Goal: Information Seeking & Learning: Understand process/instructions

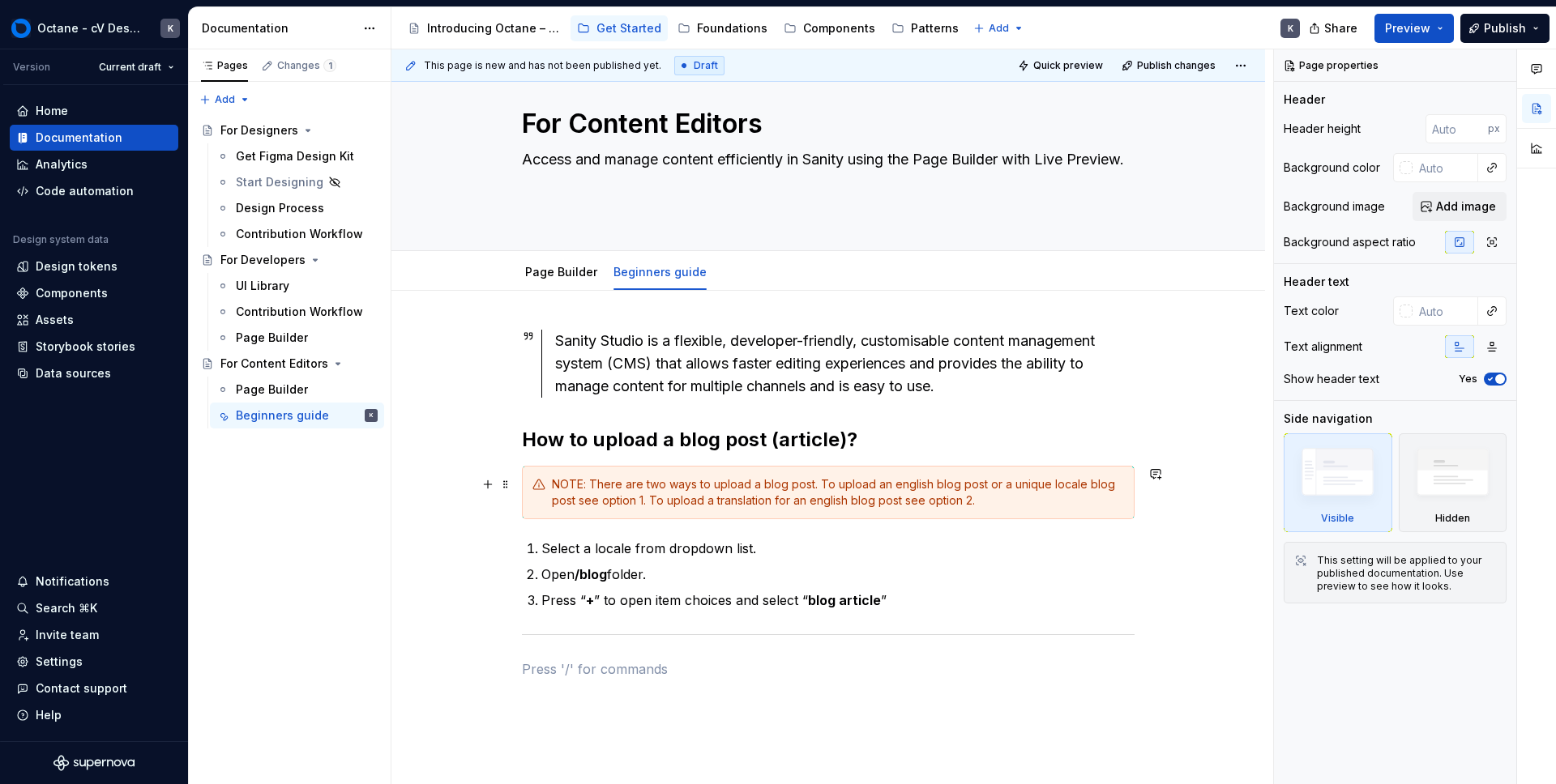
scroll to position [31, 0]
click at [494, 521] on div "Sanity Studio is a flexible, developer-friendly, customisable content managemen…" at bounding box center [828, 610] width 873 height 642
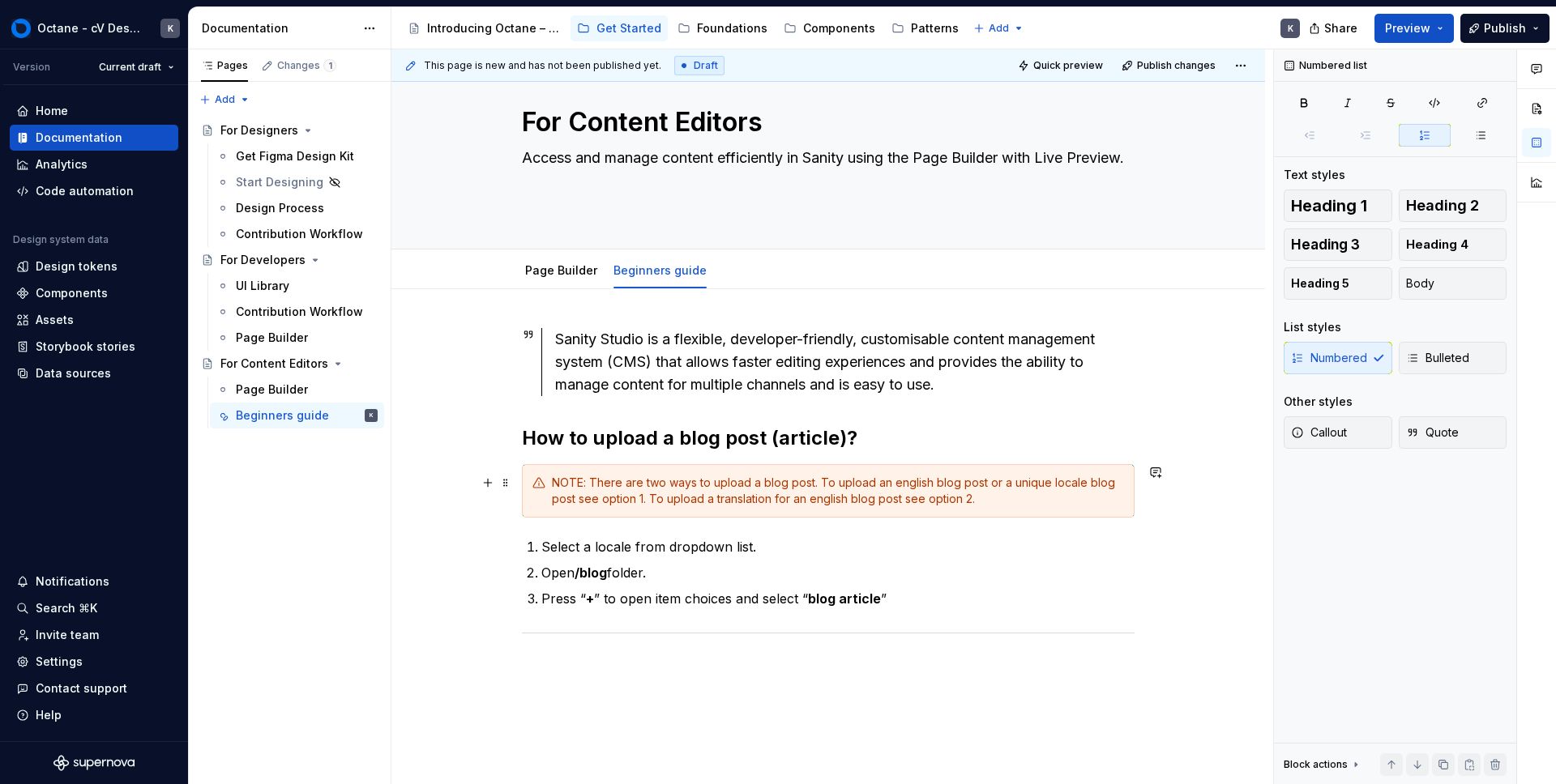
click at [1155, 498] on div "This page is new and has not been published yet. Draft Quick preview Publish ch…" at bounding box center [832, 417] width 882 height 736
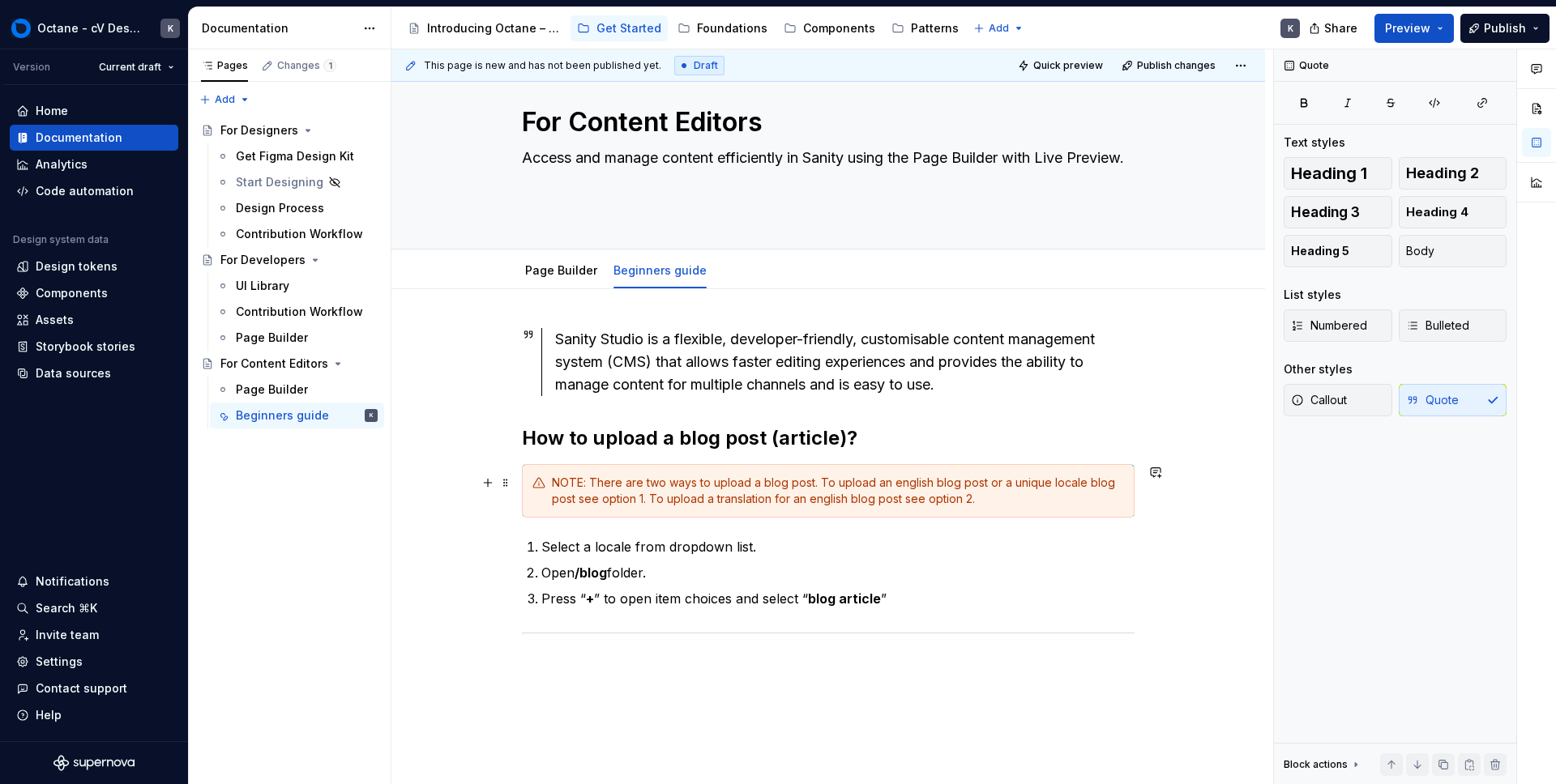
click at [1197, 511] on div "Sanity Studio is a flexible, developer-friendly, customisable content managemen…" at bounding box center [828, 610] width 873 height 642
click at [538, 662] on p at bounding box center [828, 668] width 613 height 20
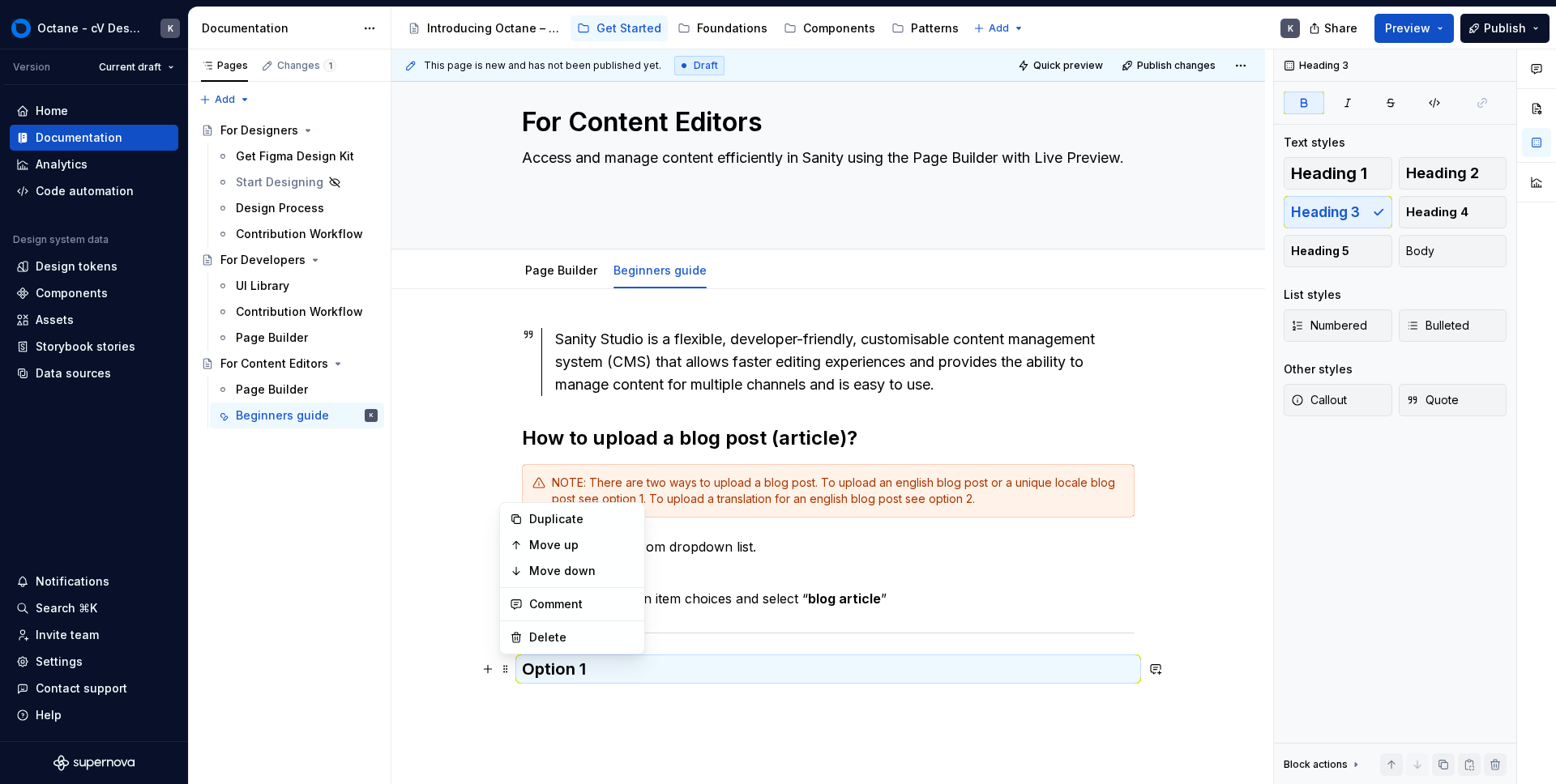
click at [601, 712] on div "Sanity Studio is a flexible, developer-friendly, customisable content managemen…" at bounding box center [828, 612] width 873 height 646
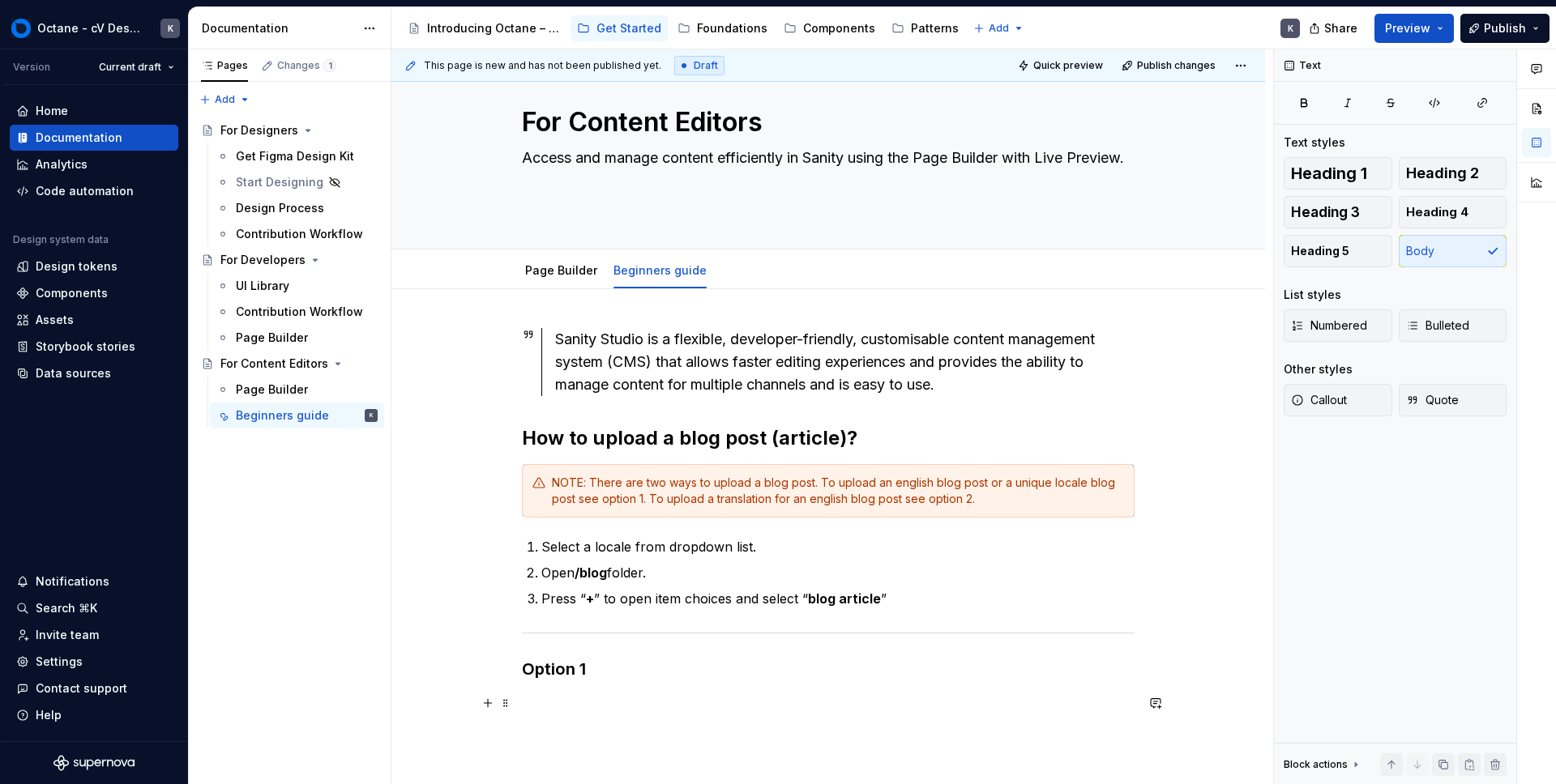
drag, startPoint x: 506, startPoint y: 637, endPoint x: 557, endPoint y: 699, distance: 80.3
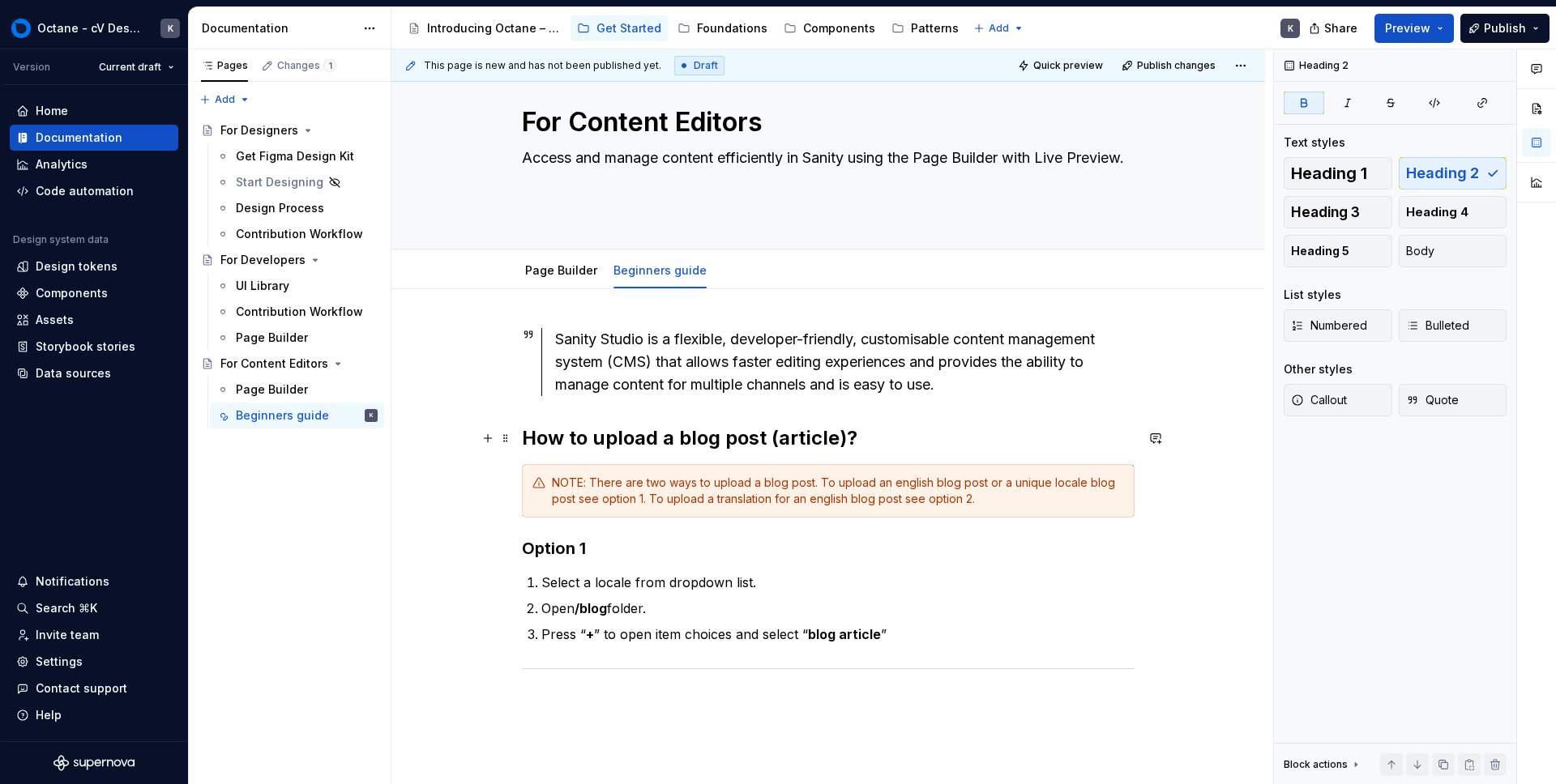
click at [858, 435] on h2 "How to upload a blog post (article)?" at bounding box center [828, 438] width 613 height 26
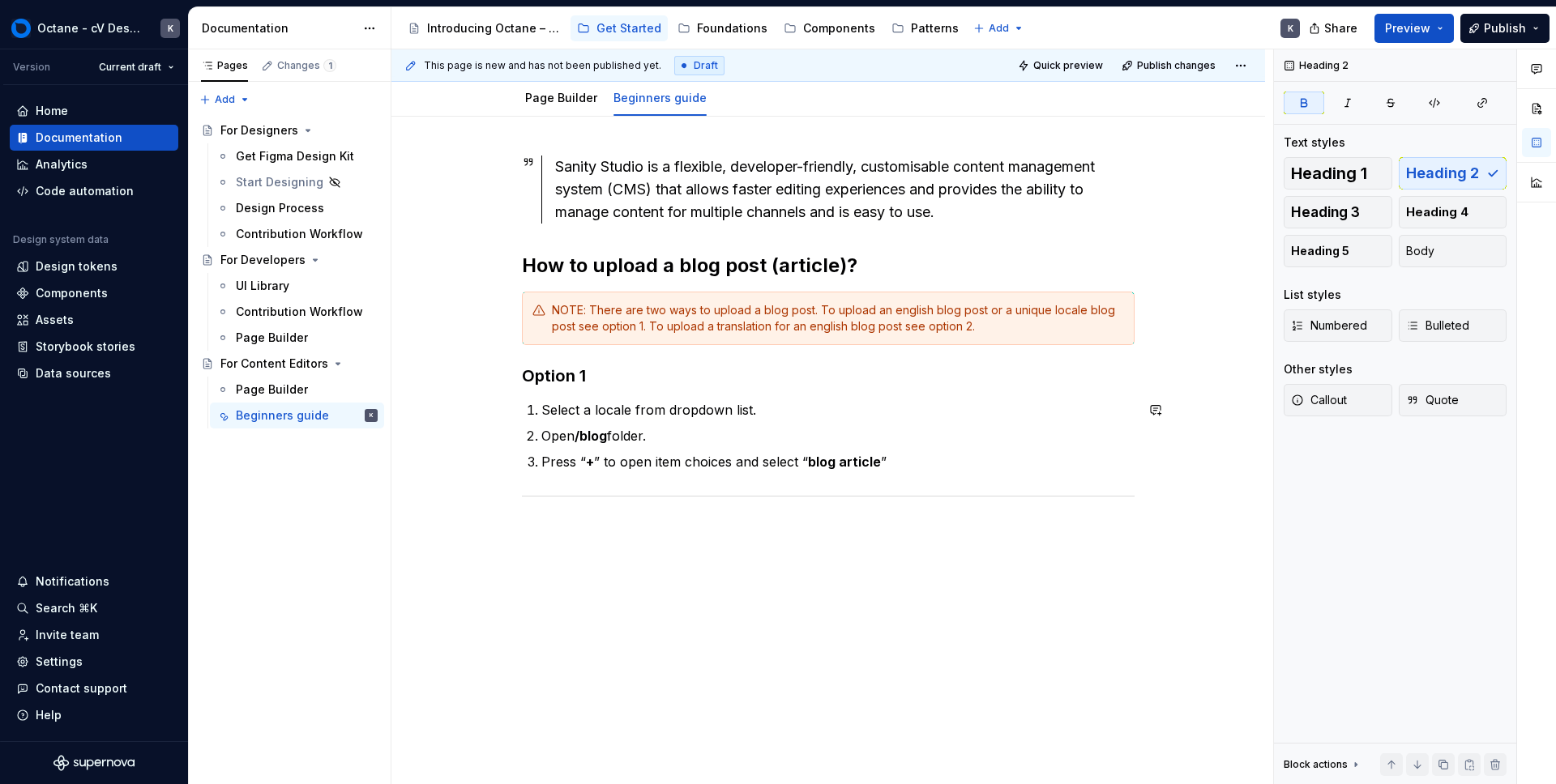
scroll to position [213, 0]
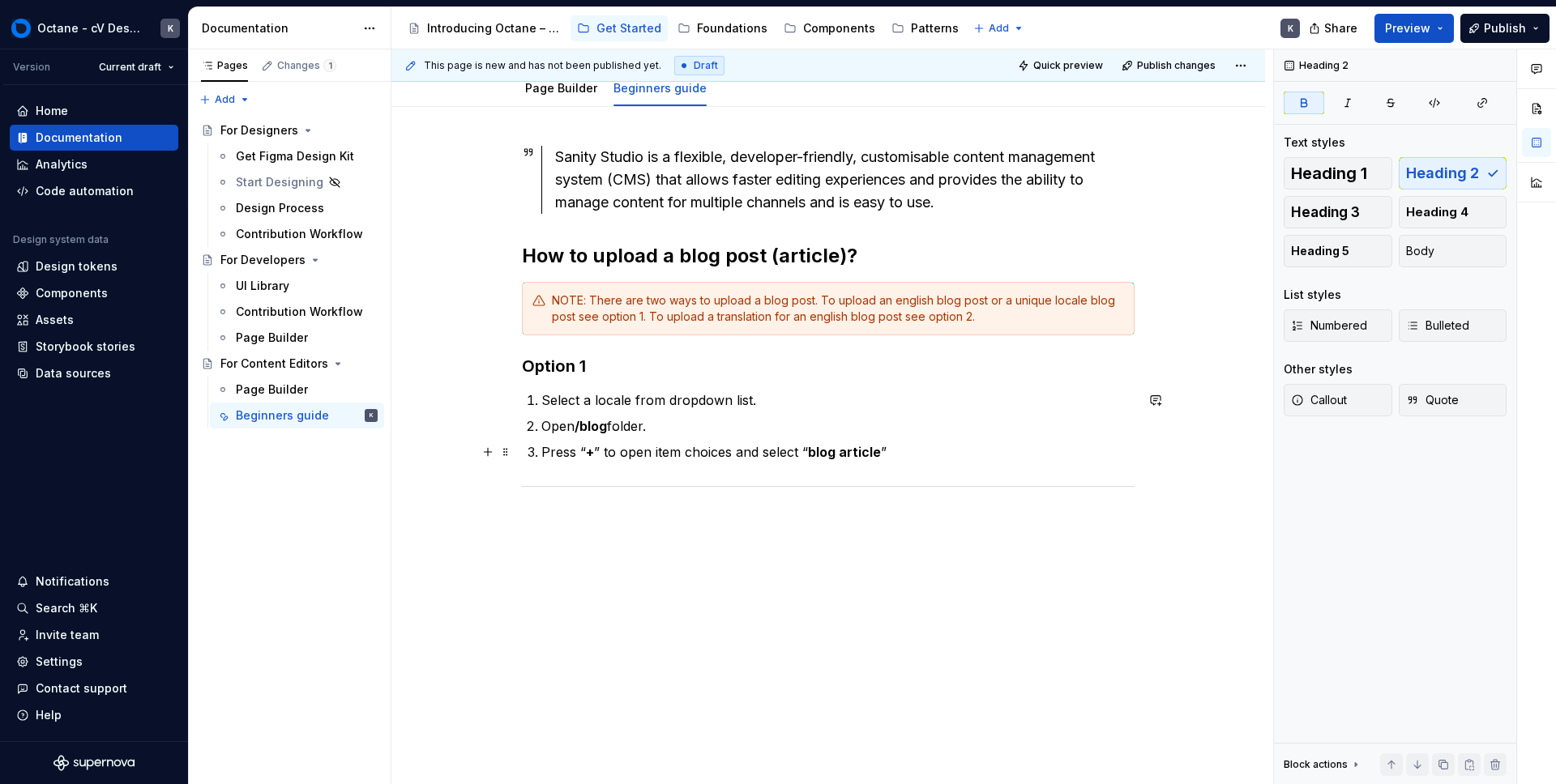
click at [917, 460] on p "Press “ + ” to open item choices and select “ blog article ”" at bounding box center [838, 452] width 593 height 20
click at [494, 493] on button "button" at bounding box center [488, 492] width 23 height 23
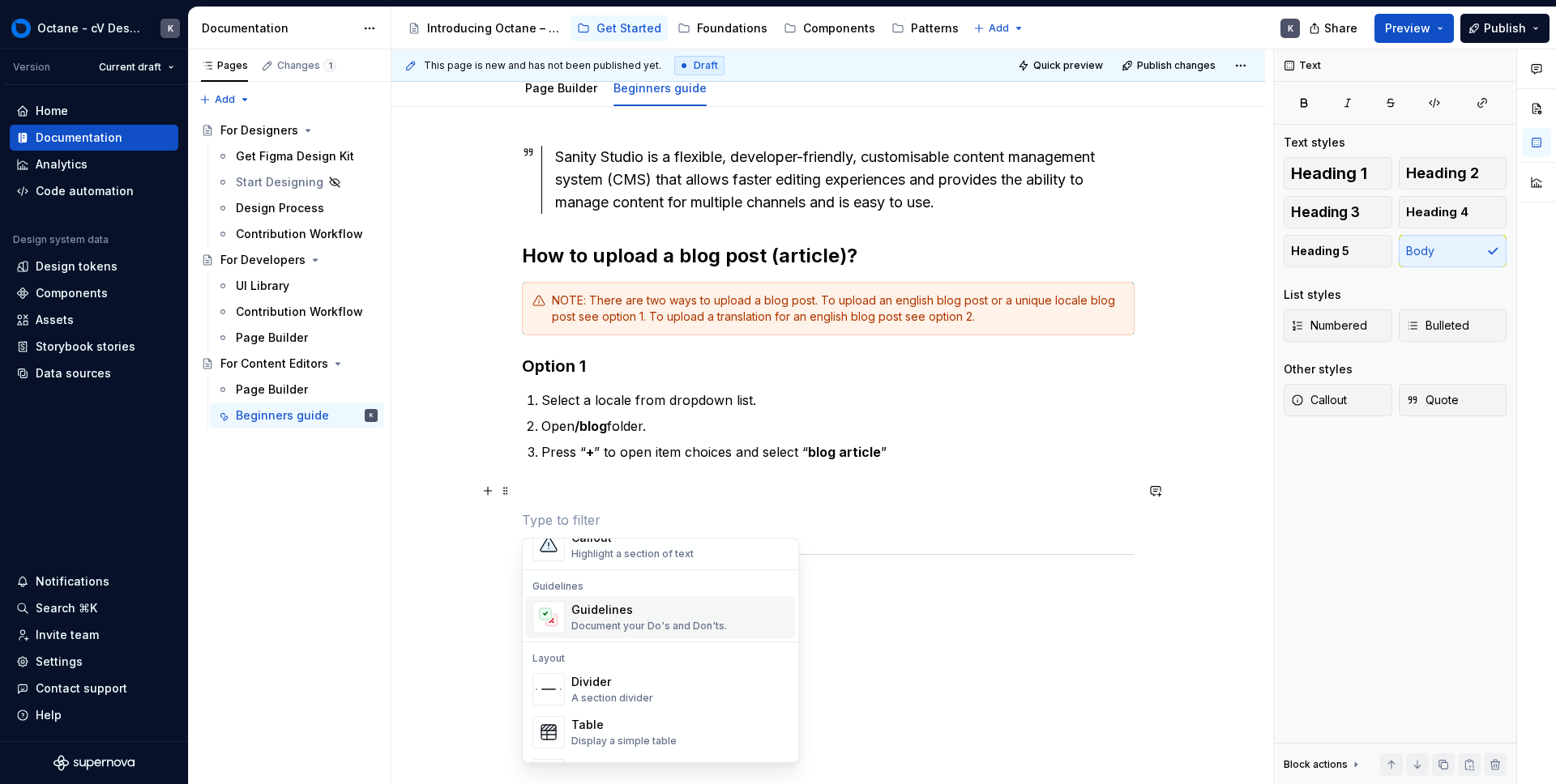
scroll to position [442, 0]
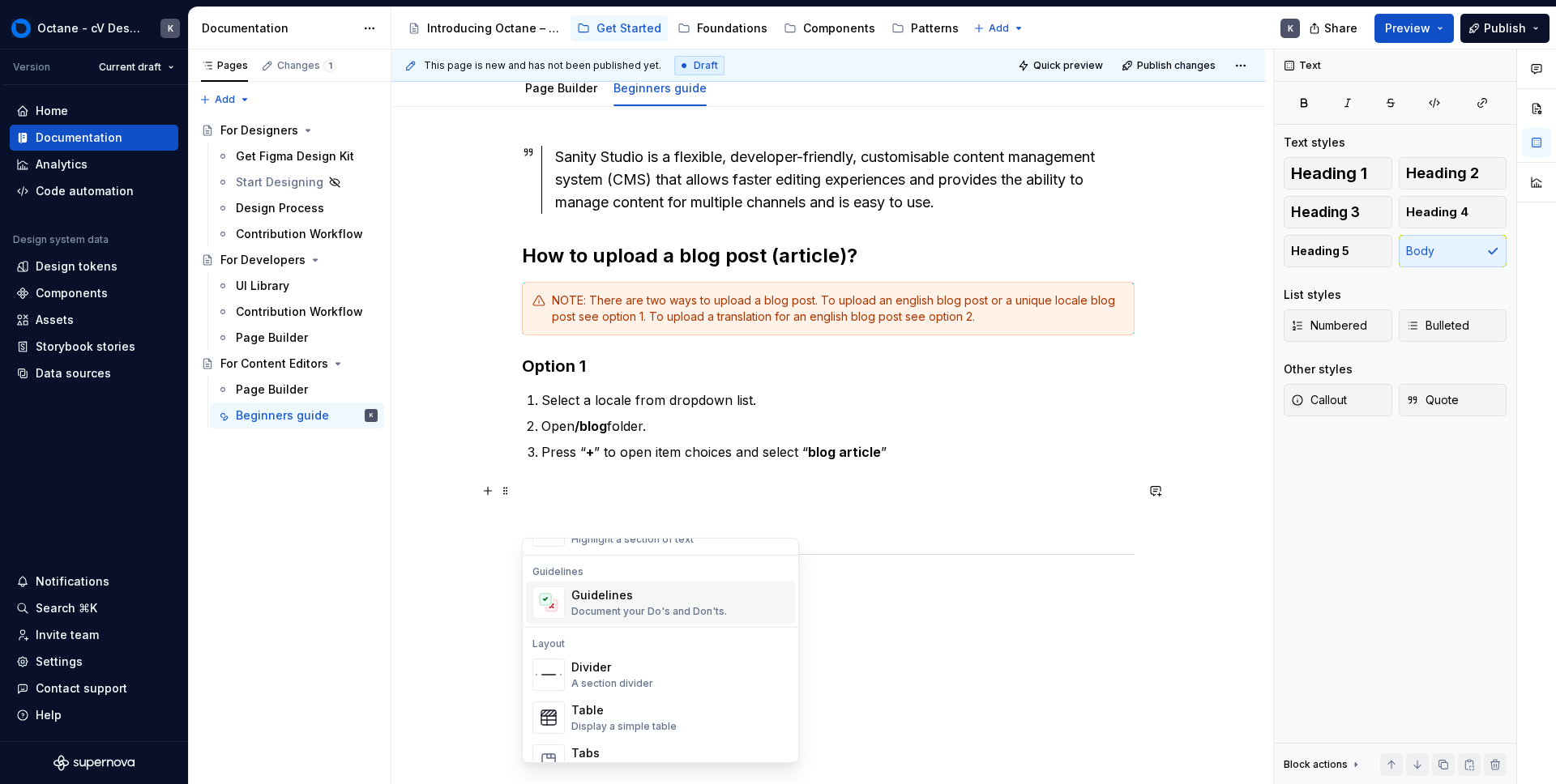
click at [583, 605] on div "Document your Do's and Don'ts." at bounding box center [649, 612] width 156 height 13
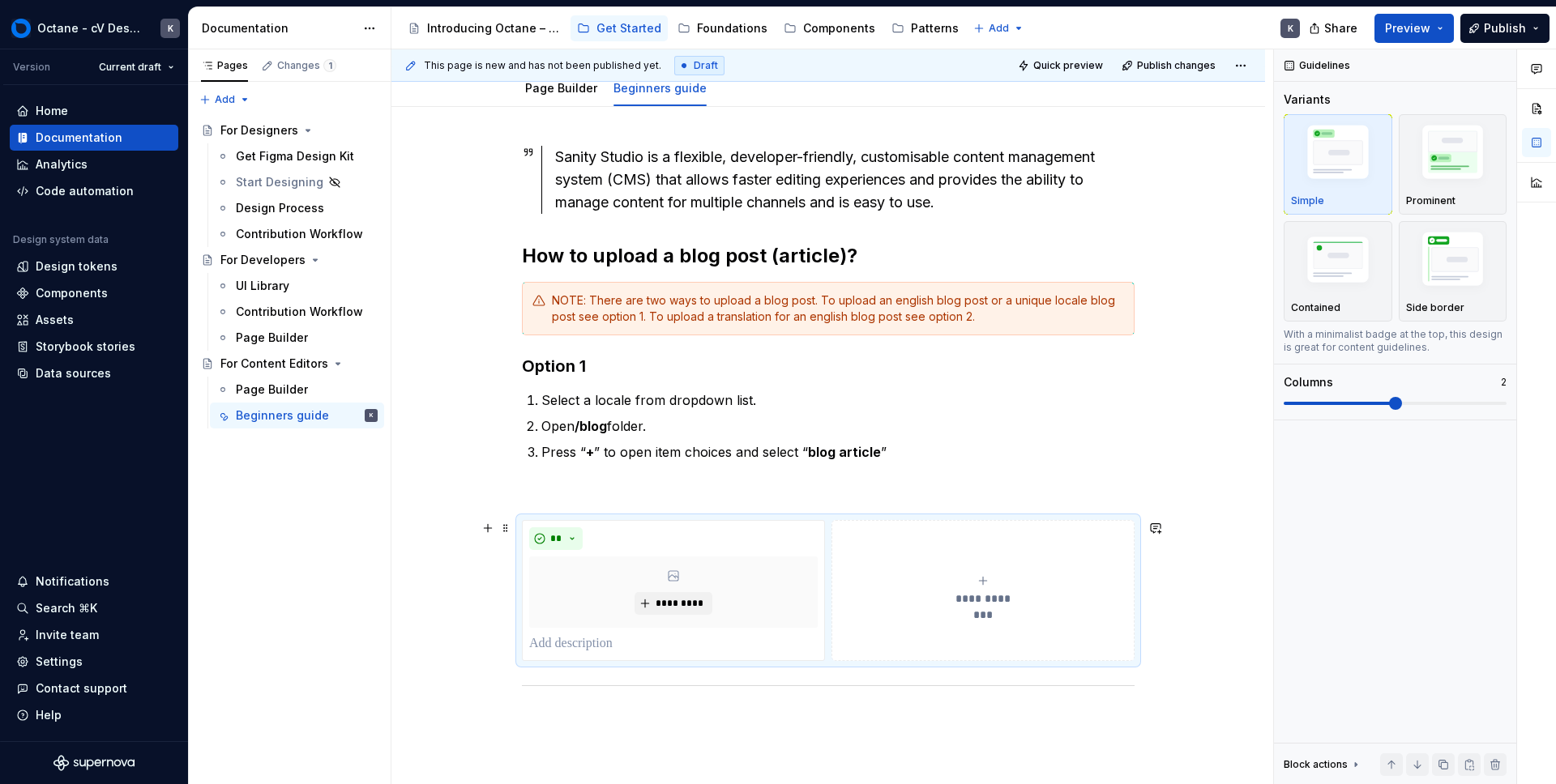
click at [992, 604] on span "**********" at bounding box center [982, 599] width 75 height 16
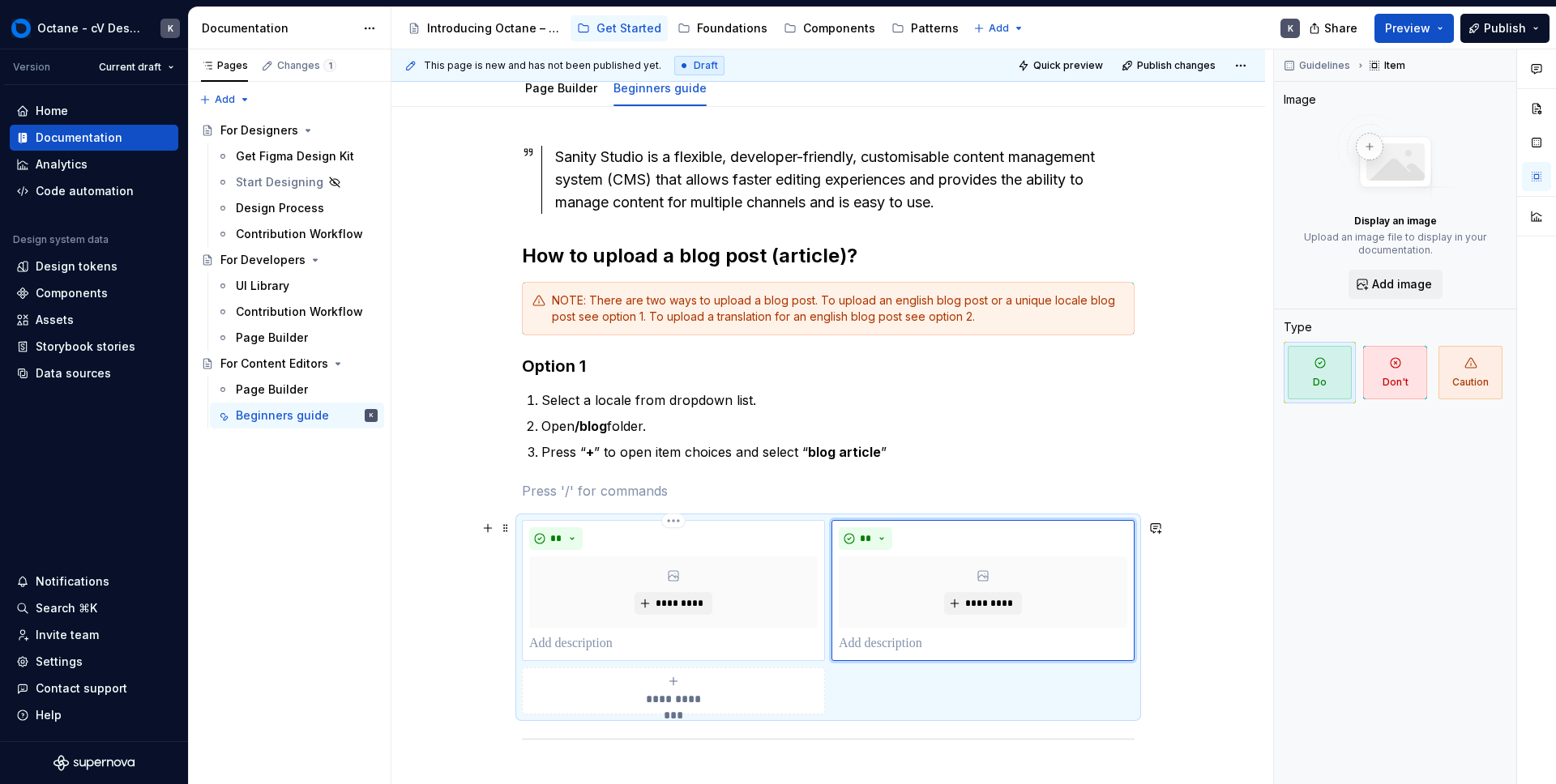
click at [582, 644] on p at bounding box center [674, 644] width 288 height 20
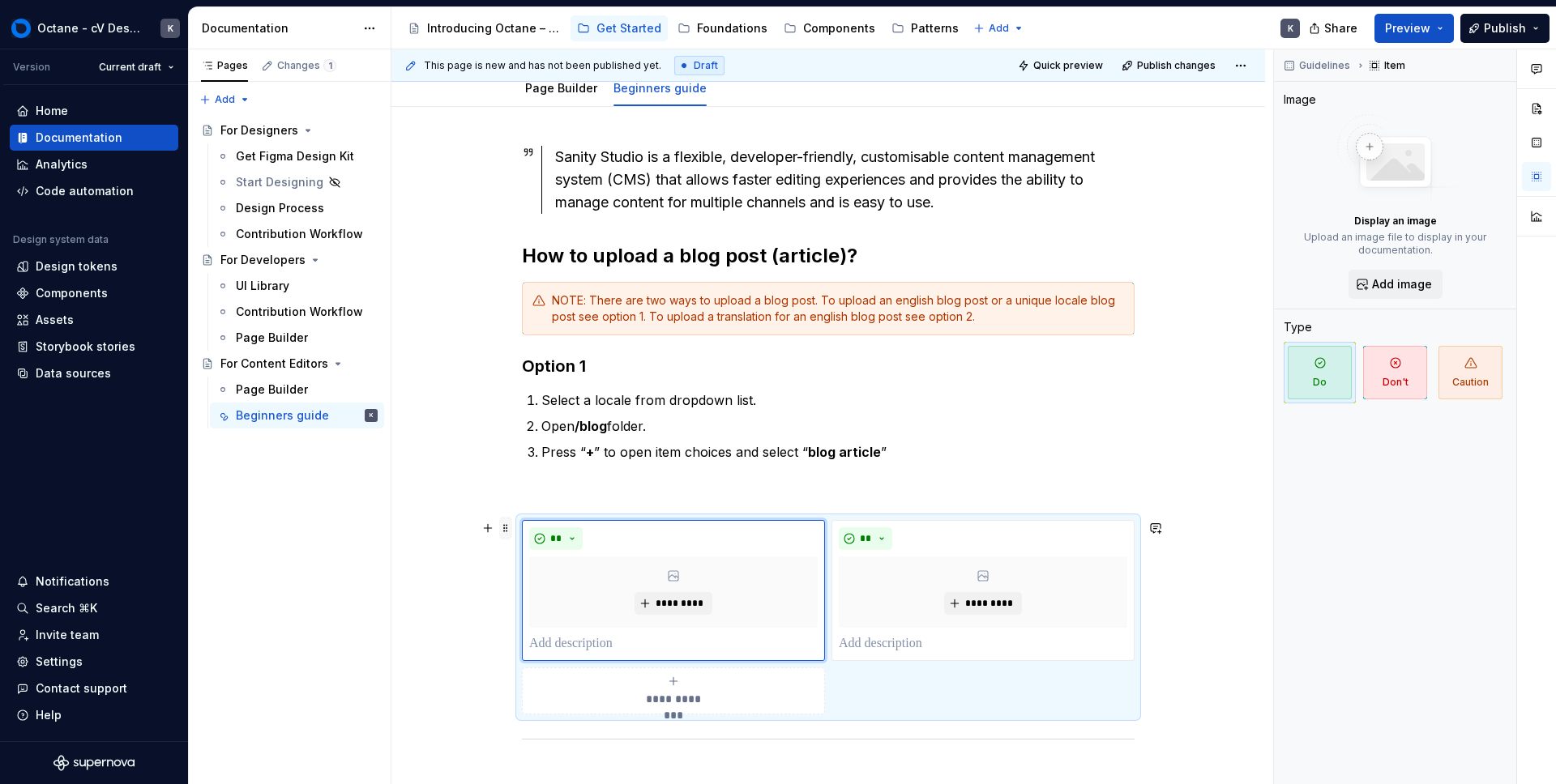
click at [502, 529] on span at bounding box center [506, 528] width 13 height 23
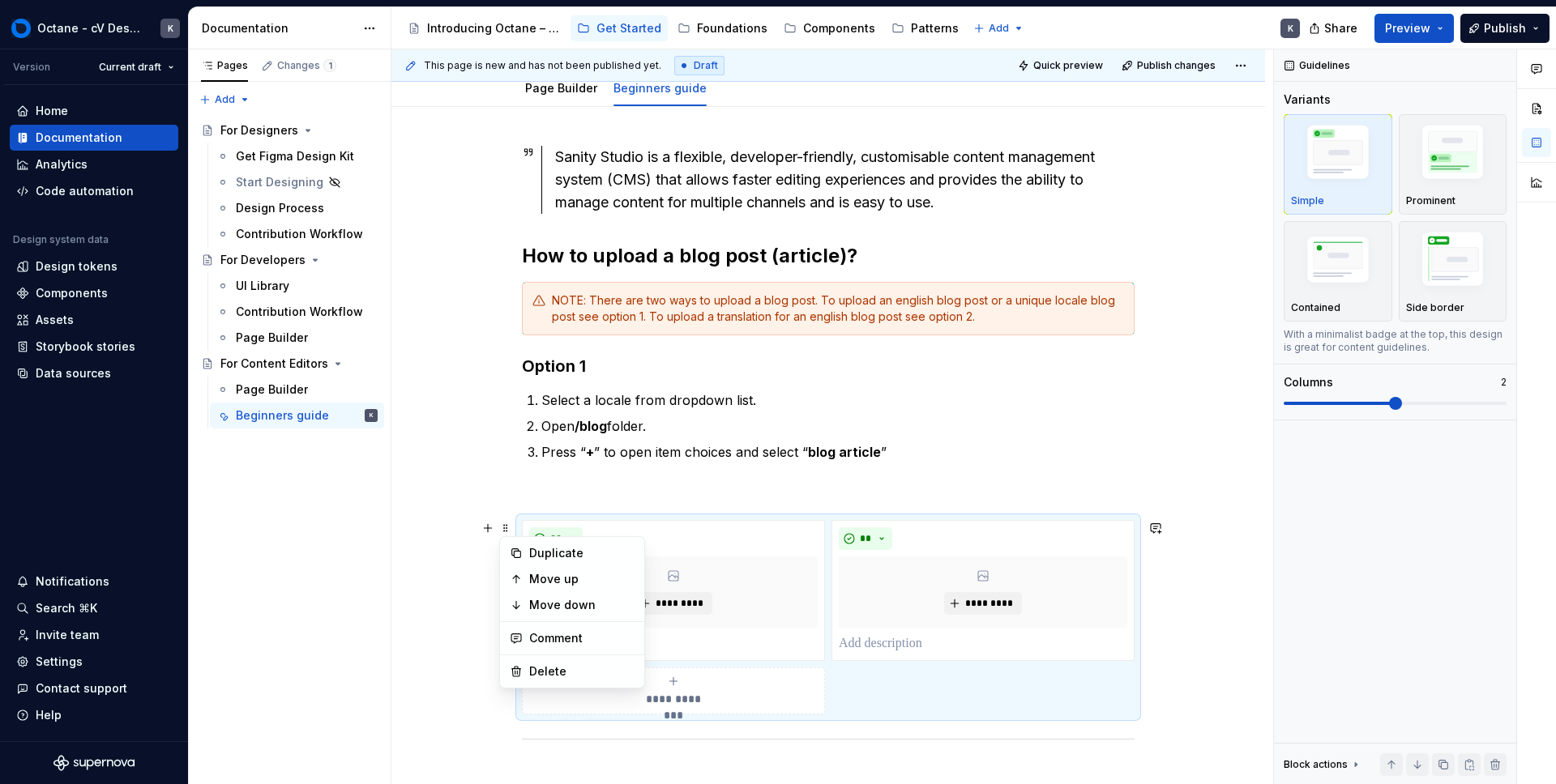
click at [1047, 694] on div "**********" at bounding box center [828, 617] width 613 height 194
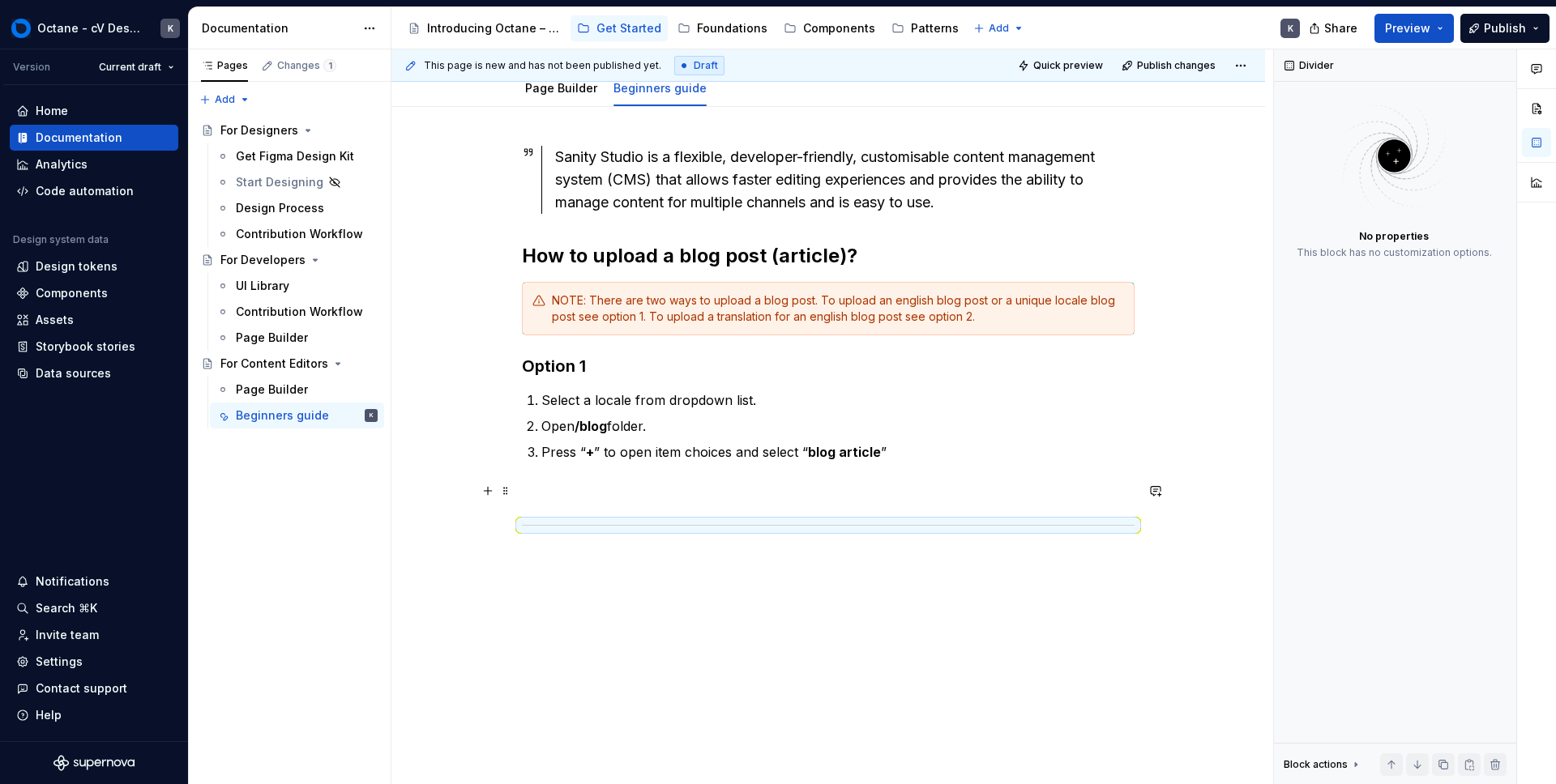
click at [759, 497] on p at bounding box center [828, 492] width 613 height 20
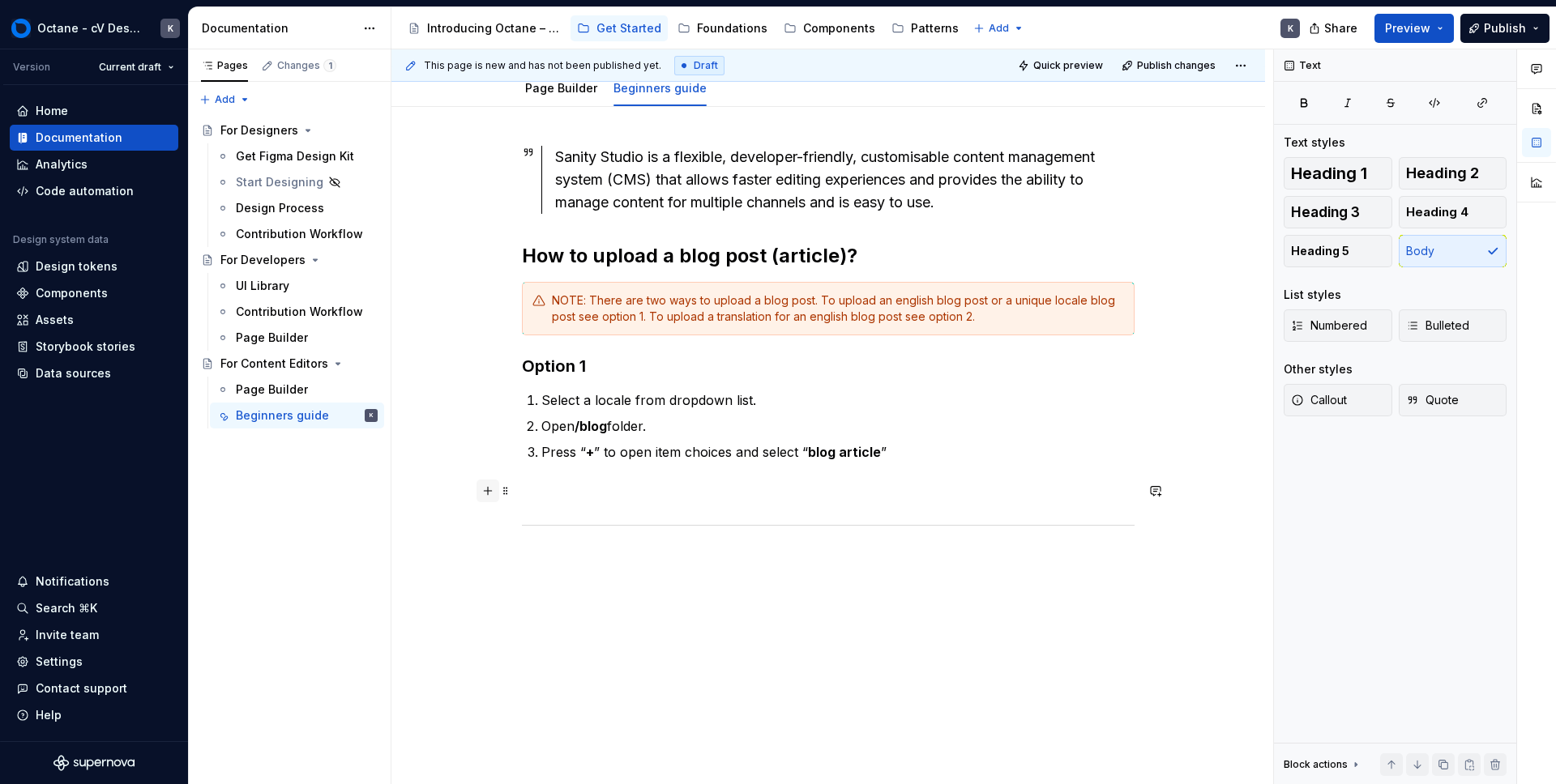
click at [489, 492] on button "button" at bounding box center [488, 492] width 23 height 23
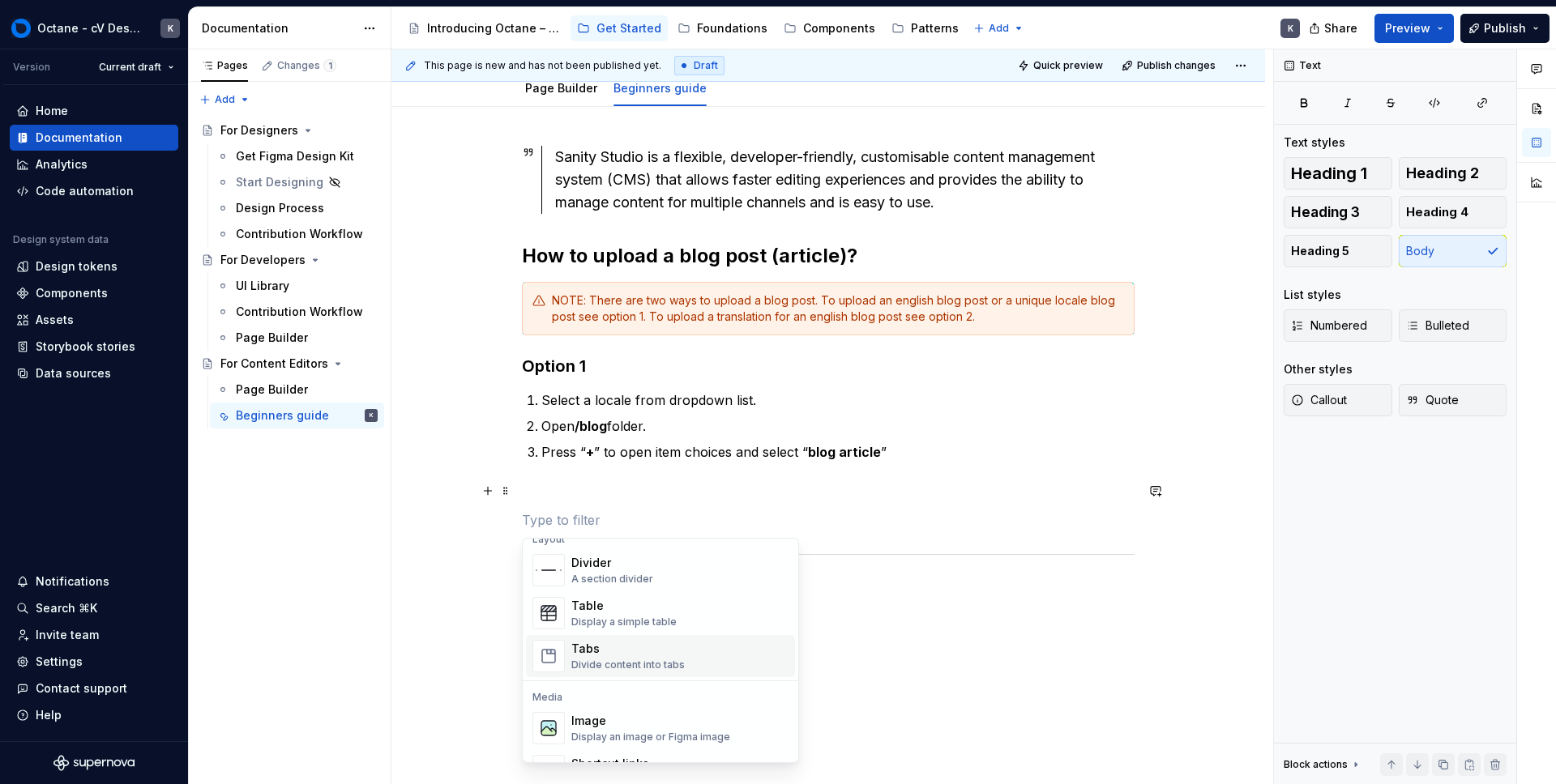
scroll to position [569, 0]
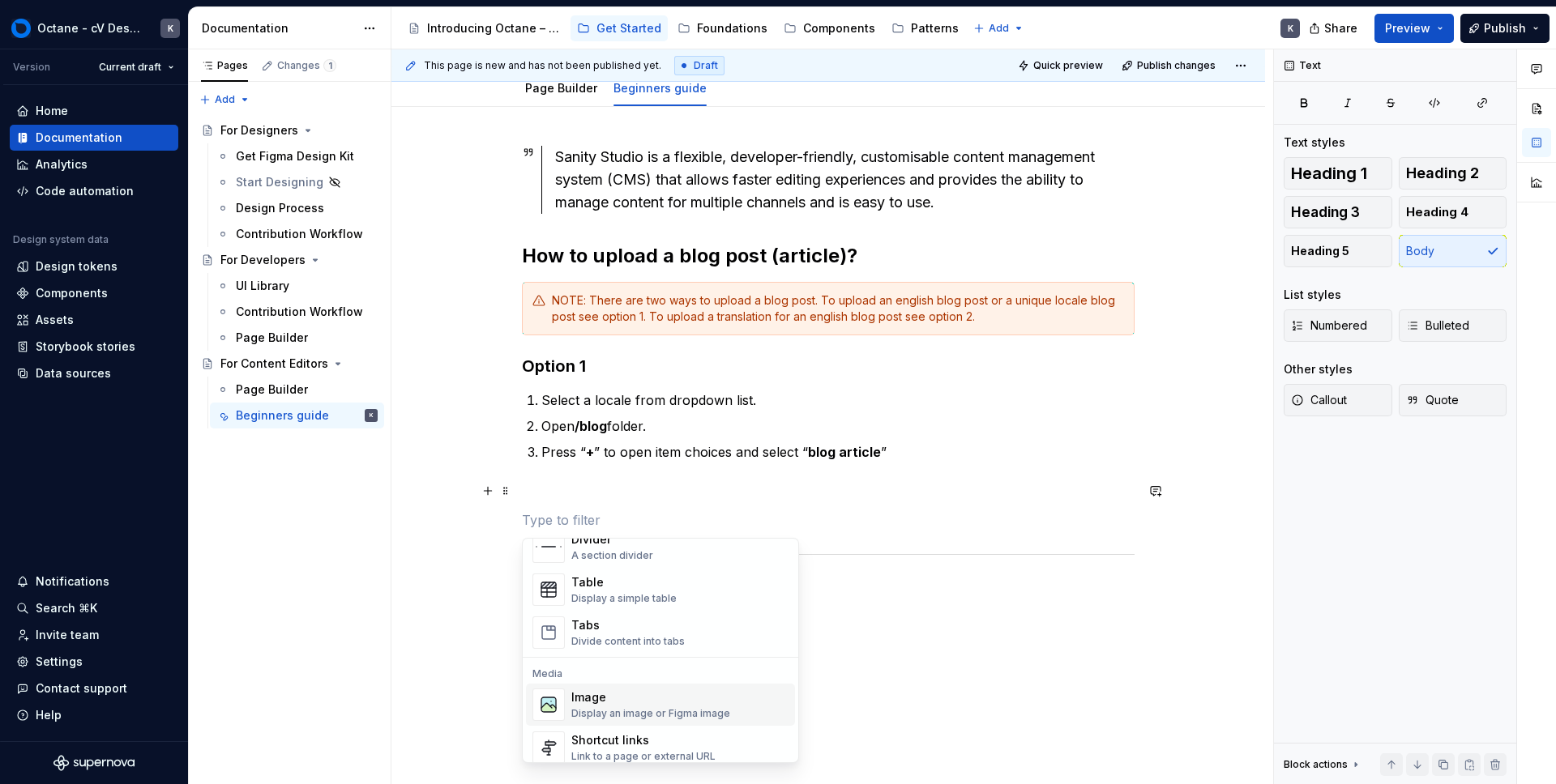
click at [569, 709] on span "Image Display an image or Figma image" at bounding box center [660, 705] width 269 height 42
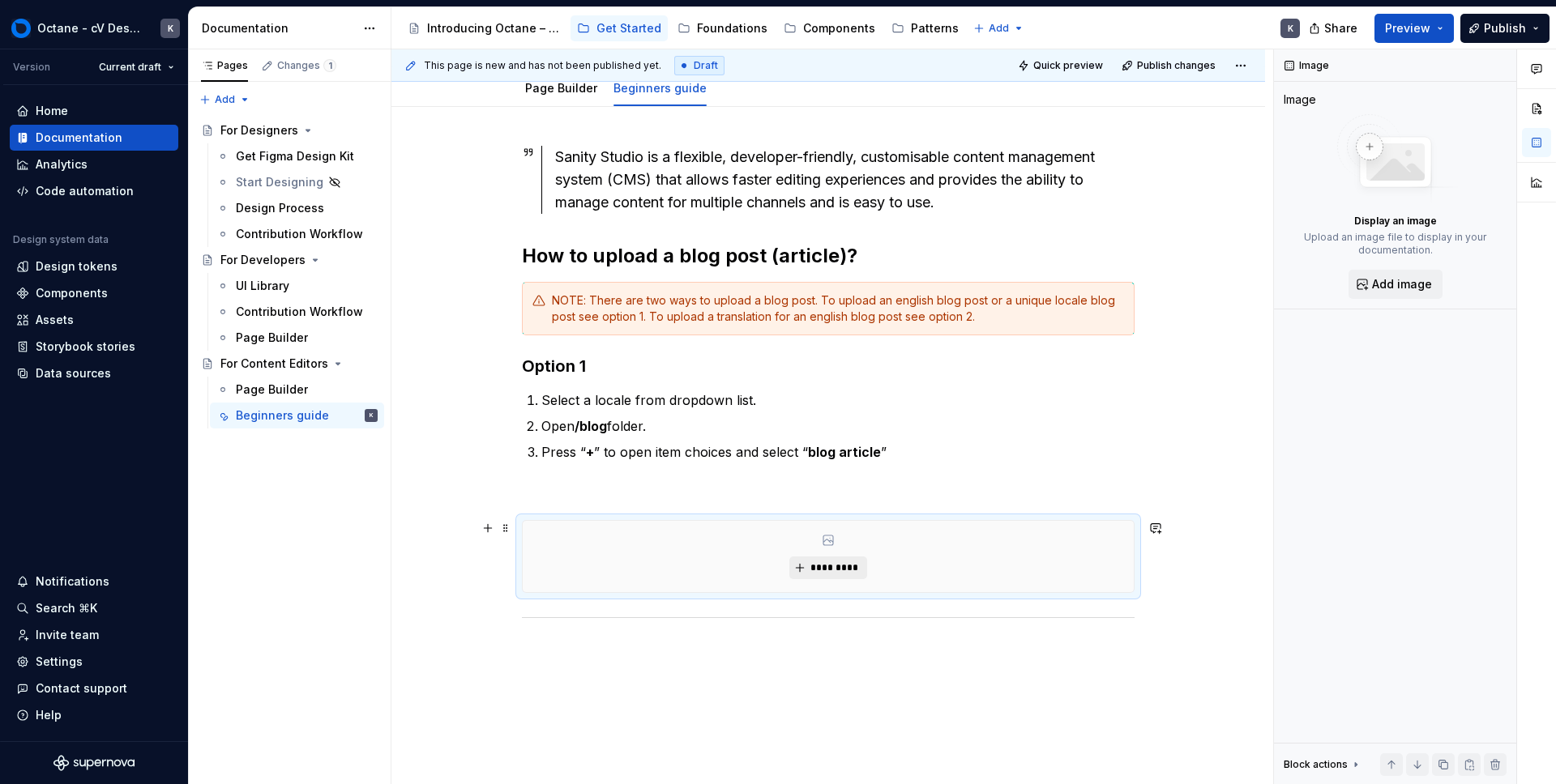
click at [833, 569] on span "*********" at bounding box center [834, 568] width 49 height 13
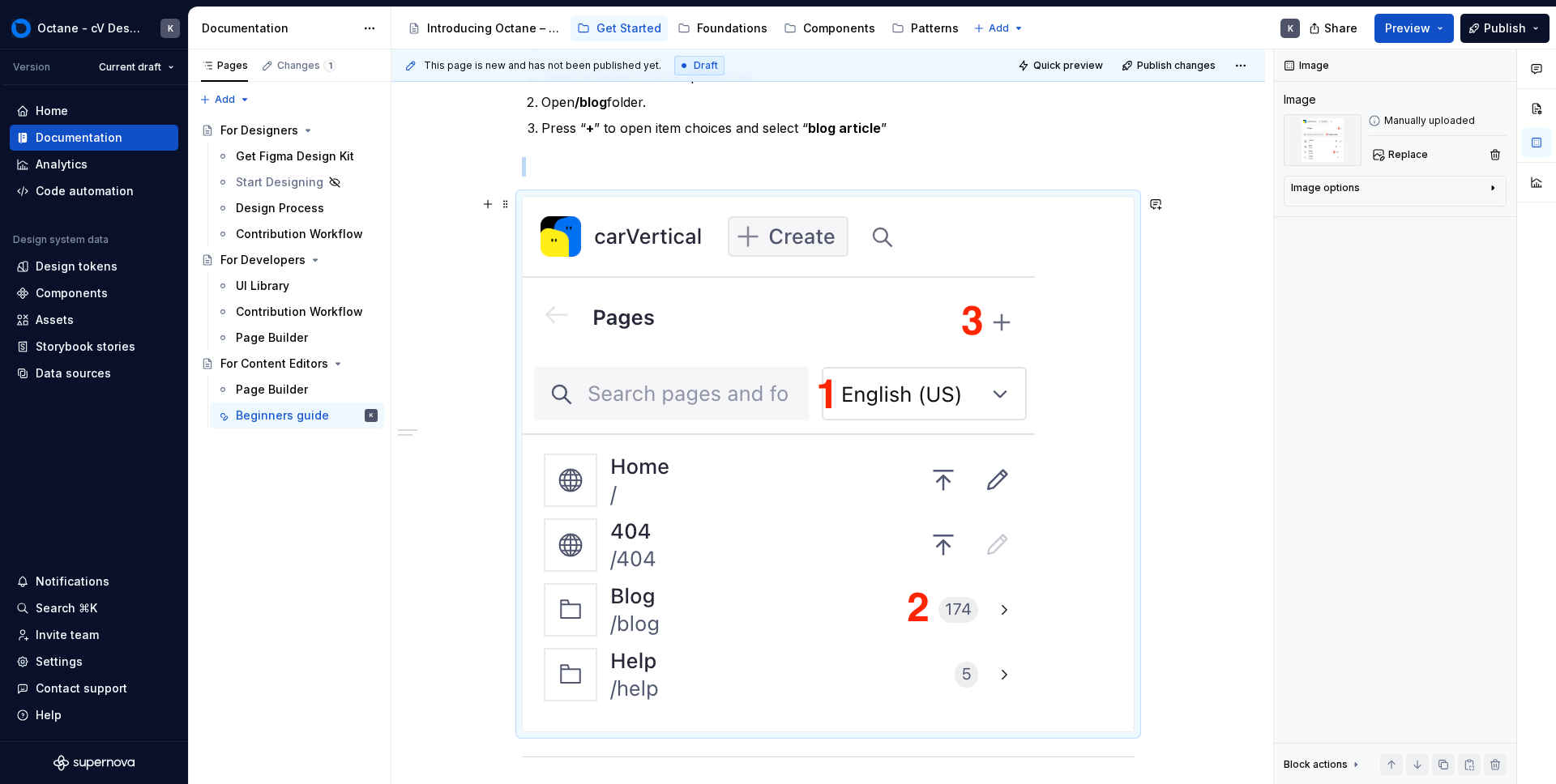
scroll to position [635, 0]
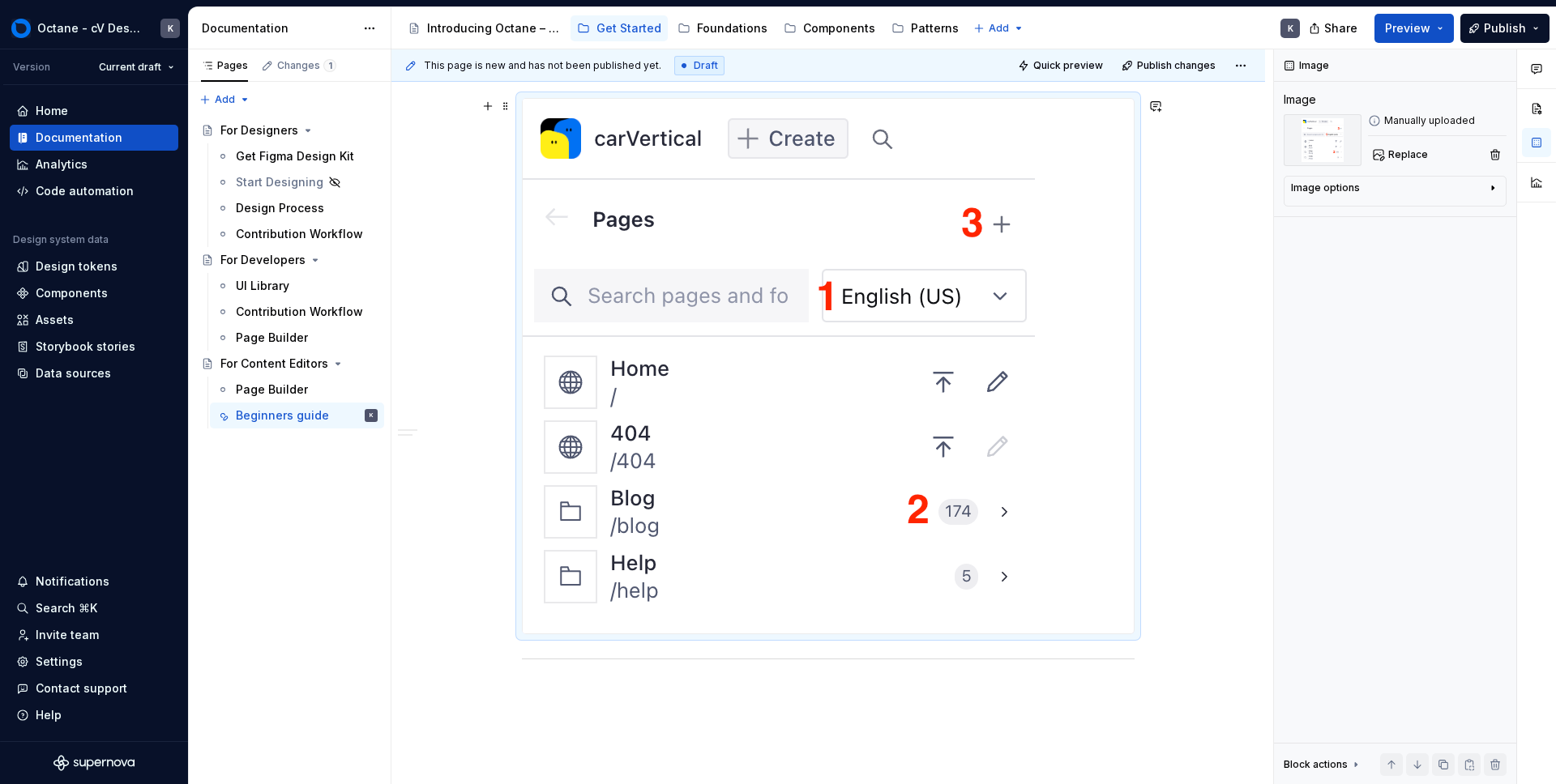
click at [1135, 634] on div at bounding box center [828, 366] width 613 height 537
click at [1141, 637] on div "This page is new and has not been published yet. Draft Quick preview Publish ch…" at bounding box center [832, 417] width 882 height 736
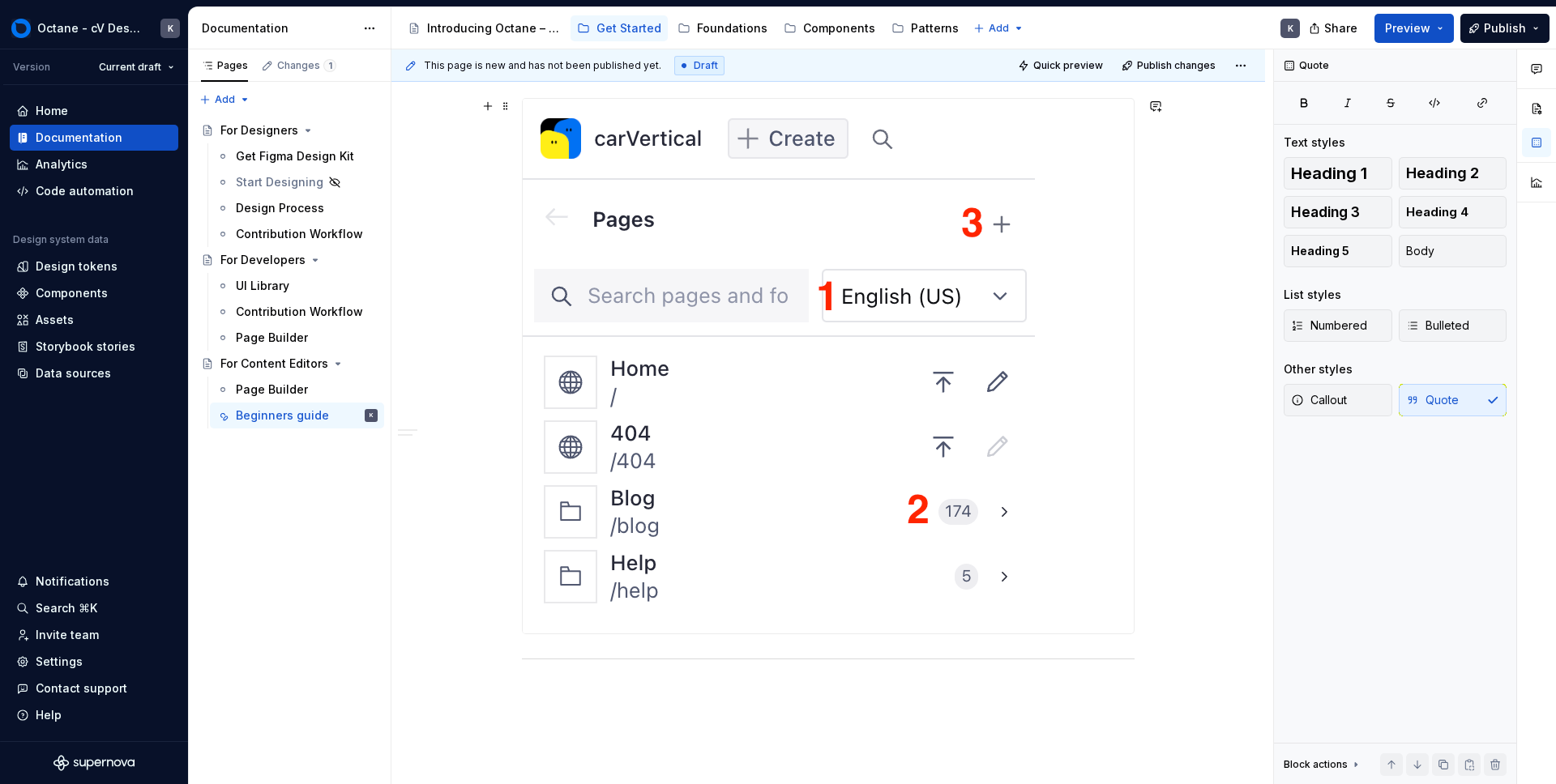
click at [1131, 630] on div at bounding box center [828, 366] width 611 height 535
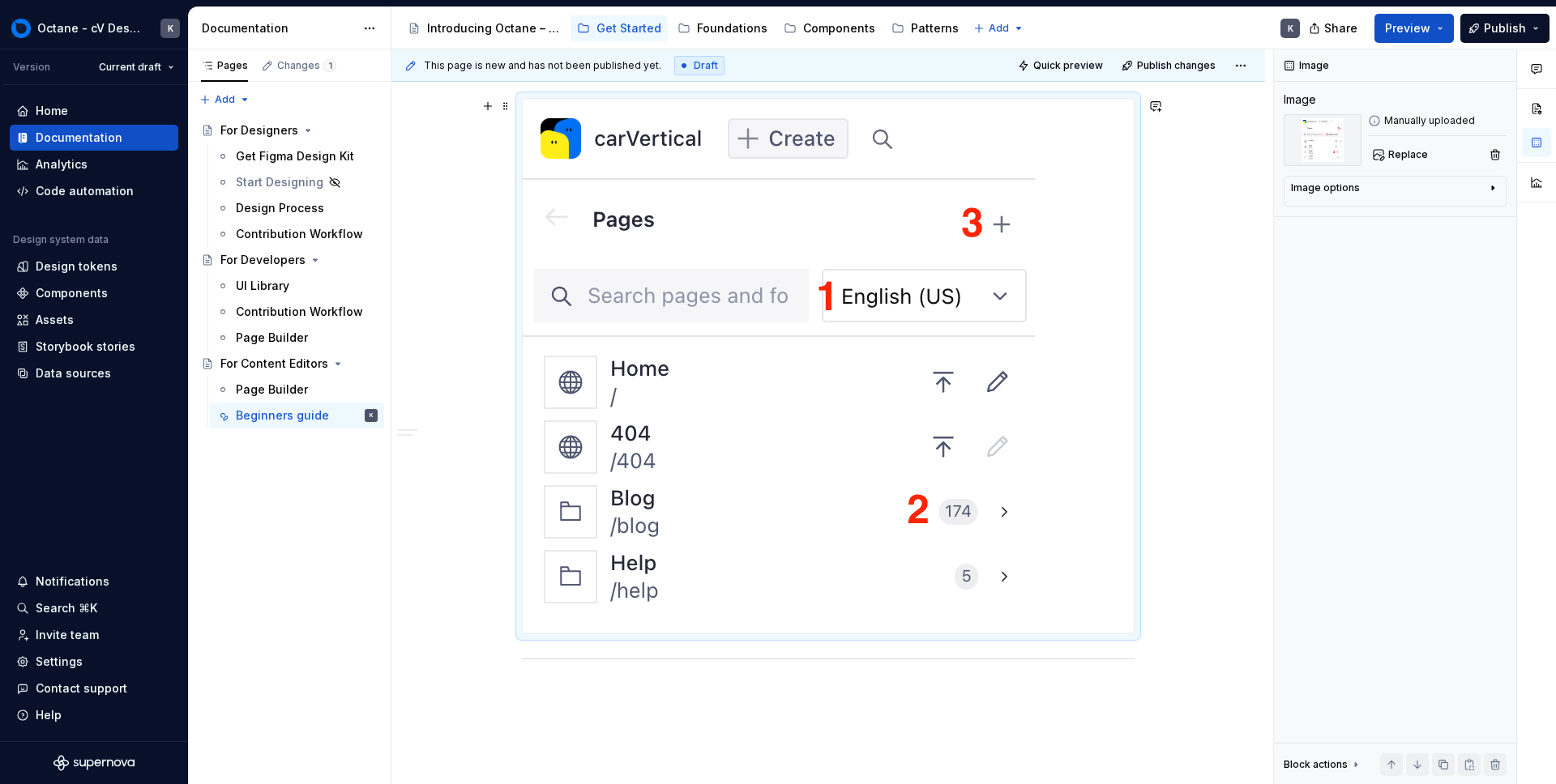
click at [1135, 634] on div at bounding box center [828, 366] width 613 height 537
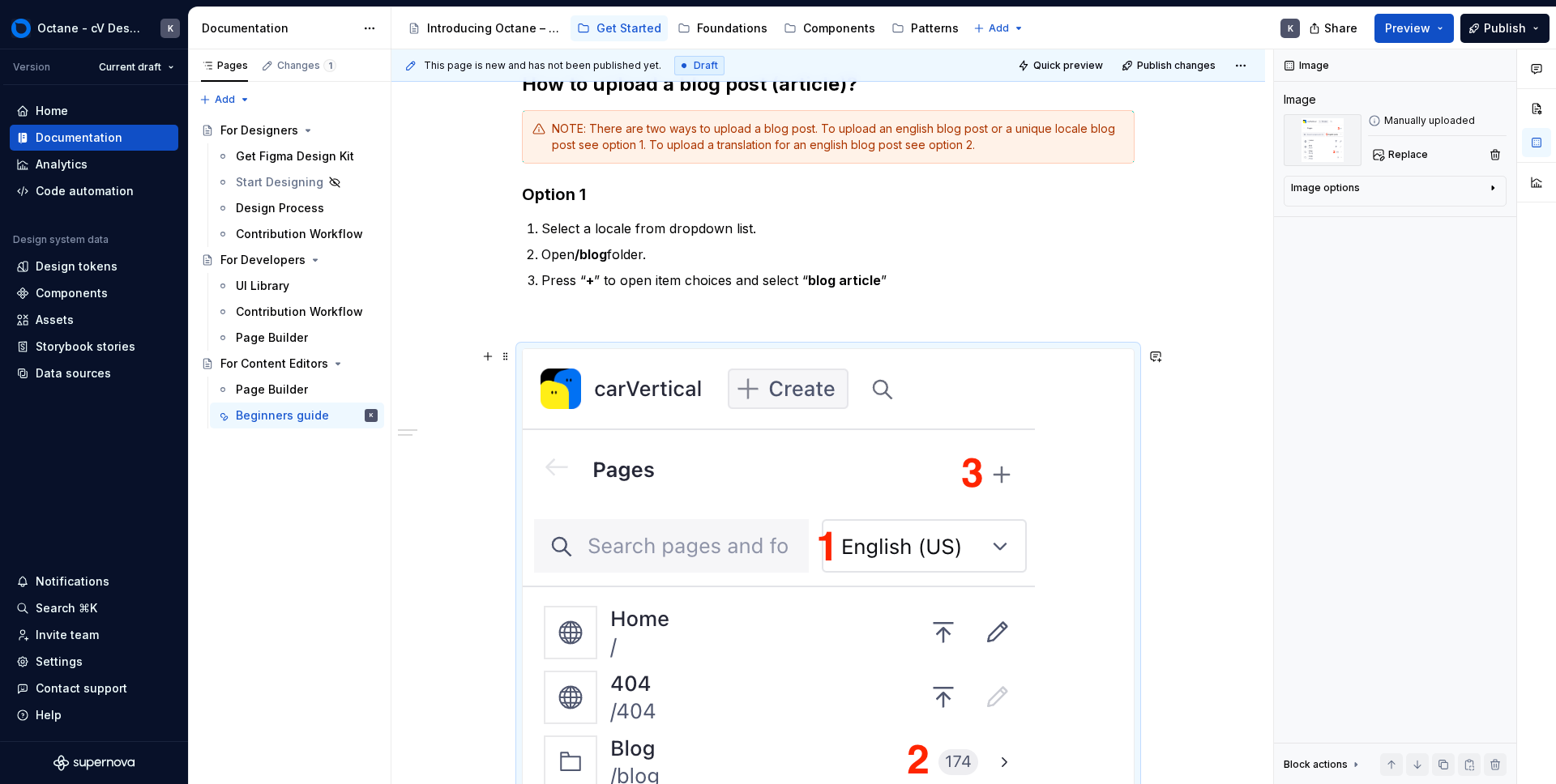
drag, startPoint x: 520, startPoint y: 343, endPoint x: 526, endPoint y: 354, distance: 12.5
click at [525, 354] on div at bounding box center [828, 616] width 613 height 537
drag, startPoint x: 799, startPoint y: 353, endPoint x: 803, endPoint y: 383, distance: 30.3
click at [803, 383] on div at bounding box center [828, 616] width 613 height 537
click at [1338, 194] on div "Image options" at bounding box center [1389, 192] width 195 height 20
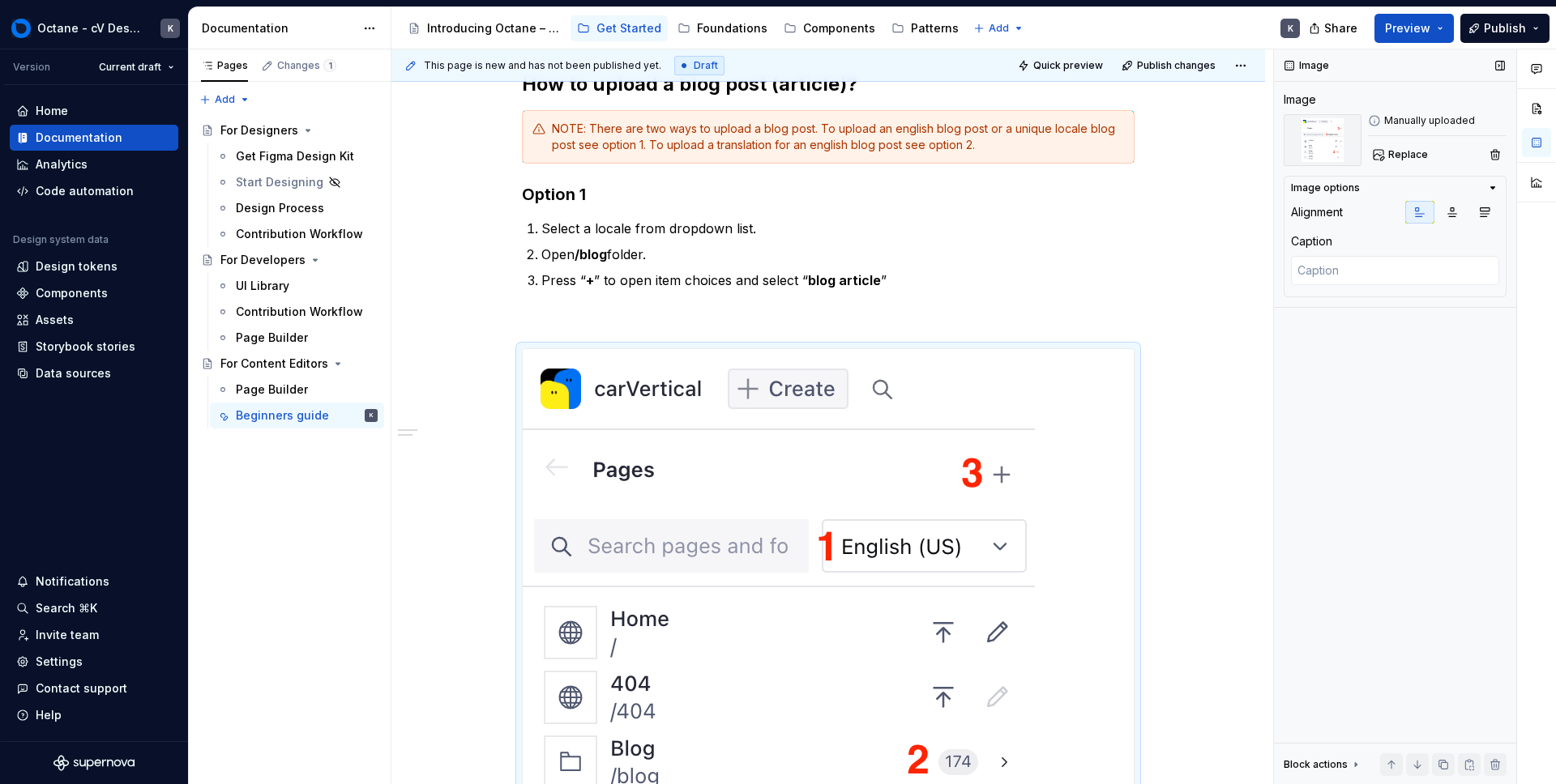
click at [1307, 248] on div "Caption" at bounding box center [1312, 242] width 41 height 16
click at [1322, 184] on div "Image options" at bounding box center [1326, 188] width 69 height 13
click at [1479, 186] on div "Image options" at bounding box center [1389, 192] width 195 height 20
click at [1337, 762] on div "Block actions" at bounding box center [1316, 765] width 64 height 13
drag, startPoint x: 1351, startPoint y: 596, endPoint x: 1361, endPoint y: 603, distance: 12.2
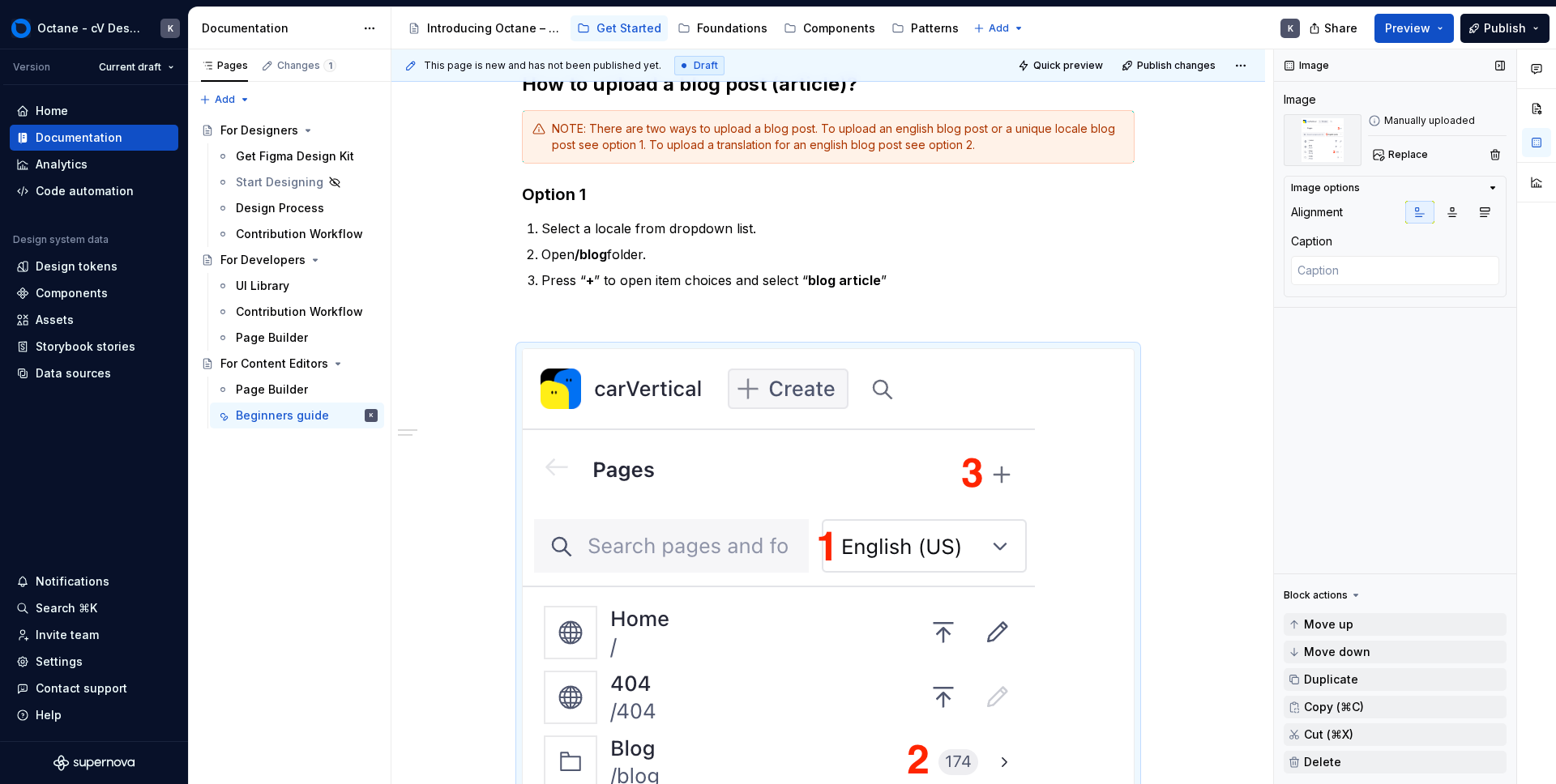
click at [1351, 596] on icon at bounding box center [1356, 596] width 13 height 13
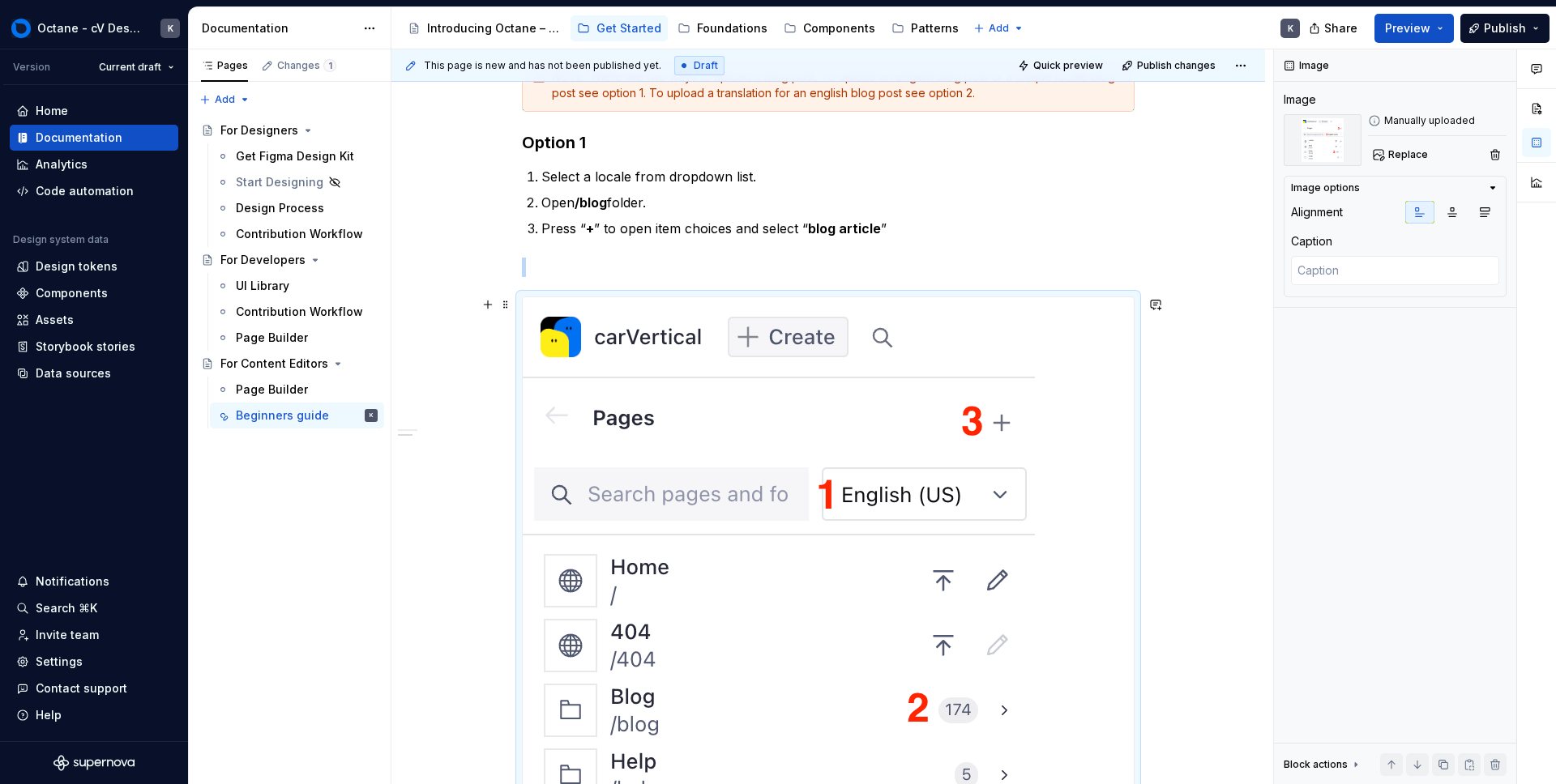
scroll to position [432, 0]
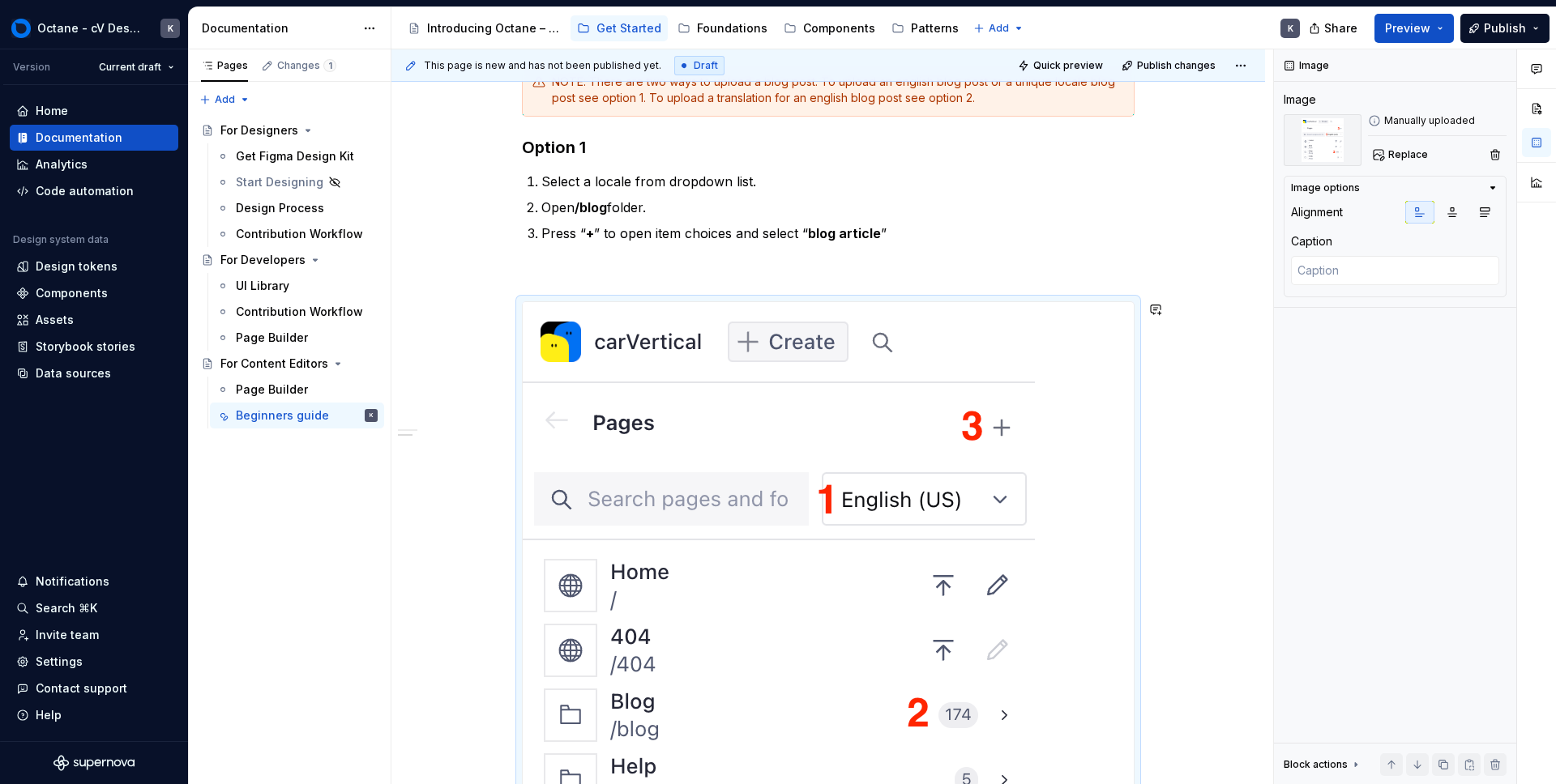
click at [578, 279] on p at bounding box center [828, 272] width 613 height 20
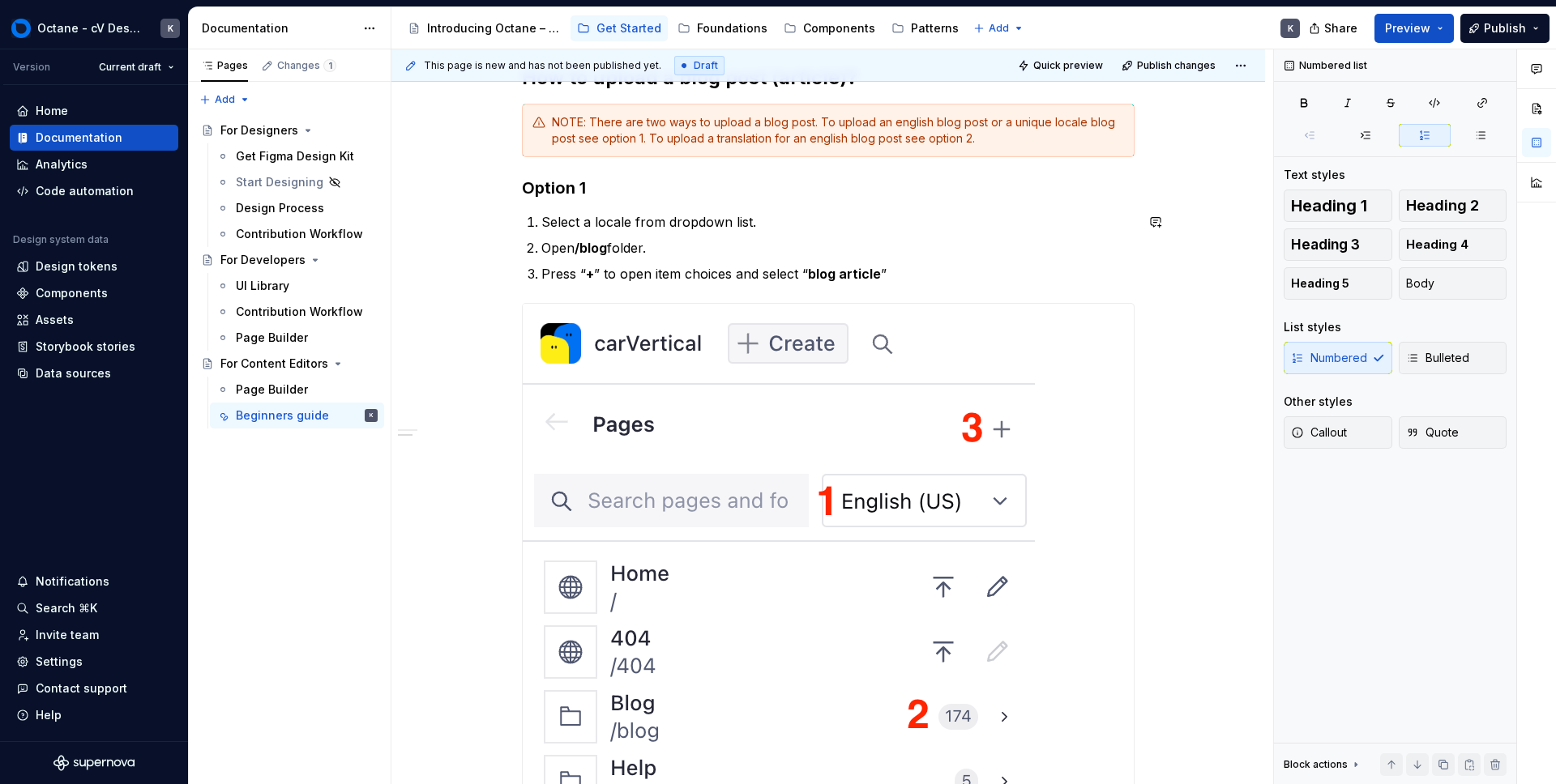
scroll to position [360, 0]
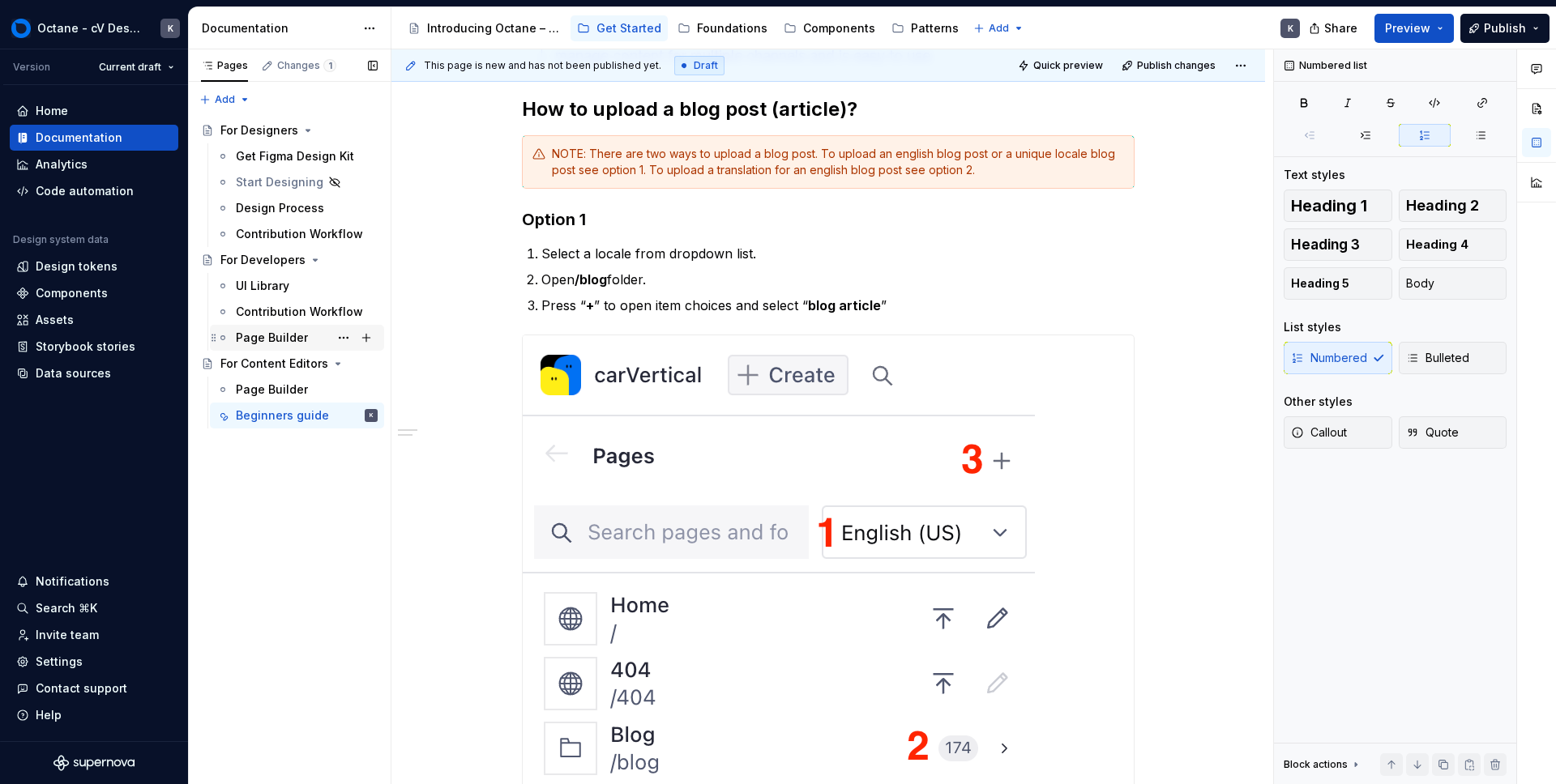
click at [237, 344] on div "Page Builder" at bounding box center [272, 338] width 72 height 16
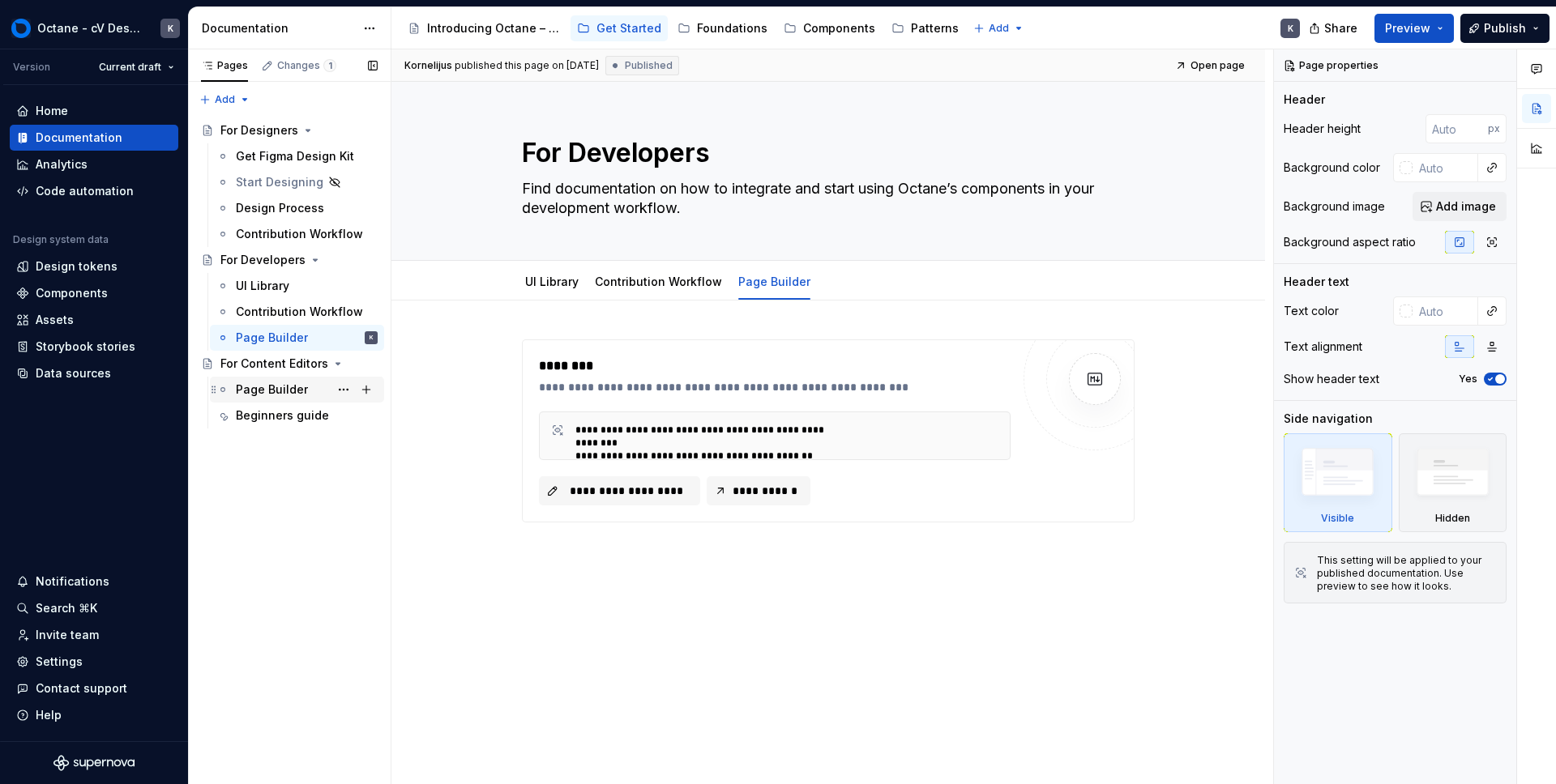
click at [257, 396] on div "Page Builder" at bounding box center [272, 390] width 72 height 16
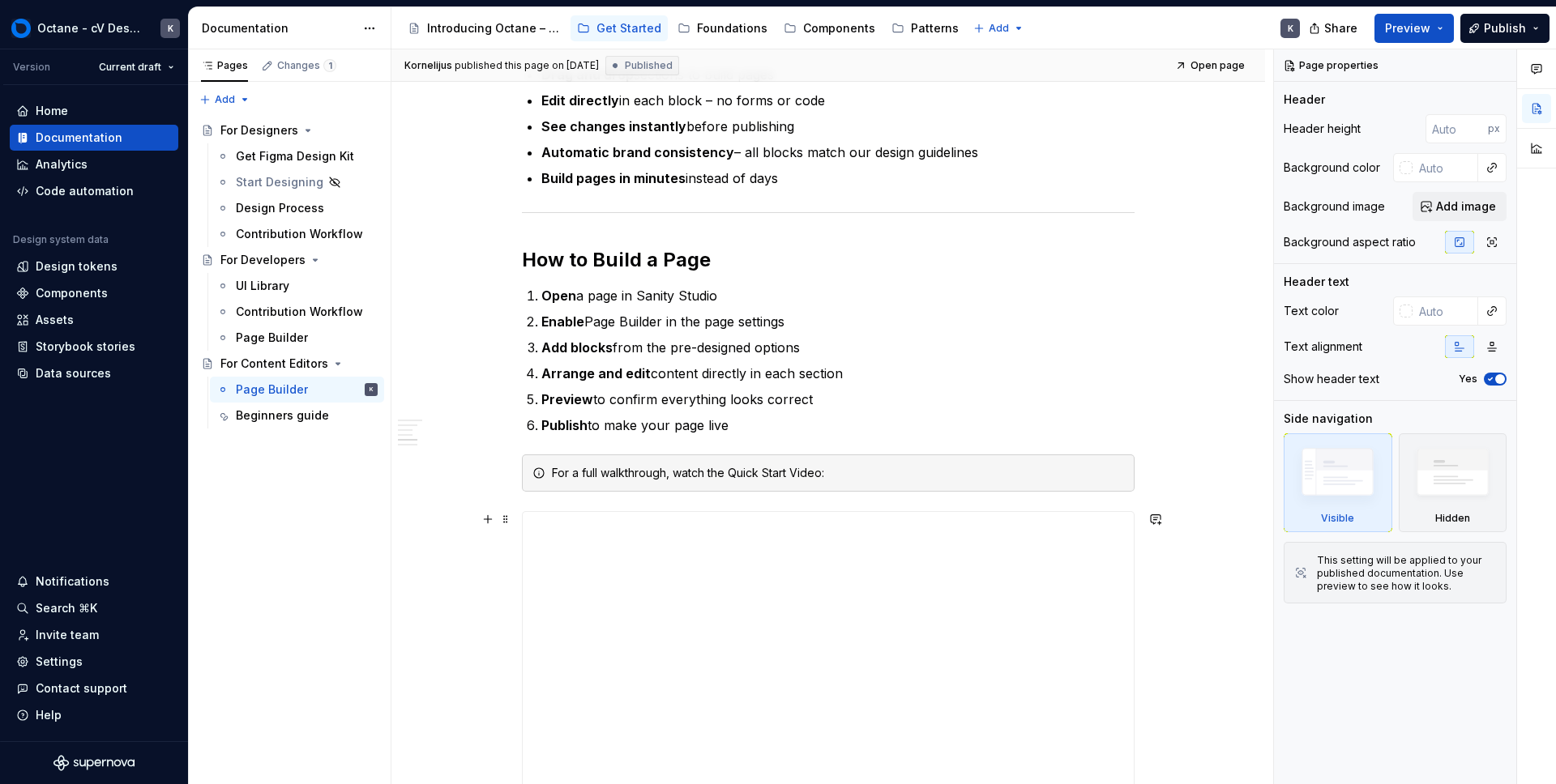
scroll to position [989, 0]
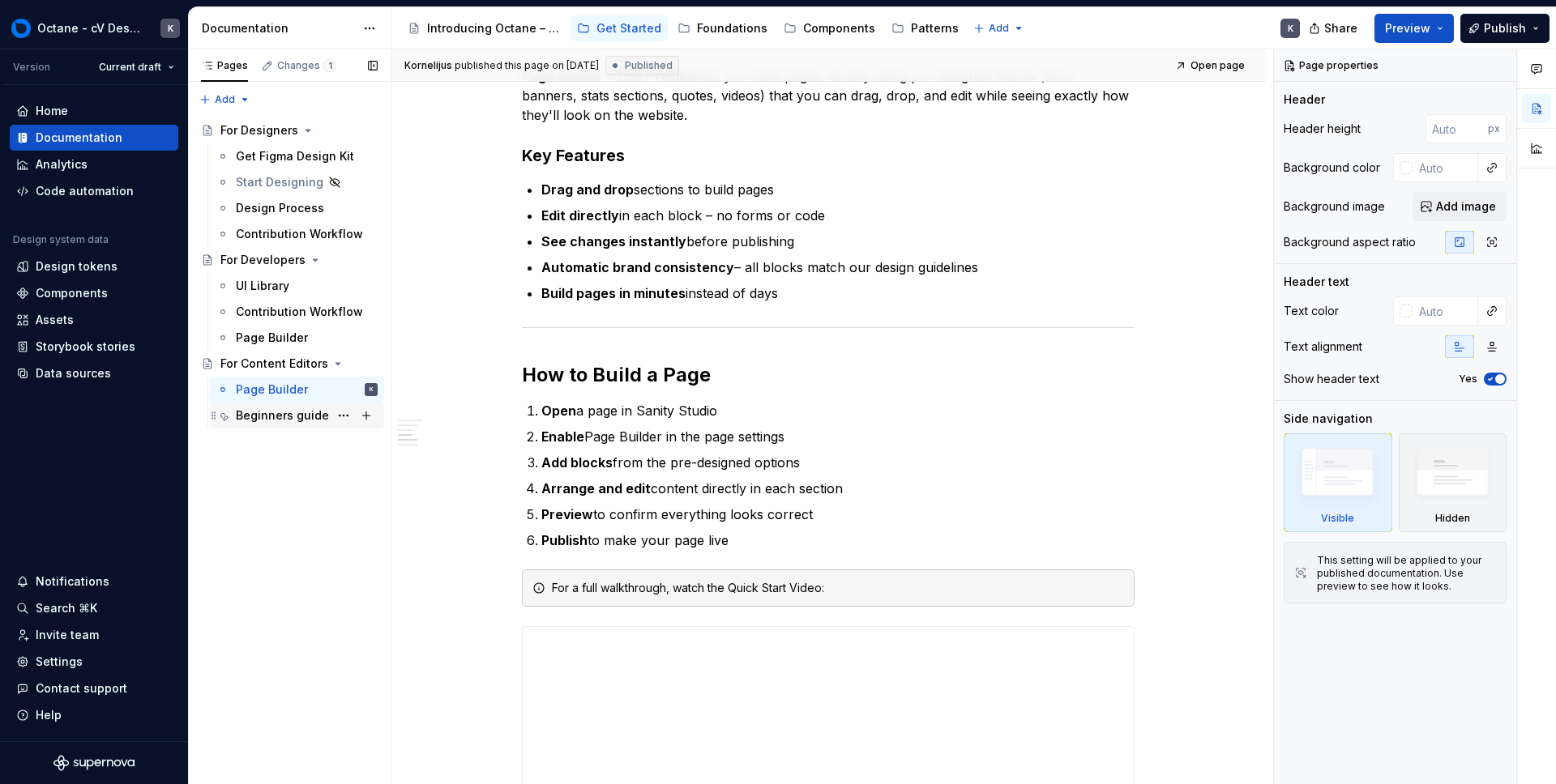
click at [264, 422] on div "Beginners guide" at bounding box center [283, 416] width 93 height 16
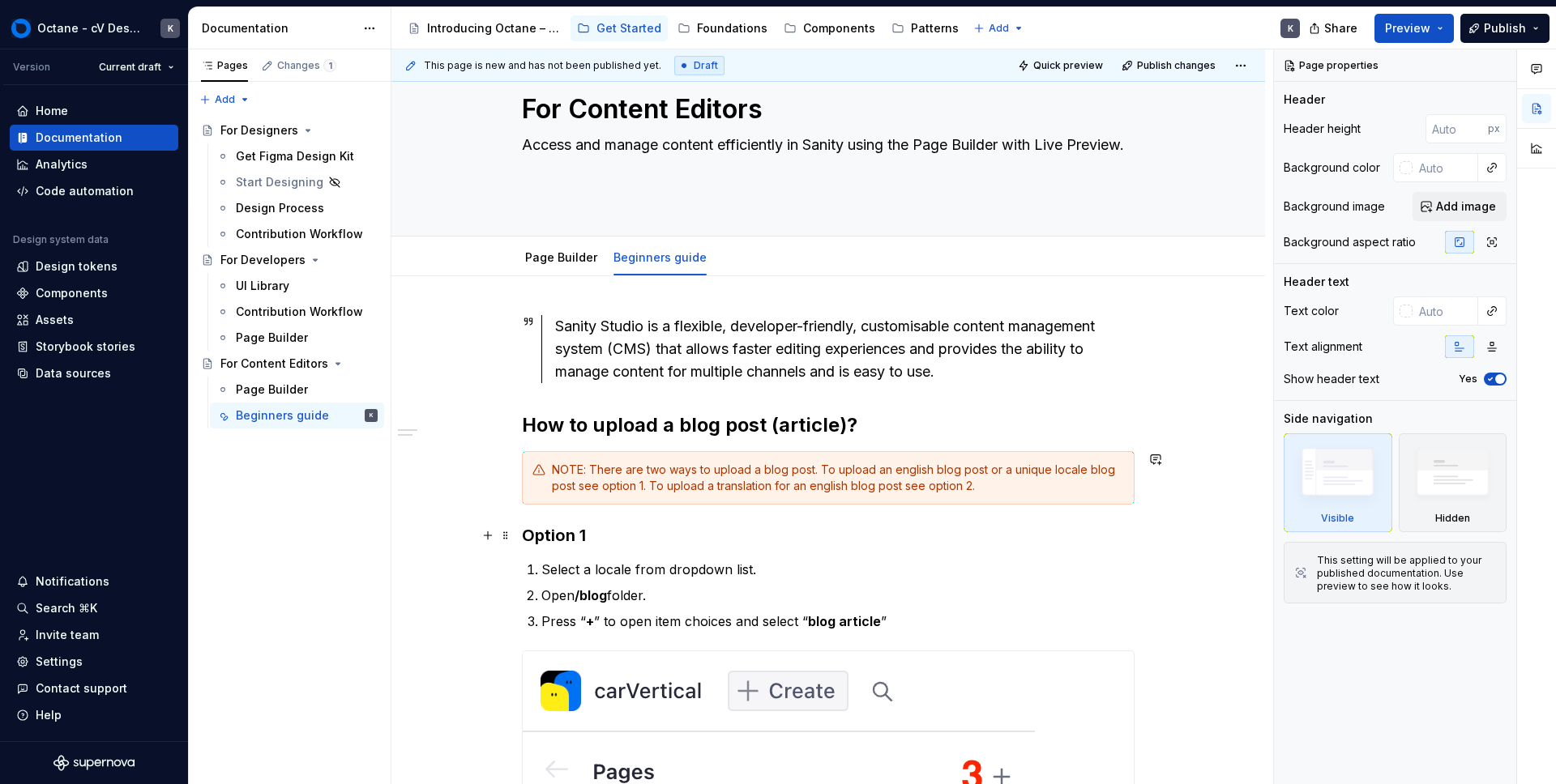
scroll to position [59, 0]
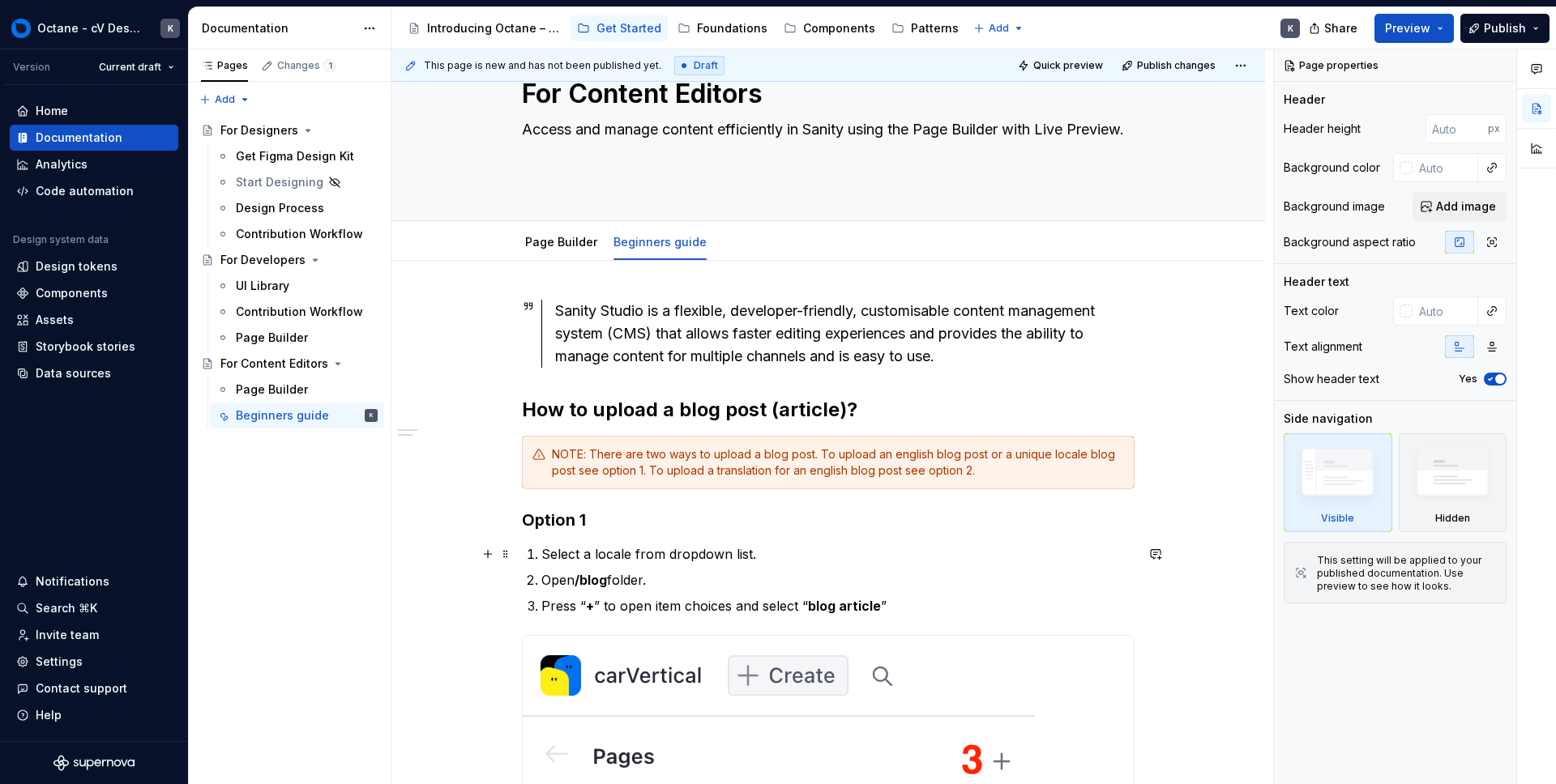
click at [725, 560] on p "Select a locale from dropdown list." at bounding box center [838, 555] width 593 height 20
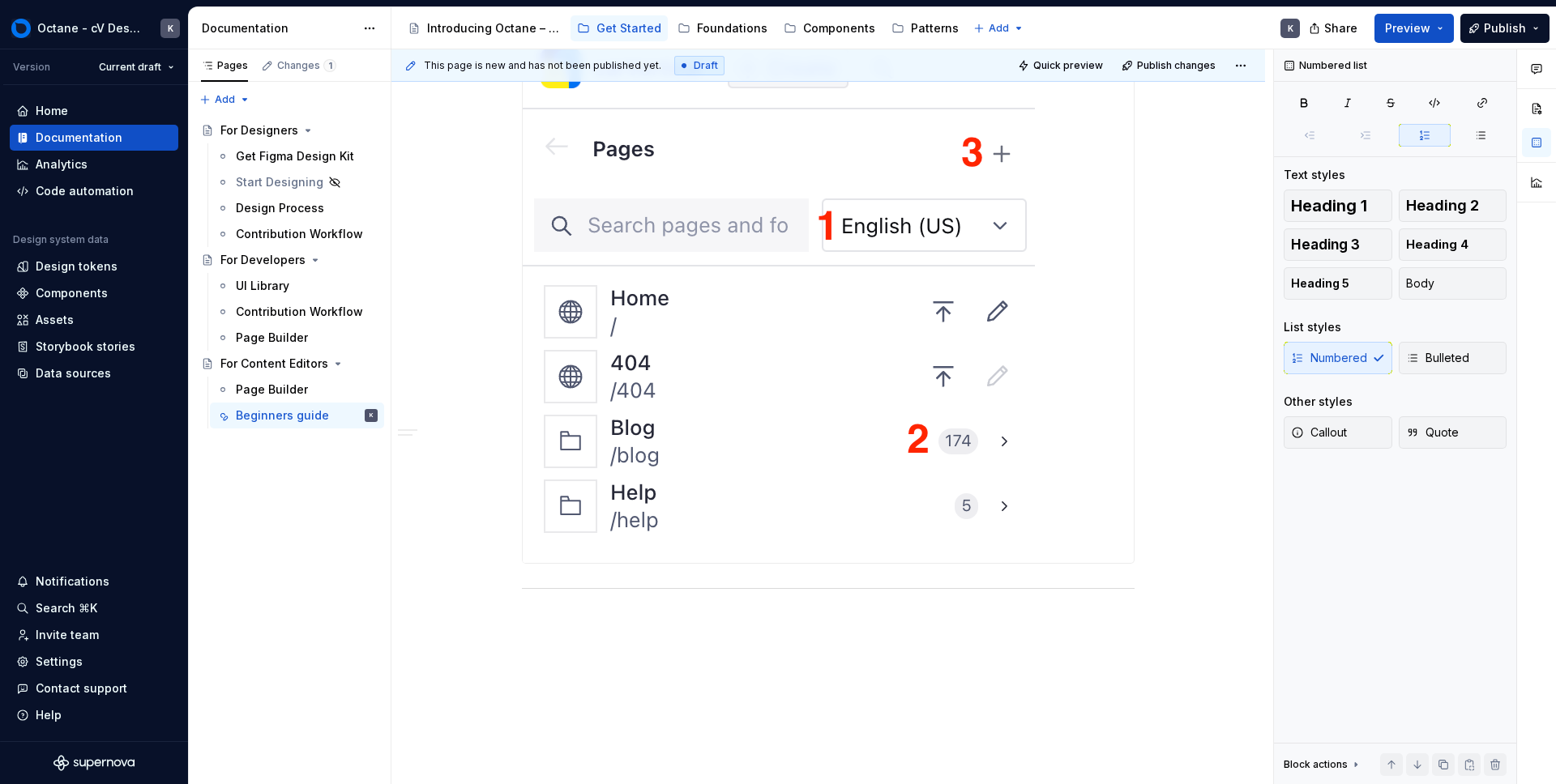
scroll to position [460, 0]
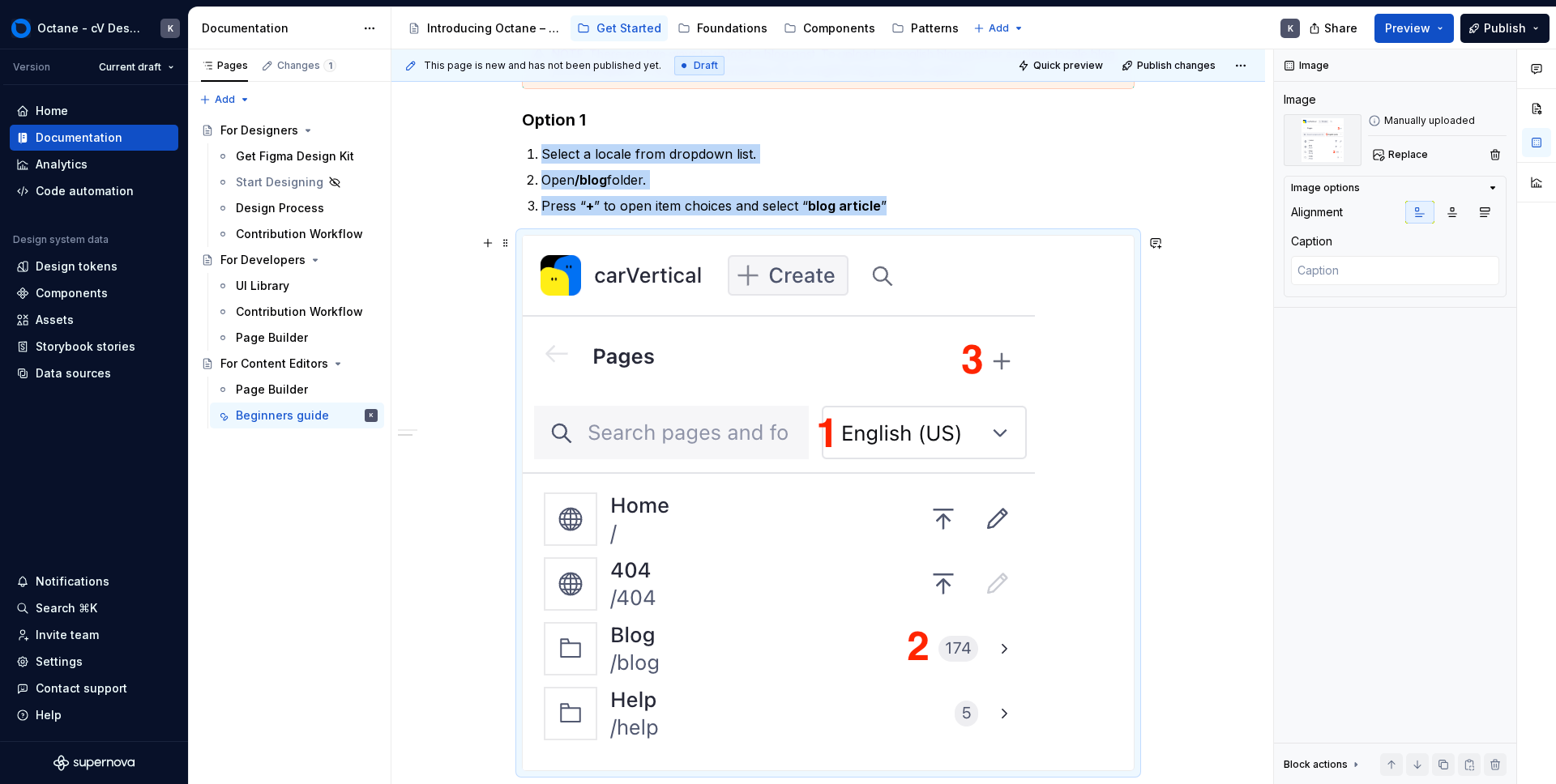
click at [799, 563] on img at bounding box center [778, 503] width 512 height 535
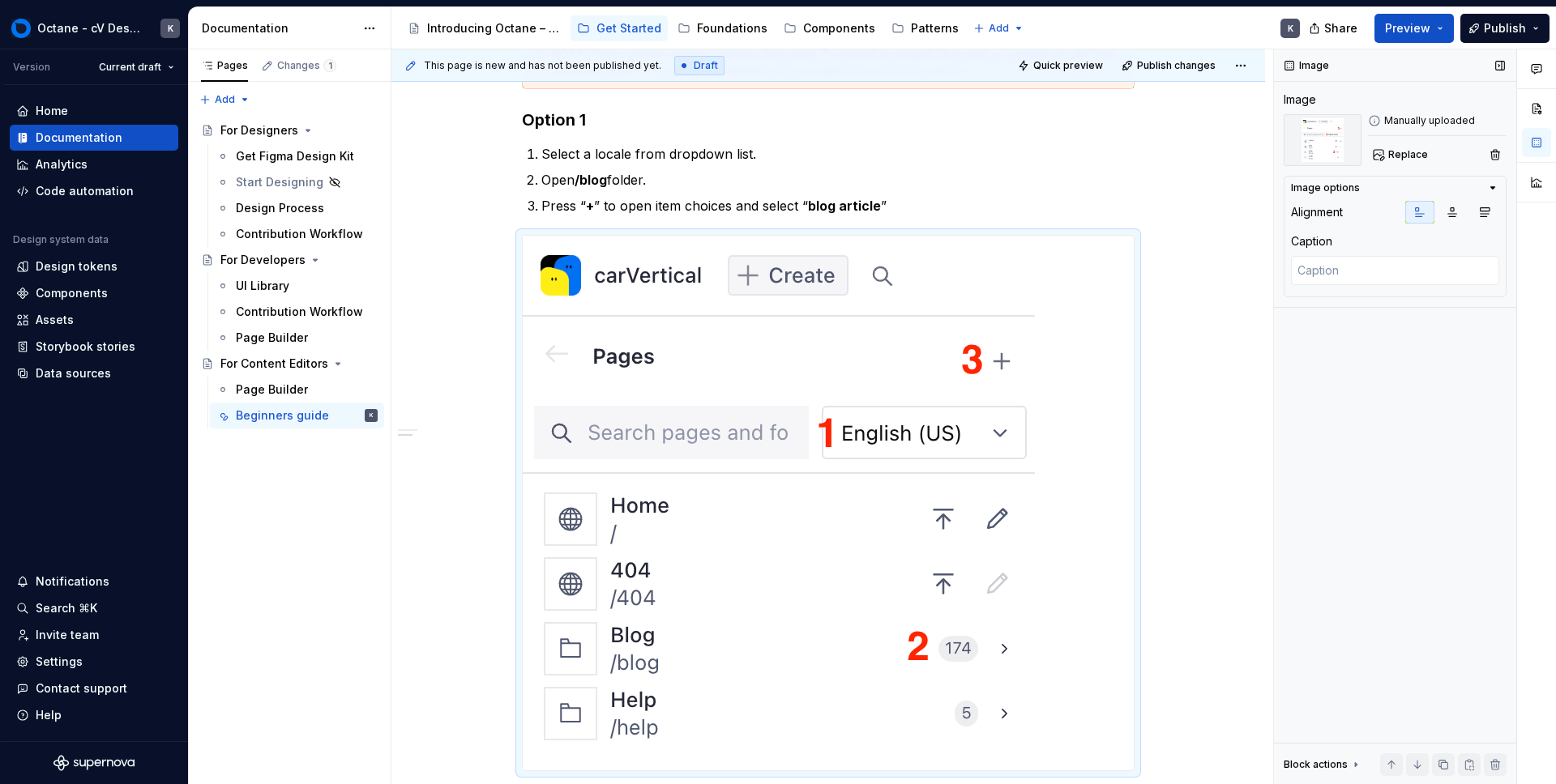
click at [1330, 212] on div "Alignment" at bounding box center [1317, 212] width 52 height 16
click at [1378, 270] on textarea at bounding box center [1395, 271] width 208 height 29
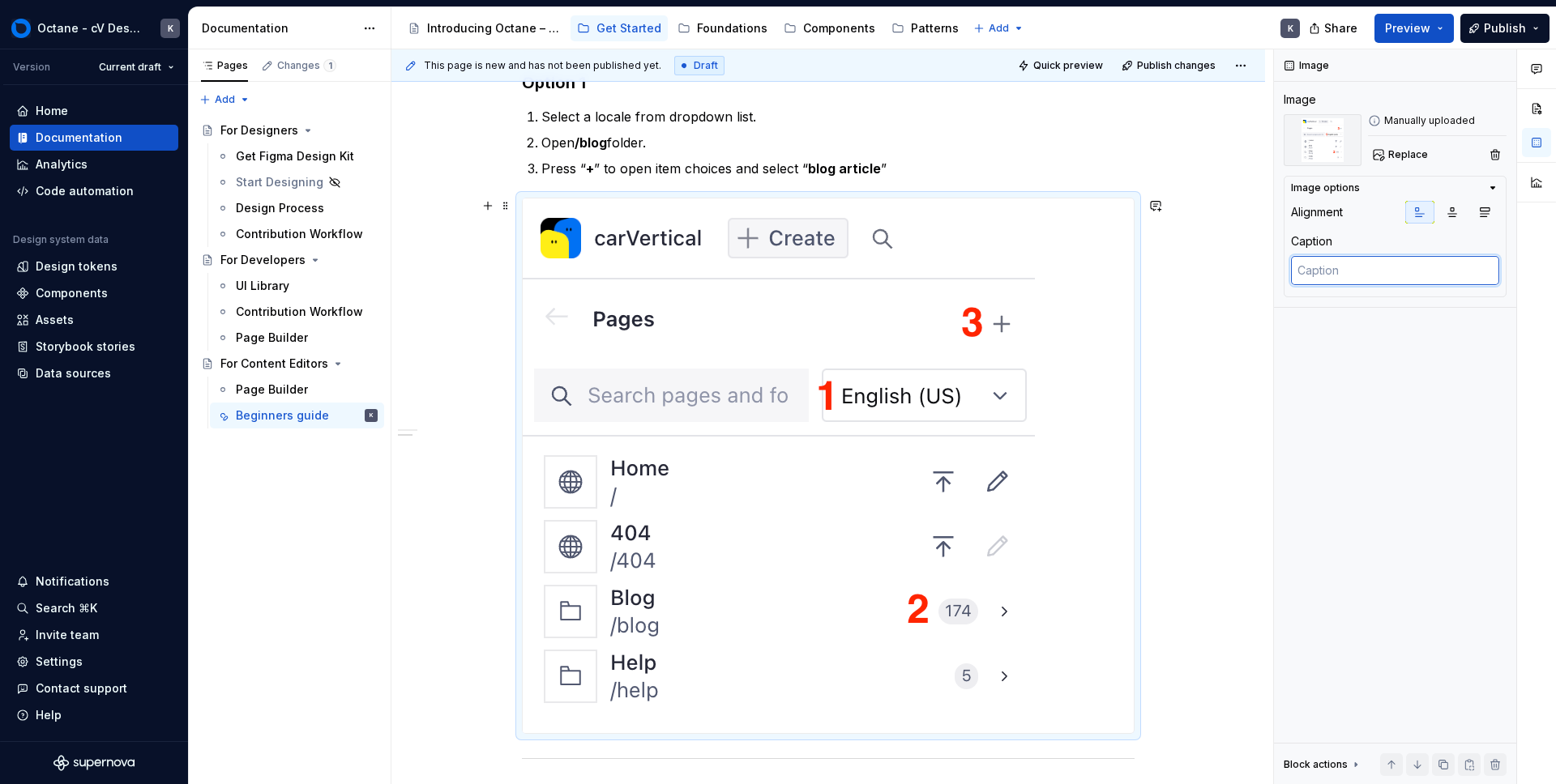
scroll to position [769, 0]
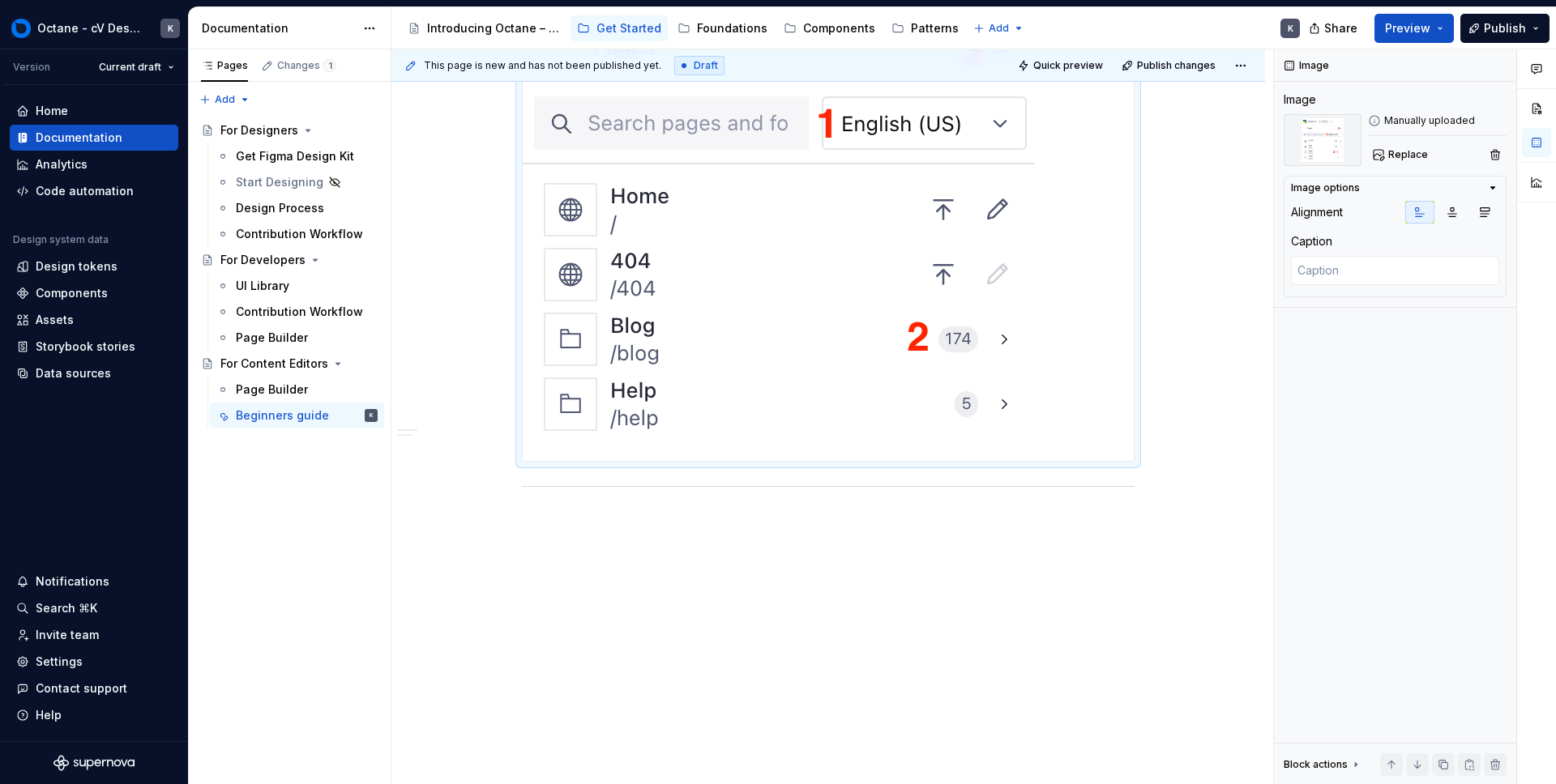
click at [1059, 477] on div "Sanity Studio is a flexible, developer-friendly, customisable content managemen…" at bounding box center [828, 61] width 613 height 940
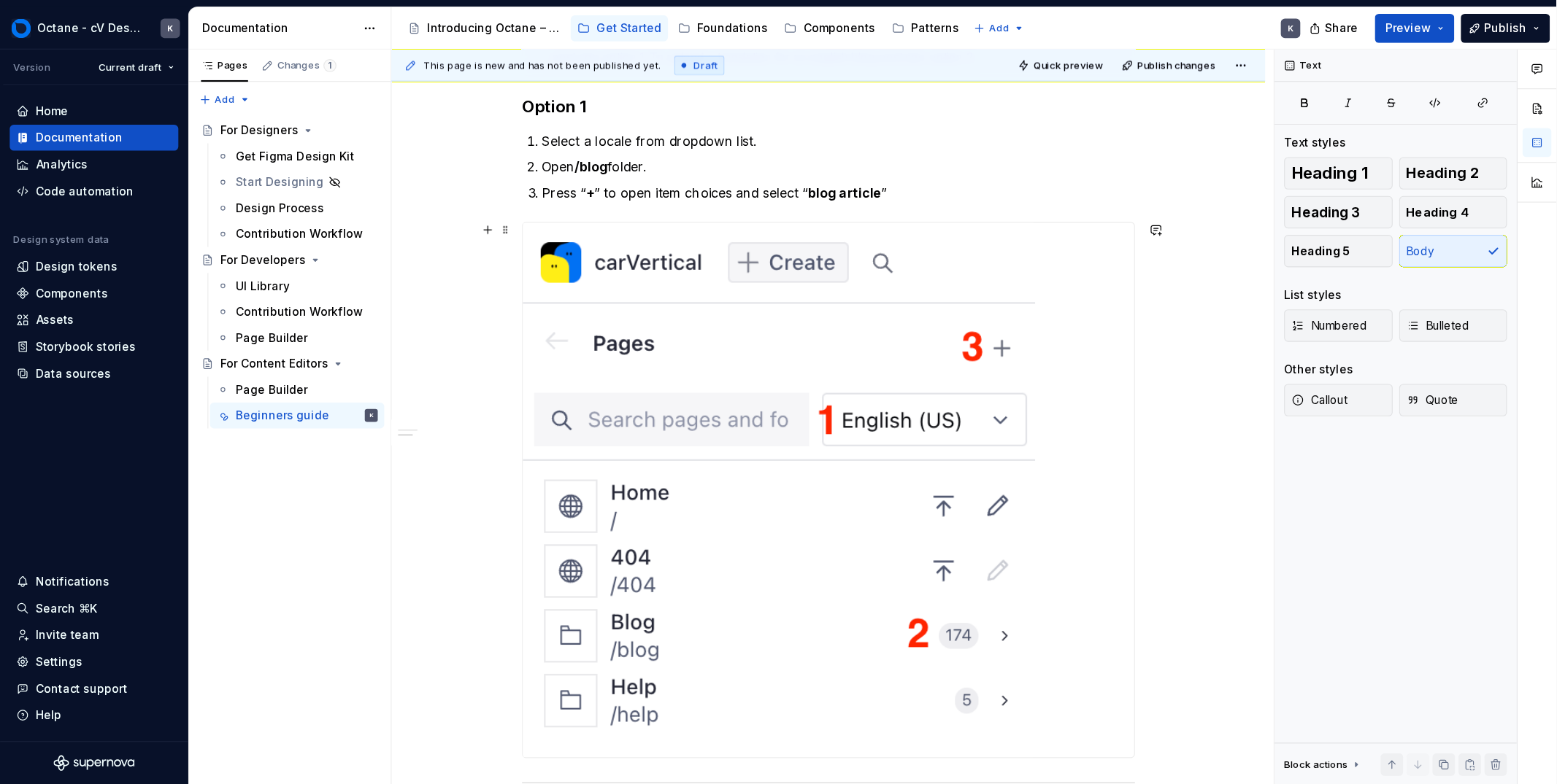
scroll to position [411, 0]
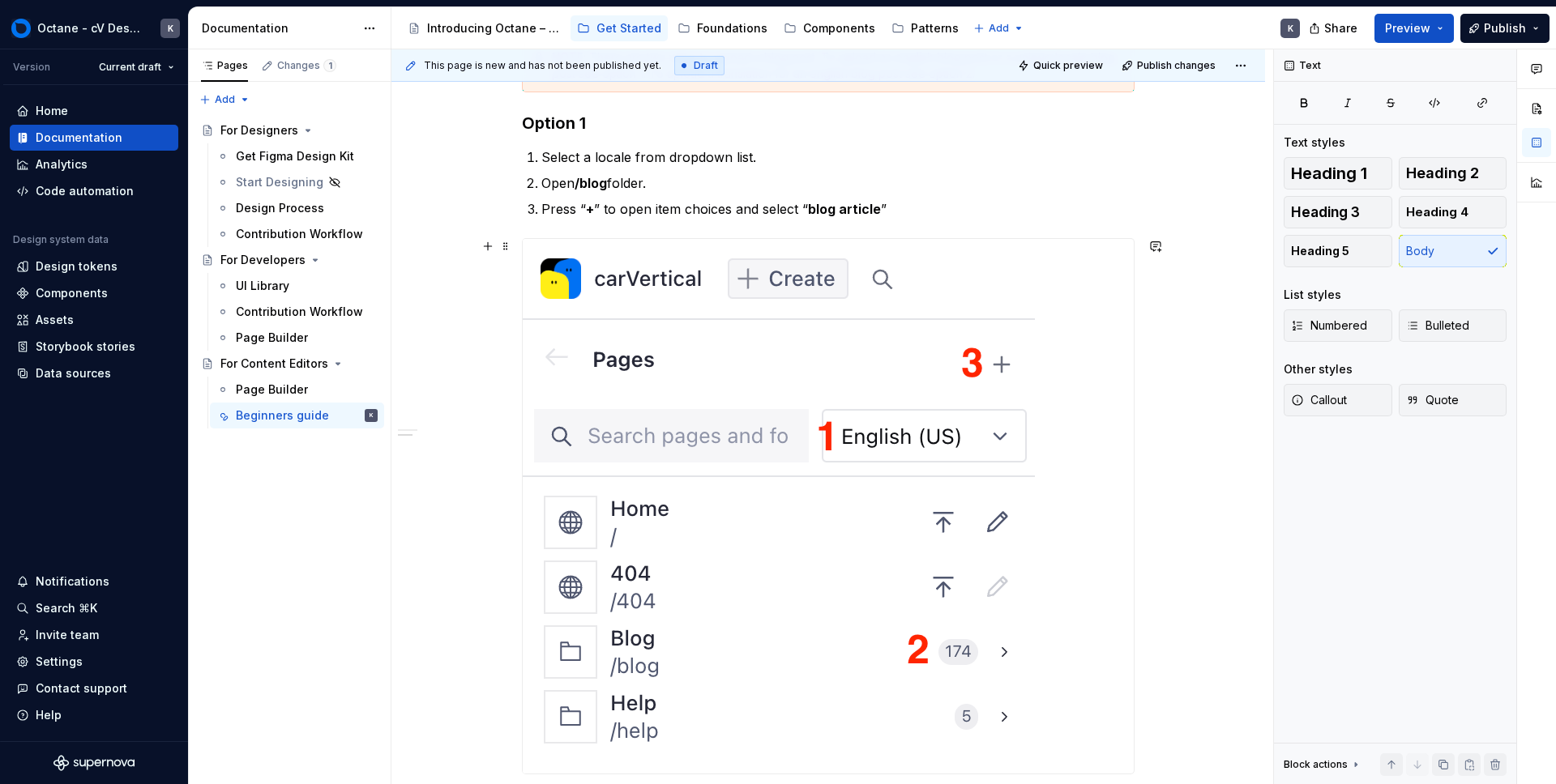
click at [1004, 485] on img at bounding box center [778, 506] width 512 height 535
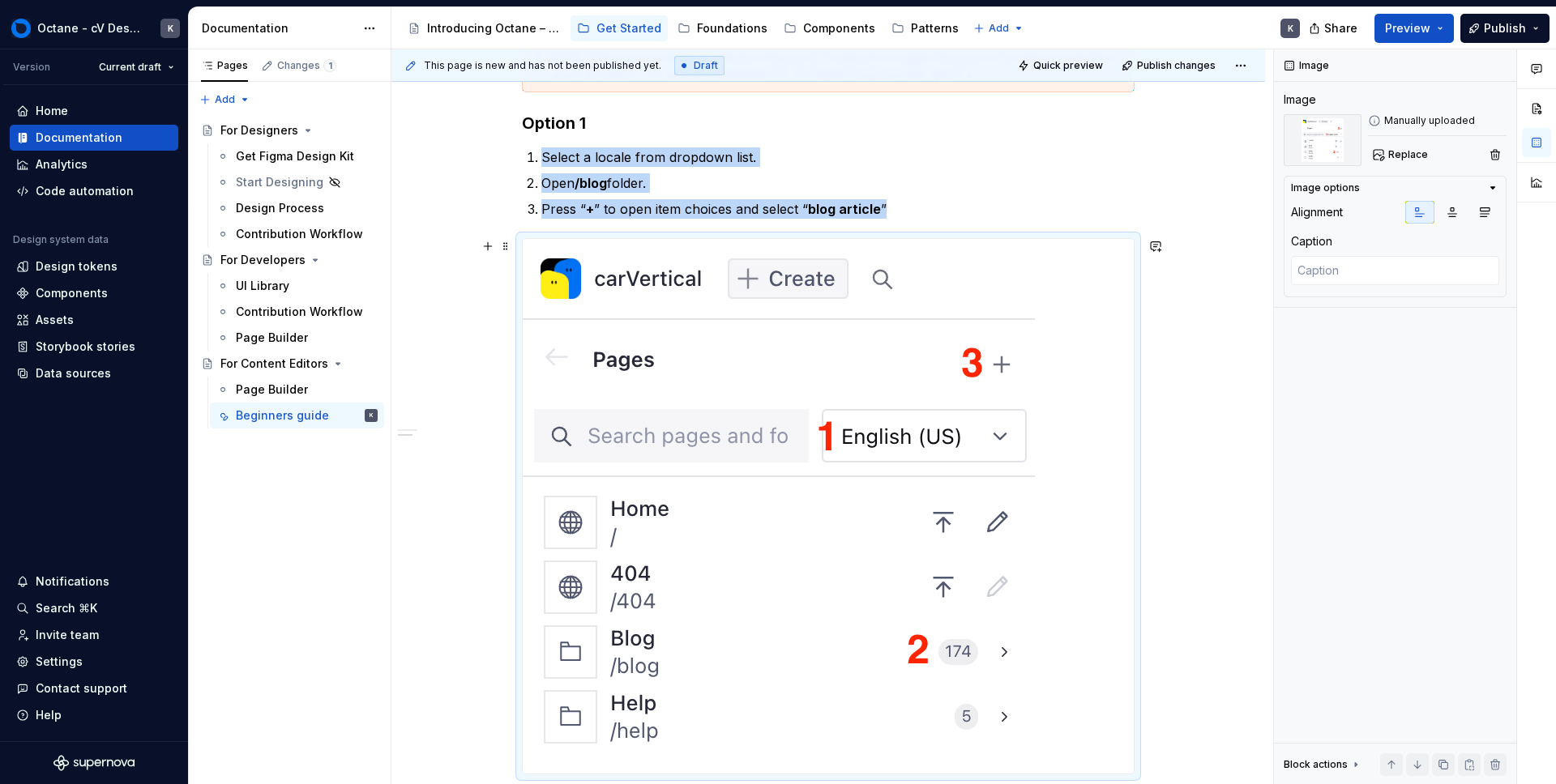
click at [847, 526] on img at bounding box center [778, 506] width 512 height 535
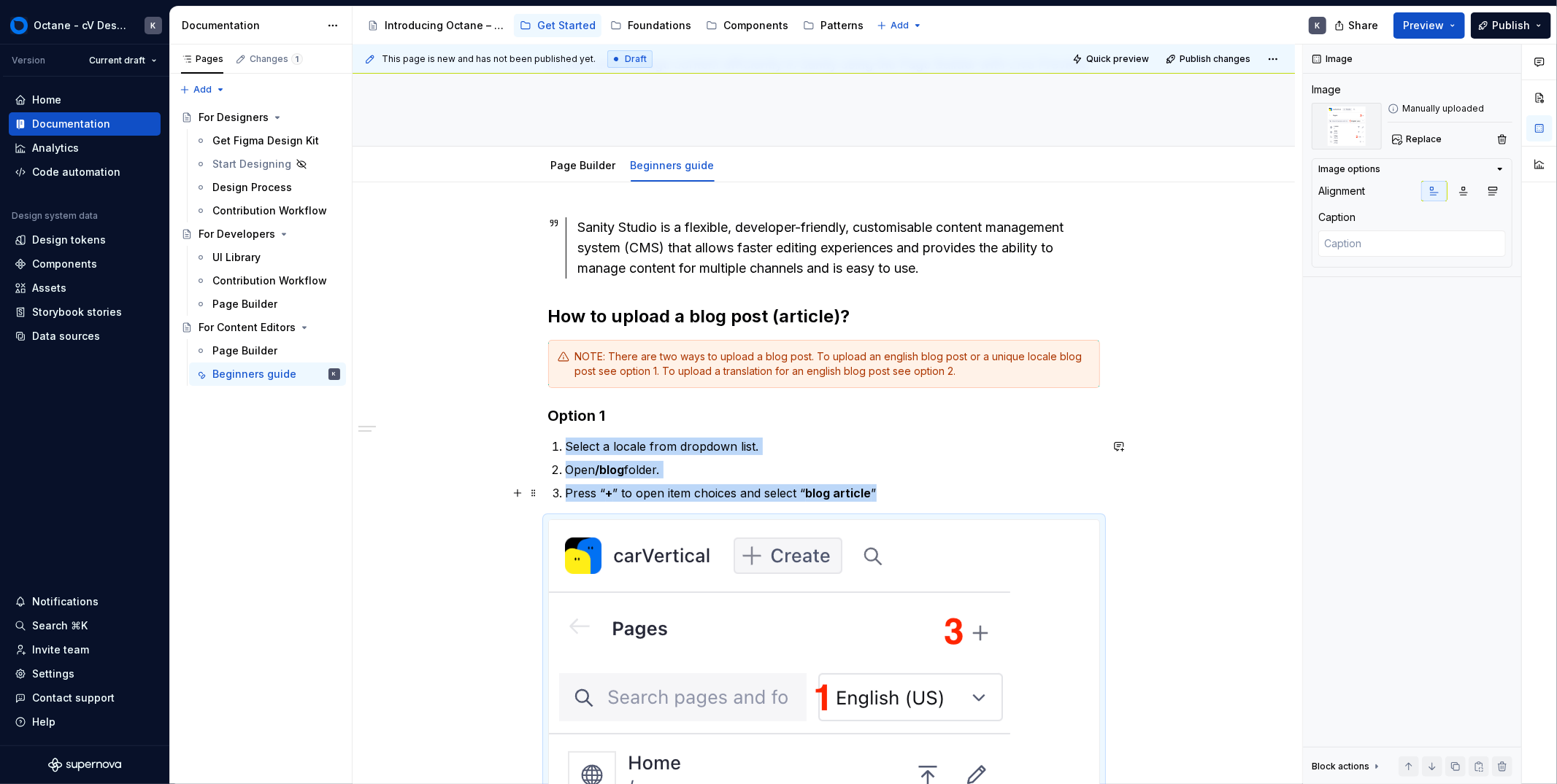
scroll to position [108, 0]
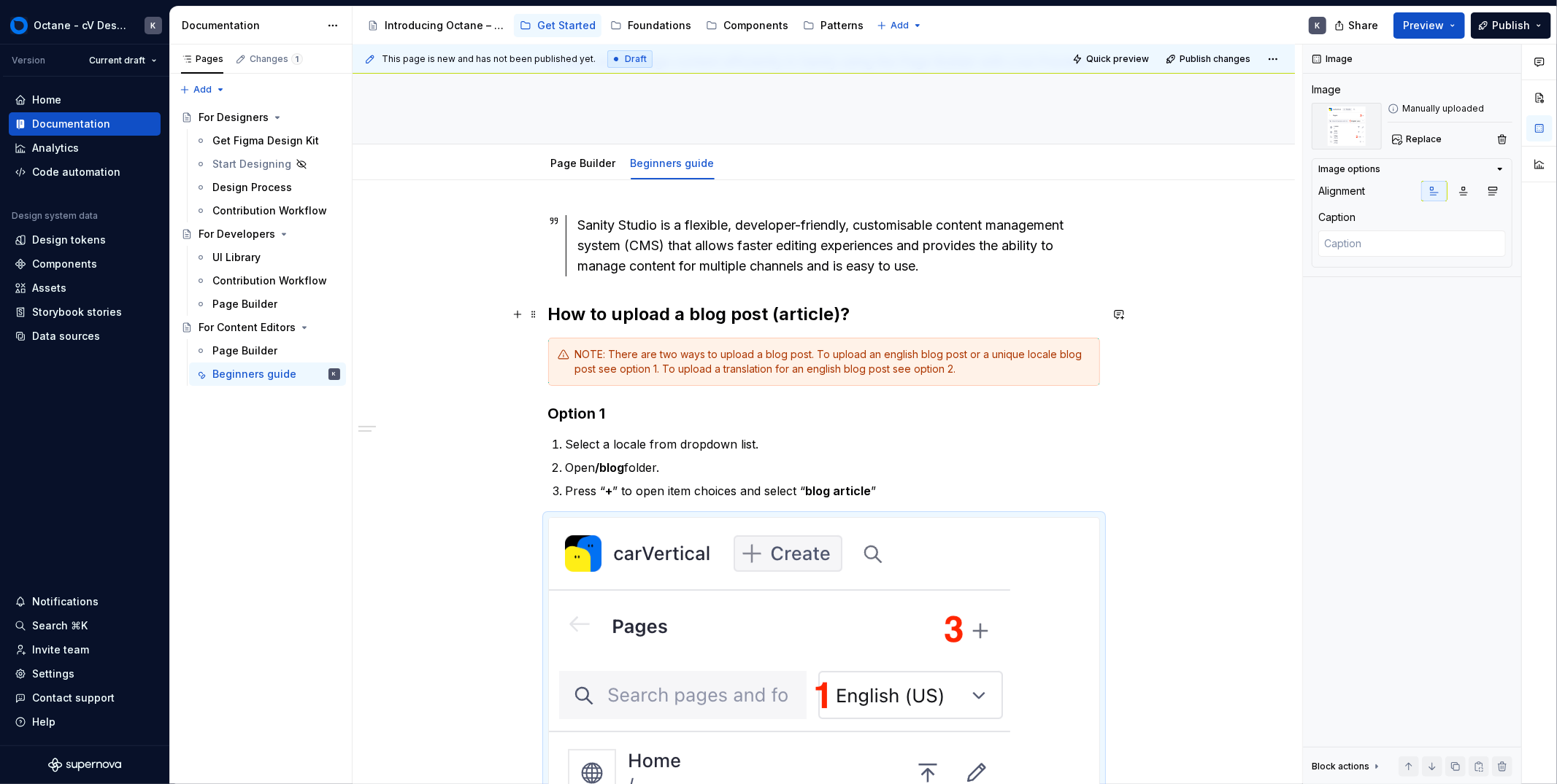
click at [879, 319] on h2 "How to upload a blog post (article)?" at bounding box center [824, 314] width 552 height 24
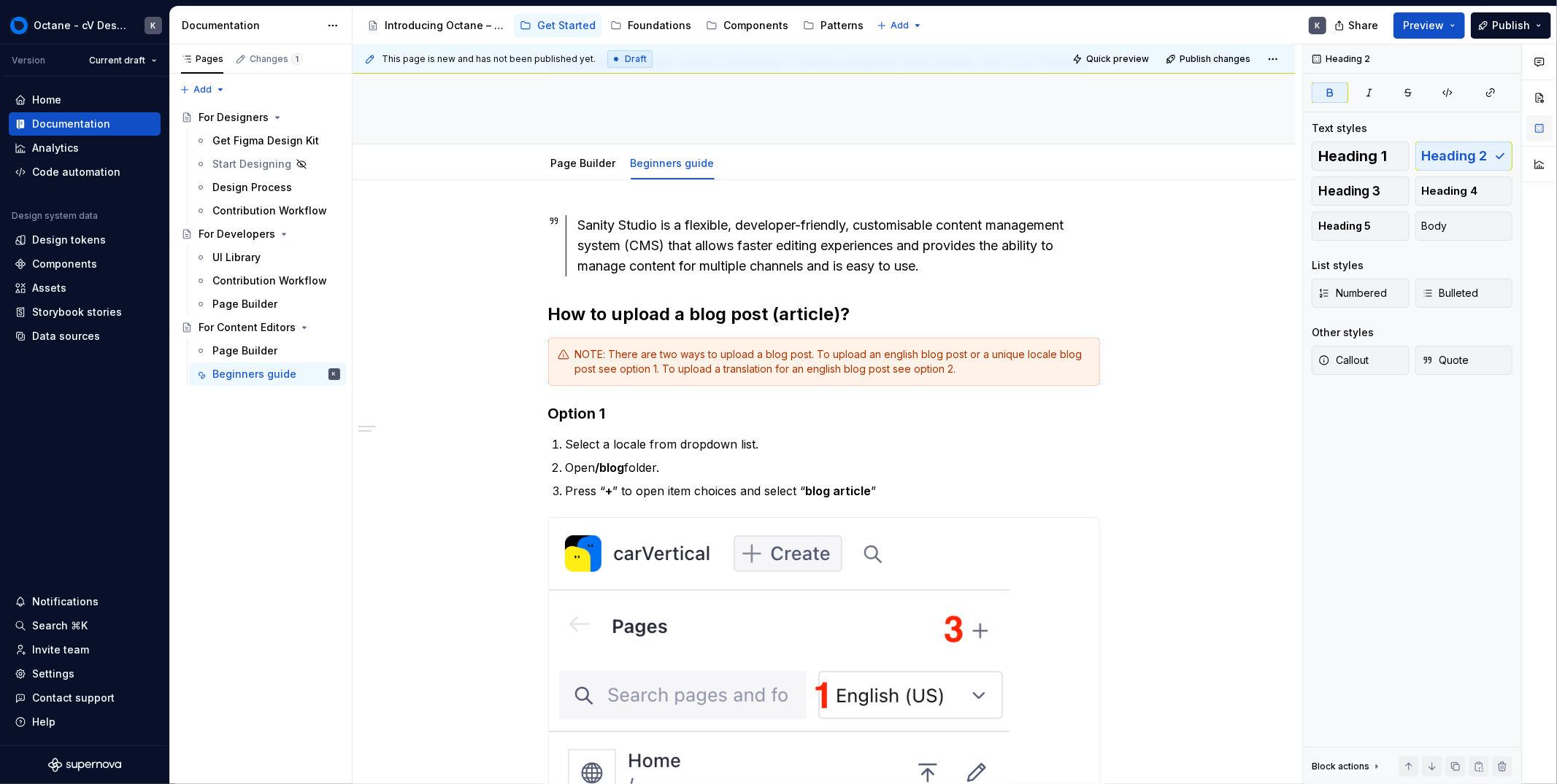
click at [1401, 126] on button "button" at bounding box center [1539, 128] width 27 height 27
click at [1401, 100] on button "button" at bounding box center [1539, 98] width 27 height 27
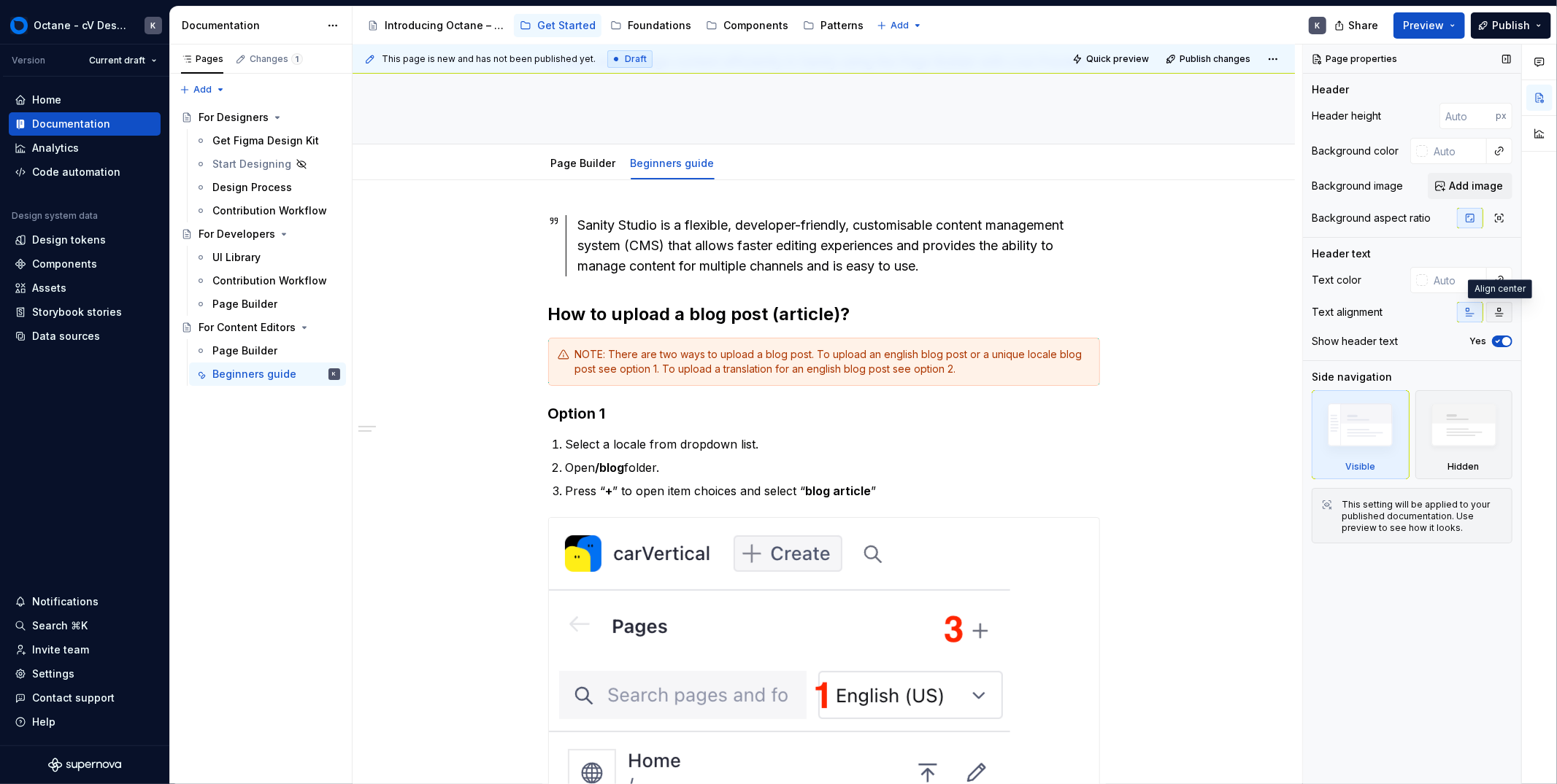
click at [1401, 318] on button "button" at bounding box center [1499, 312] width 27 height 21
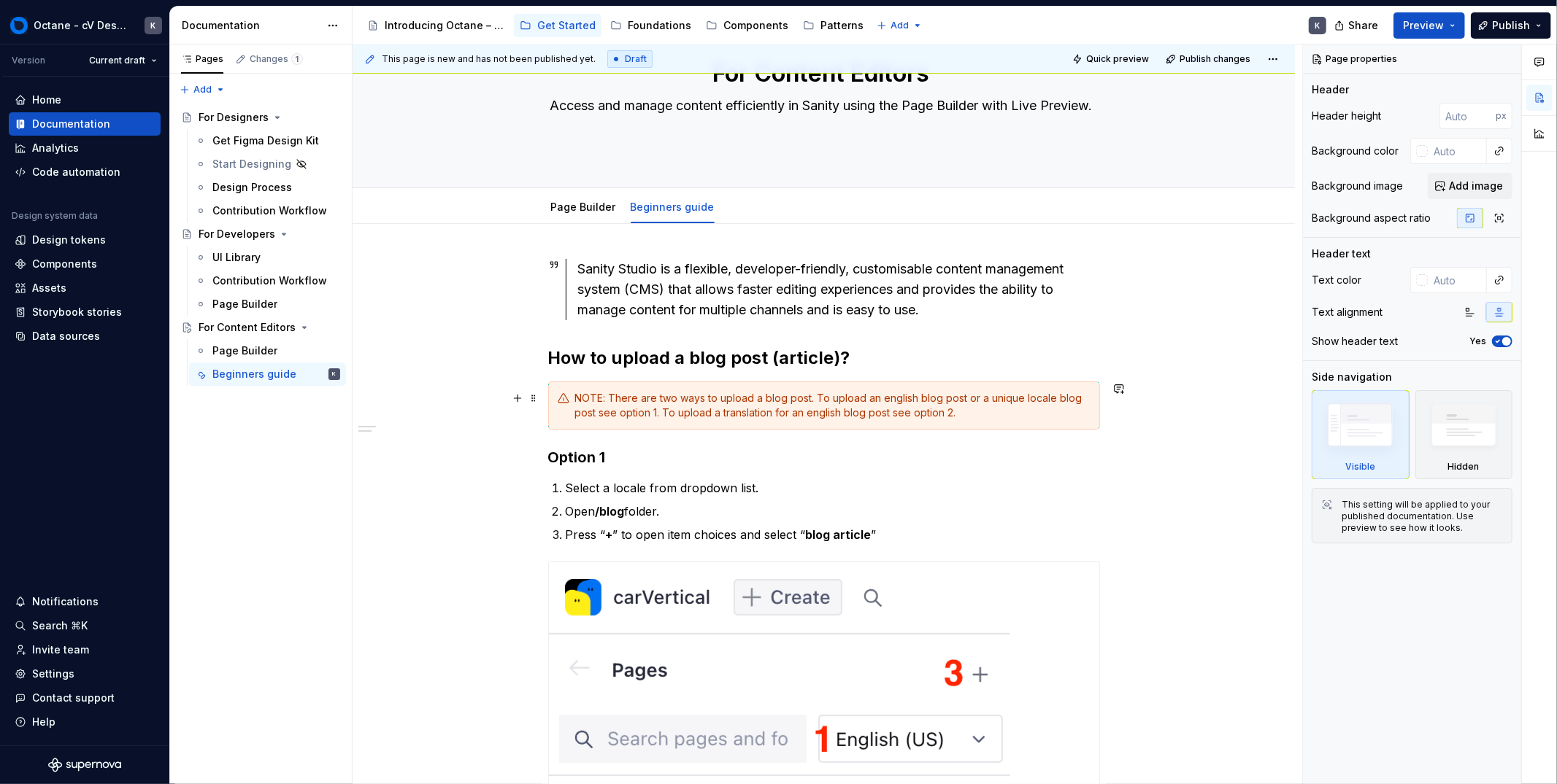
scroll to position [0, 0]
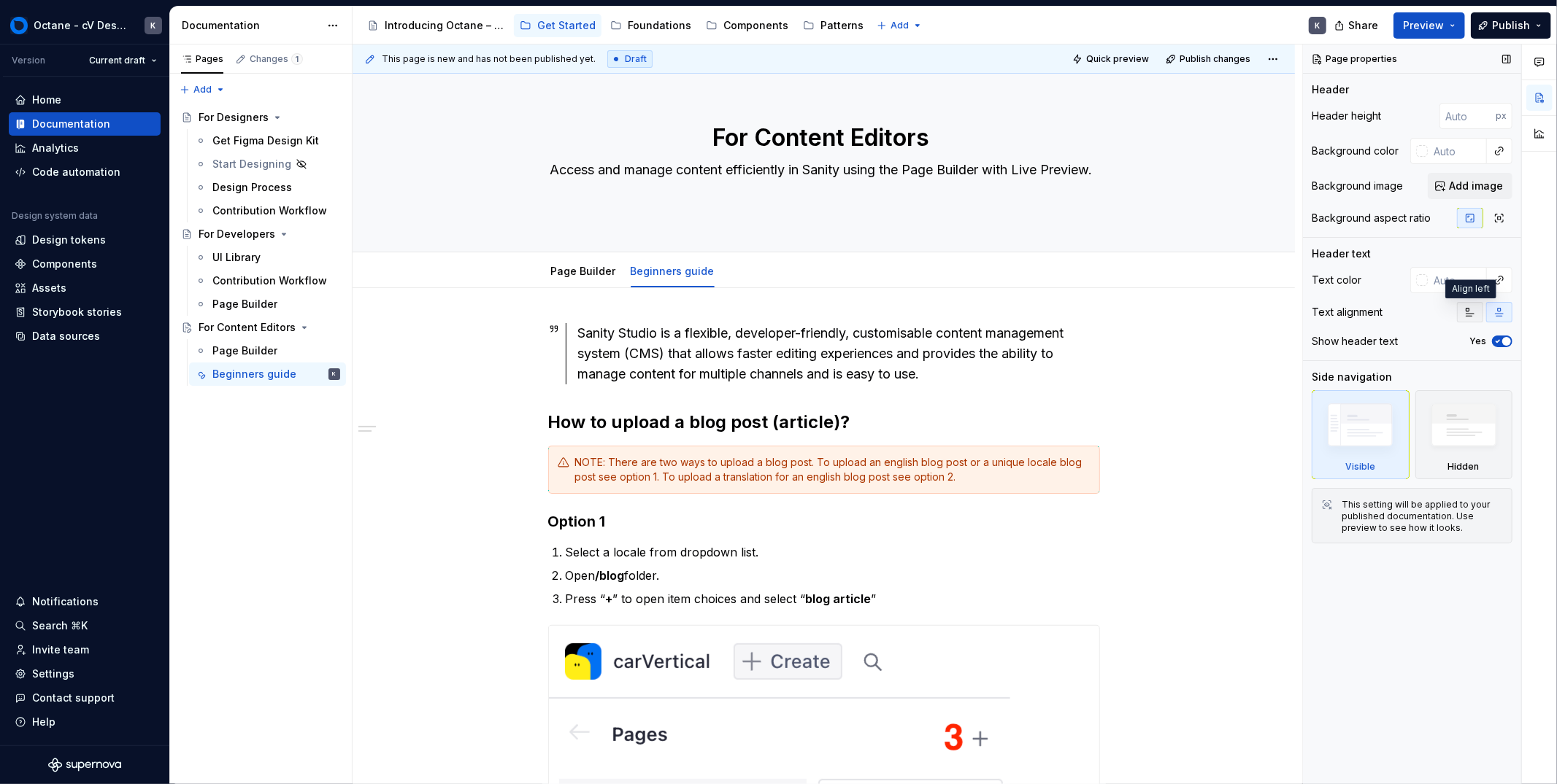
click at [1401, 315] on icon "button" at bounding box center [1470, 312] width 8 height 8
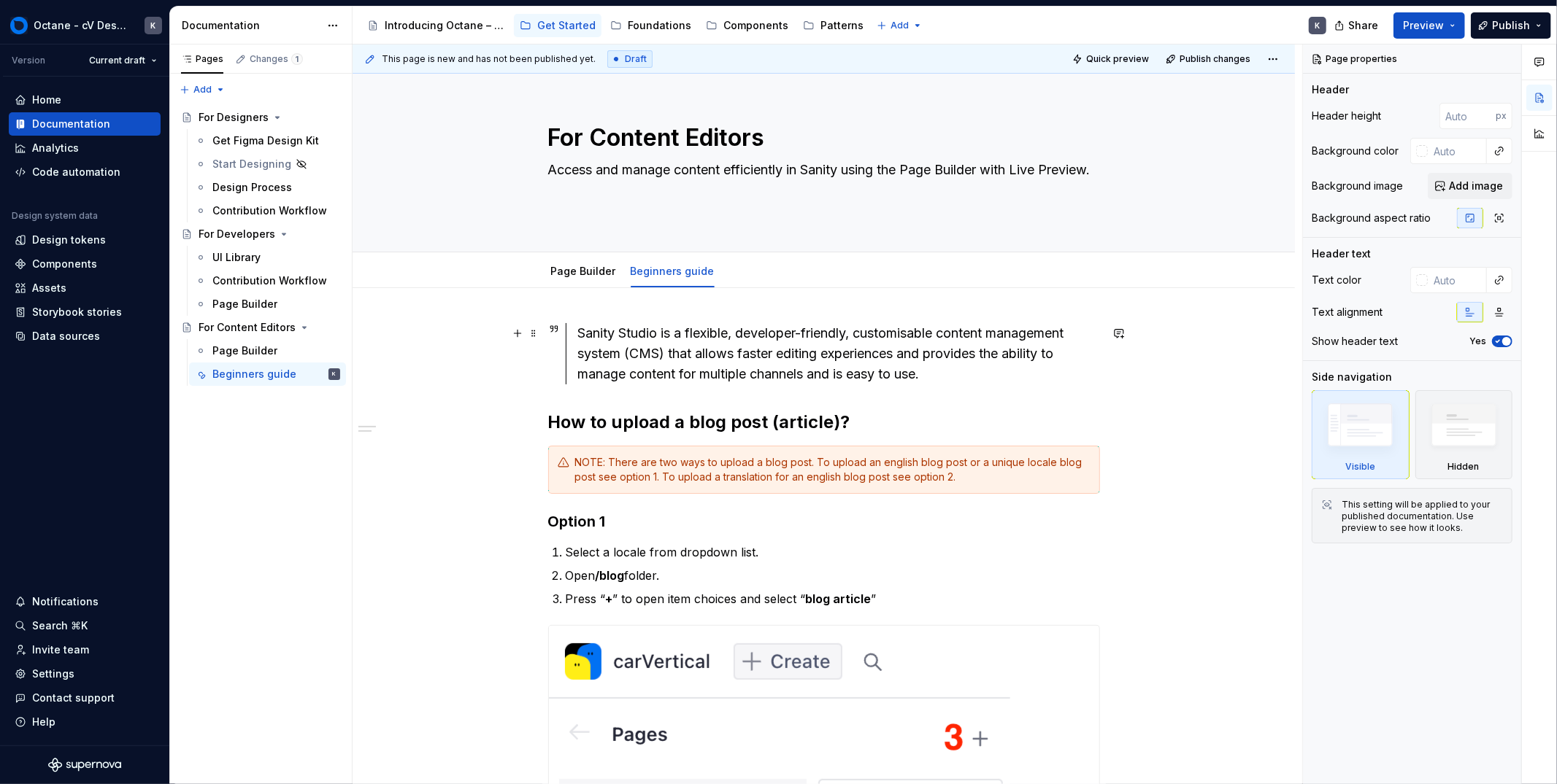
click at [807, 374] on div "Sanity Studio is a flexible, developer-friendly, customisable content managemen…" at bounding box center [838, 353] width 522 height 61
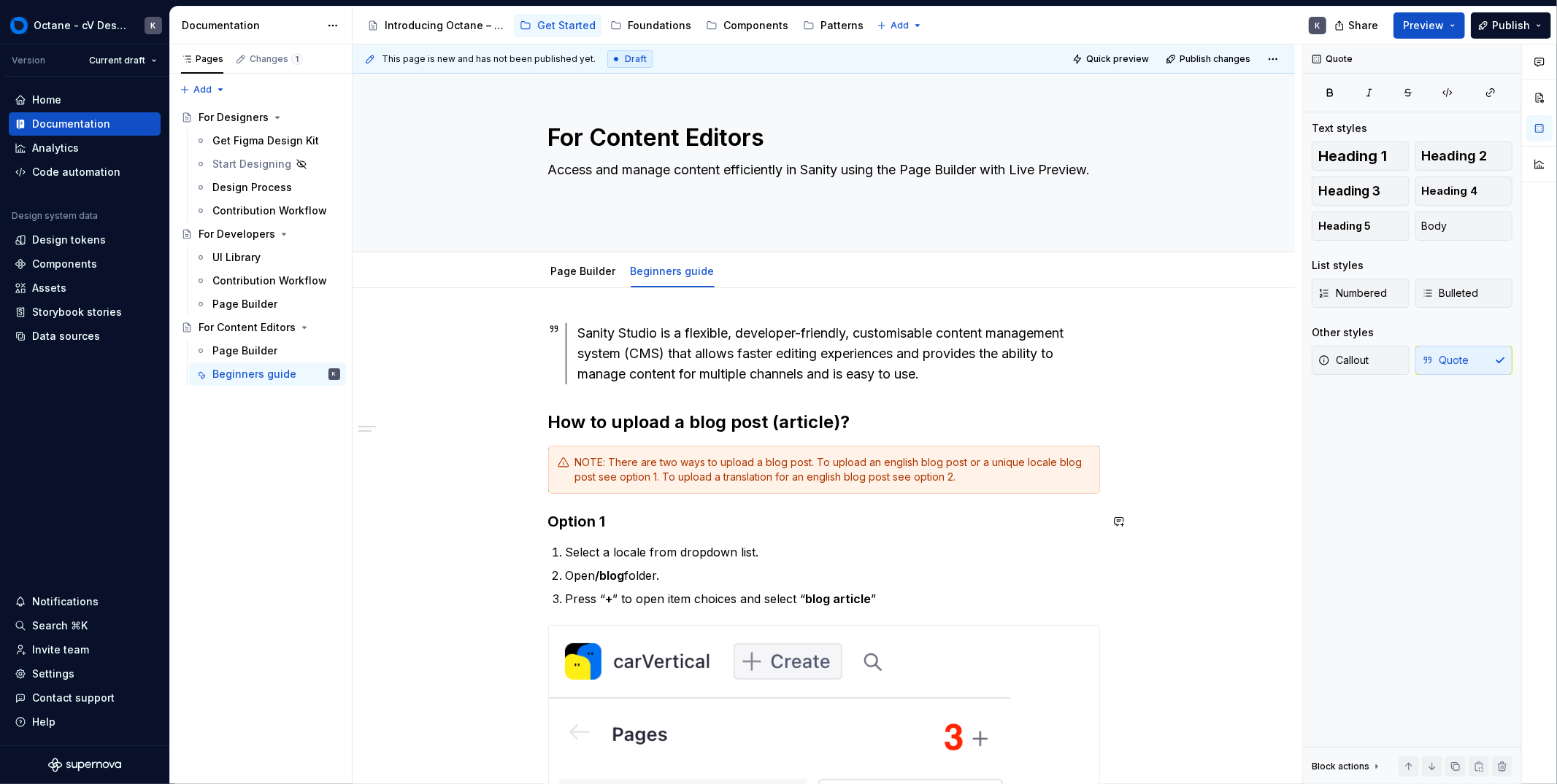
click at [894, 542] on div "Sanity Studio is a flexible, developer-friendly, customisable content managemen…" at bounding box center [824, 746] width 552 height 847
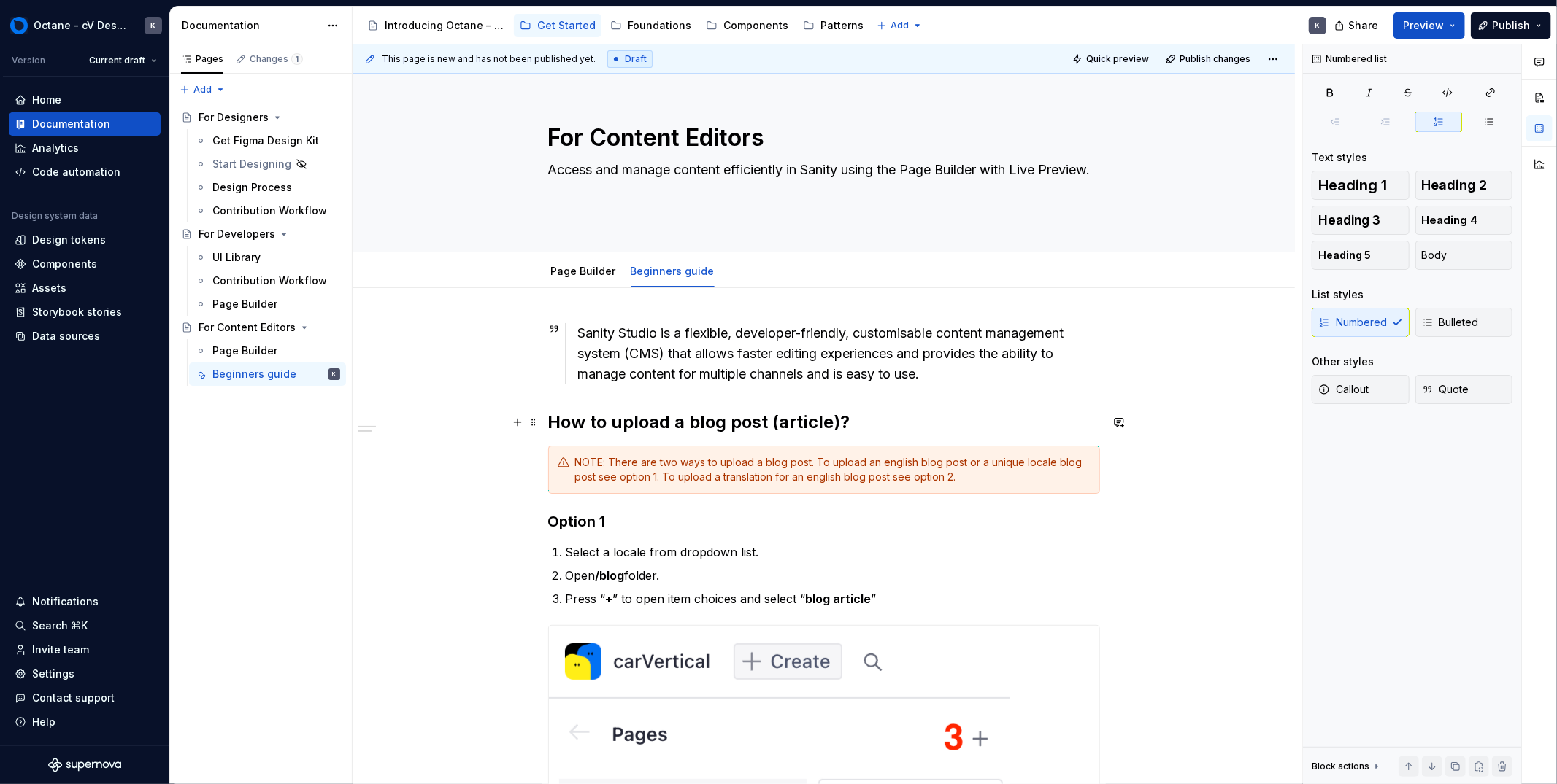
click at [894, 425] on h2 "How to upload a blog post (article)?" at bounding box center [824, 423] width 552 height 24
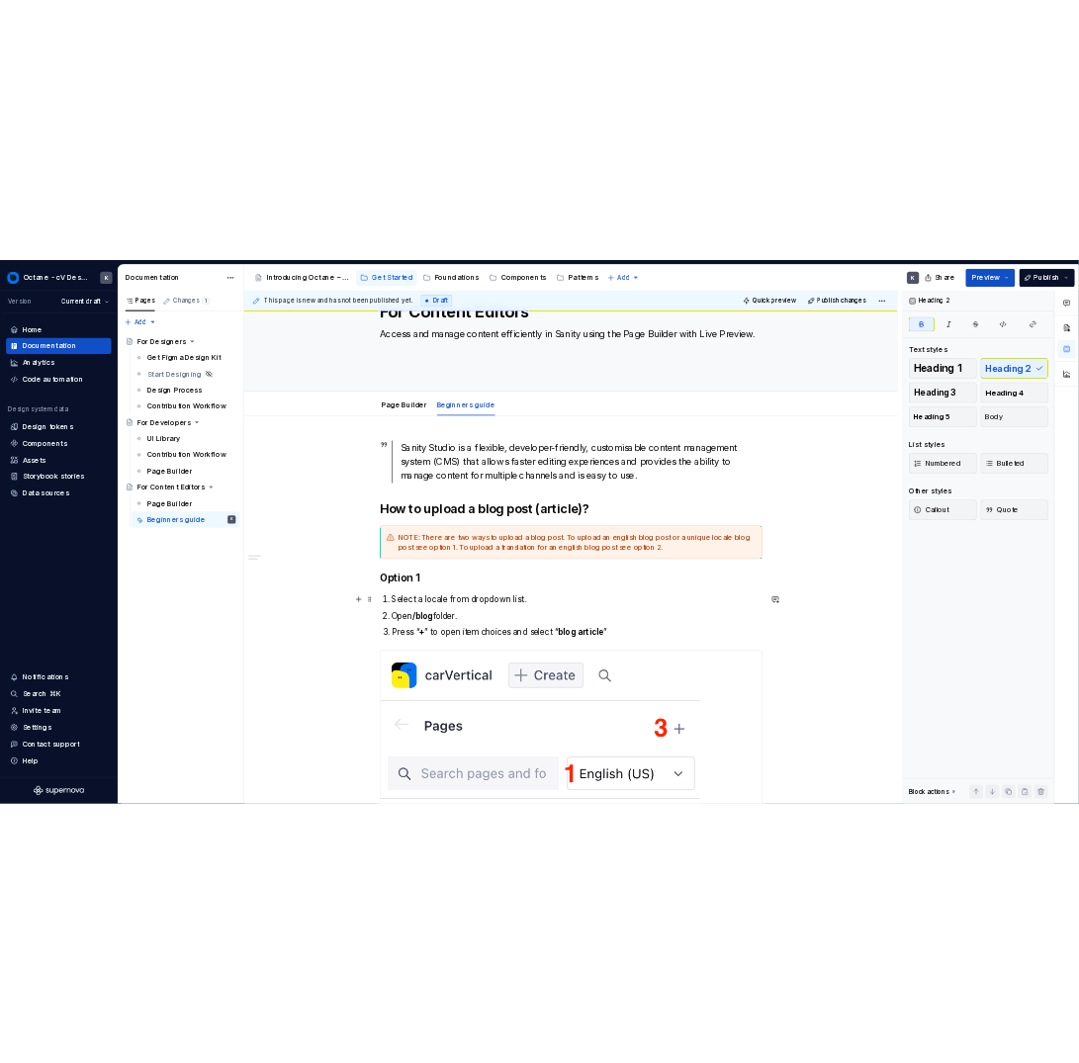
scroll to position [220, 0]
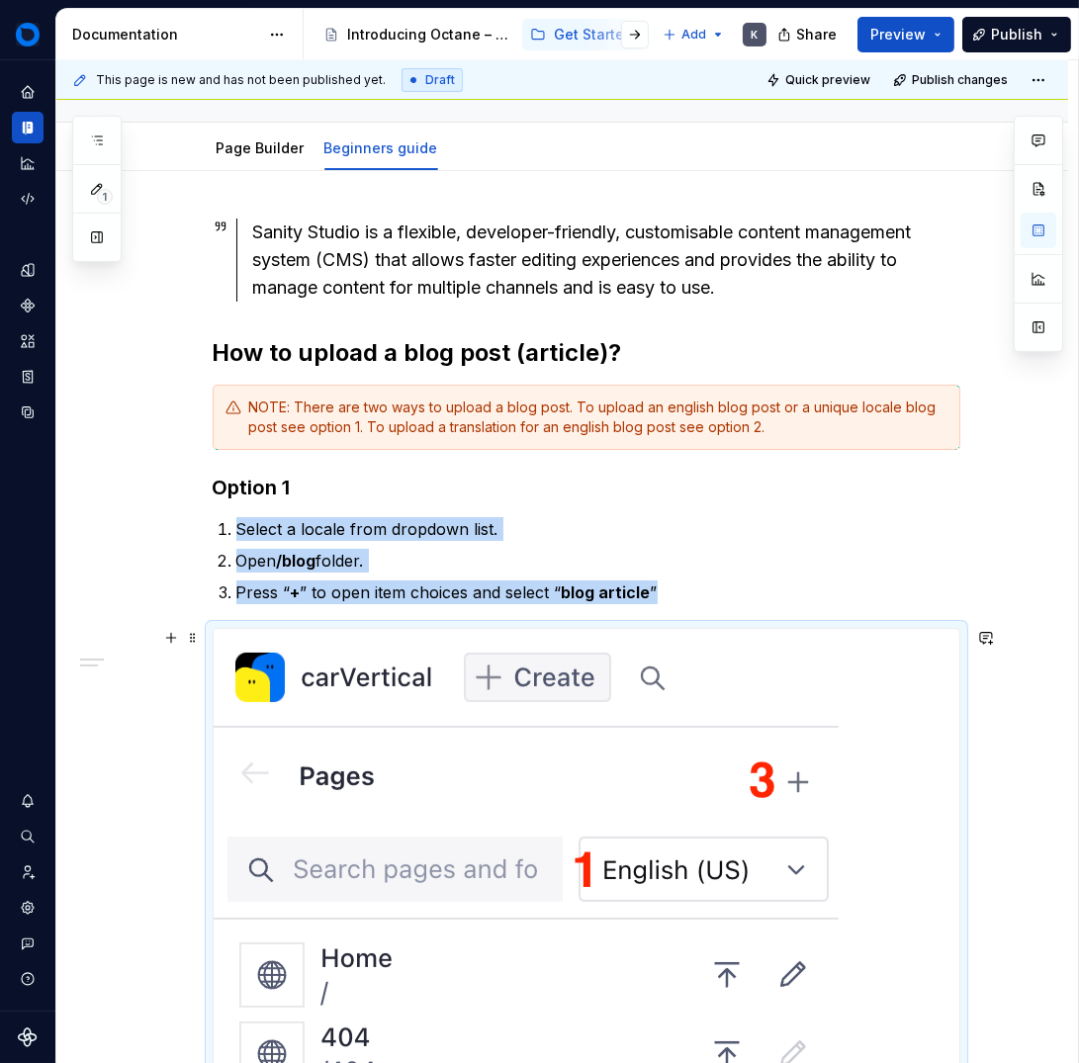
click at [568, 735] on img at bounding box center [526, 955] width 625 height 653
click at [966, 619] on div "Sanity Studio is a flexible, developer-friendly, customisable content managemen…" at bounding box center [562, 940] width 1012 height 1539
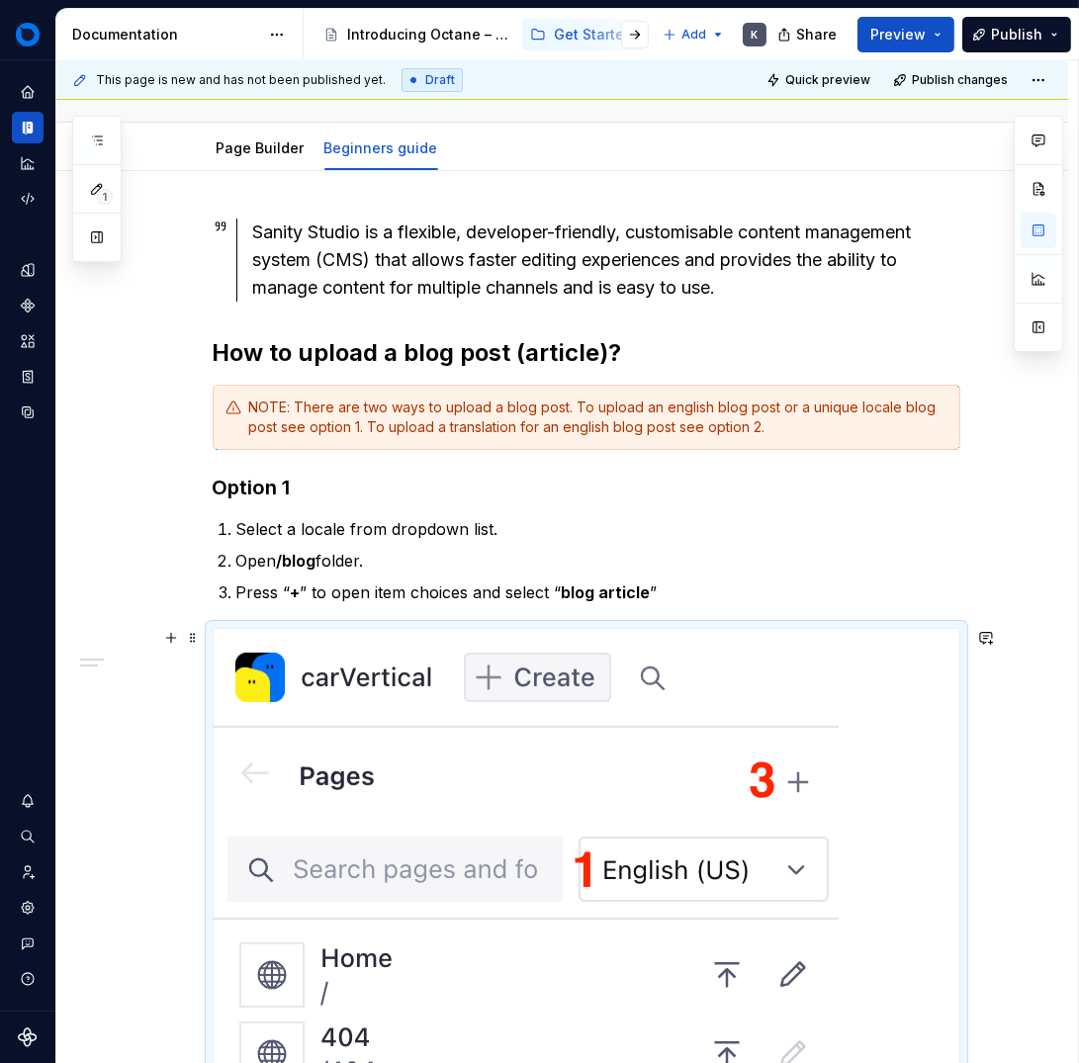
click at [960, 677] on div at bounding box center [587, 955] width 748 height 655
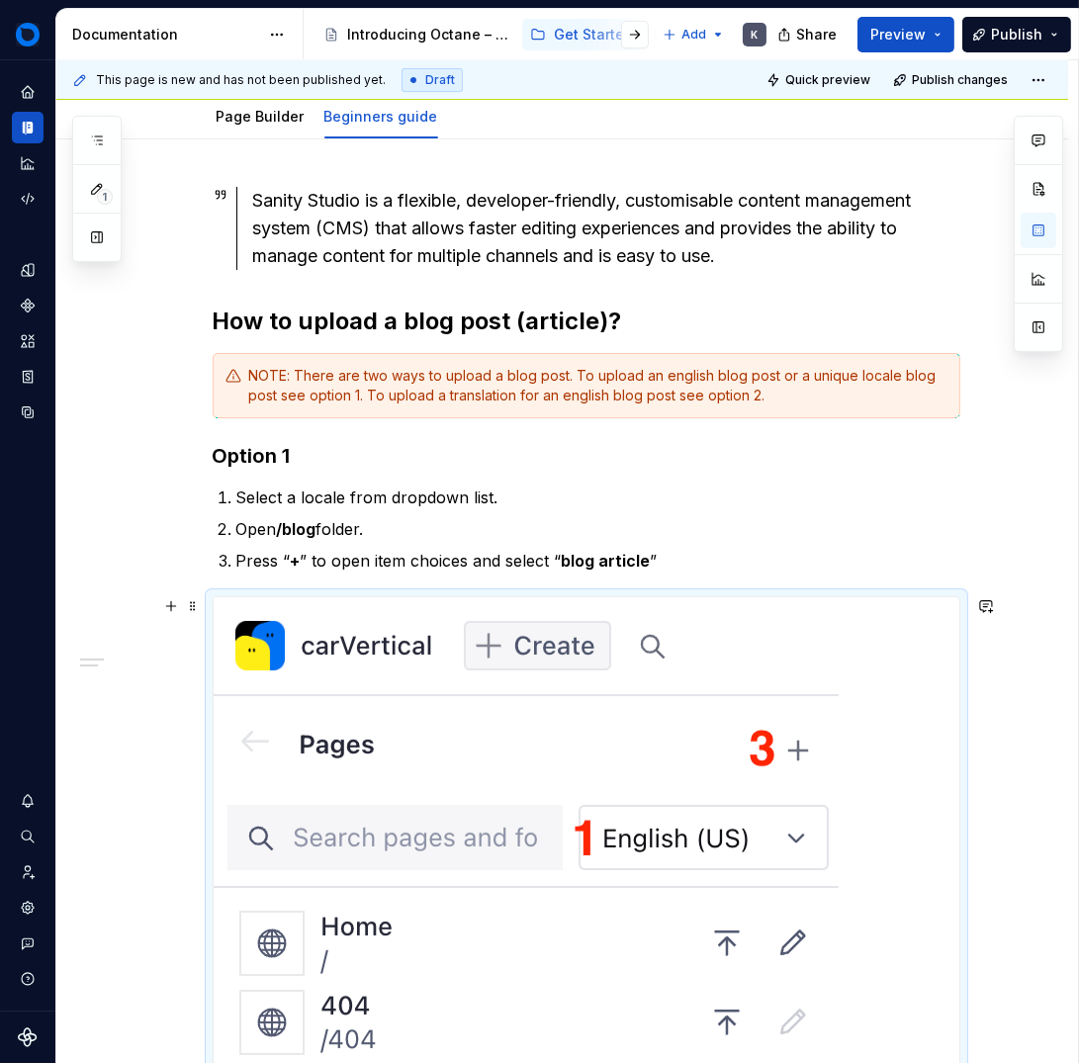
scroll to position [252, 0]
click at [198, 611] on div at bounding box center [179, 605] width 44 height 28
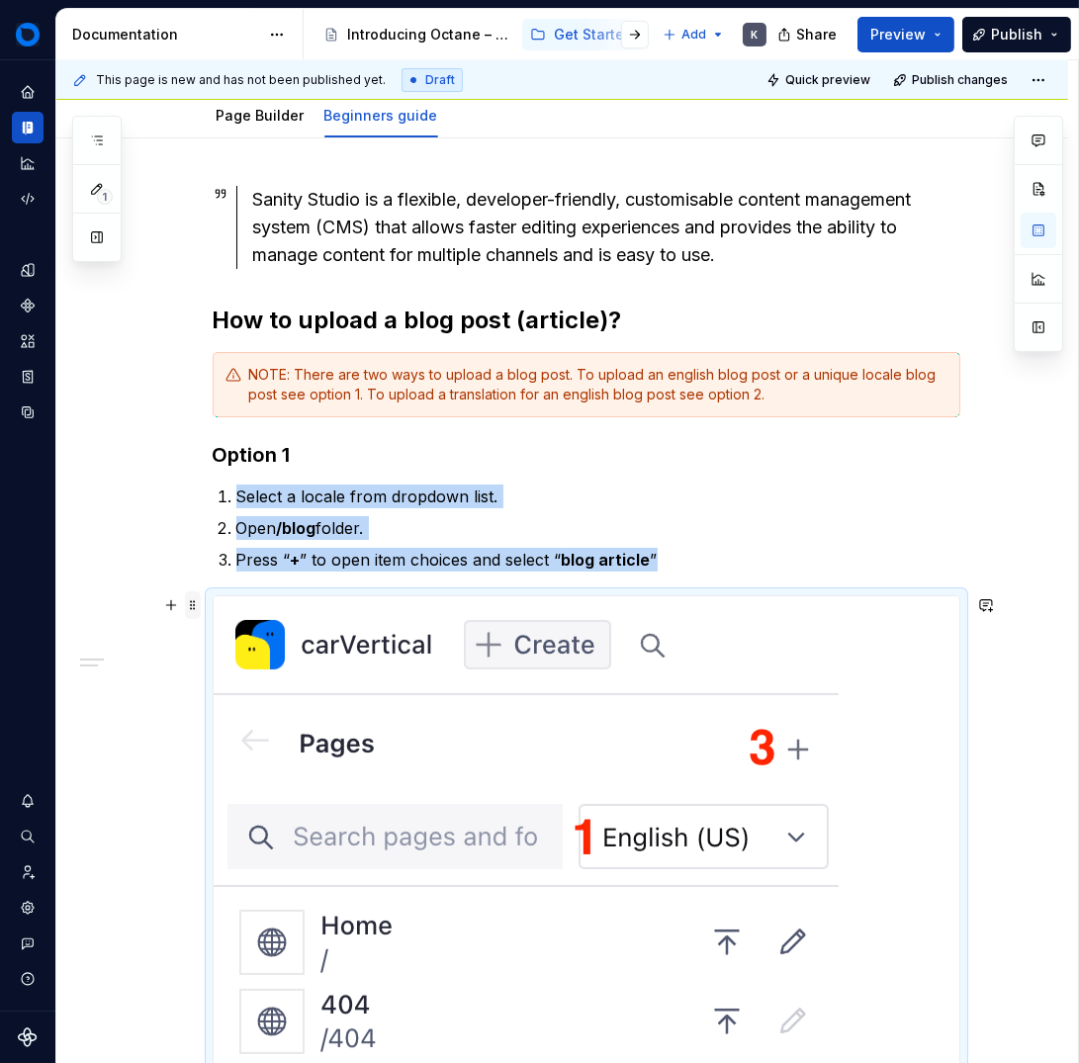
scroll to position [438, 0]
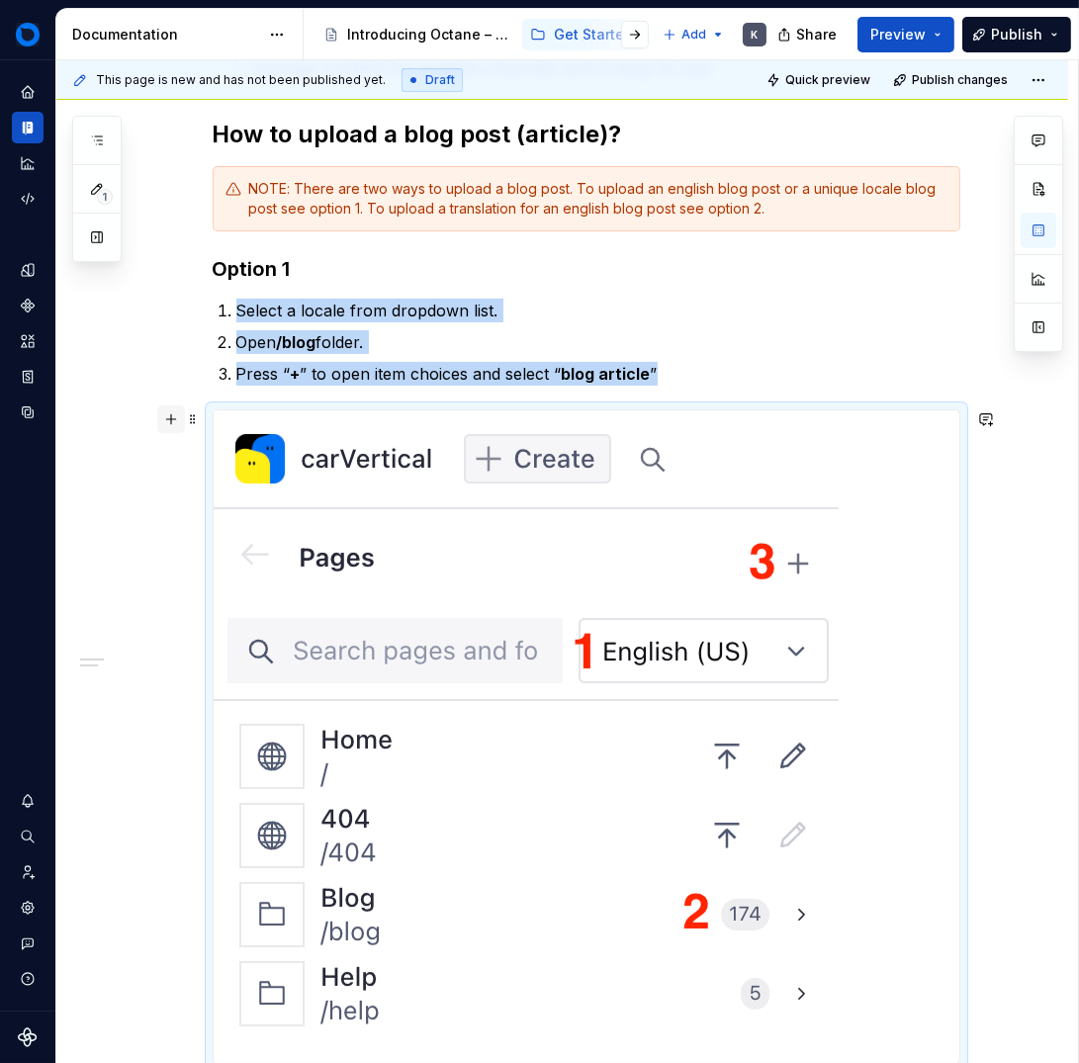
click at [166, 421] on button "button" at bounding box center [171, 420] width 28 height 28
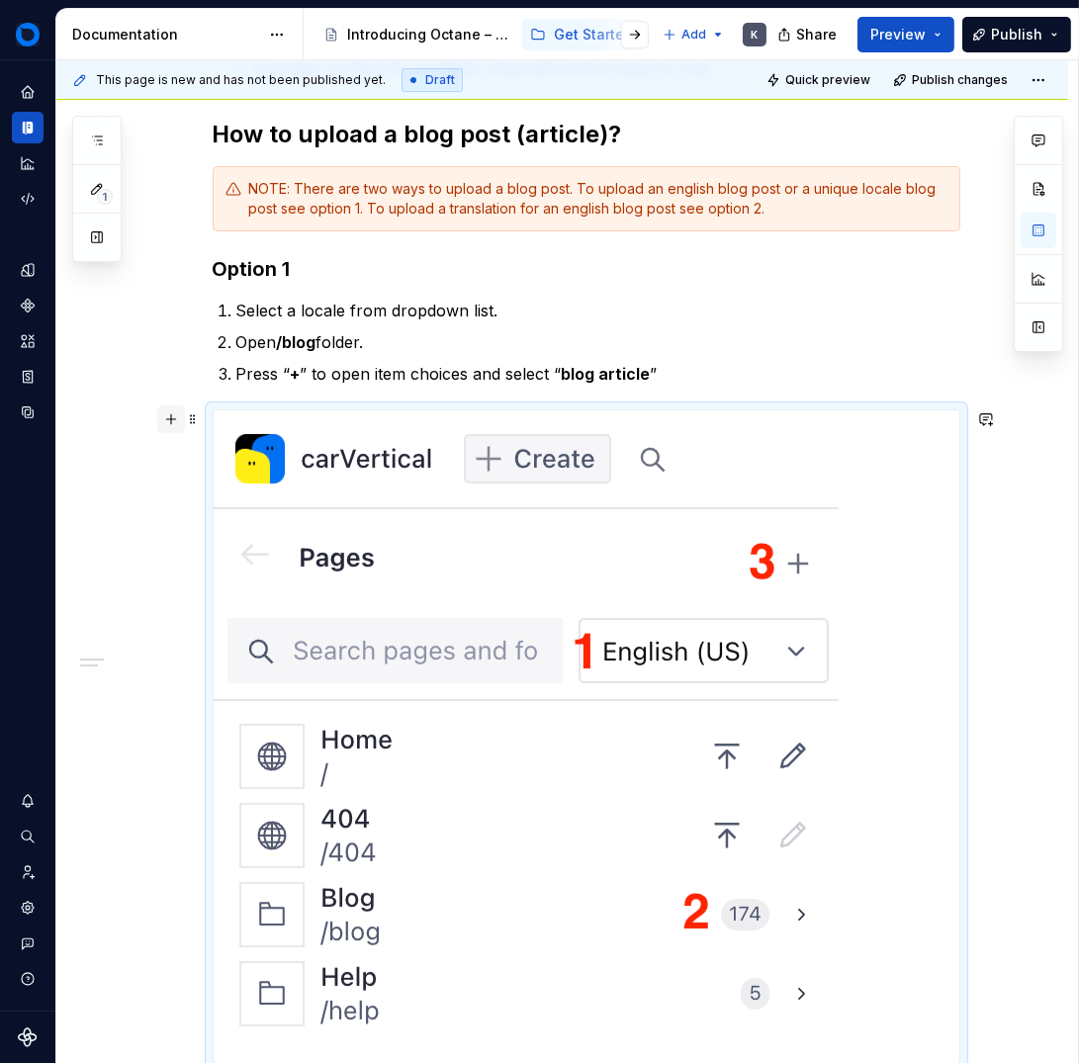
scroll to position [488, 0]
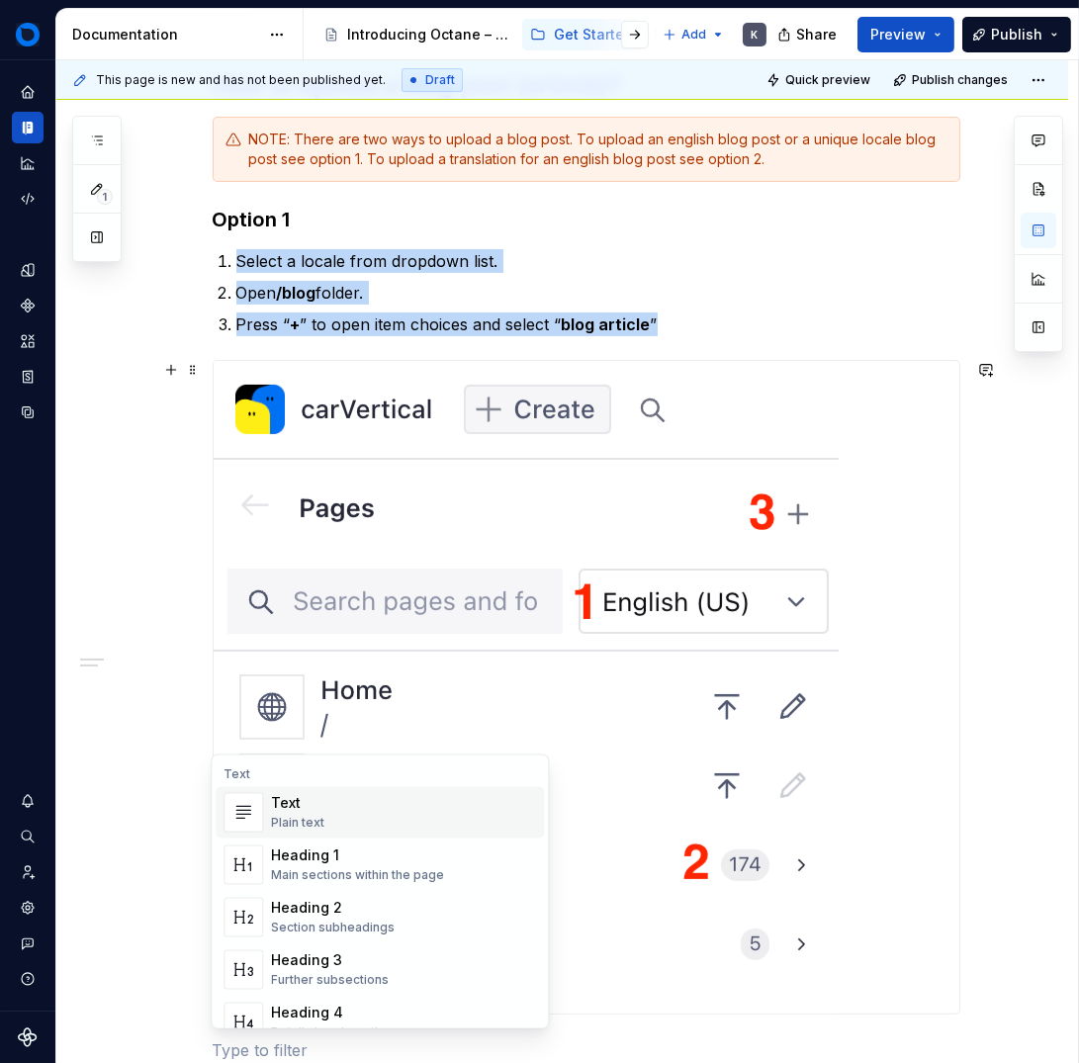
click at [309, 471] on img at bounding box center [526, 687] width 625 height 653
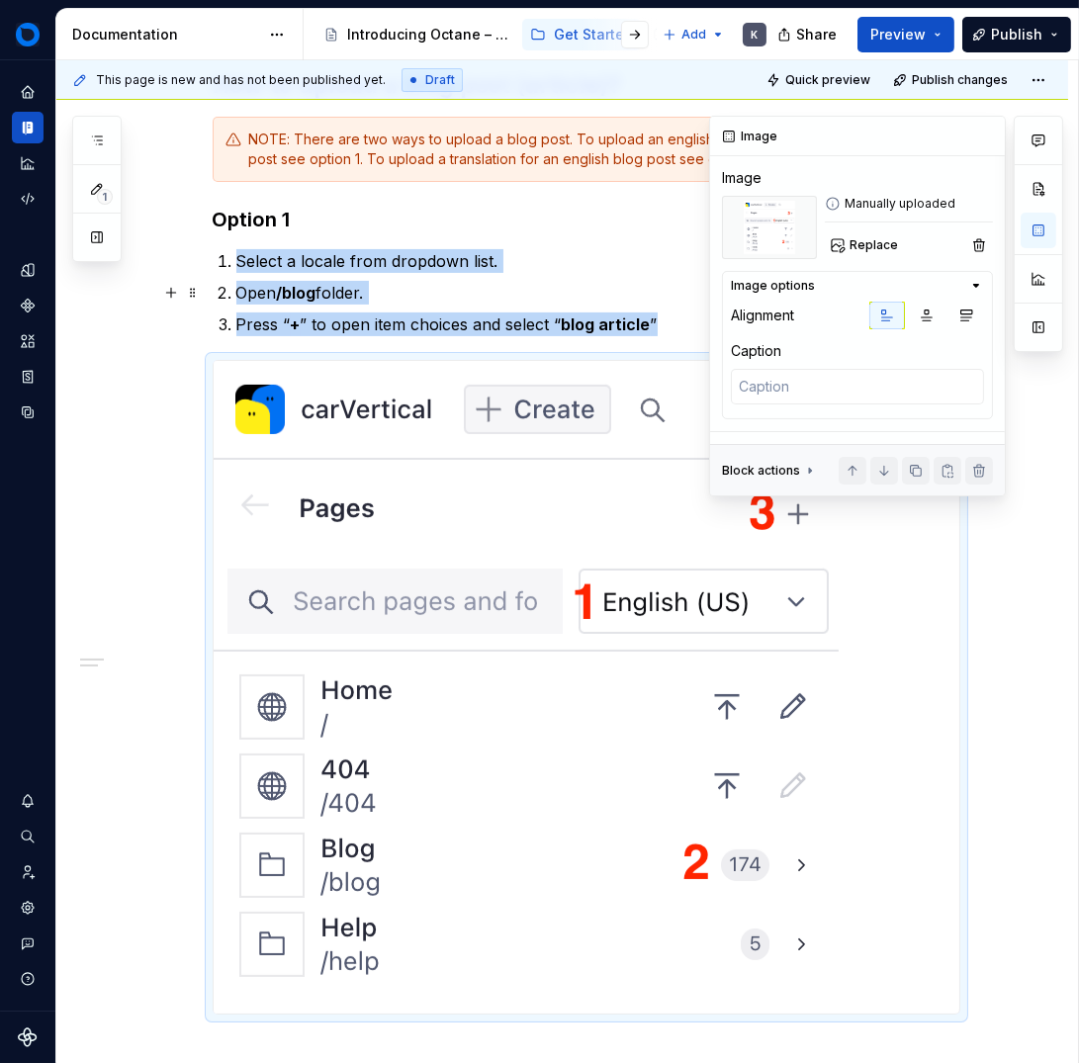
click at [978, 281] on icon "button" at bounding box center [976, 286] width 16 height 16
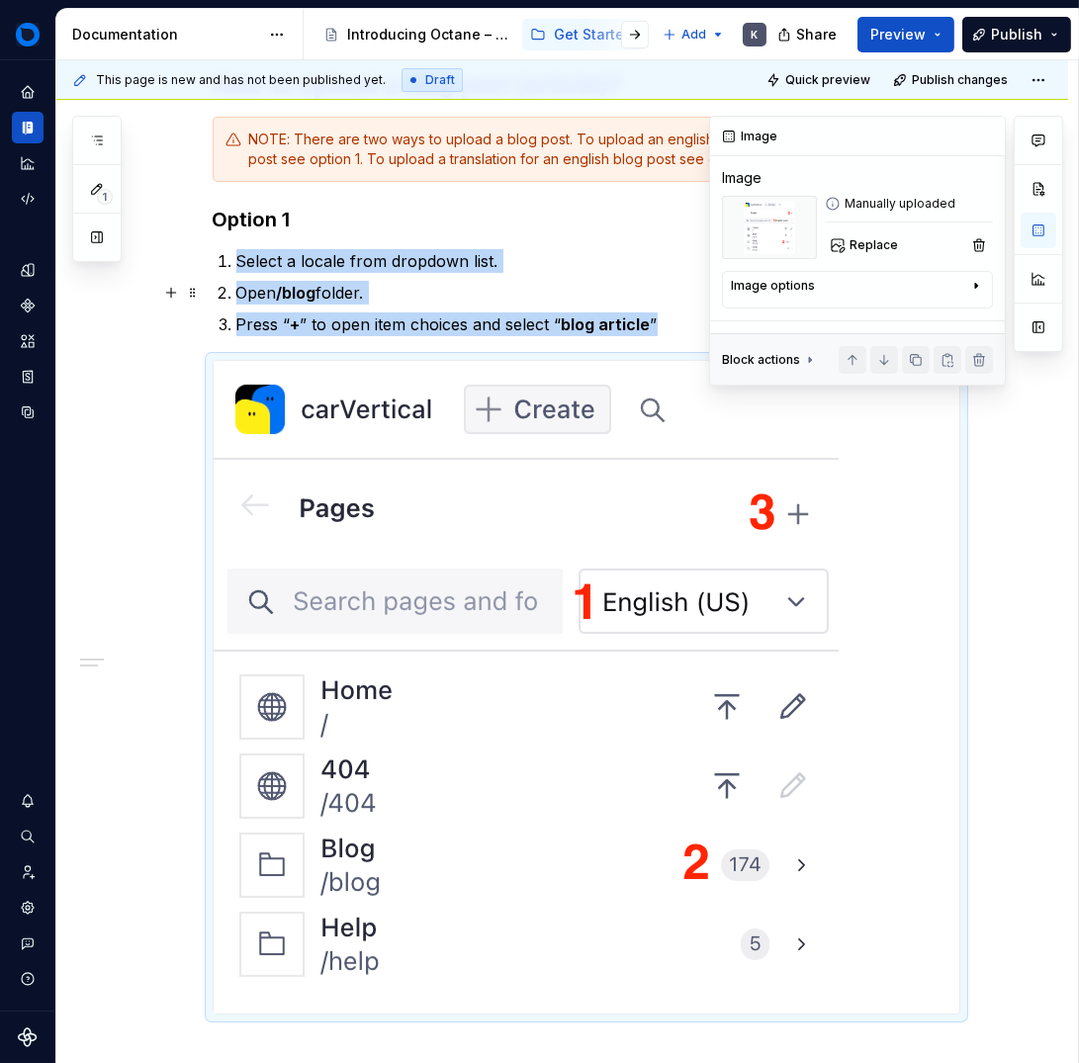
click at [978, 281] on icon "button" at bounding box center [976, 286] width 16 height 16
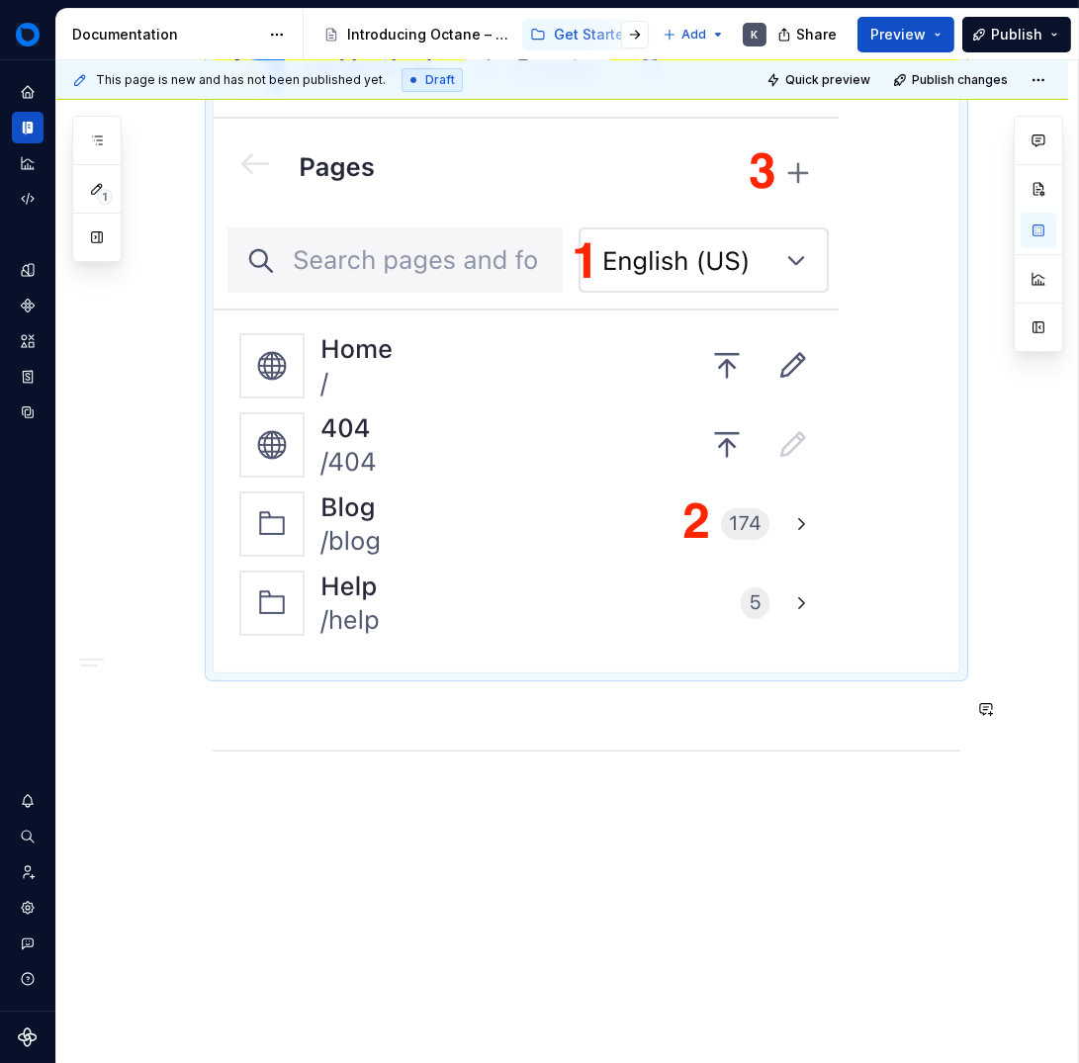
scroll to position [882, 0]
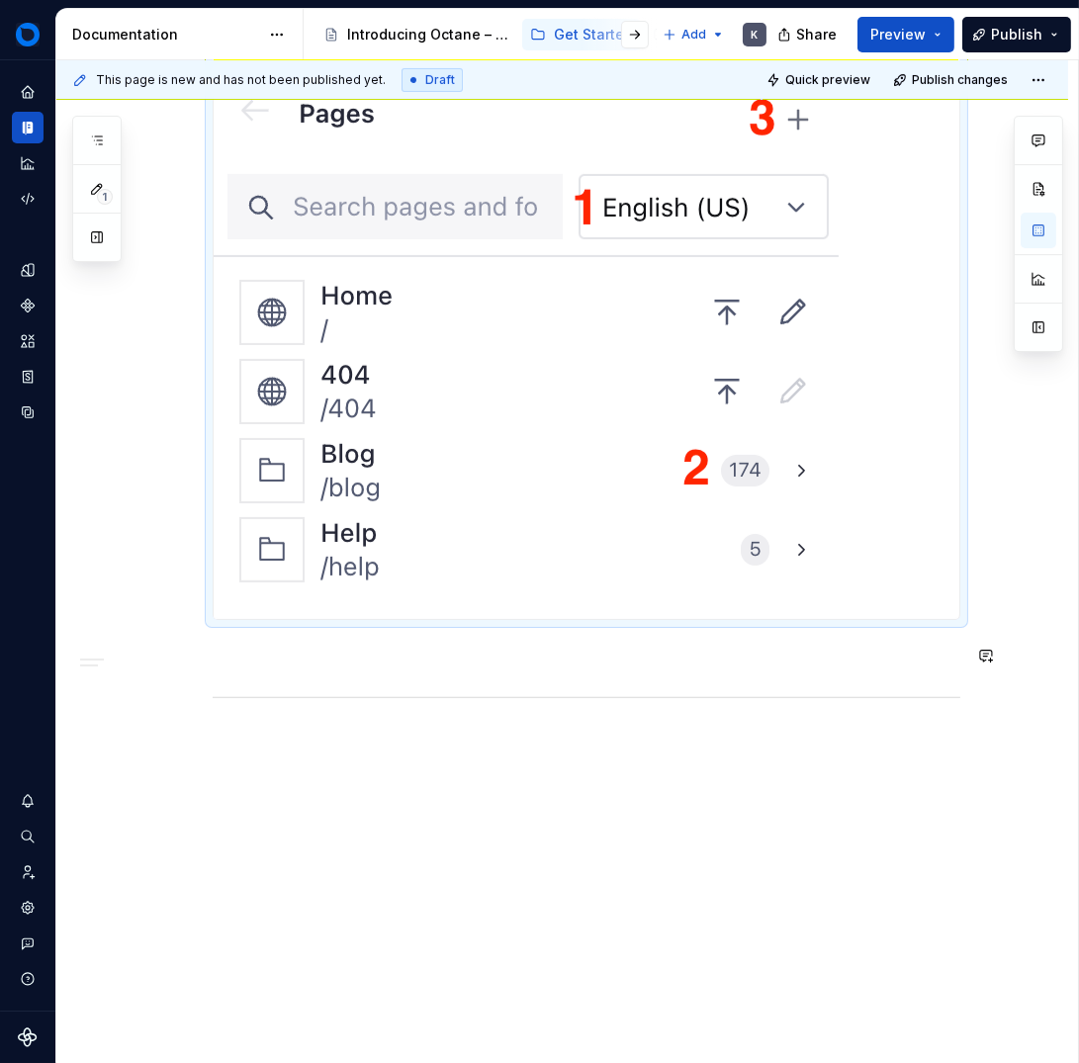
click at [708, 775] on div "Sanity Studio is a flexible, developer-friendly, customisable content managemen…" at bounding box center [562, 301] width 1012 height 1587
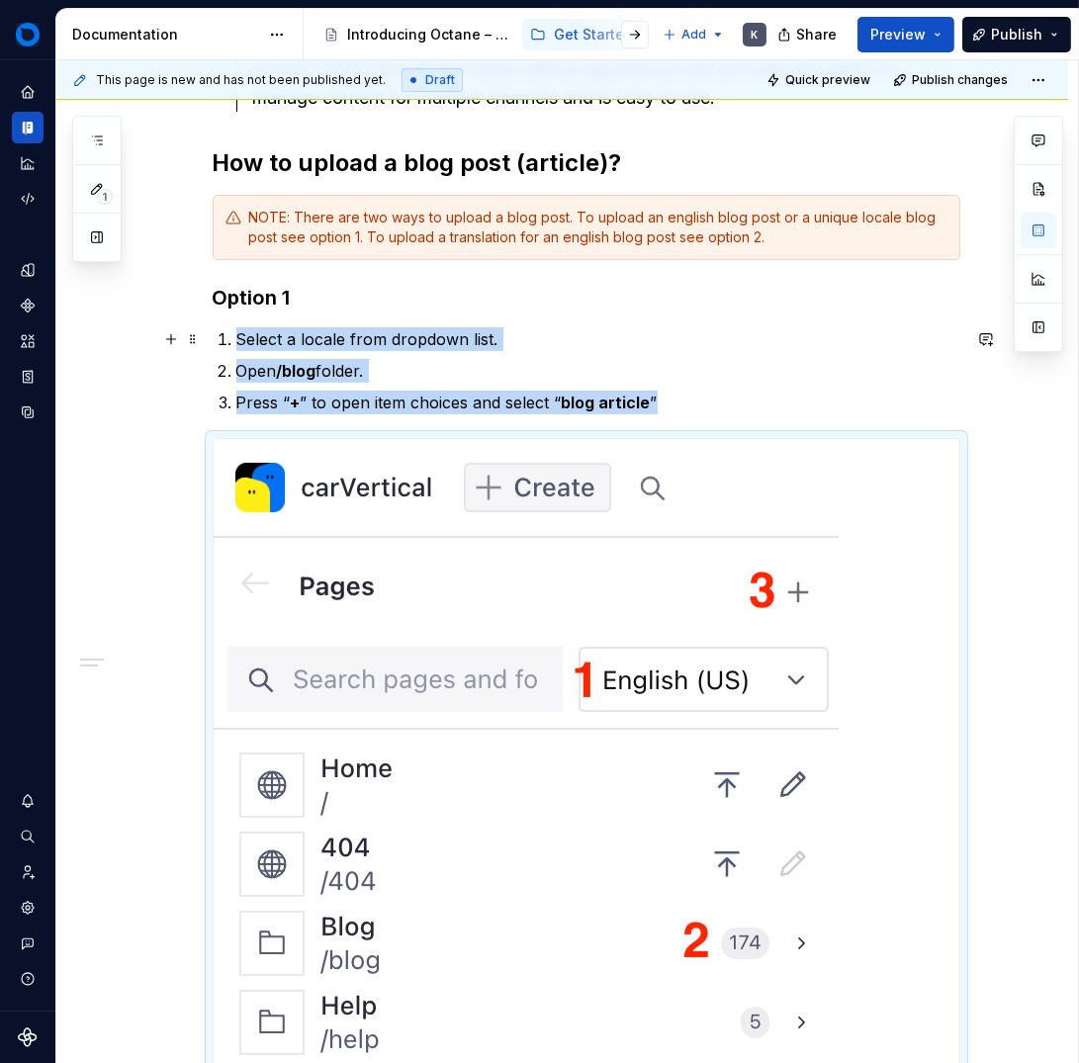
scroll to position [858, 0]
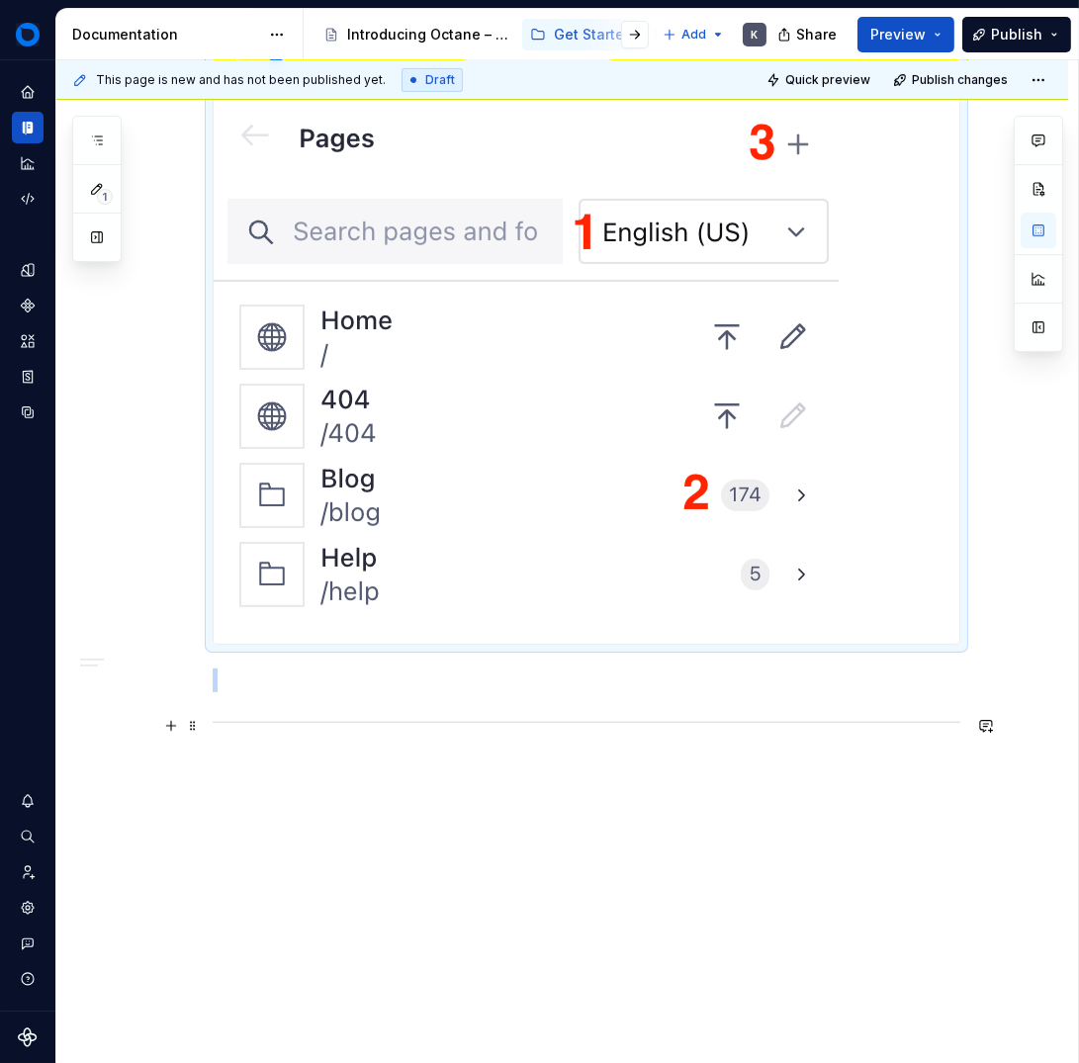
click at [232, 726] on div at bounding box center [587, 722] width 748 height 13
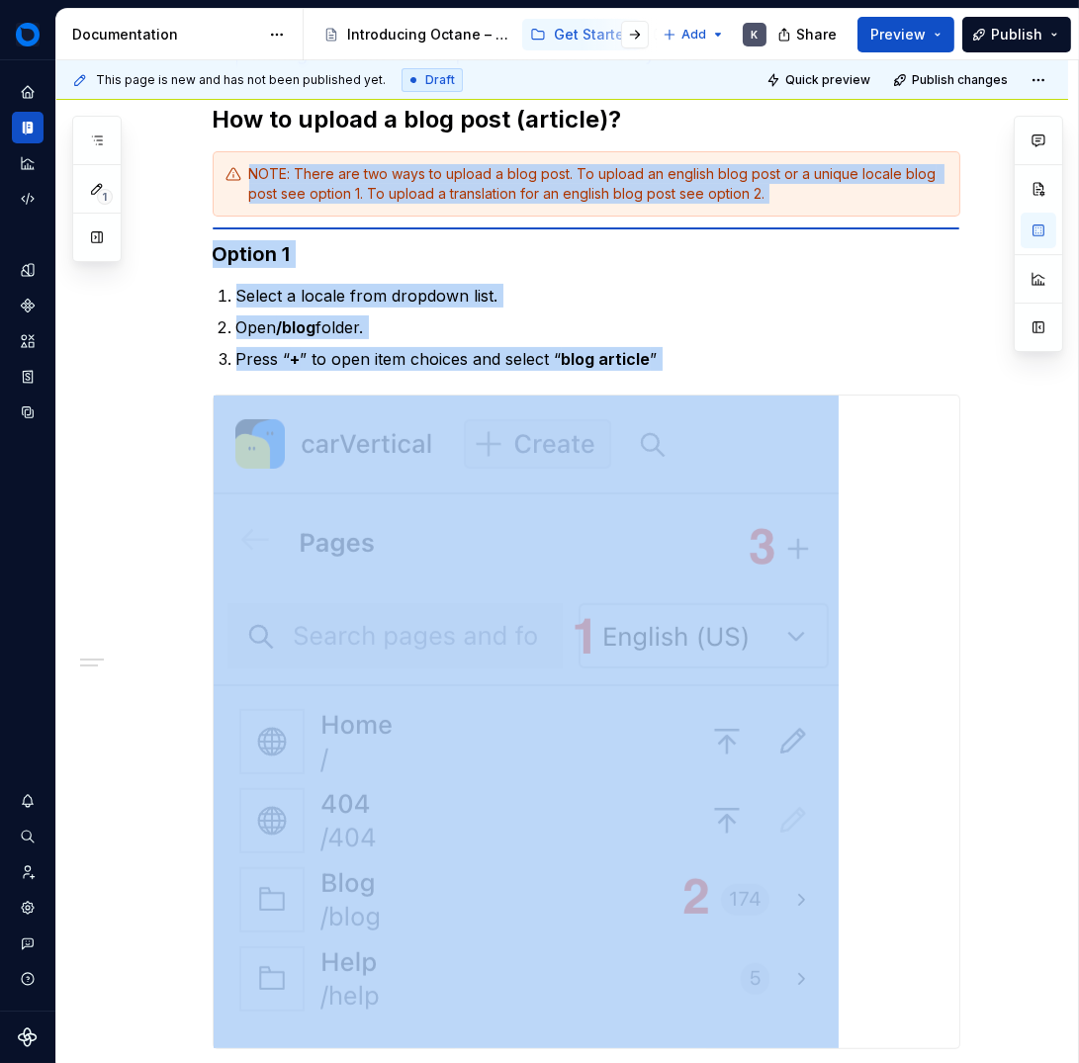
scroll to position [453, 0]
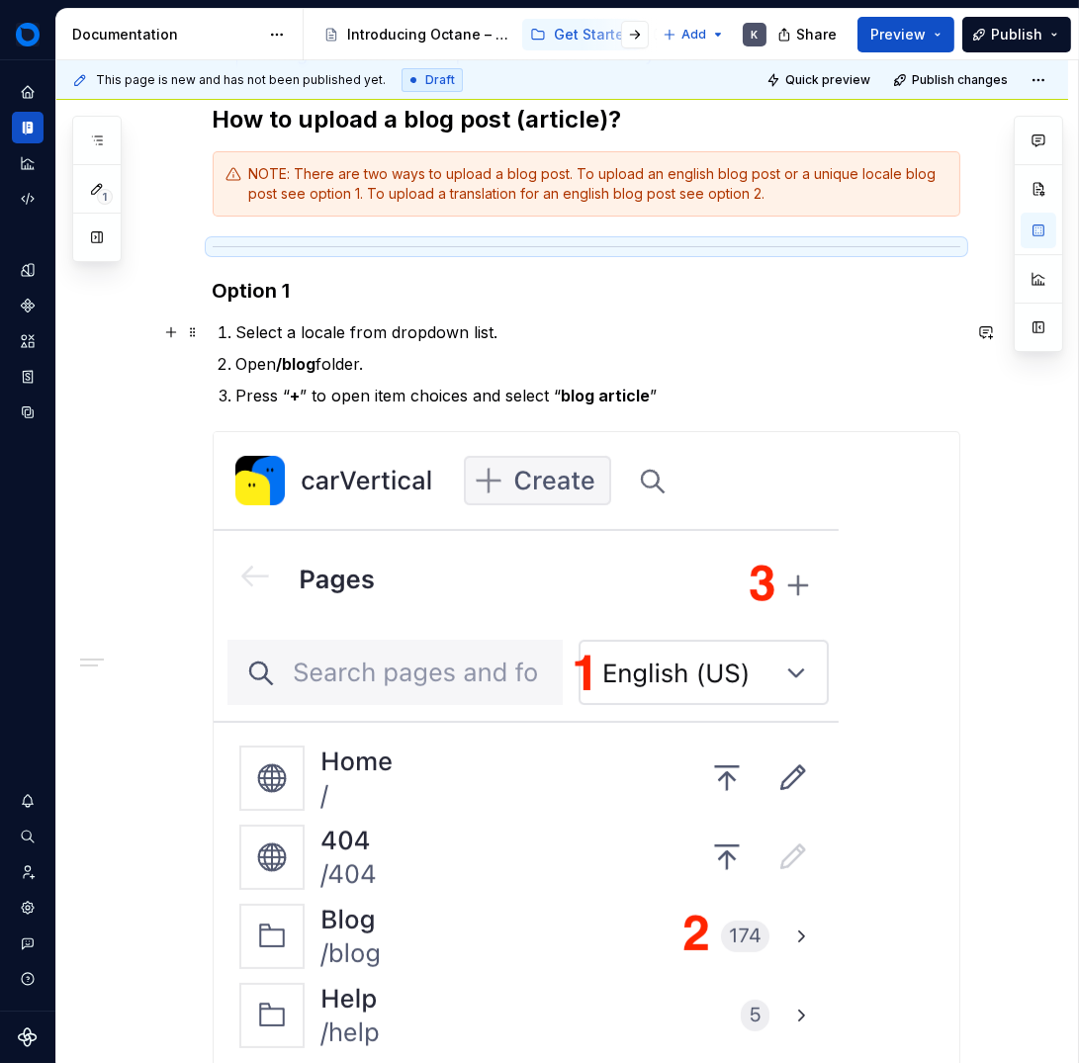
click at [558, 332] on p "Select a locale from dropdown list." at bounding box center [598, 332] width 724 height 24
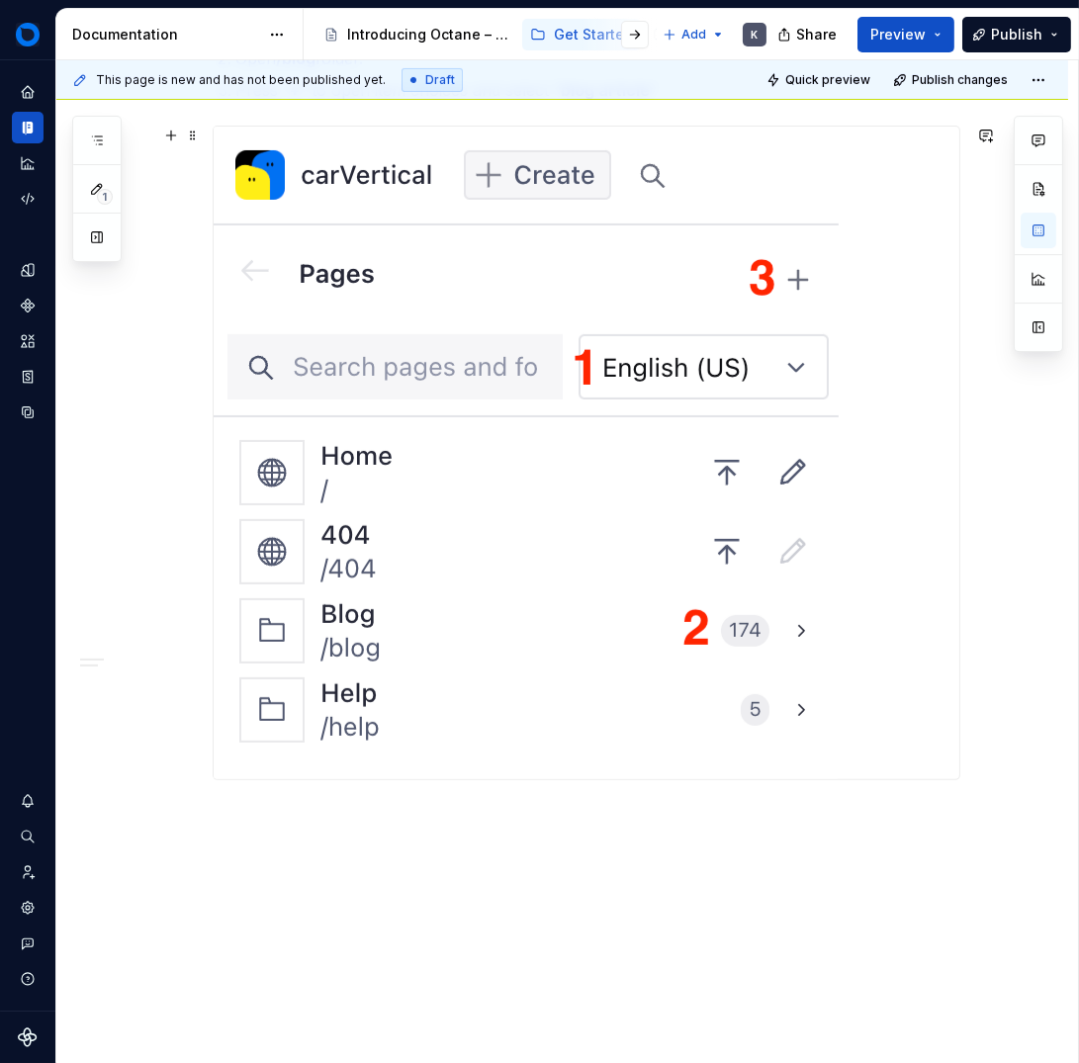
scroll to position [900, 0]
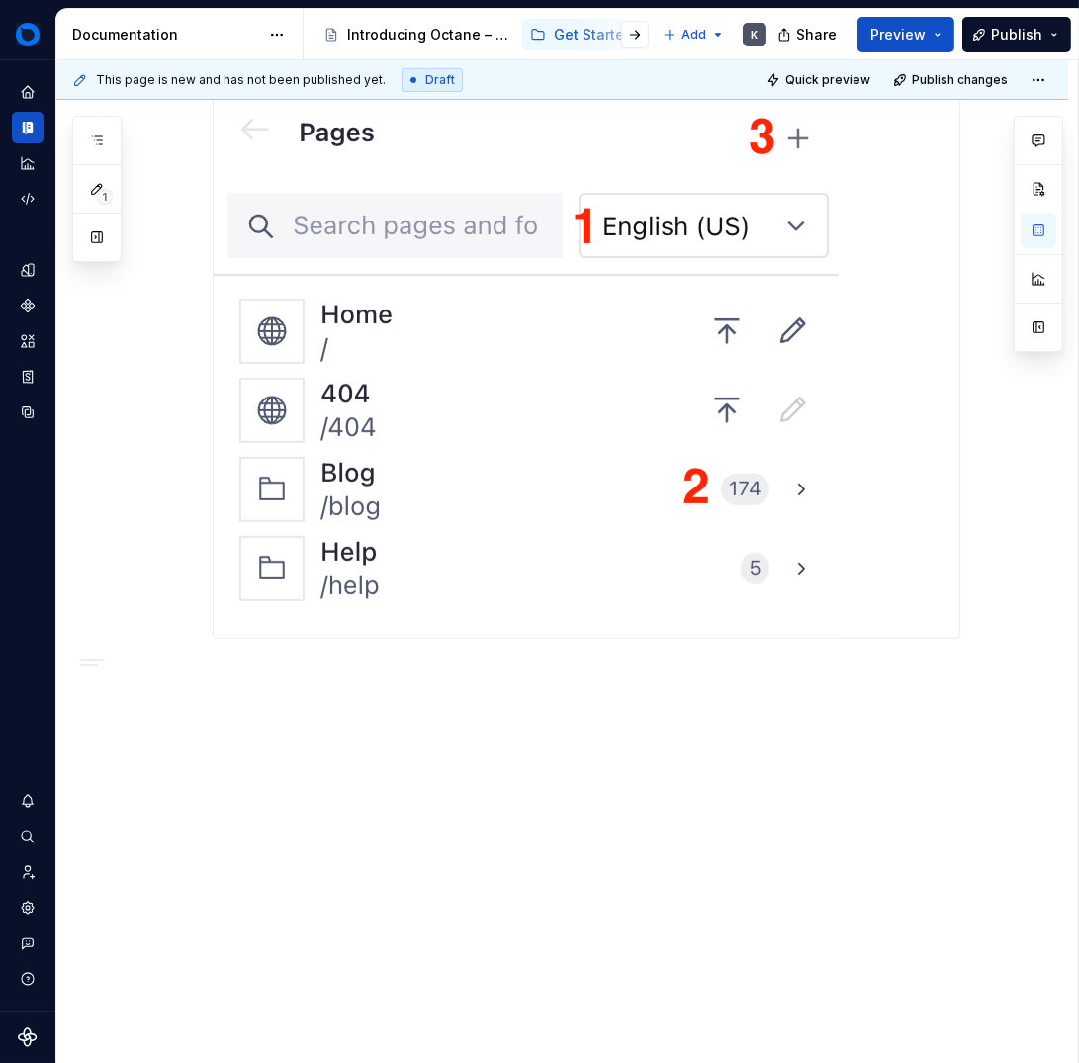
click at [304, 682] on p at bounding box center [587, 675] width 748 height 24
click at [173, 674] on button "button" at bounding box center [171, 675] width 28 height 28
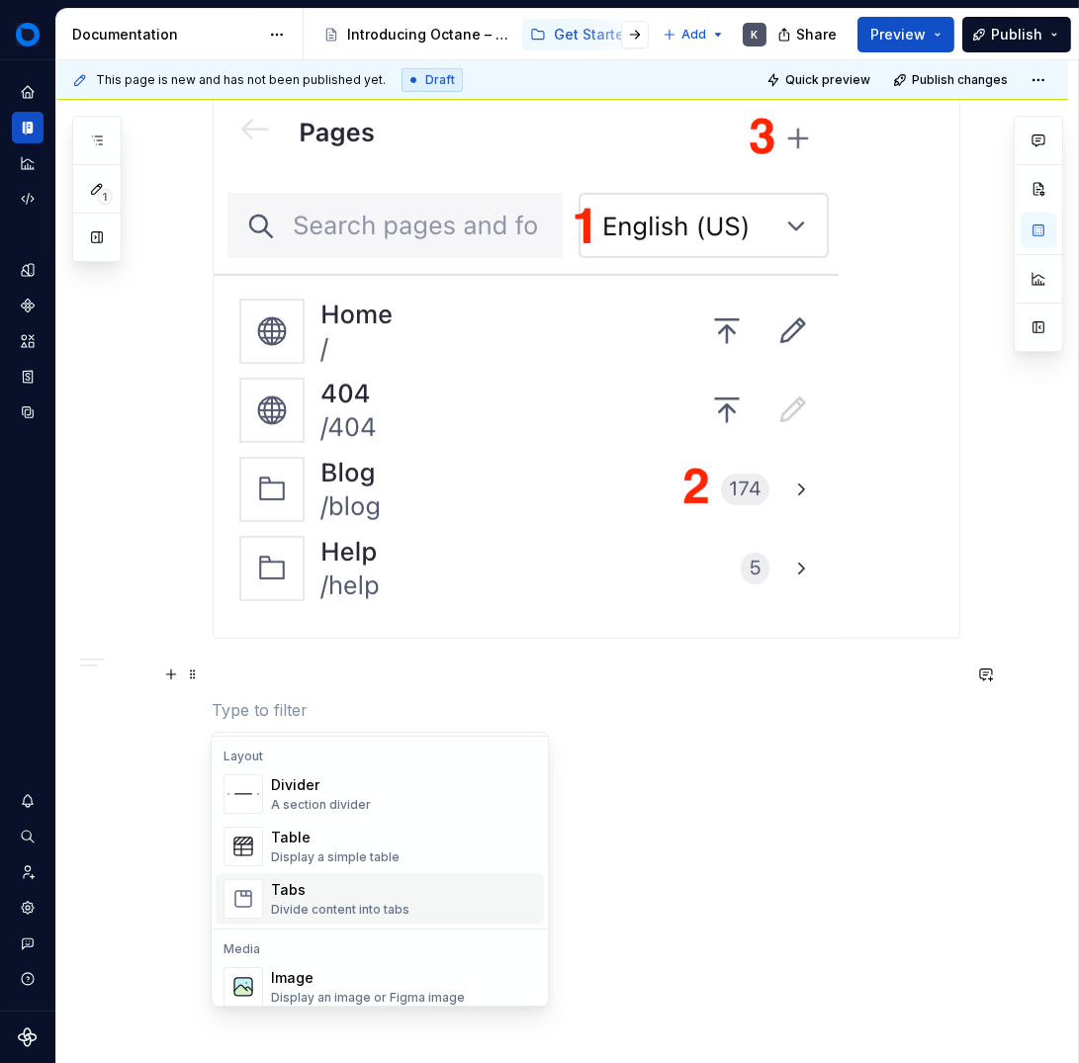
scroll to position [679, 0]
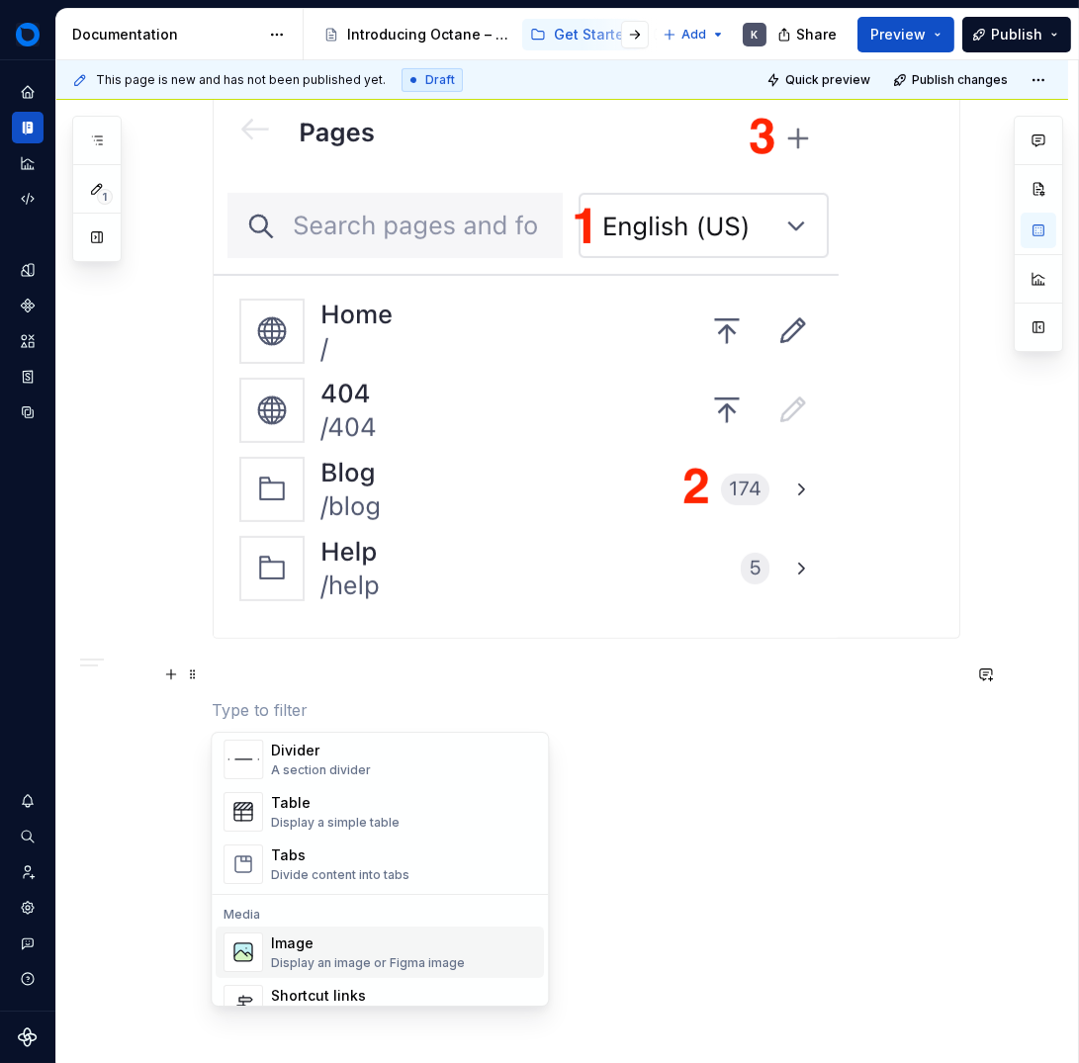
click at [342, 948] on div "Image" at bounding box center [368, 944] width 194 height 20
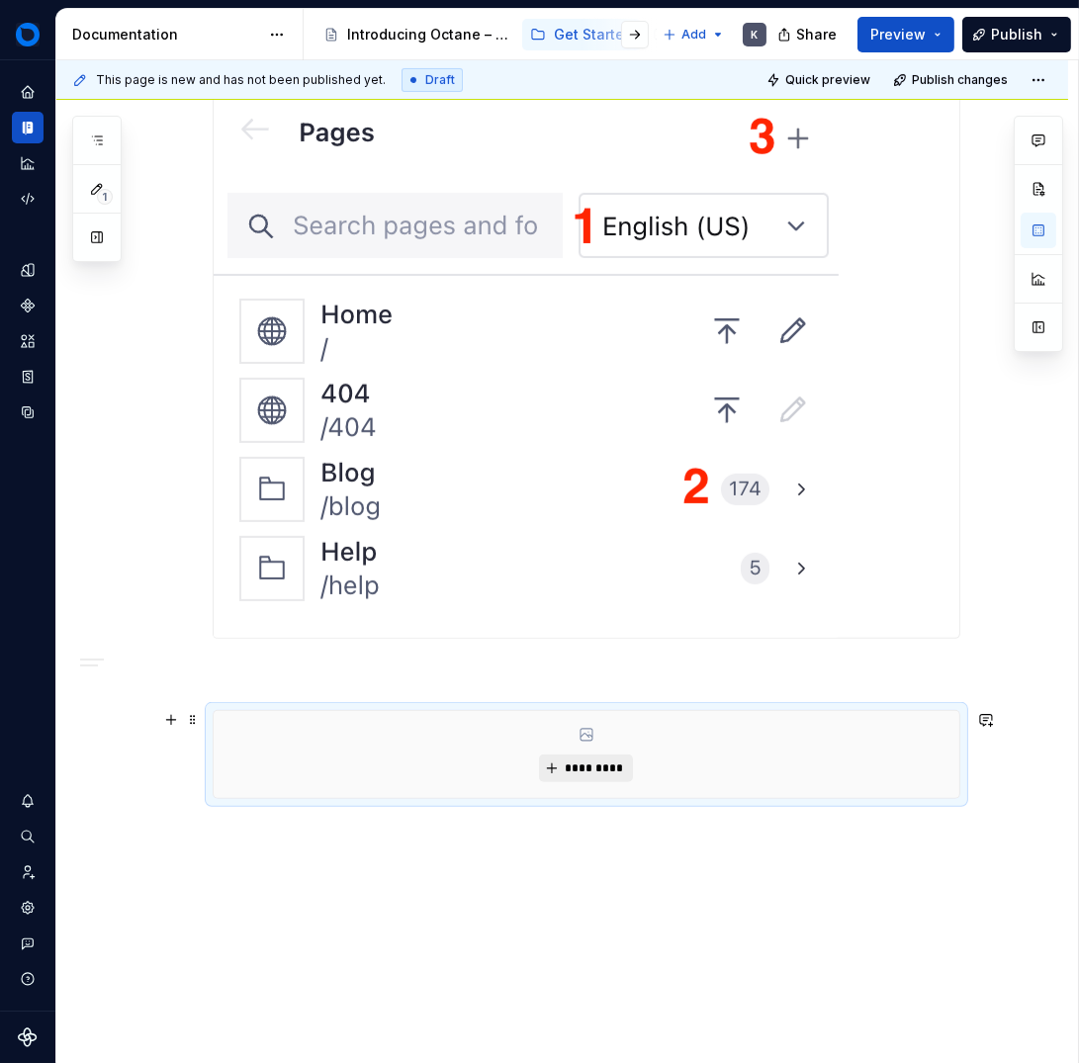
click at [598, 773] on span "*********" at bounding box center [594, 769] width 60 height 16
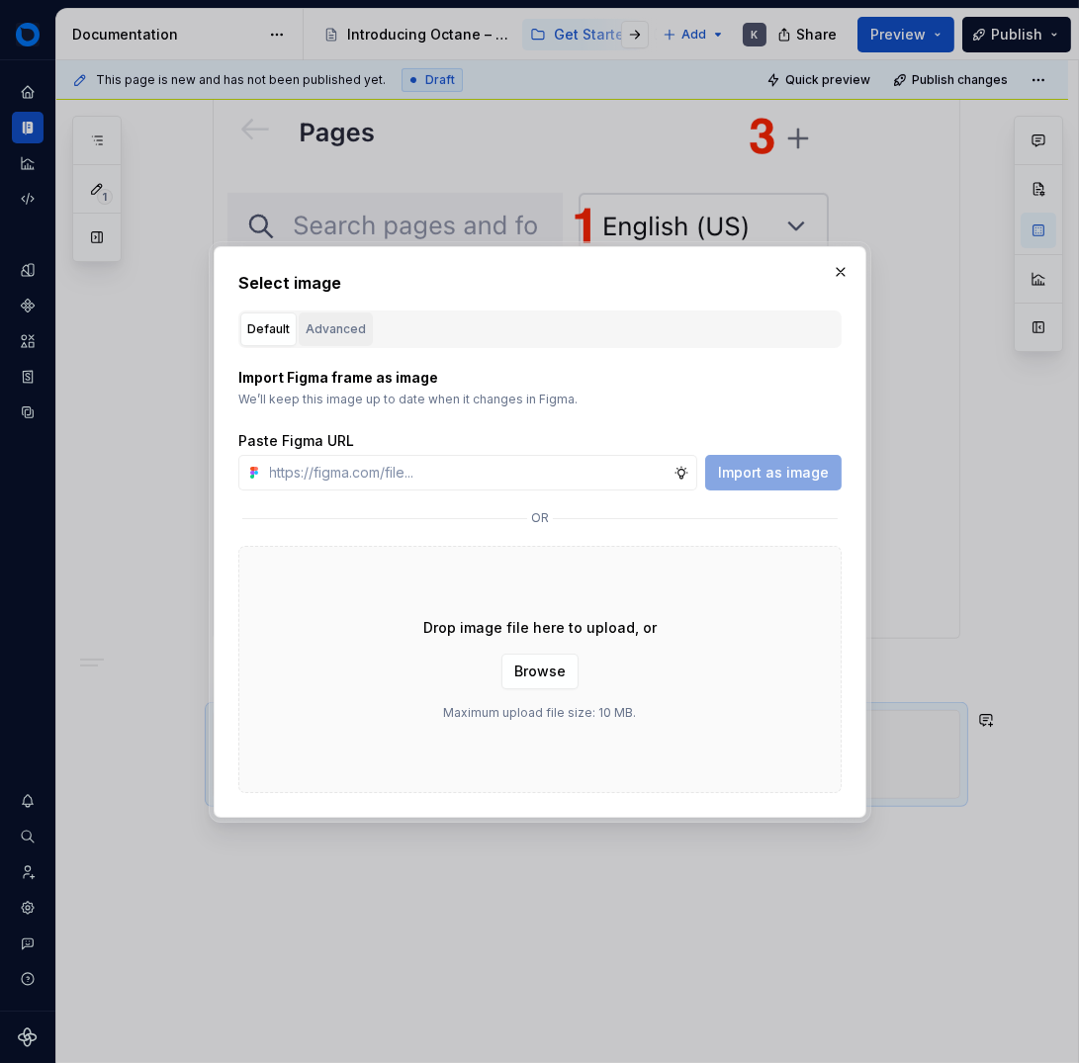
click at [357, 331] on div "Advanced" at bounding box center [336, 329] width 60 height 20
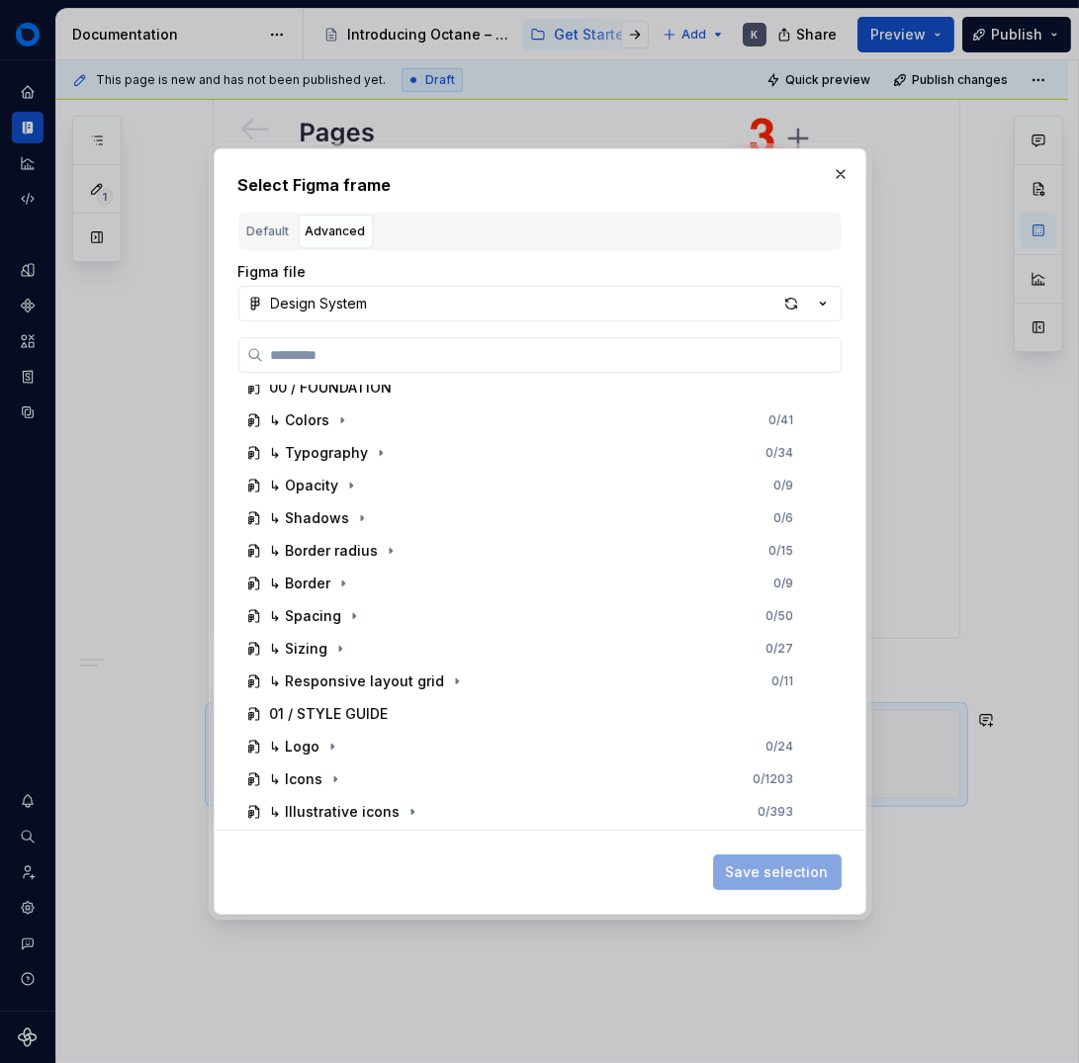
scroll to position [0, 0]
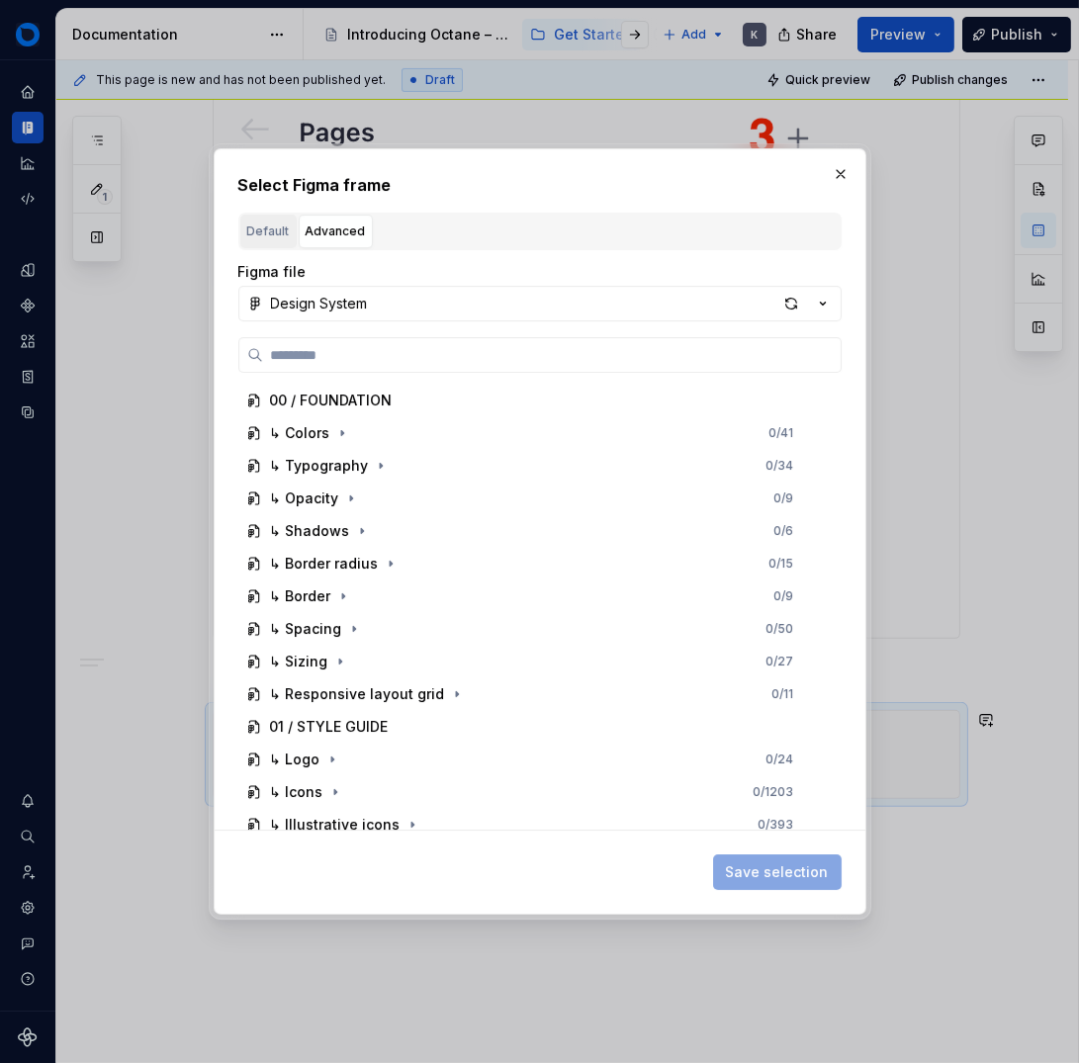
click at [253, 226] on div "Default" at bounding box center [268, 232] width 43 height 20
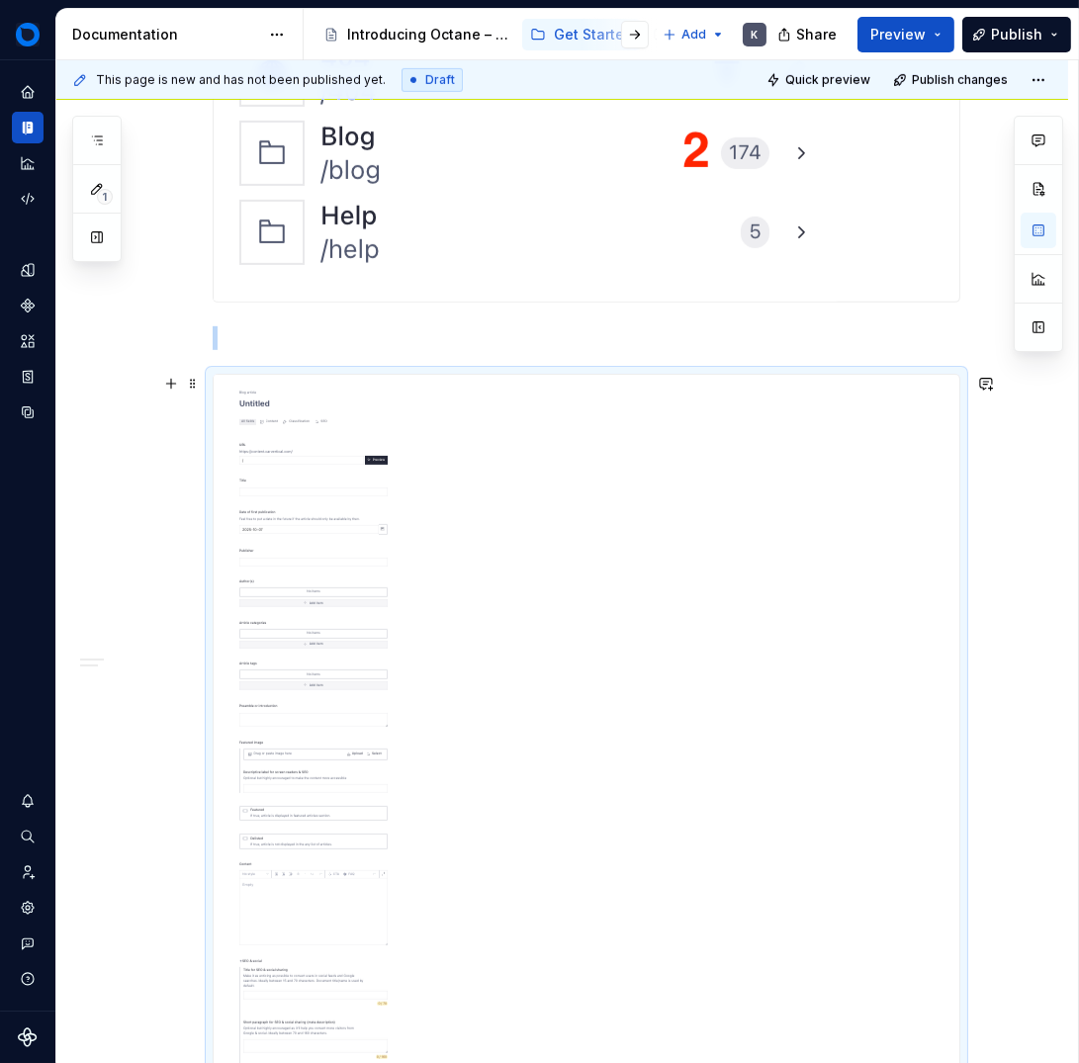
scroll to position [1494, 0]
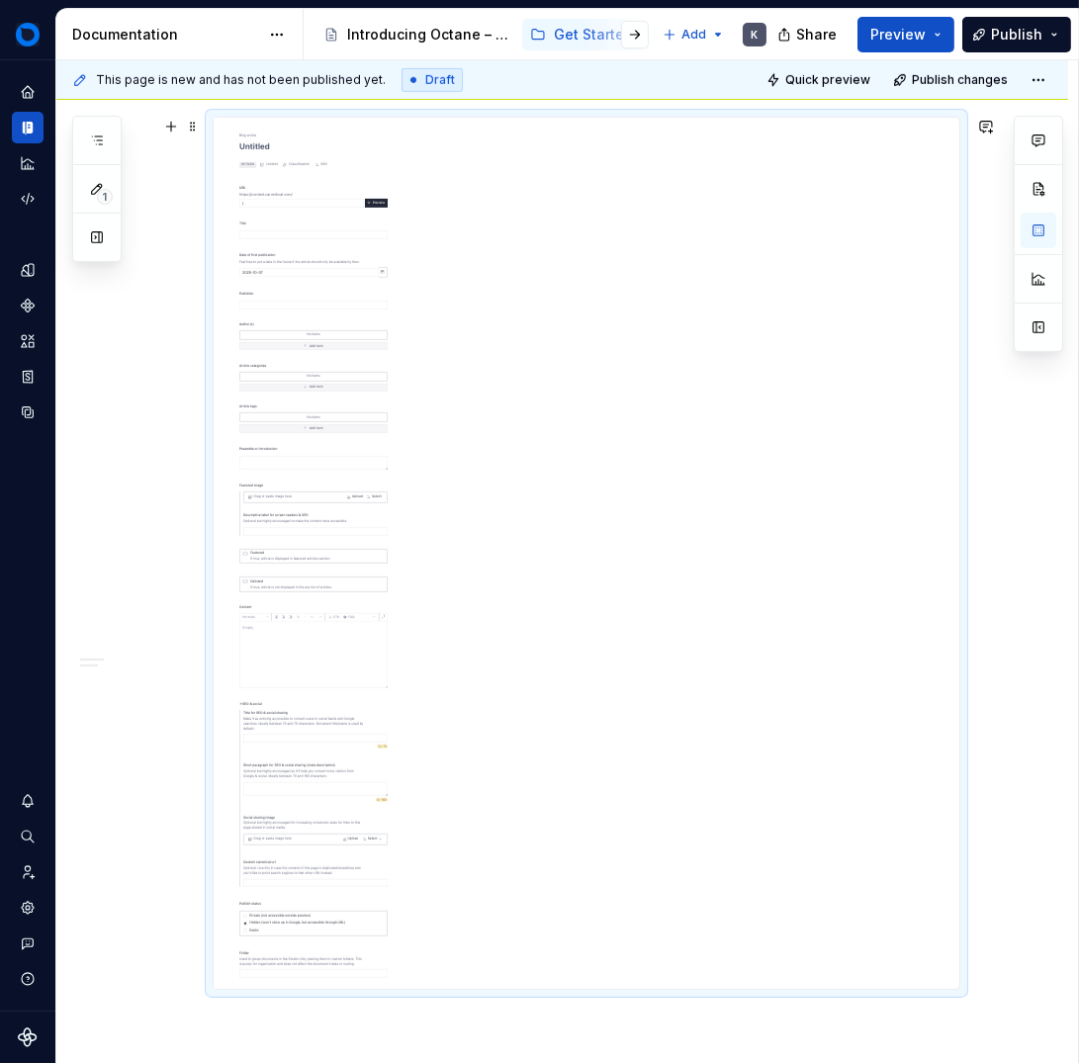
click at [622, 605] on div at bounding box center [587, 553] width 746 height 871
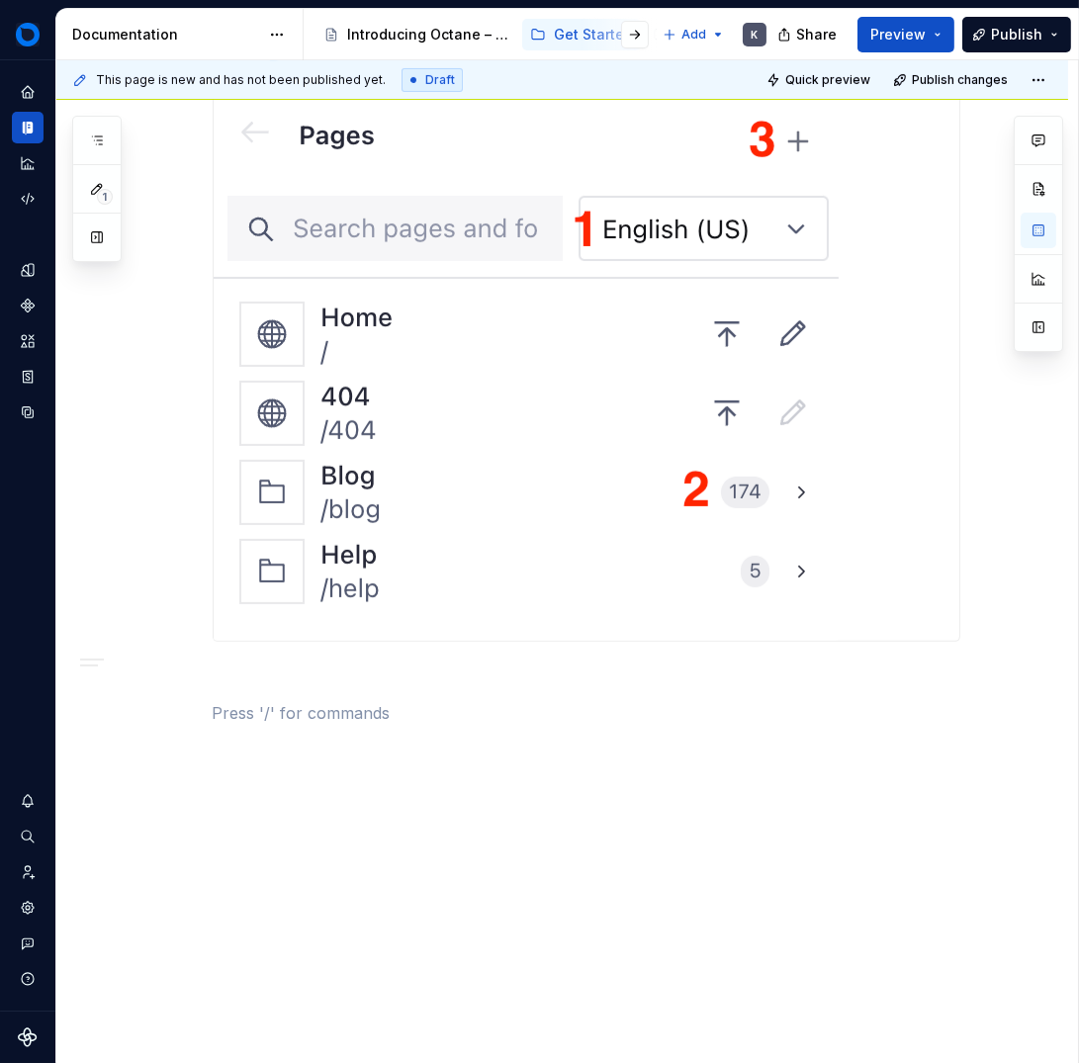
scroll to position [900, 0]
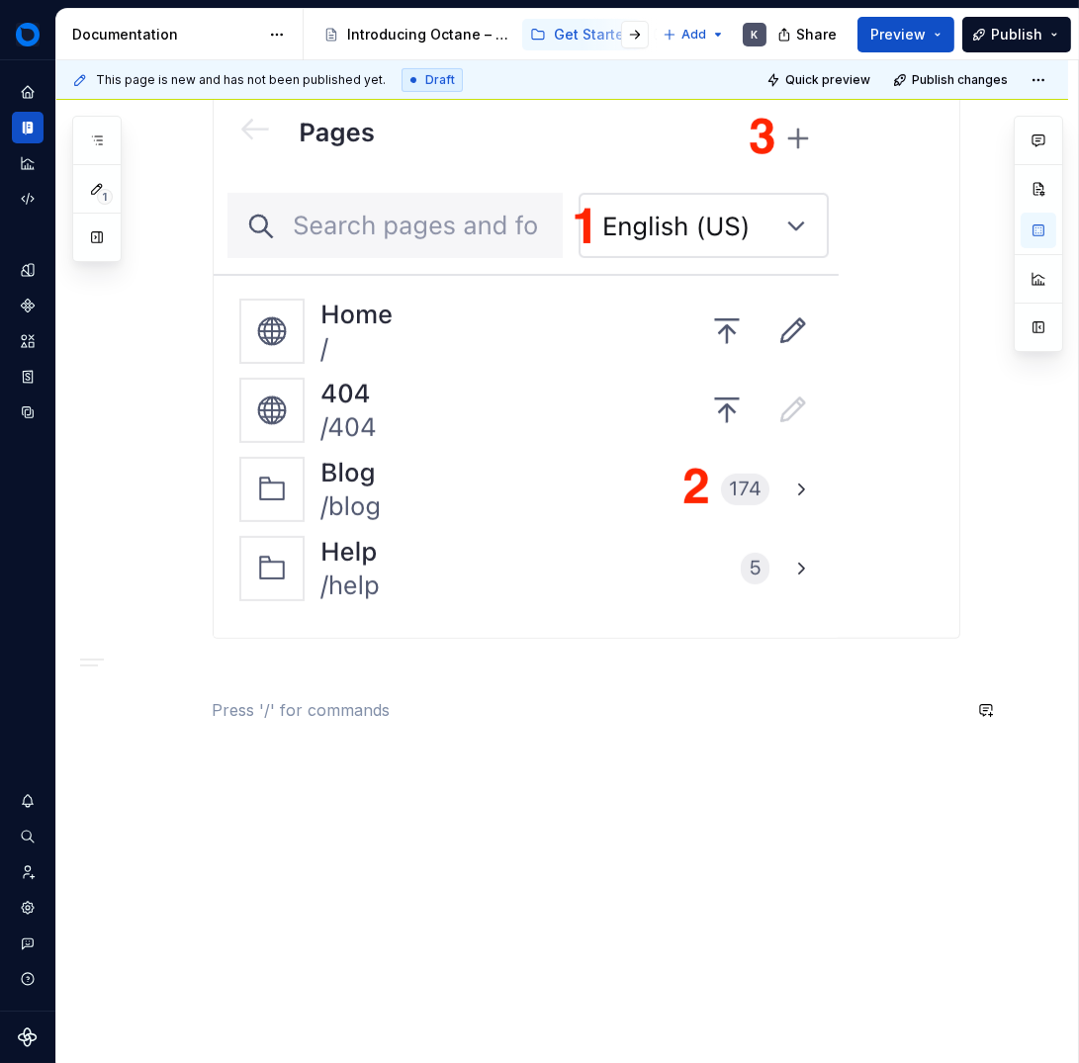
click at [346, 737] on div "Sanity Studio is a flexible, developer-friendly, customisable content managemen…" at bounding box center [587, 142] width 748 height 1208
click at [361, 703] on p at bounding box center [587, 710] width 748 height 24
click at [162, 706] on button "button" at bounding box center [171, 710] width 28 height 28
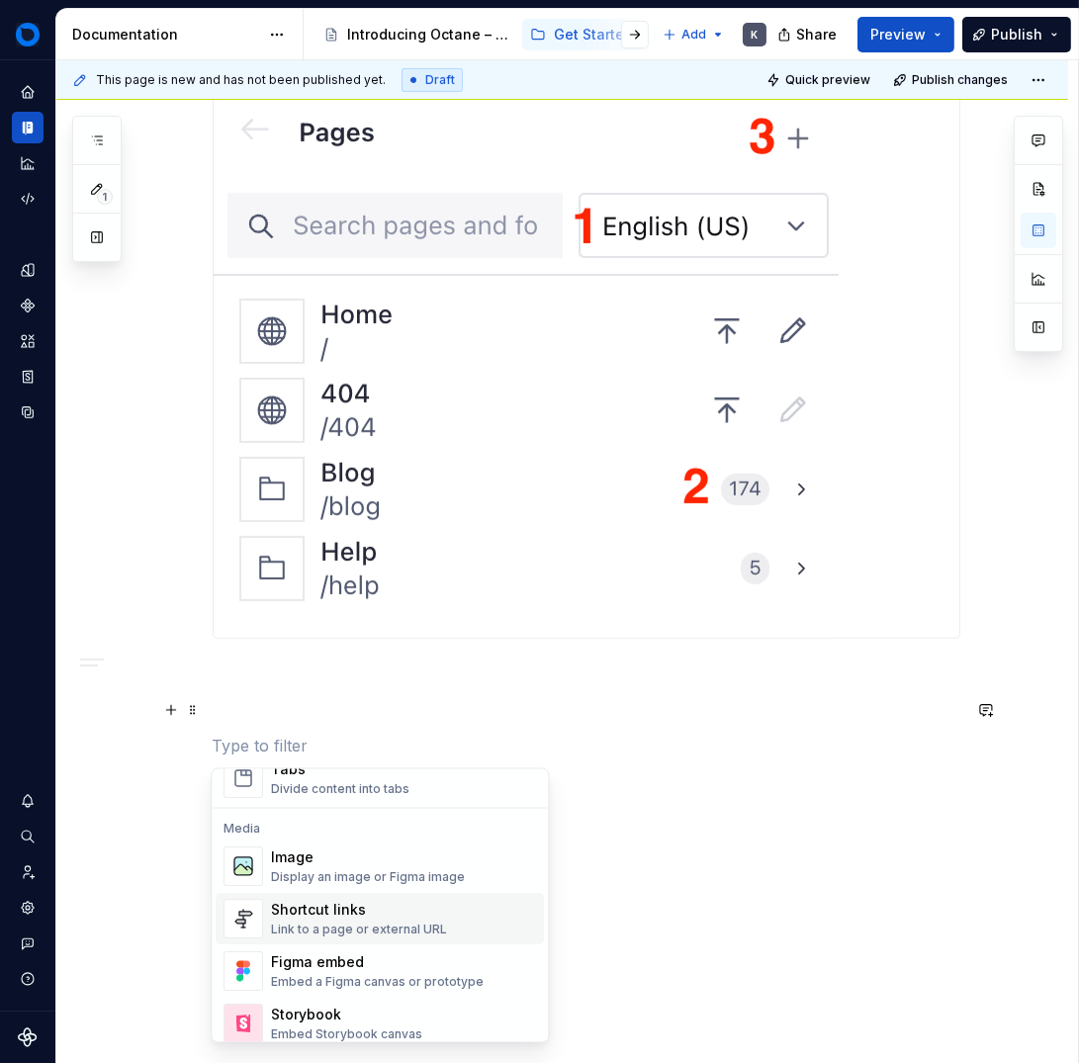
scroll to position [798, 0]
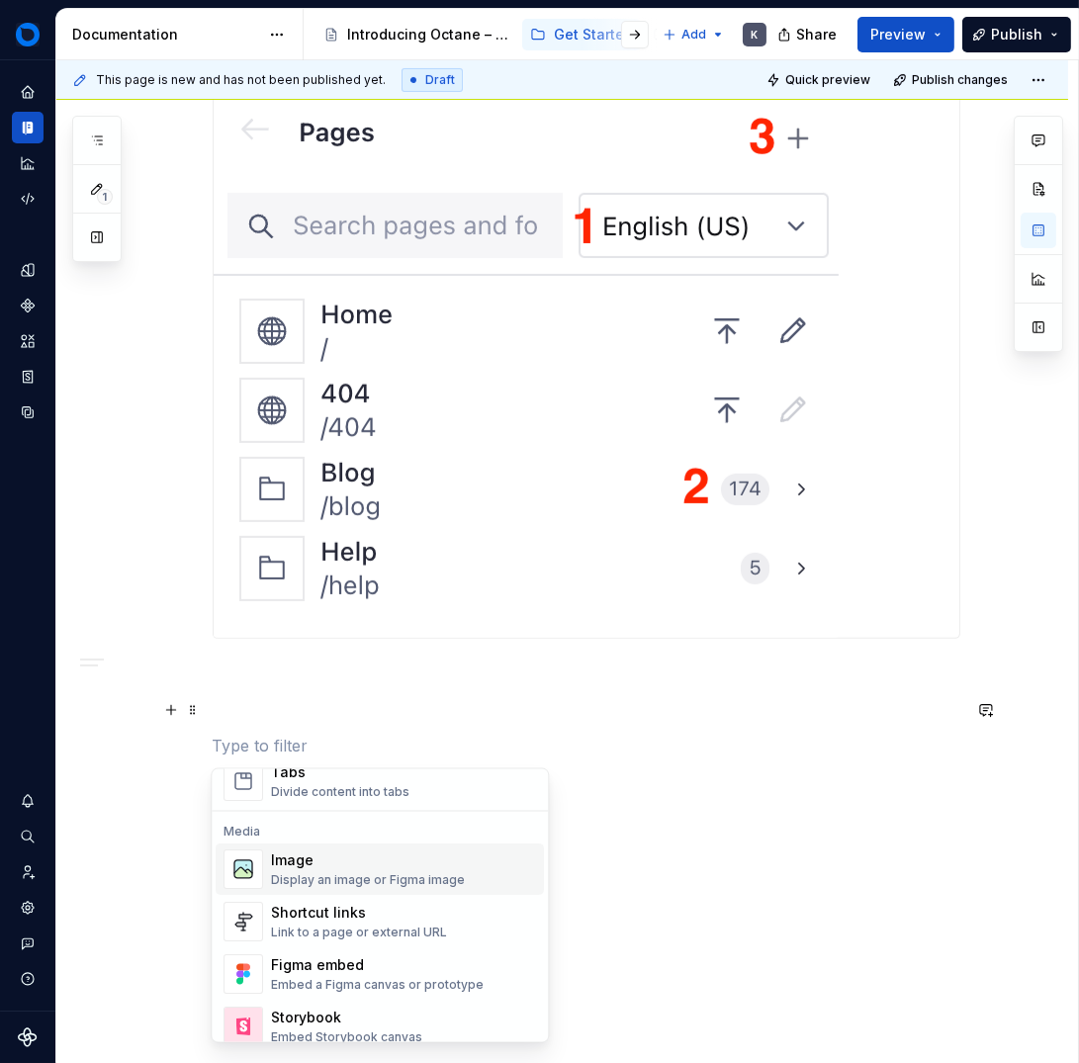
click at [371, 866] on div "Image" at bounding box center [368, 861] width 194 height 20
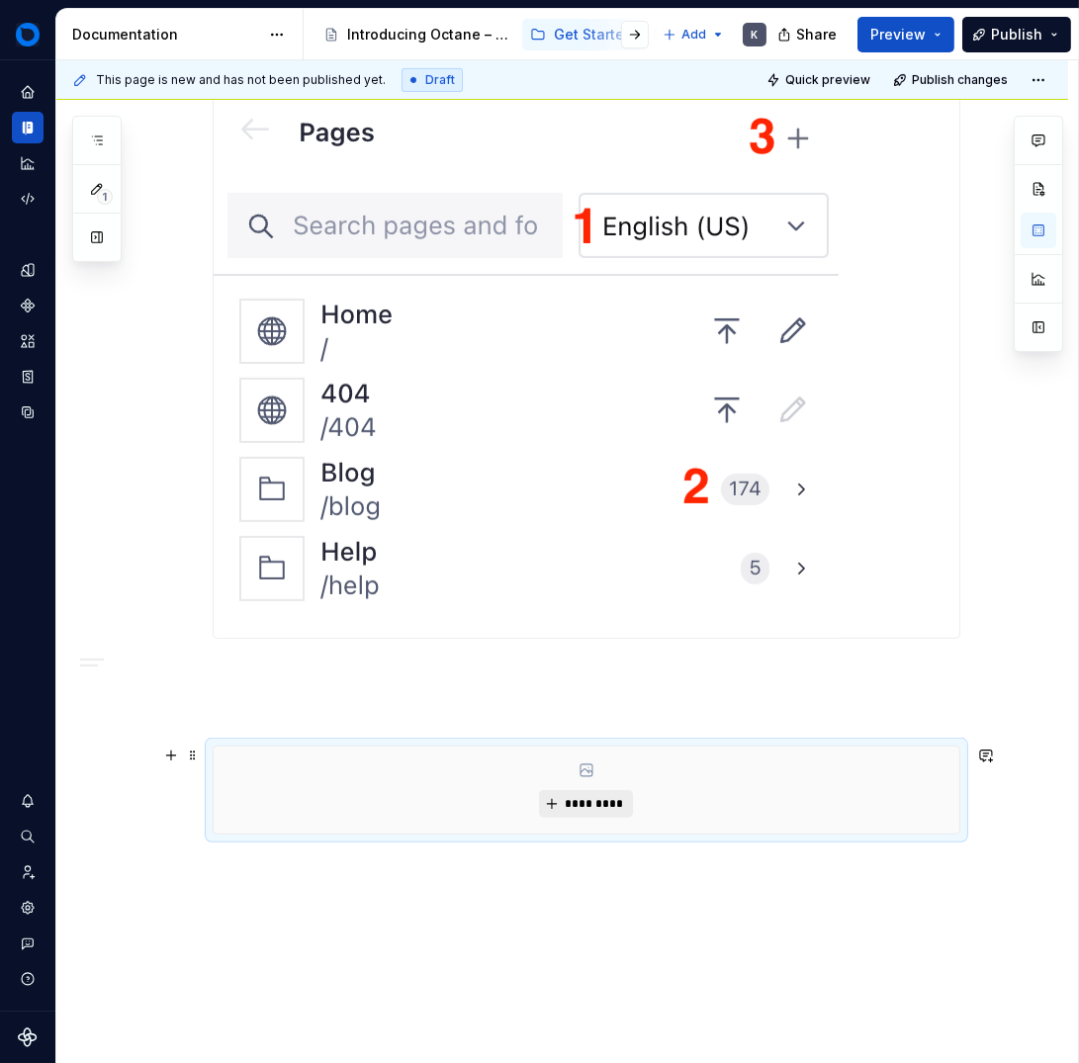
click at [603, 803] on span "*********" at bounding box center [594, 804] width 60 height 16
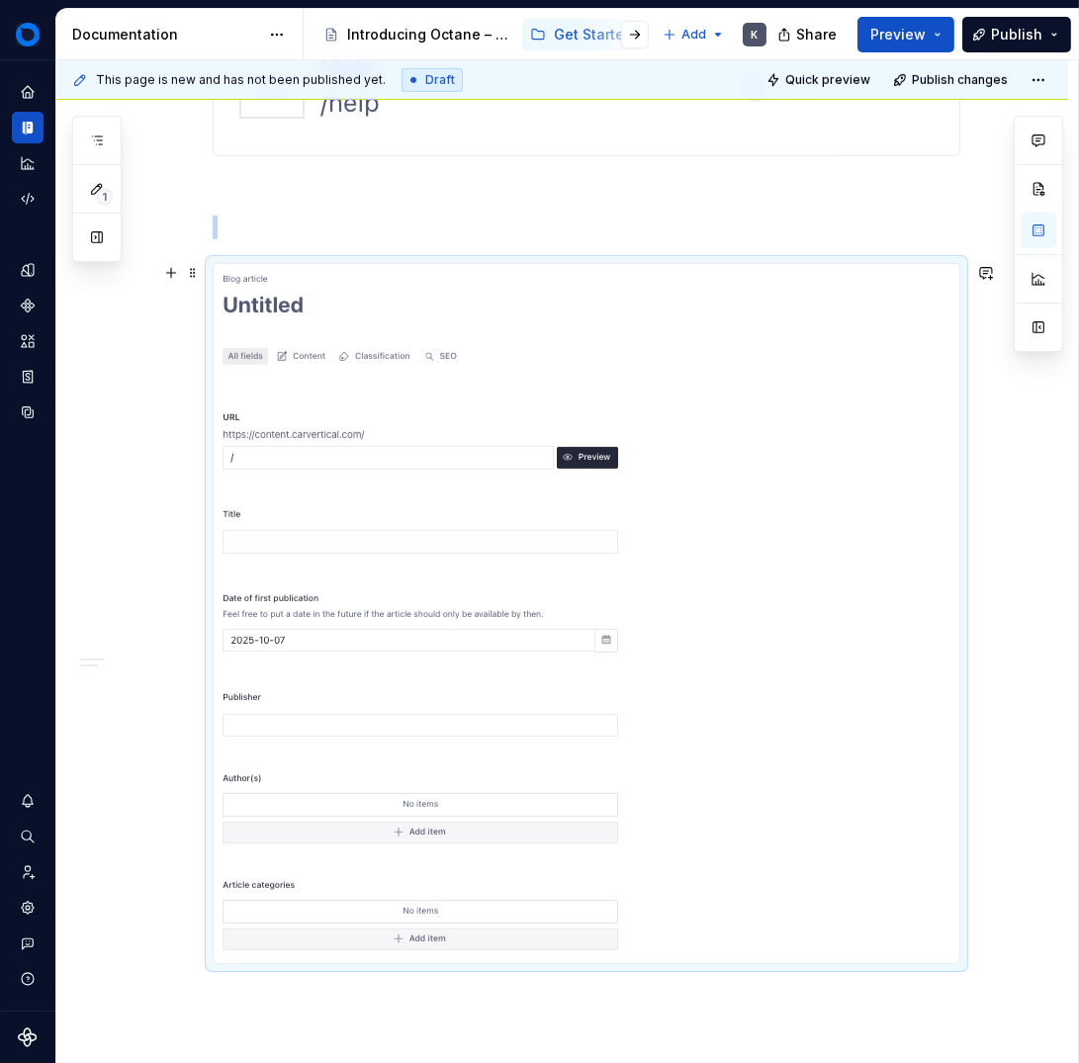
scroll to position [1400, 0]
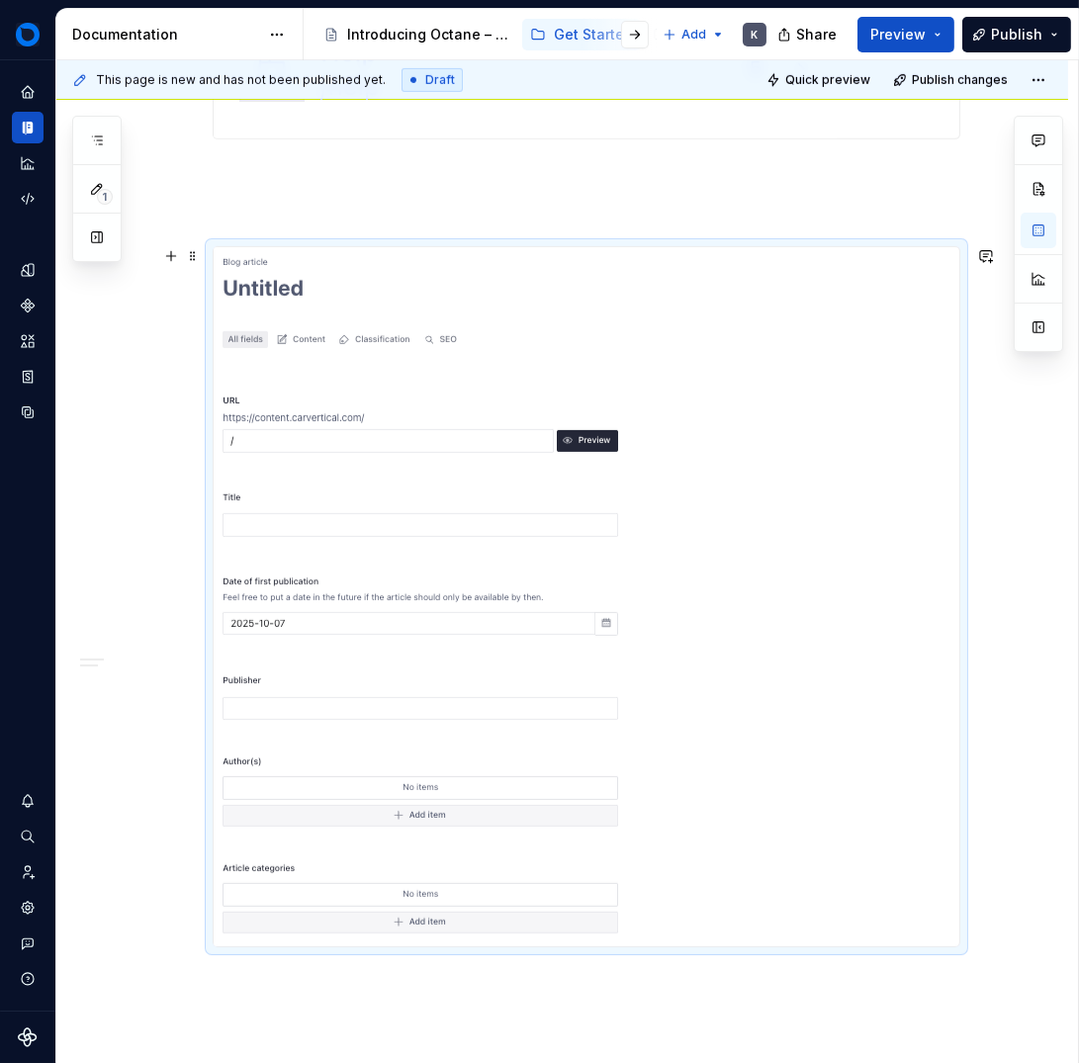
click at [767, 649] on div at bounding box center [587, 596] width 746 height 699
click at [656, 956] on div "This page is new and has not been published yet. Draft Quick preview Publish ch…" at bounding box center [567, 562] width 1022 height 1004
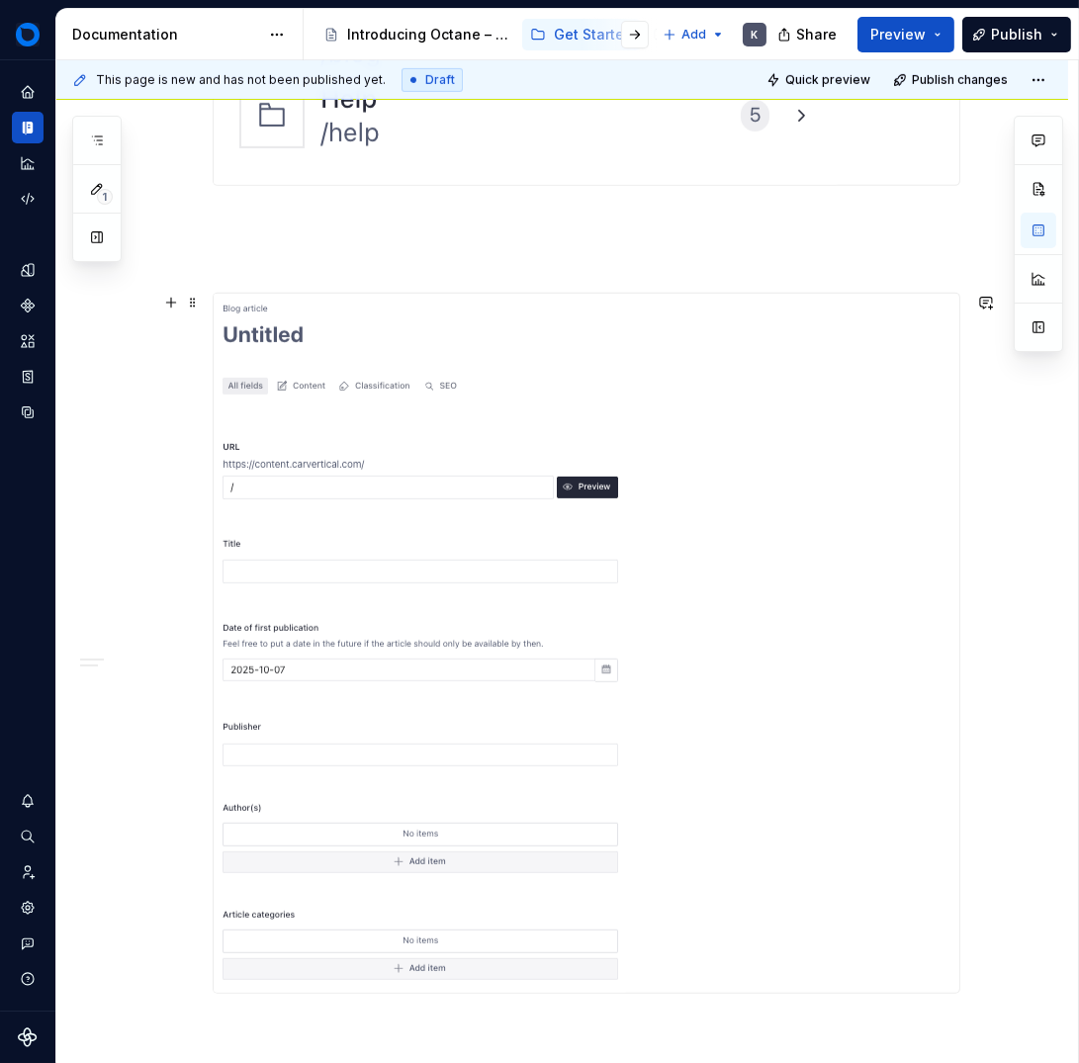
scroll to position [1356, 0]
click at [545, 634] on img at bounding box center [420, 640] width 413 height 699
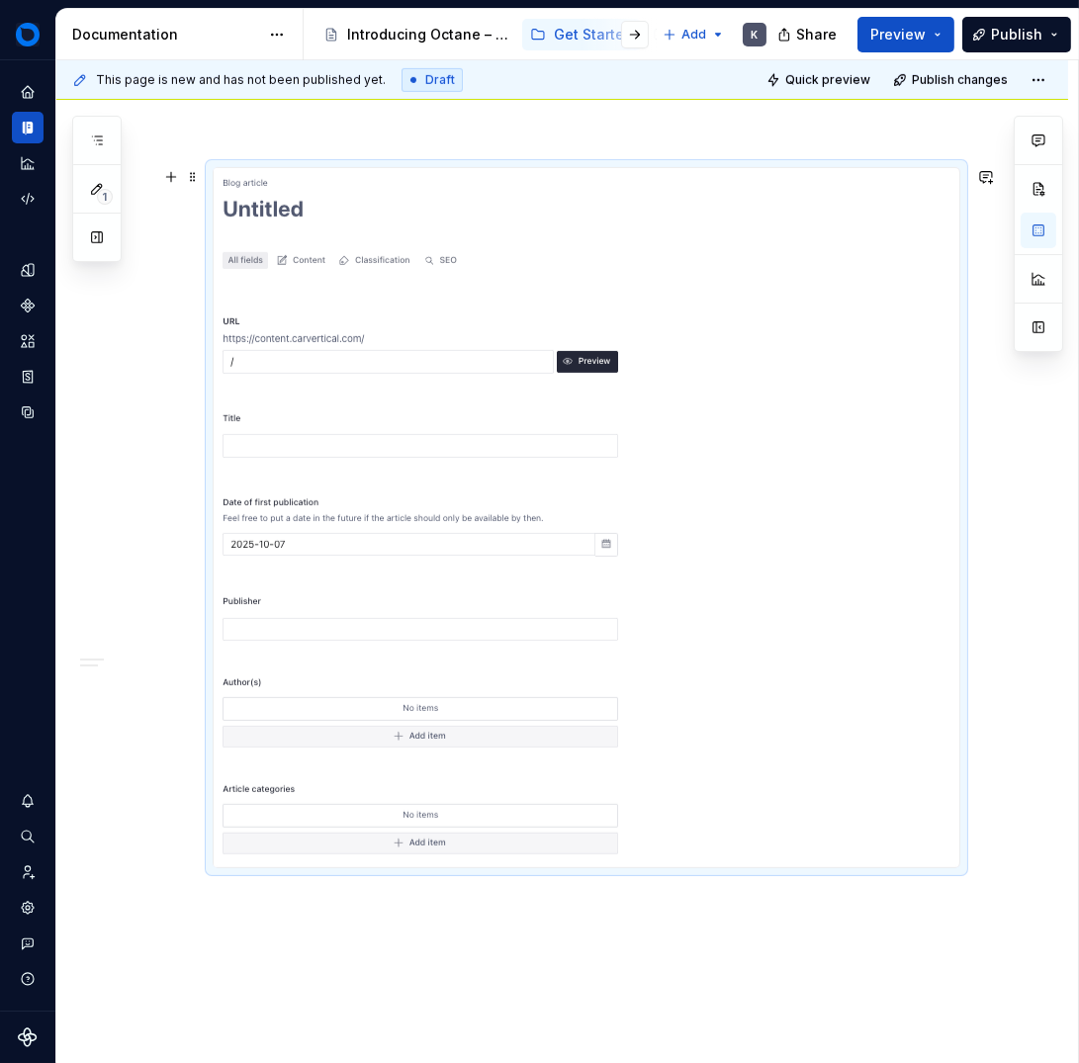
scroll to position [1514, 0]
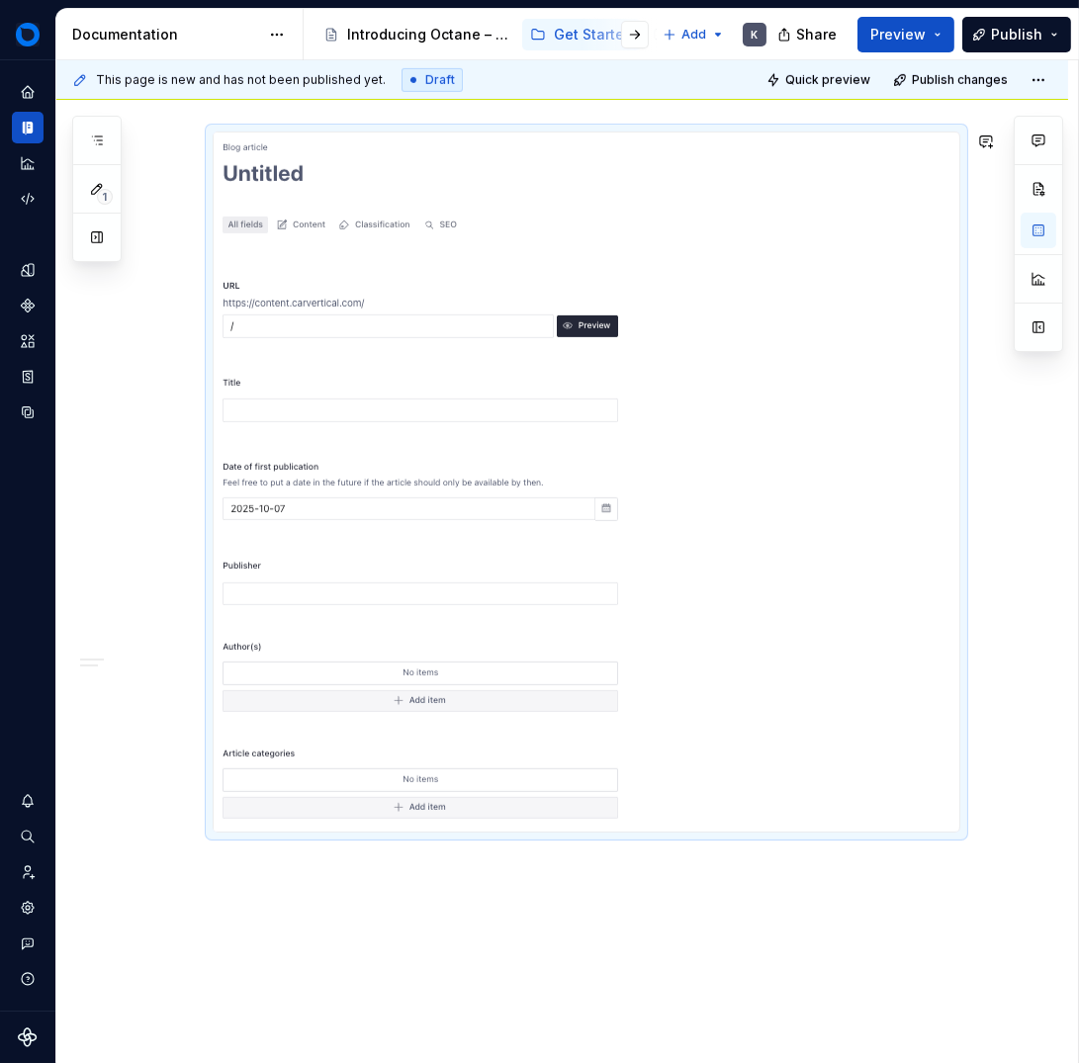
drag, startPoint x: 592, startPoint y: 844, endPoint x: 595, endPoint y: 883, distance: 39.7
click at [595, 883] on div "Sanity Studio is a flexible, developer-friendly, customisable content managemen…" at bounding box center [562, 26] width 1012 height 2300
click at [781, 904] on div "This page is new and has not been published yet. Draft Quick preview Publish ch…" at bounding box center [567, 562] width 1022 height 1004
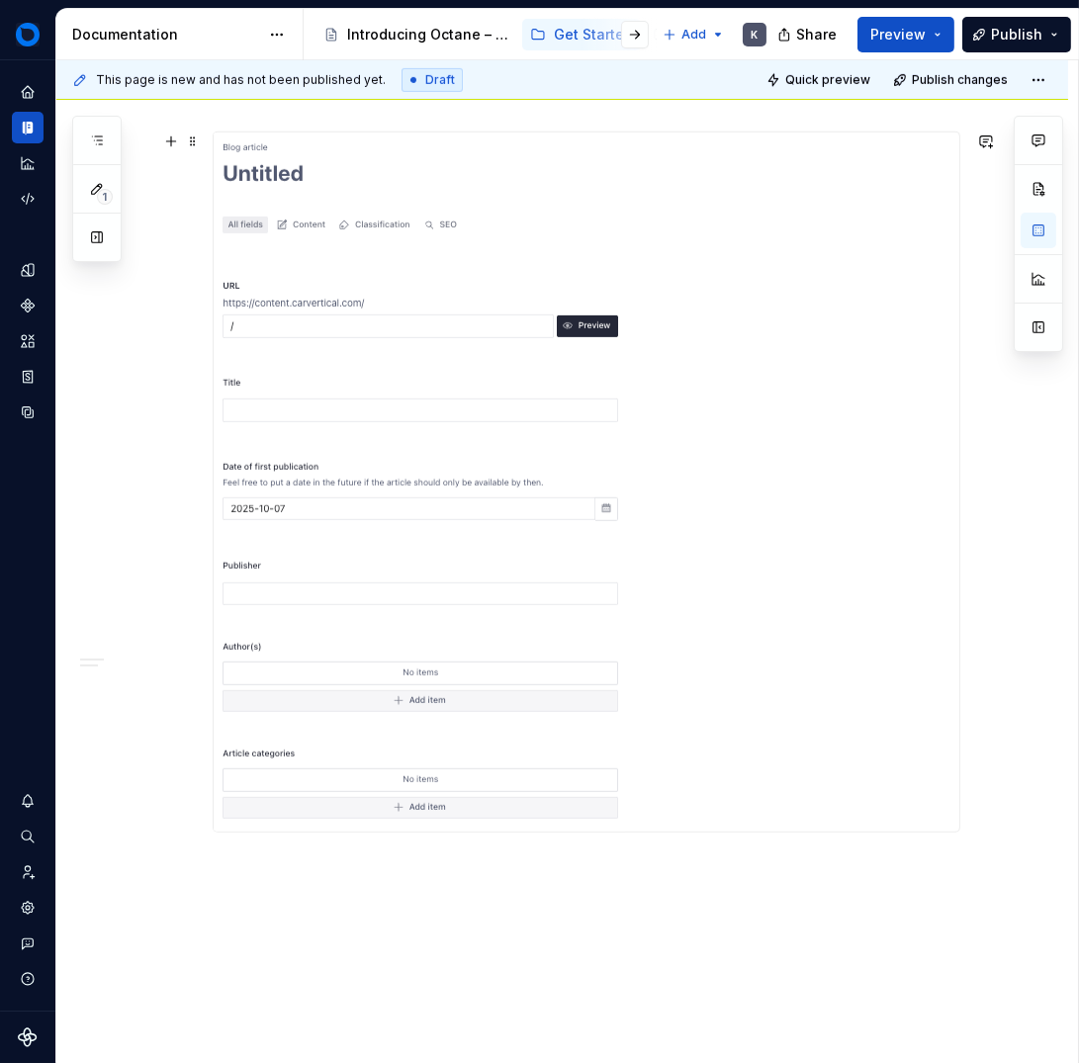
click at [955, 446] on div at bounding box center [587, 482] width 748 height 701
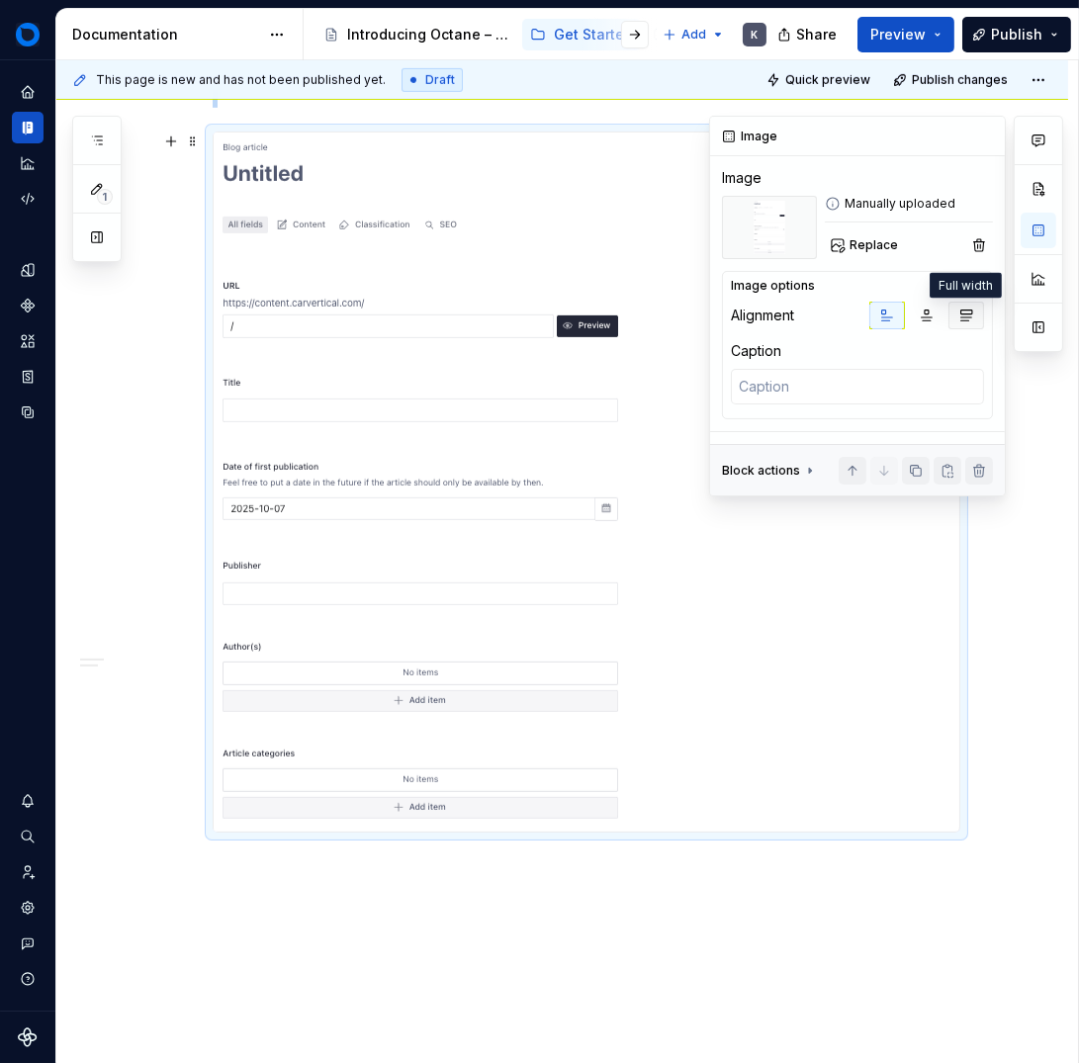
click at [959, 313] on icon "button" at bounding box center [966, 316] width 16 height 16
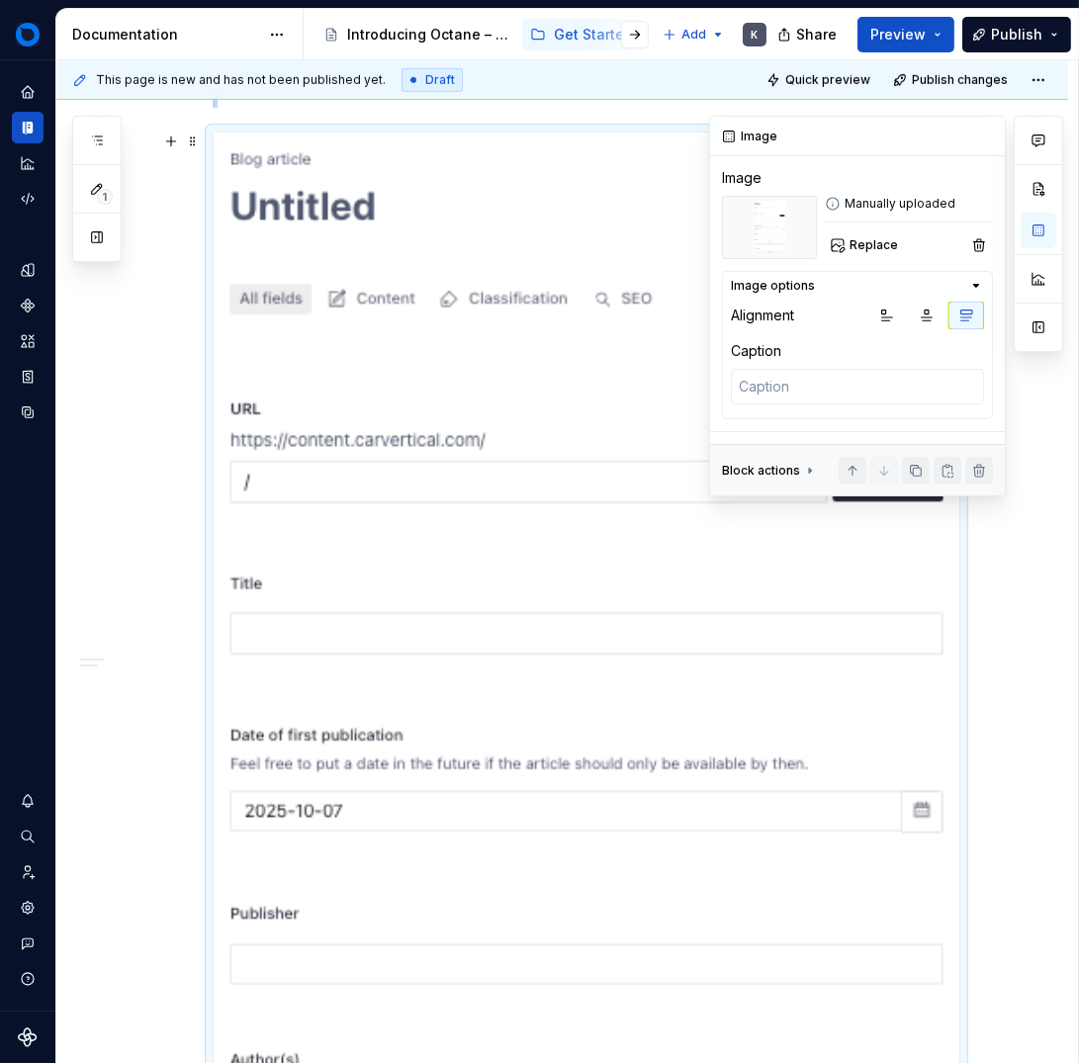
scroll to position [1586, 0]
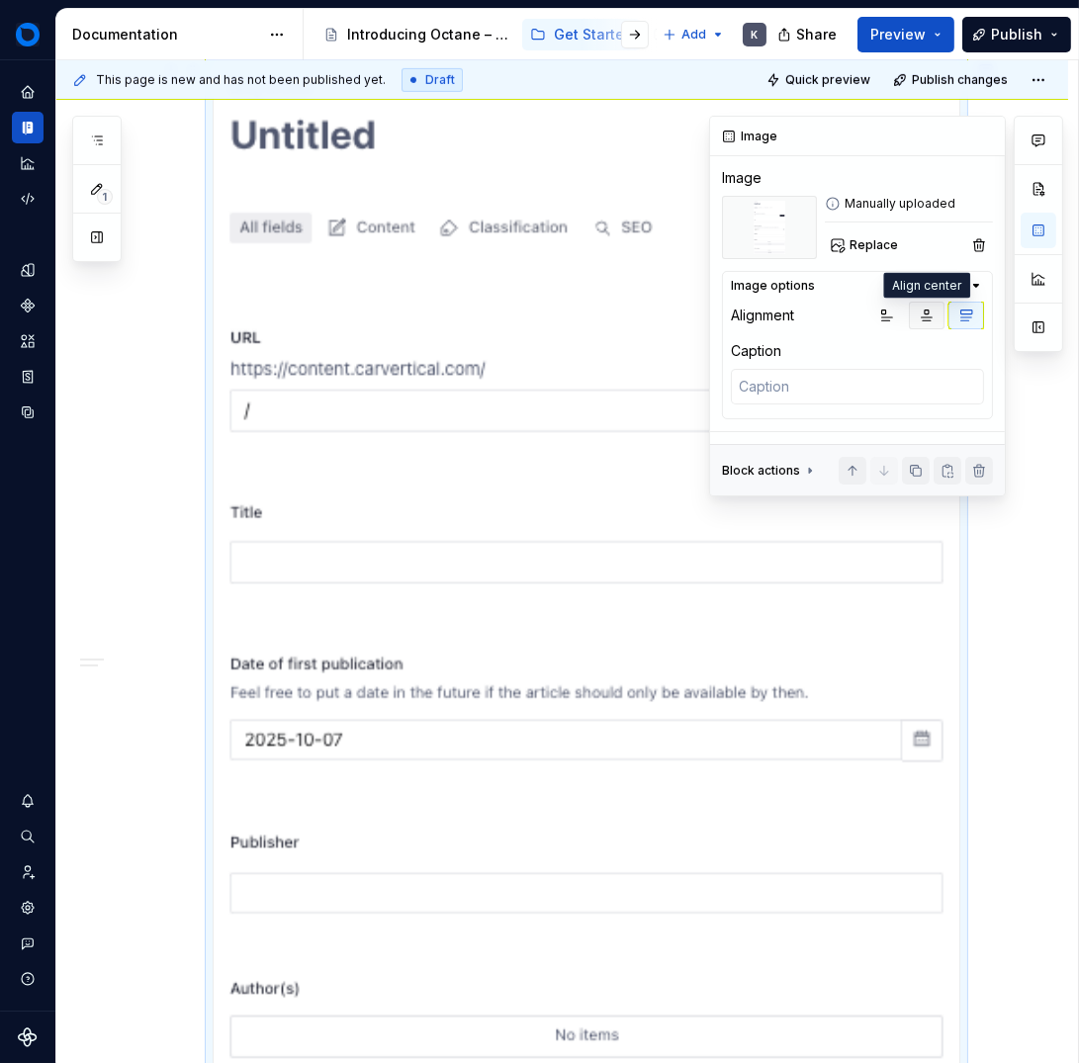
click at [929, 315] on icon "button" at bounding box center [927, 316] width 16 height 16
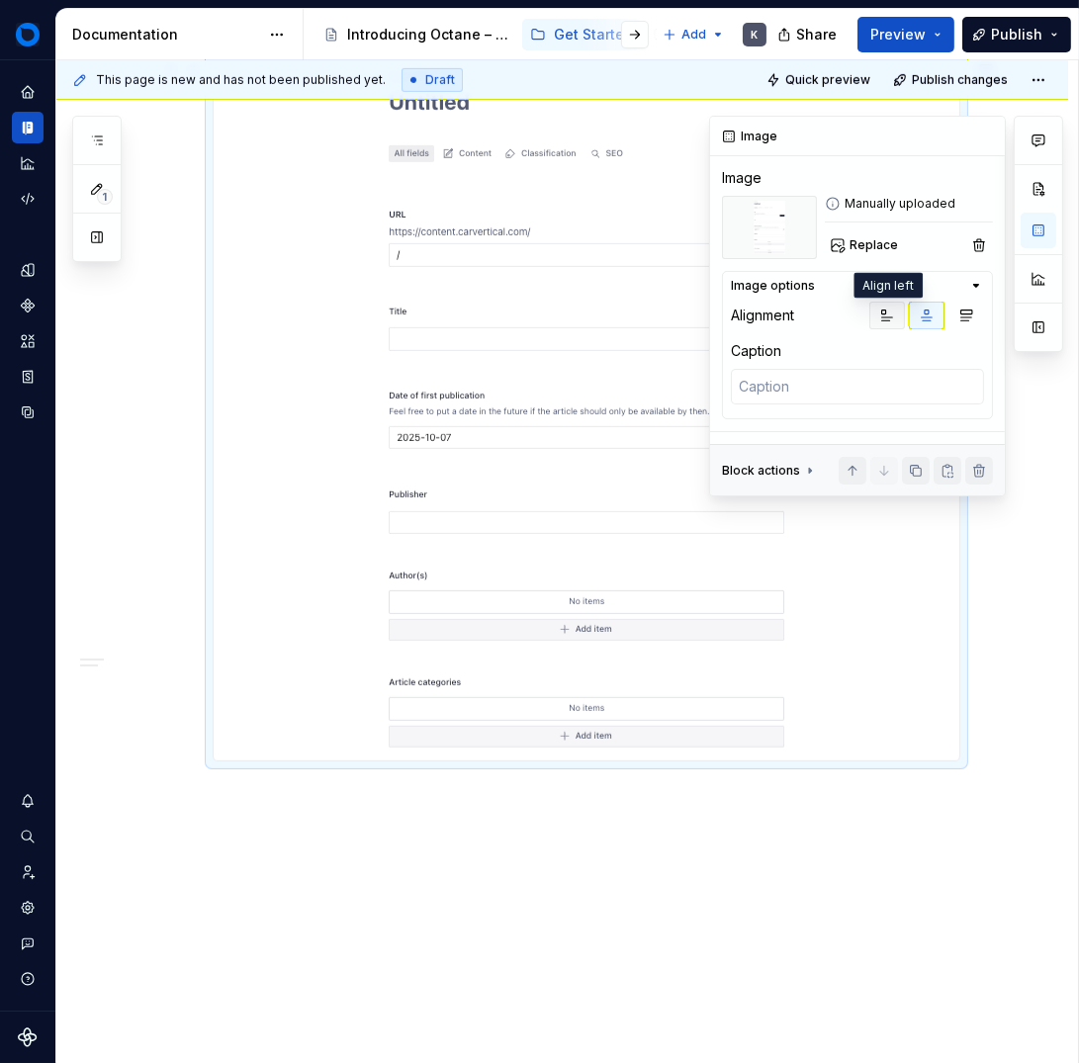
click at [880, 318] on icon "button" at bounding box center [887, 316] width 16 height 16
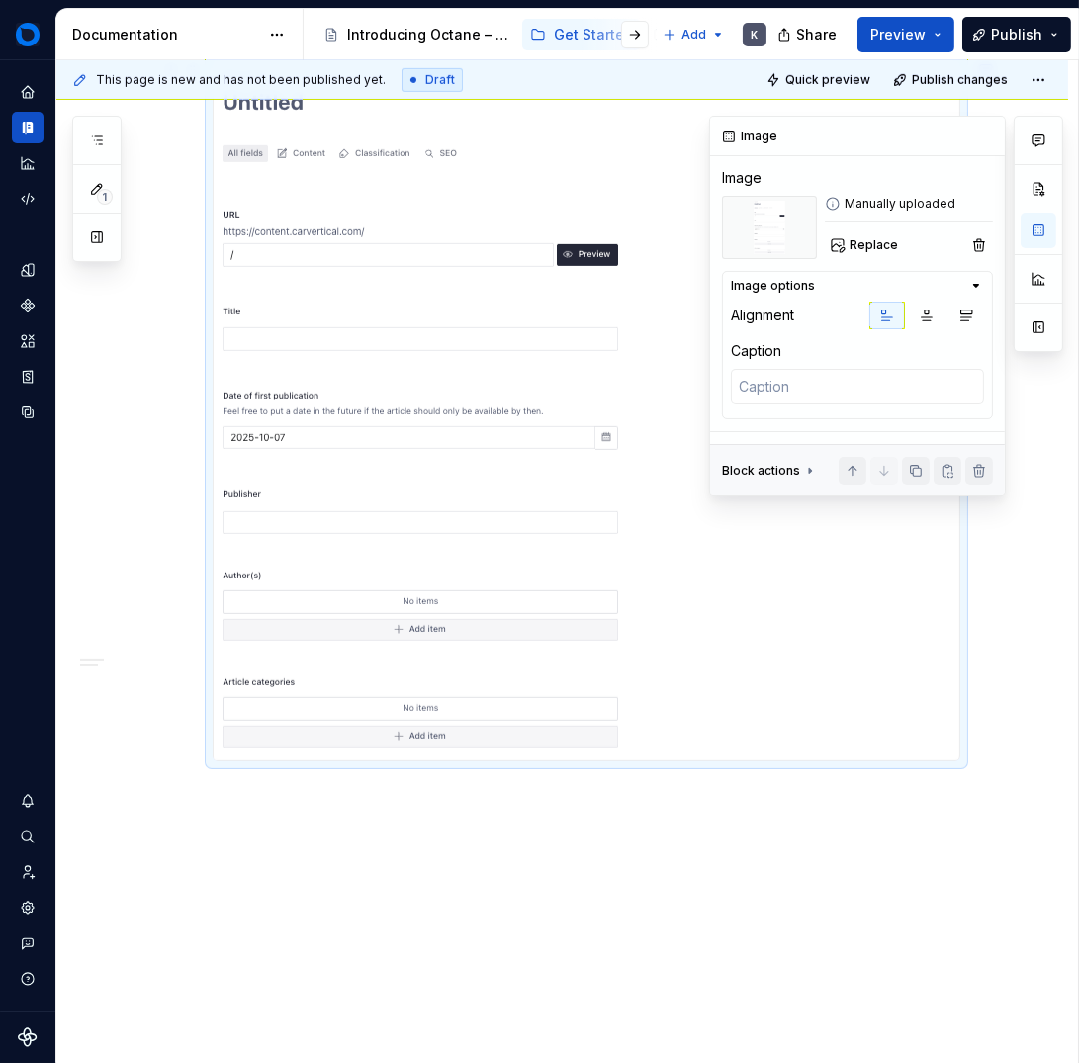
click at [904, 320] on button "button" at bounding box center [887, 316] width 36 height 28
click at [917, 324] on button "button" at bounding box center [927, 316] width 36 height 28
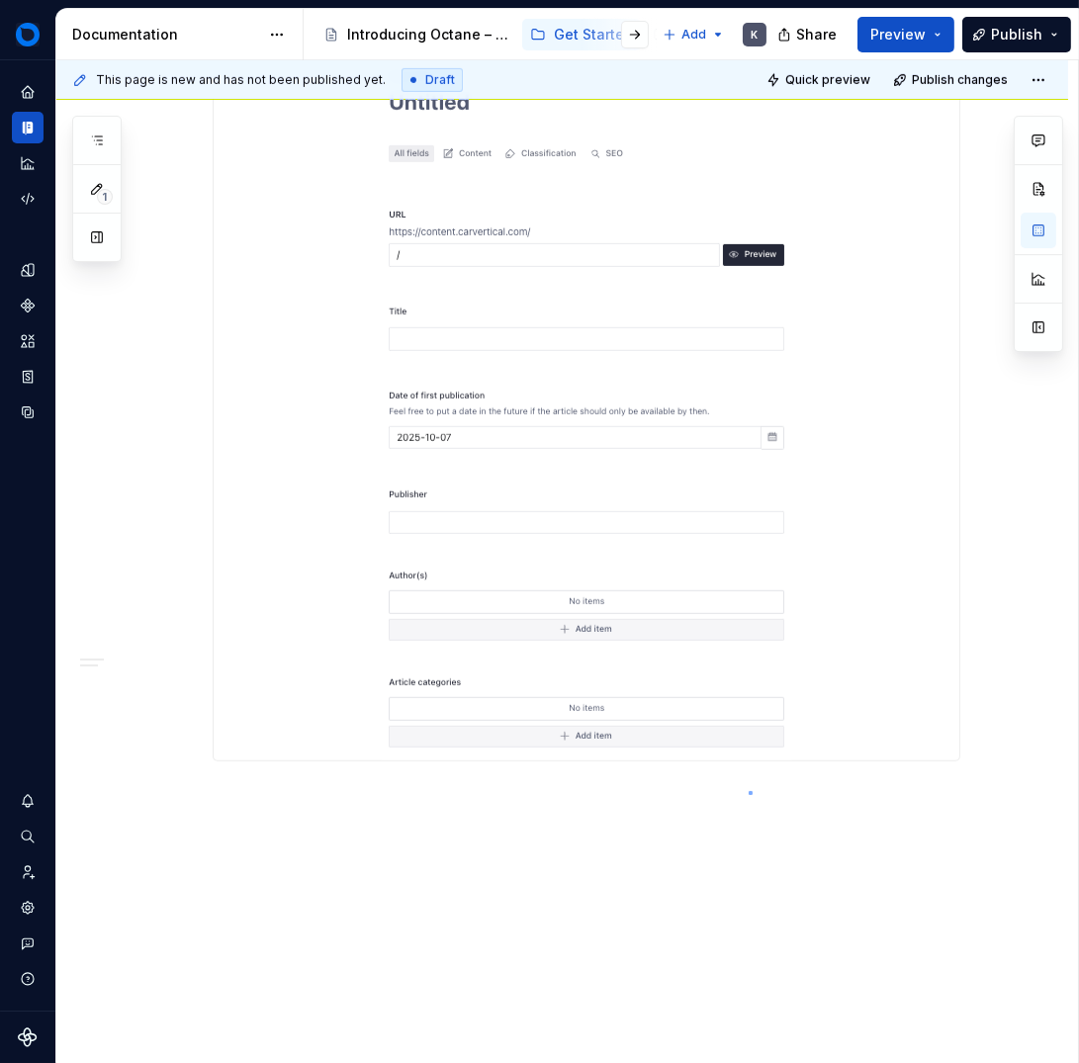
click at [747, 791] on div "This page is new and has not been published yet. Draft Quick preview Publish ch…" at bounding box center [567, 562] width 1022 height 1004
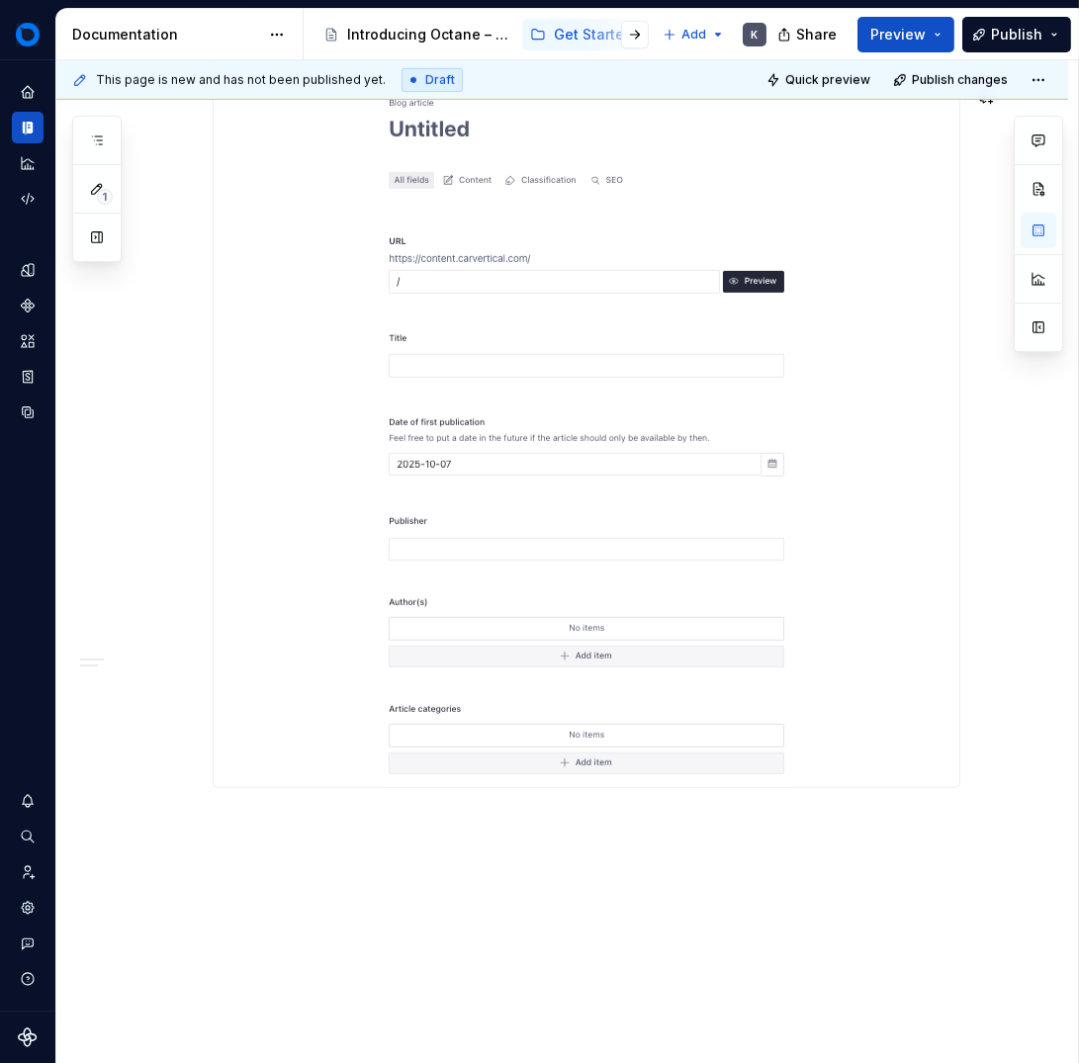
scroll to position [1448, 0]
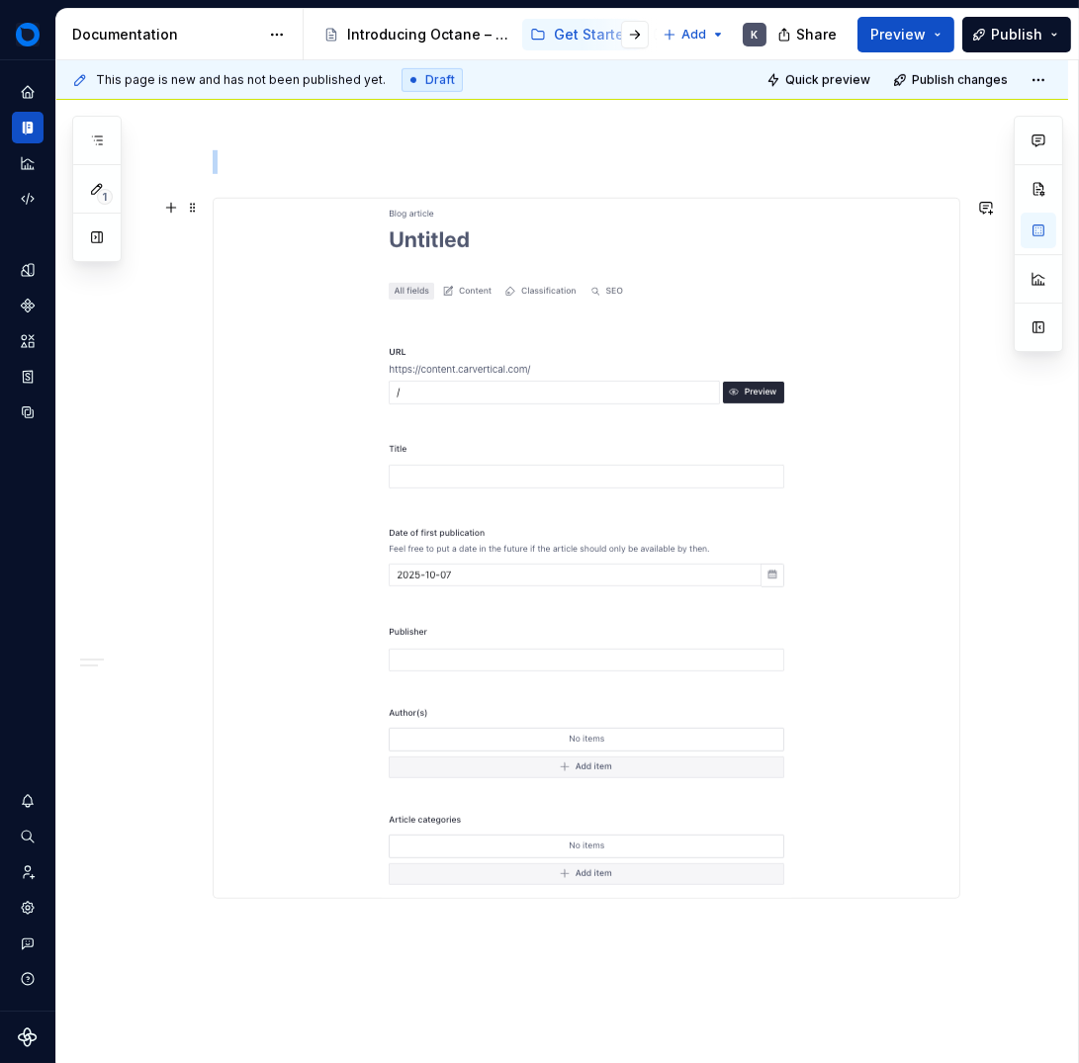
click at [667, 667] on img at bounding box center [586, 548] width 413 height 699
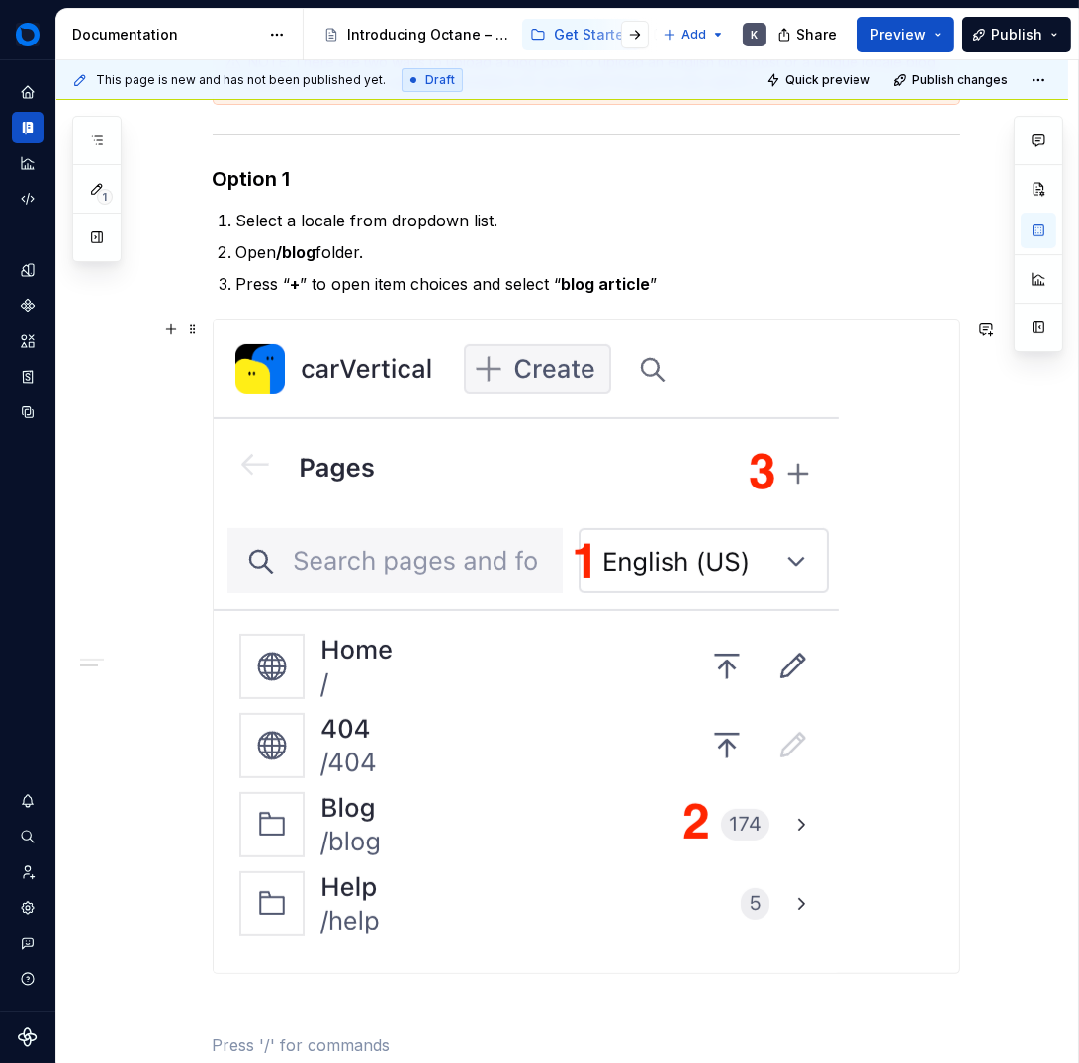
scroll to position [400, 0]
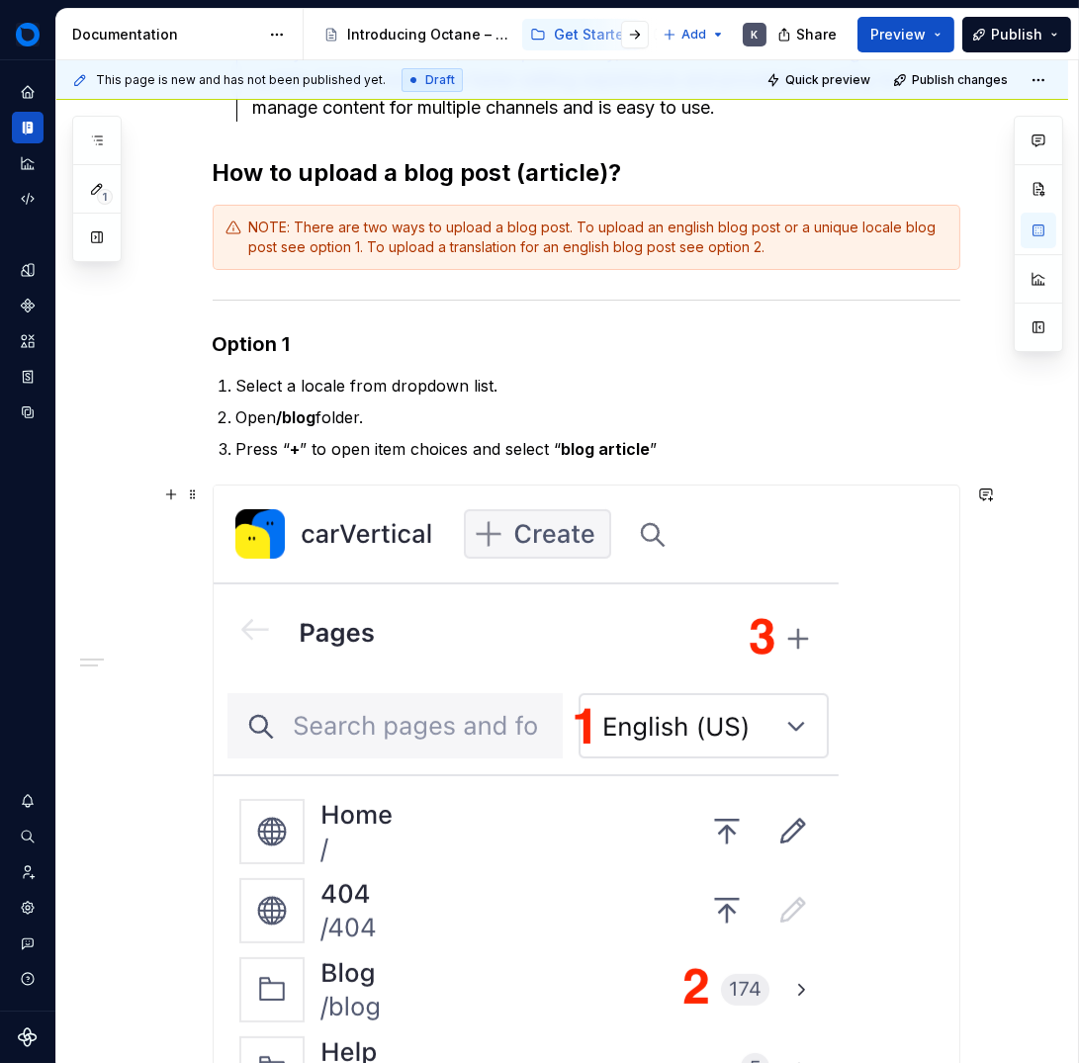
type textarea "*"
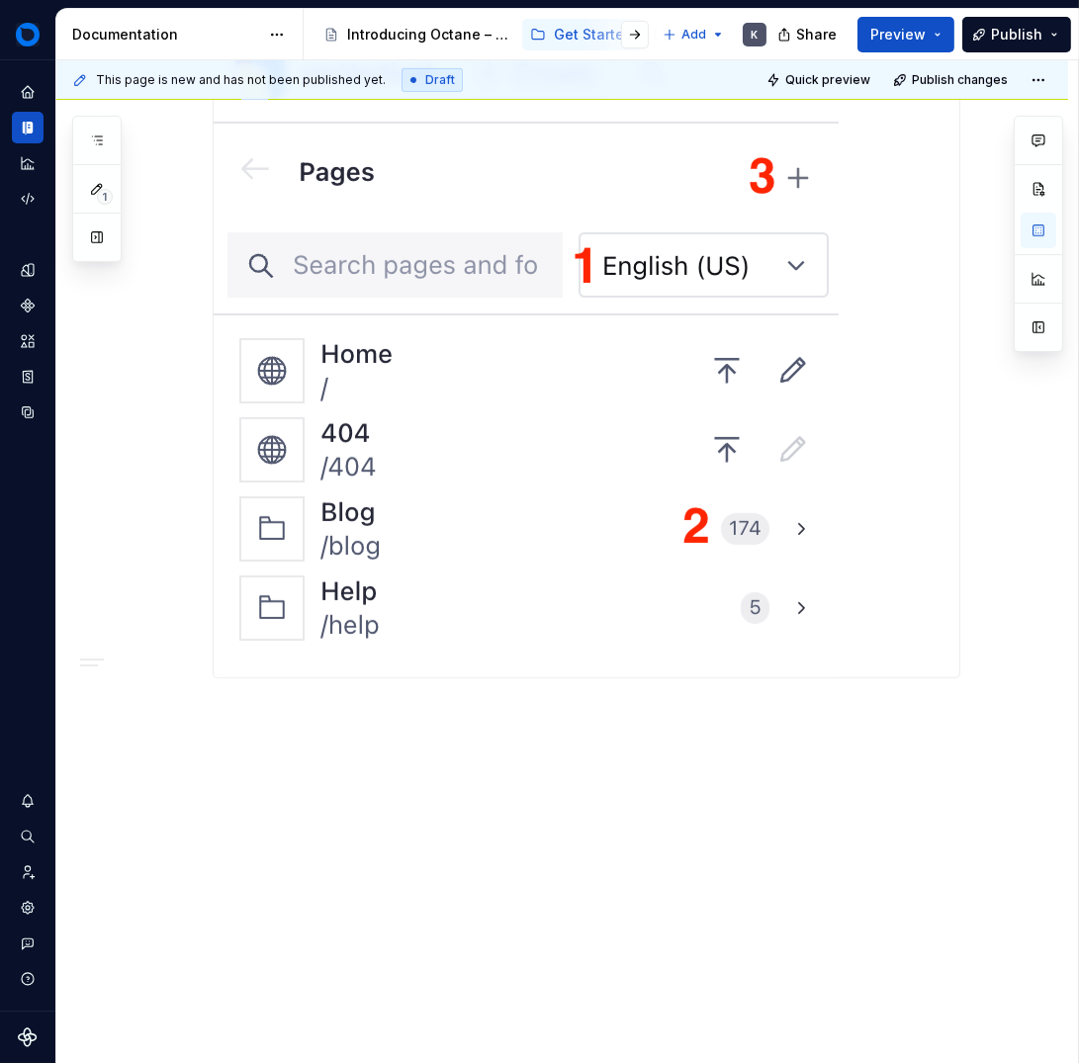
scroll to position [900, 0]
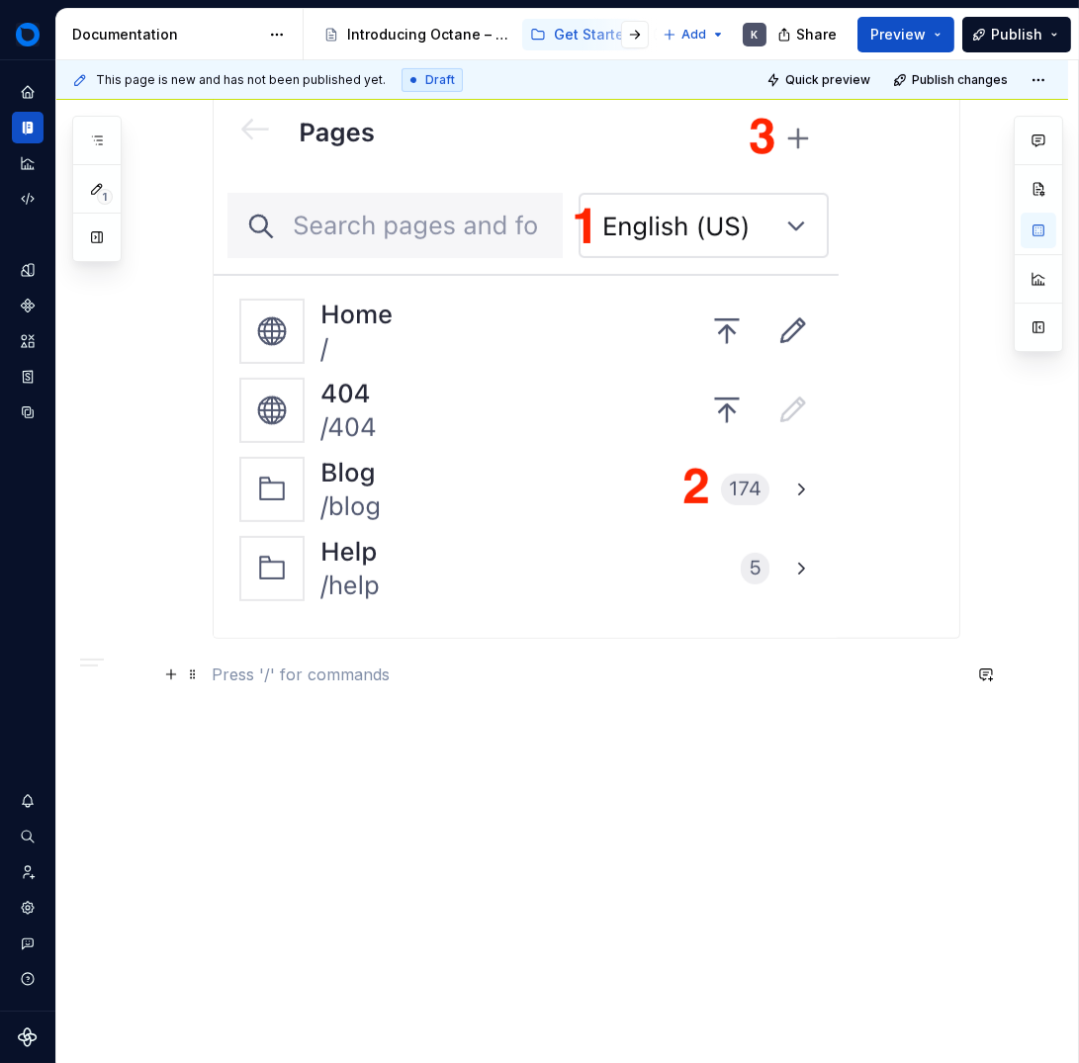
click at [314, 681] on p at bounding box center [587, 675] width 748 height 24
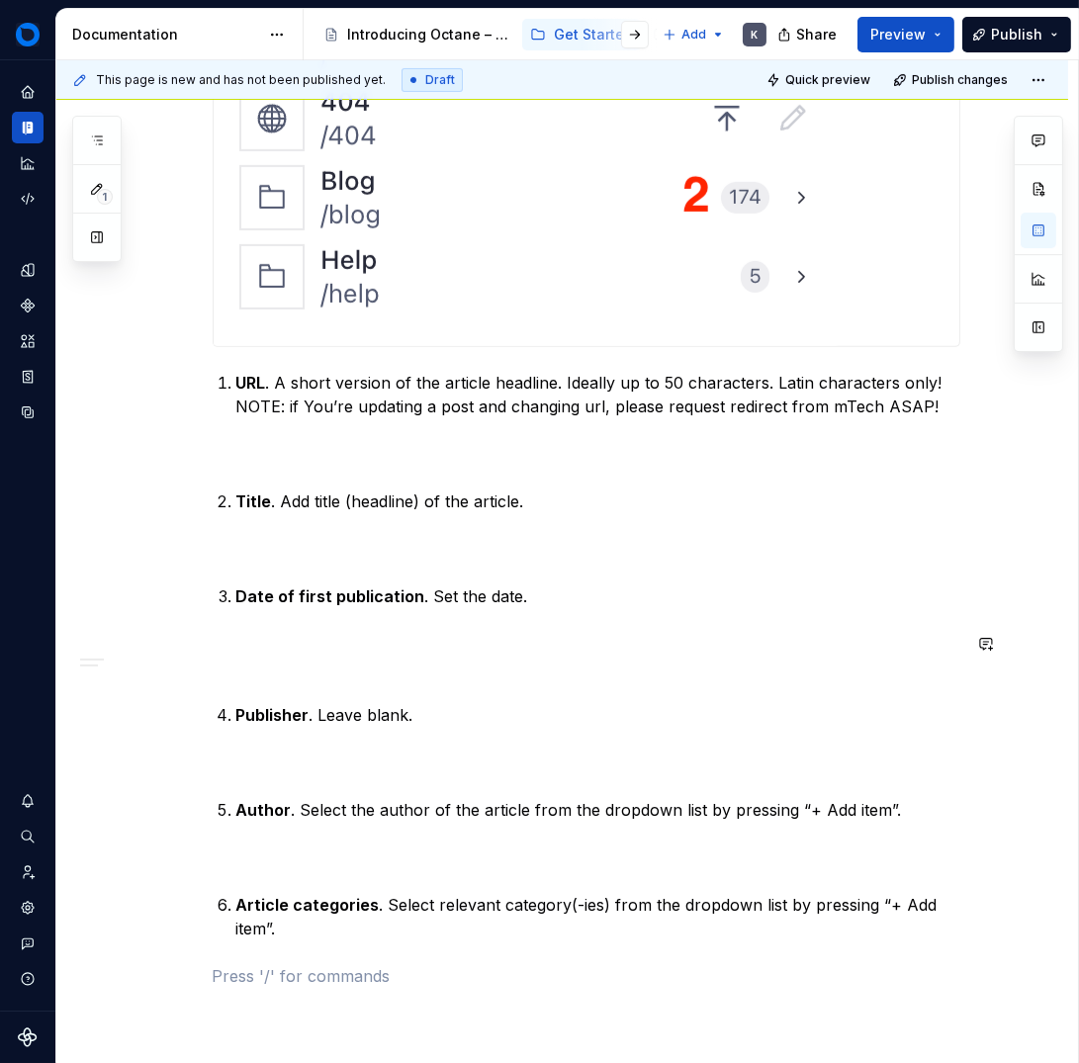
scroll to position [1290, 0]
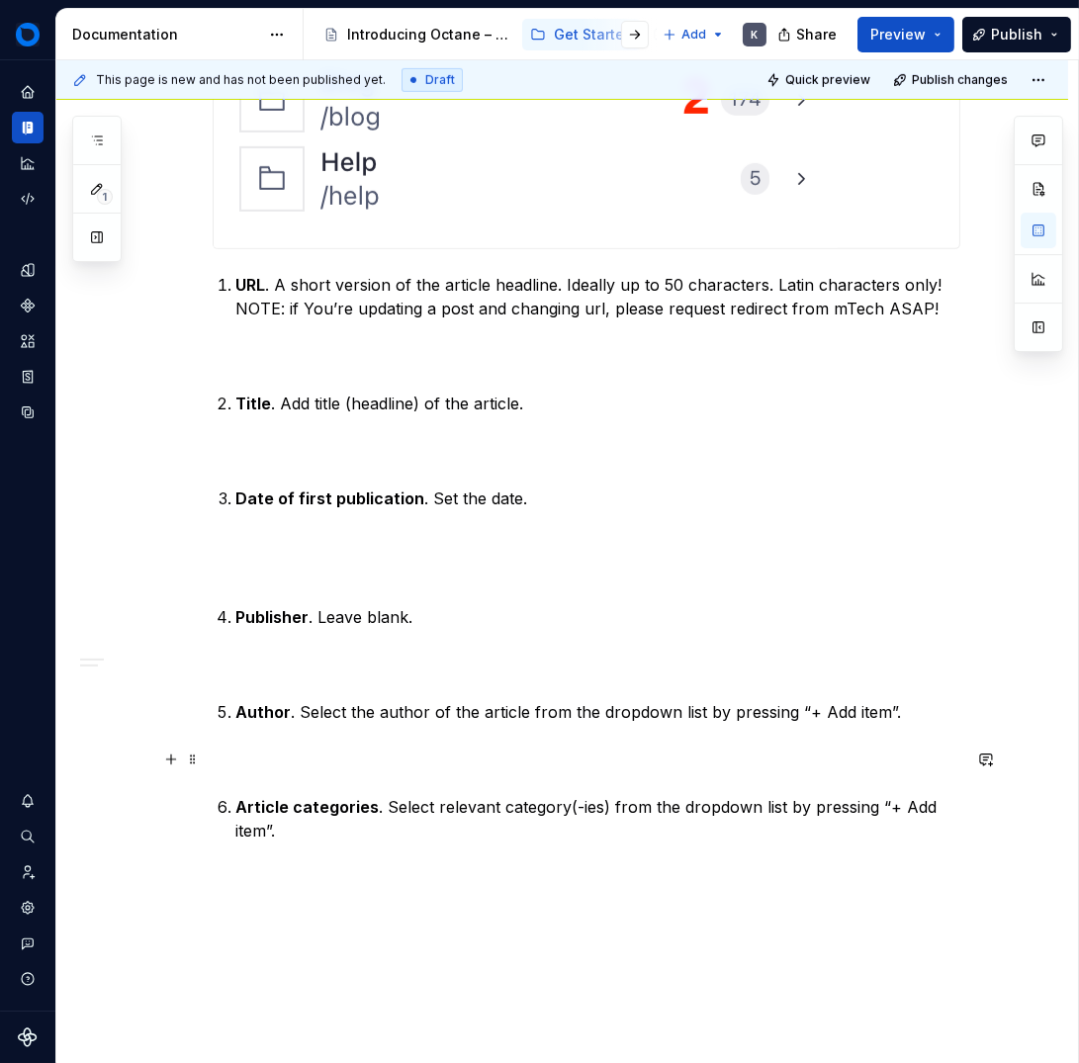
click at [241, 768] on p at bounding box center [587, 760] width 748 height 24
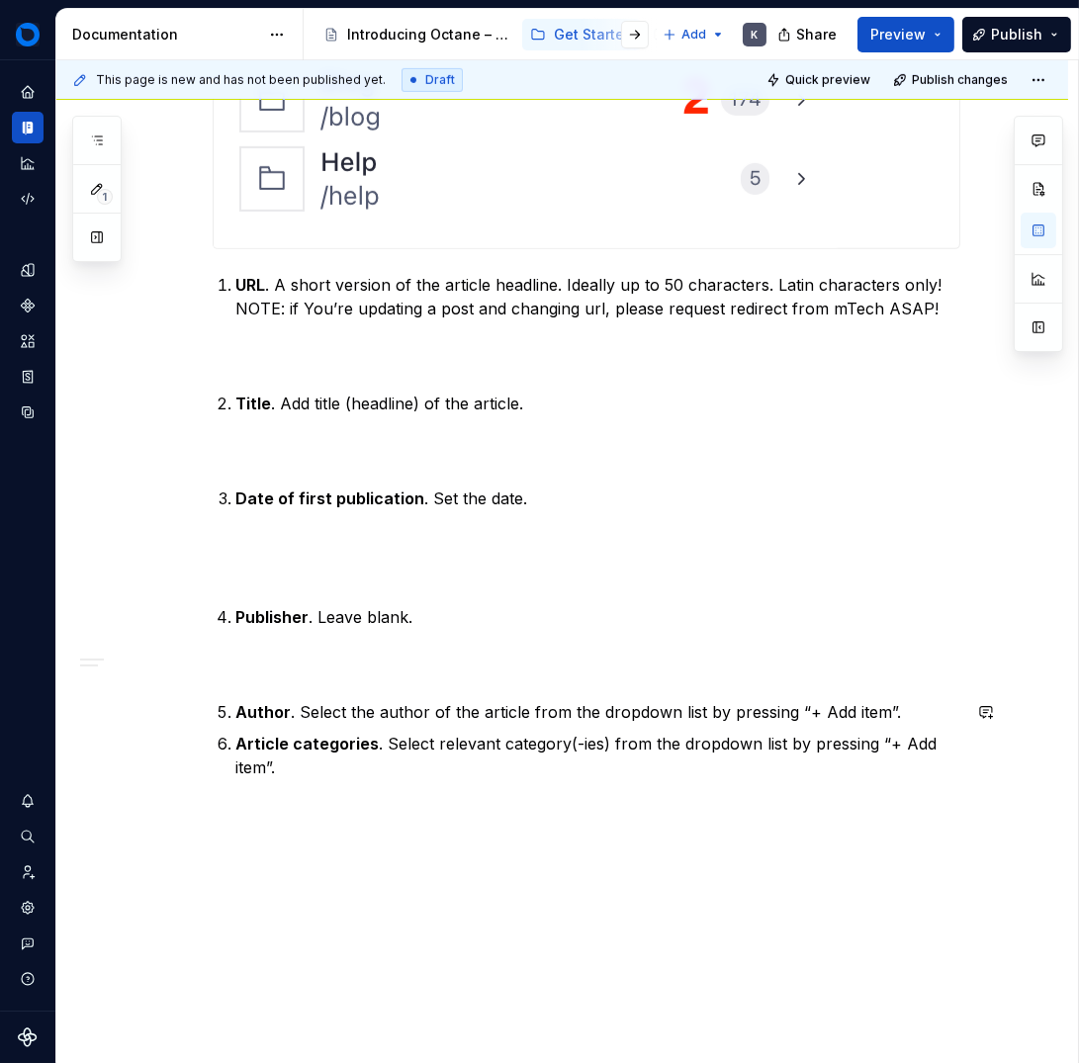
click at [243, 673] on p at bounding box center [587, 665] width 748 height 24
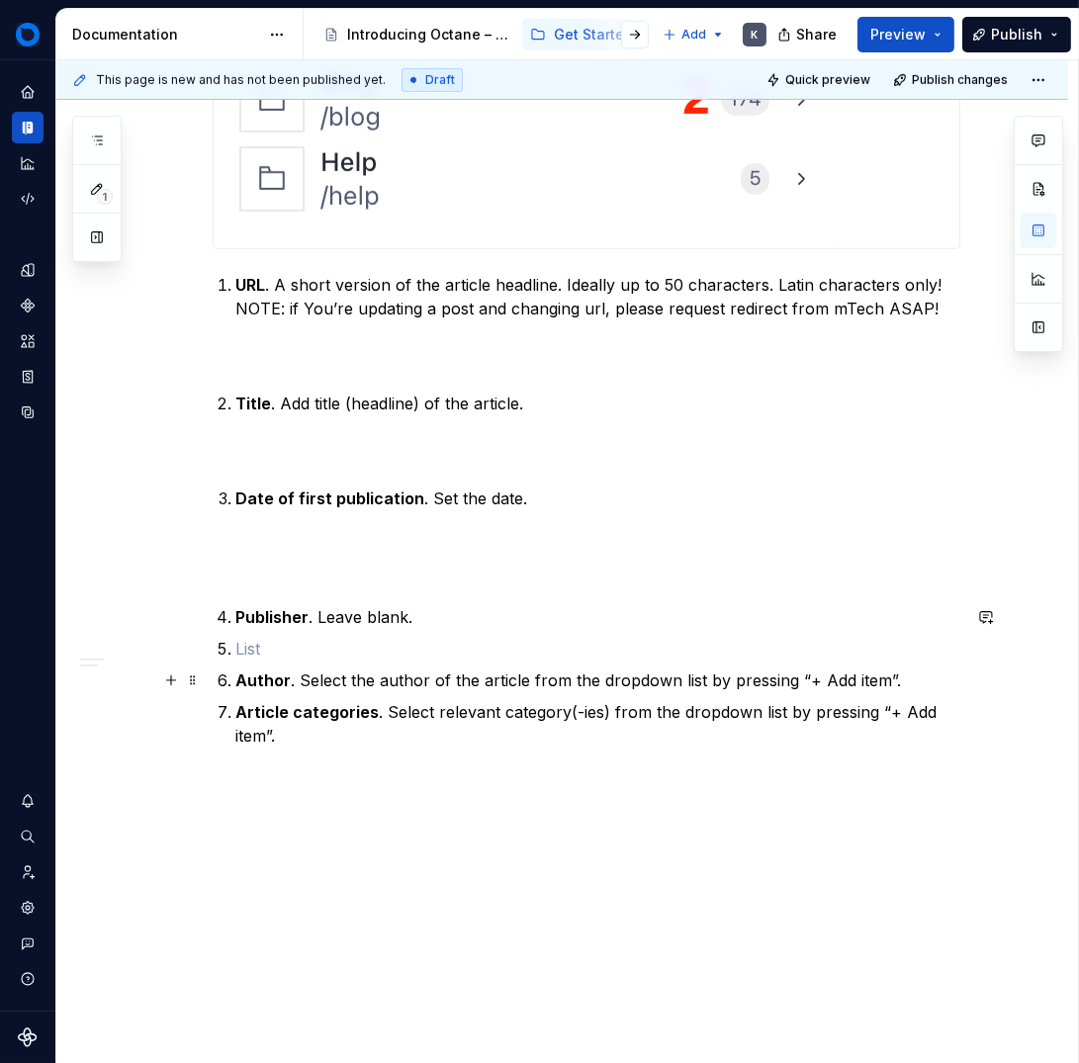
scroll to position [1284, 0]
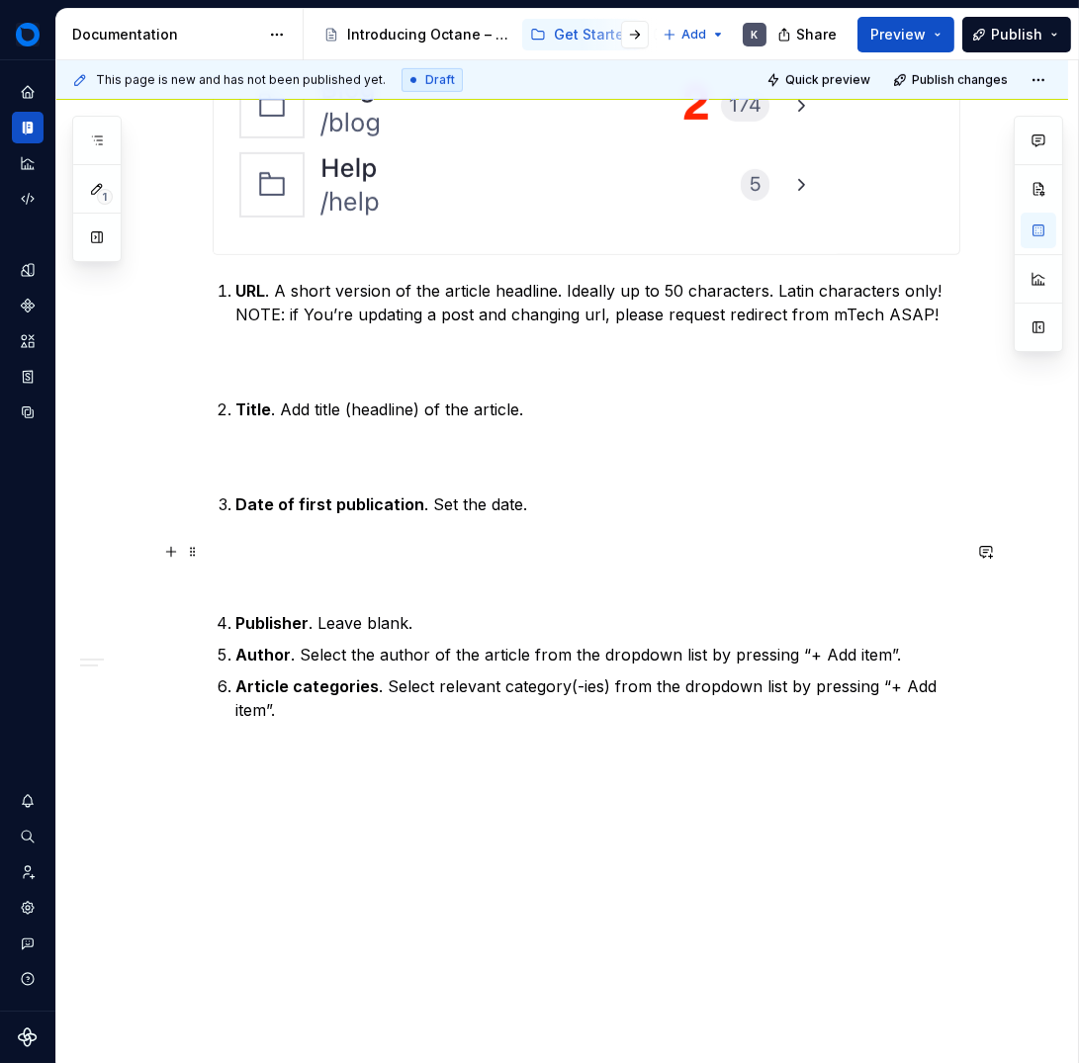
click at [277, 580] on p at bounding box center [587, 563] width 748 height 47
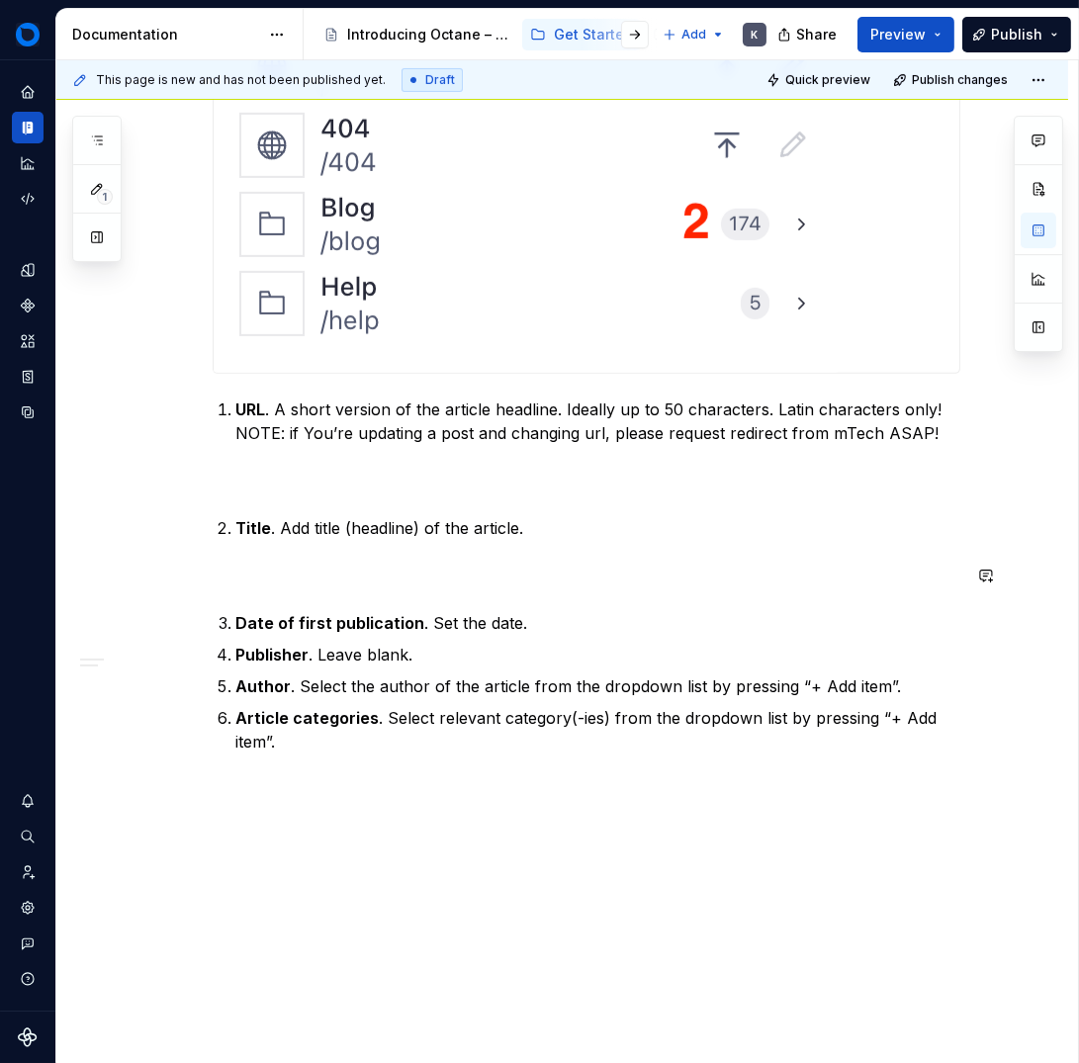
scroll to position [1197, 0]
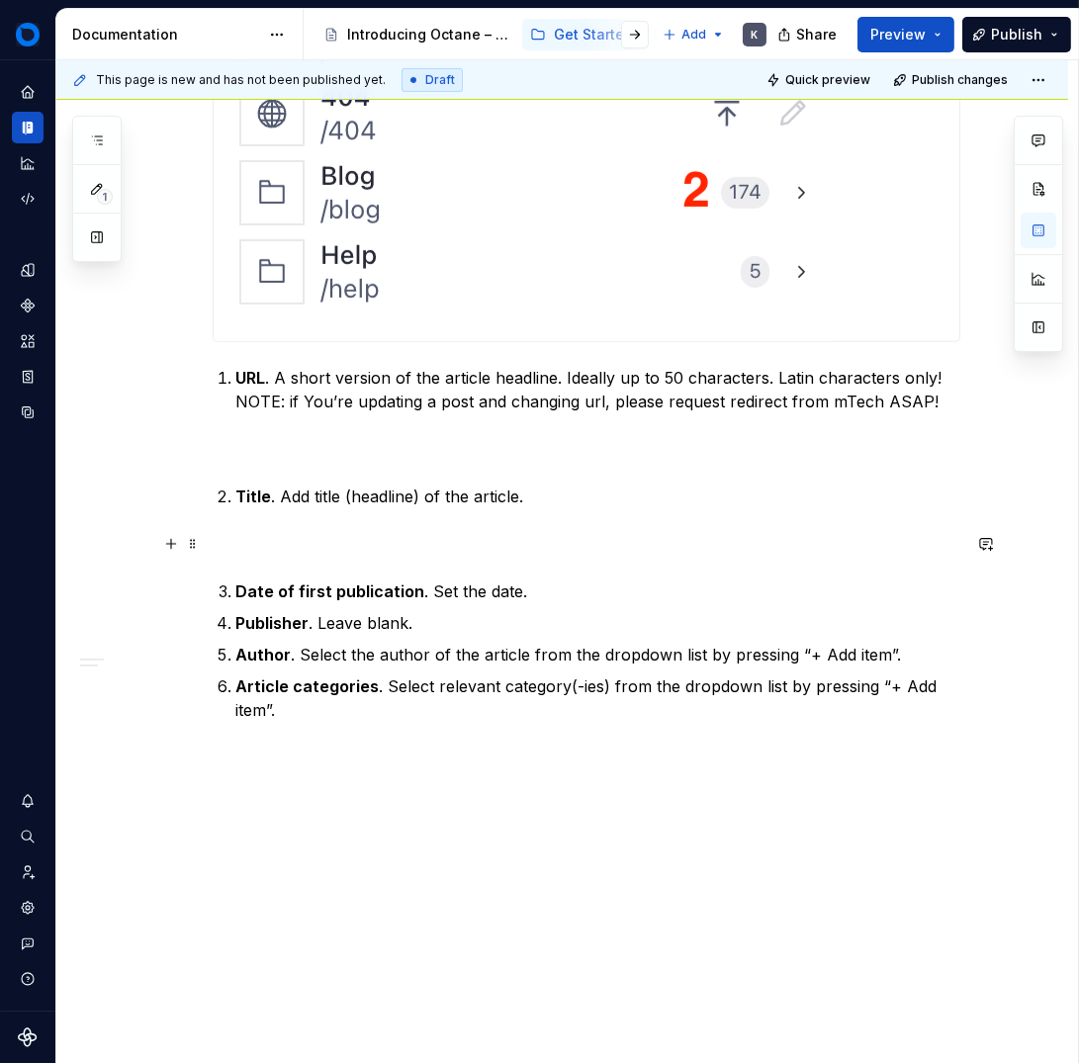
click at [258, 554] on p at bounding box center [587, 544] width 748 height 24
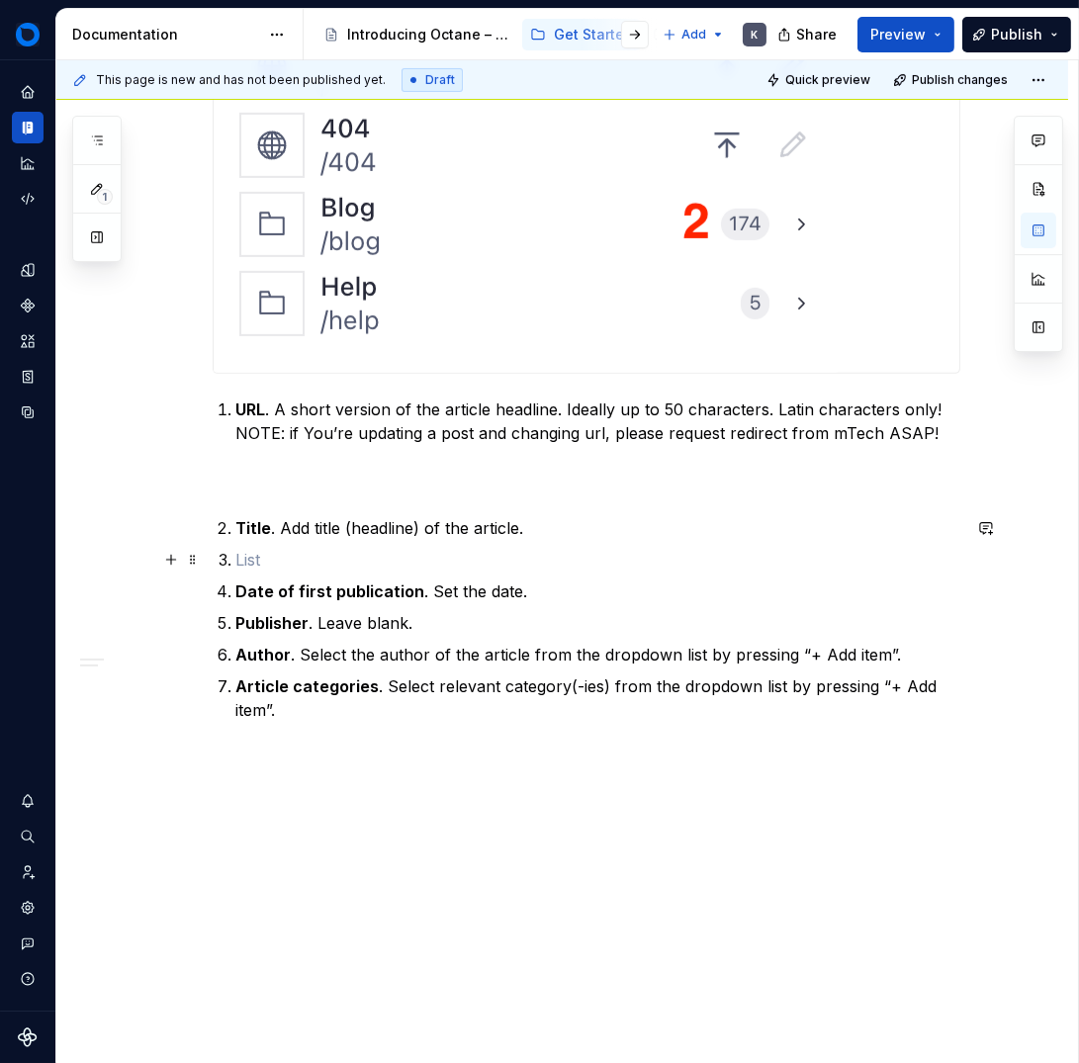
scroll to position [1134, 0]
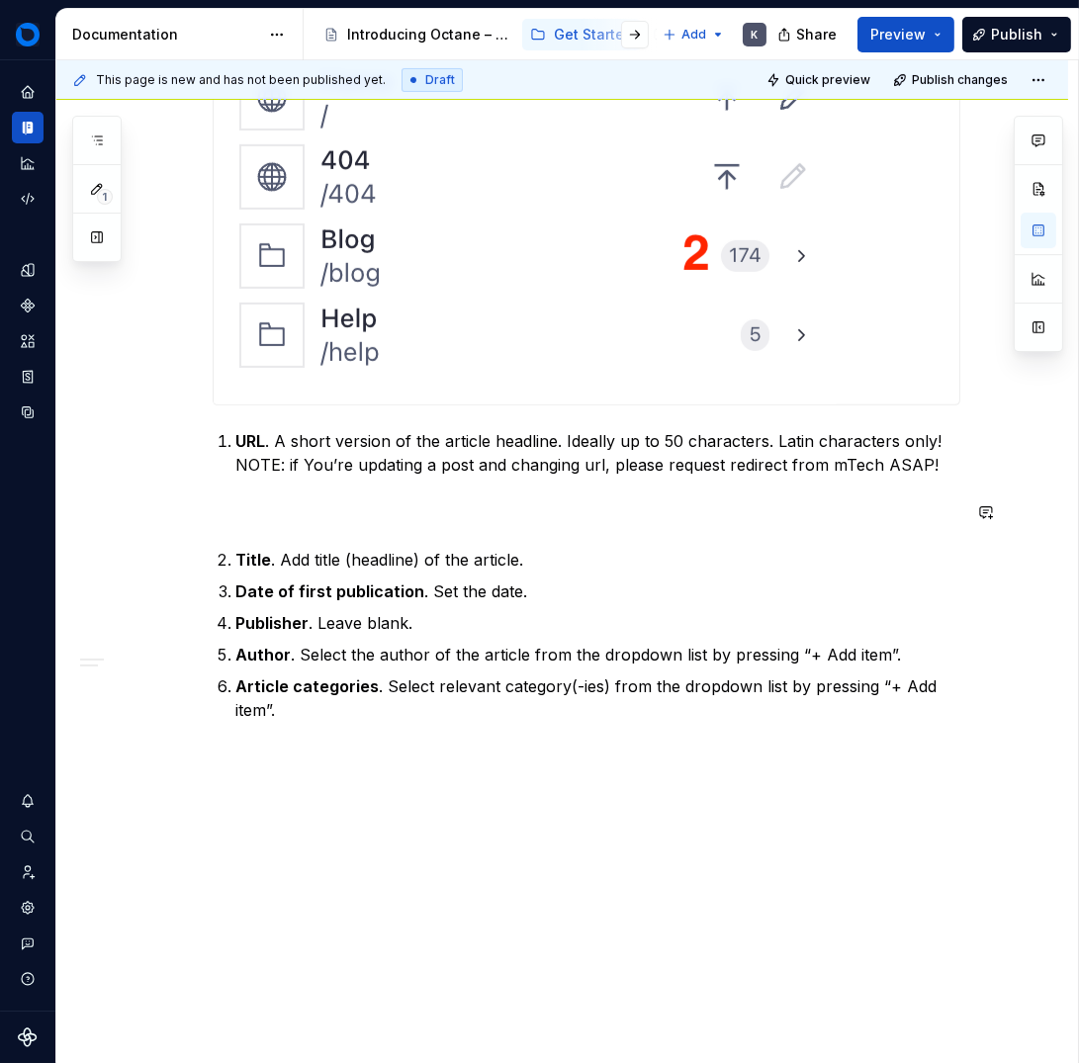
click at [244, 537] on div "Sanity Studio is a flexible, developer-friendly, customisable content managemen…" at bounding box center [587, 13] width 748 height 1417
click at [238, 524] on div "Sanity Studio is a flexible, developer-friendly, customisable content managemen…" at bounding box center [587, 13] width 748 height 1417
click at [242, 505] on p at bounding box center [587, 512] width 748 height 24
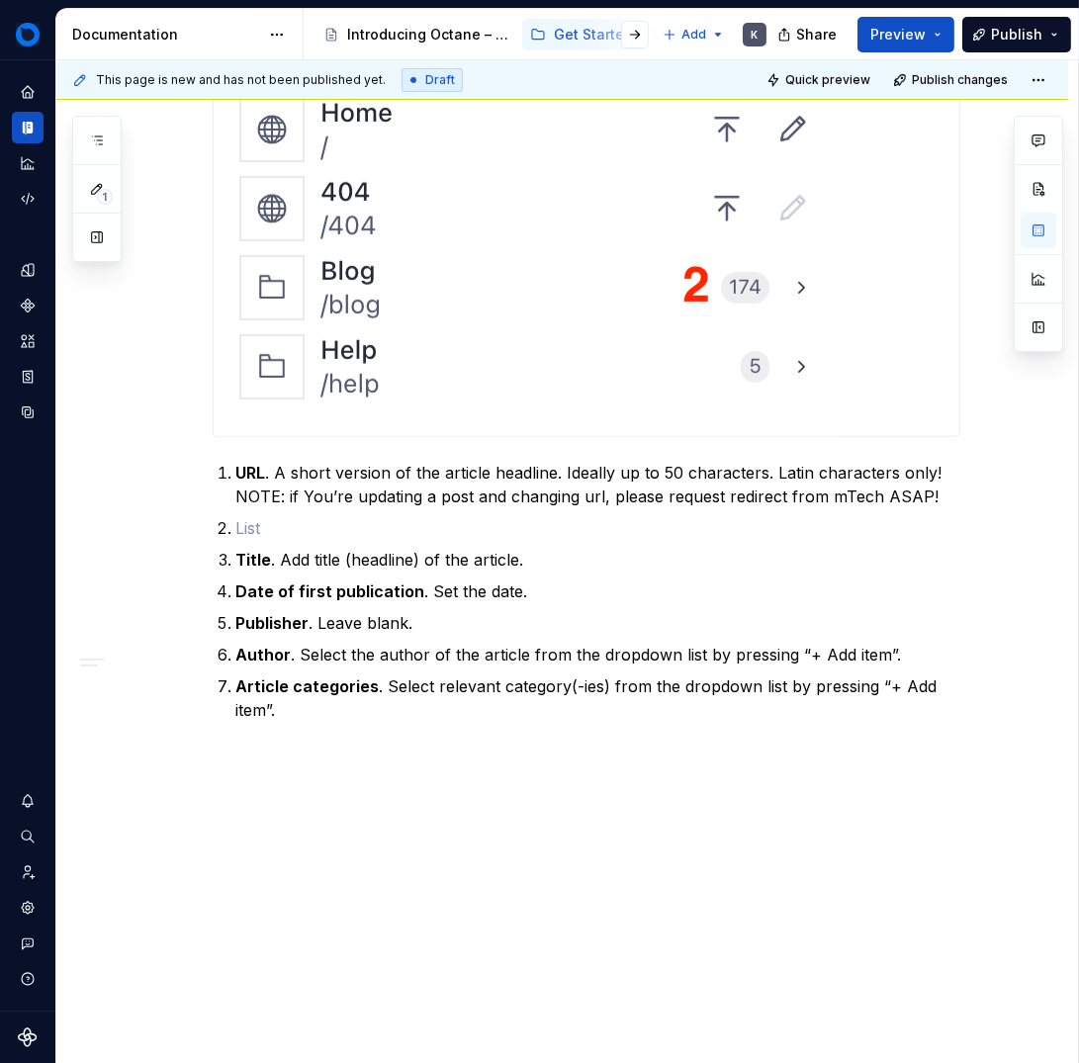
scroll to position [1070, 0]
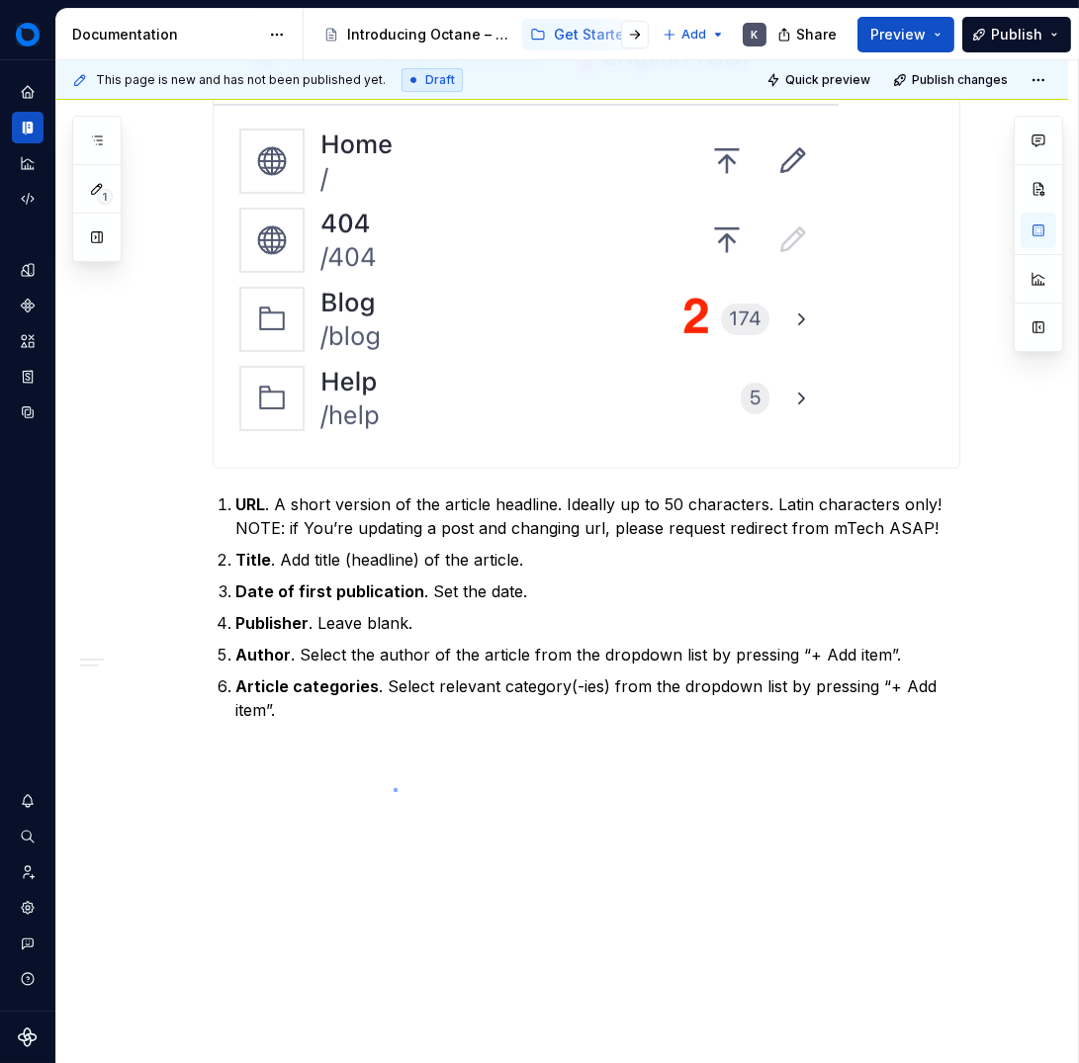
click at [394, 790] on div "This page is new and has not been published yet. Draft Quick preview Publish ch…" at bounding box center [567, 562] width 1022 height 1004
drag, startPoint x: 229, startPoint y: 502, endPoint x: 273, endPoint y: 584, distance: 92.0
click at [236, 503] on li "URL . A short version of the article headline. Ideally up to 50 characters. Lat…" at bounding box center [598, 516] width 724 height 47
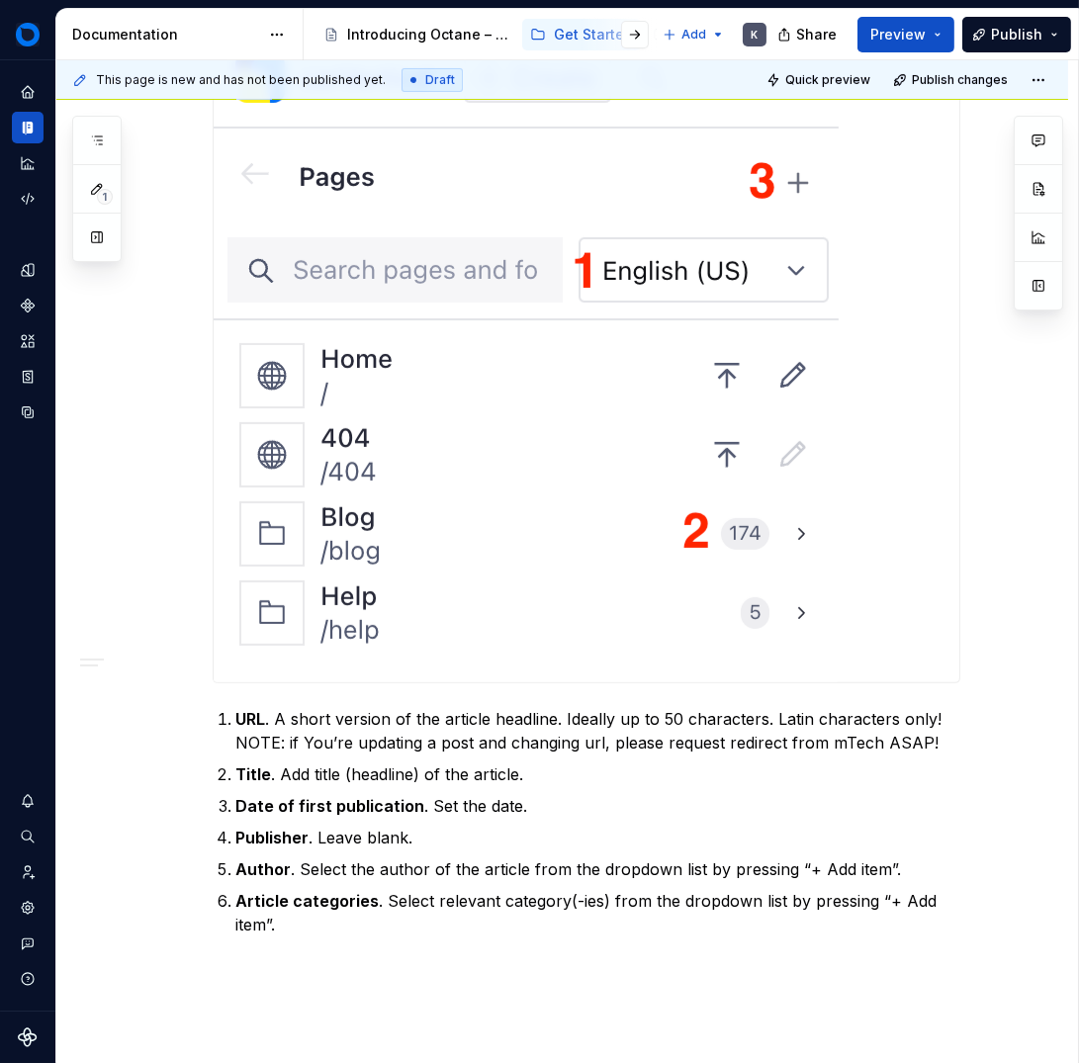
scroll to position [857, 0]
click at [261, 840] on strong "Publisher" at bounding box center [272, 837] width 73 height 20
drag, startPoint x: 233, startPoint y: 895, endPoint x: 244, endPoint y: 899, distance: 11.6
click at [236, 895] on strong "Article categories" at bounding box center [307, 900] width 143 height 20
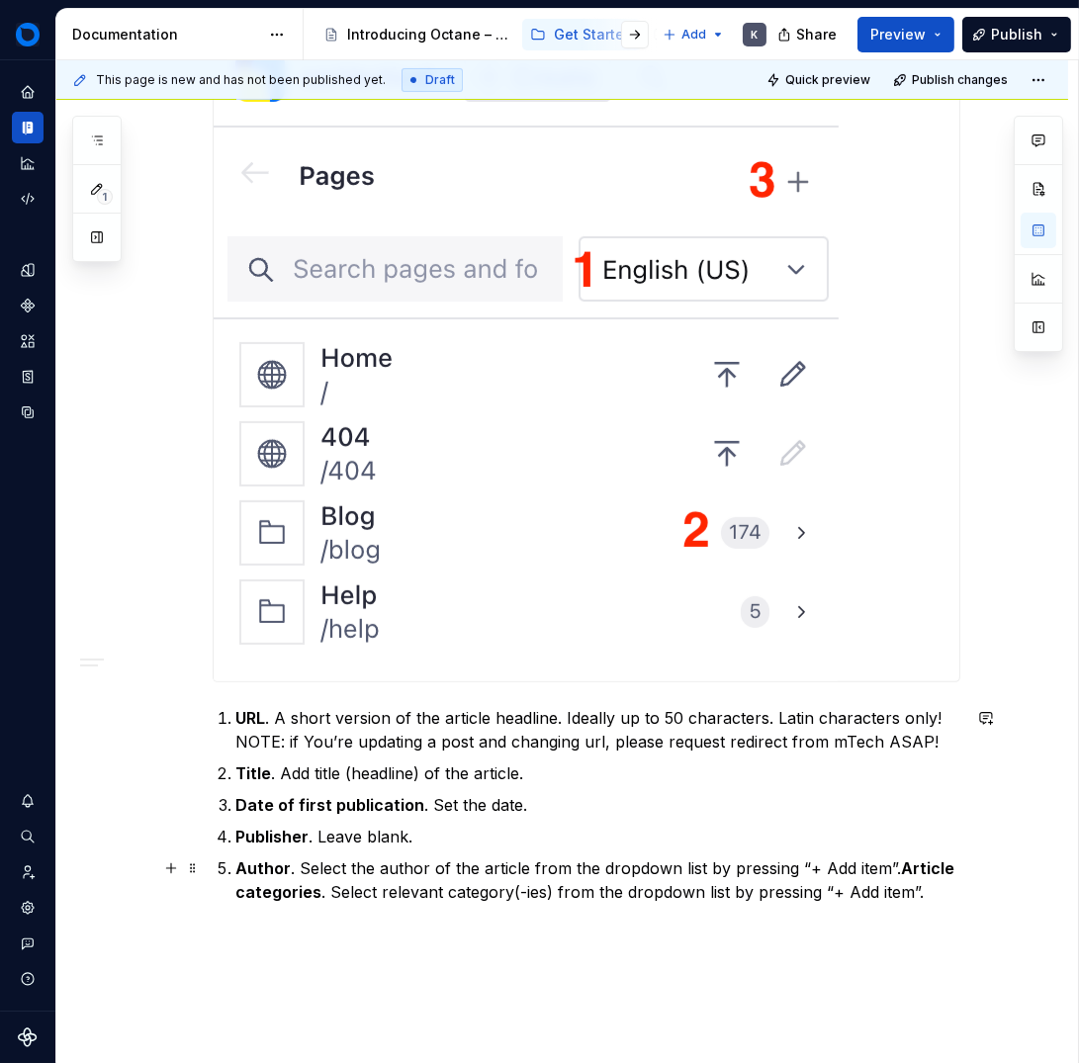
click at [236, 866] on strong "Author" at bounding box center [263, 869] width 55 height 20
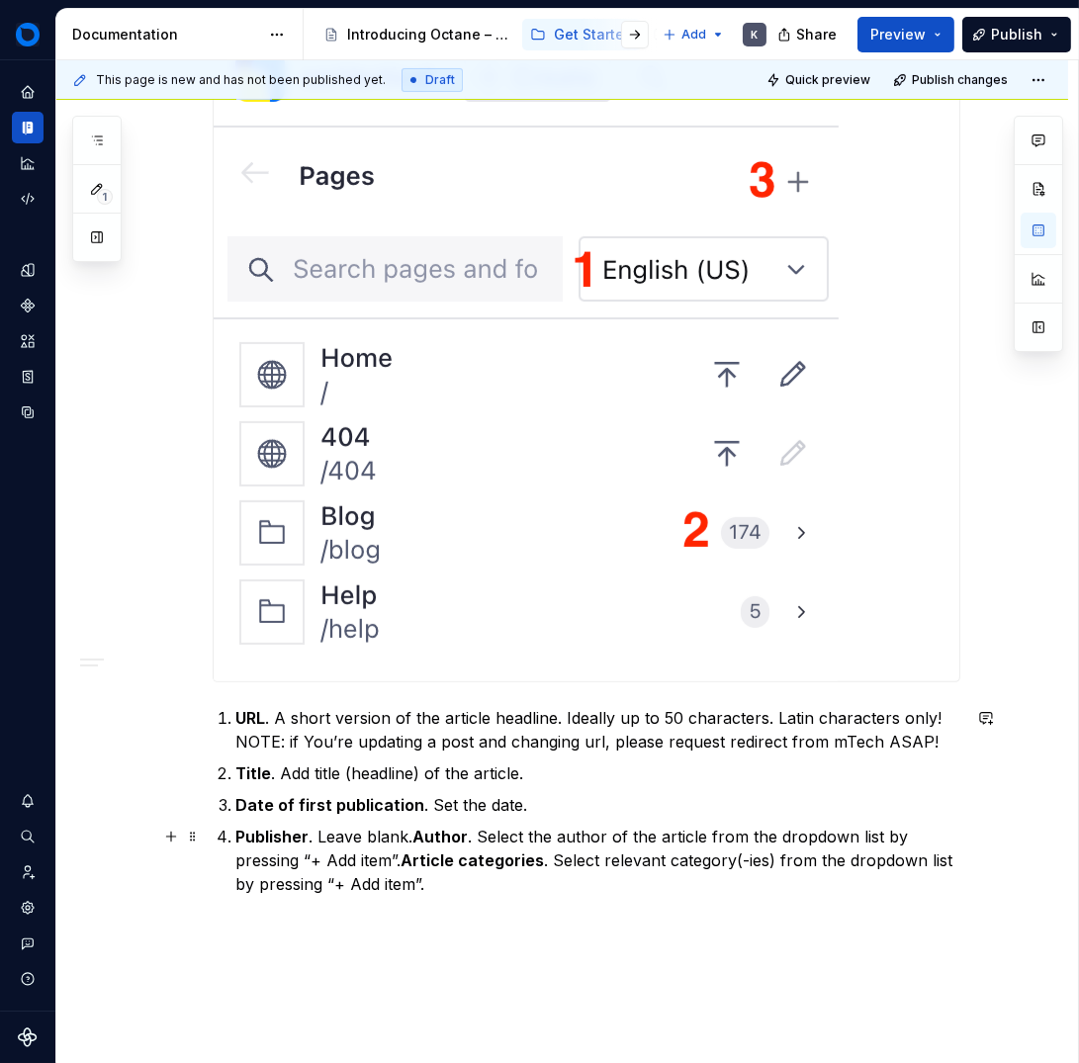
click at [236, 835] on li "Publisher . Leave blank. Author . Select the author of the article from the dro…" at bounding box center [598, 860] width 724 height 71
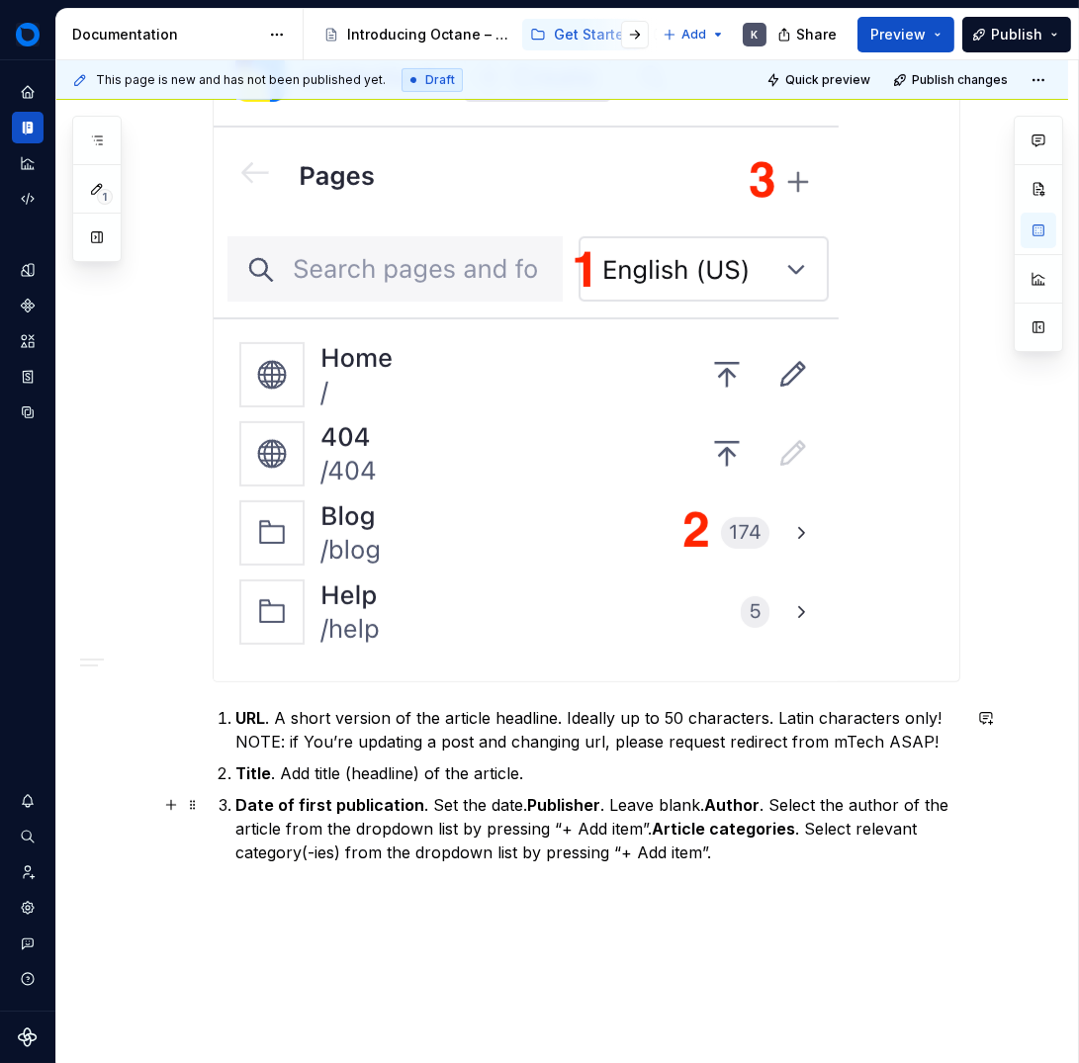
click at [236, 802] on strong "Date of first publication" at bounding box center [330, 805] width 189 height 20
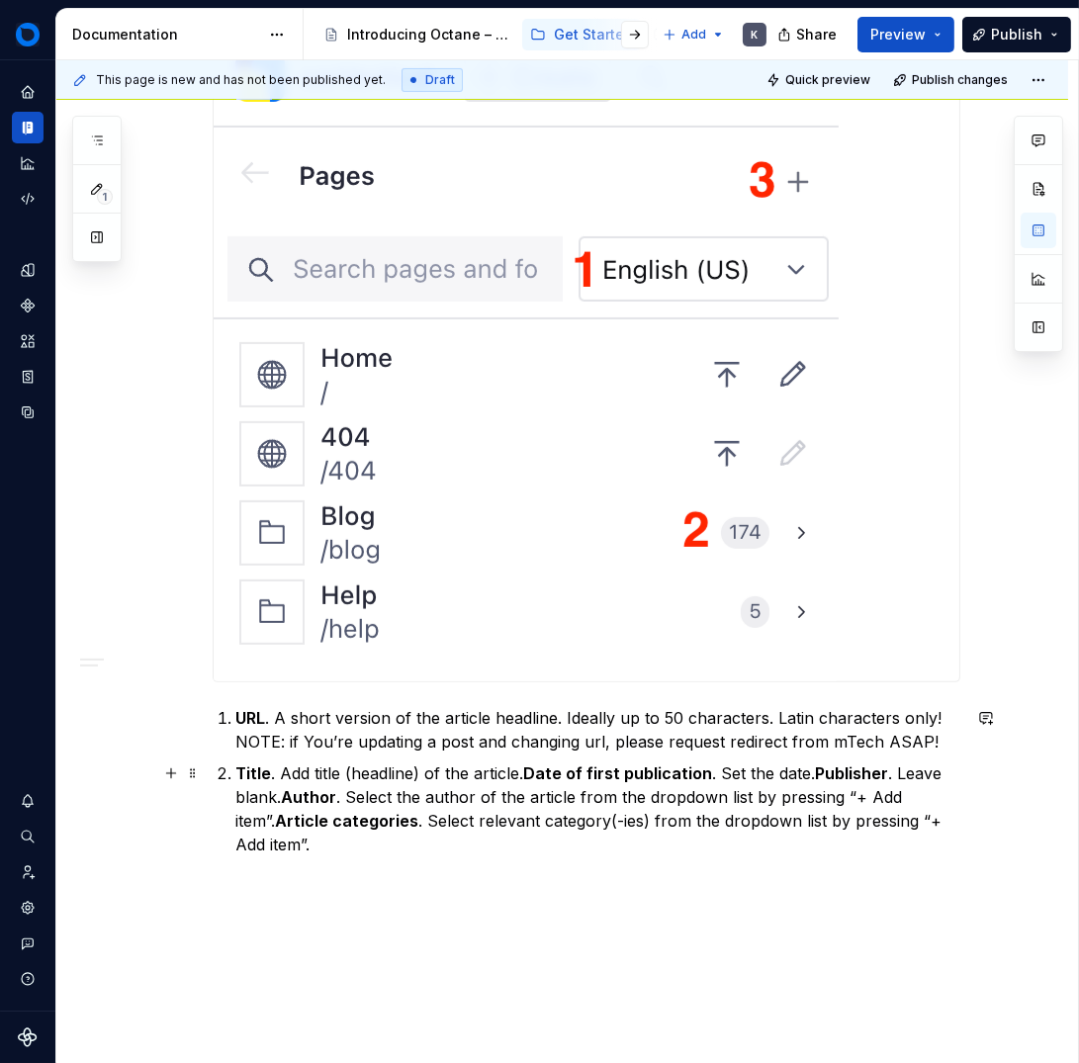
click at [236, 769] on li "Title . Add title (headline) of the article. Date of first publication . Set th…" at bounding box center [598, 809] width 724 height 95
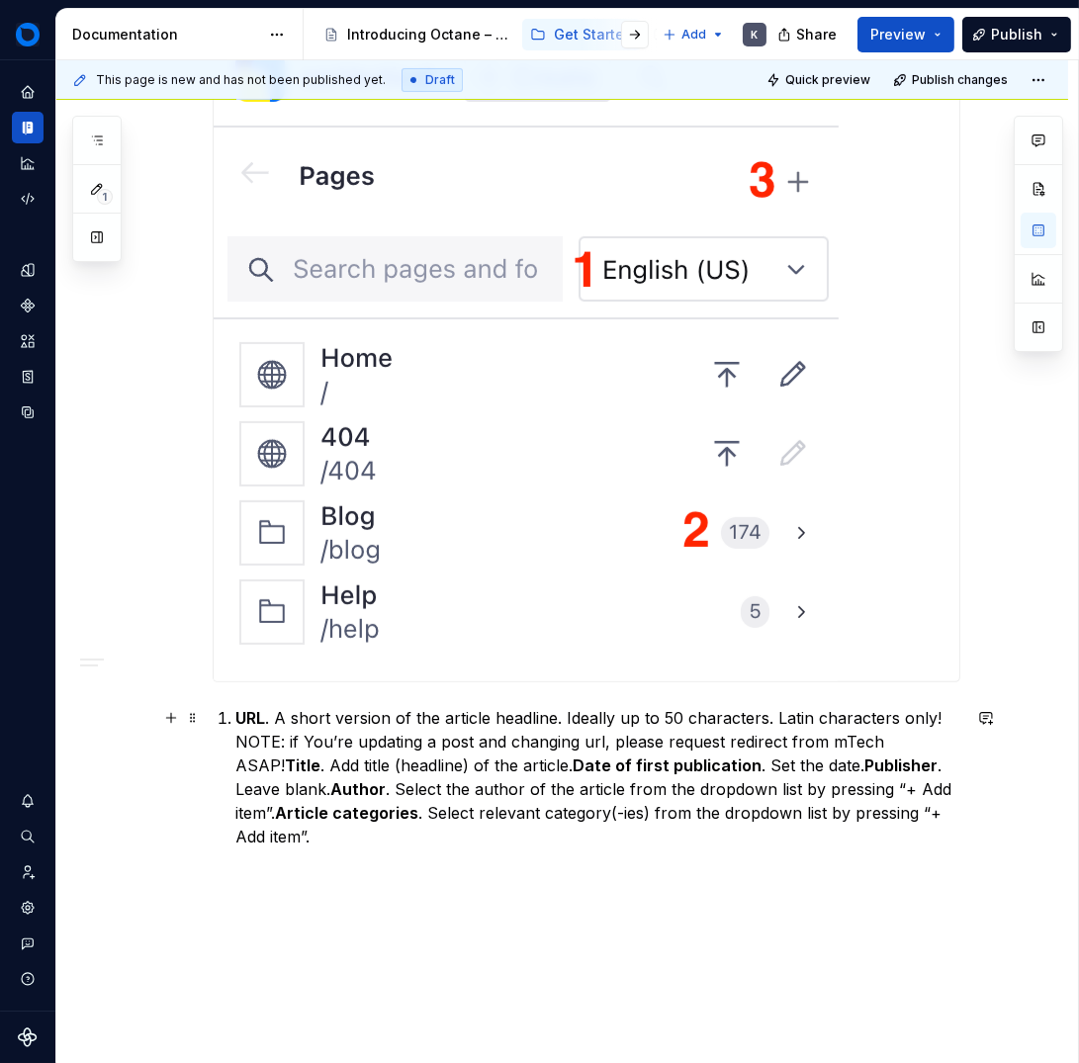
click at [236, 721] on li "URL . A short version of the article headline. Ideally up to 50 characters. Lat…" at bounding box center [598, 777] width 724 height 142
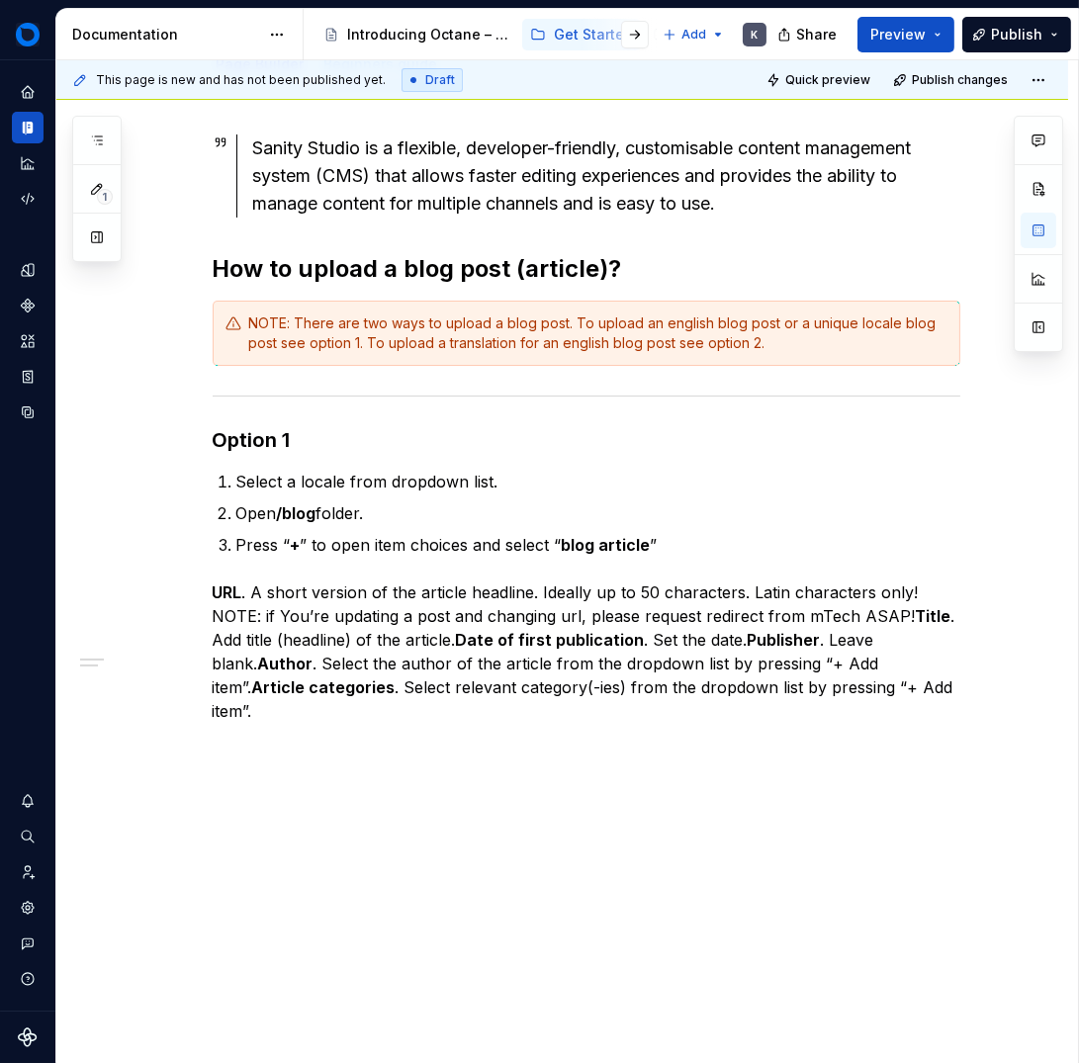
click at [285, 853] on div "This page is new and has not been published yet. Draft Quick preview Publish ch…" at bounding box center [567, 562] width 1022 height 1004
click at [213, 593] on strong "URL" at bounding box center [228, 593] width 30 height 20
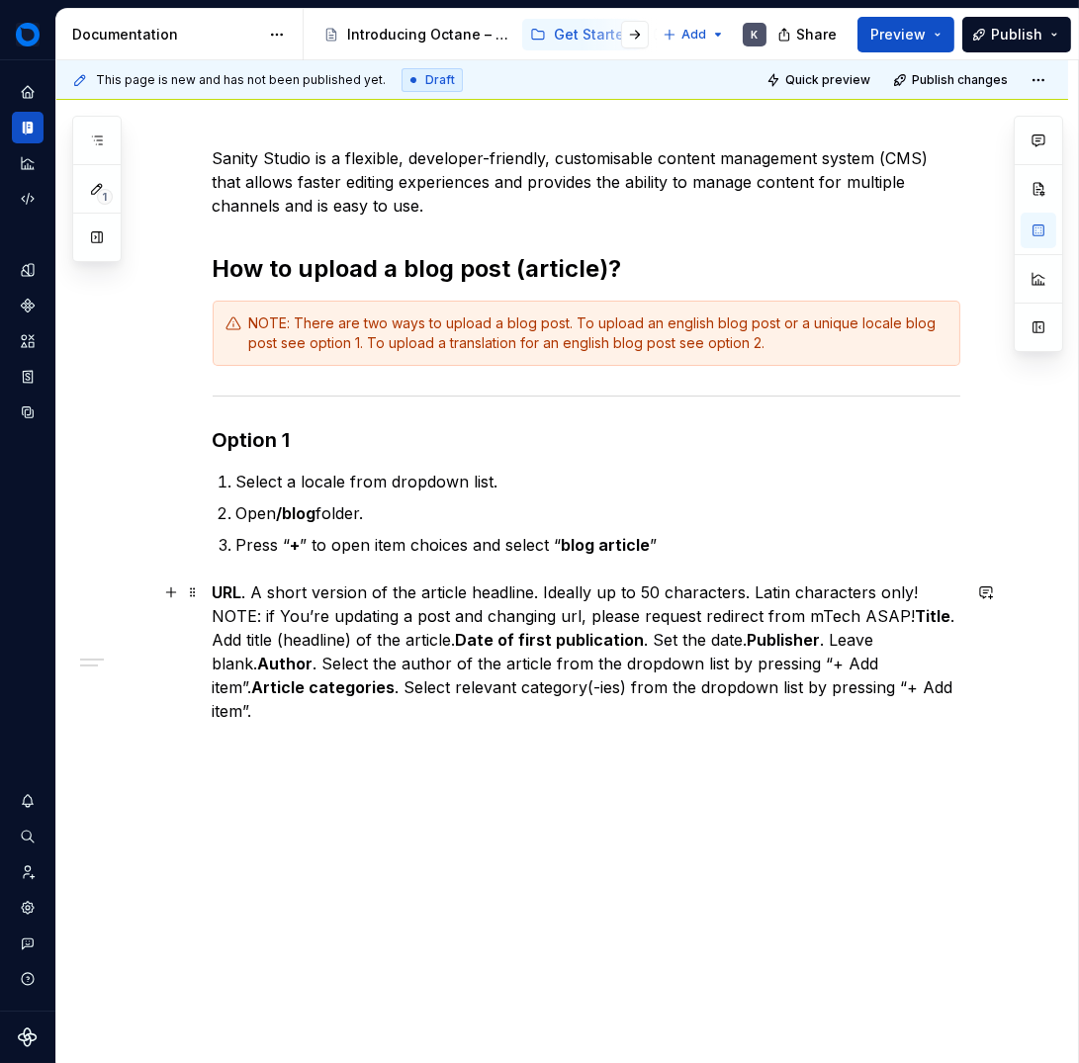
scroll to position [399, 0]
click at [208, 590] on div "Sanity Studio is a flexible, developer-friendly, customisable content managemen…" at bounding box center [562, 529] width 1012 height 1074
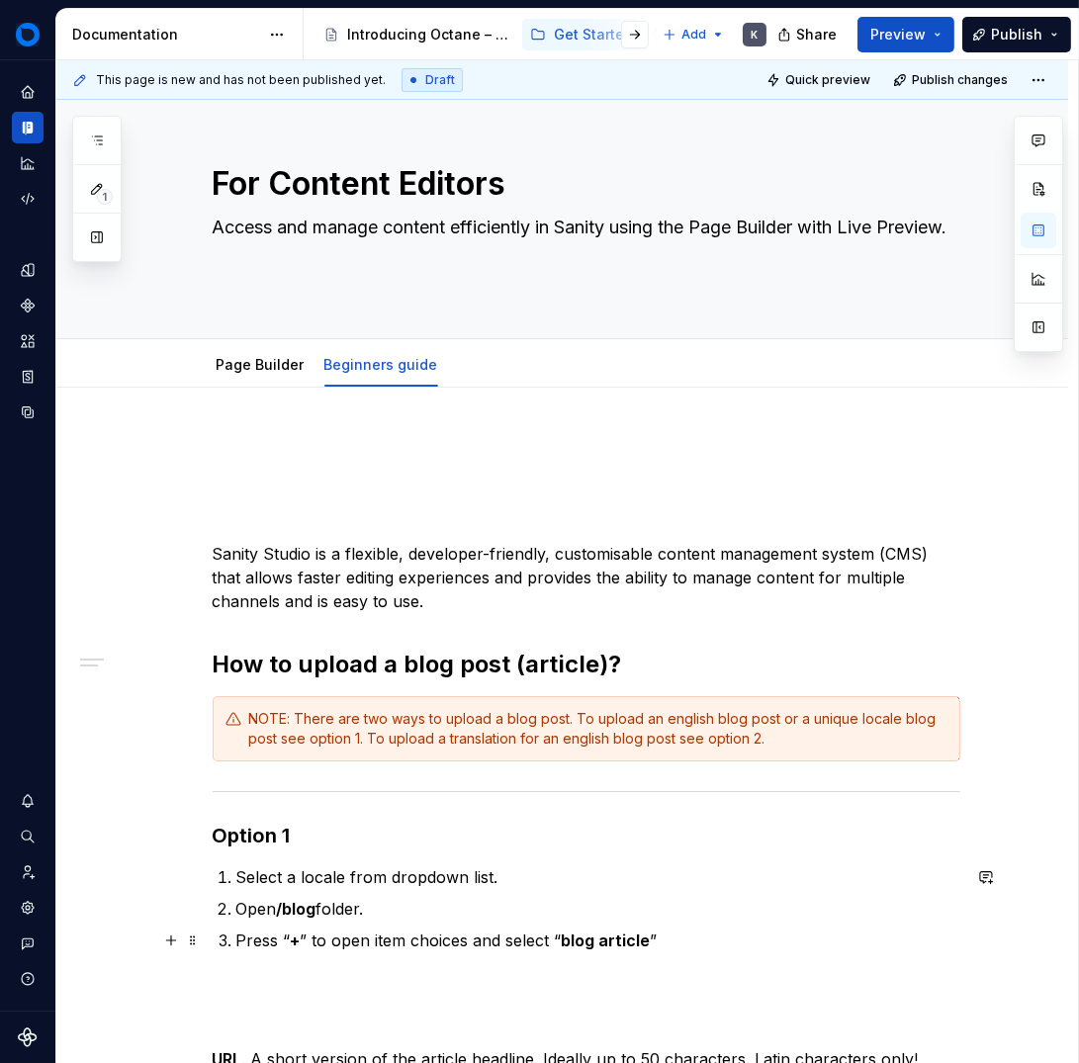
scroll to position [0, 0]
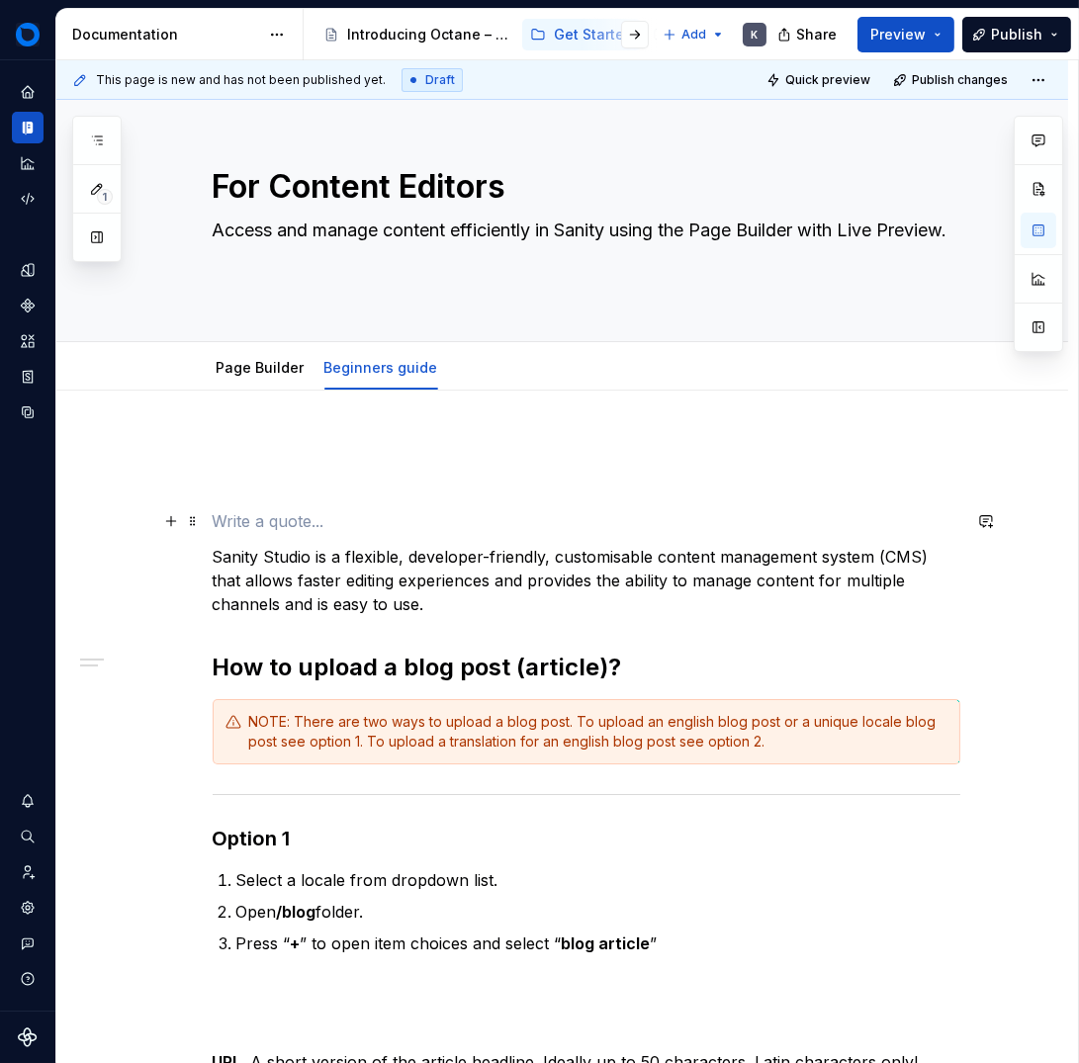
click at [365, 516] on p at bounding box center [587, 521] width 748 height 24
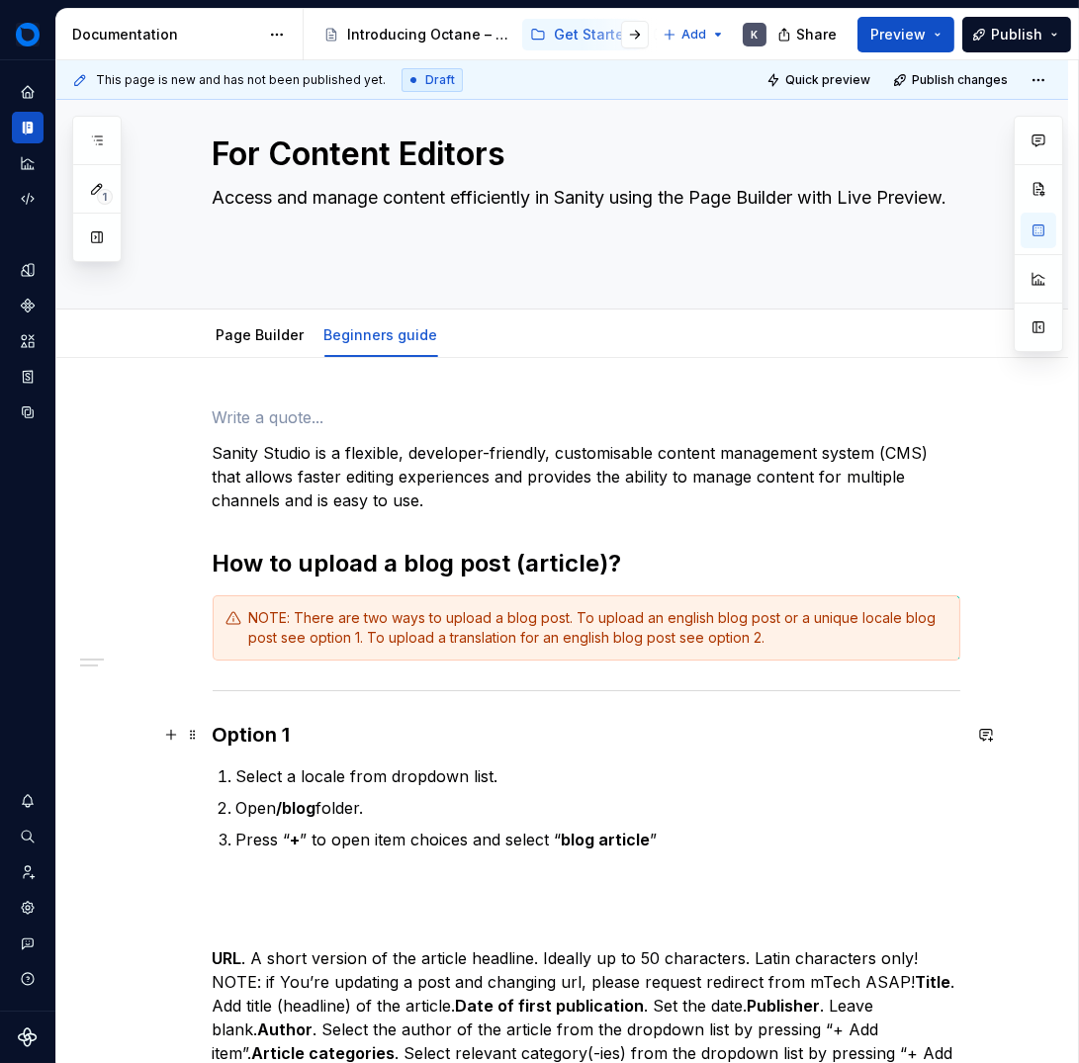
scroll to position [36, 0]
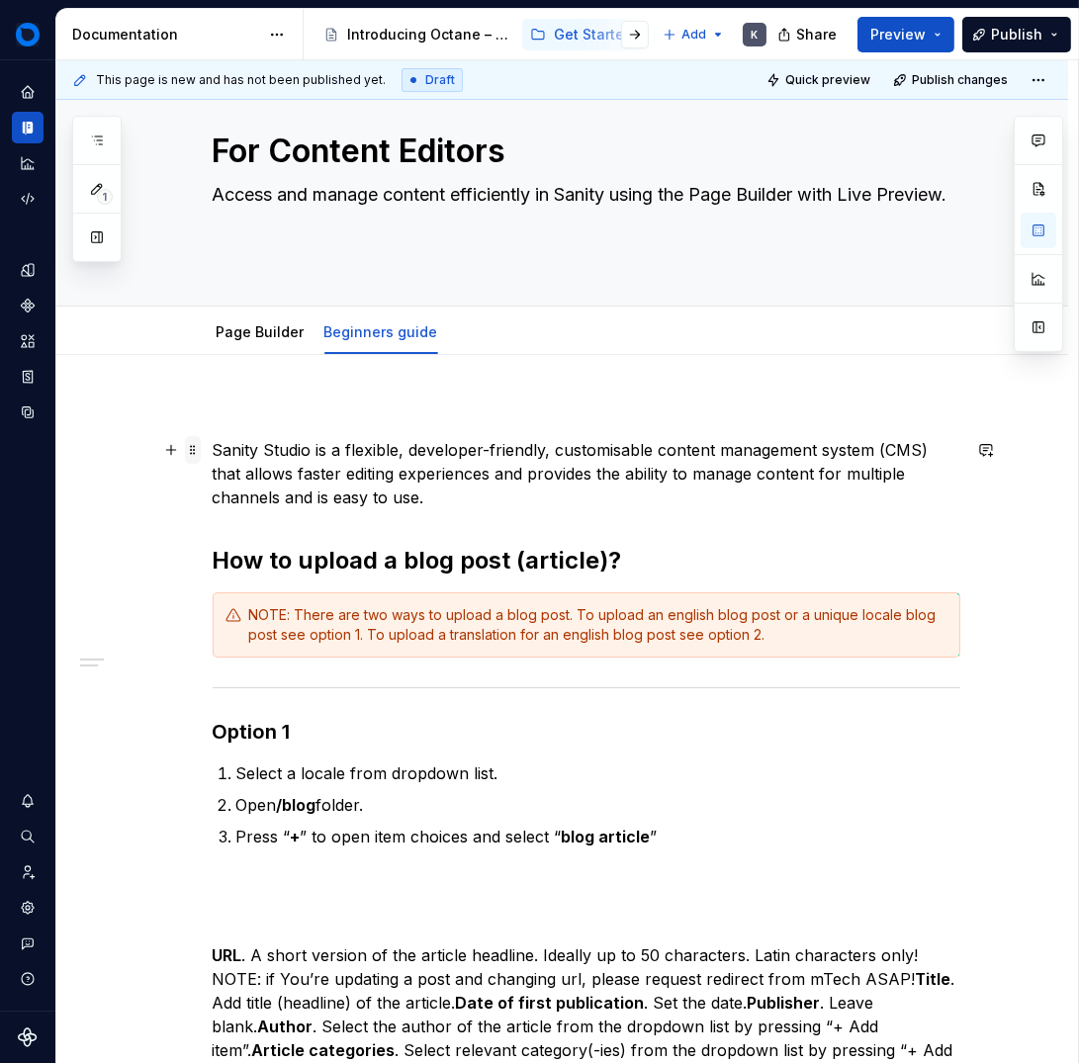
click at [195, 460] on span at bounding box center [193, 450] width 16 height 28
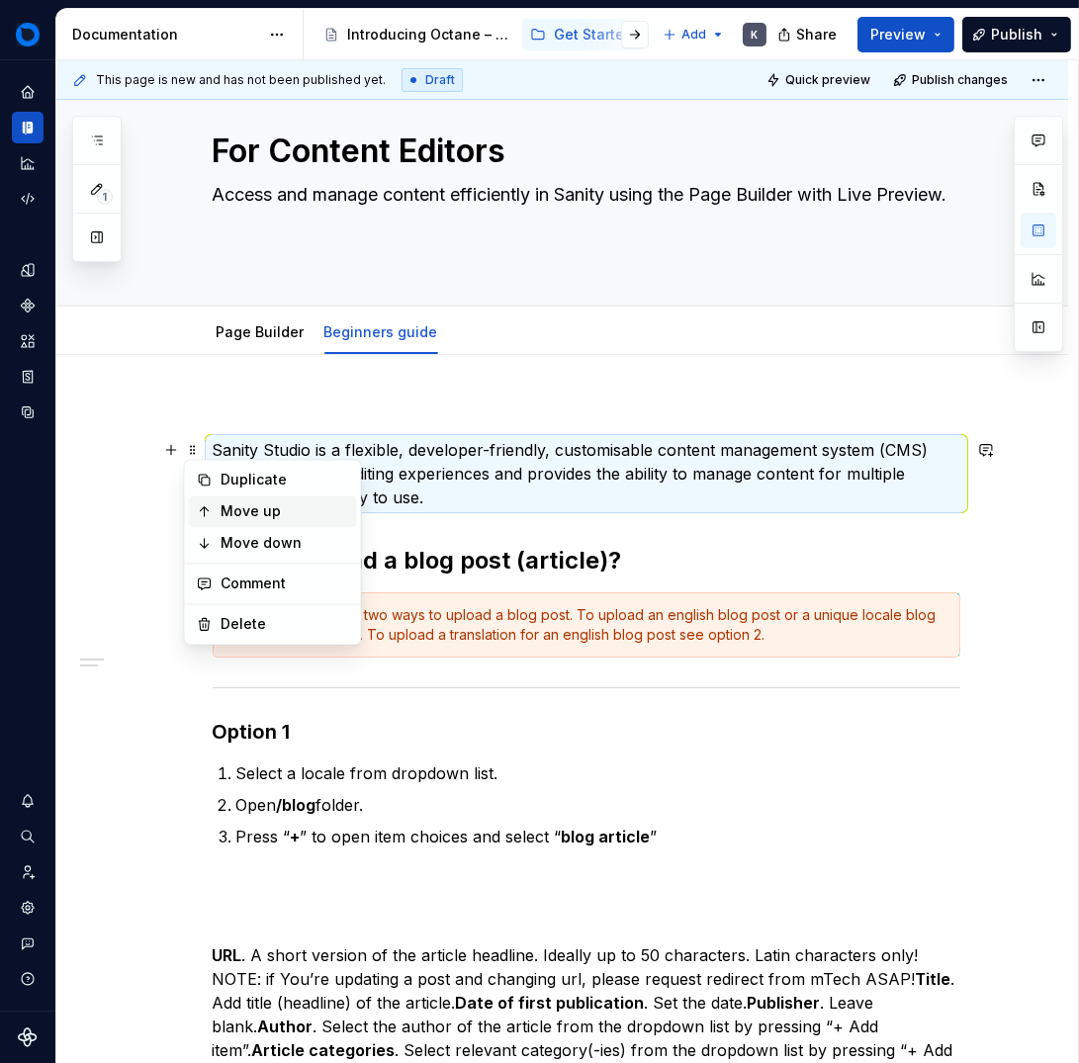
click at [254, 514] on div "Move up" at bounding box center [285, 511] width 129 height 20
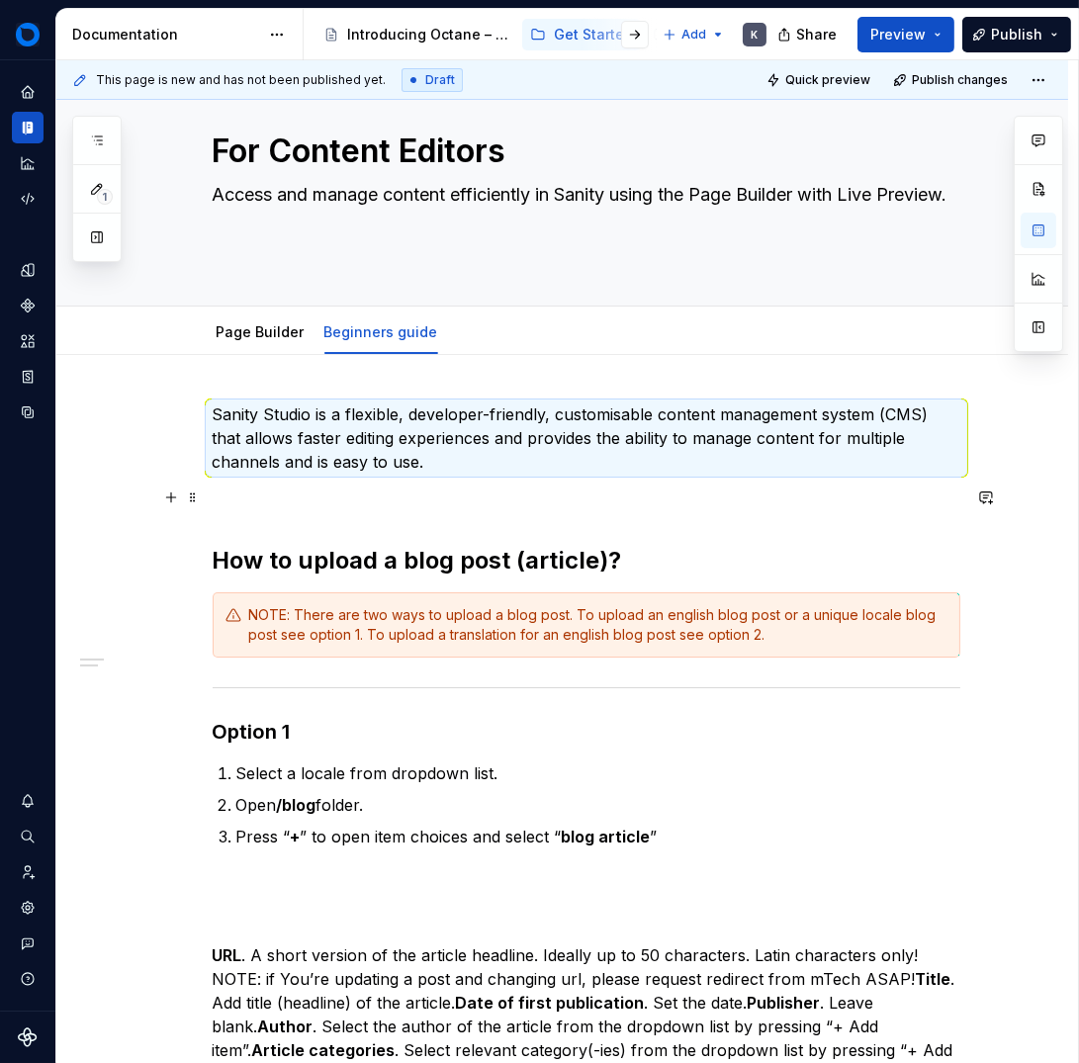
drag, startPoint x: 329, startPoint y: 497, endPoint x: 401, endPoint y: 537, distance: 82.0
click at [329, 497] on p at bounding box center [587, 498] width 748 height 24
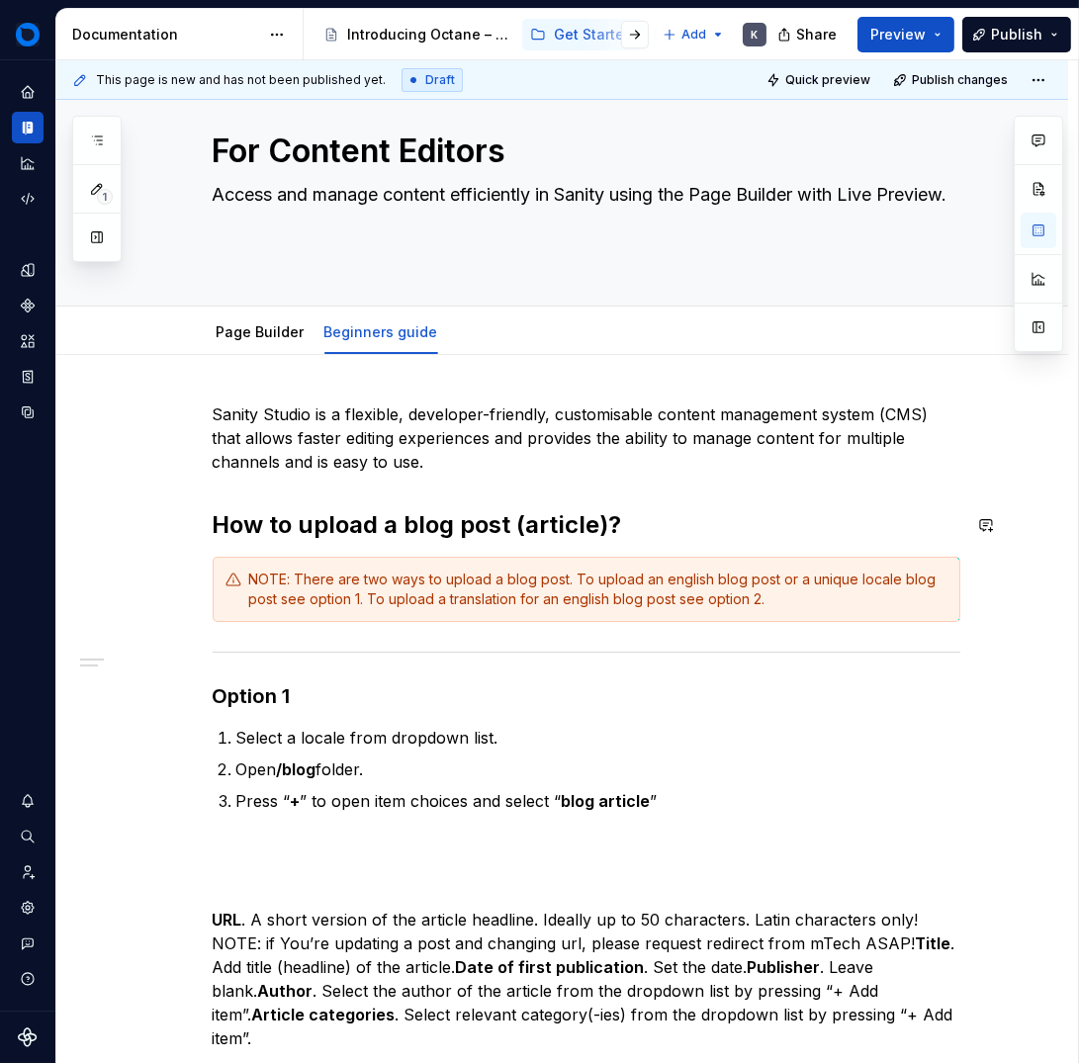
click at [328, 409] on p "Sanity Studio is a flexible, developer-friendly, customisable content managemen…" at bounding box center [587, 438] width 748 height 71
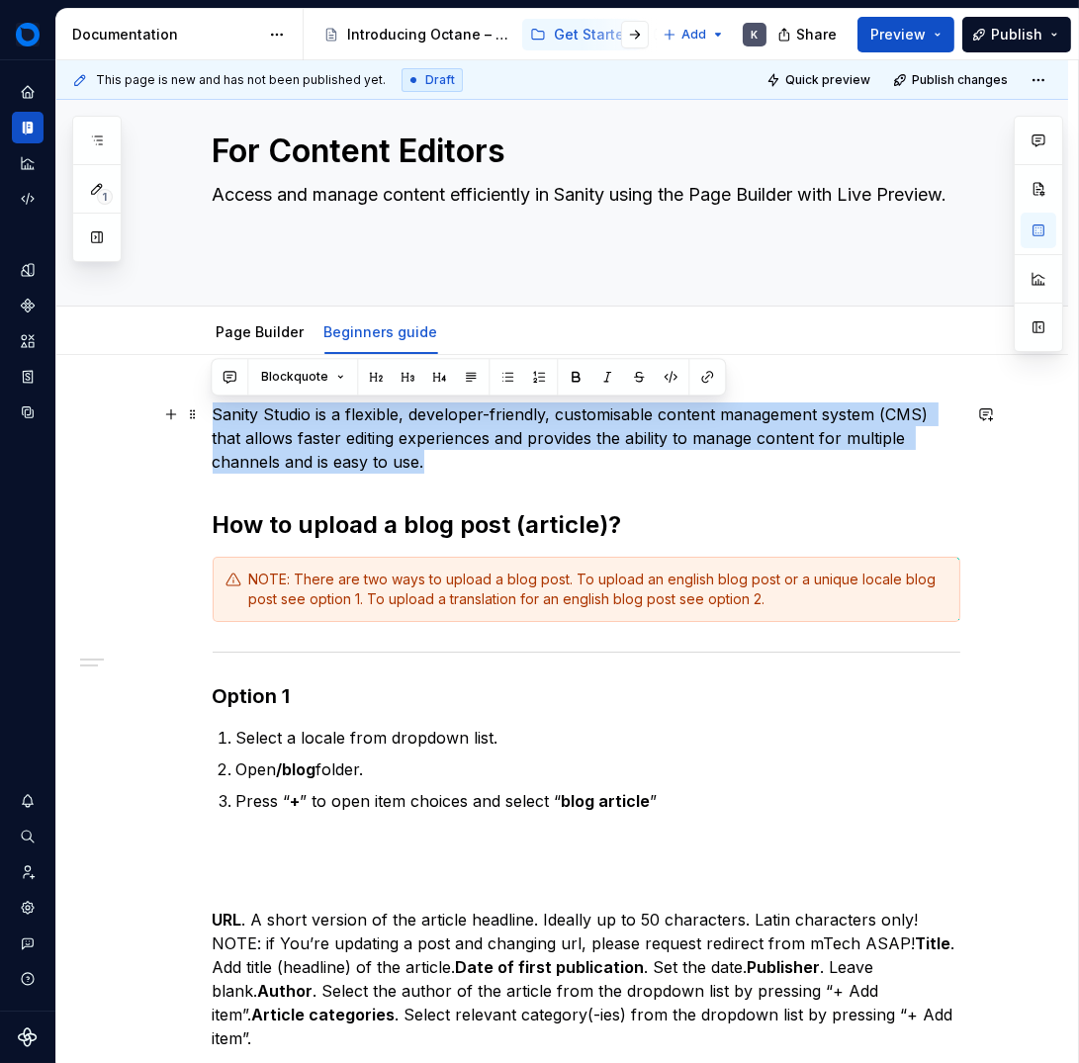
drag, startPoint x: 215, startPoint y: 419, endPoint x: 440, endPoint y: 468, distance: 230.7
click at [440, 468] on p "Sanity Studio is a flexible, developer-friendly, customisable content managemen…" at bounding box center [587, 438] width 748 height 71
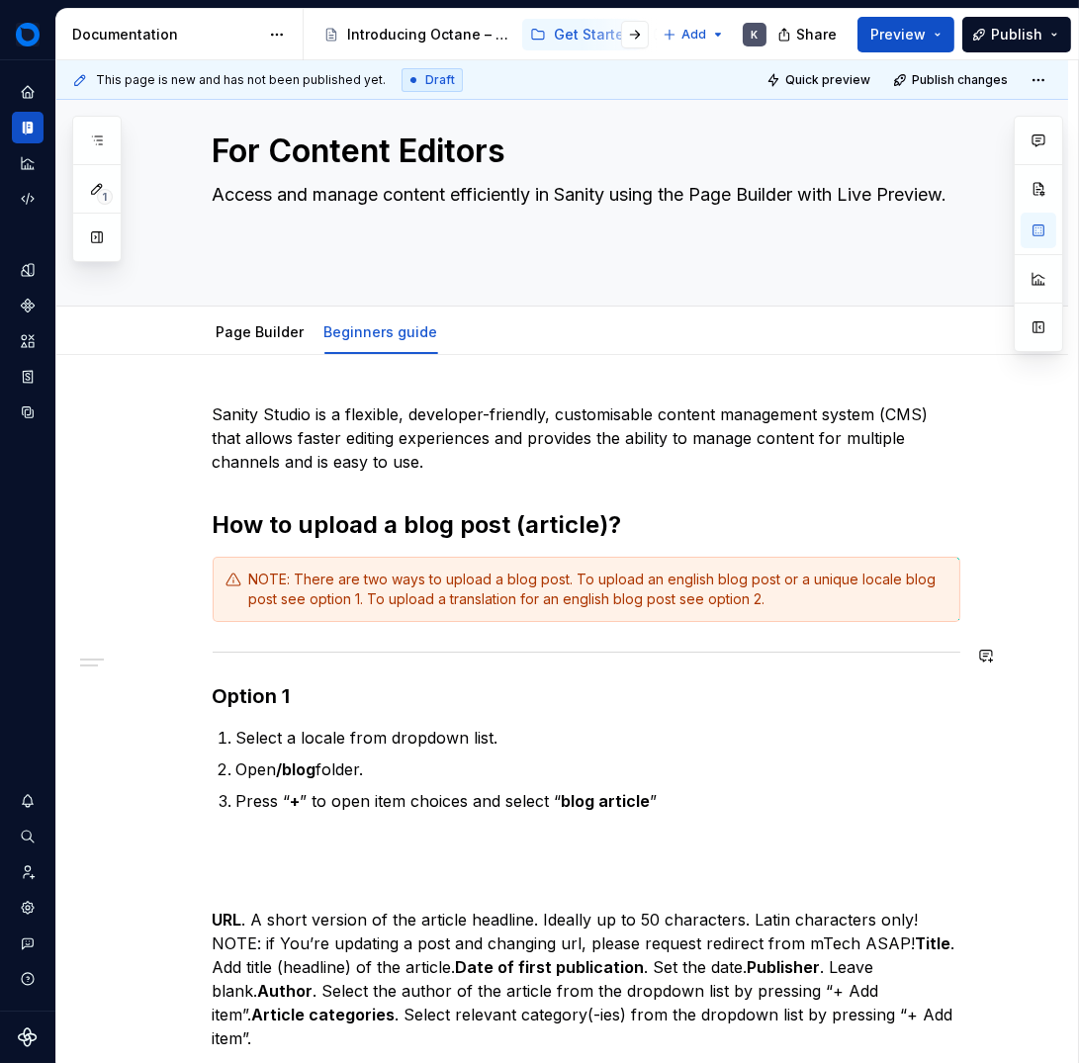
click at [301, 662] on div "Sanity Studio is a flexible, developer-friendly, customisable content managemen…" at bounding box center [587, 727] width 748 height 648
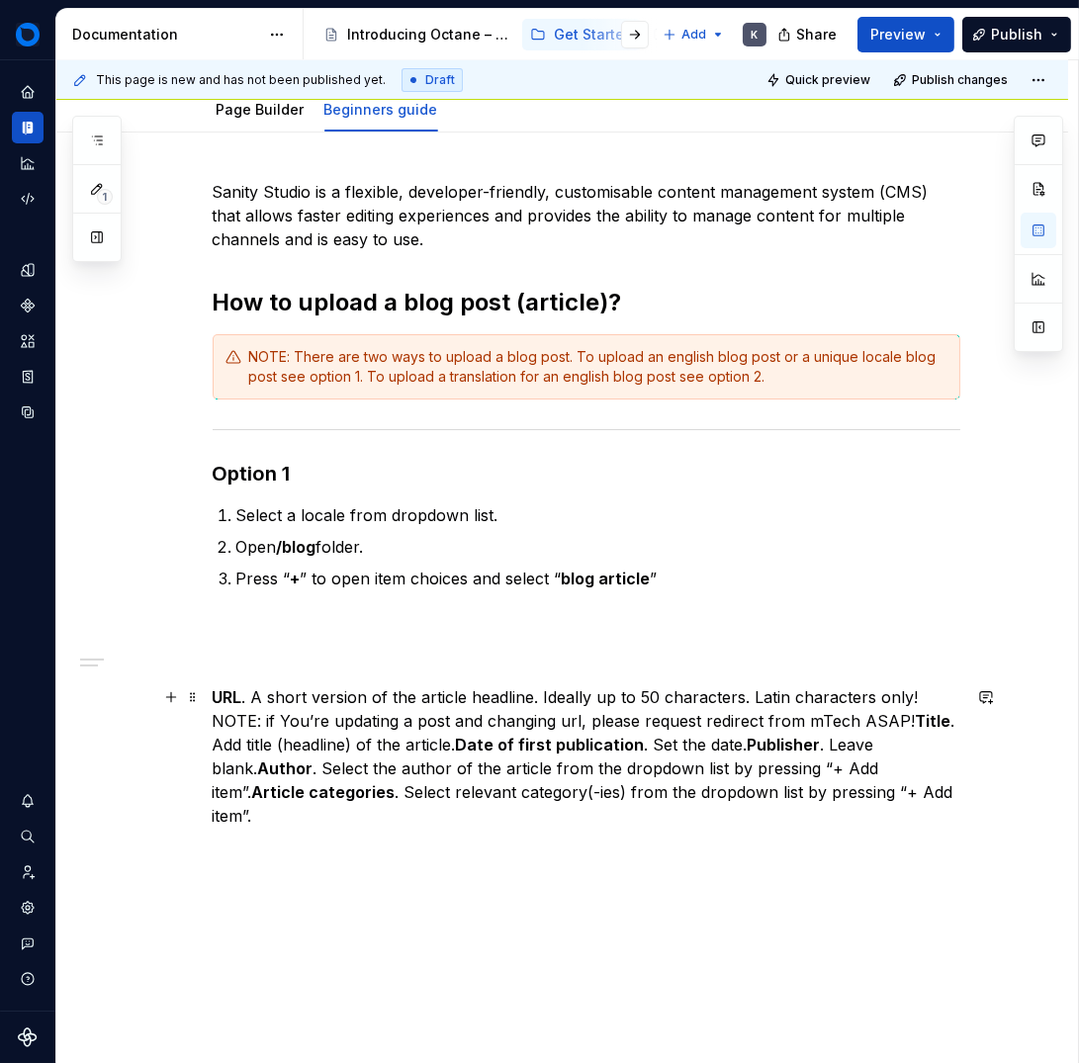
scroll to position [348, 0]
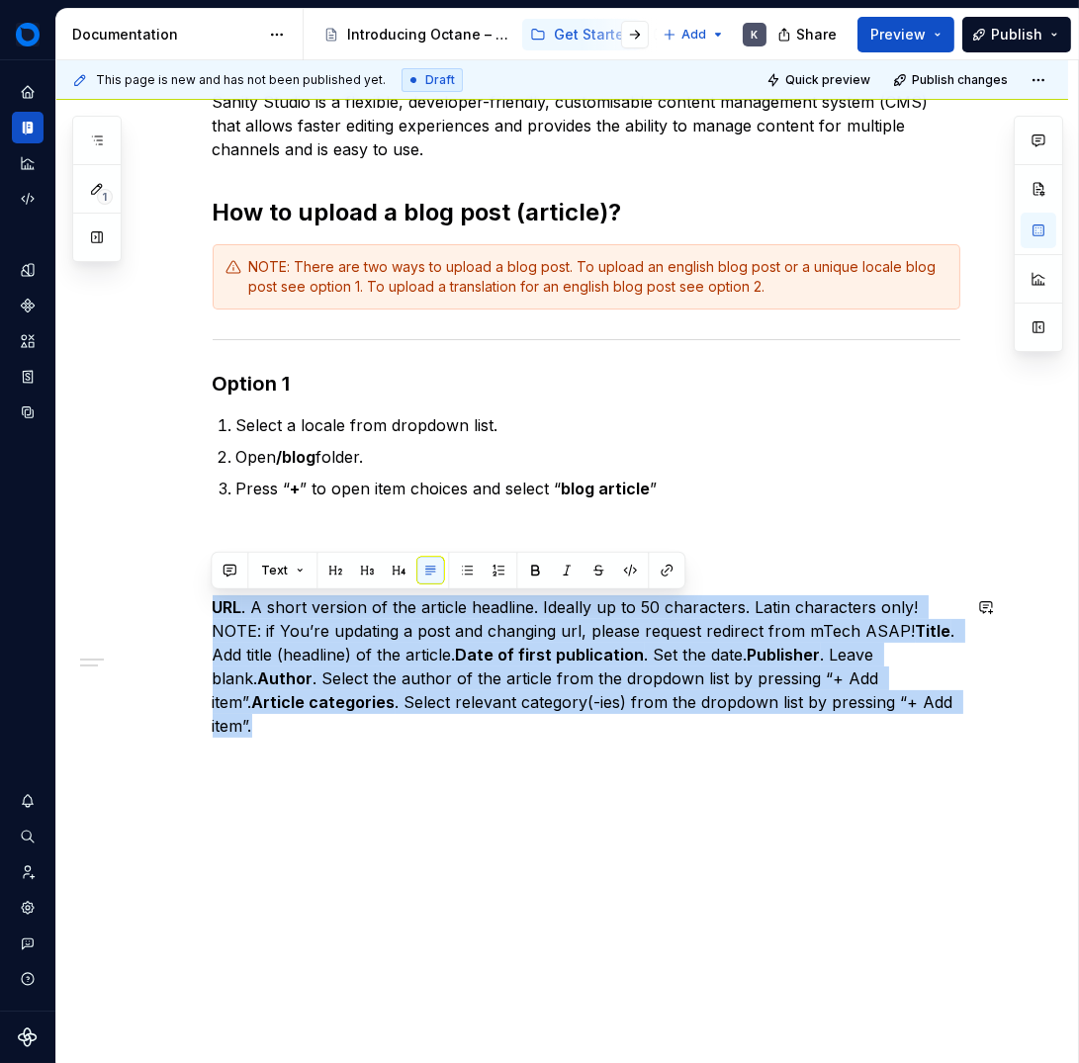
drag, startPoint x: 211, startPoint y: 609, endPoint x: 259, endPoint y: 748, distance: 146.7
click at [259, 748] on div "Sanity Studio is a flexible, developer-friendly, customisable content managemen…" at bounding box center [587, 426] width 748 height 672
click at [311, 738] on div "Sanity Studio is a flexible, developer-friendly, customisable content managemen…" at bounding box center [587, 426] width 748 height 672
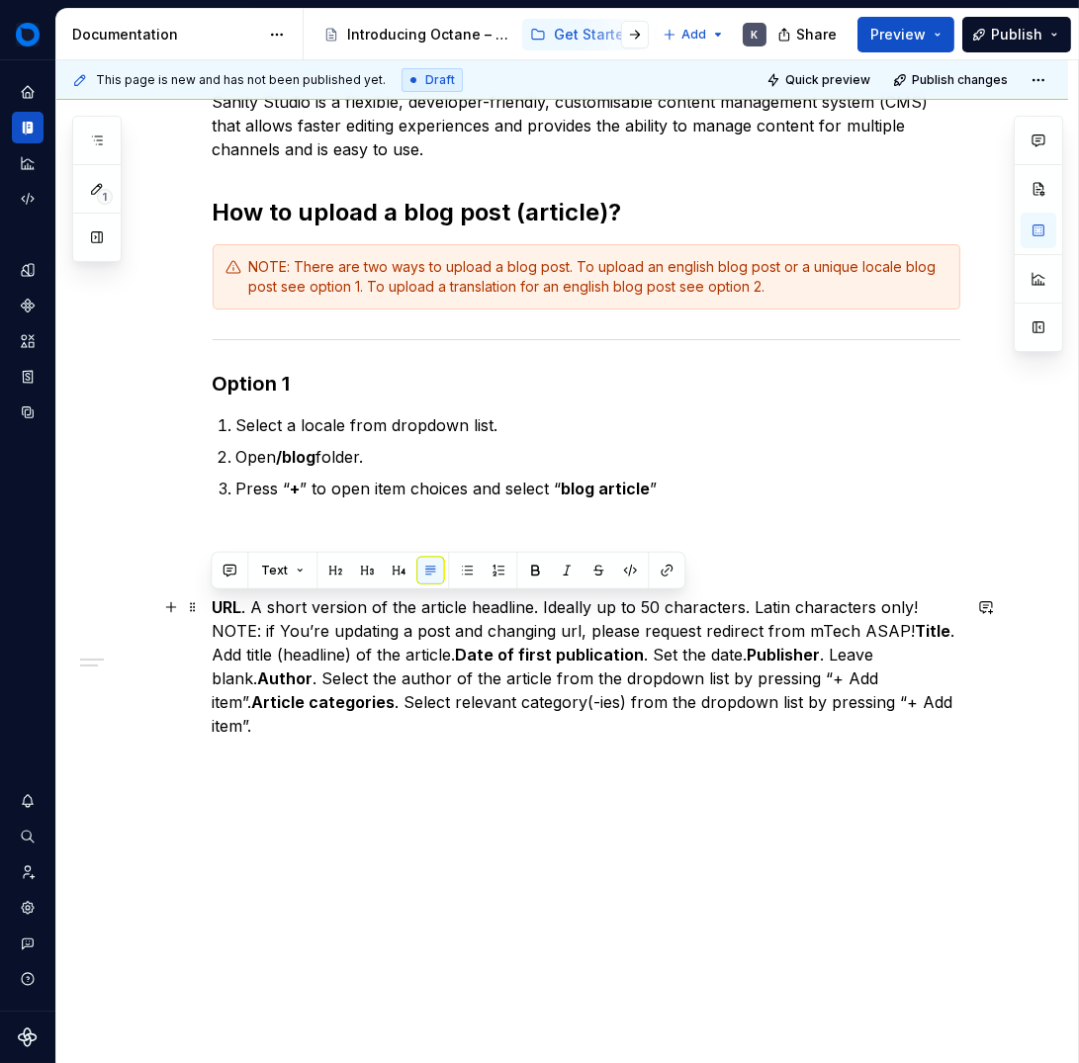
drag, startPoint x: 682, startPoint y: 684, endPoint x: 667, endPoint y: 684, distance: 14.8
click at [681, 684] on p "URL . A short version of the article headline. Ideally up to 50 characters. Lat…" at bounding box center [587, 666] width 748 height 142
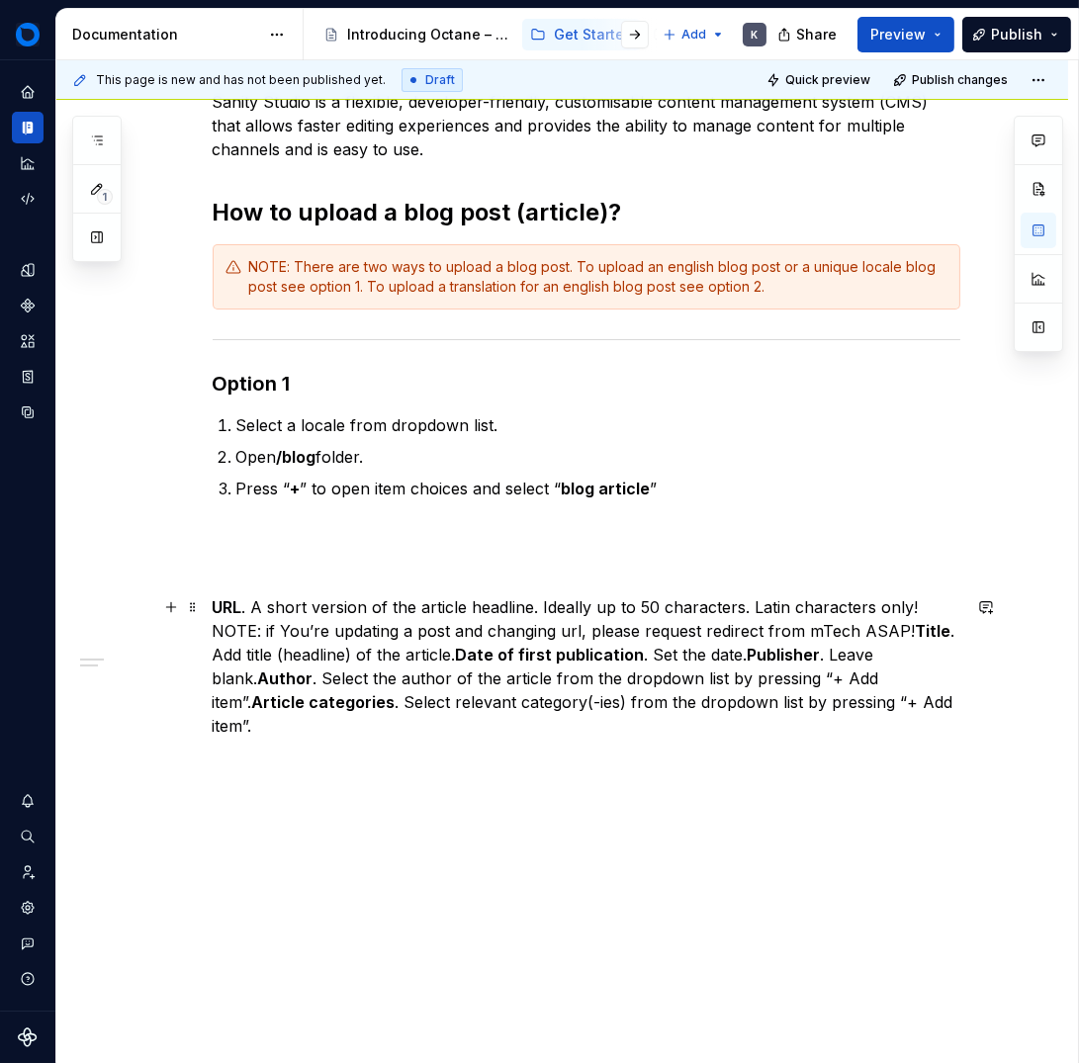
click at [667, 684] on p "URL . A short version of the article headline. Ideally up to 50 characters. Lat…" at bounding box center [587, 666] width 748 height 142
drag, startPoint x: 900, startPoint y: 629, endPoint x: 887, endPoint y: 747, distance: 118.4
click at [916, 631] on strong "Title" at bounding box center [934, 631] width 36 height 20
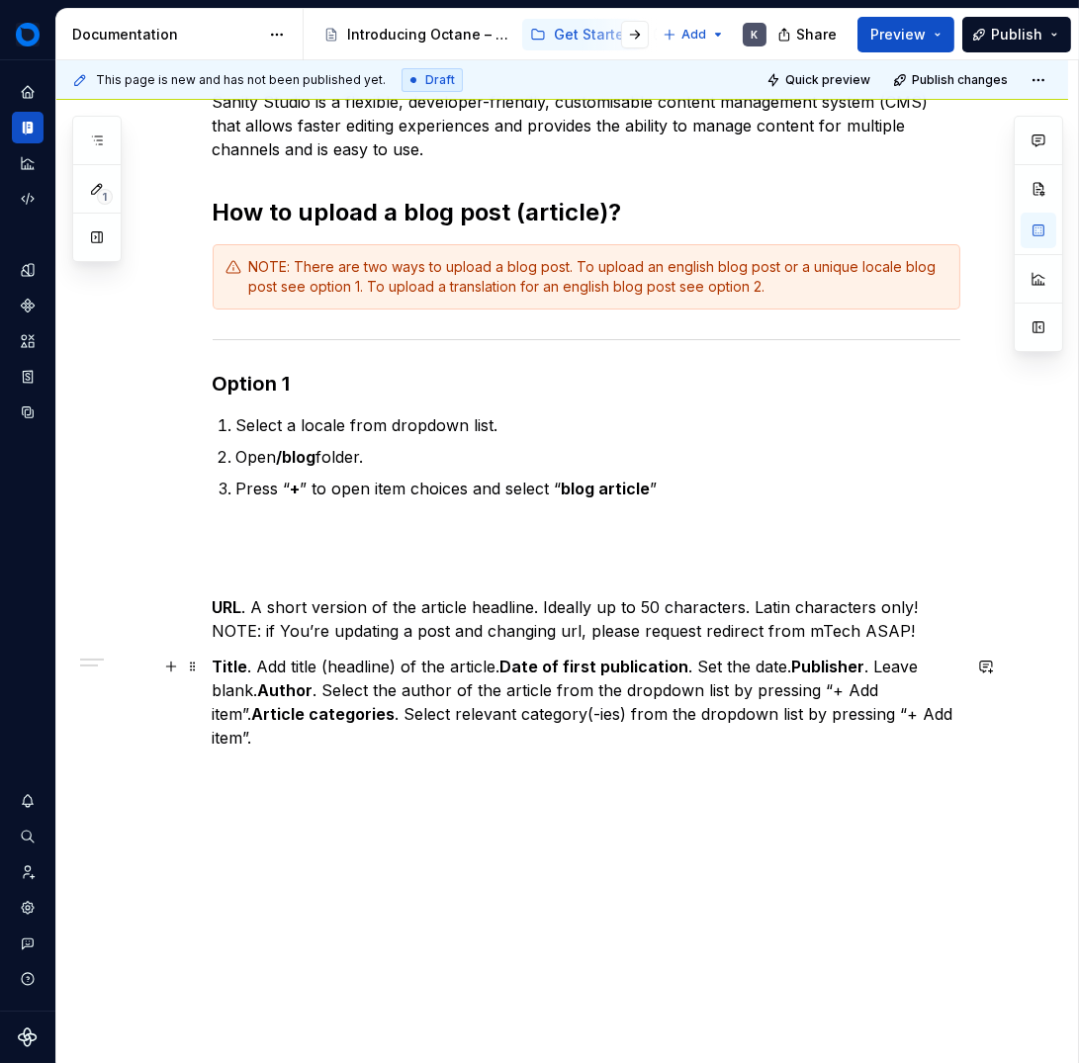
click at [500, 668] on strong "Date of first publication" at bounding box center [594, 667] width 189 height 20
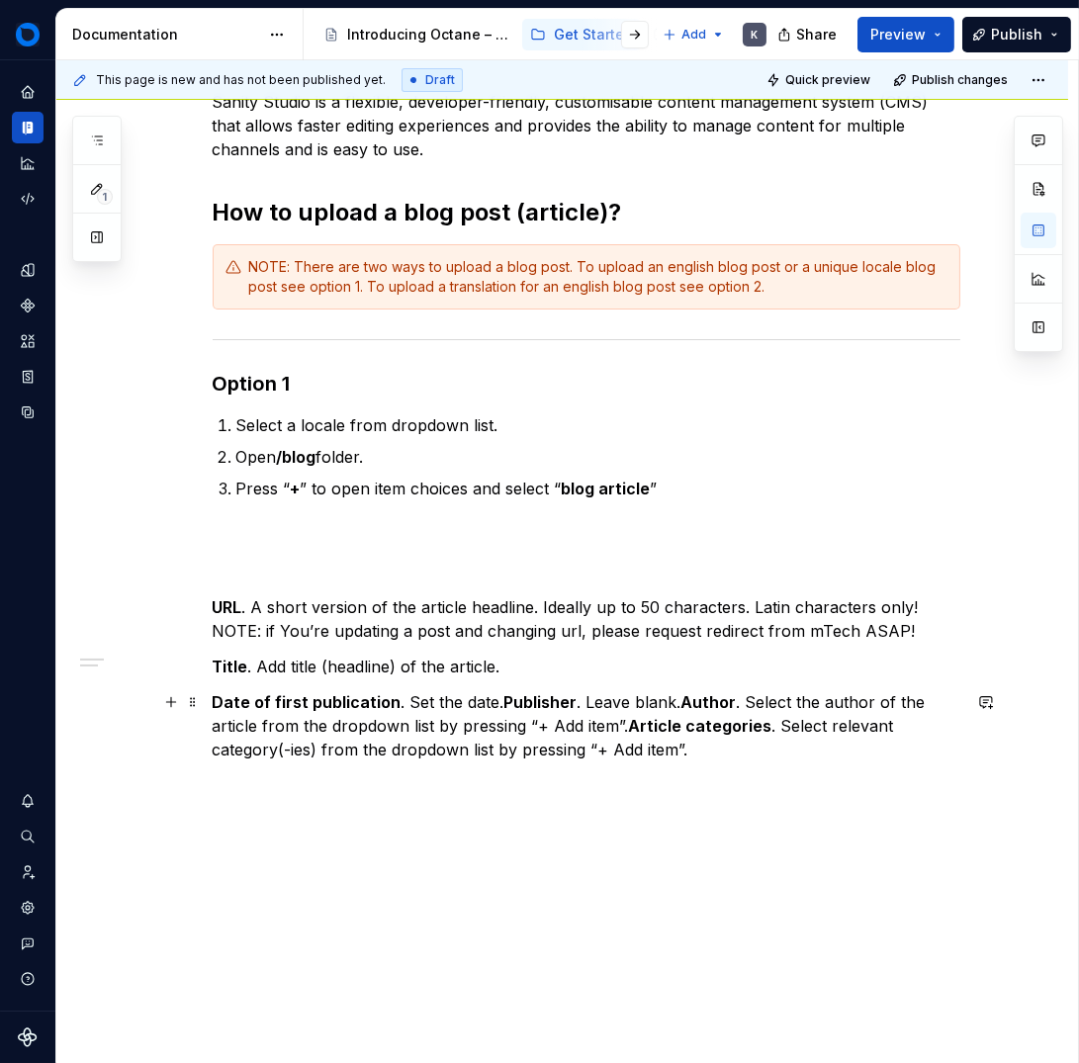
click at [504, 702] on strong "Publisher" at bounding box center [540, 702] width 73 height 20
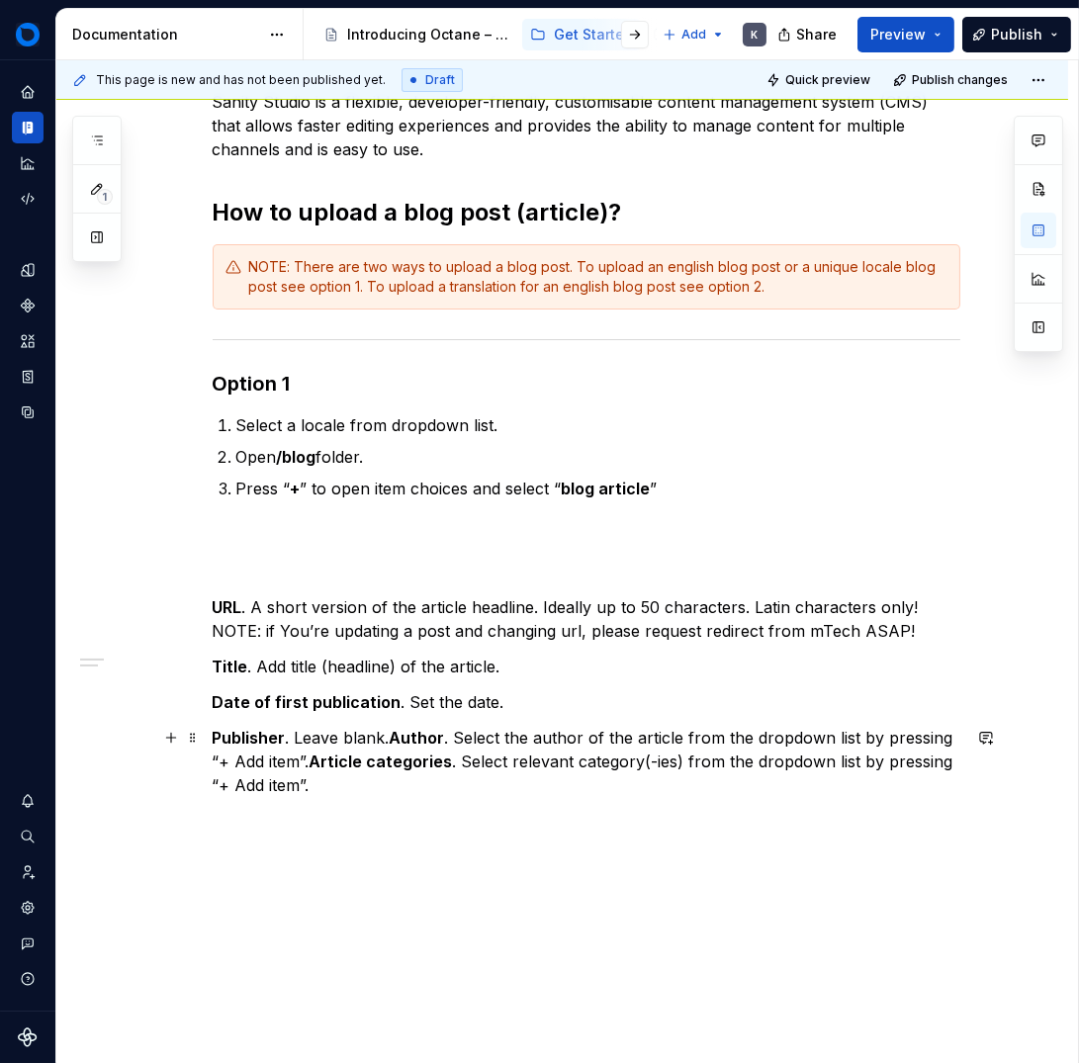
click at [390, 738] on strong "Author" at bounding box center [417, 738] width 55 height 20
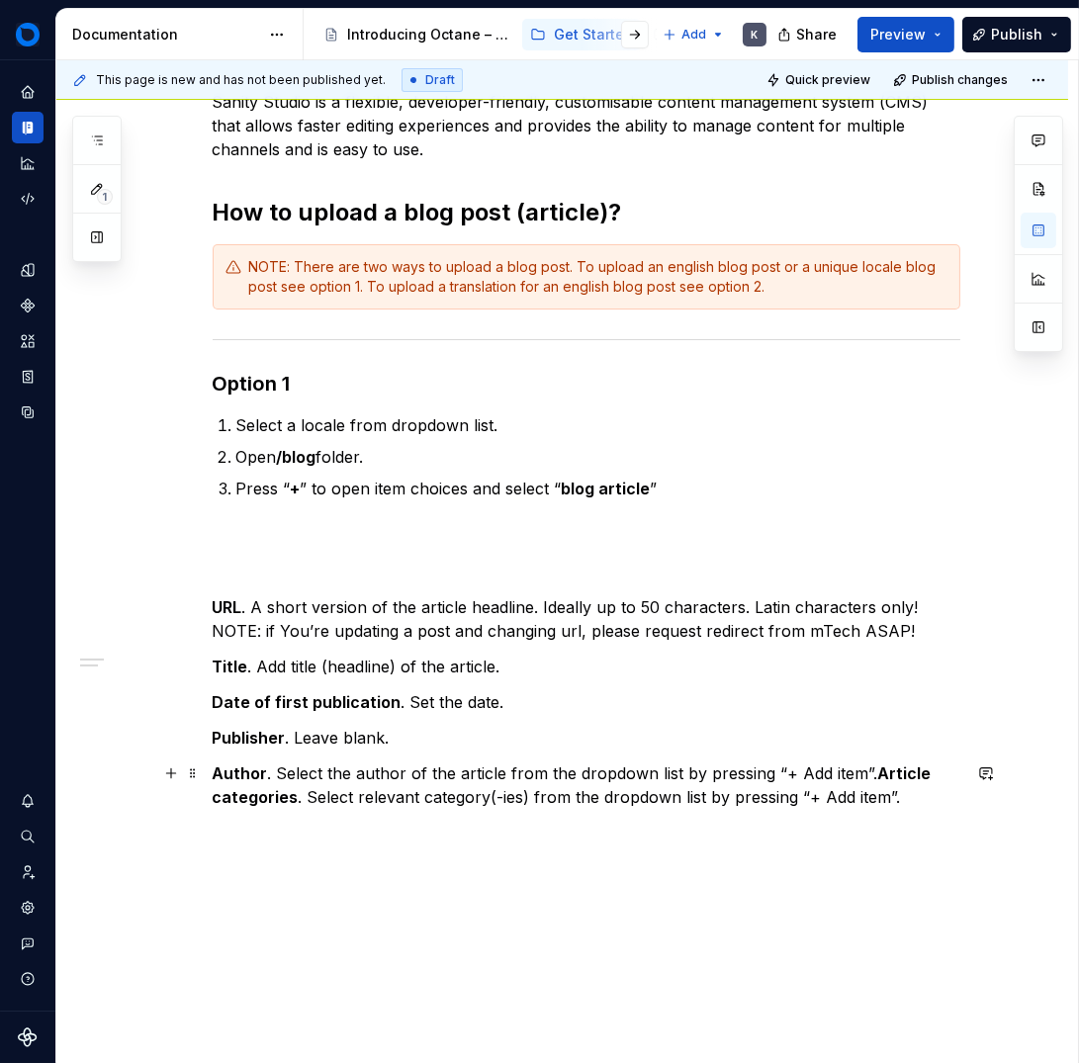
drag, startPoint x: 865, startPoint y: 768, endPoint x: 898, endPoint y: 783, distance: 36.3
click at [867, 770] on strong "Article categories" at bounding box center [574, 786] width 723 height 44
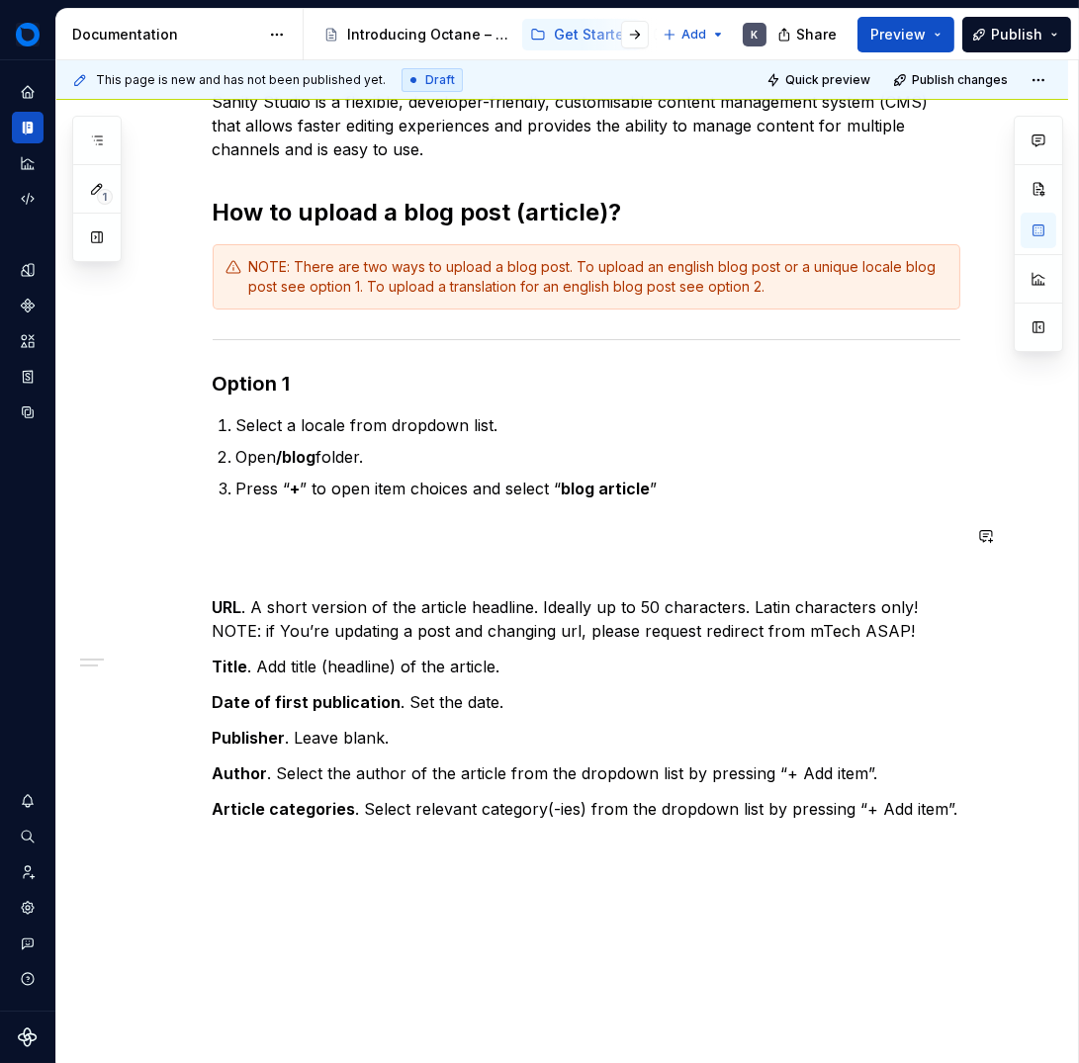
click at [313, 546] on p at bounding box center [587, 536] width 748 height 24
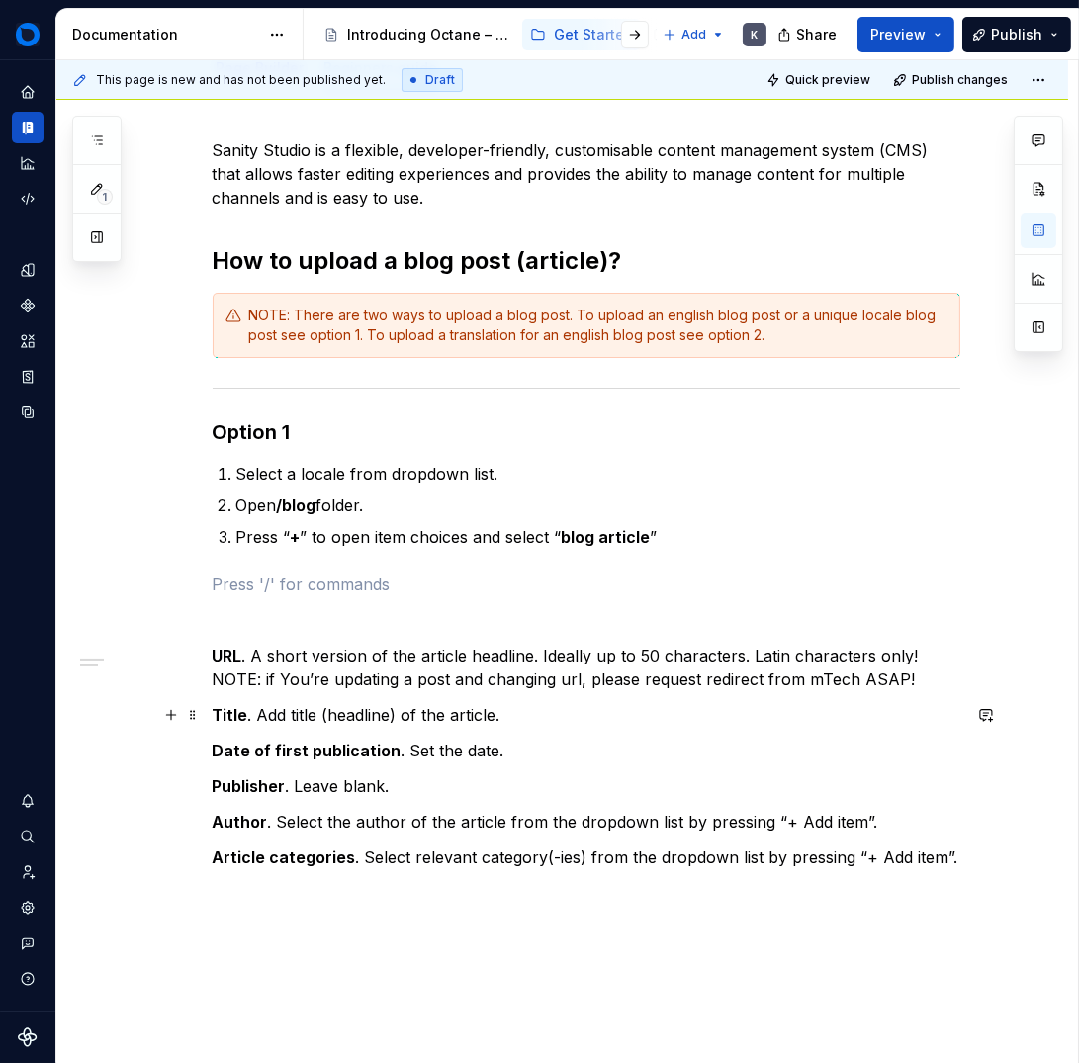
scroll to position [297, 0]
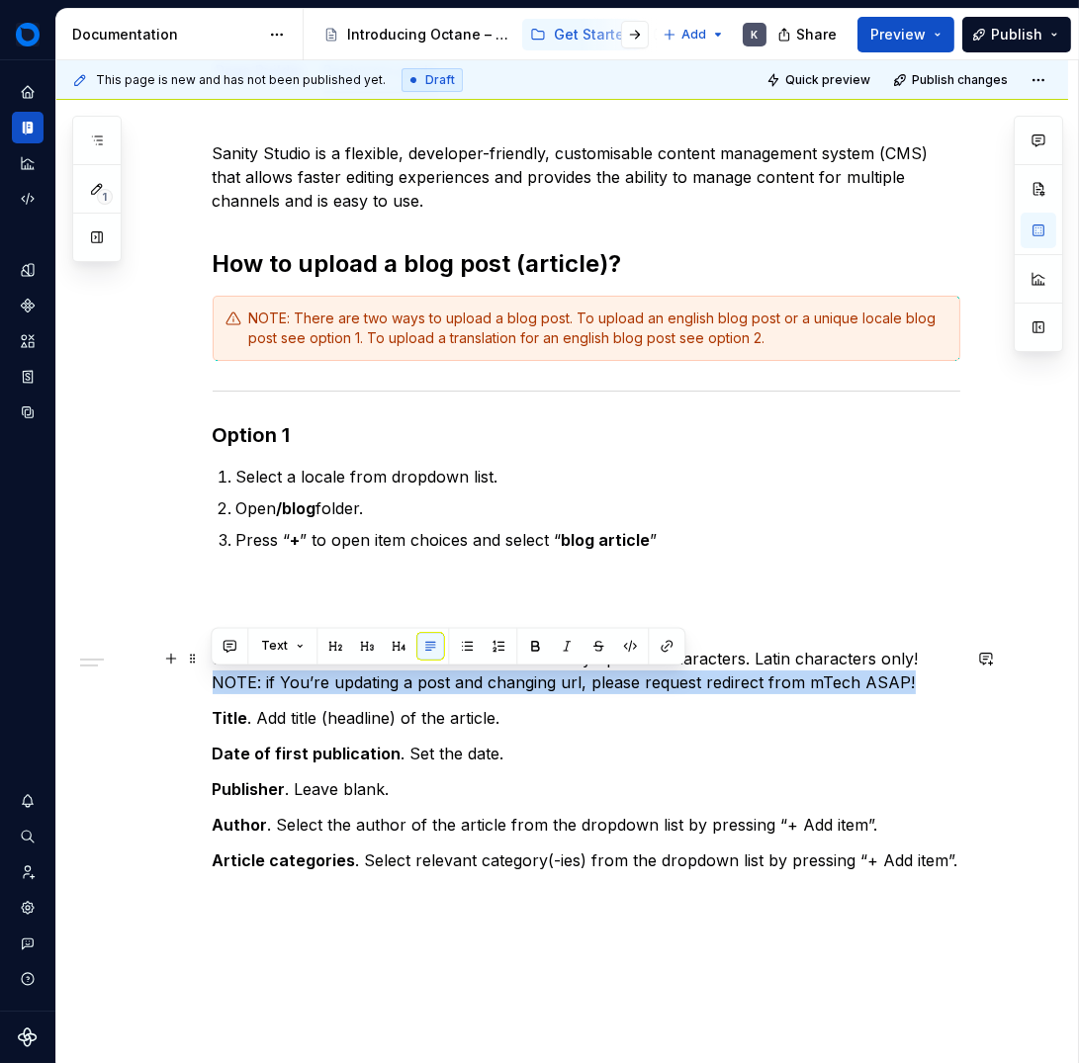
drag, startPoint x: 255, startPoint y: 685, endPoint x: 907, endPoint y: 685, distance: 651.8
click at [907, 685] on p "URL . A short version of the article headline. Ideally up to 50 characters. Lat…" at bounding box center [587, 670] width 748 height 47
click at [271, 646] on span "Text" at bounding box center [274, 646] width 27 height 16
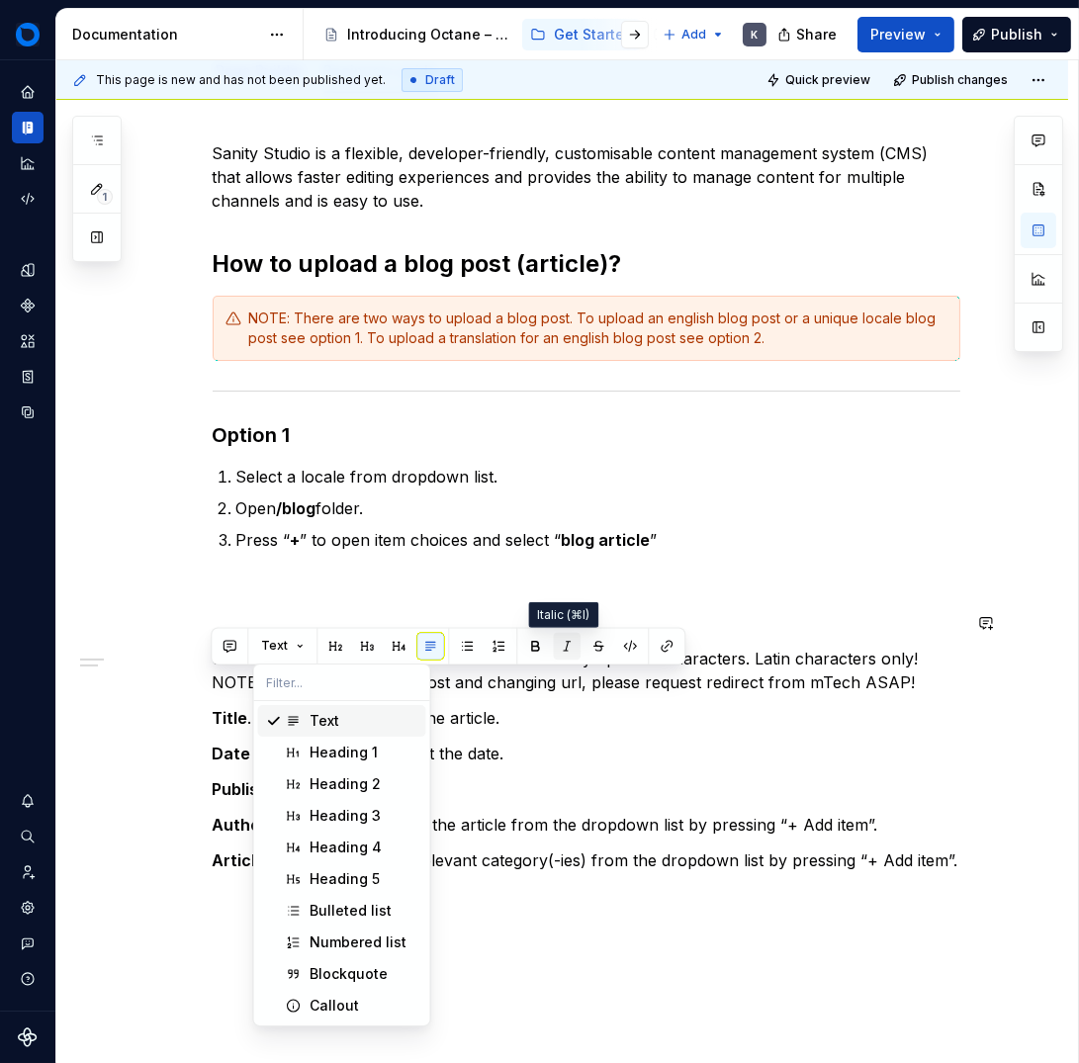
click at [558, 645] on button "button" at bounding box center [567, 646] width 28 height 28
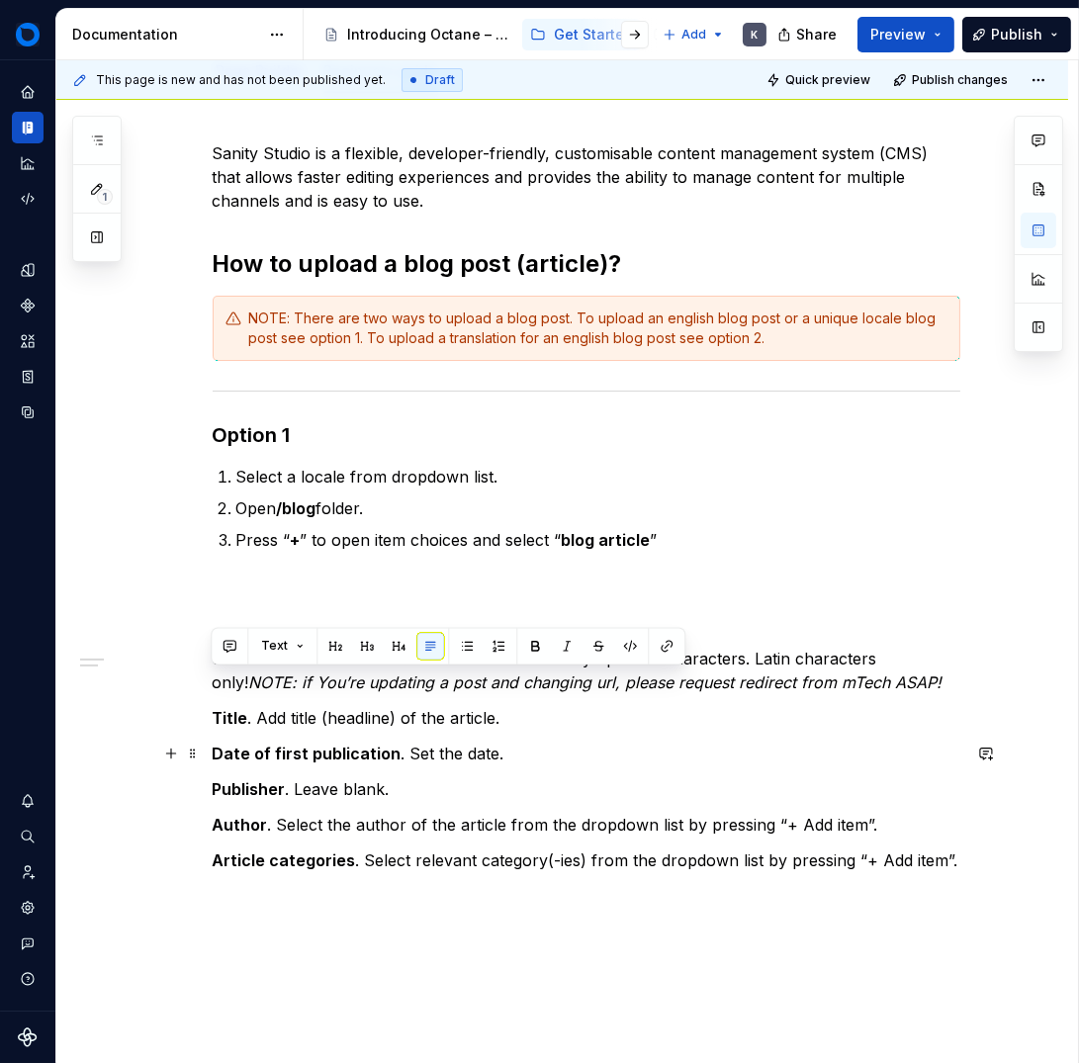
click at [560, 746] on p "Date of first publication . Set the date." at bounding box center [587, 754] width 748 height 24
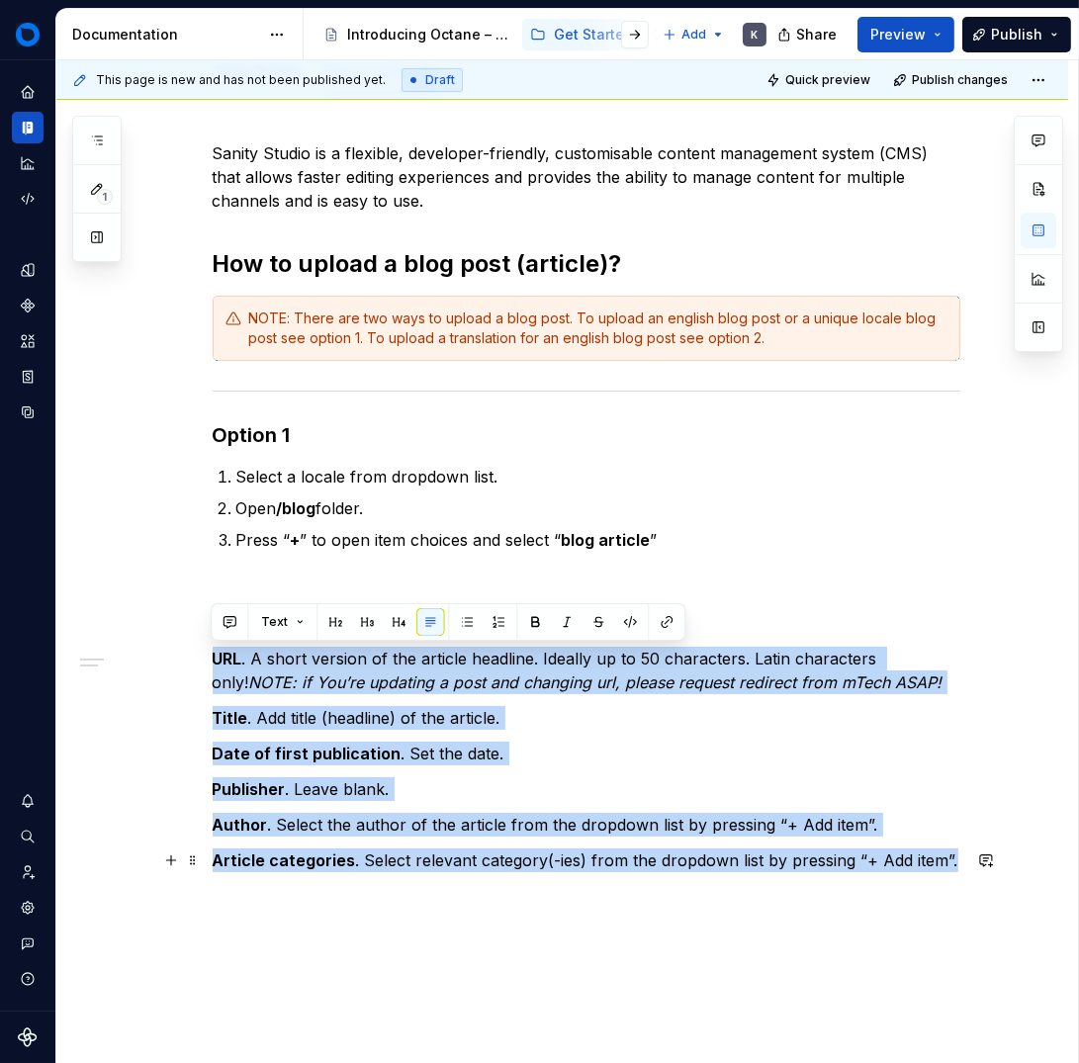
drag, startPoint x: 213, startPoint y: 660, endPoint x: 952, endPoint y: 864, distance: 766.7
click at [952, 864] on div "Sanity Studio is a flexible, developer-friendly, customisable content managemen…" at bounding box center [587, 506] width 748 height 731
click at [282, 633] on button "Text" at bounding box center [282, 622] width 60 height 28
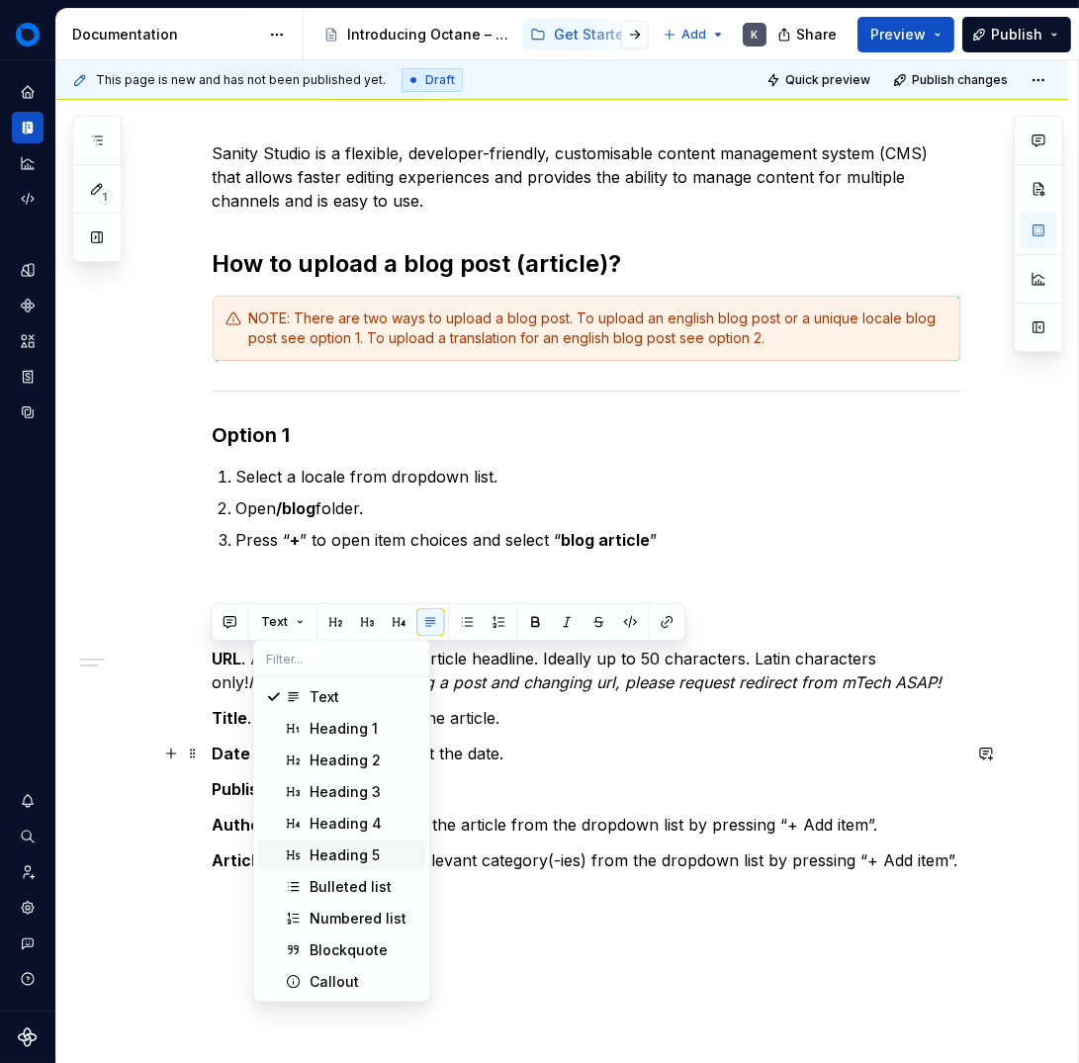
click at [851, 720] on p "Title . Add title (headline) of the article." at bounding box center [587, 718] width 748 height 24
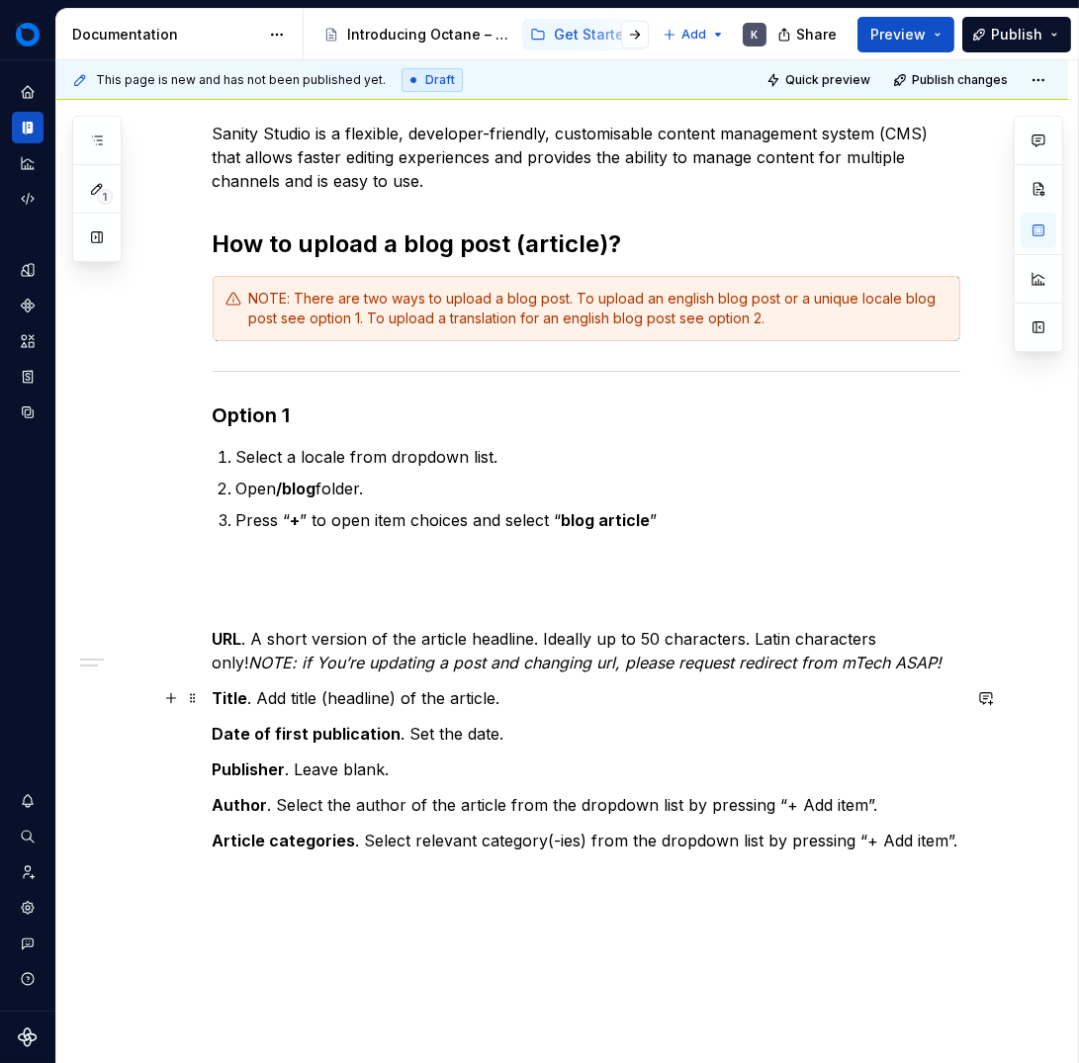
scroll to position [318, 0]
click at [361, 550] on div "Sanity Studio is a flexible, developer-friendly, customisable content managemen…" at bounding box center [587, 486] width 748 height 731
click at [164, 568] on button "button" at bounding box center [171, 567] width 28 height 28
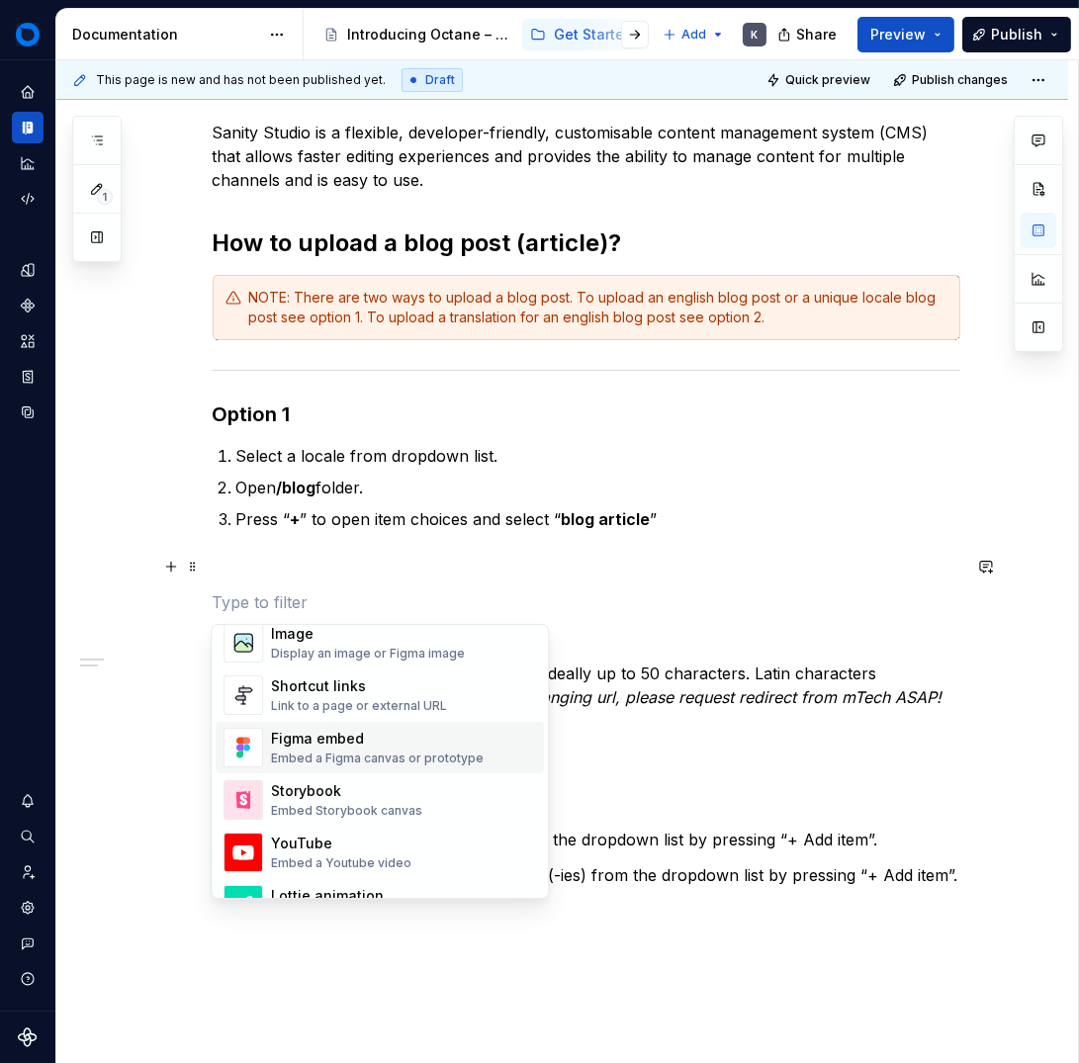
scroll to position [770, 0]
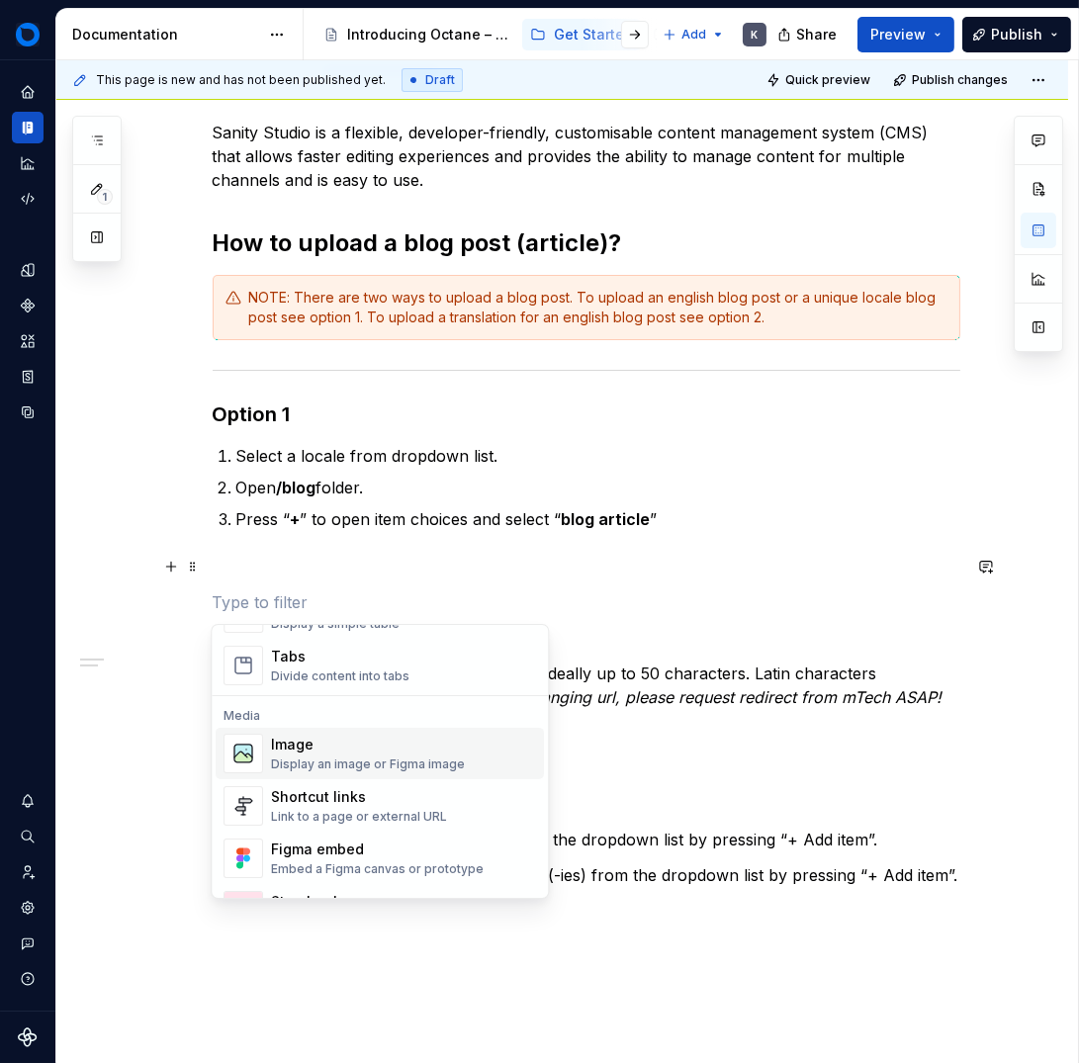
click at [270, 749] on span "Image Display an image or Figma image" at bounding box center [380, 753] width 328 height 51
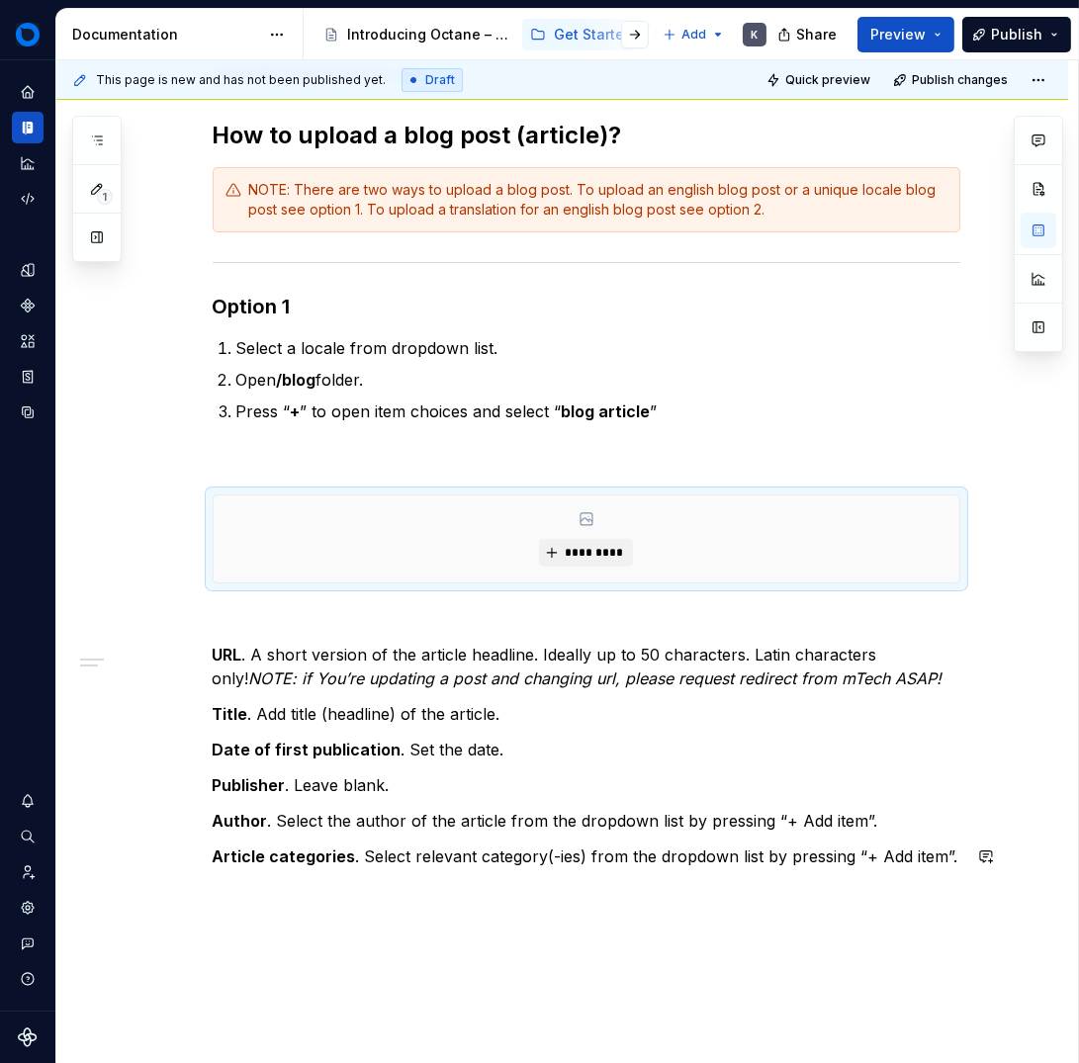
scroll to position [449, 0]
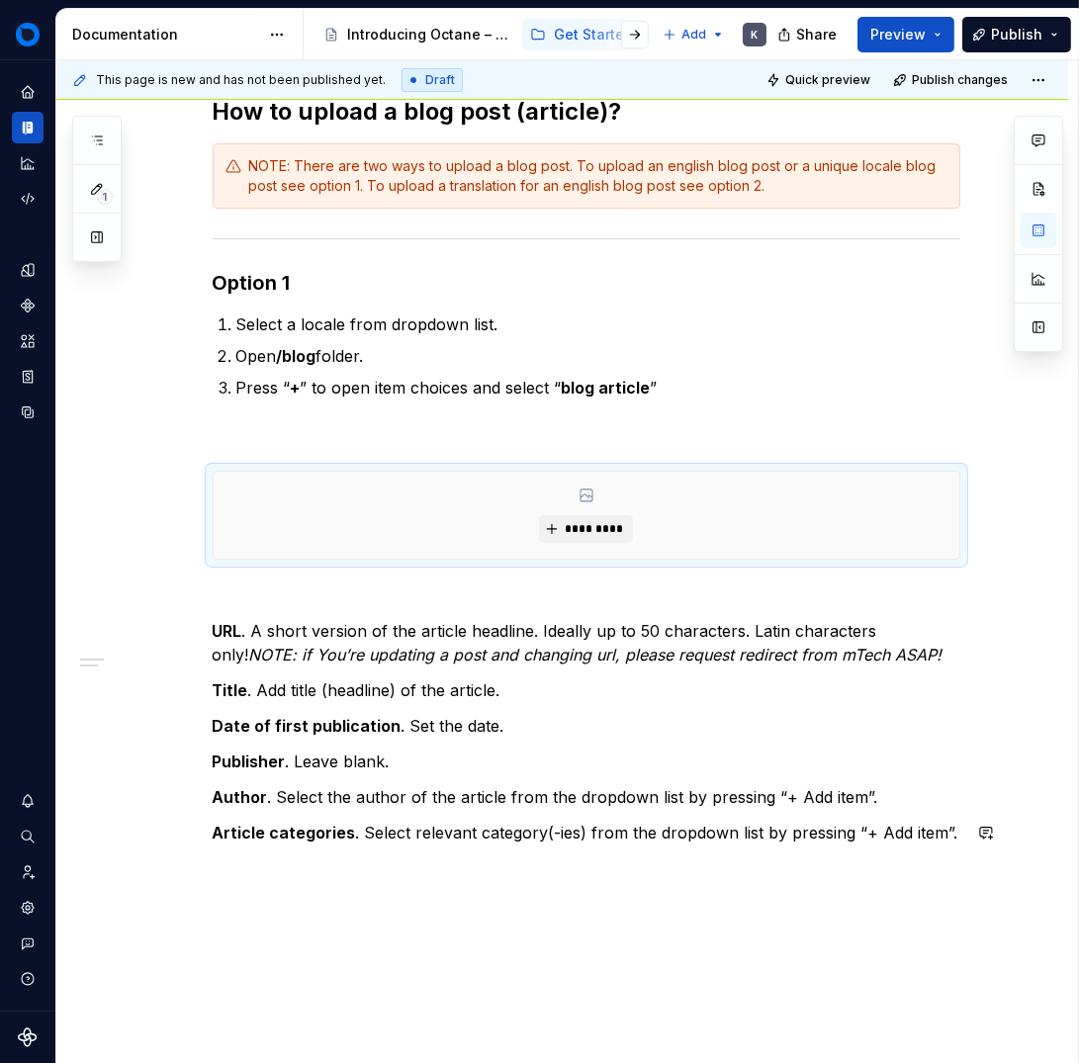
drag, startPoint x: 223, startPoint y: 886, endPoint x: 235, endPoint y: 911, distance: 27.9
click at [223, 887] on div "This page is new and has not been published yet. Draft Quick preview Publish ch…" at bounding box center [567, 562] width 1022 height 1004
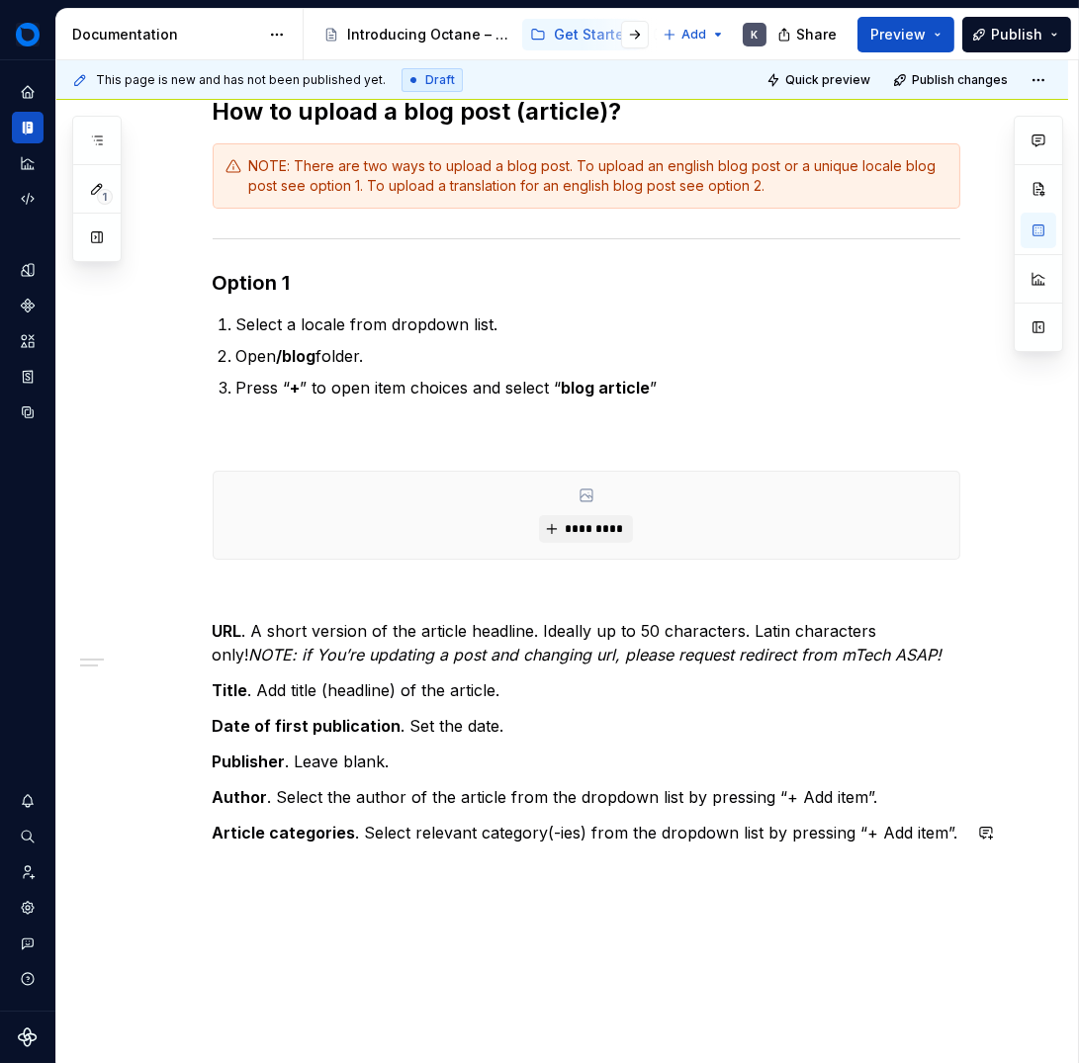
click at [207, 897] on div "This page is new and has not been published yet. Draft Quick preview Publish ch…" at bounding box center [567, 562] width 1022 height 1004
drag, startPoint x: 287, startPoint y: 881, endPoint x: 320, endPoint y: 906, distance: 41.7
click at [290, 884] on div "This page is new and has not been published yet. Draft Quick preview Publish ch…" at bounding box center [567, 562] width 1022 height 1004
click at [125, 891] on div "This page is new and has not been published yet. Draft Quick preview Publish ch…" at bounding box center [567, 562] width 1022 height 1004
click at [252, 879] on div "Sanity Studio is a flexible, developer-friendly, customisable content managemen…" at bounding box center [562, 565] width 1012 height 1246
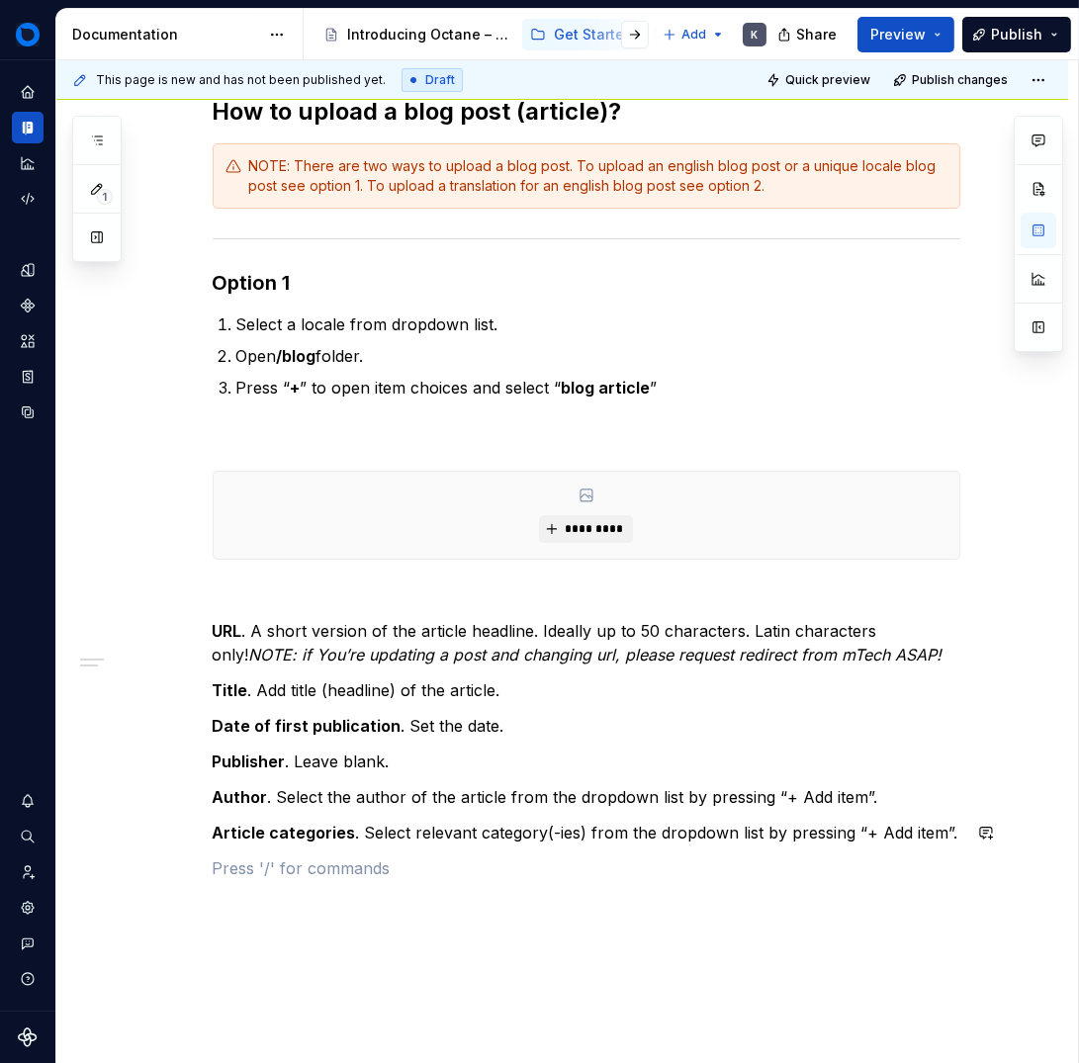
click at [252, 879] on p at bounding box center [587, 869] width 748 height 24
click at [232, 923] on div "This page is new and has not been published yet. Draft Quick preview Publish ch…" at bounding box center [567, 562] width 1022 height 1004
click at [235, 901] on div "Sanity Studio is a flexible, developer-friendly, customisable content managemen…" at bounding box center [587, 446] width 748 height 915
click at [171, 873] on button "button" at bounding box center [171, 869] width 28 height 28
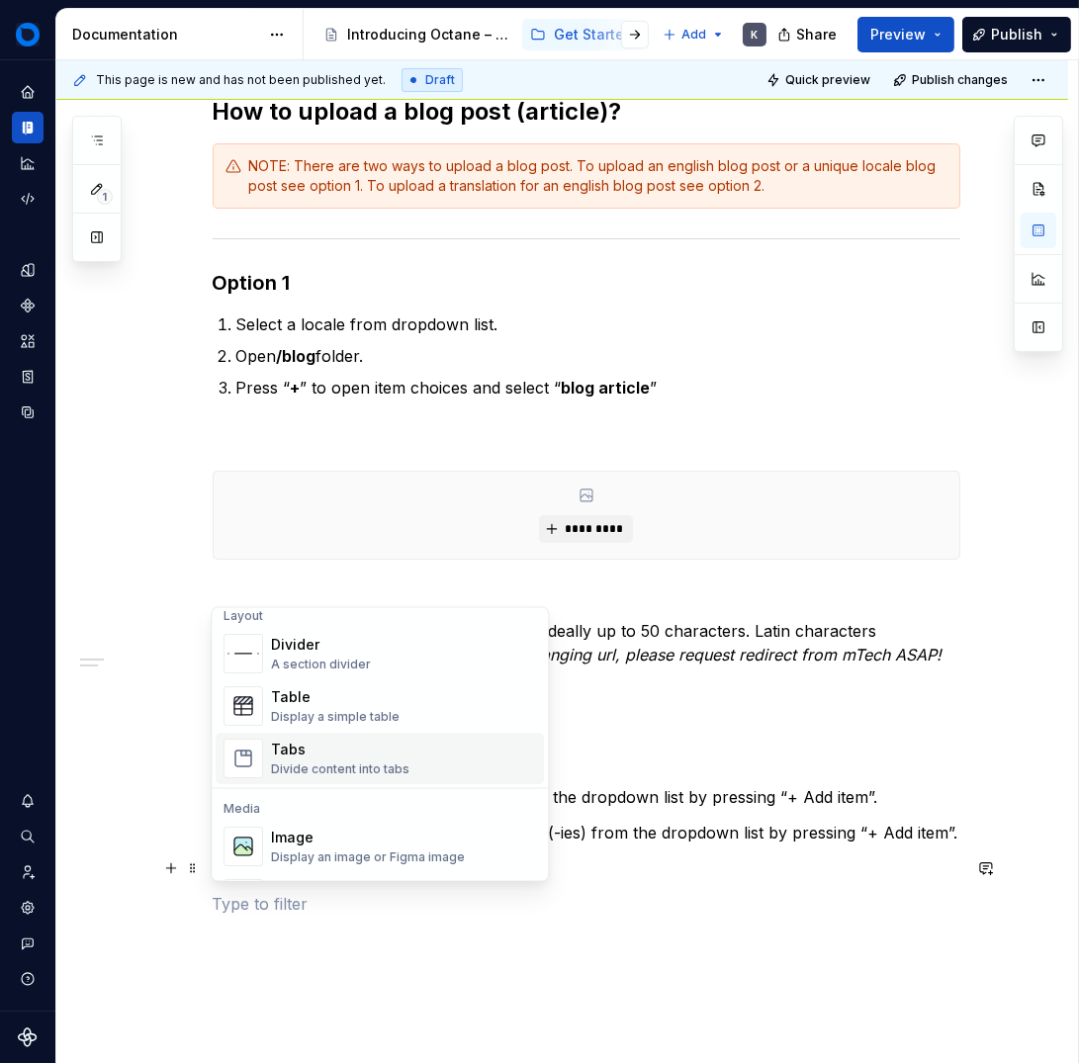
scroll to position [665, 0]
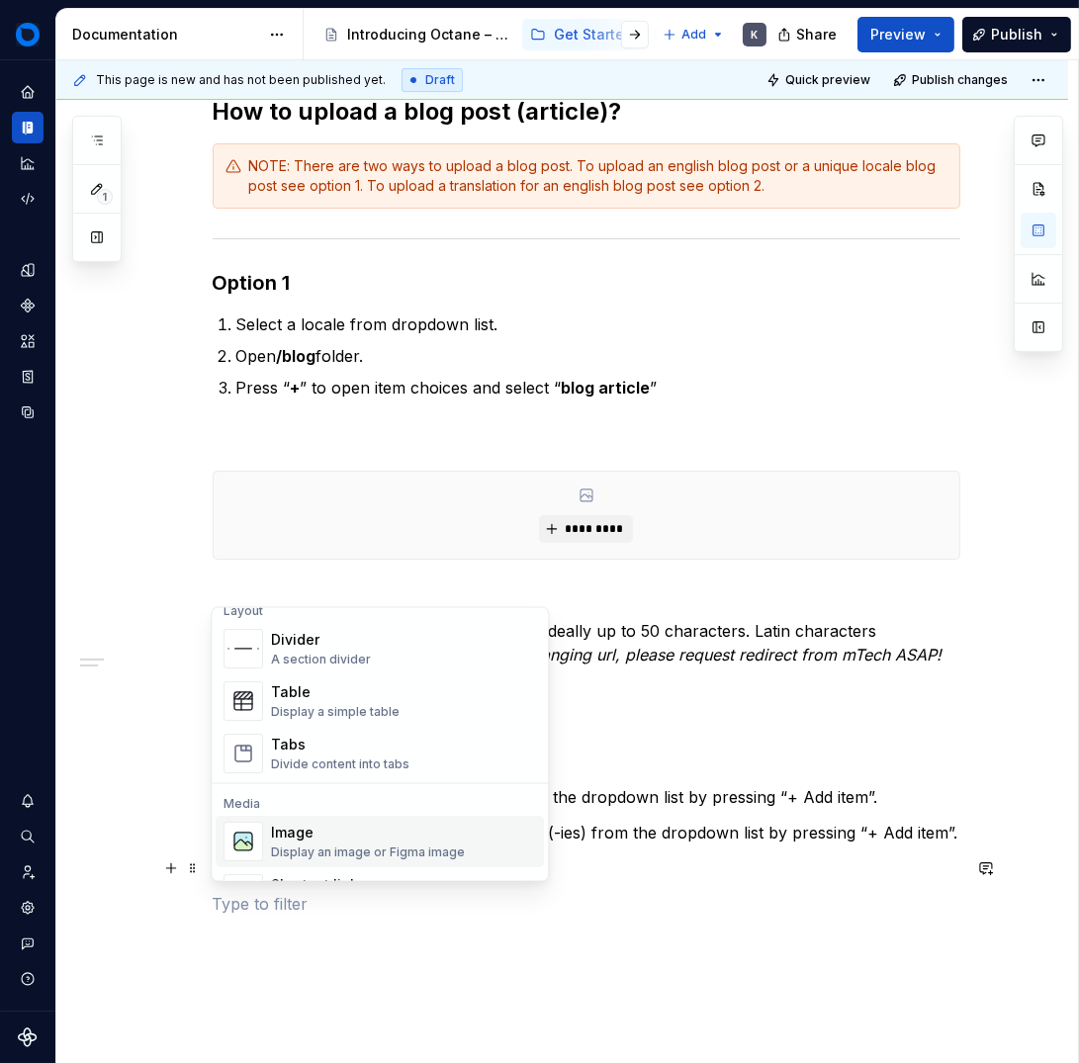
click at [326, 834] on div "Image" at bounding box center [368, 833] width 194 height 20
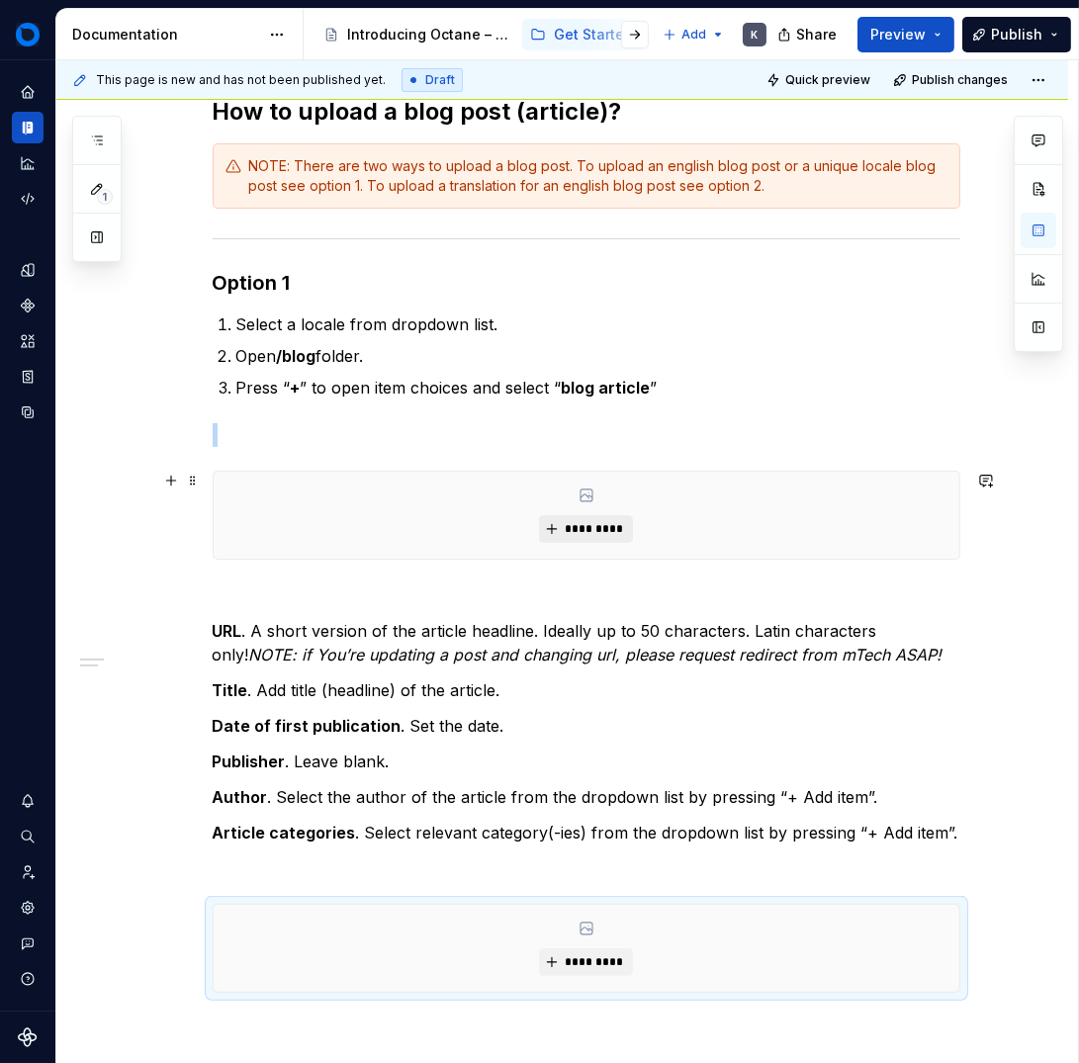
click at [574, 536] on button "*********" at bounding box center [586, 529] width 94 height 28
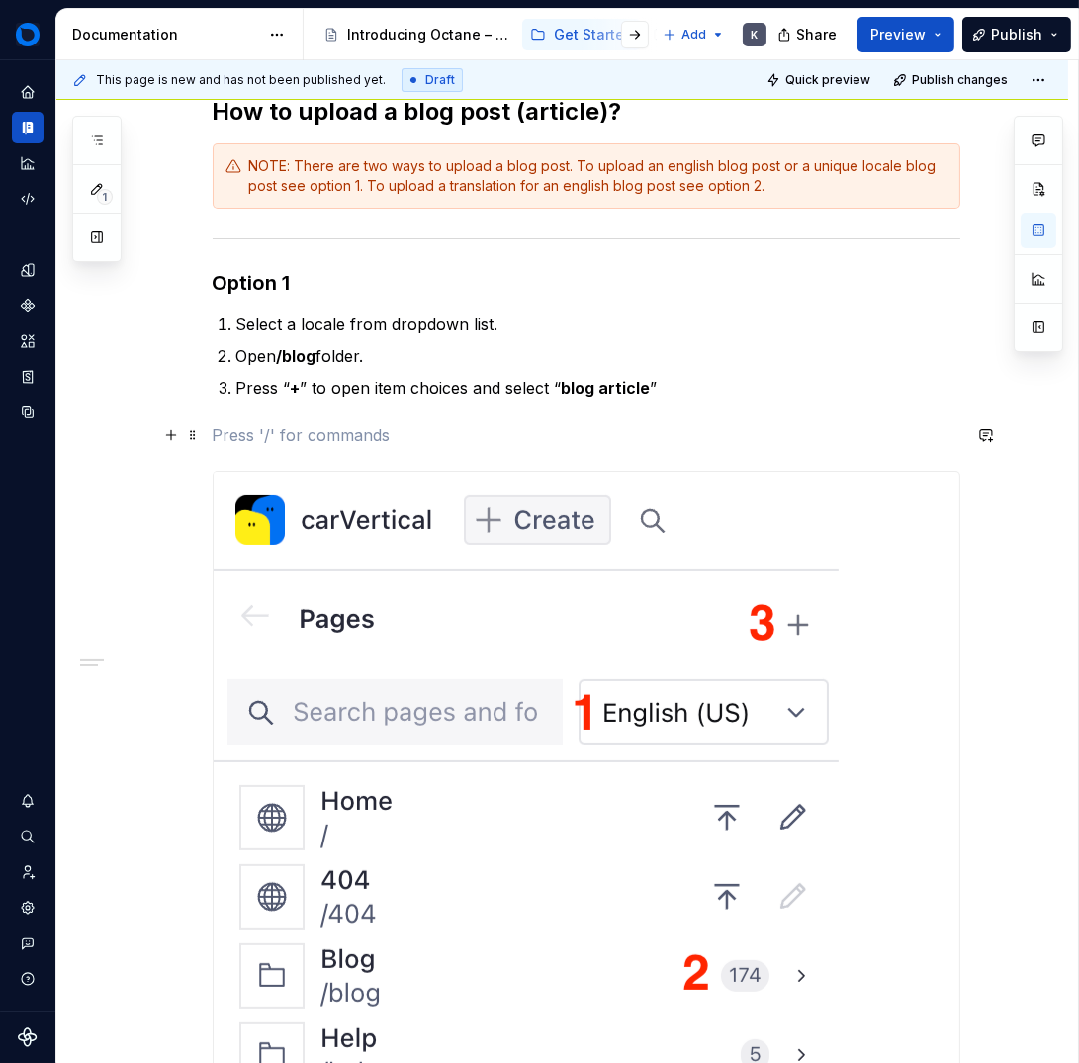
click at [422, 432] on p at bounding box center [587, 435] width 748 height 24
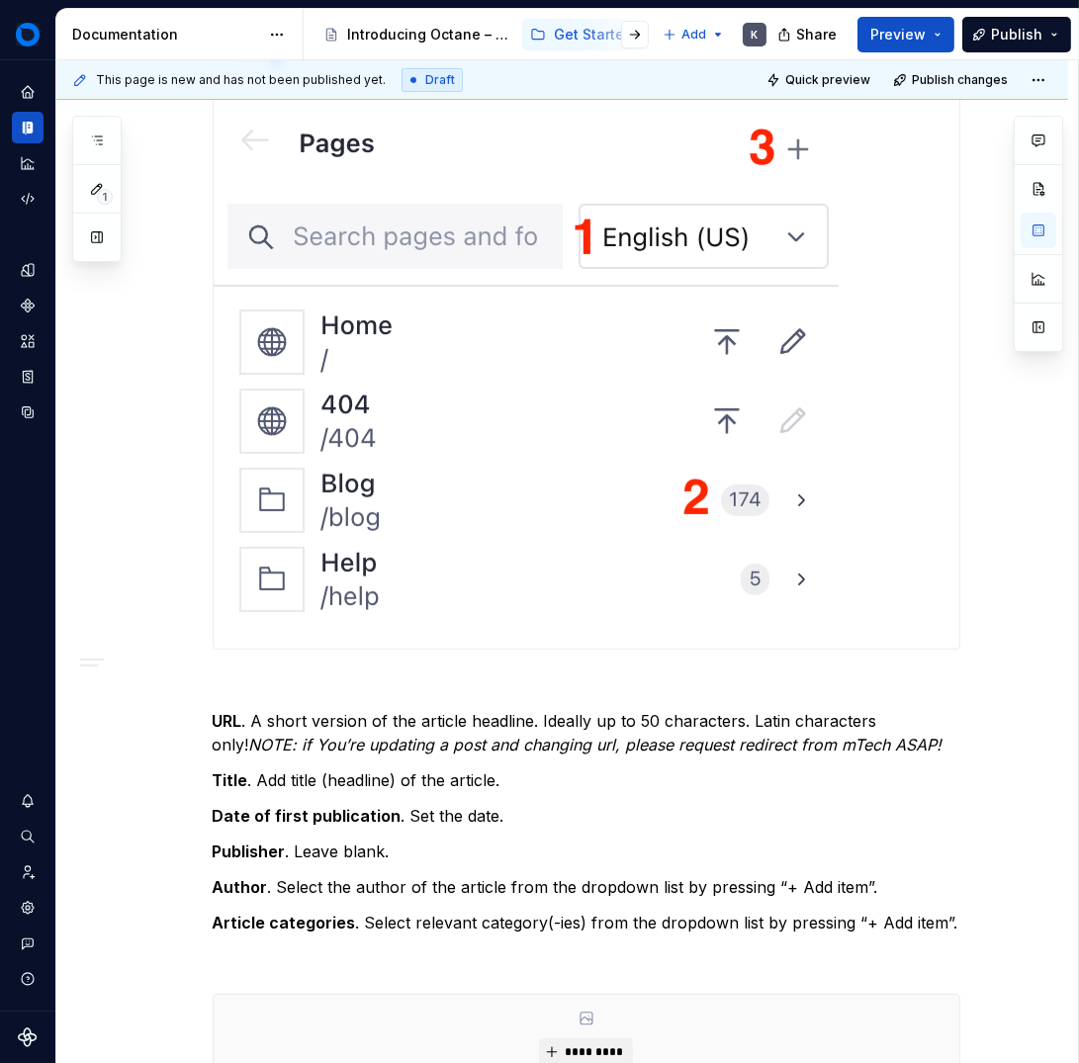
scroll to position [878, 0]
click at [308, 673] on p at bounding box center [587, 685] width 748 height 24
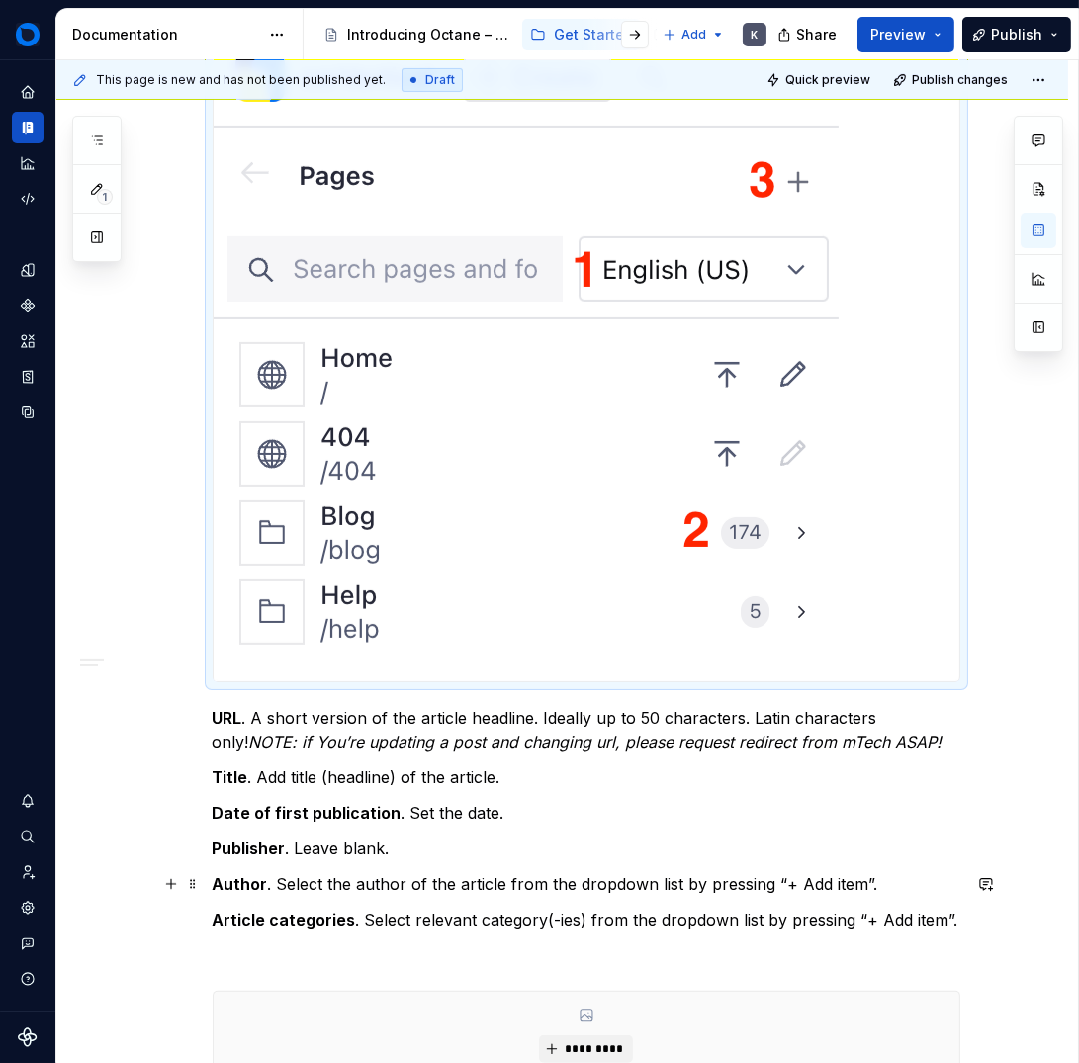
scroll to position [847, 0]
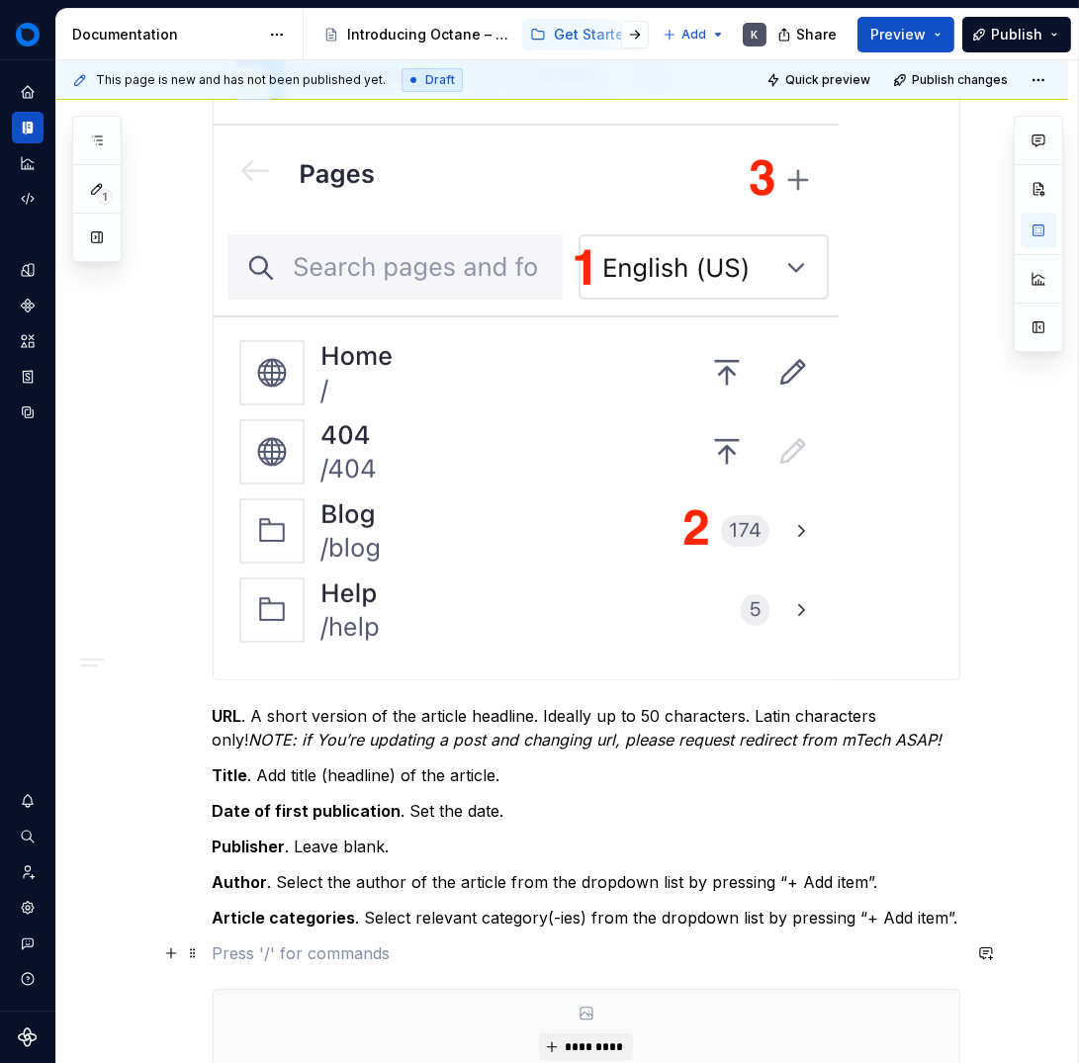
click at [297, 949] on p at bounding box center [587, 954] width 748 height 24
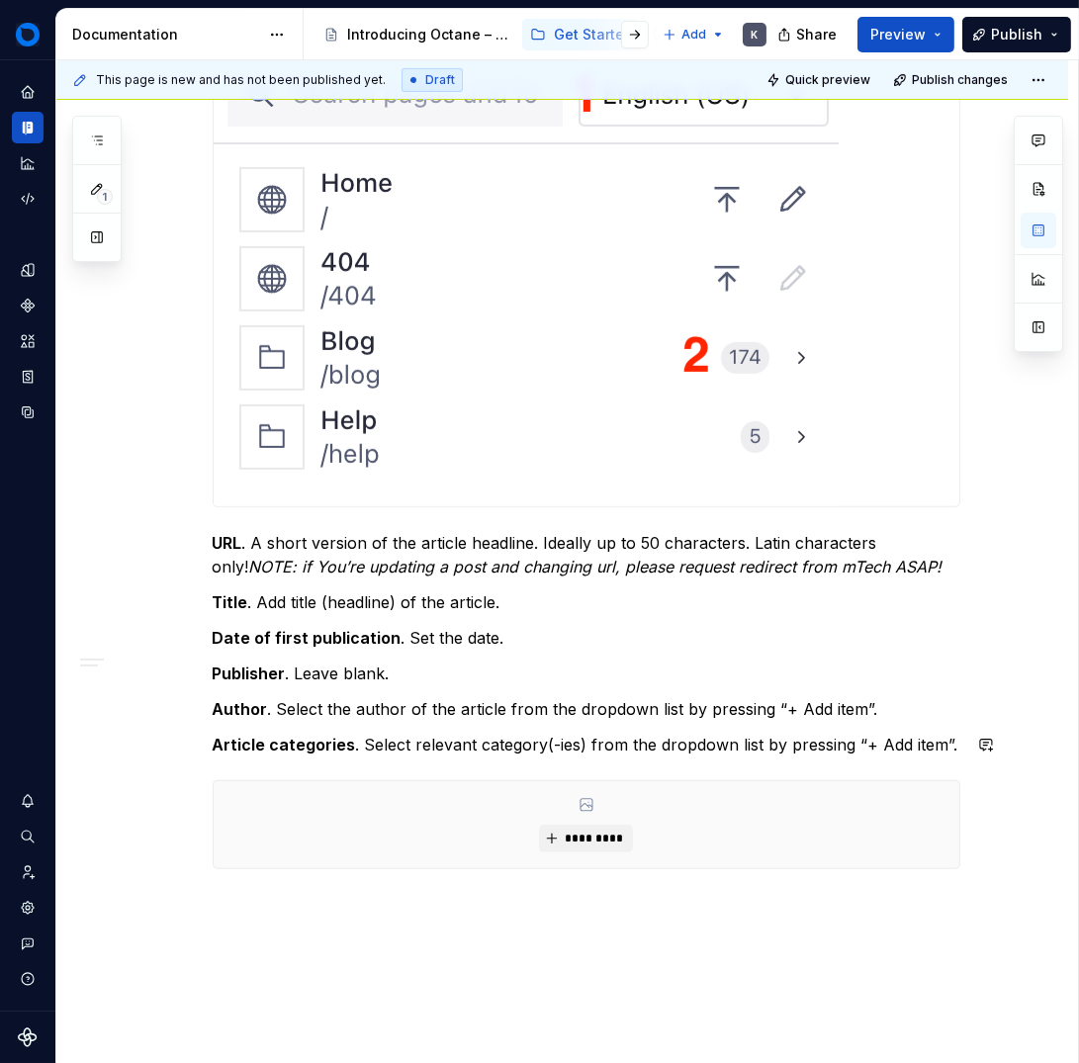
scroll to position [1029, 0]
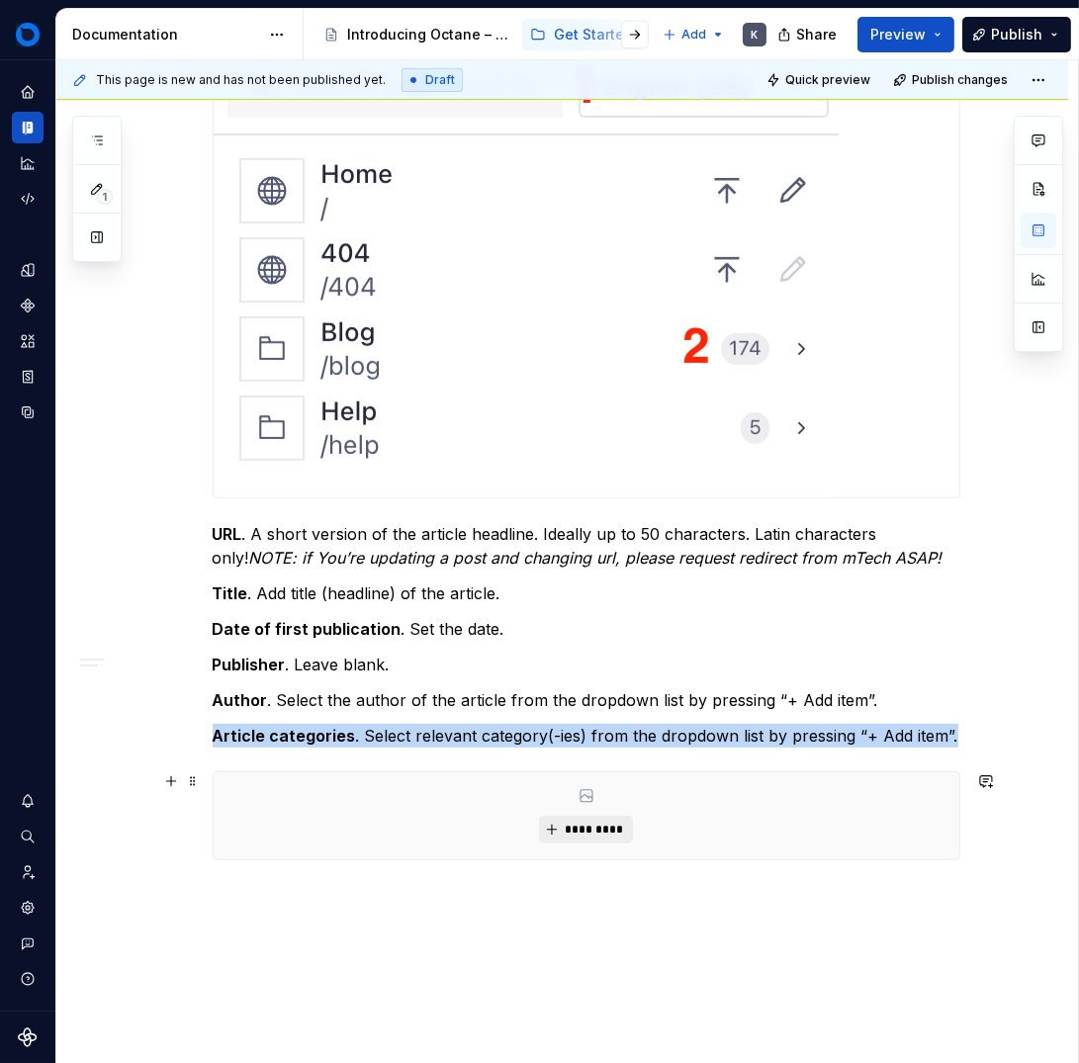
click at [588, 829] on span "*********" at bounding box center [594, 830] width 60 height 16
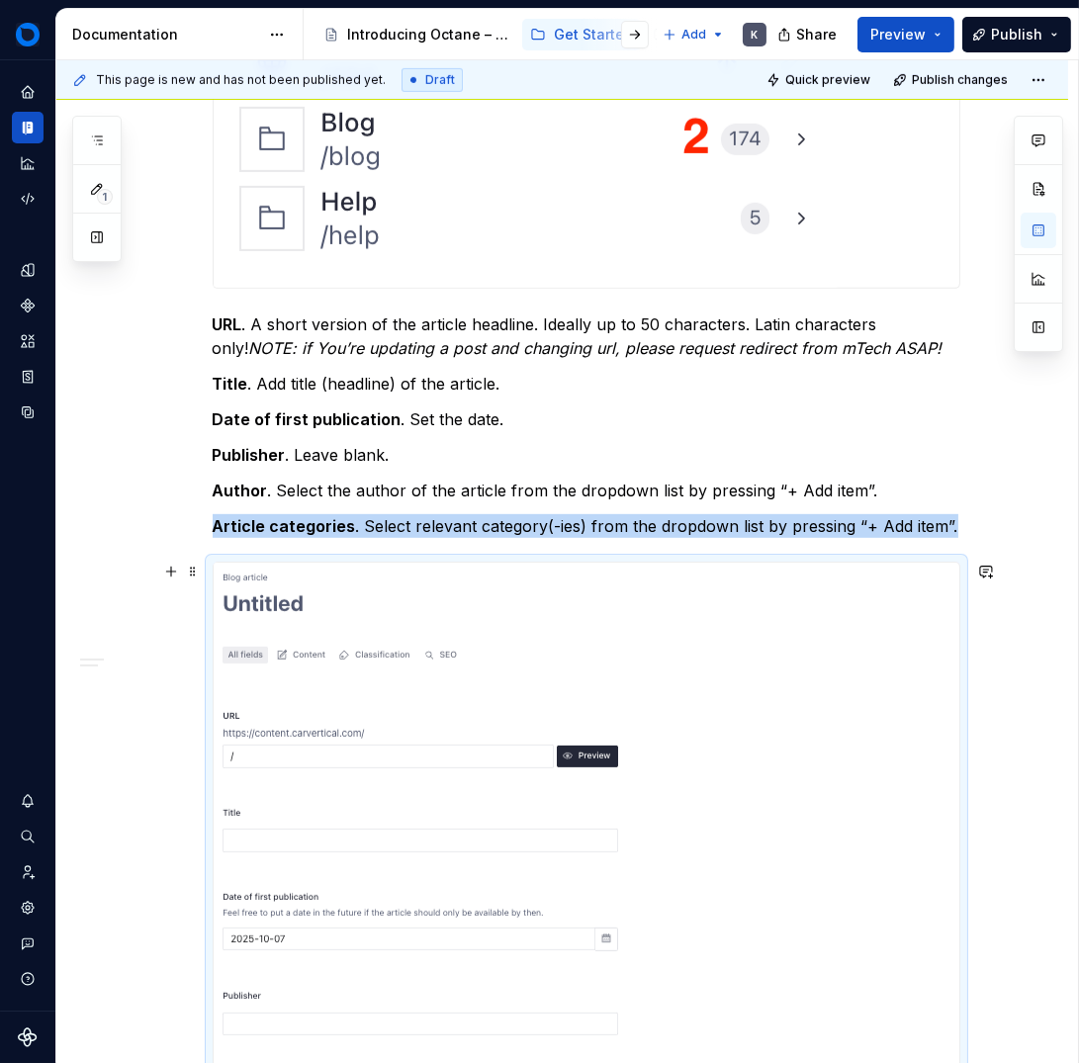
scroll to position [1239, 0]
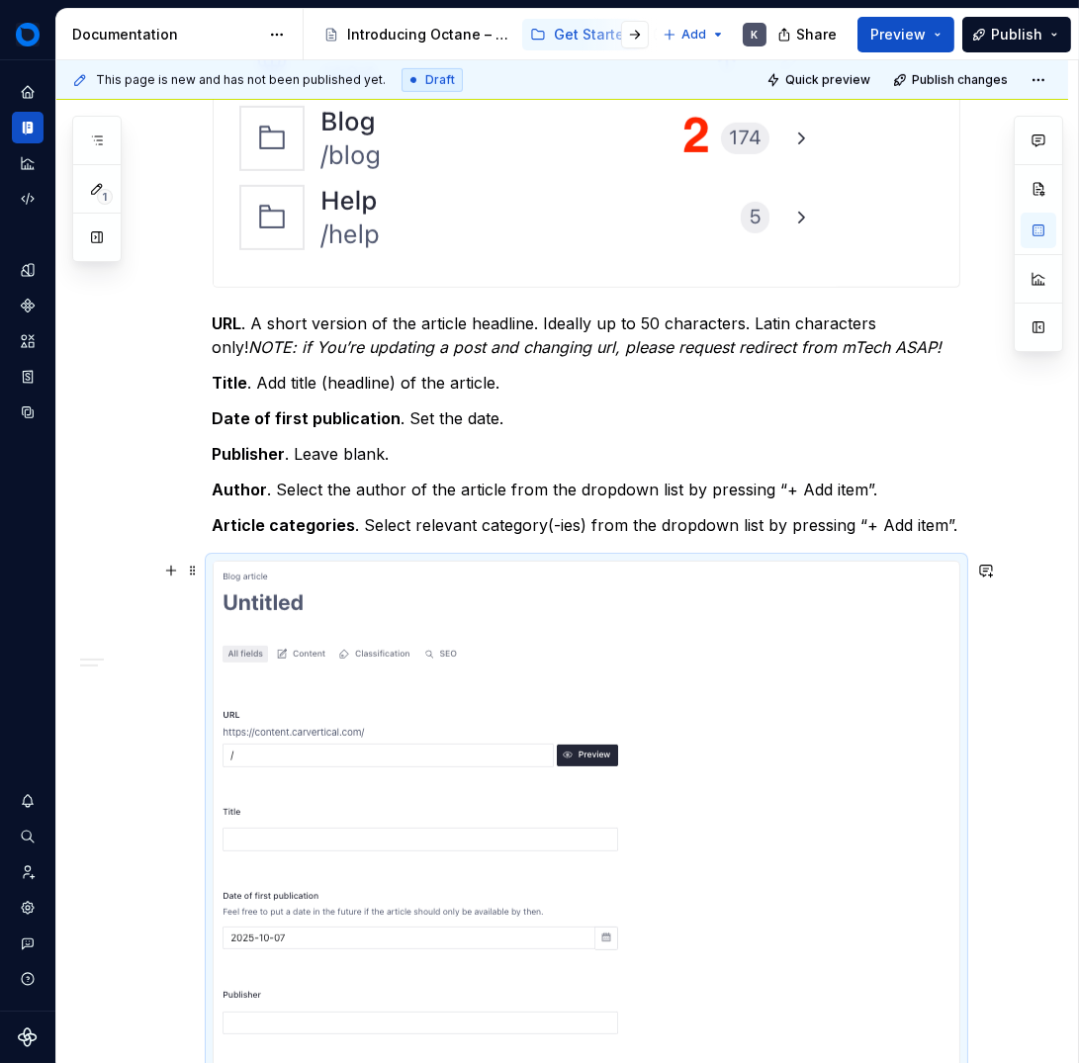
click at [721, 637] on div at bounding box center [587, 911] width 746 height 699
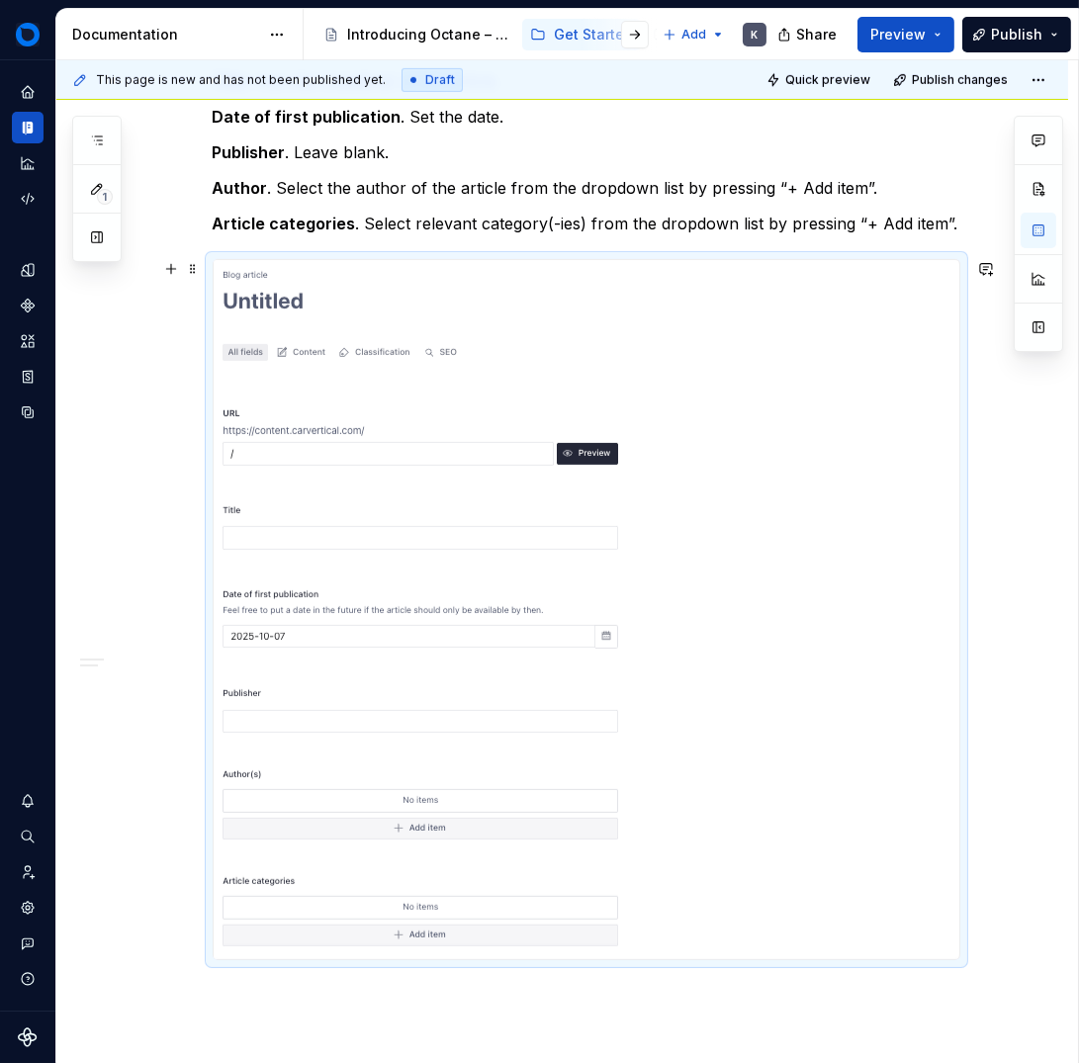
scroll to position [1568, 0]
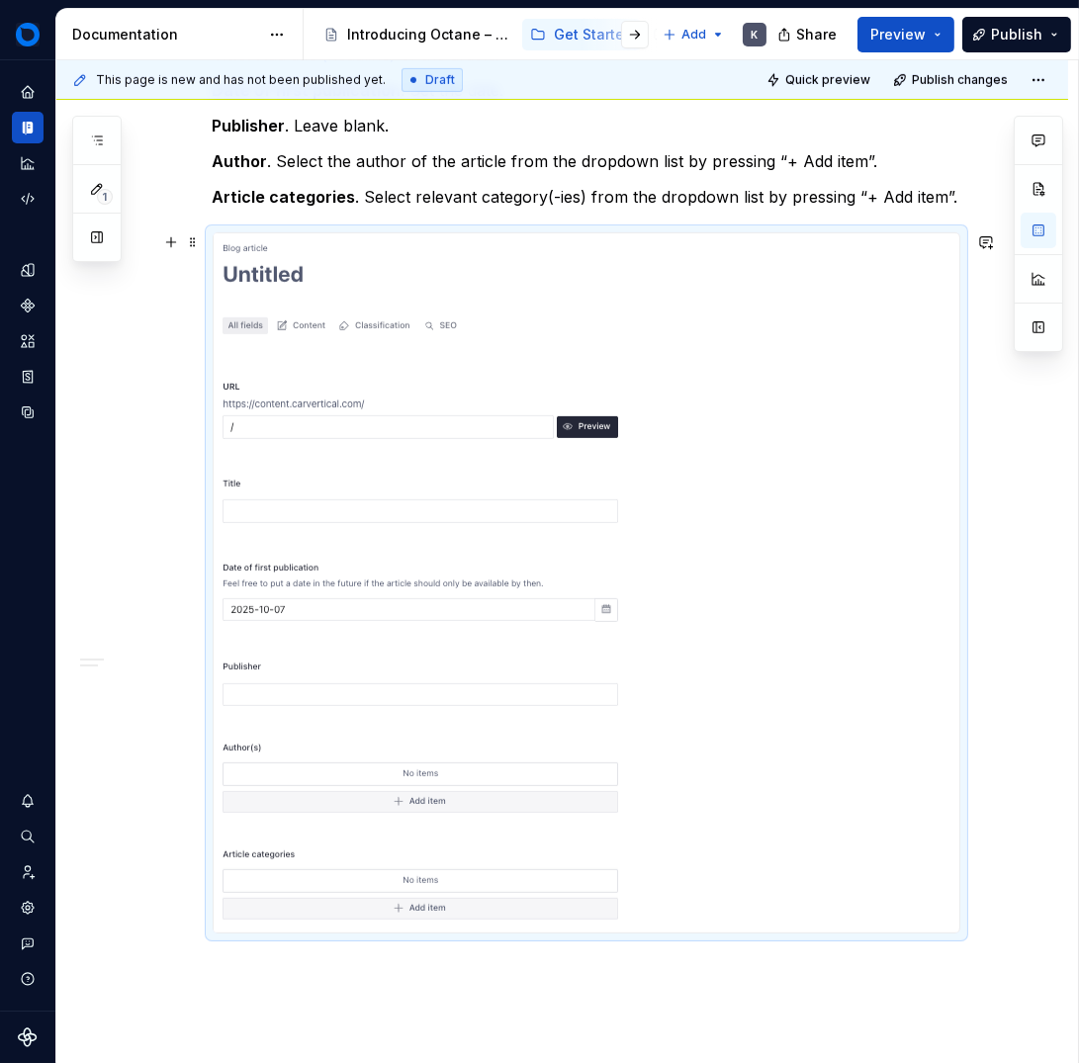
click at [763, 636] on div at bounding box center [587, 582] width 746 height 699
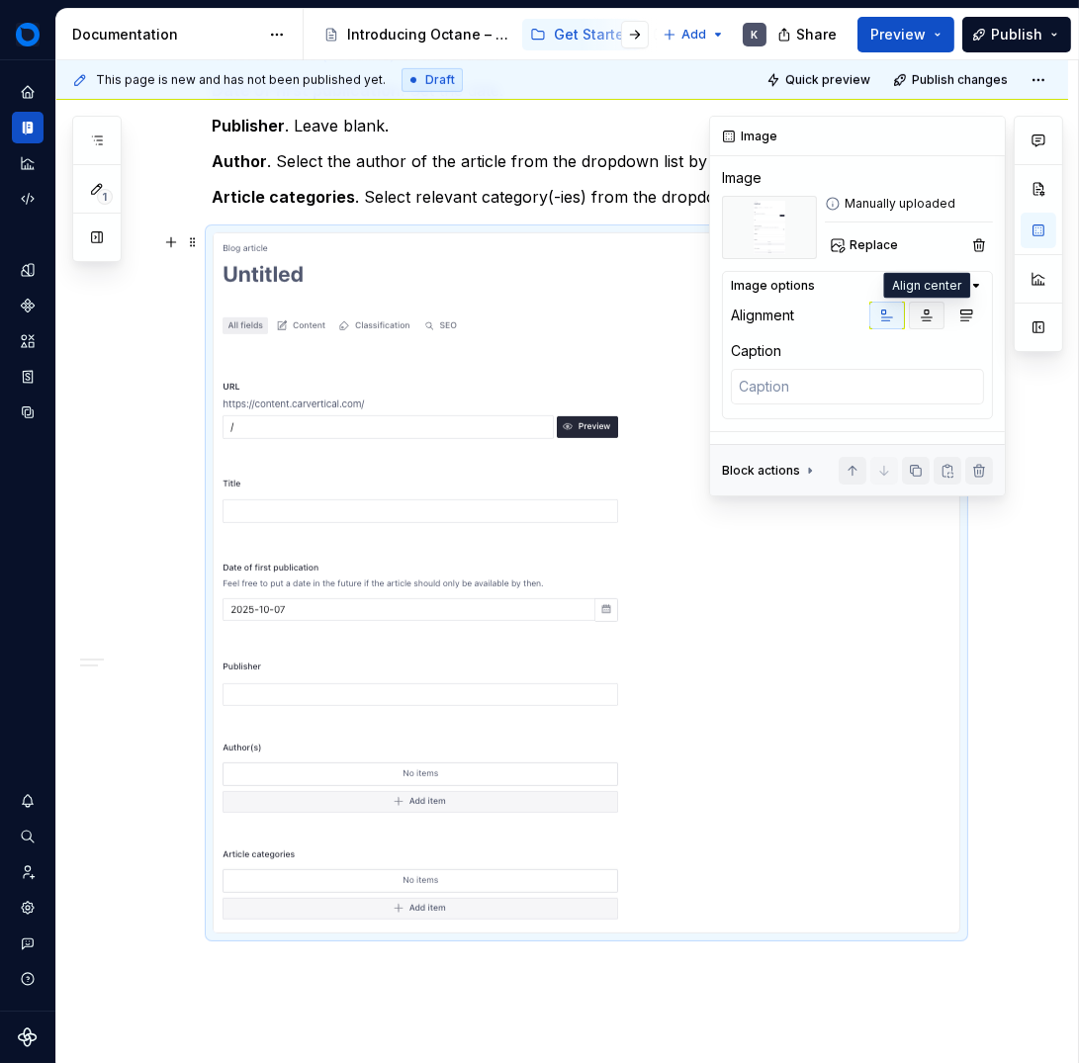
click at [923, 310] on icon "button" at bounding box center [927, 316] width 16 height 16
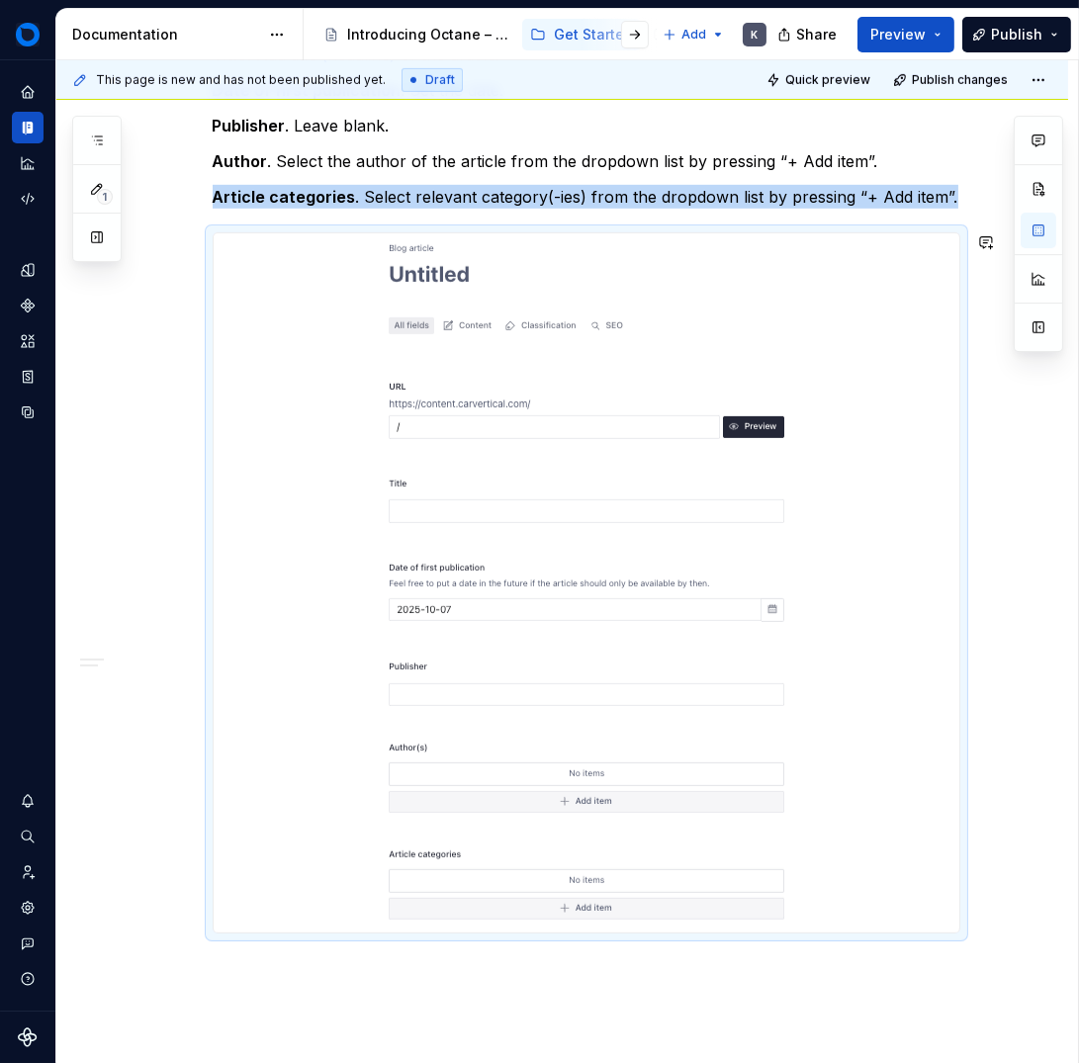
click at [655, 956] on div "This page is new and has not been published yet. Draft Quick preview Publish ch…" at bounding box center [567, 562] width 1022 height 1004
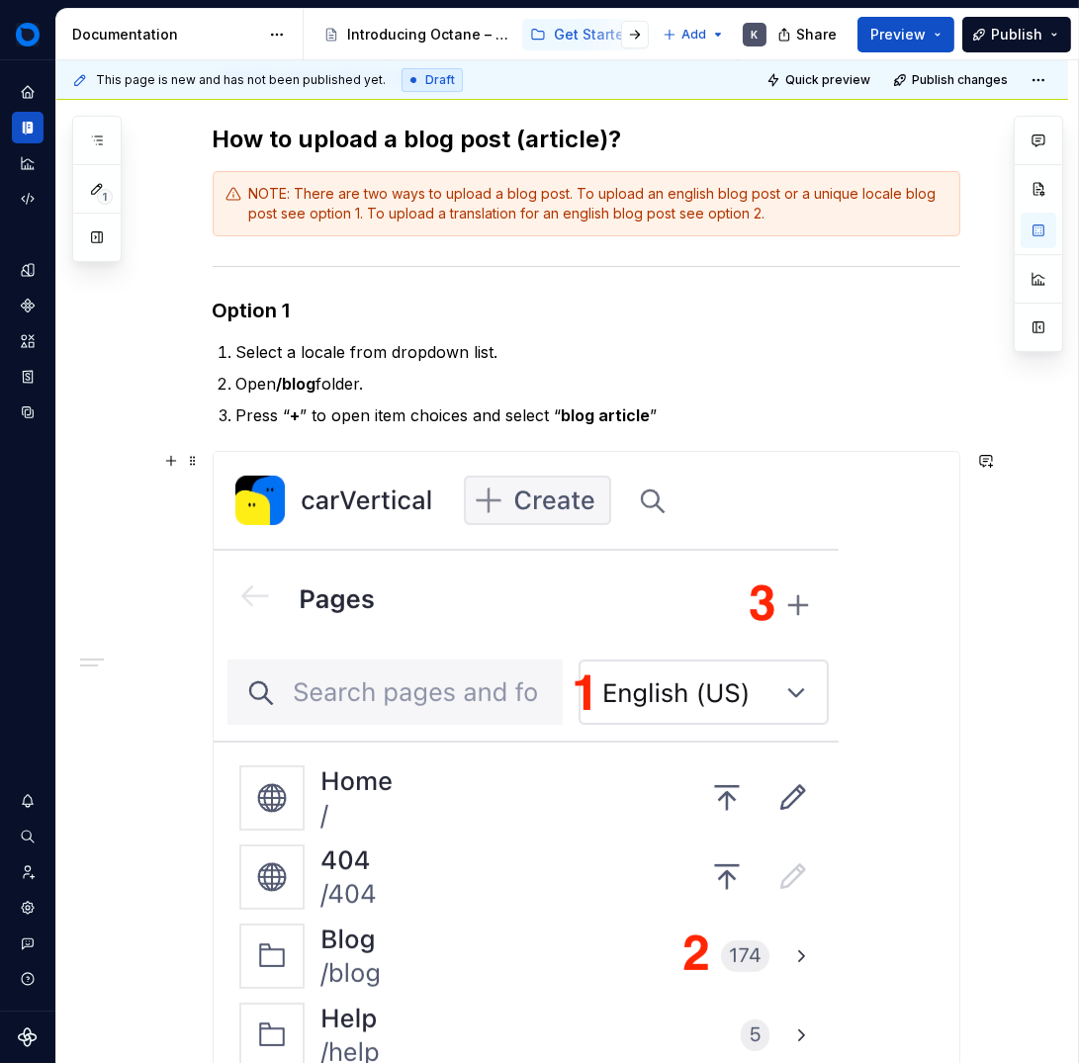
scroll to position [419, 0]
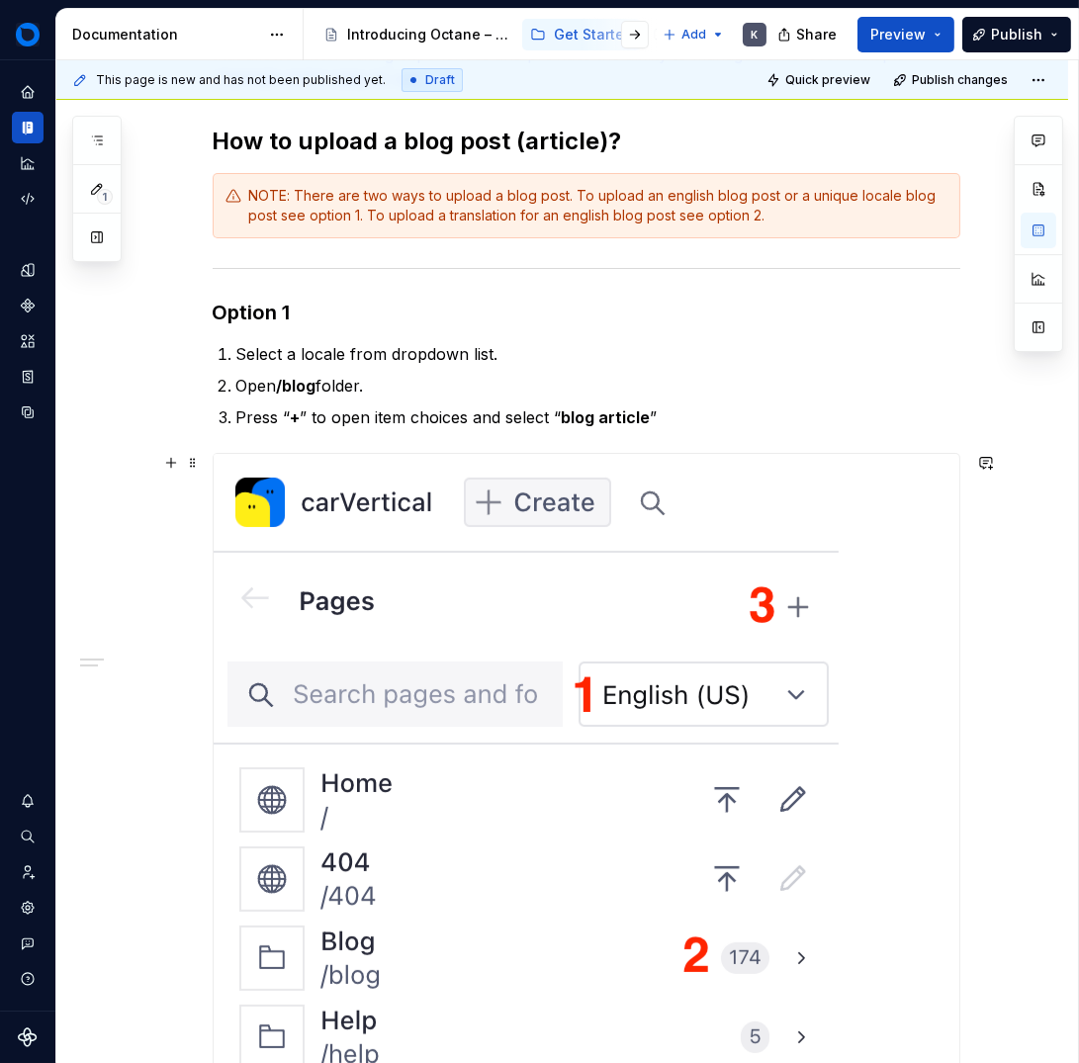
click at [878, 653] on div at bounding box center [587, 780] width 746 height 653
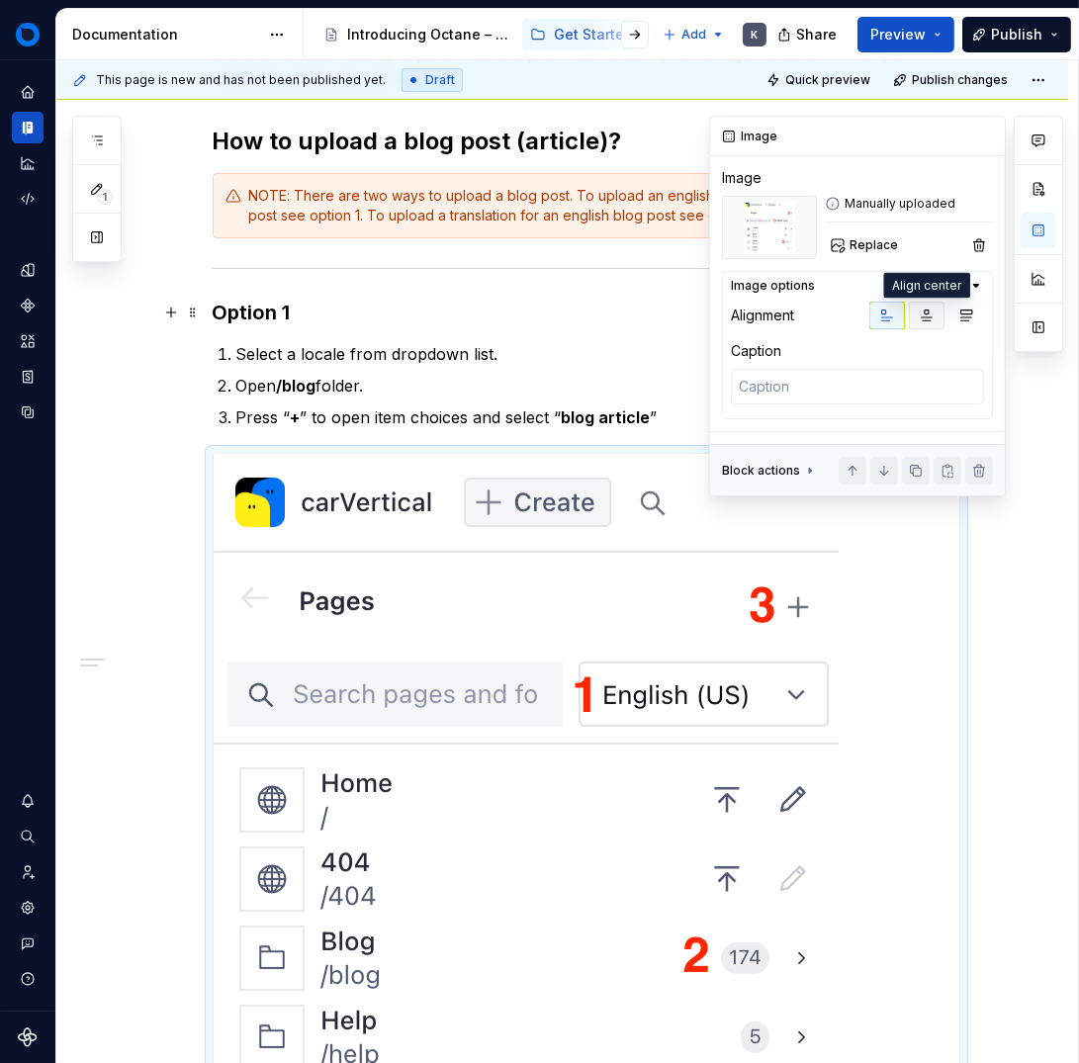
click at [931, 320] on icon "button" at bounding box center [927, 316] width 11 height 11
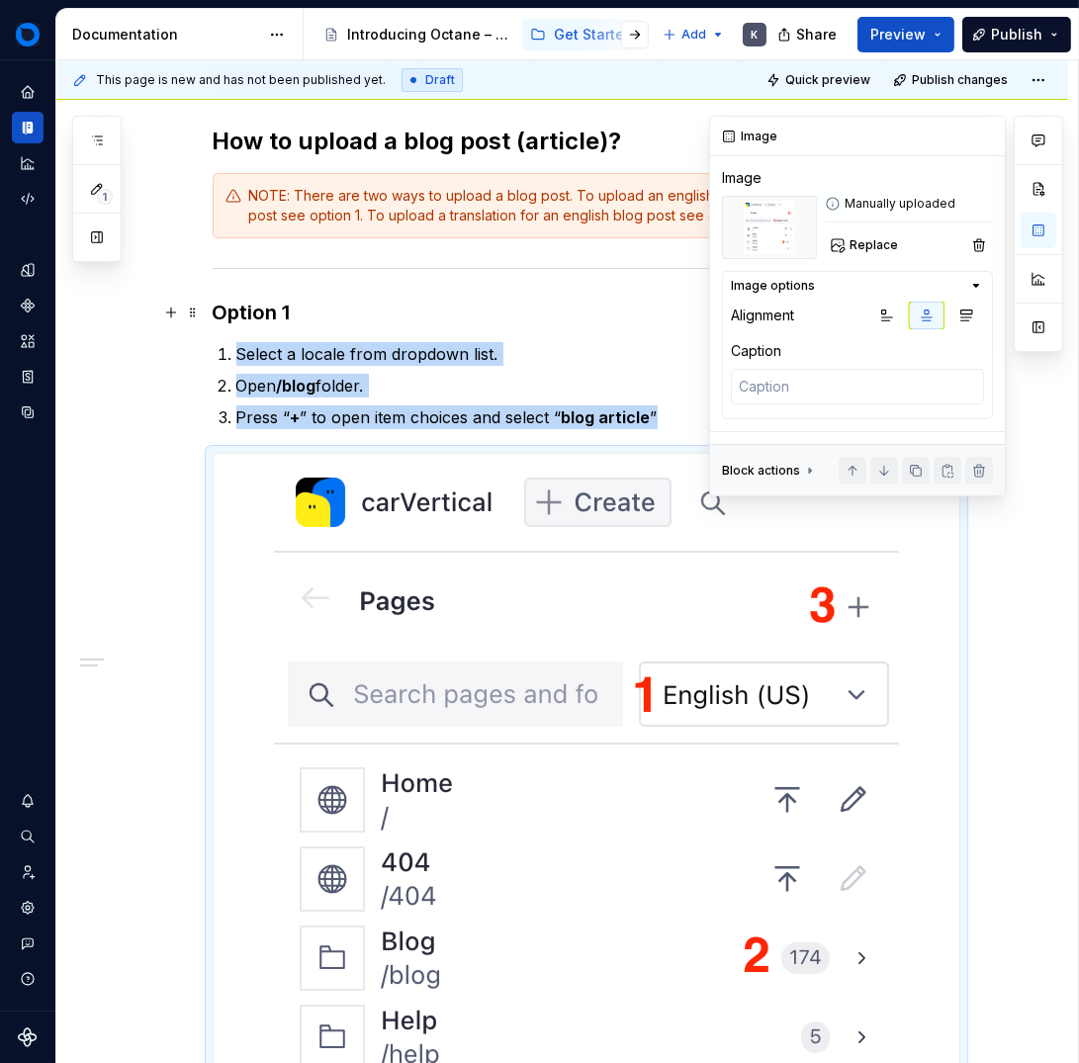
scroll to position [462, 0]
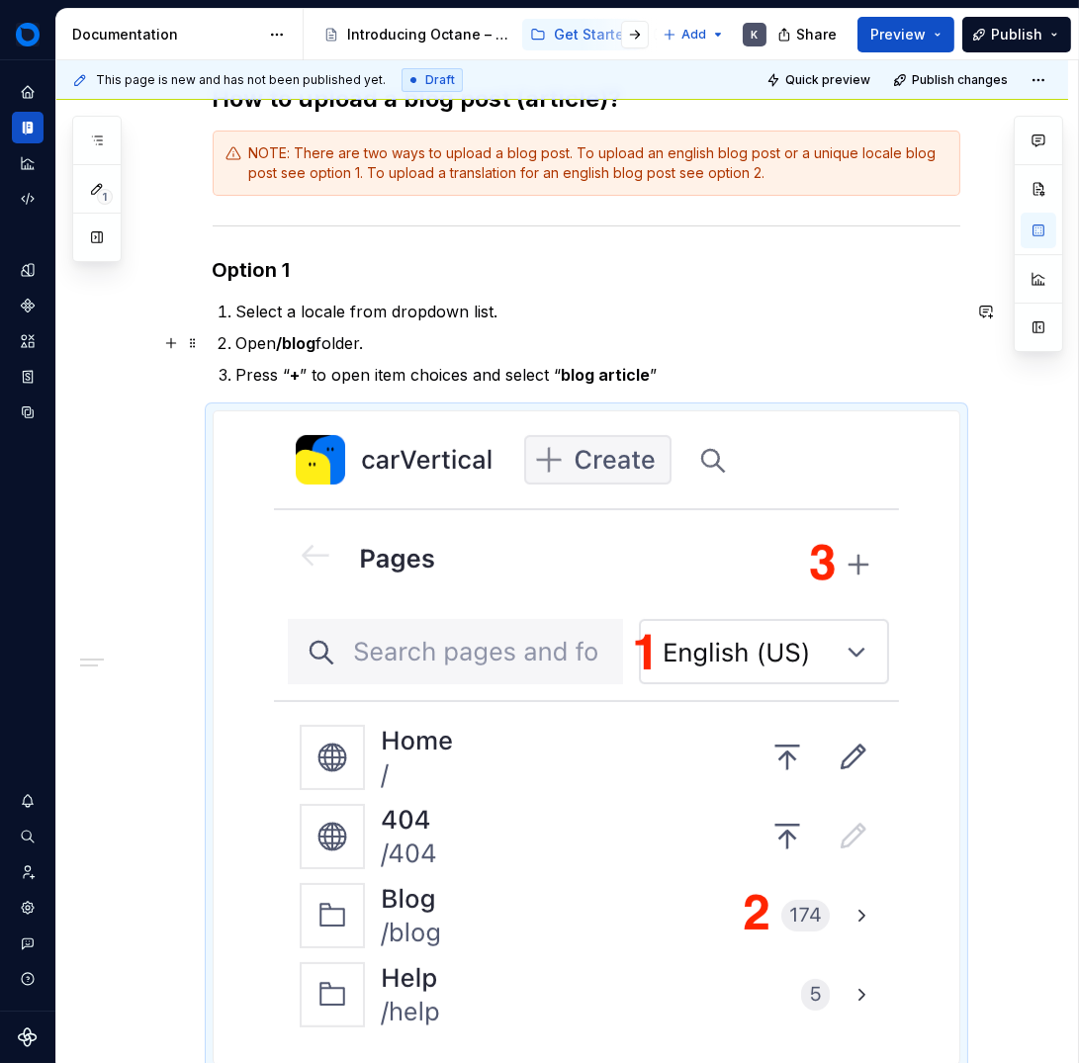
click at [606, 312] on p "Select a locale from dropdown list." at bounding box center [598, 312] width 724 height 24
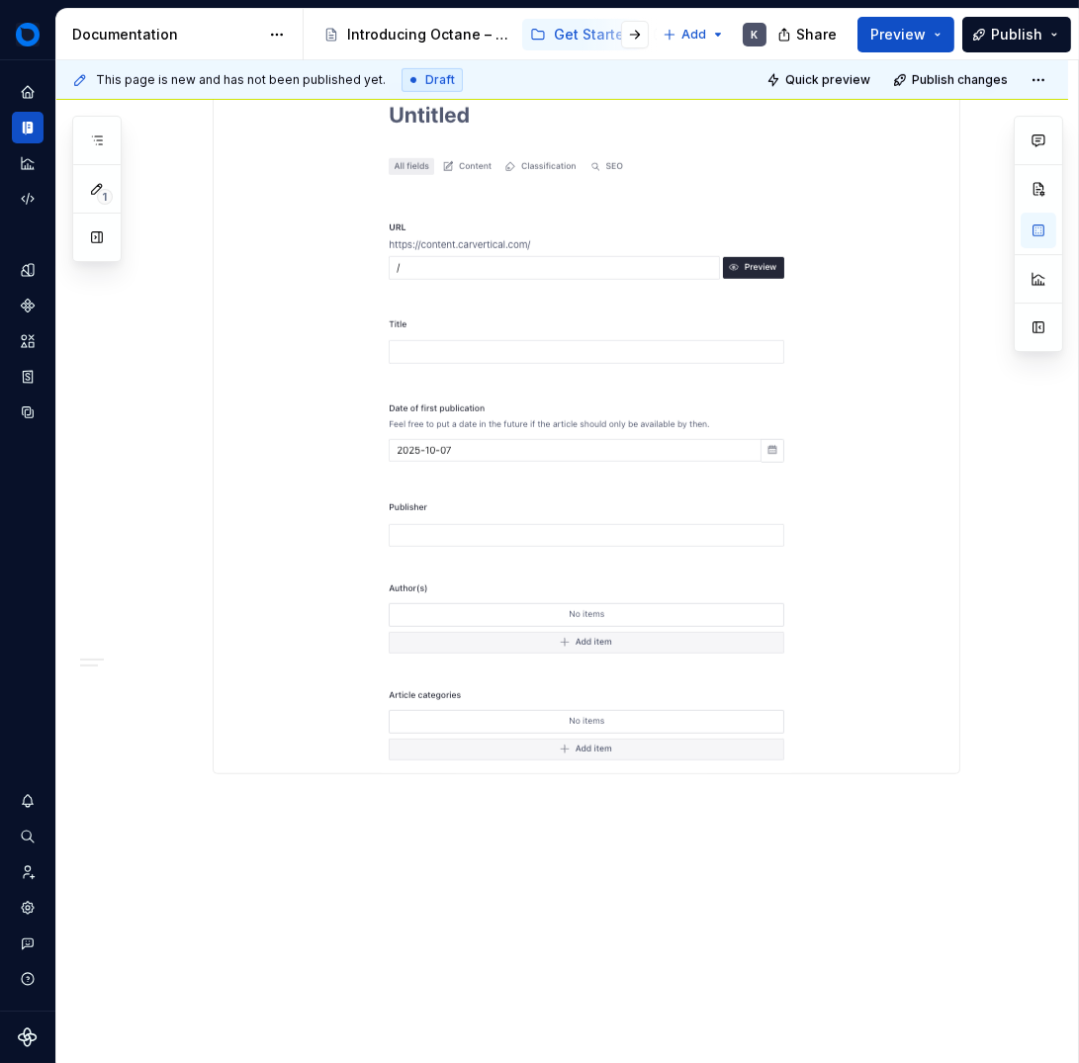
scroll to position [1780, 0]
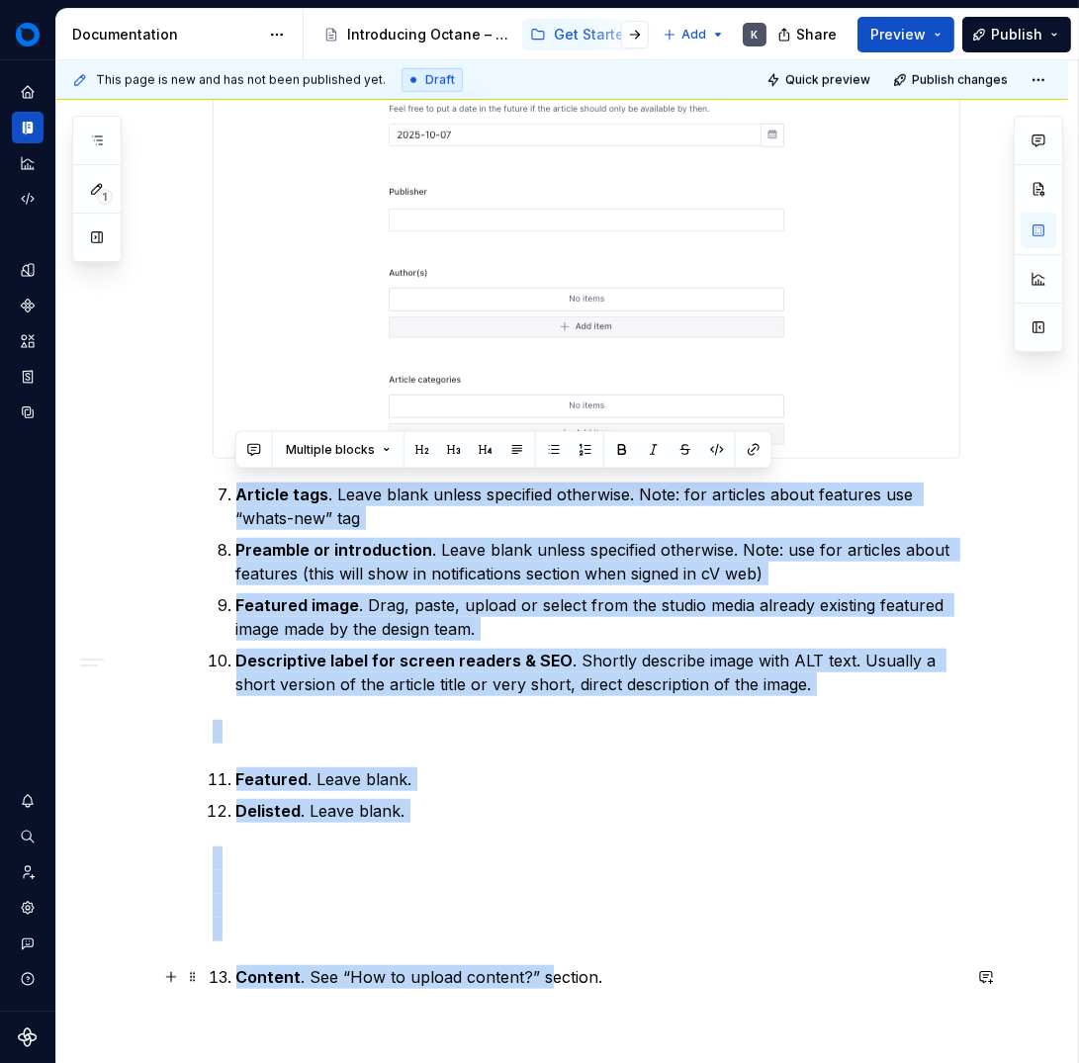
scroll to position [2051, 0]
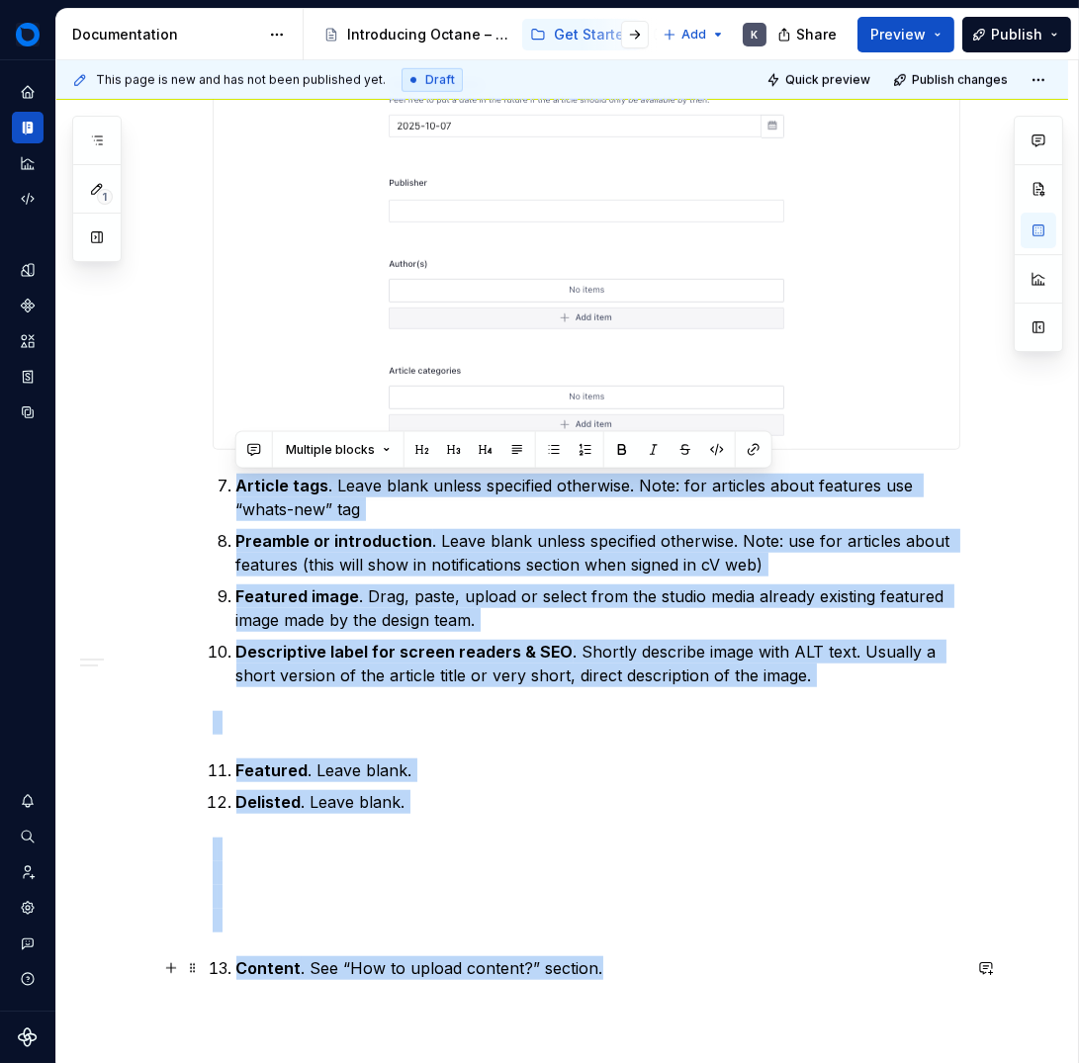
drag, startPoint x: 233, startPoint y: 662, endPoint x: 811, endPoint y: 962, distance: 651.2
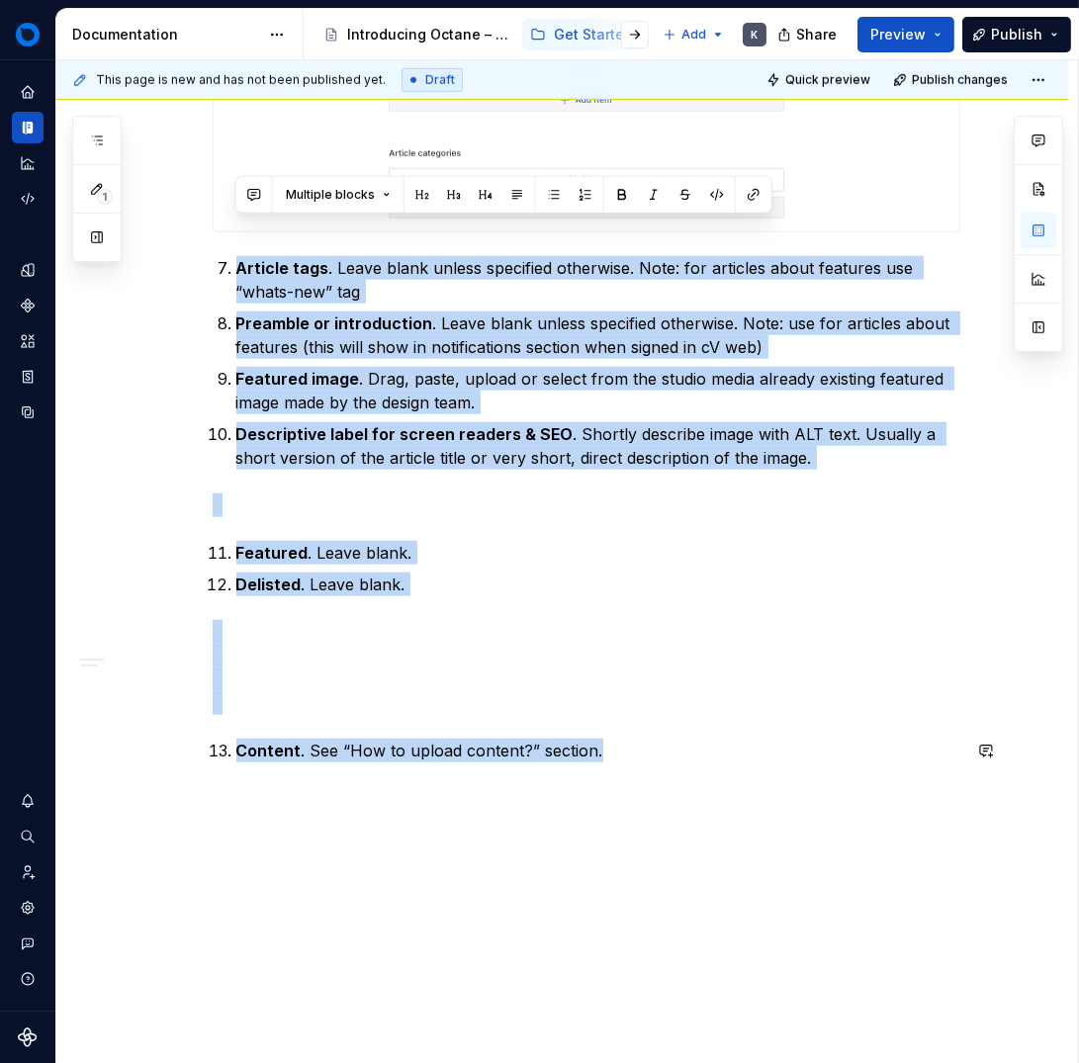
scroll to position [2308, 0]
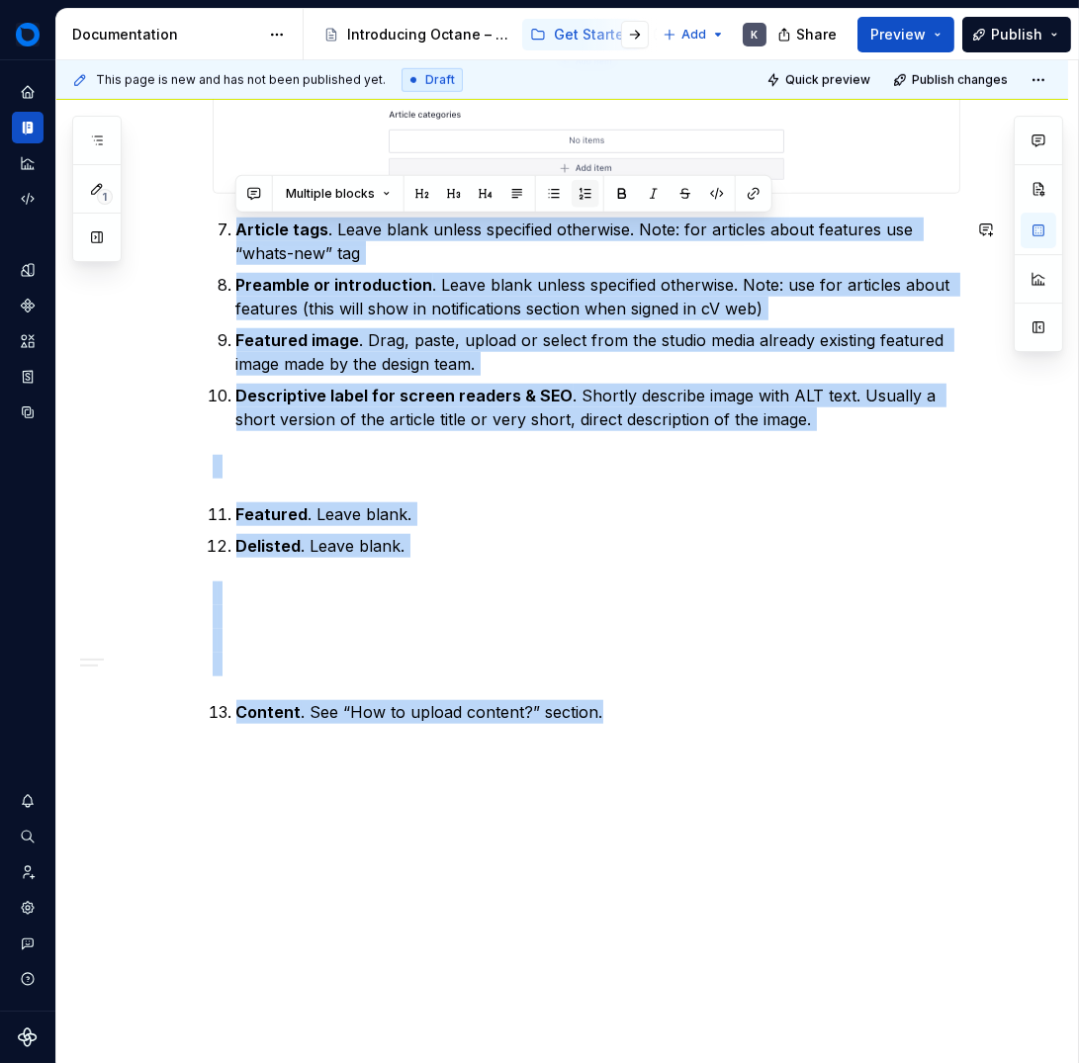
click at [583, 199] on button "button" at bounding box center [586, 194] width 28 height 28
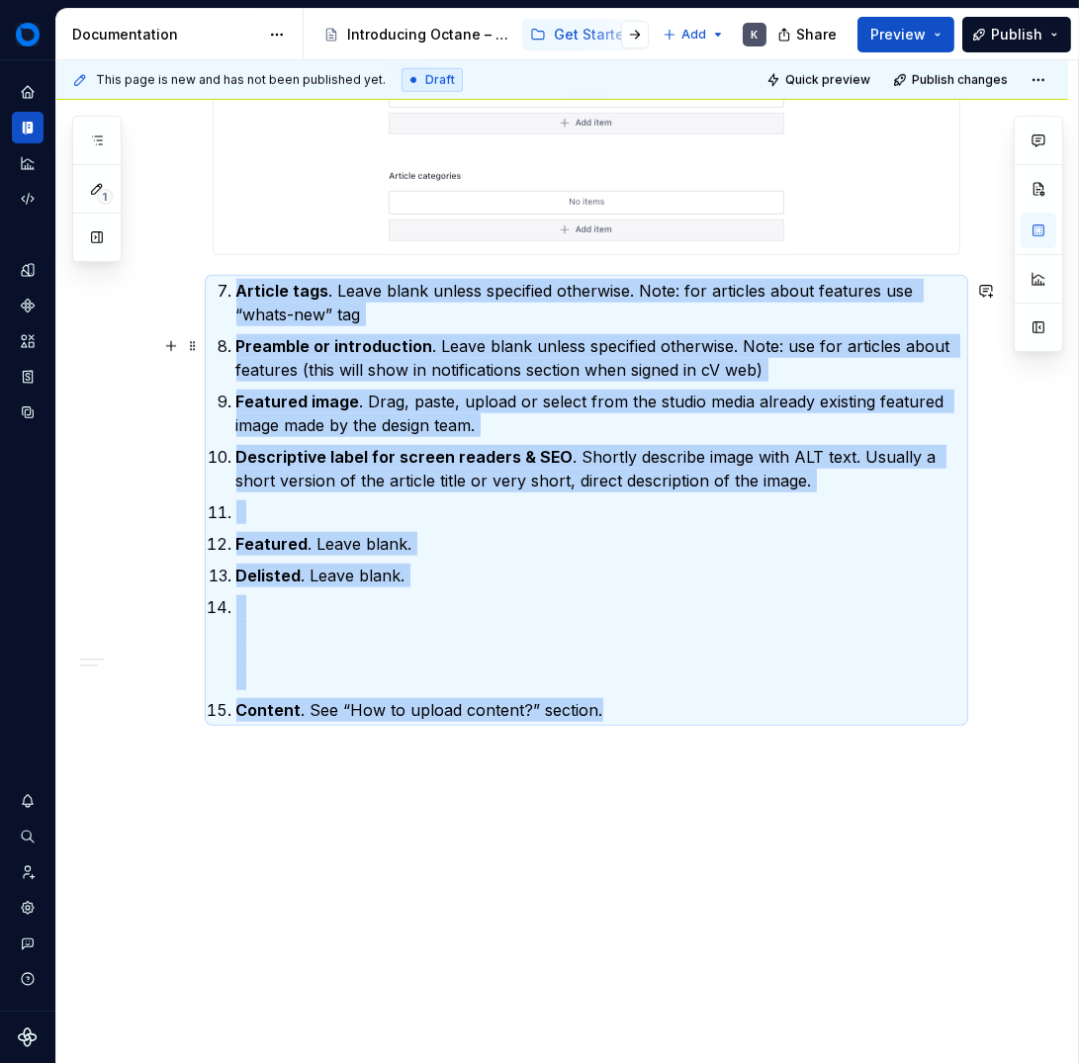
click at [596, 334] on p "Preamble or introduction . Leave blank unless specified otherwise. Note: use fo…" at bounding box center [598, 357] width 724 height 47
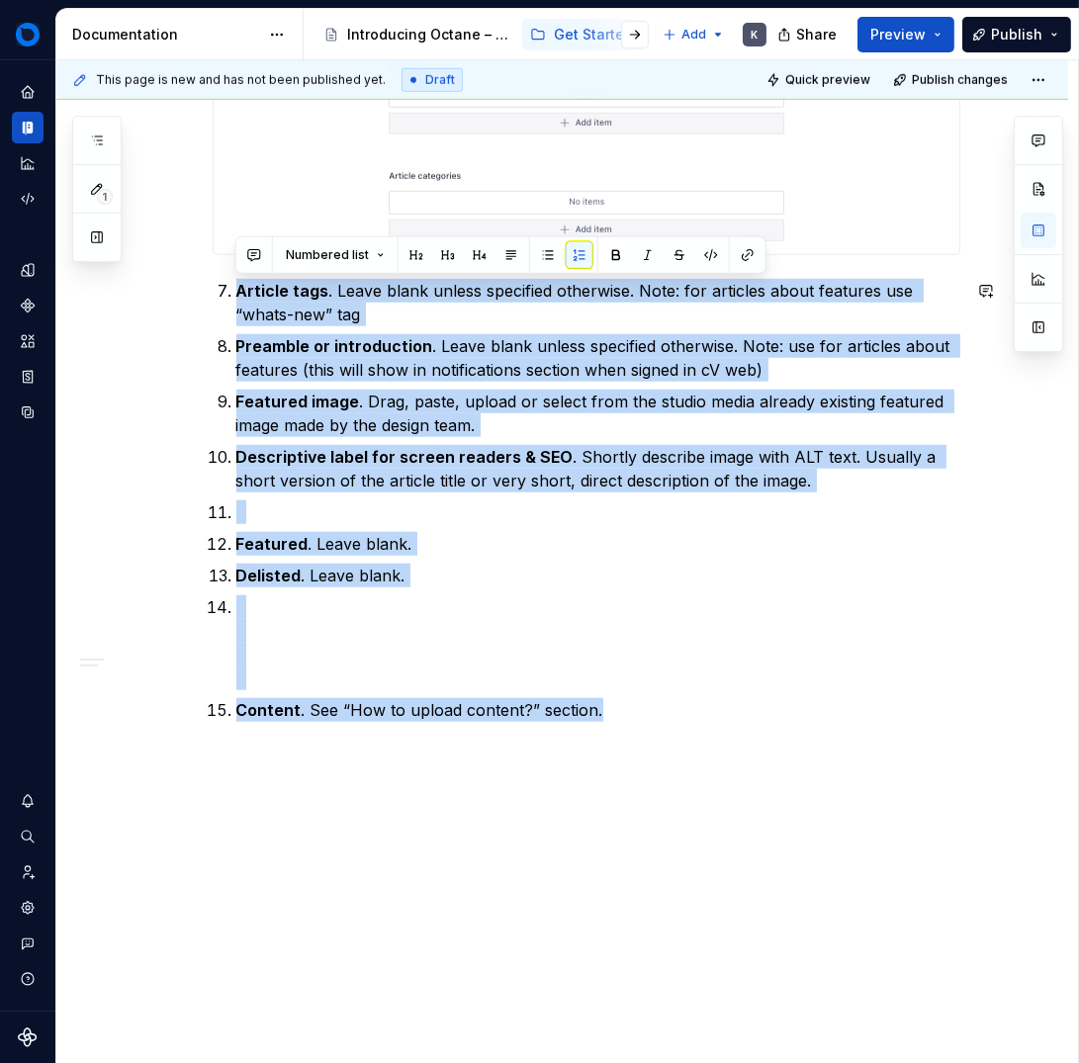
drag, startPoint x: 266, startPoint y: 348, endPoint x: 667, endPoint y: 645, distance: 498.5
click at [576, 252] on button "button" at bounding box center [580, 255] width 28 height 28
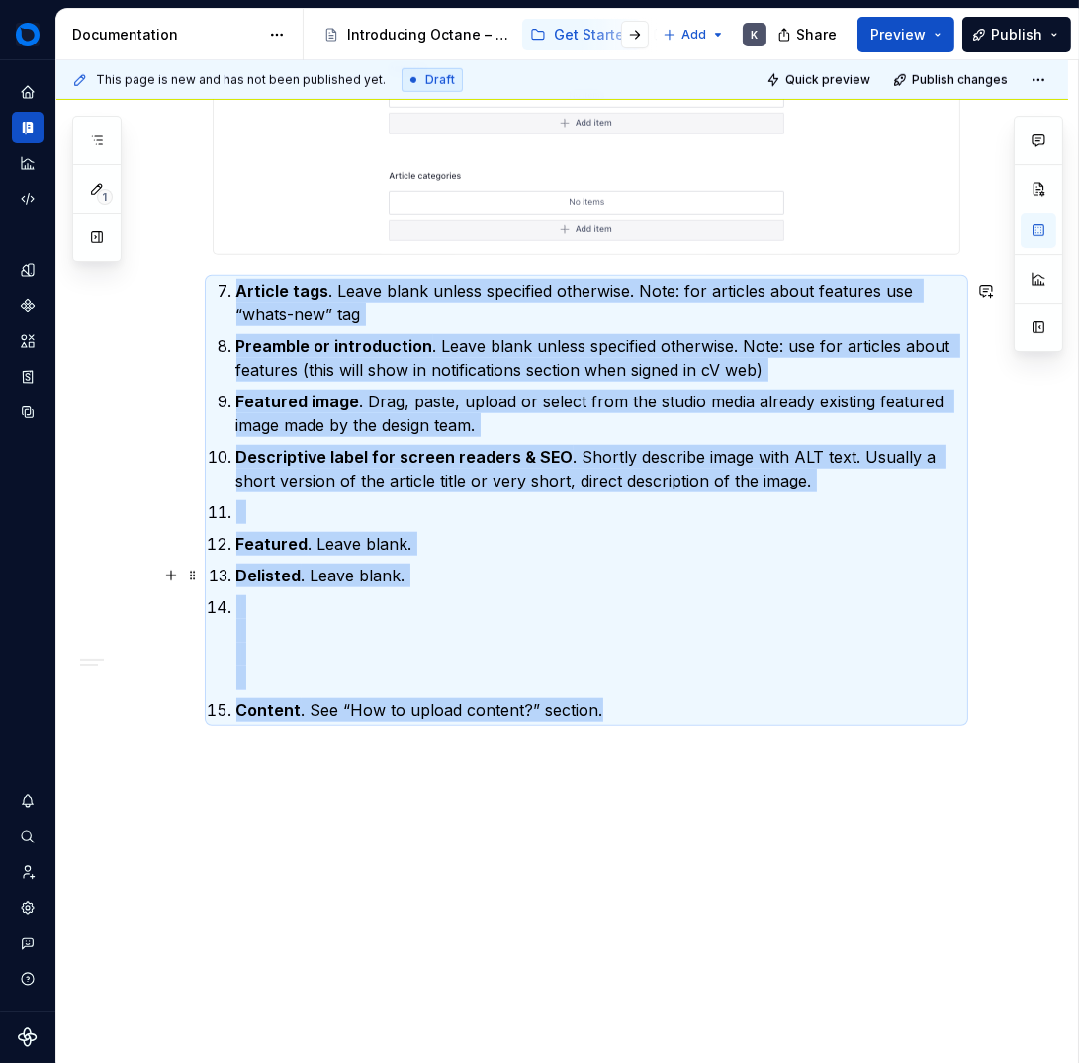
click at [493, 612] on p at bounding box center [598, 642] width 724 height 95
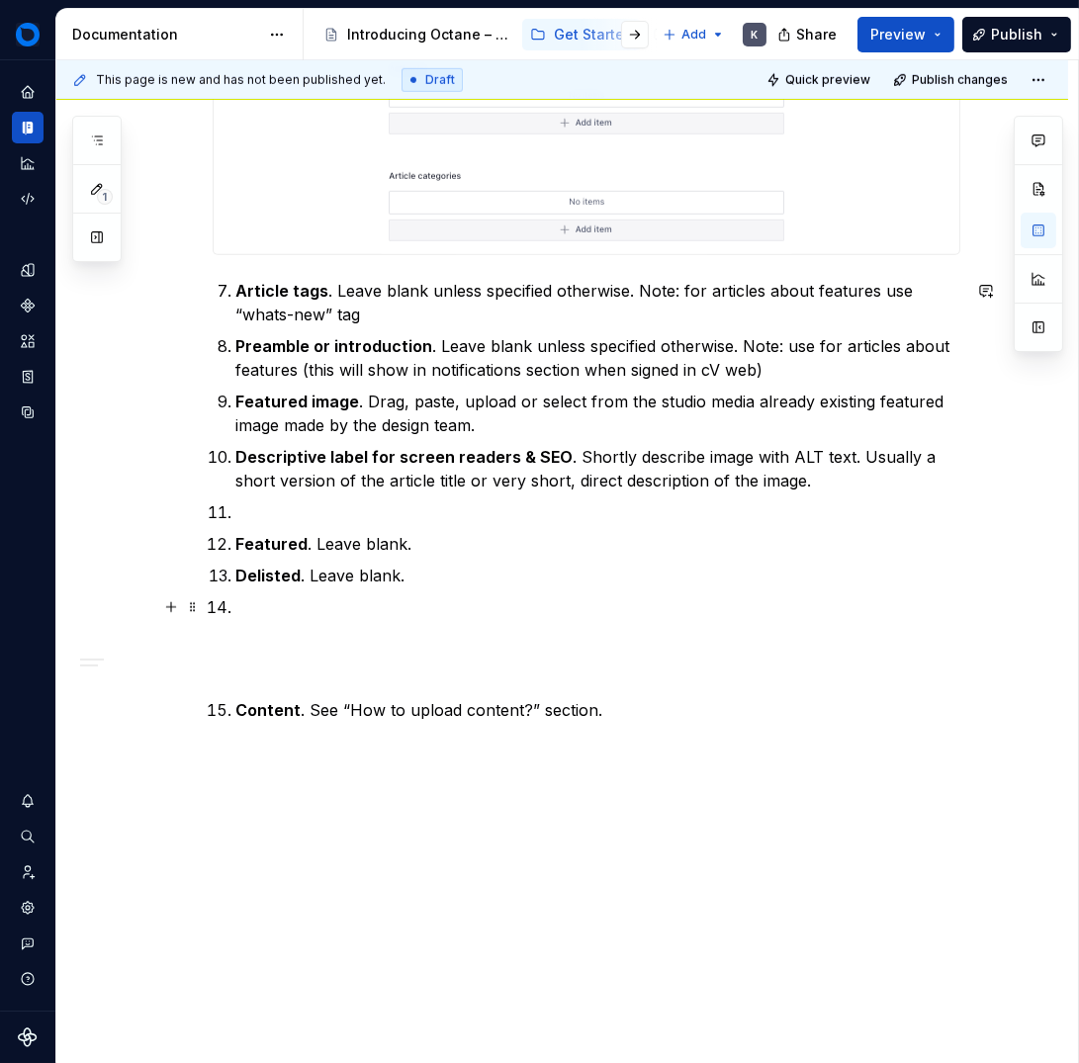
scroll to position [2214, 0]
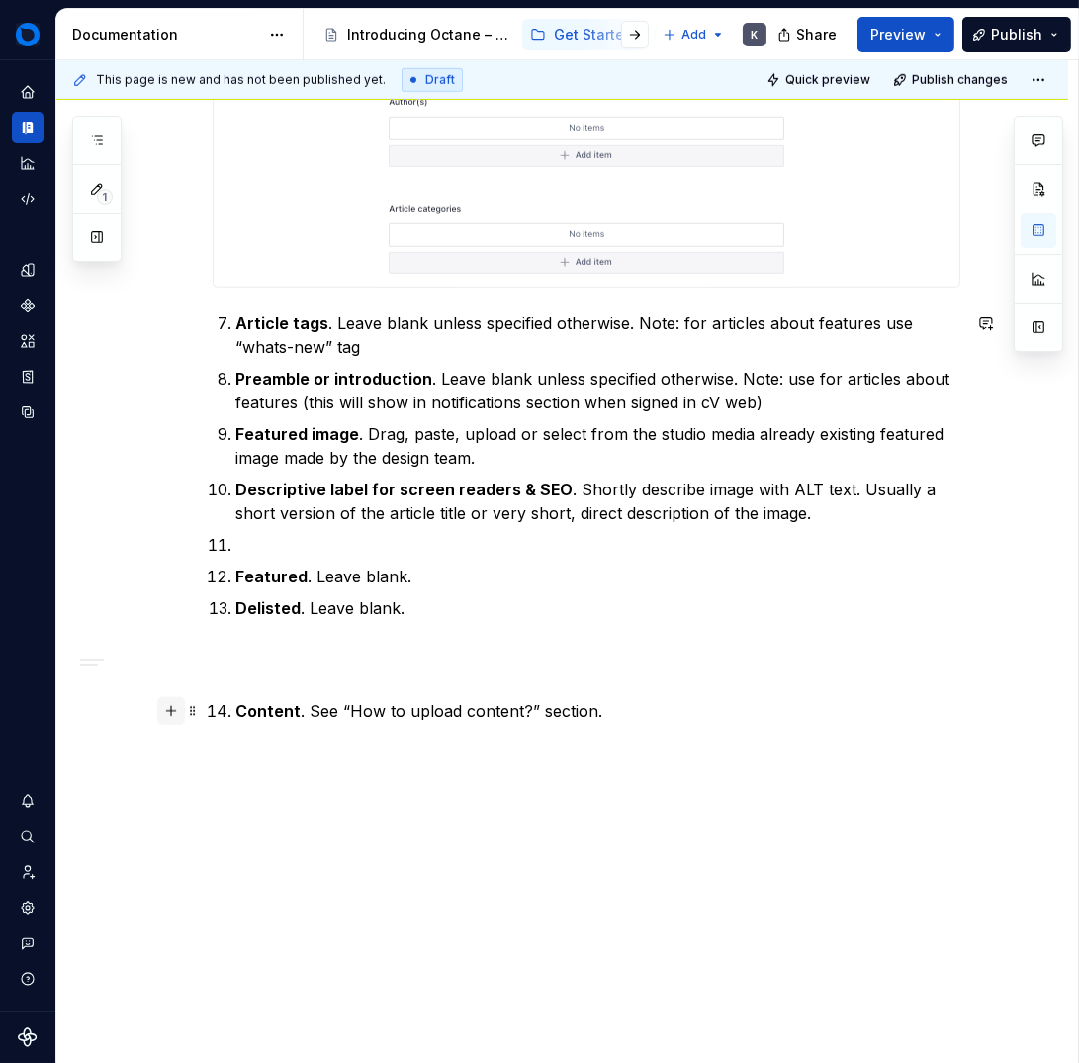
drag, startPoint x: 232, startPoint y: 712, endPoint x: 181, endPoint y: 706, distance: 51.8
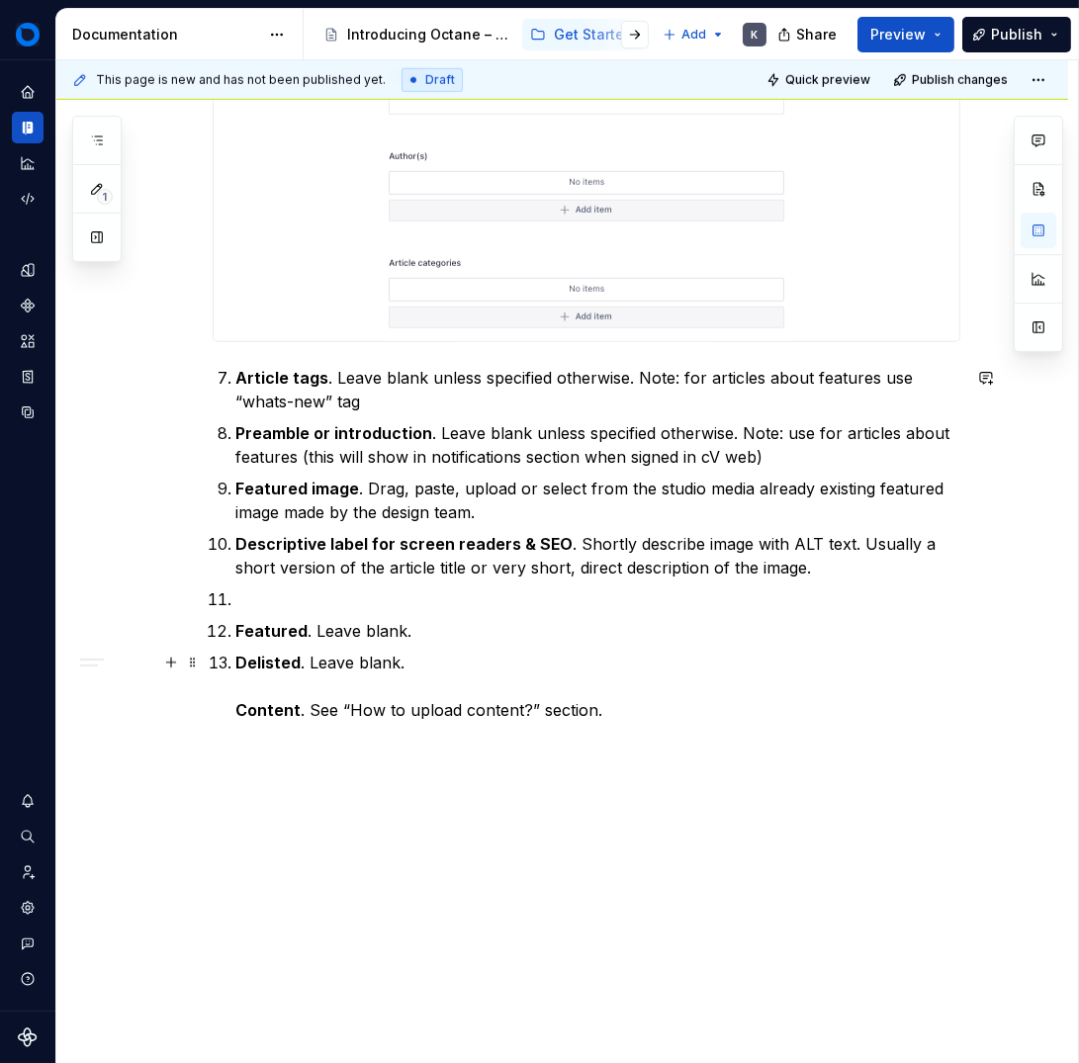
scroll to position [2136, 0]
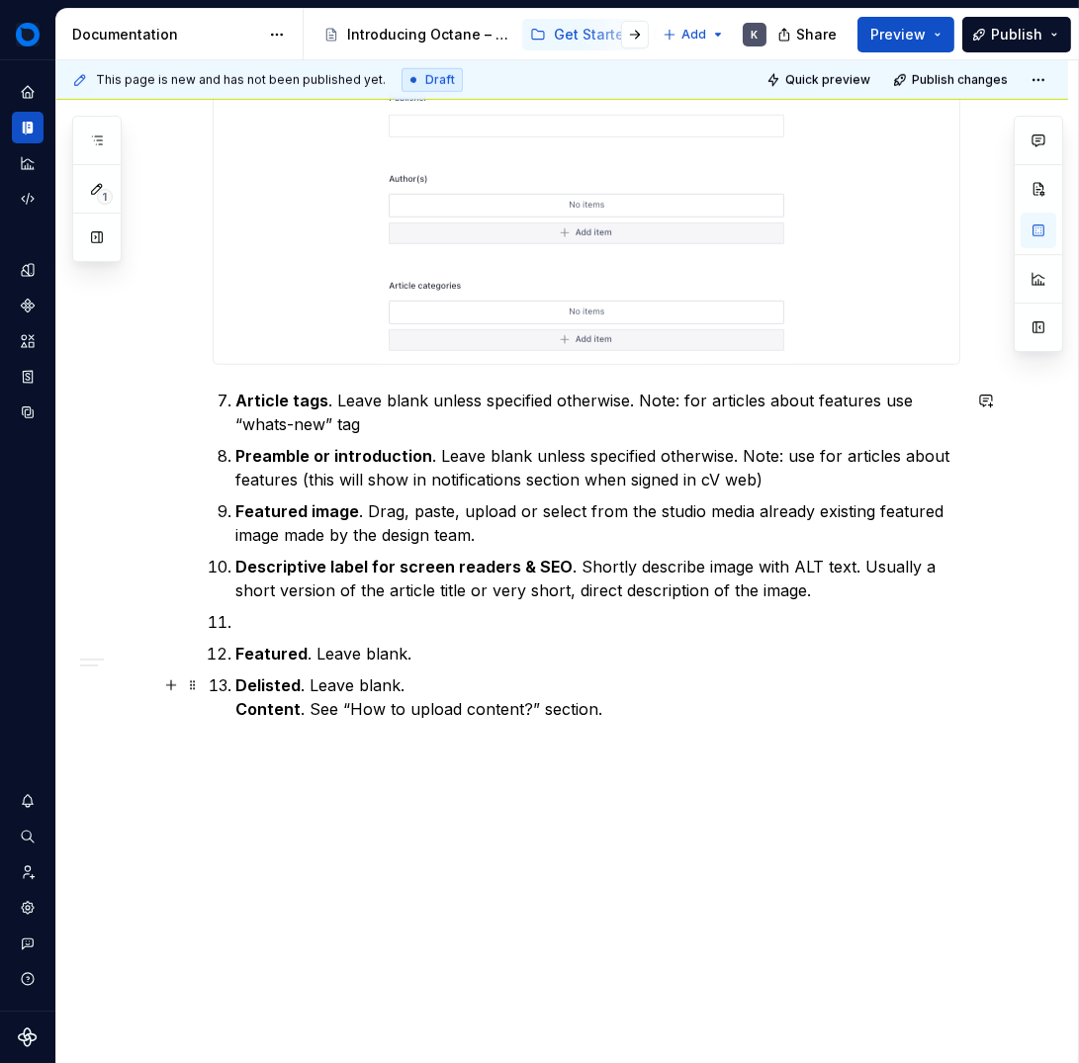
click at [236, 686] on strong "Delisted" at bounding box center [268, 686] width 65 height 20
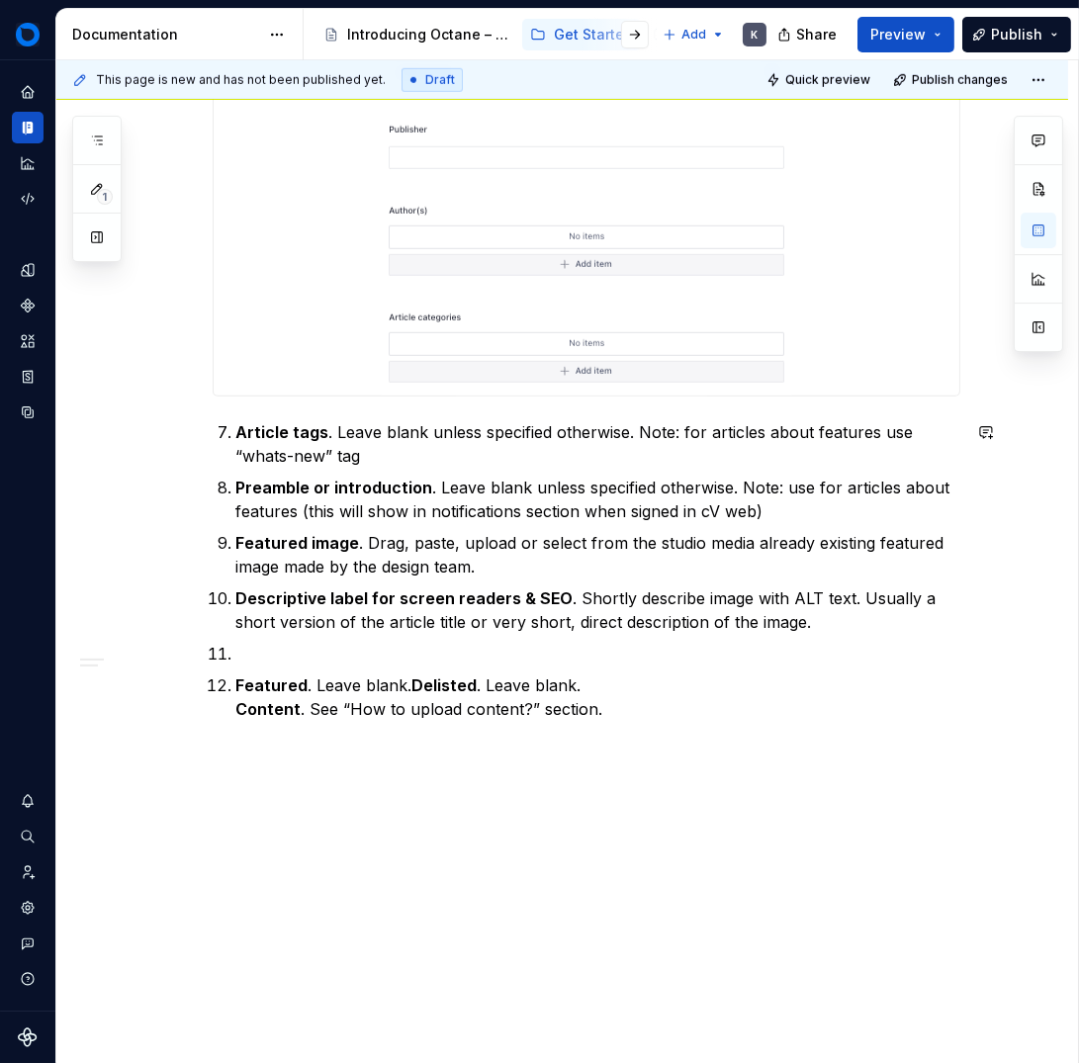
scroll to position [2104, 0]
click at [238, 682] on strong "Featured" at bounding box center [272, 687] width 72 height 20
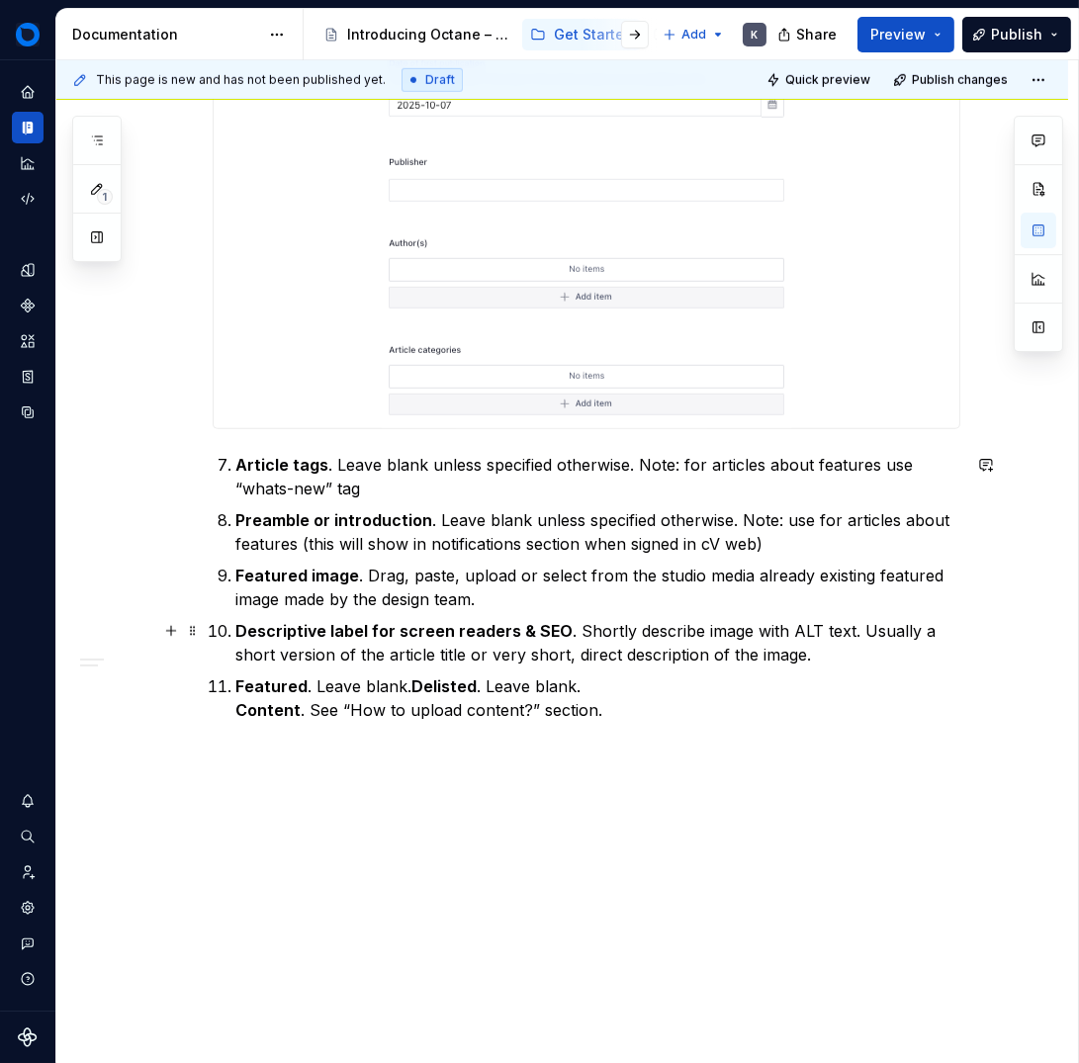
scroll to position [2064, 0]
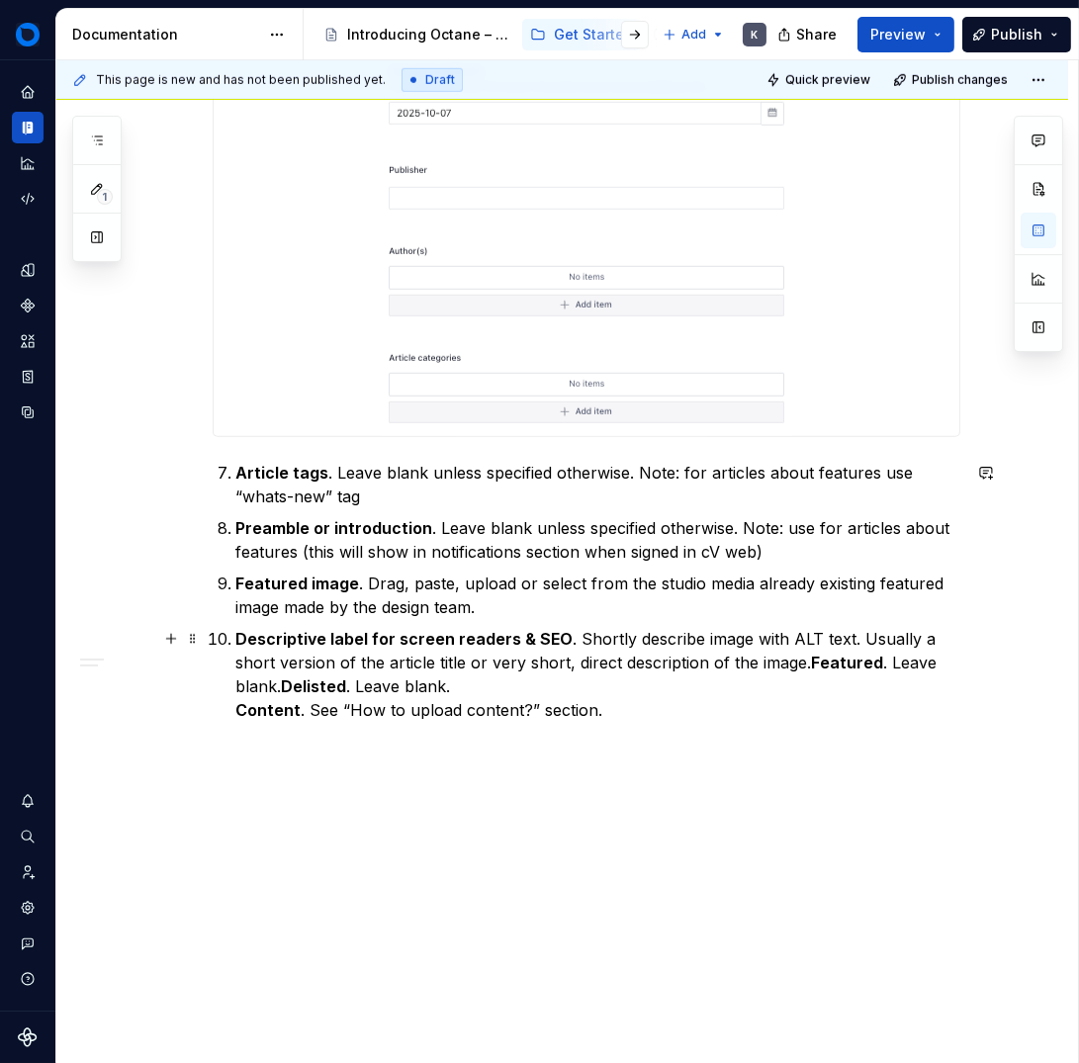
click at [236, 634] on li "Descriptive label for screen readers & SEO . Shortly describe image with ALT te…" at bounding box center [598, 674] width 724 height 95
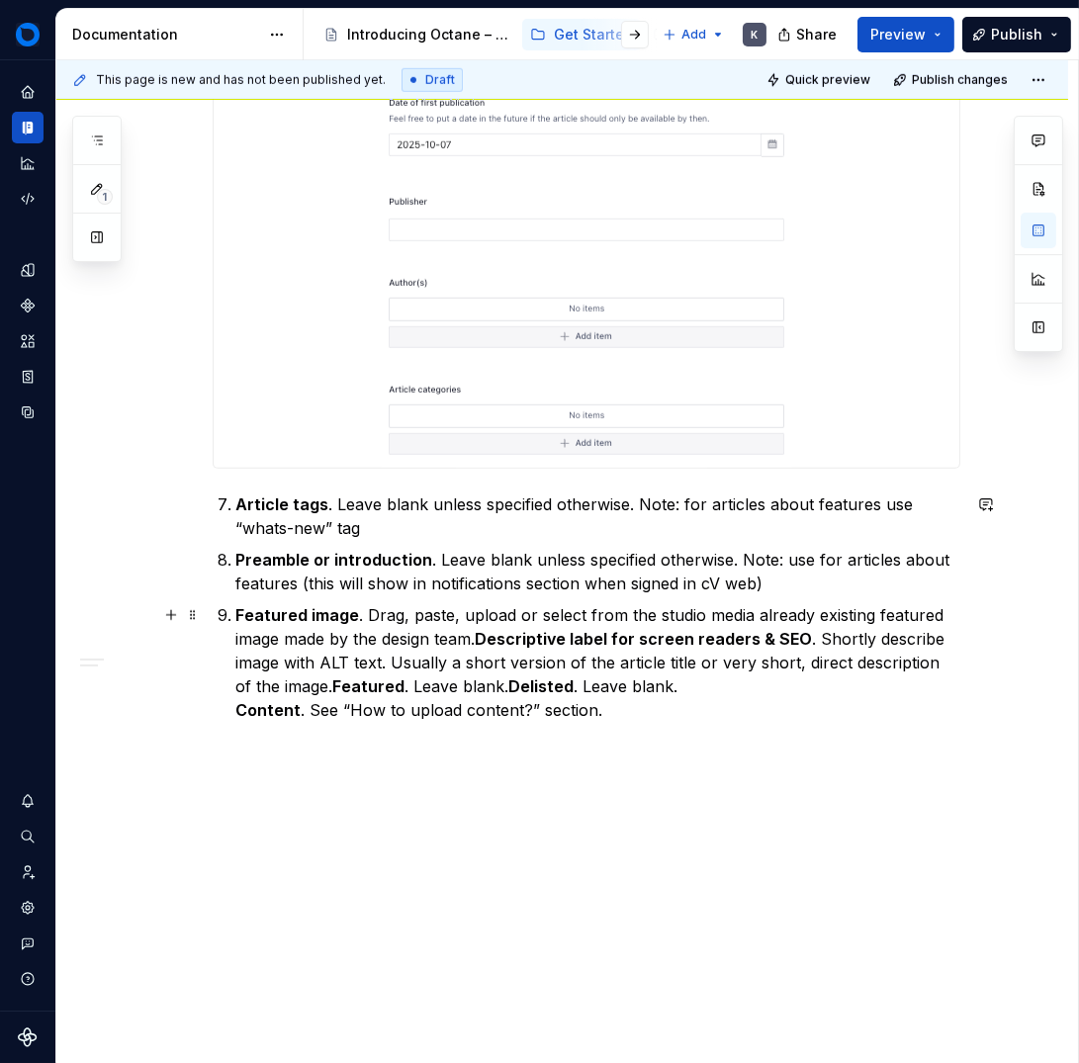
click at [236, 611] on li "Featured image . Drag, paste, upload or select from the studio media already ex…" at bounding box center [598, 662] width 724 height 119
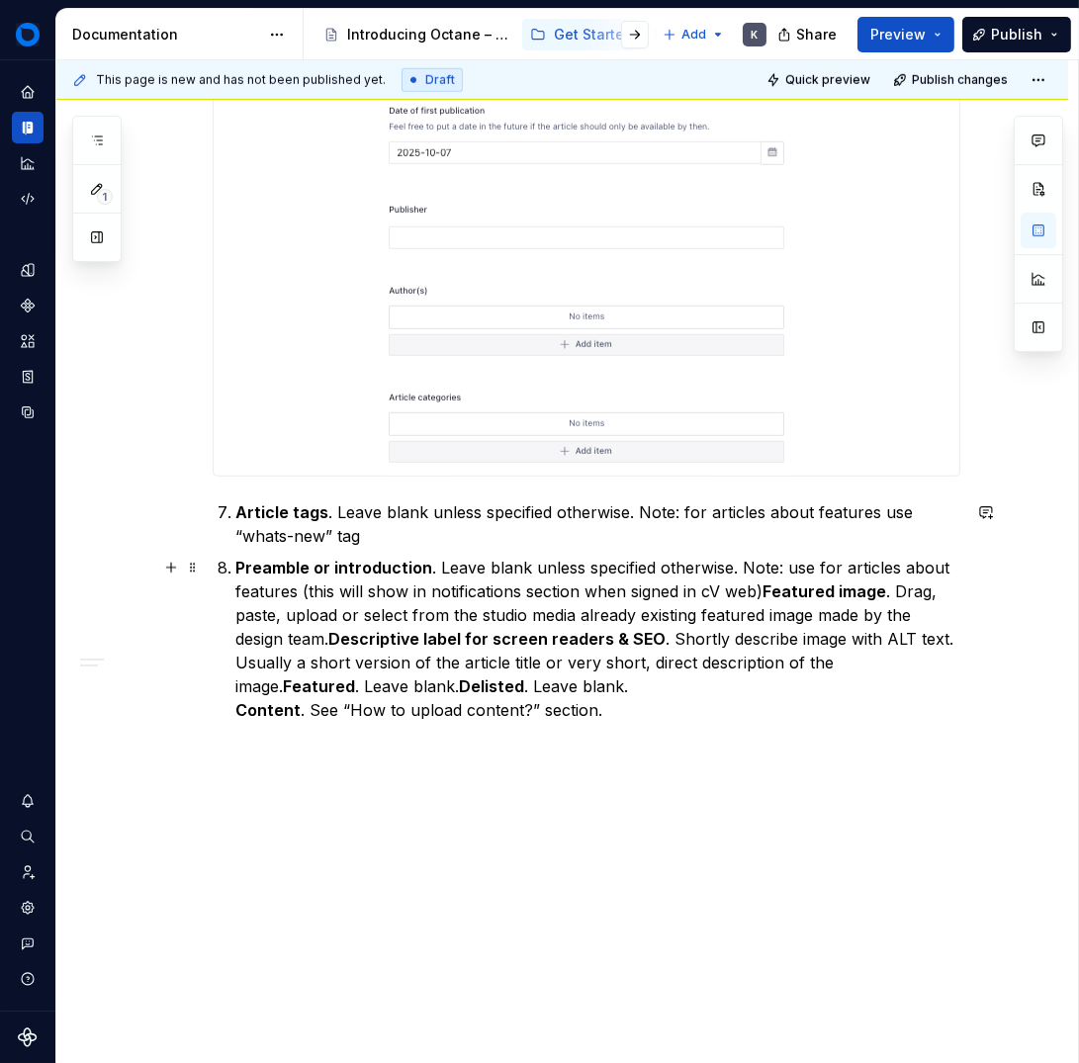
click at [236, 573] on strong "Preamble or introduction" at bounding box center [334, 568] width 197 height 20
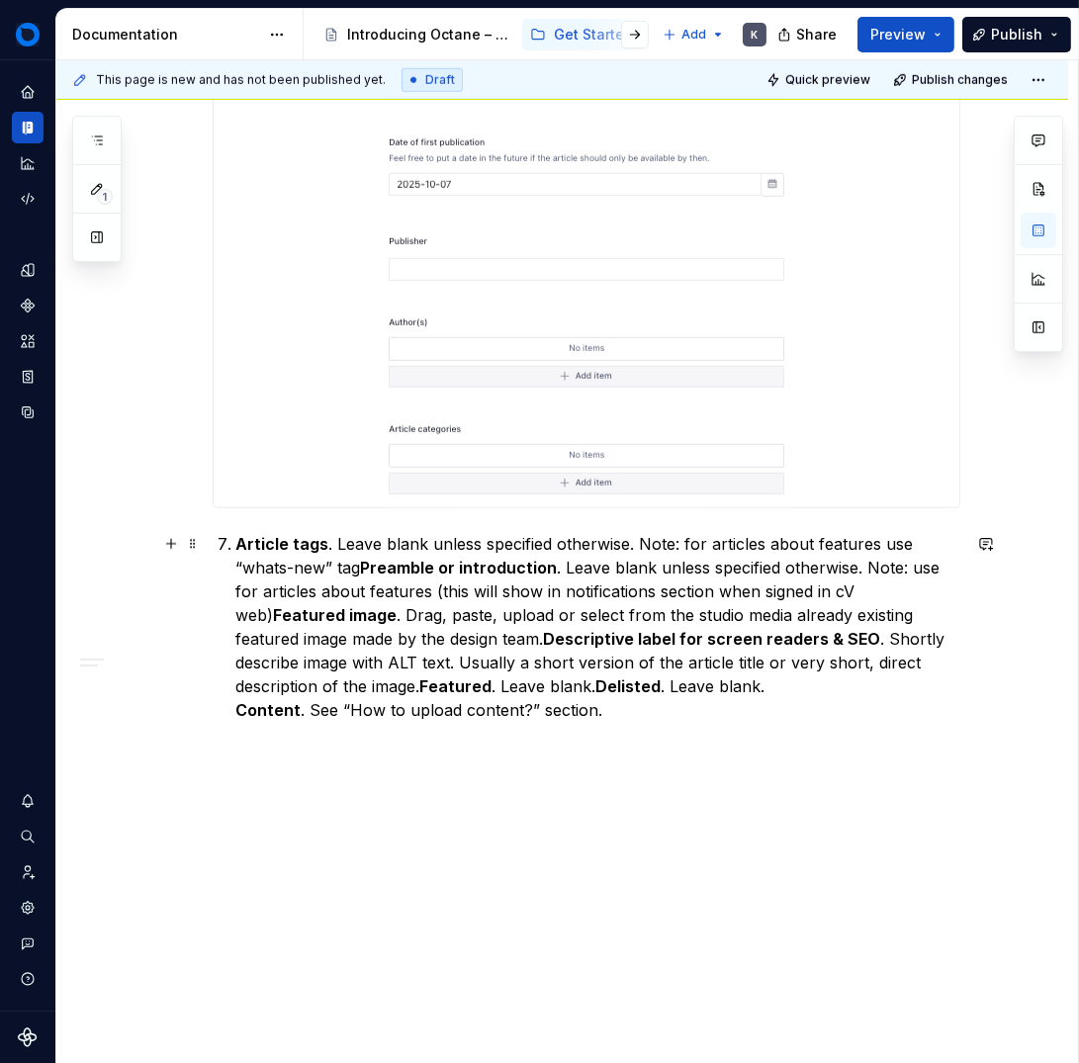
drag, startPoint x: 229, startPoint y: 540, endPoint x: 240, endPoint y: 567, distance: 28.8
click at [236, 542] on li "Article tags . Leave blank unless specified otherwise. Note: for articles about…" at bounding box center [598, 627] width 724 height 190
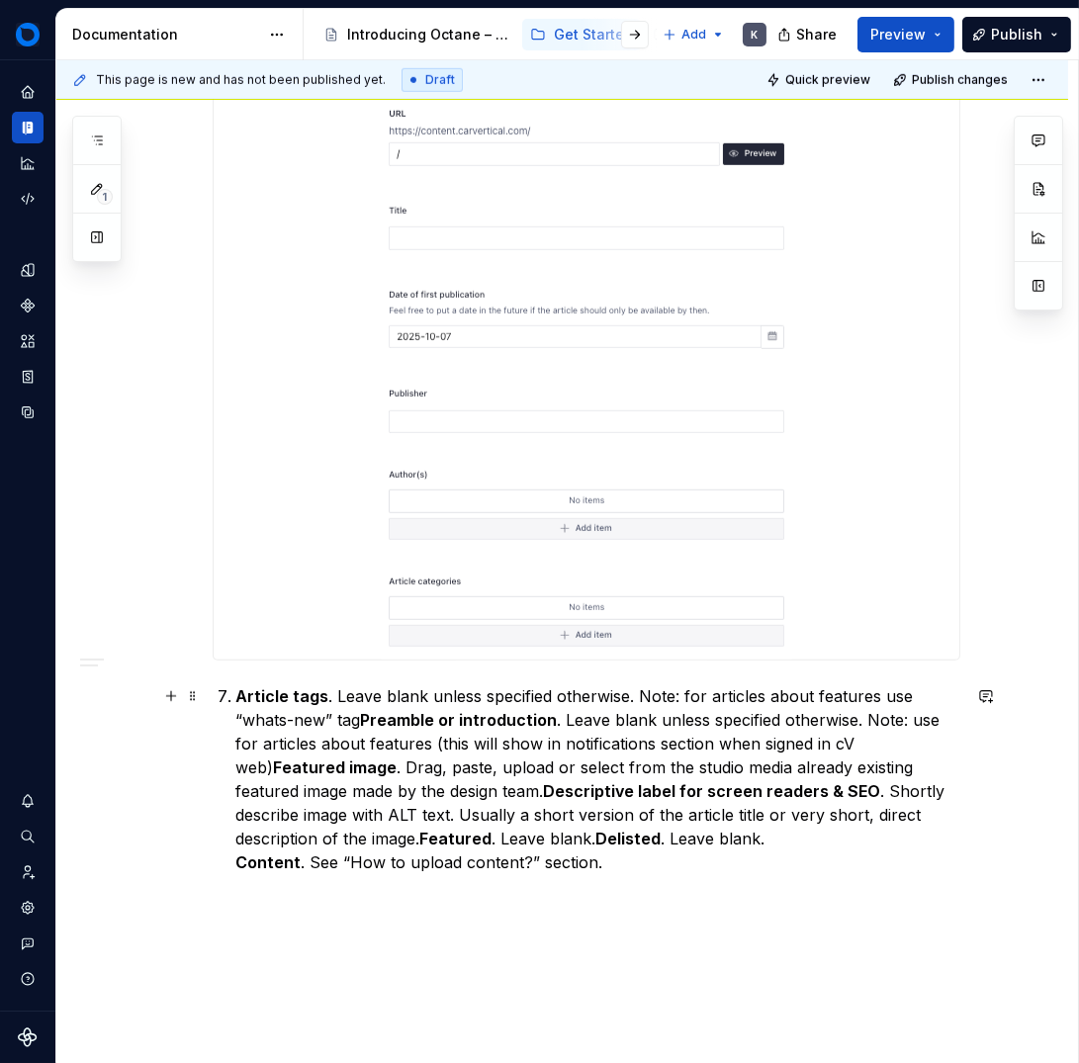
scroll to position [1863, 0]
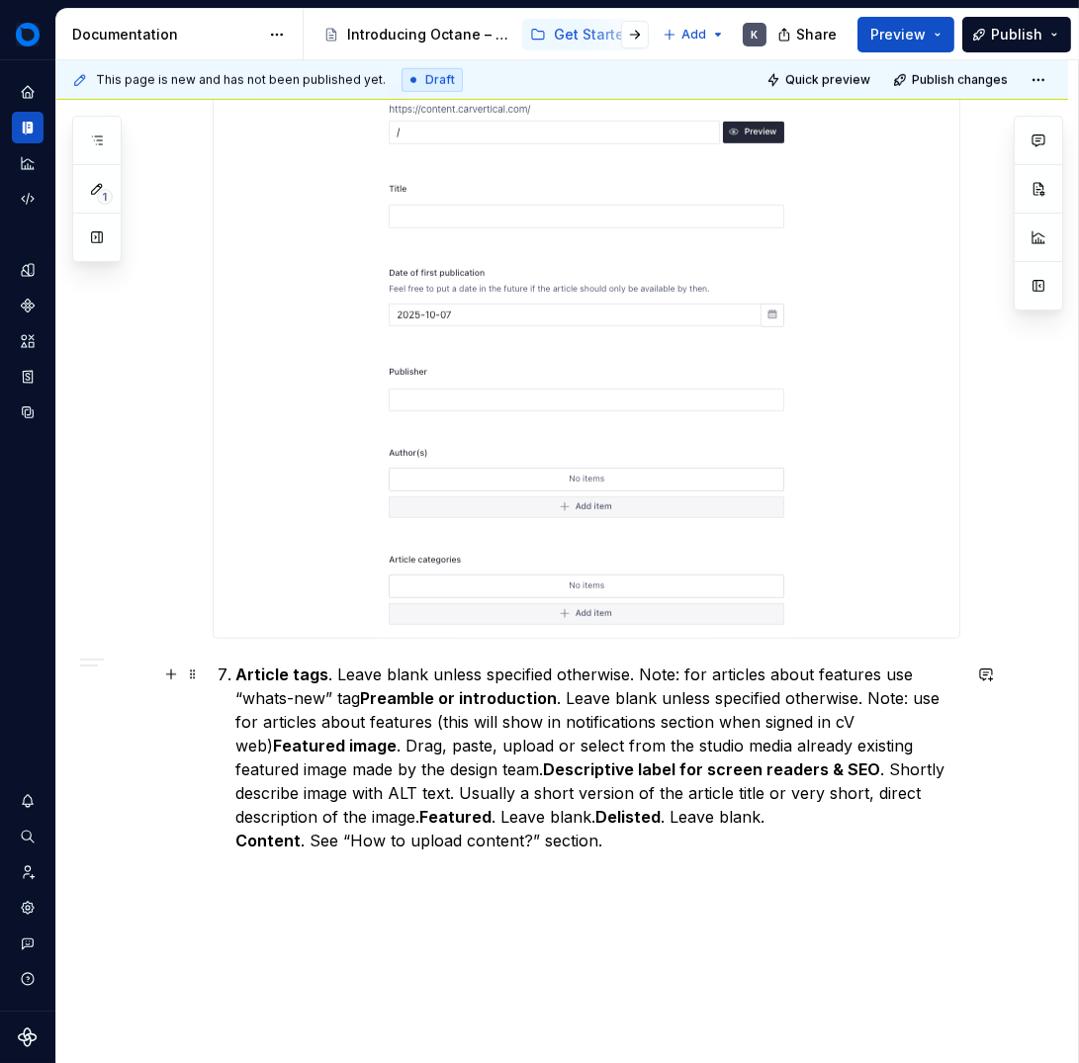
click at [236, 680] on li "Article tags . Leave blank unless specified otherwise. Note: for articles about…" at bounding box center [598, 758] width 724 height 190
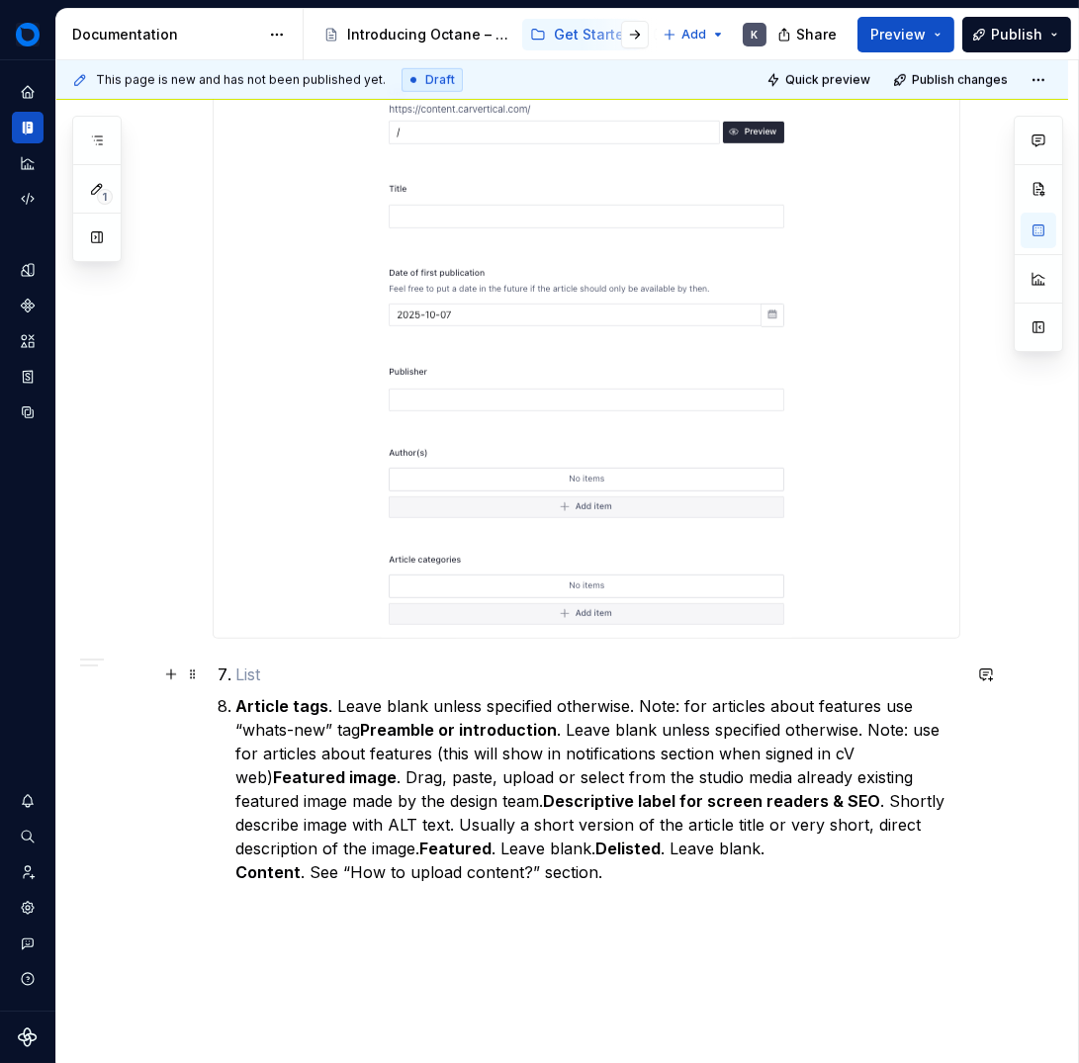
click at [240, 671] on p at bounding box center [598, 675] width 724 height 24
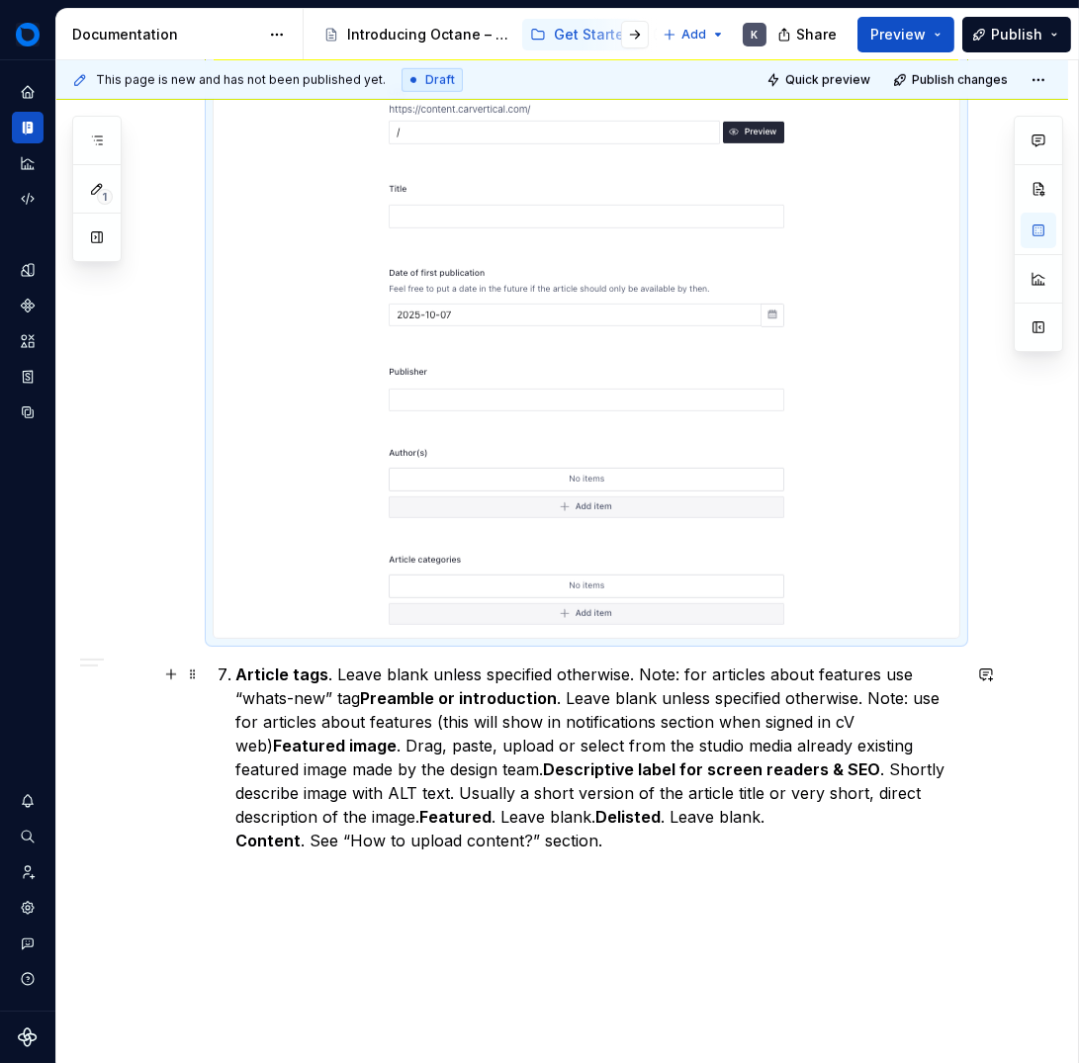
drag, startPoint x: 235, startPoint y: 681, endPoint x: 240, endPoint y: 690, distance: 11.1
click at [236, 682] on strong "Article tags" at bounding box center [282, 675] width 93 height 20
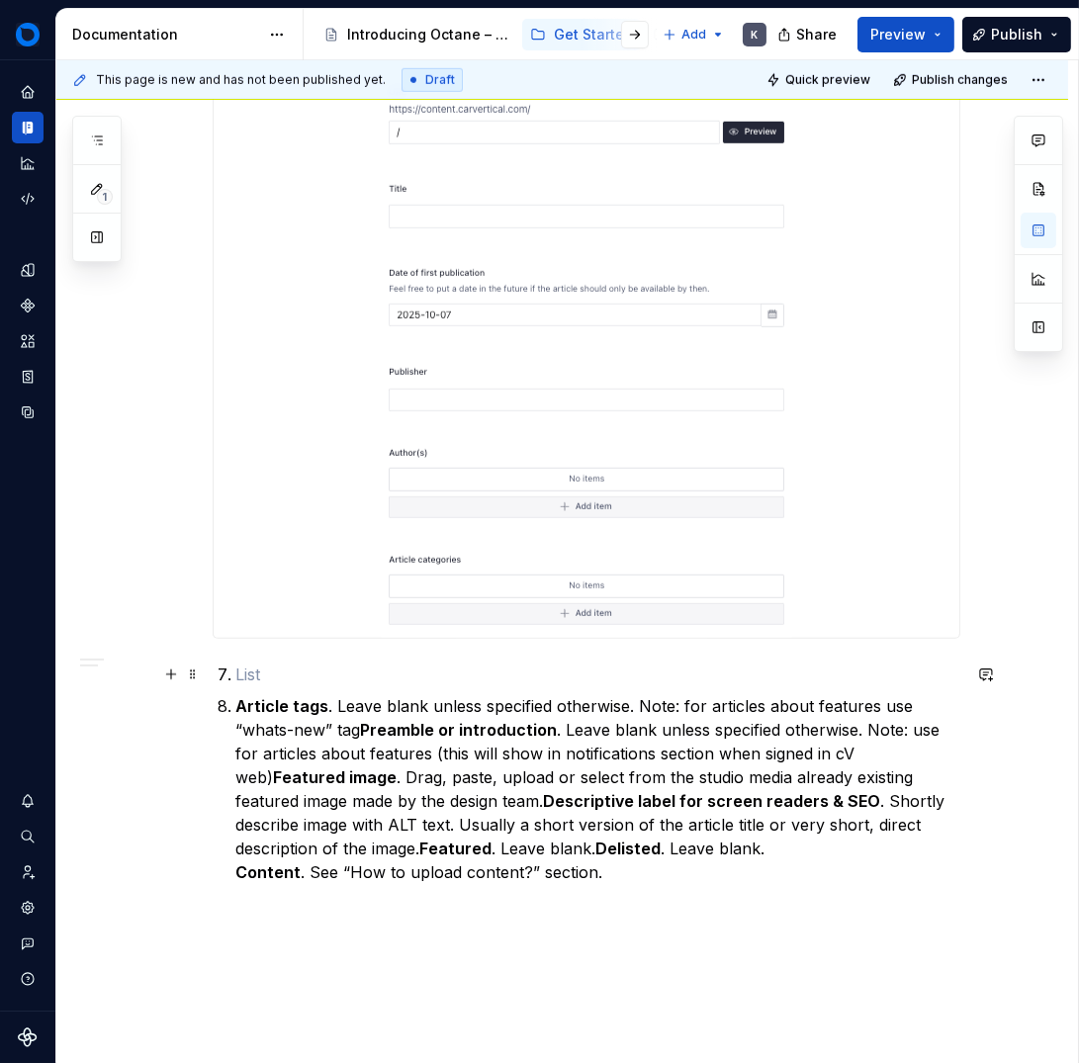
click at [236, 684] on li at bounding box center [598, 675] width 724 height 24
click at [185, 678] on span at bounding box center [193, 675] width 16 height 28
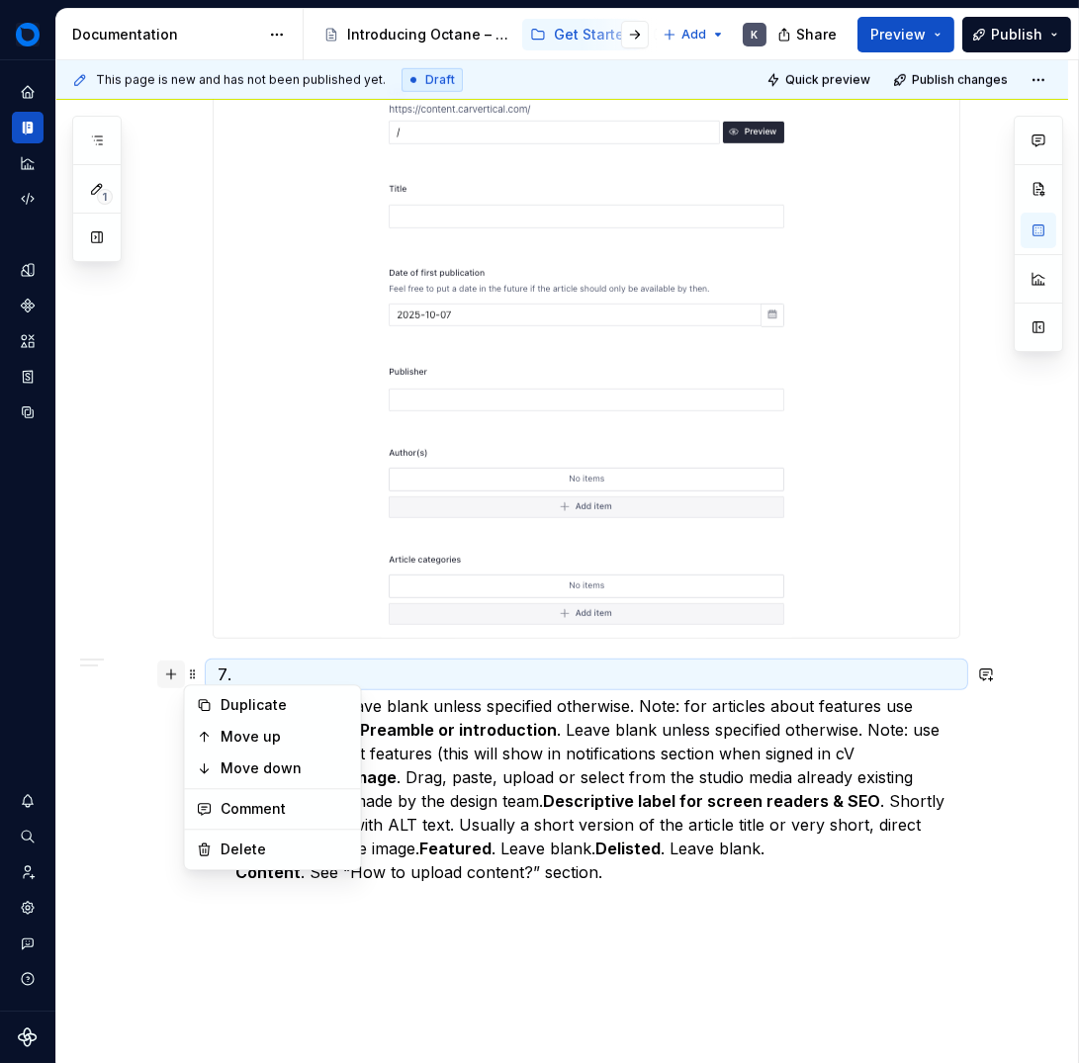
click at [167, 668] on button "button" at bounding box center [171, 675] width 28 height 28
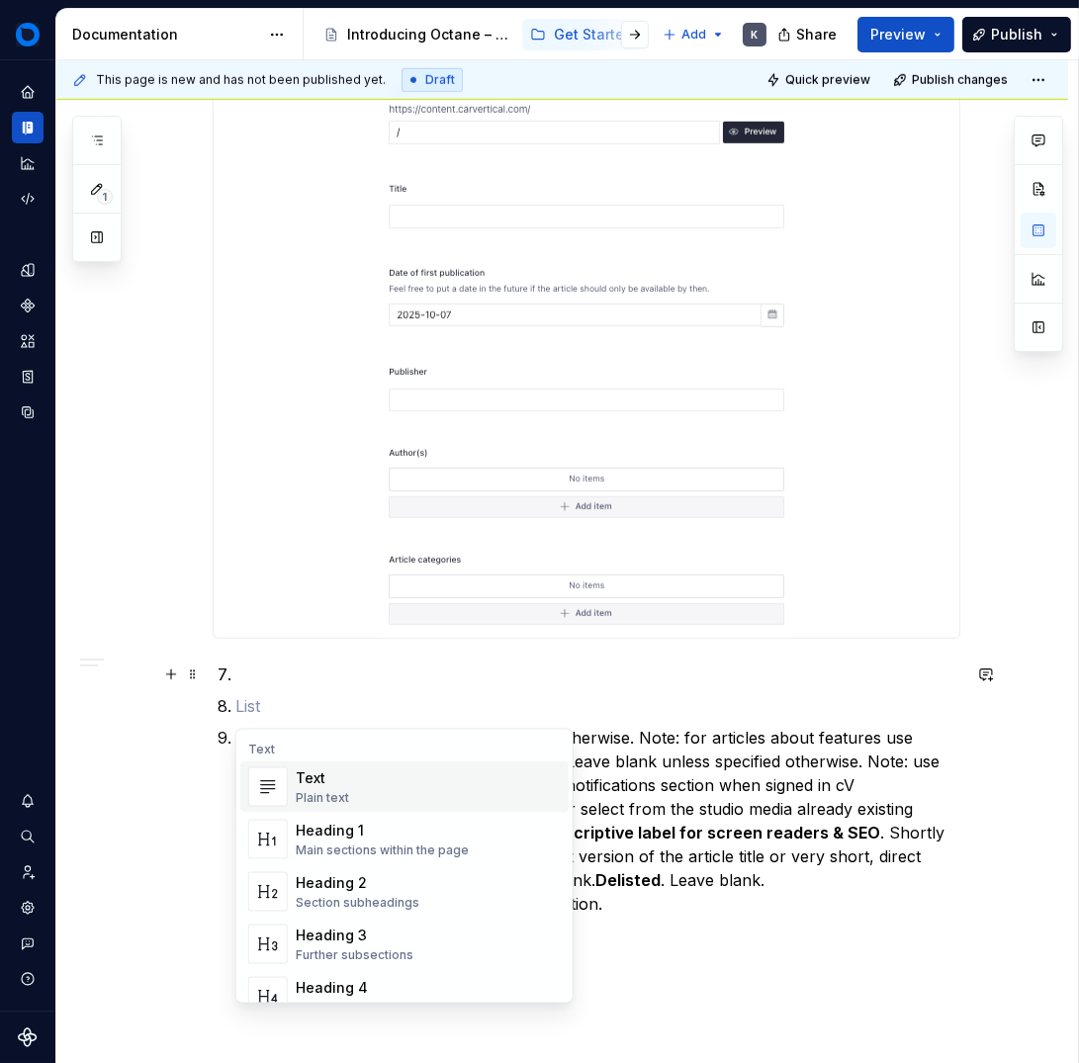
click at [344, 699] on p at bounding box center [598, 706] width 724 height 24
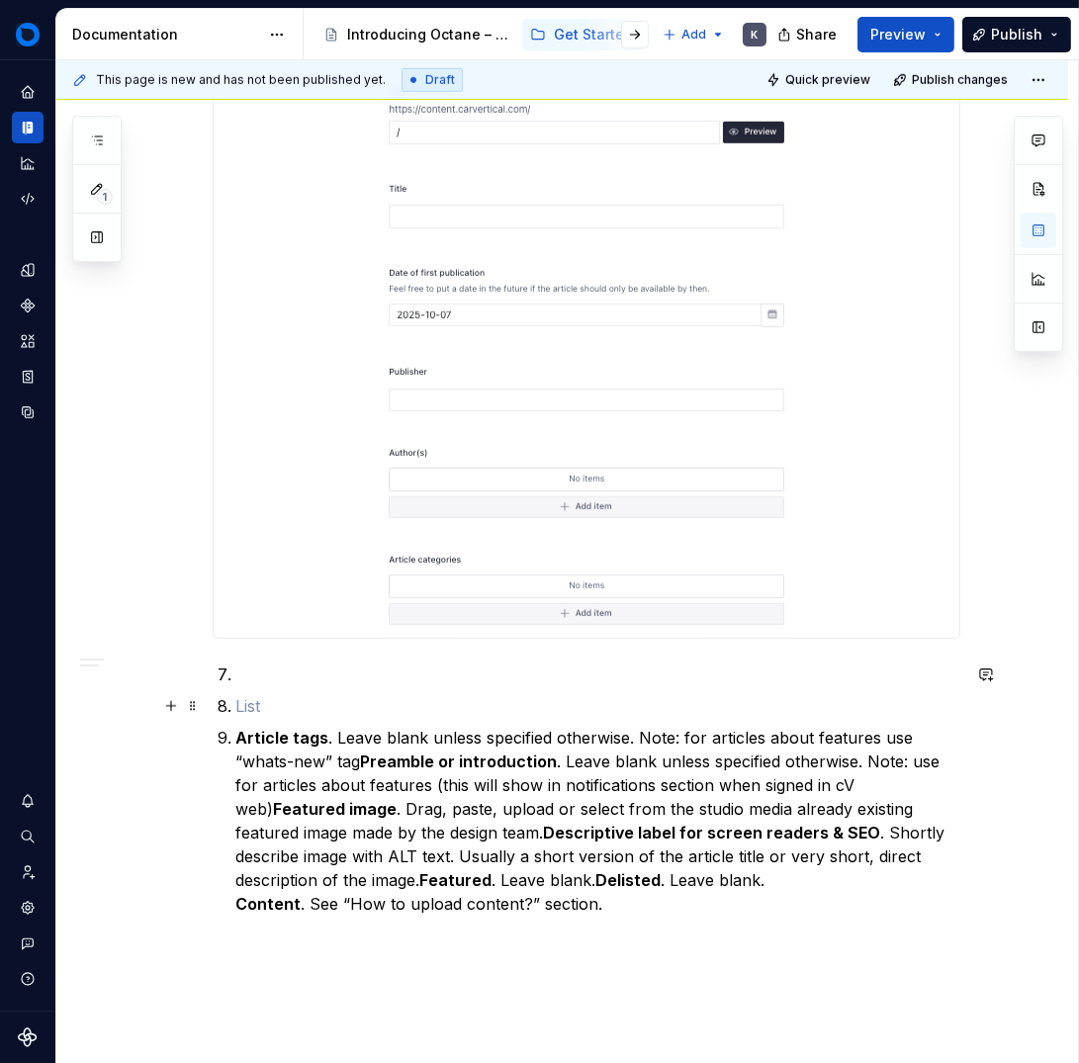
click at [236, 705] on li at bounding box center [598, 706] width 724 height 24
click at [236, 733] on li "Article tags . Leave blank unless specified otherwise. Note: for articles about…" at bounding box center [598, 821] width 724 height 190
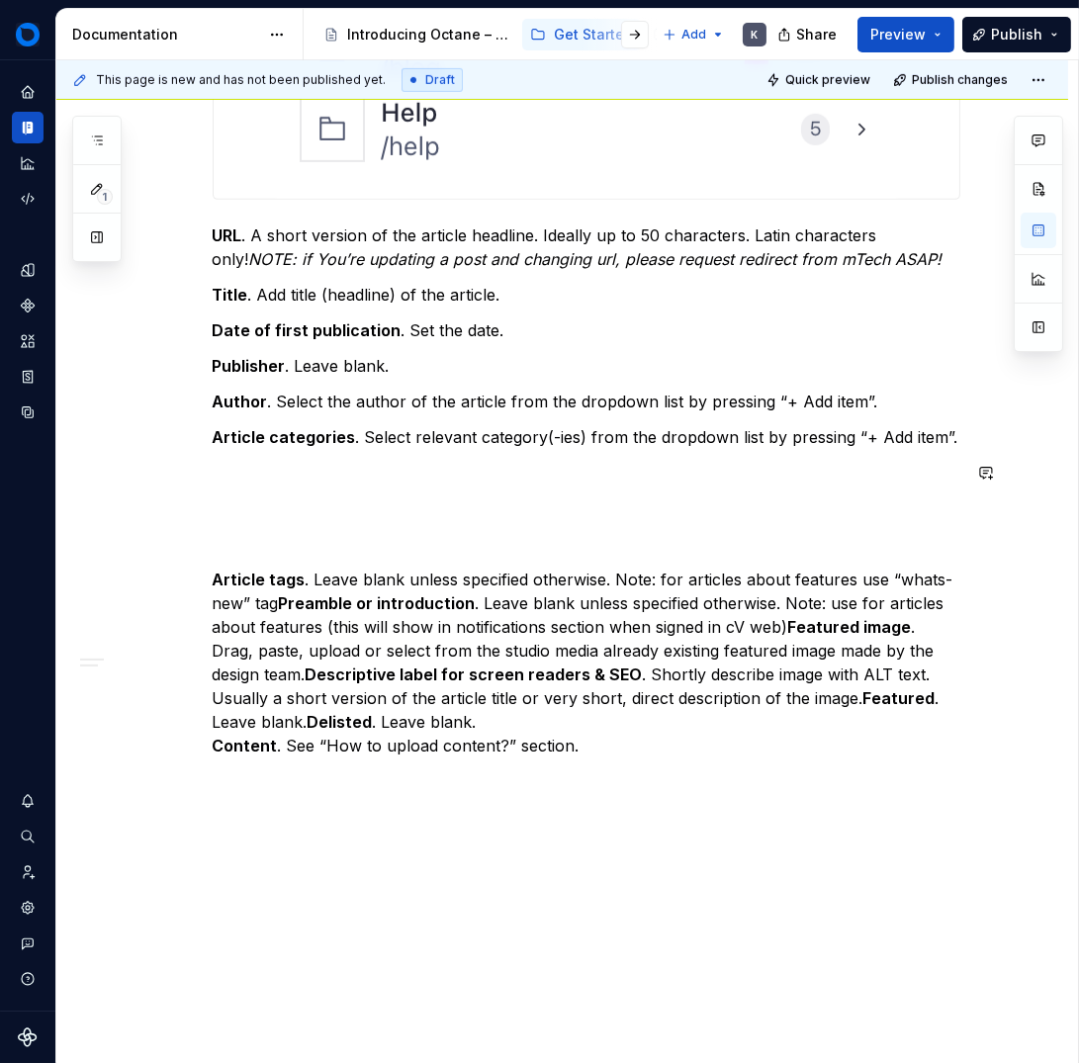
scroll to position [1363, 0]
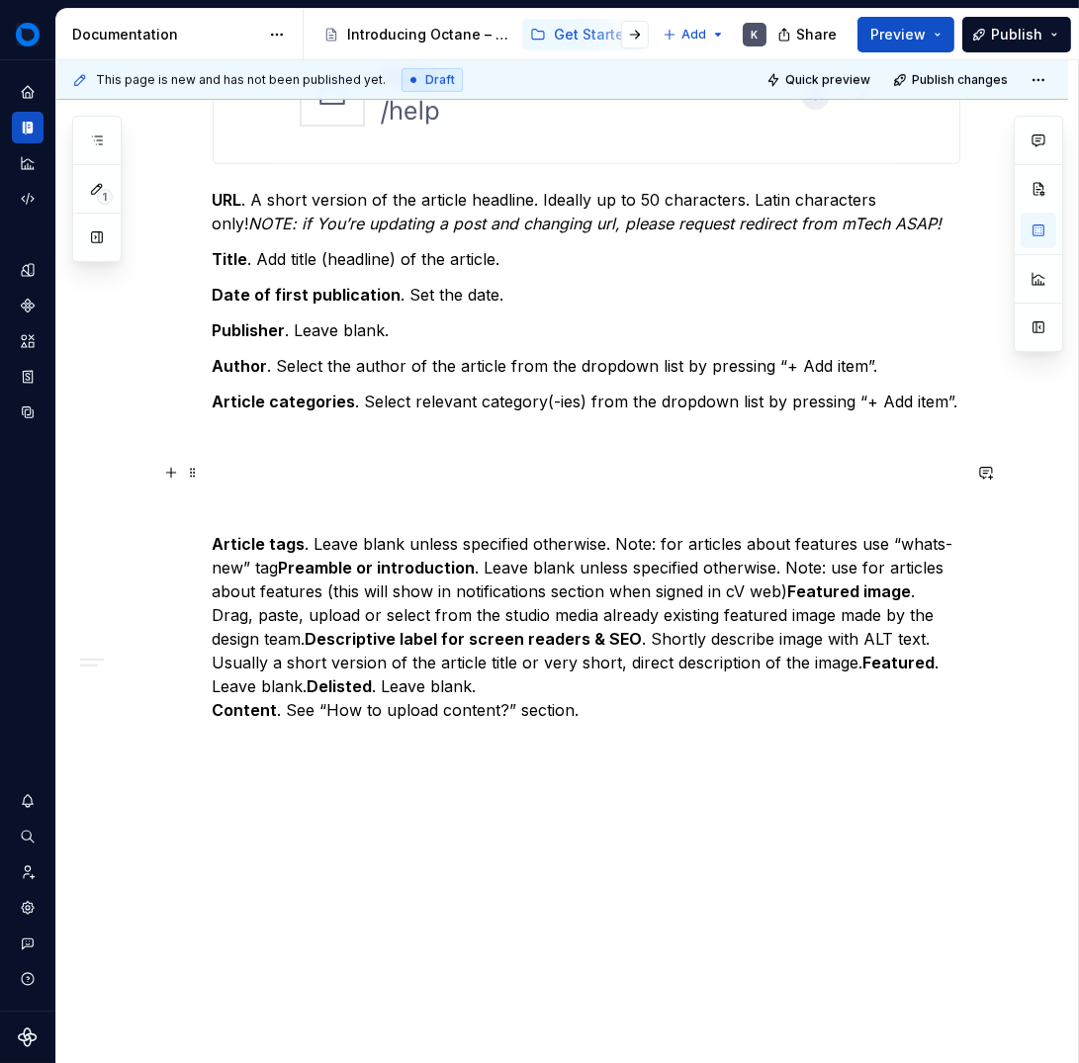
click at [259, 462] on p at bounding box center [587, 473] width 748 height 24
click at [283, 438] on p at bounding box center [587, 437] width 748 height 24
click at [173, 439] on button "button" at bounding box center [171, 437] width 28 height 28
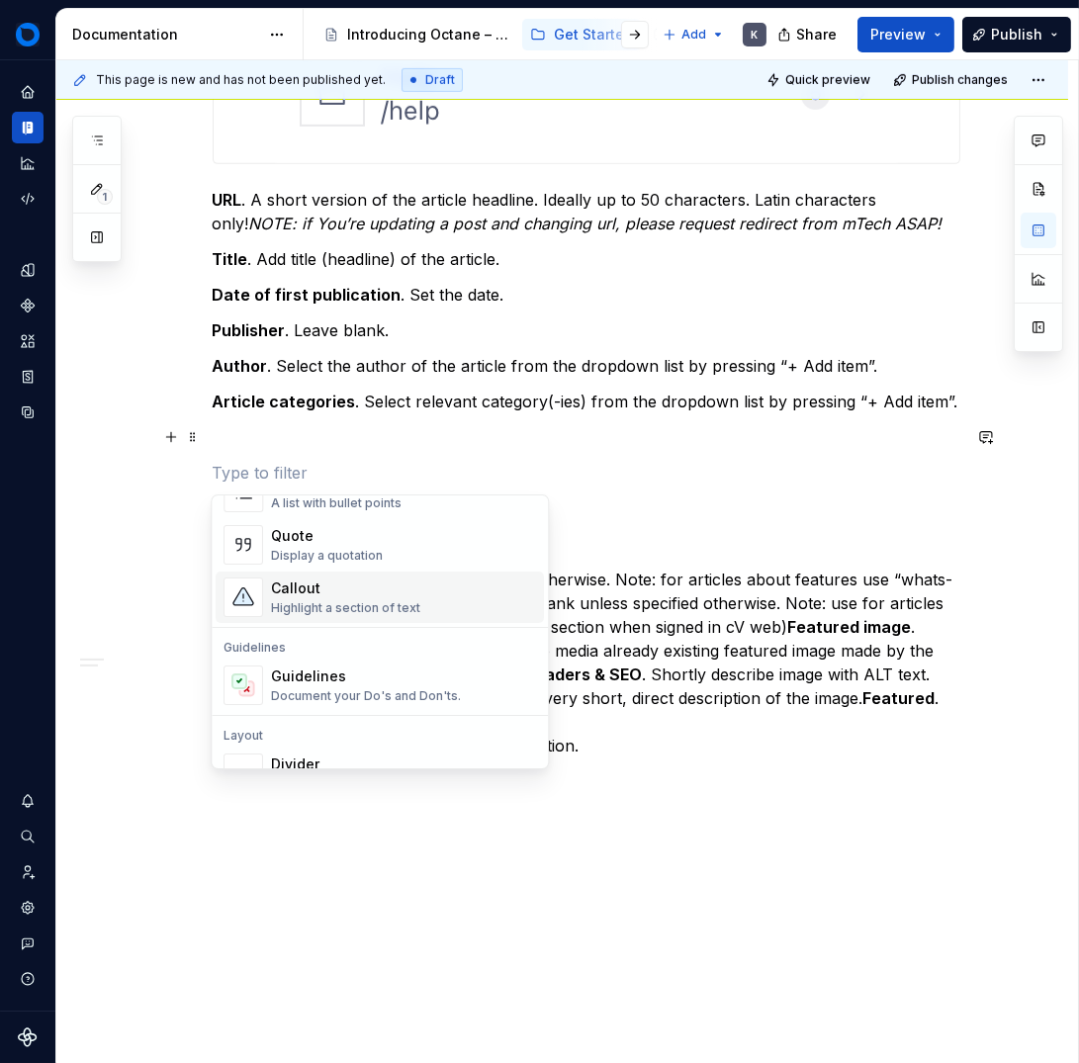
scroll to position [798, 0]
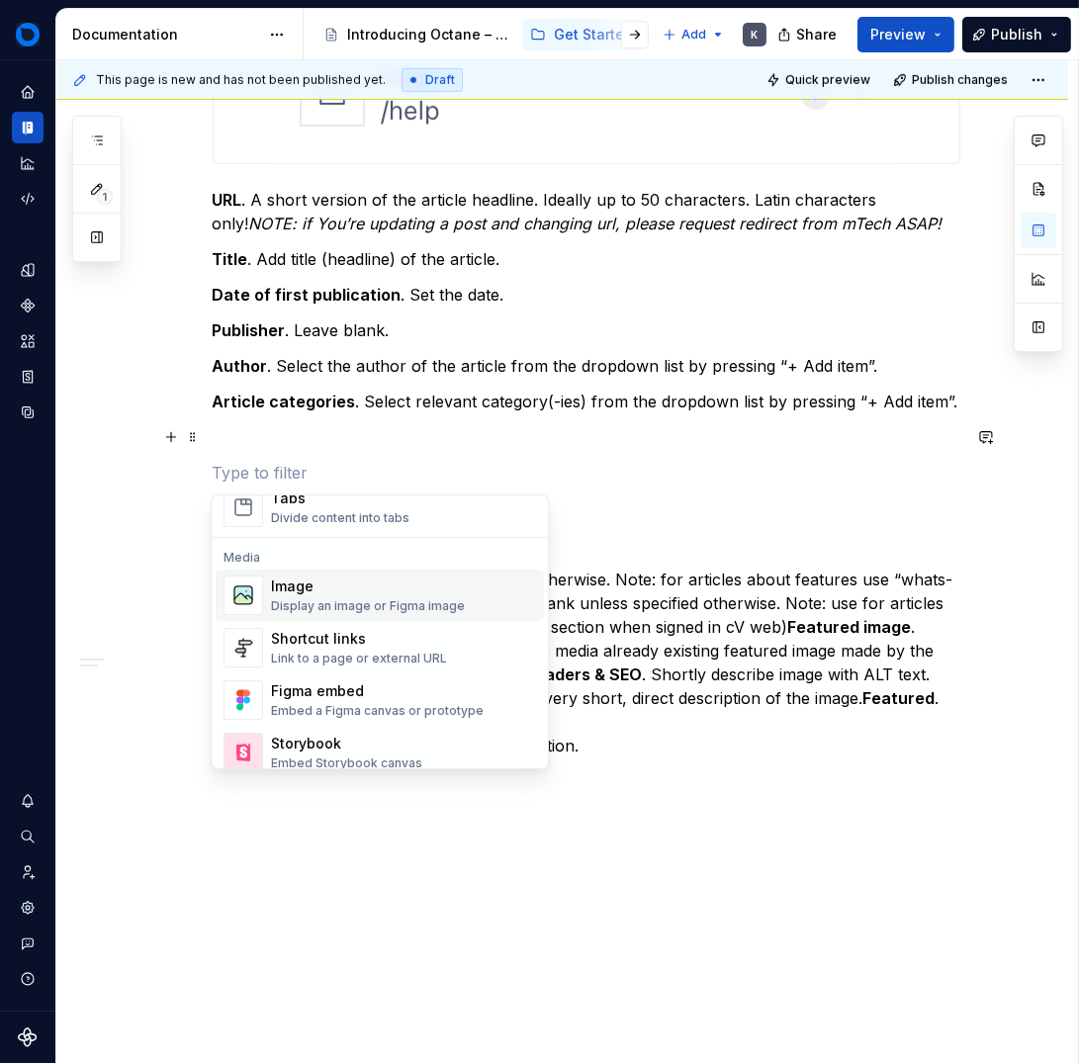
click at [332, 598] on div "Display an image or Figma image" at bounding box center [368, 606] width 194 height 16
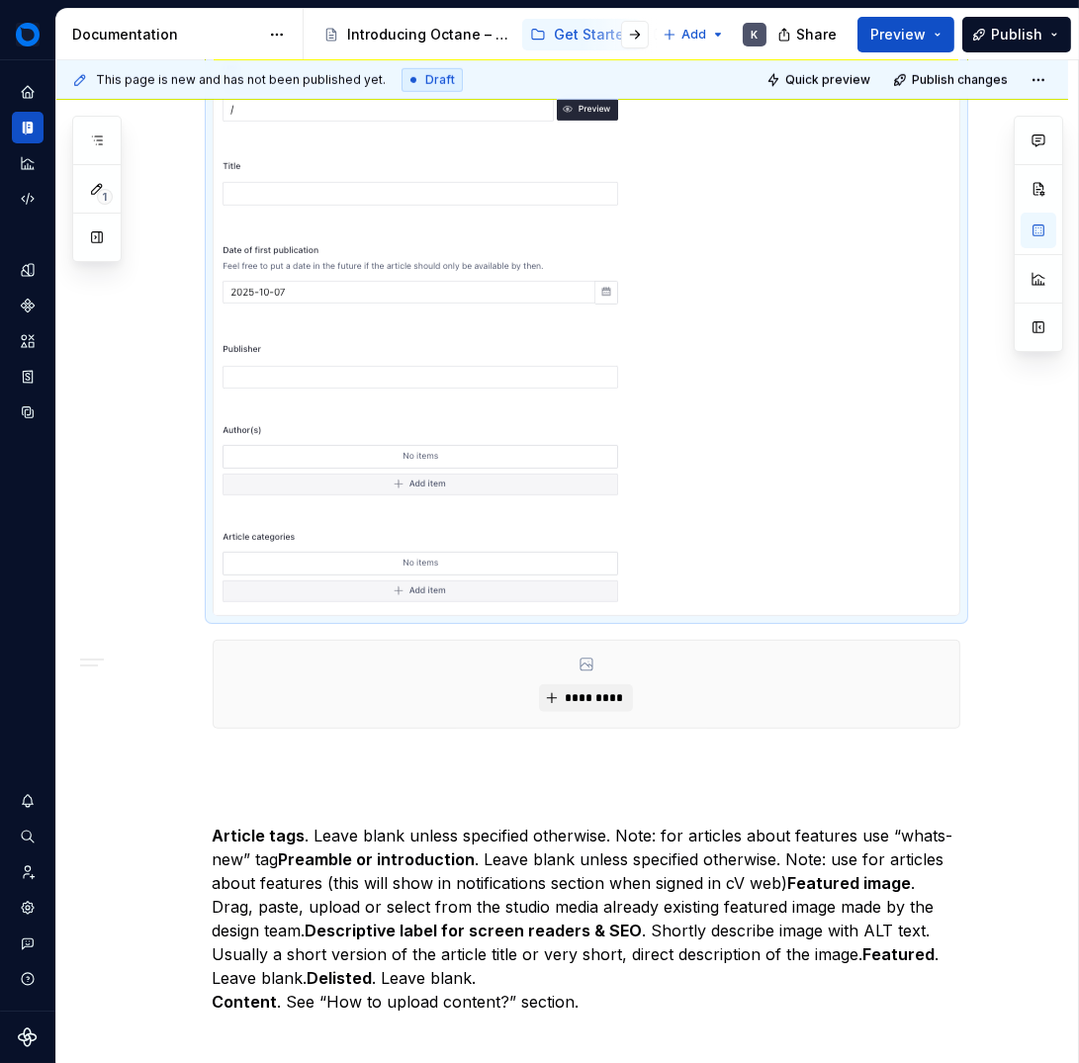
scroll to position [2016, 0]
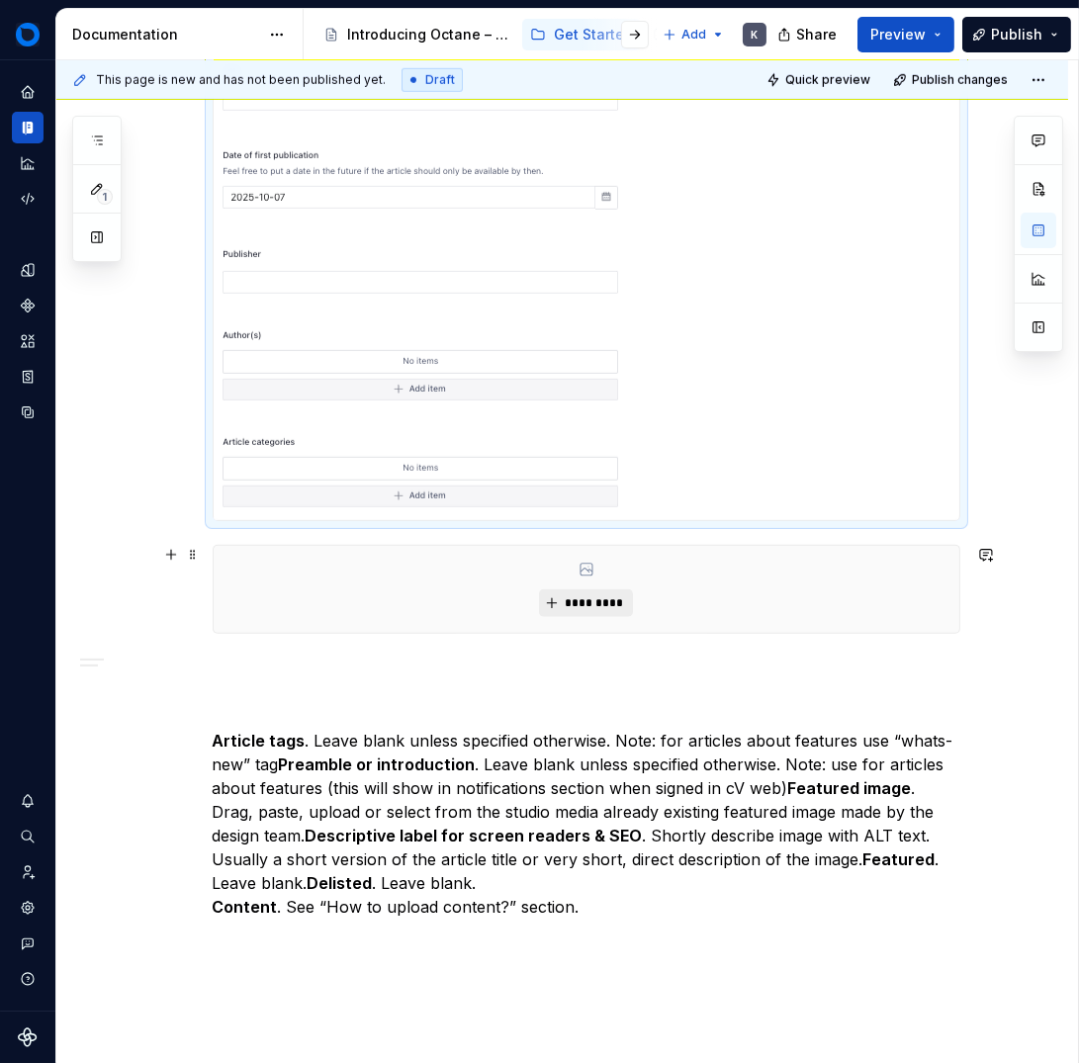
drag, startPoint x: 670, startPoint y: 624, endPoint x: 624, endPoint y: 603, distance: 50.0
click at [670, 624] on div "*********" at bounding box center [587, 589] width 746 height 87
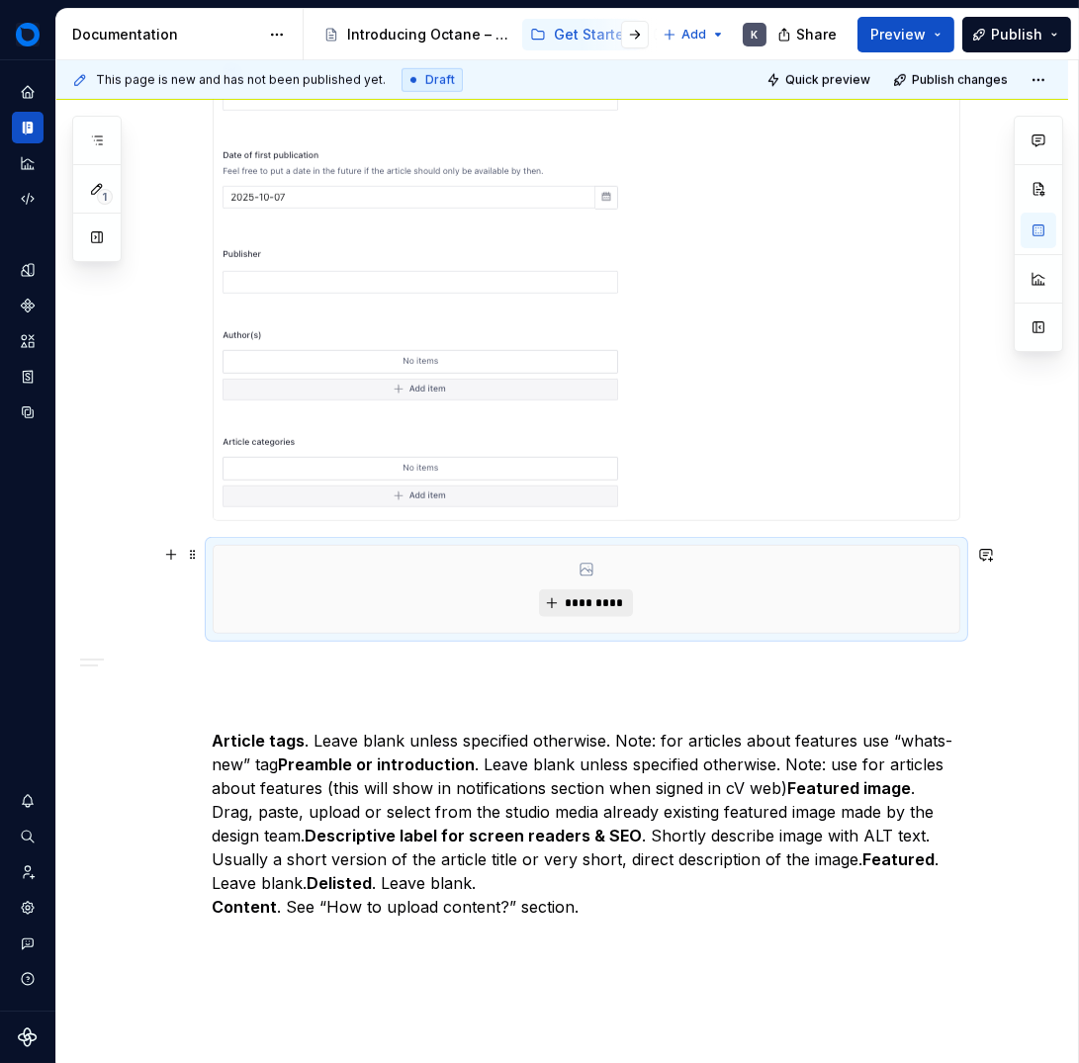
click at [617, 601] on span "*********" at bounding box center [594, 603] width 60 height 16
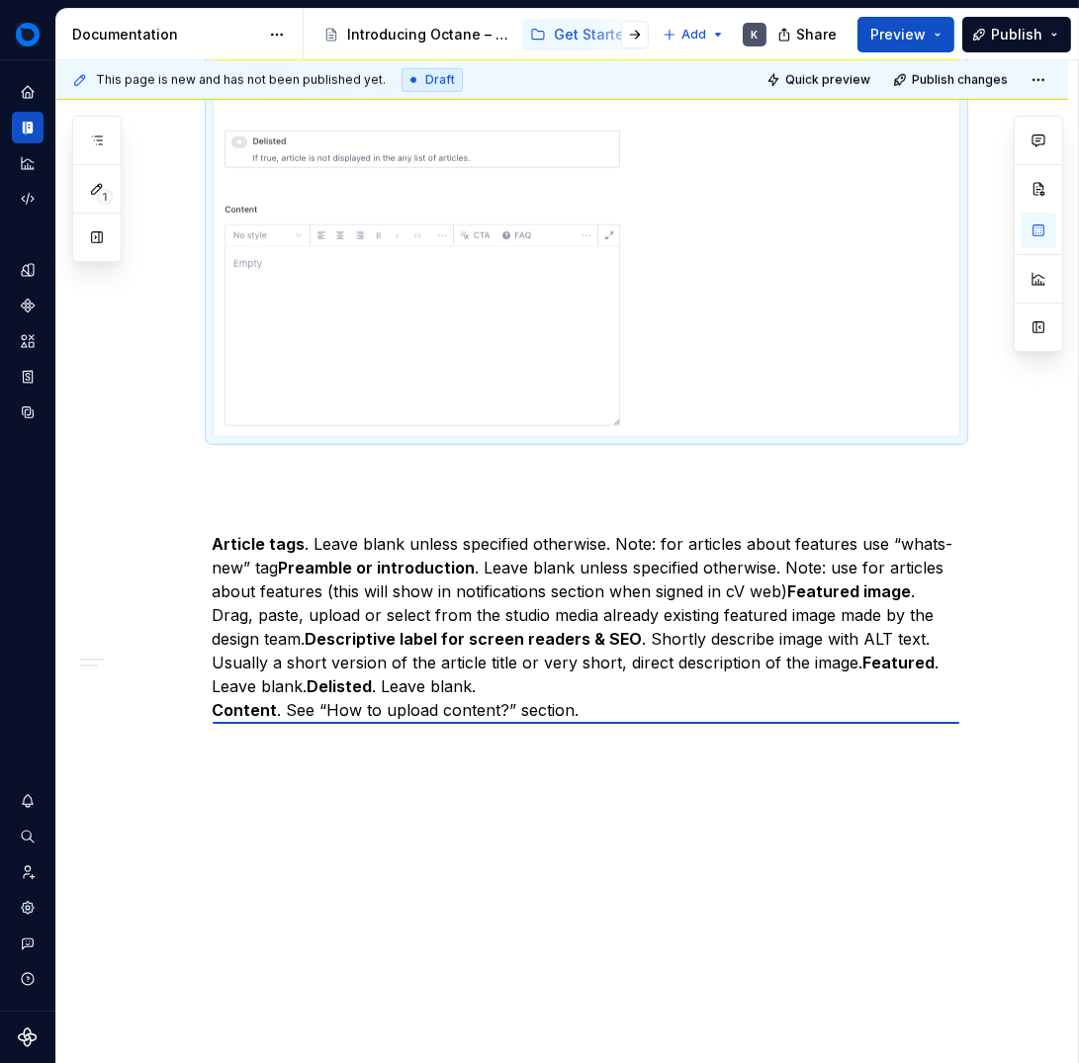
scroll to position [2101, 0]
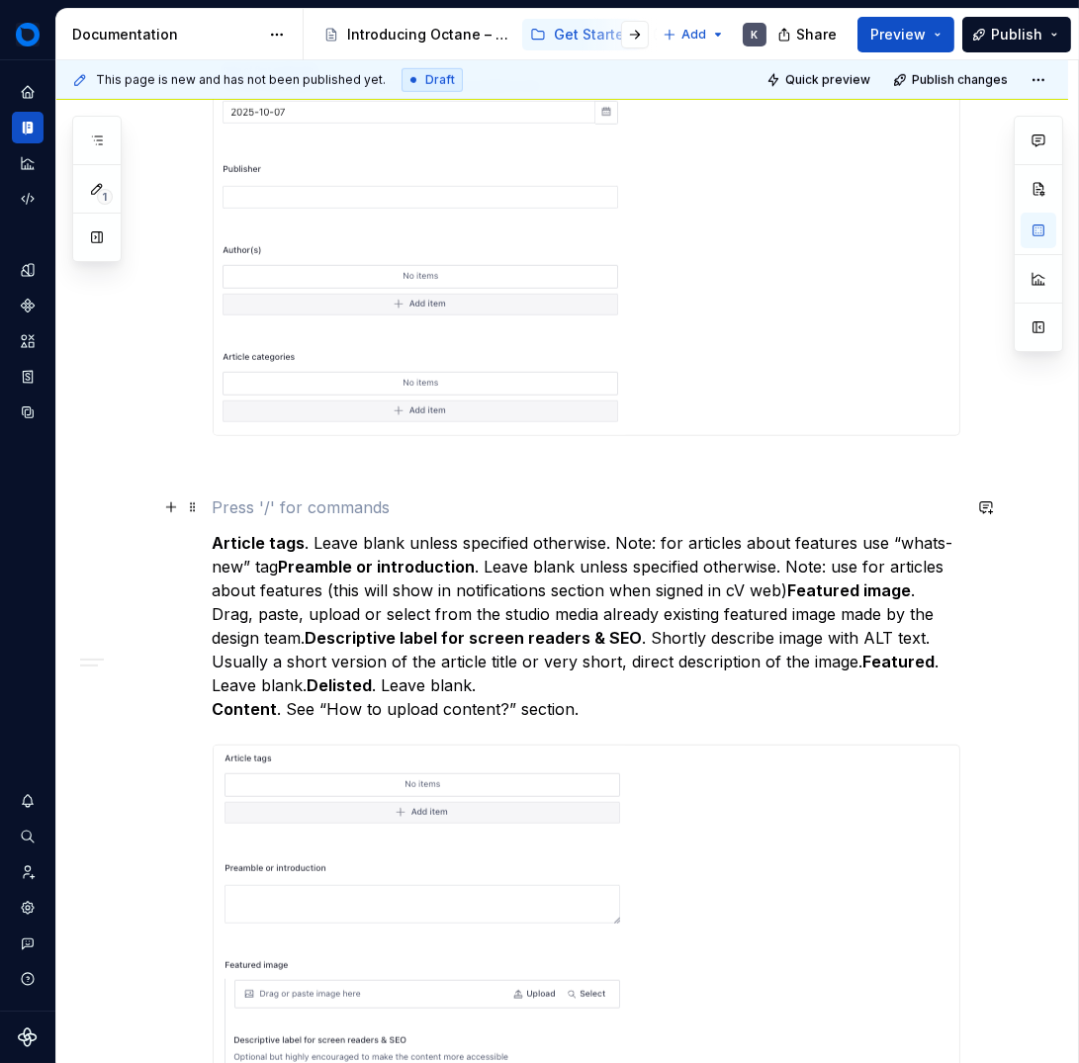
click at [350, 497] on p at bounding box center [587, 508] width 748 height 24
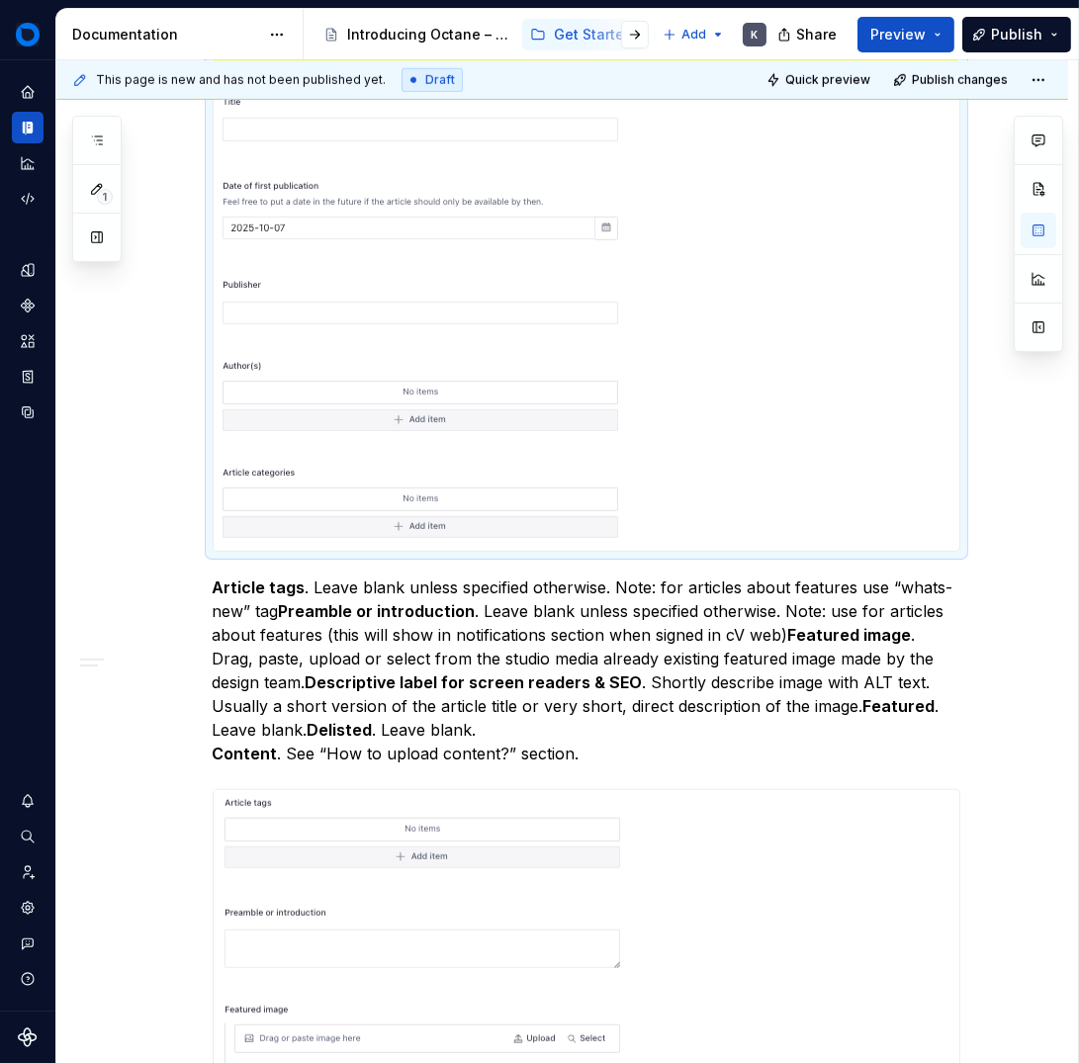
scroll to position [2041, 0]
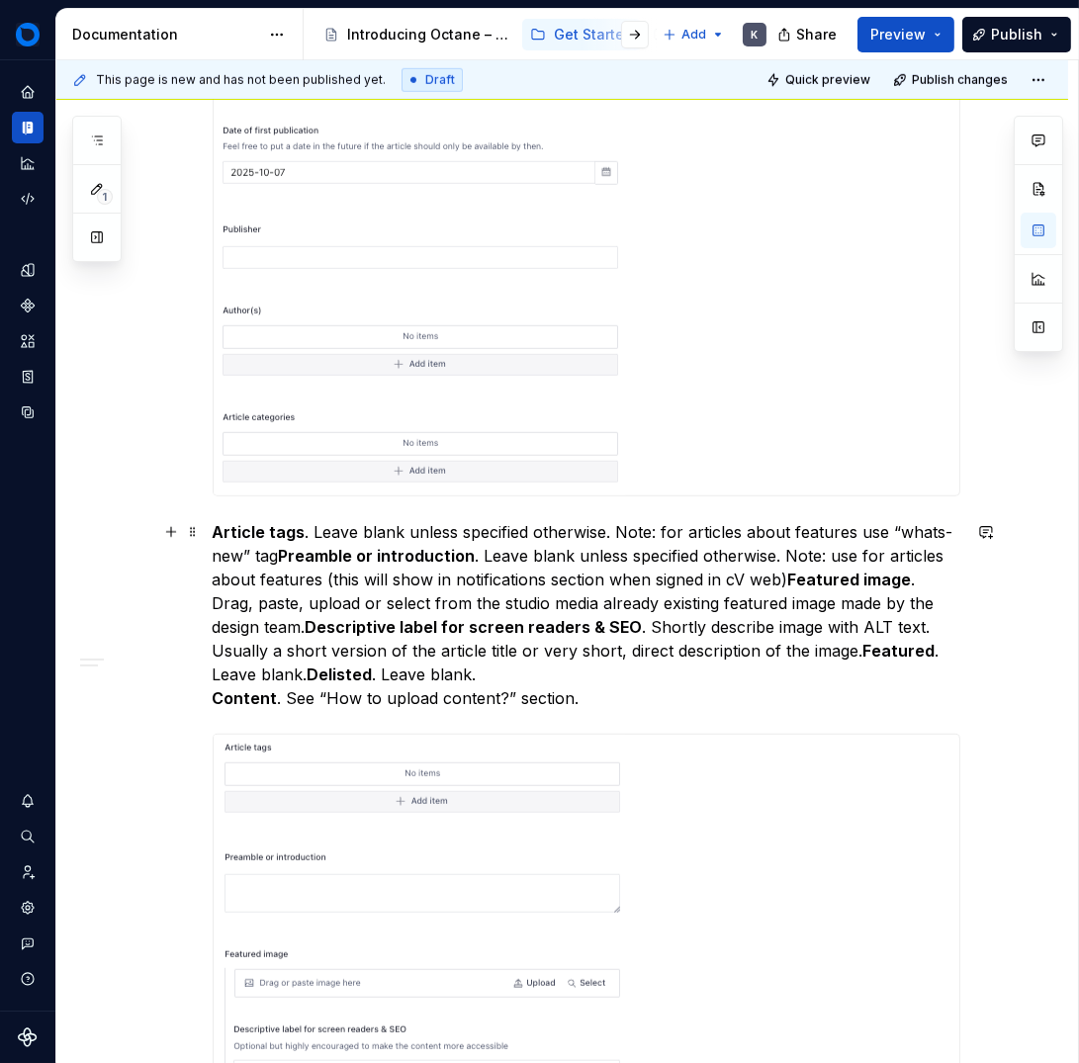
click at [279, 552] on strong "Preamble or introduction" at bounding box center [377, 556] width 197 height 20
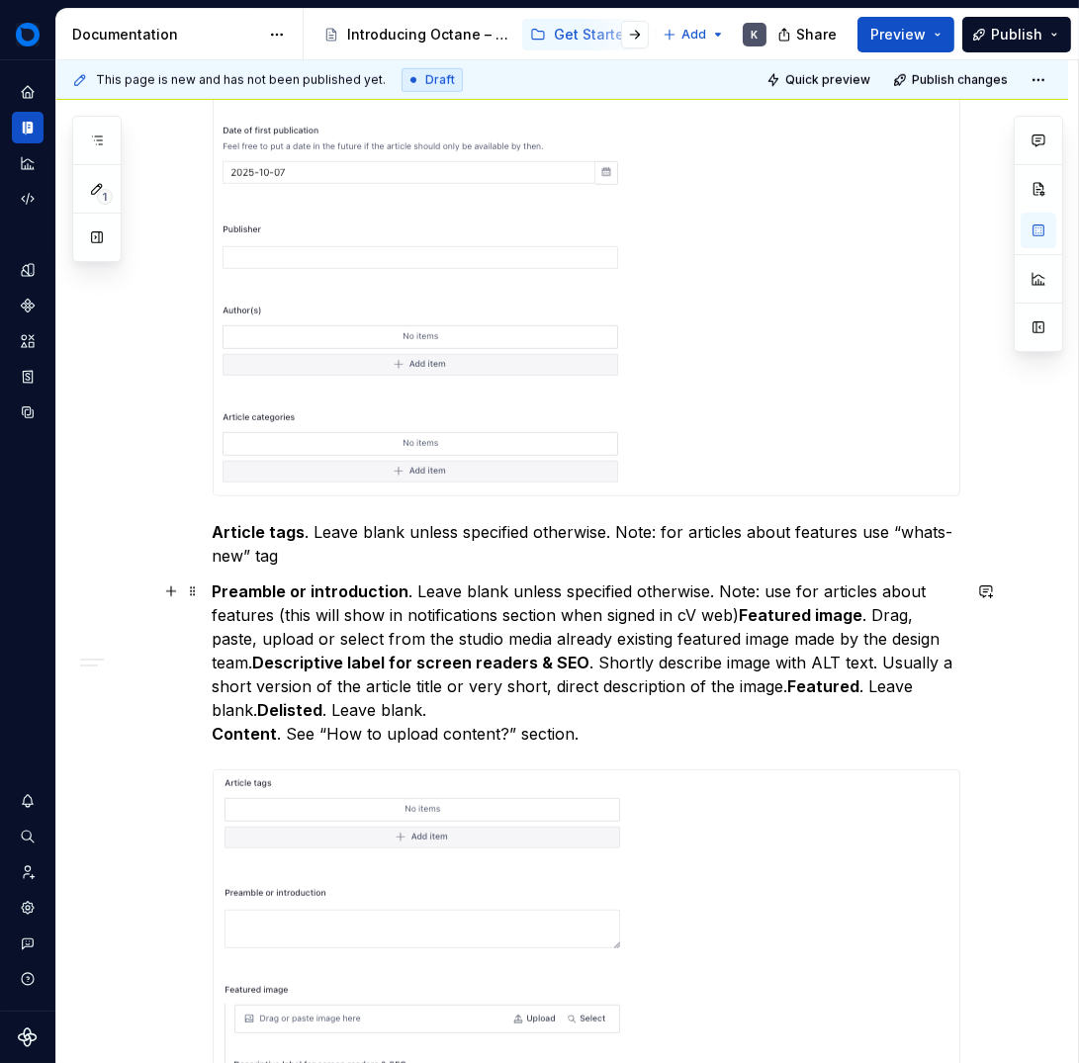
click at [737, 613] on p "Preamble or introduction . Leave blank unless specified otherwise. Note: use fo…" at bounding box center [587, 663] width 748 height 166
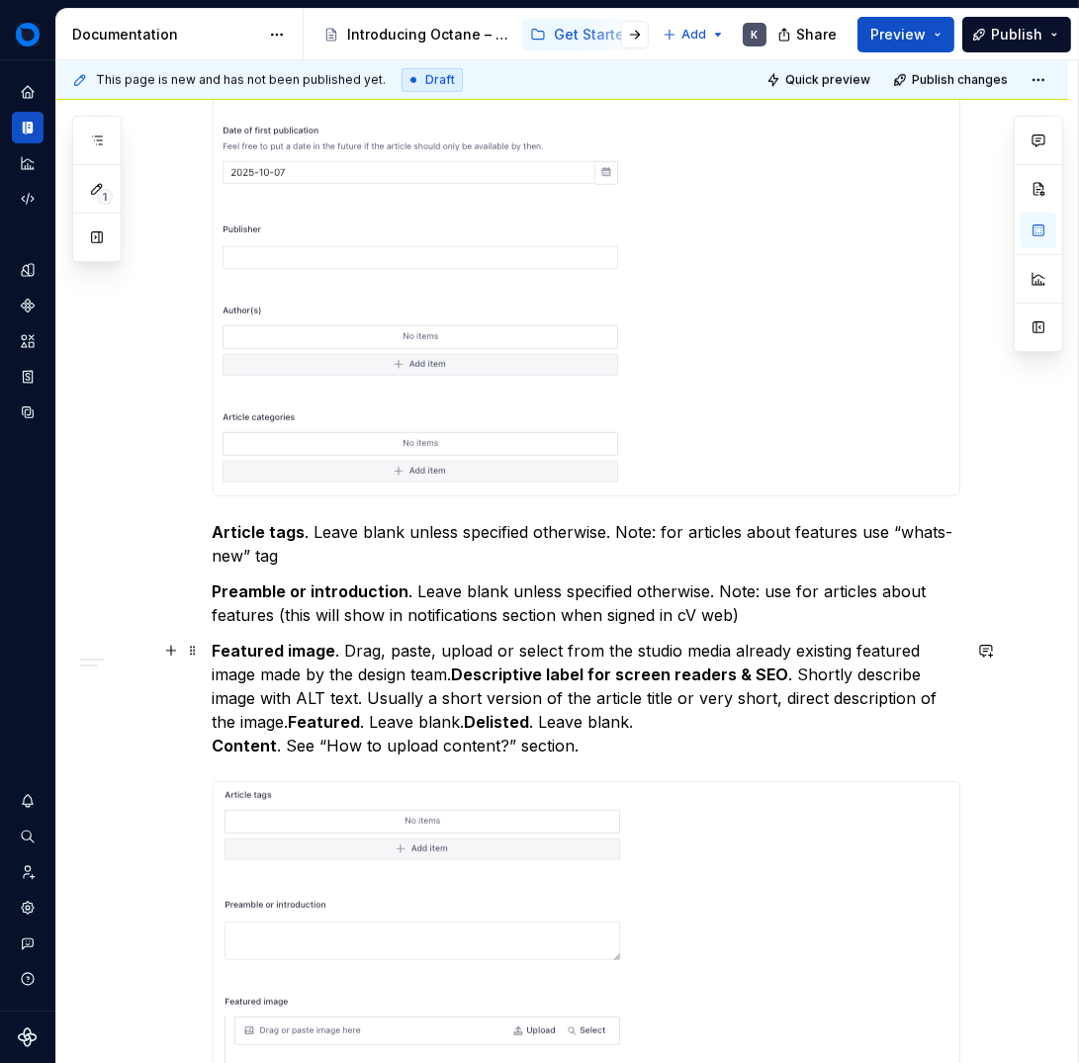
click at [453, 669] on p "Featured image . Drag, paste, upload or select from the studio media already ex…" at bounding box center [587, 698] width 748 height 119
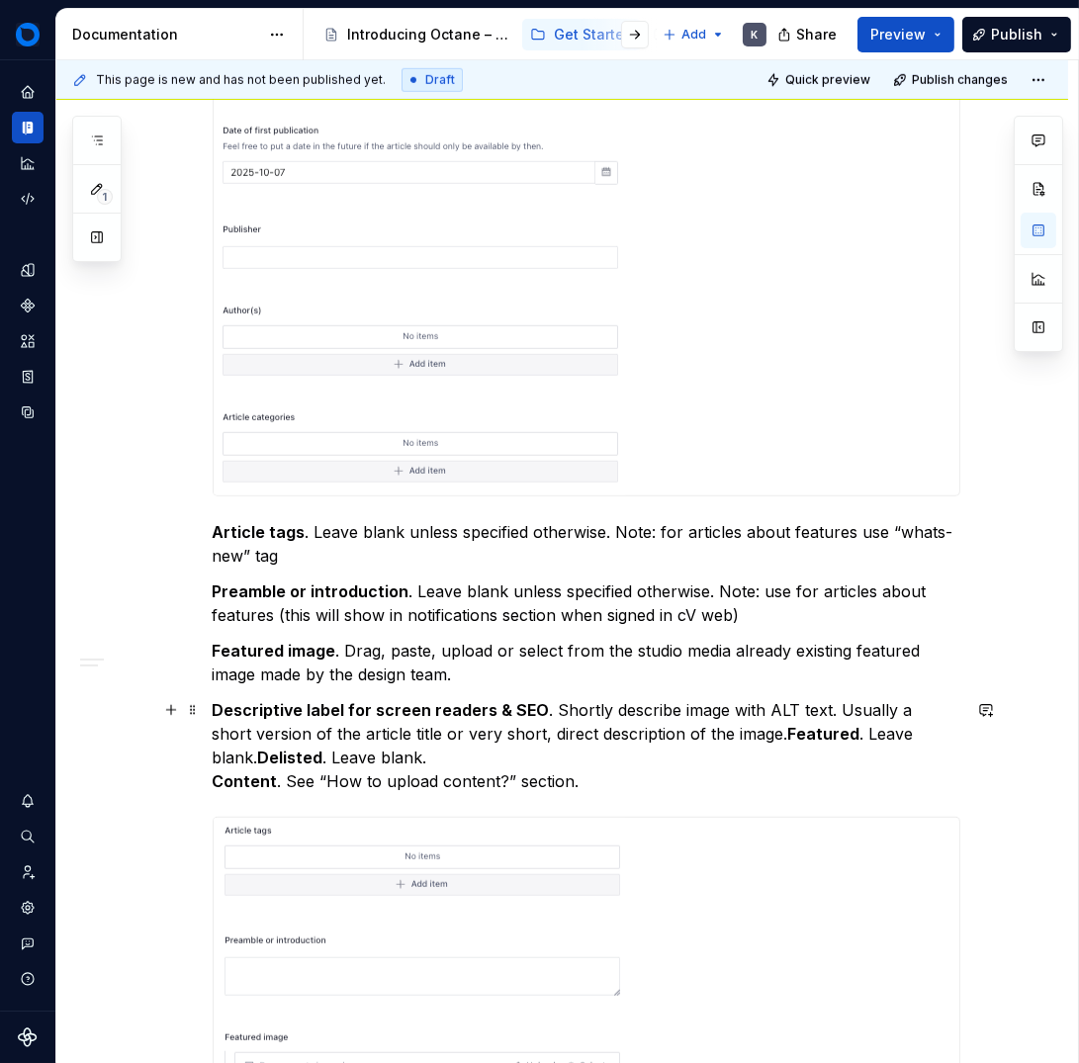
click at [788, 736] on strong "Featured" at bounding box center [824, 734] width 72 height 20
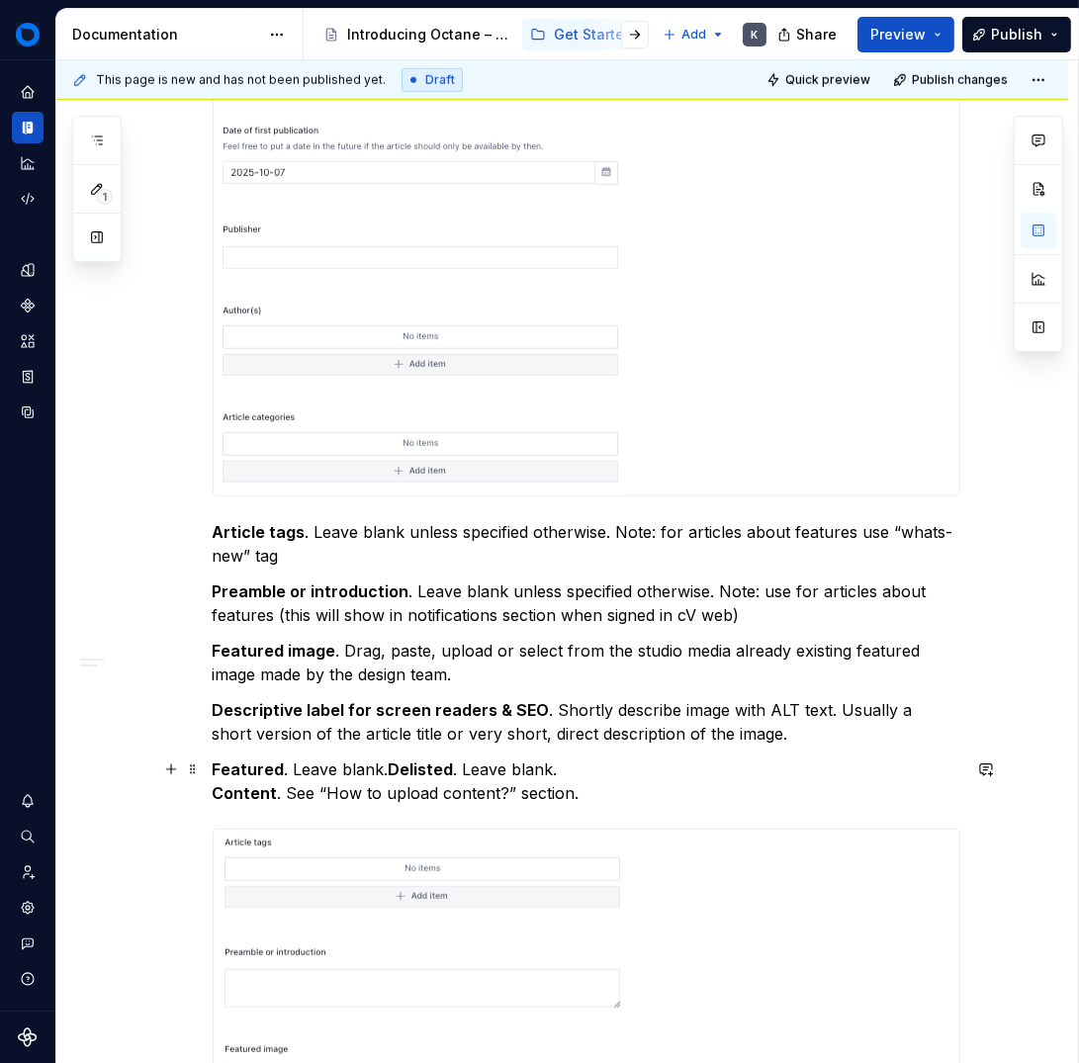
drag, startPoint x: 382, startPoint y: 769, endPoint x: 443, endPoint y: 772, distance: 61.4
click at [389, 769] on strong "Delisted" at bounding box center [421, 770] width 65 height 20
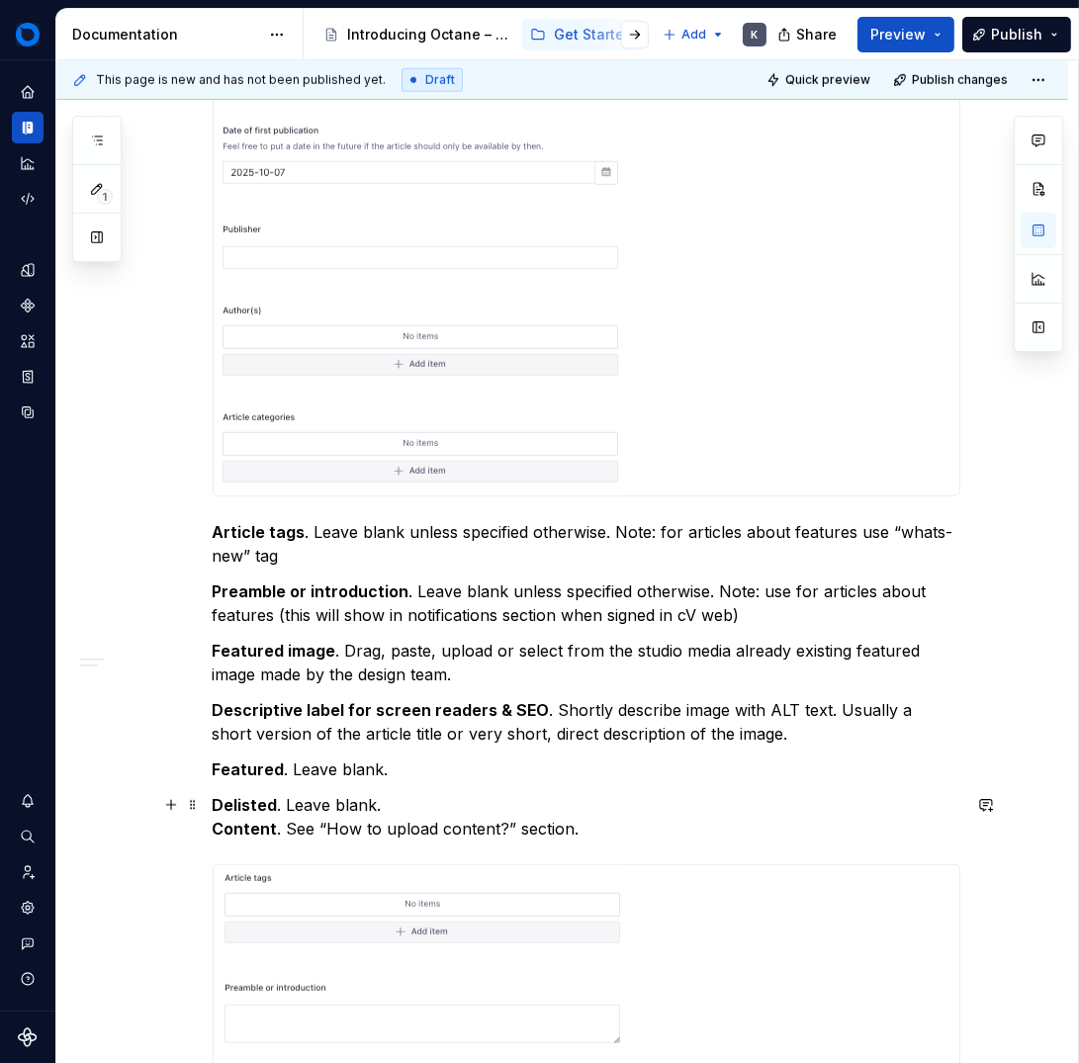
click at [206, 832] on div "Sanity Studio is a flexible, developer-friendly, customisable content managemen…" at bounding box center [562, 160] width 1012 height 3620
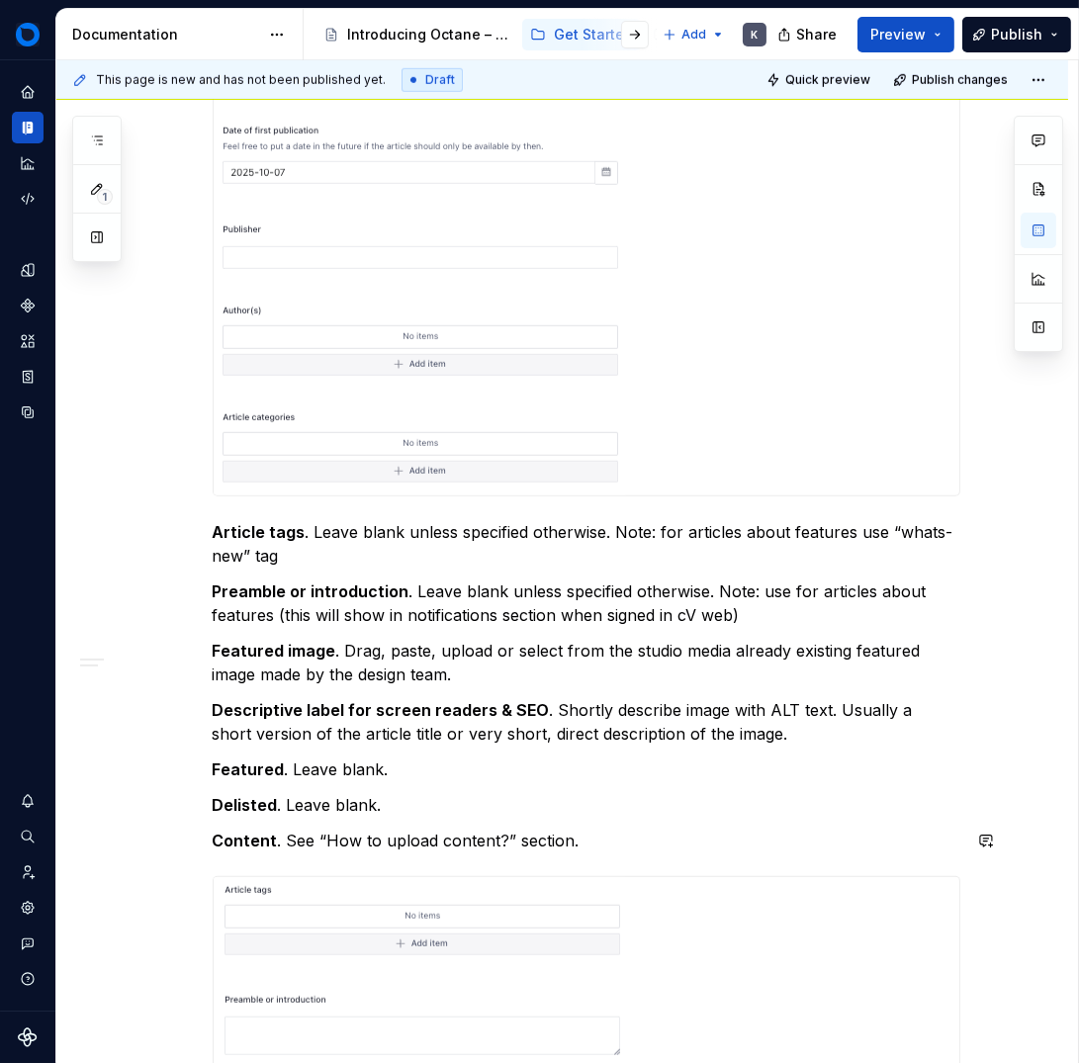
drag, startPoint x: 401, startPoint y: 820, endPoint x: 410, endPoint y: 817, distance: 10.3
click at [401, 819] on div "Sanity Studio is a flexible, developer-friendly, customisable content managemen…" at bounding box center [587, 18] width 748 height 3241
click at [807, 829] on p "Content . See “How to upload content?” section." at bounding box center [587, 841] width 748 height 24
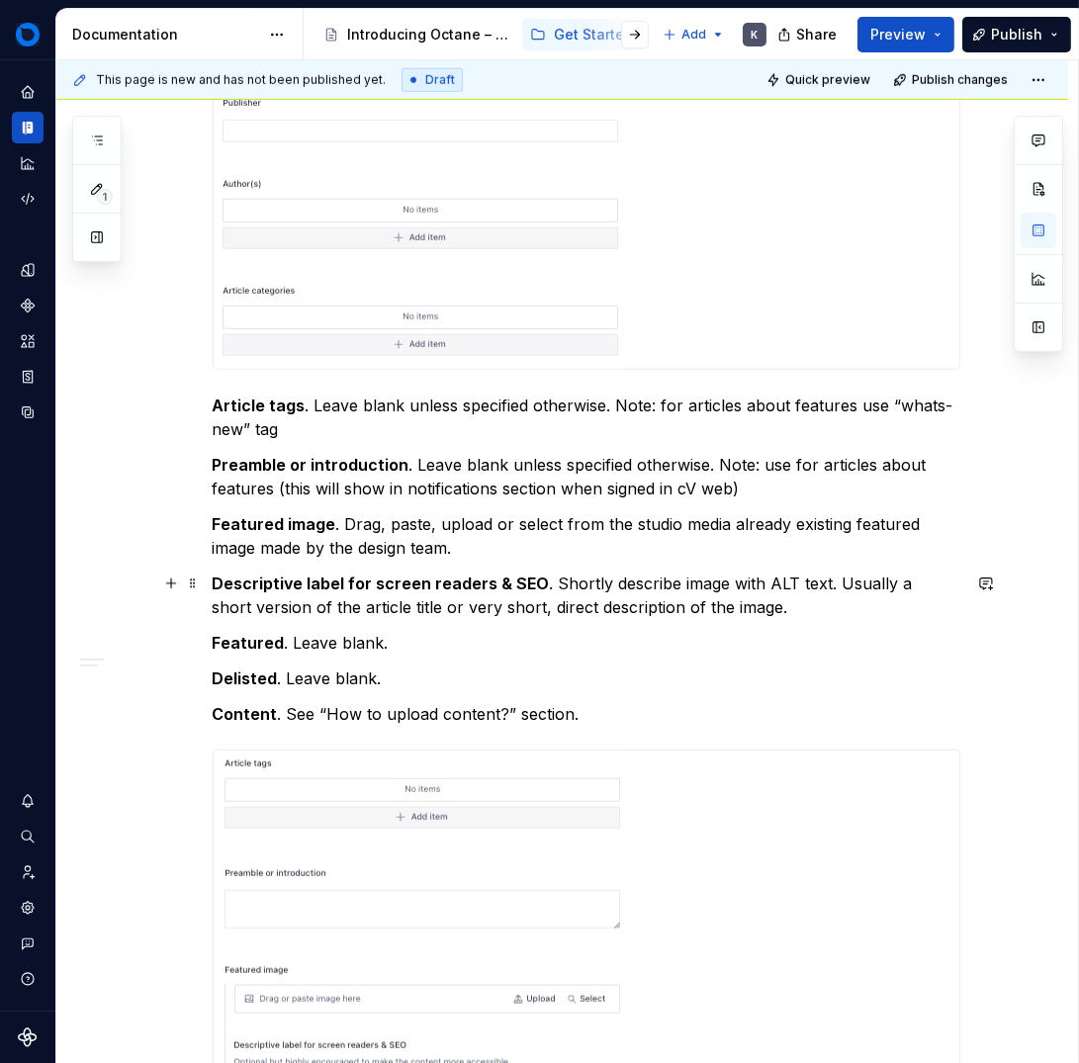
scroll to position [2170, 0]
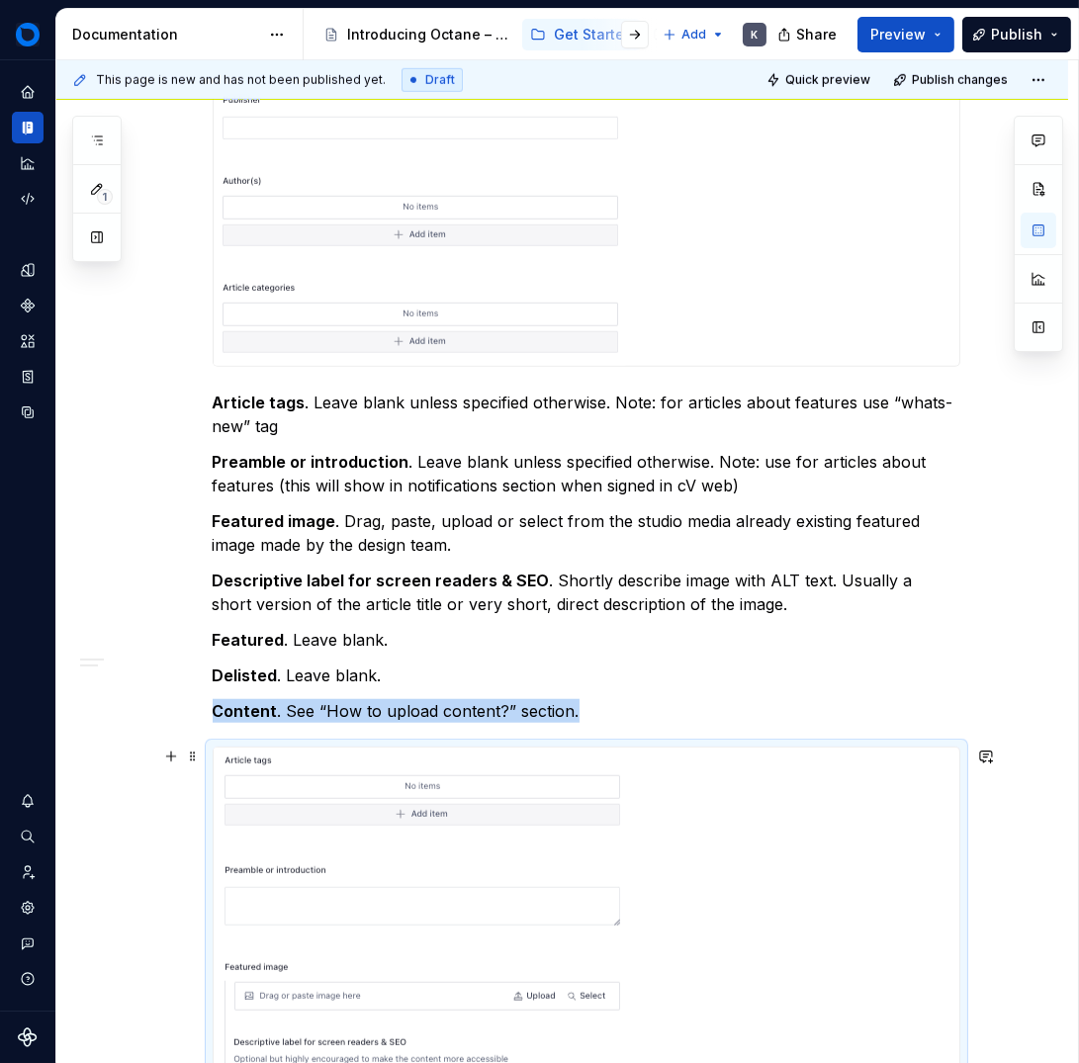
drag, startPoint x: 576, startPoint y: 788, endPoint x: 595, endPoint y: 780, distance: 21.3
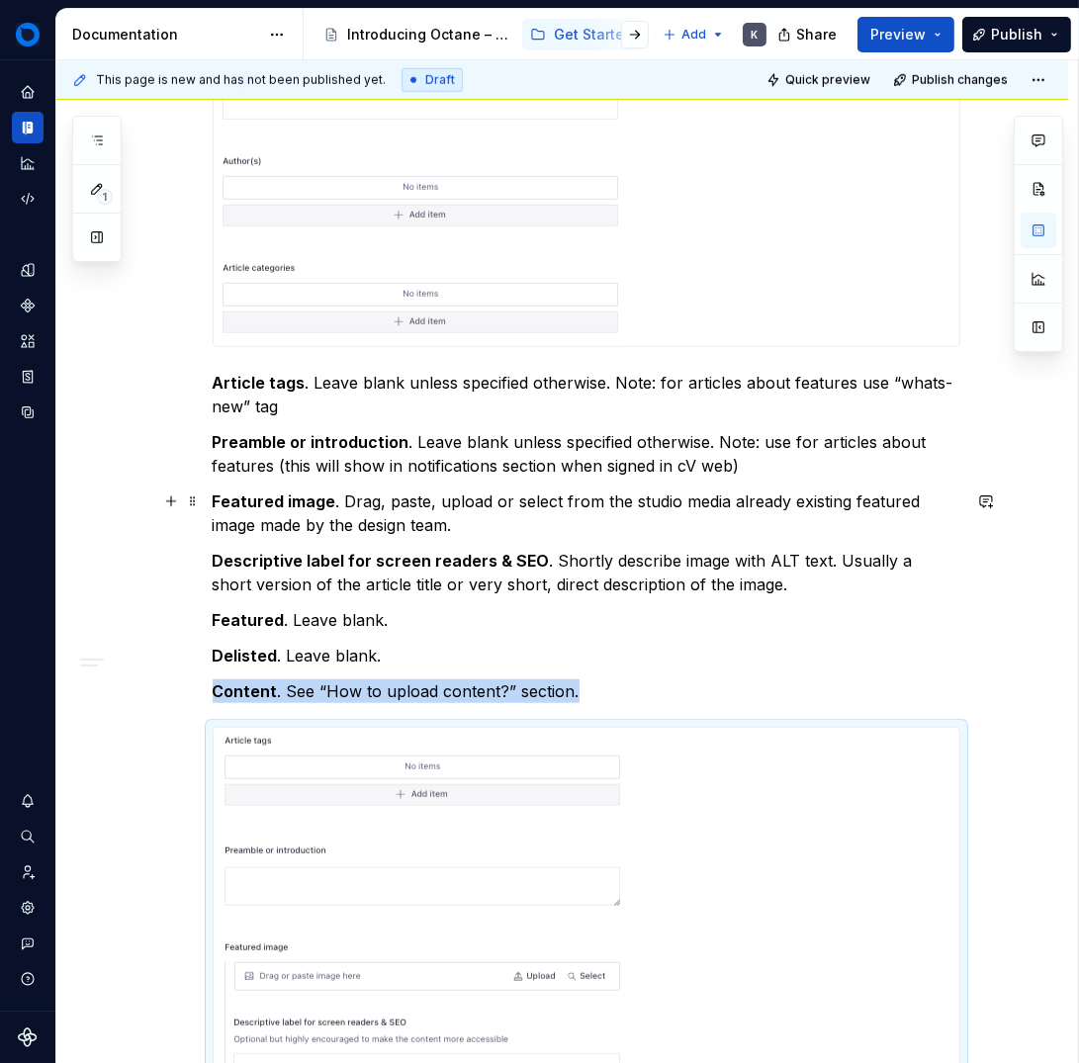
scroll to position [2192, 0]
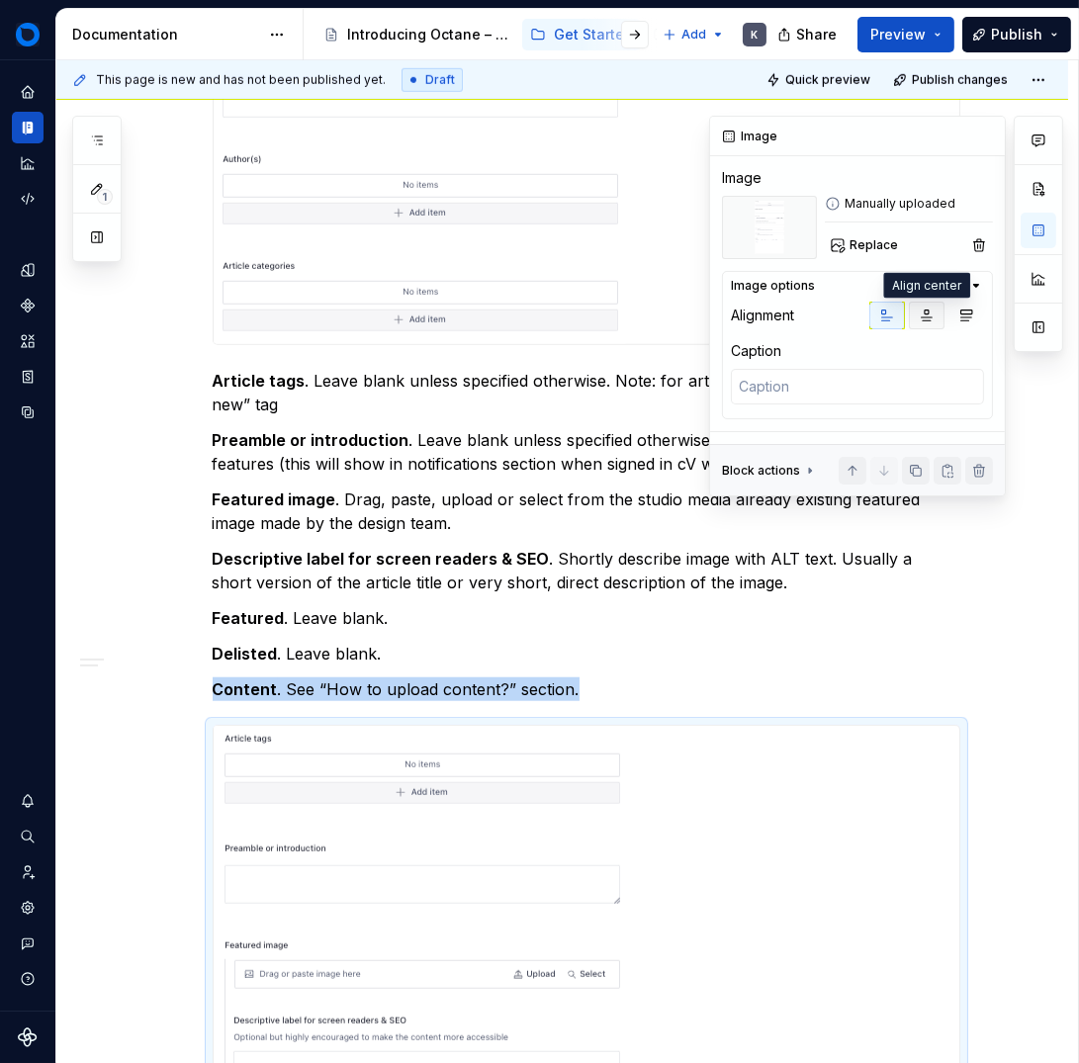
click at [930, 317] on icon "button" at bounding box center [927, 316] width 16 height 16
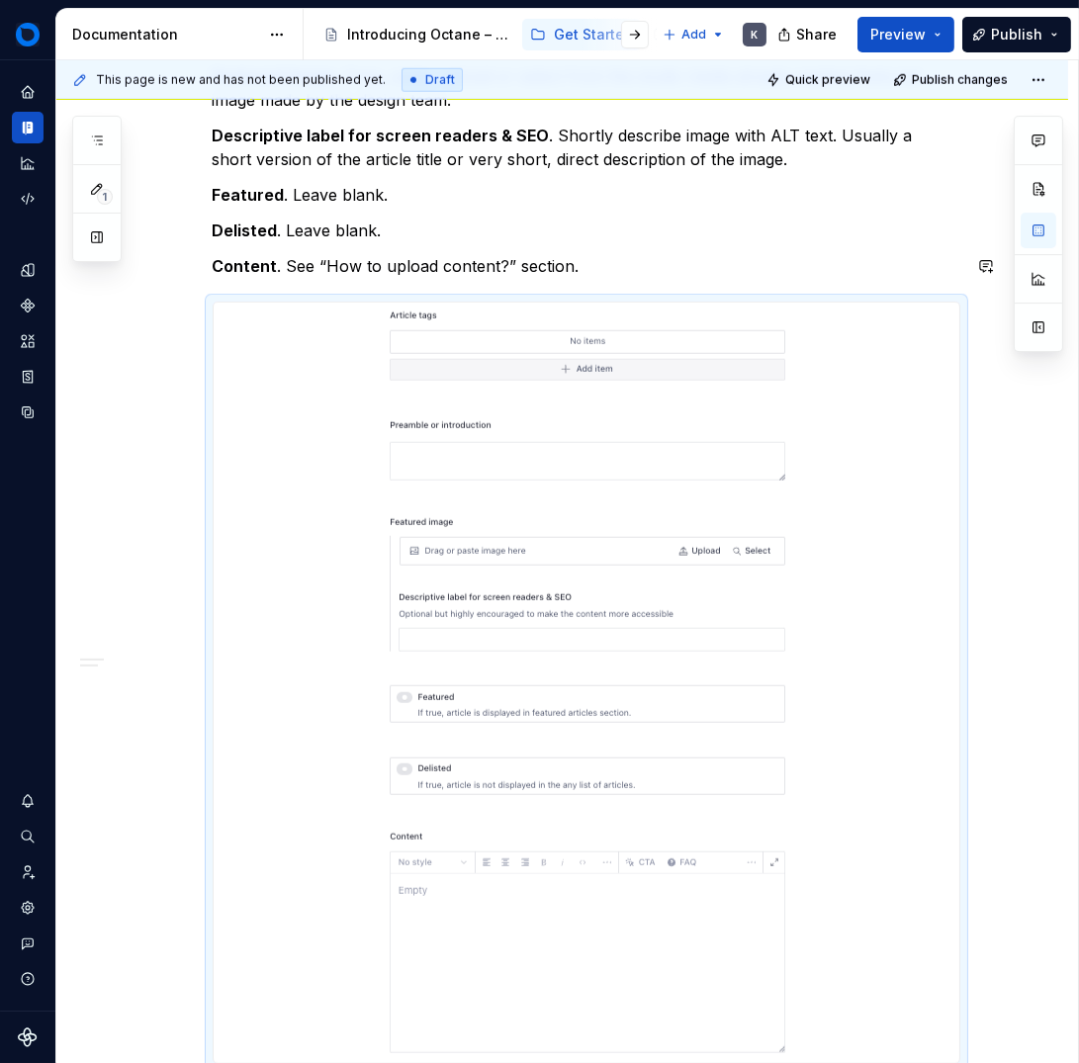
click at [542, 241] on p "Delisted . Leave blank." at bounding box center [587, 231] width 748 height 24
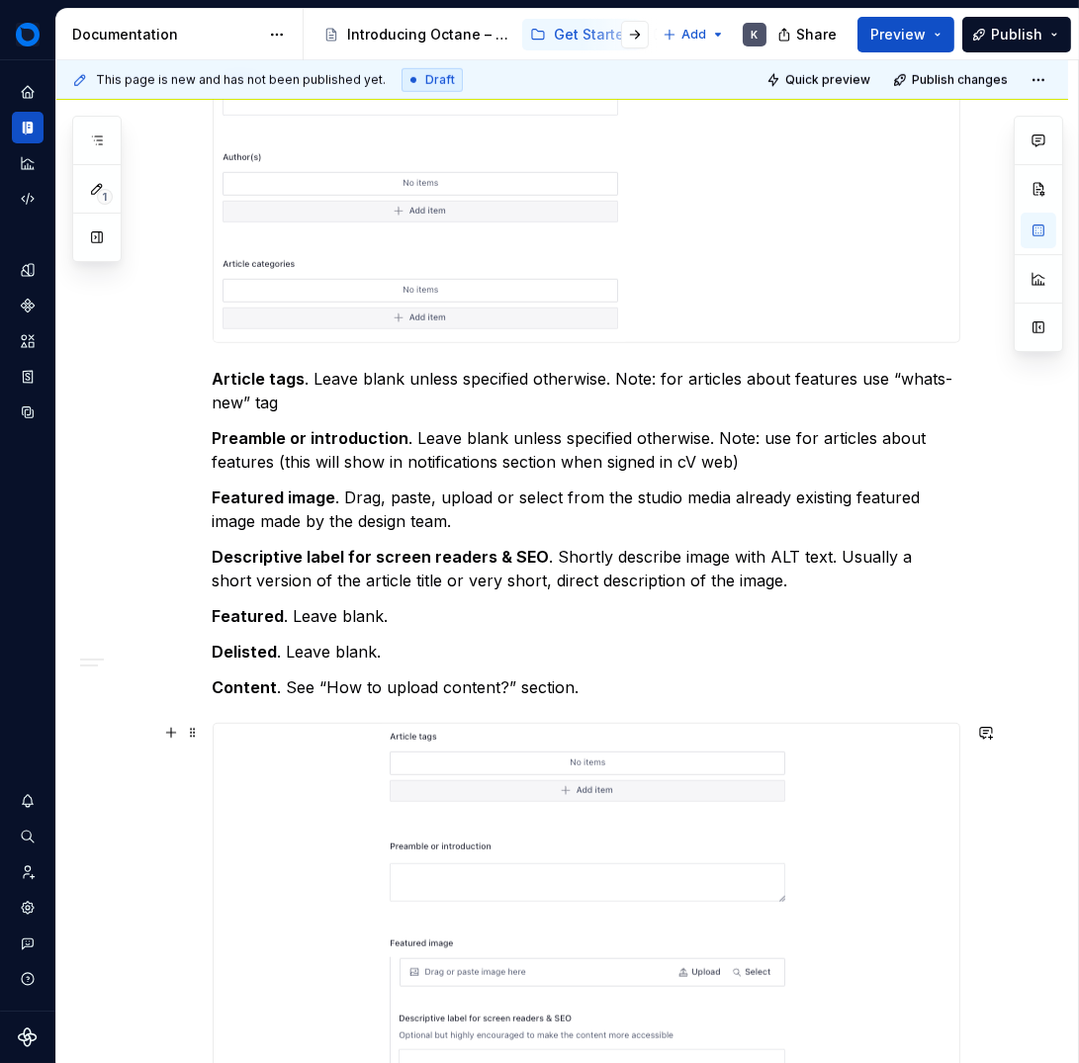
scroll to position [2183, 0]
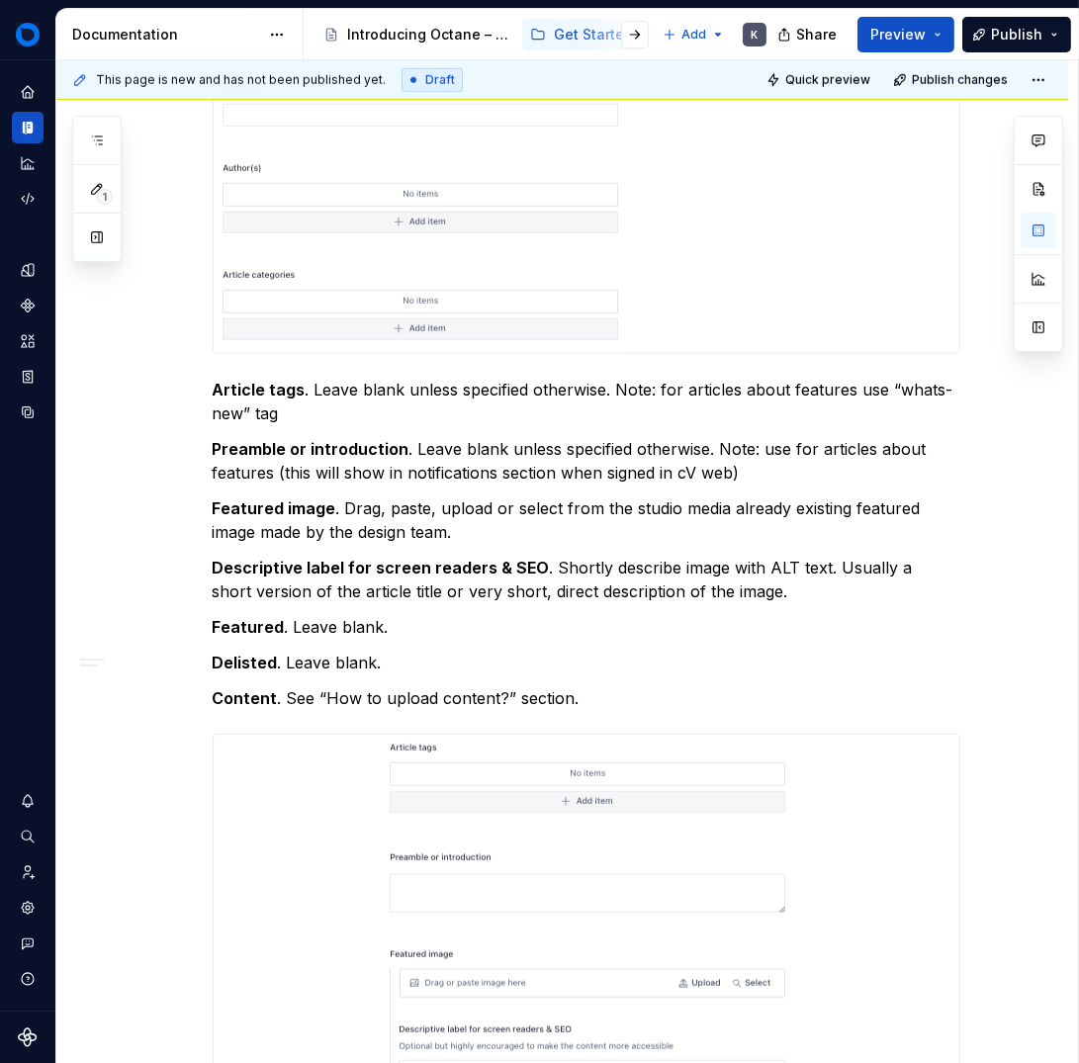
click at [681, 280] on div at bounding box center [587, 3] width 746 height 699
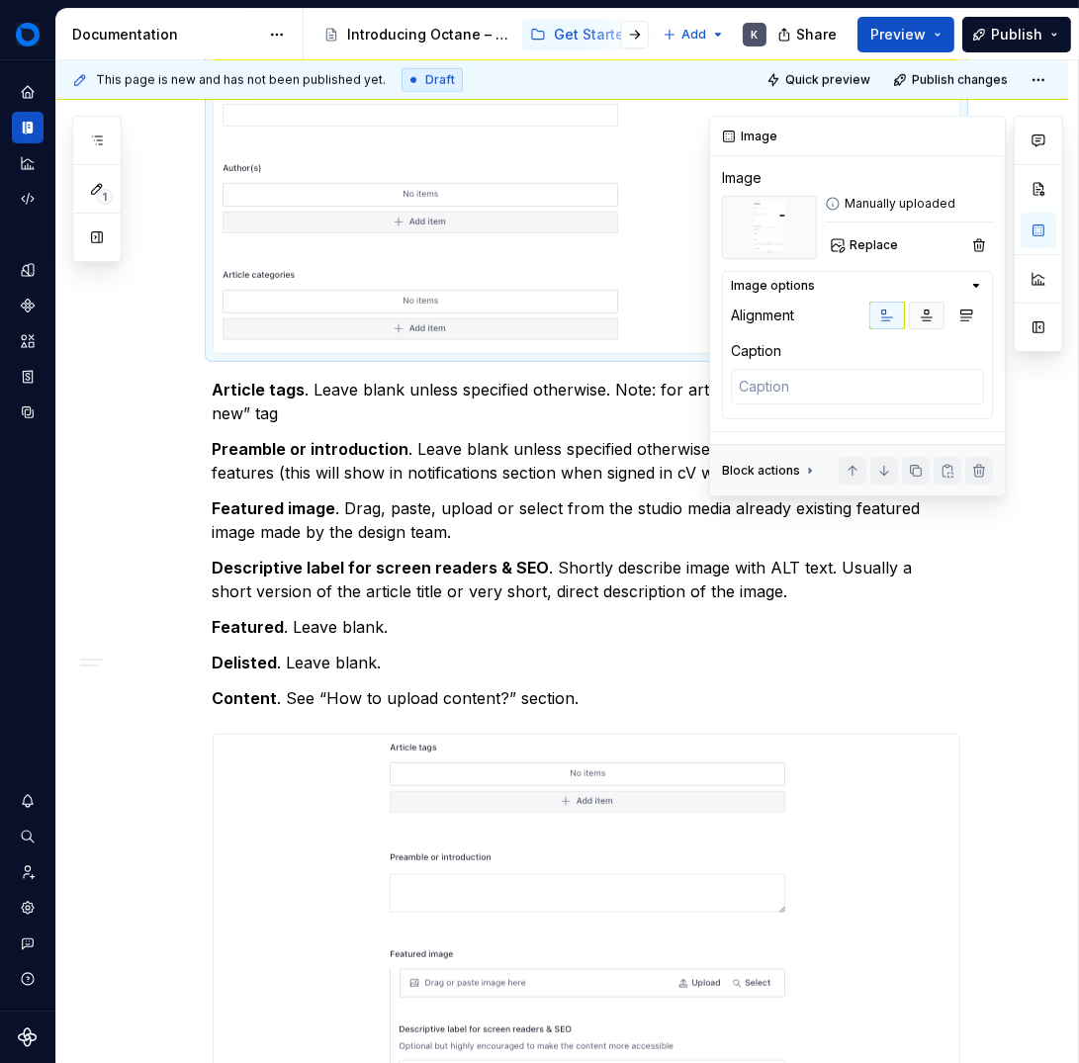
click at [912, 312] on button "button" at bounding box center [927, 316] width 36 height 28
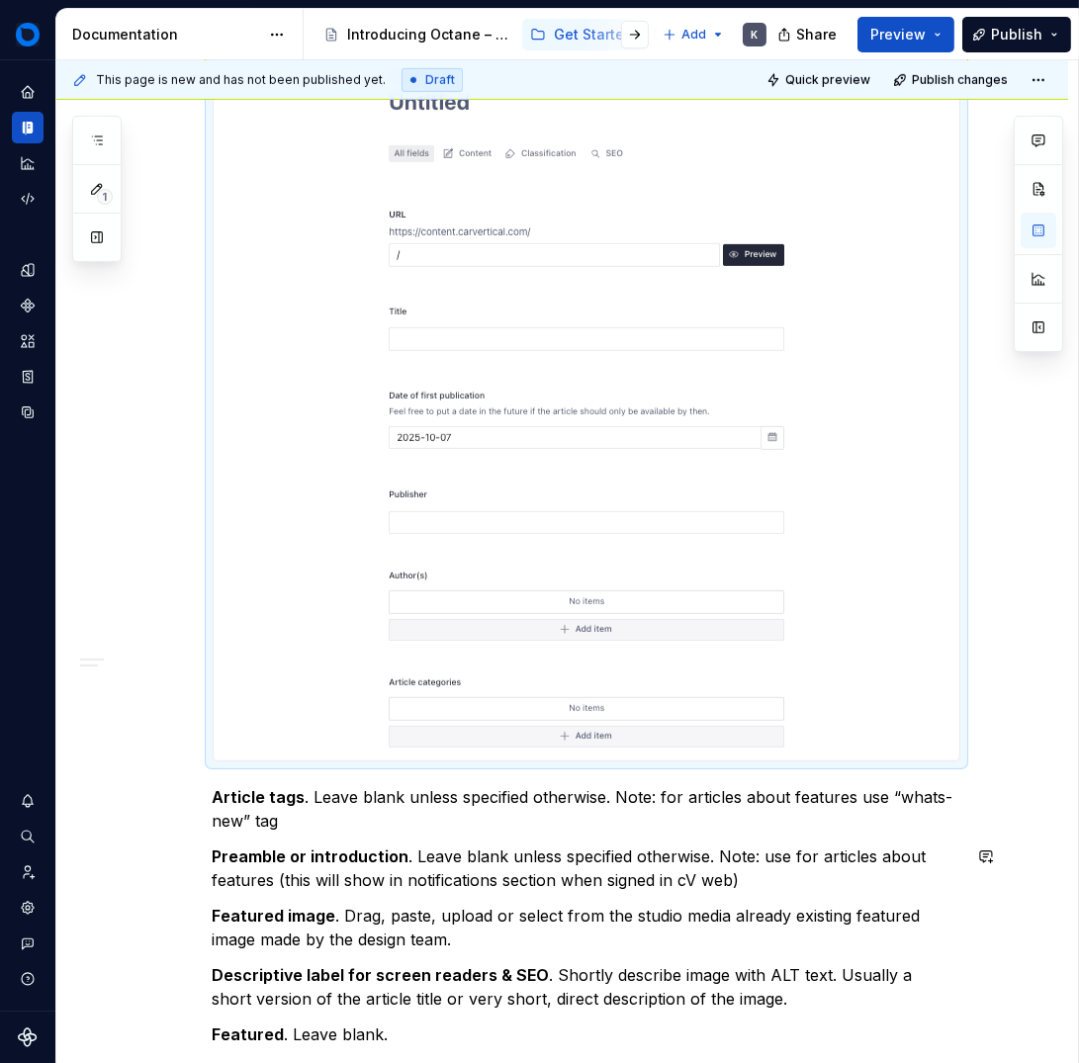
click at [588, 843] on div "Sanity Studio is a flexible, developer-friendly, customisable content managemen…" at bounding box center [587, 283] width 748 height 3241
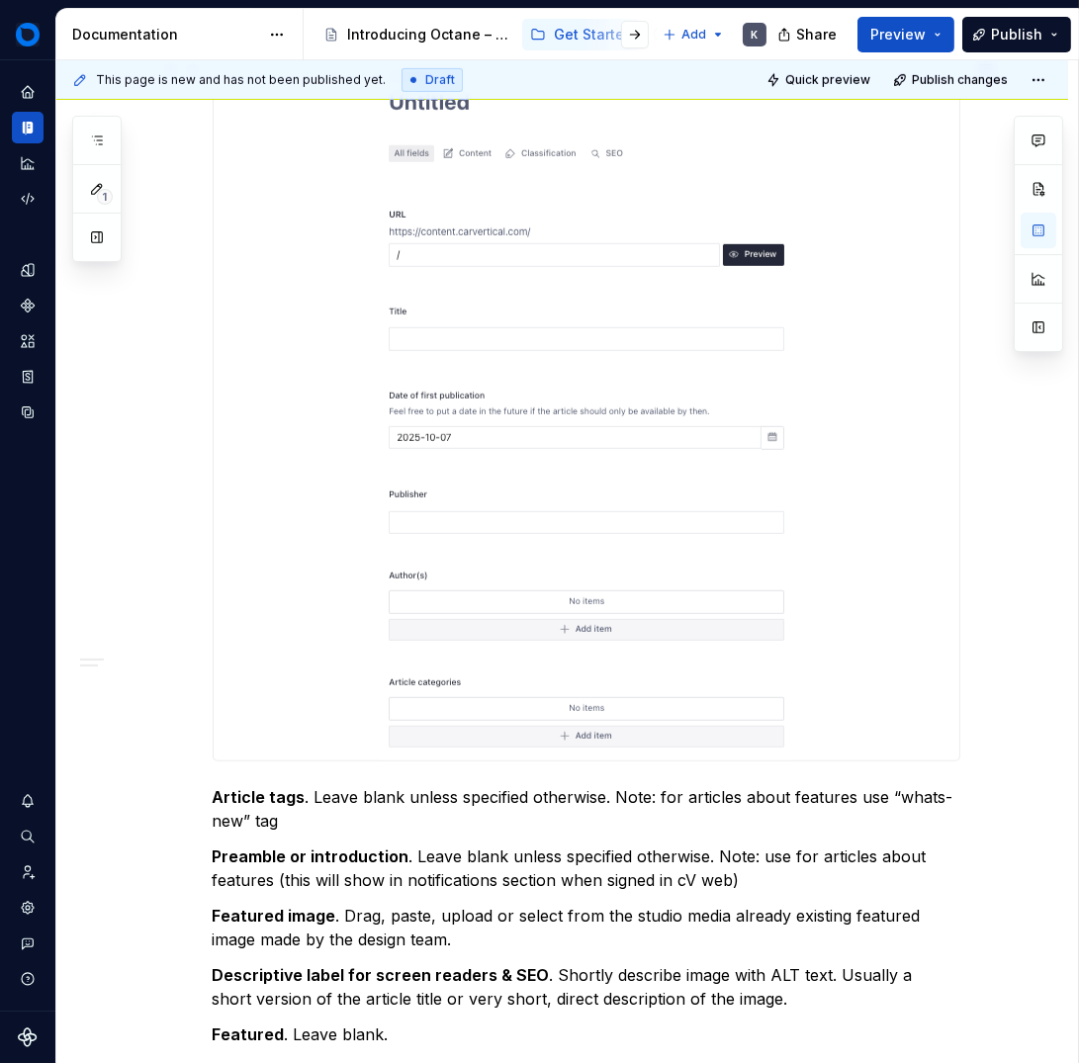
click at [644, 561] on img at bounding box center [586, 410] width 413 height 699
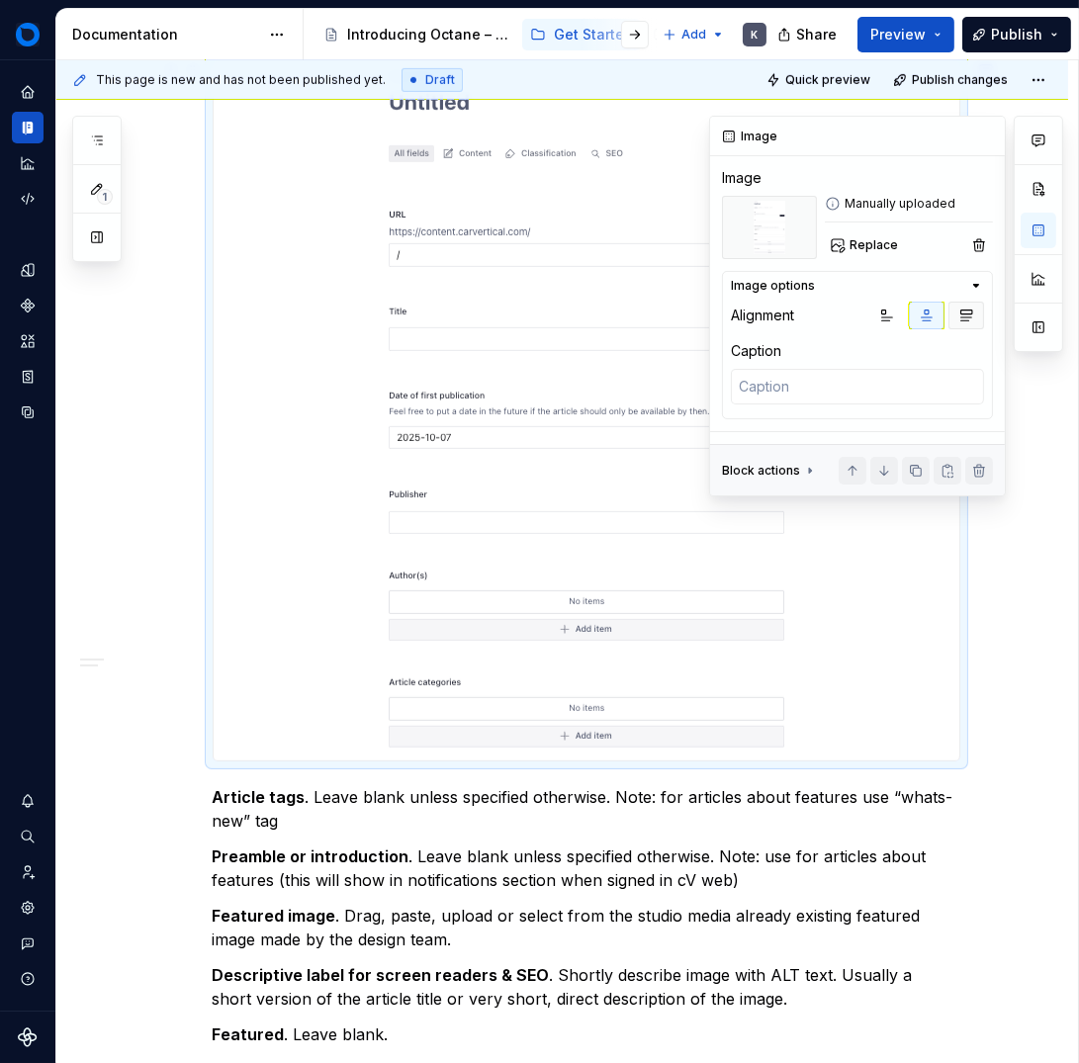
click at [974, 315] on button "button" at bounding box center [967, 316] width 36 height 28
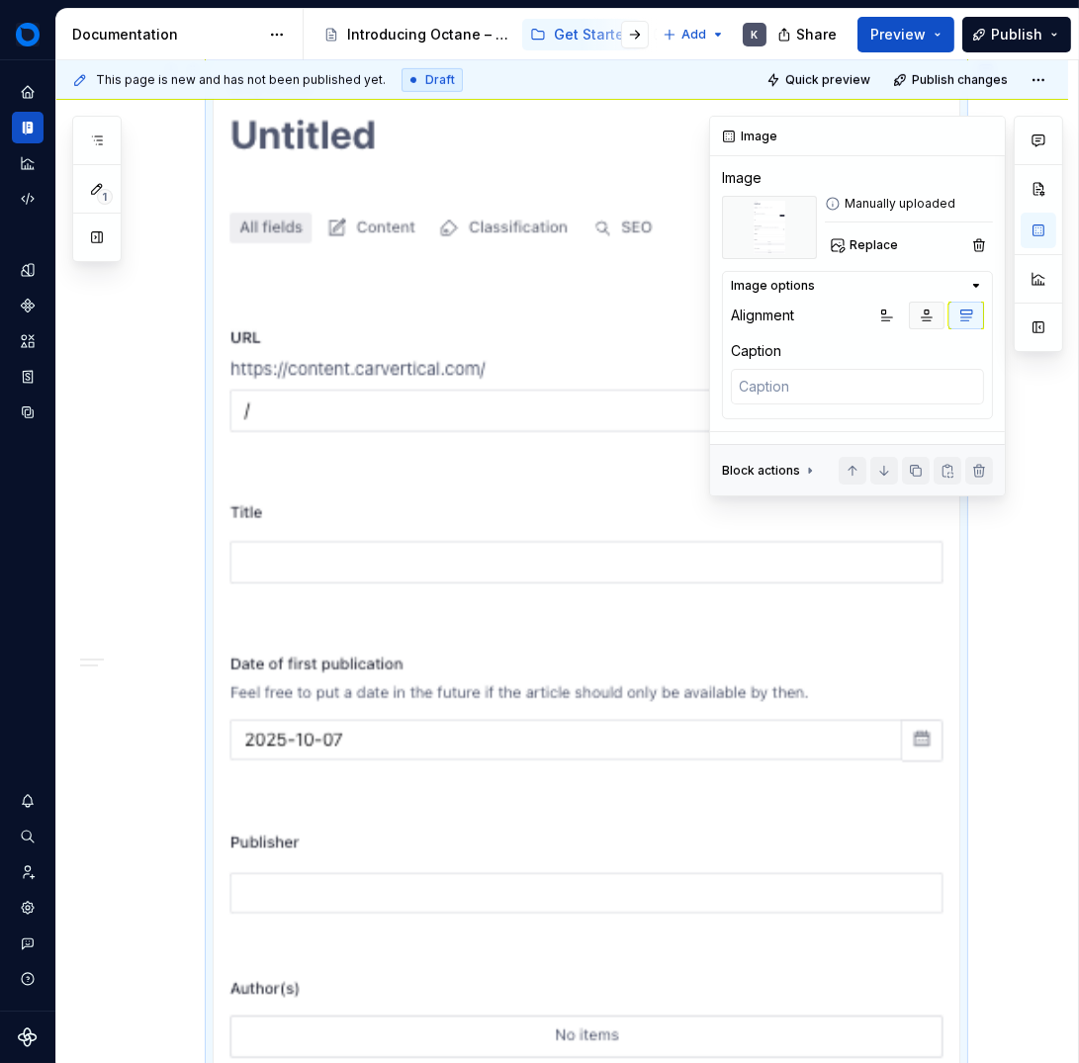
click at [935, 308] on button "button" at bounding box center [927, 316] width 36 height 28
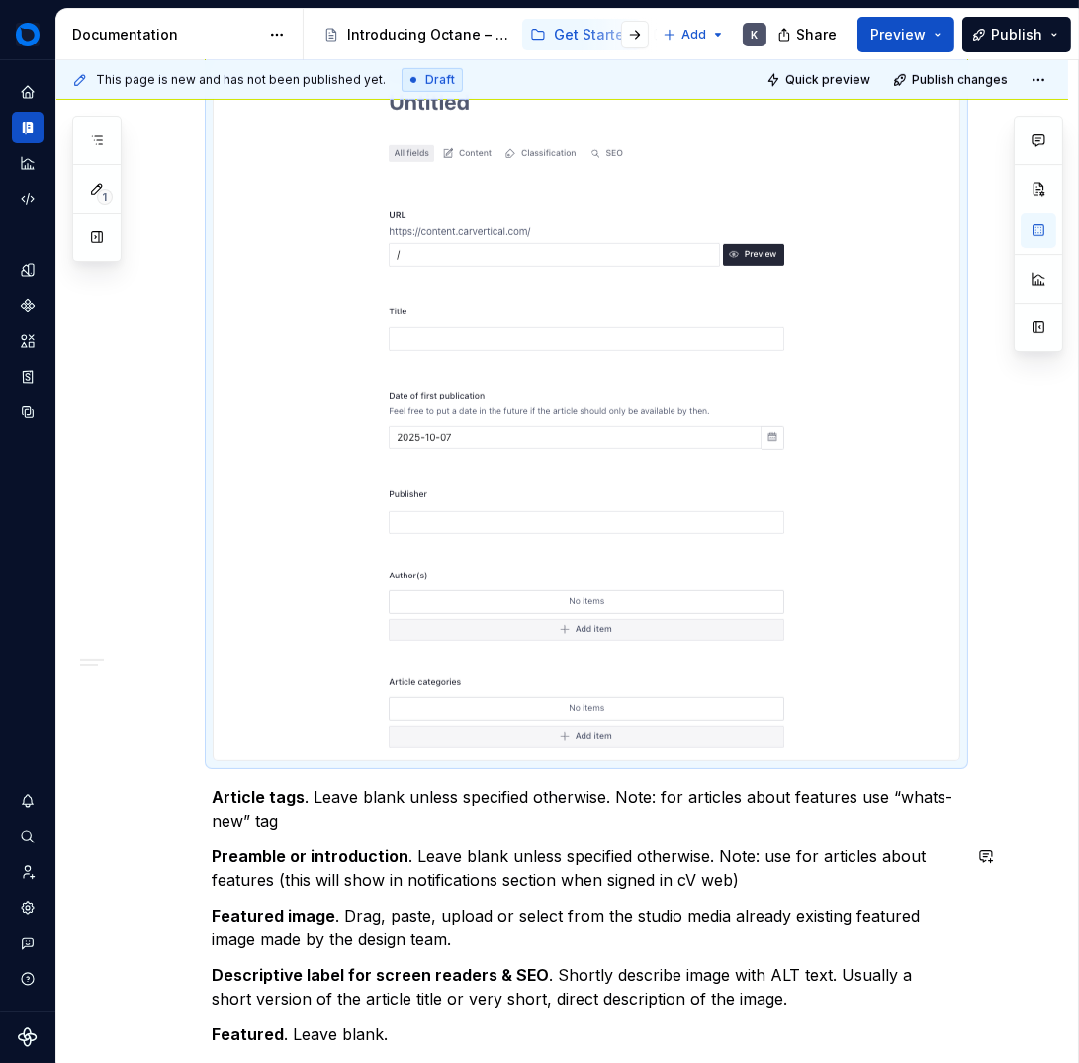
click at [527, 899] on div "Sanity Studio is a flexible, developer-friendly, customisable content managemen…" at bounding box center [587, 283] width 748 height 3241
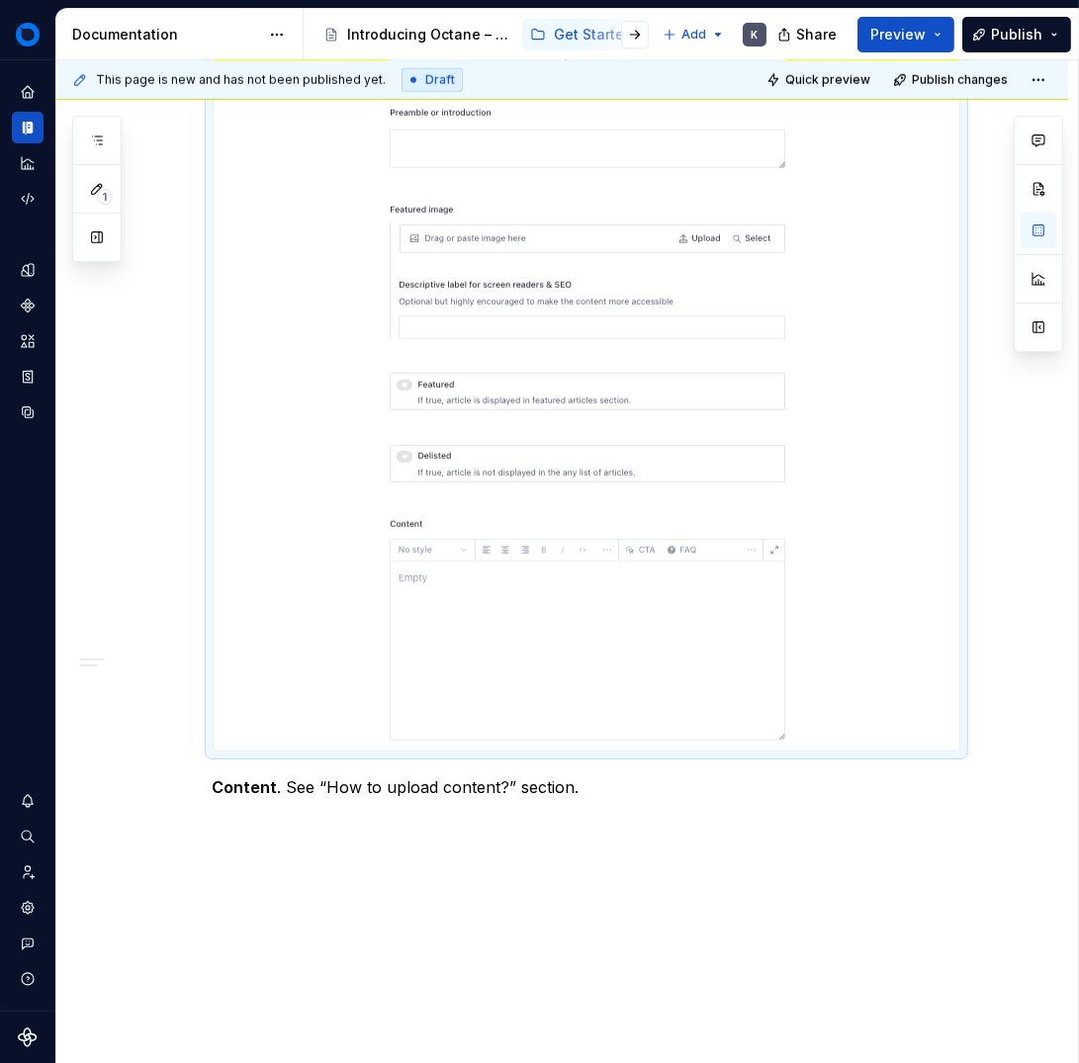
scroll to position [2969, 0]
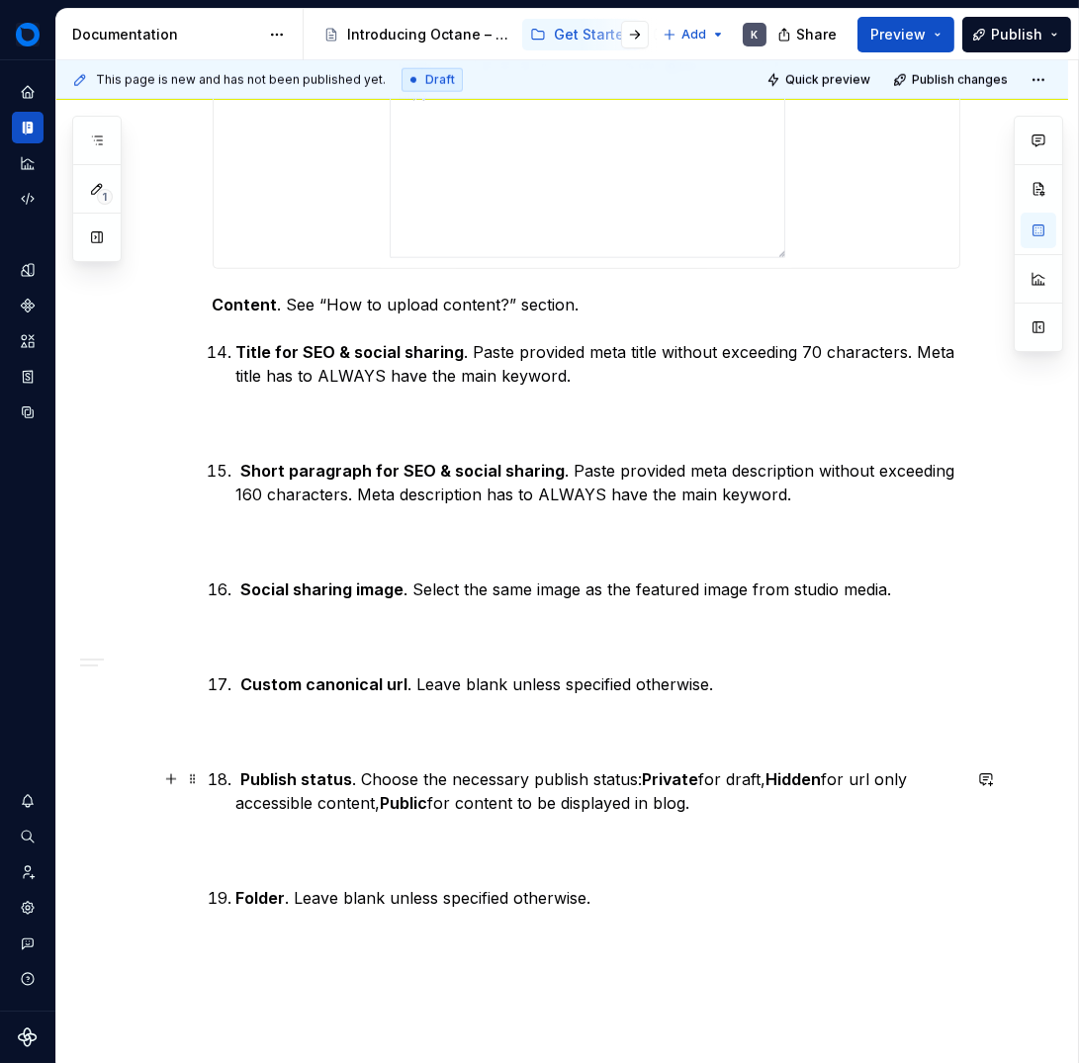
scroll to position [3397, 0]
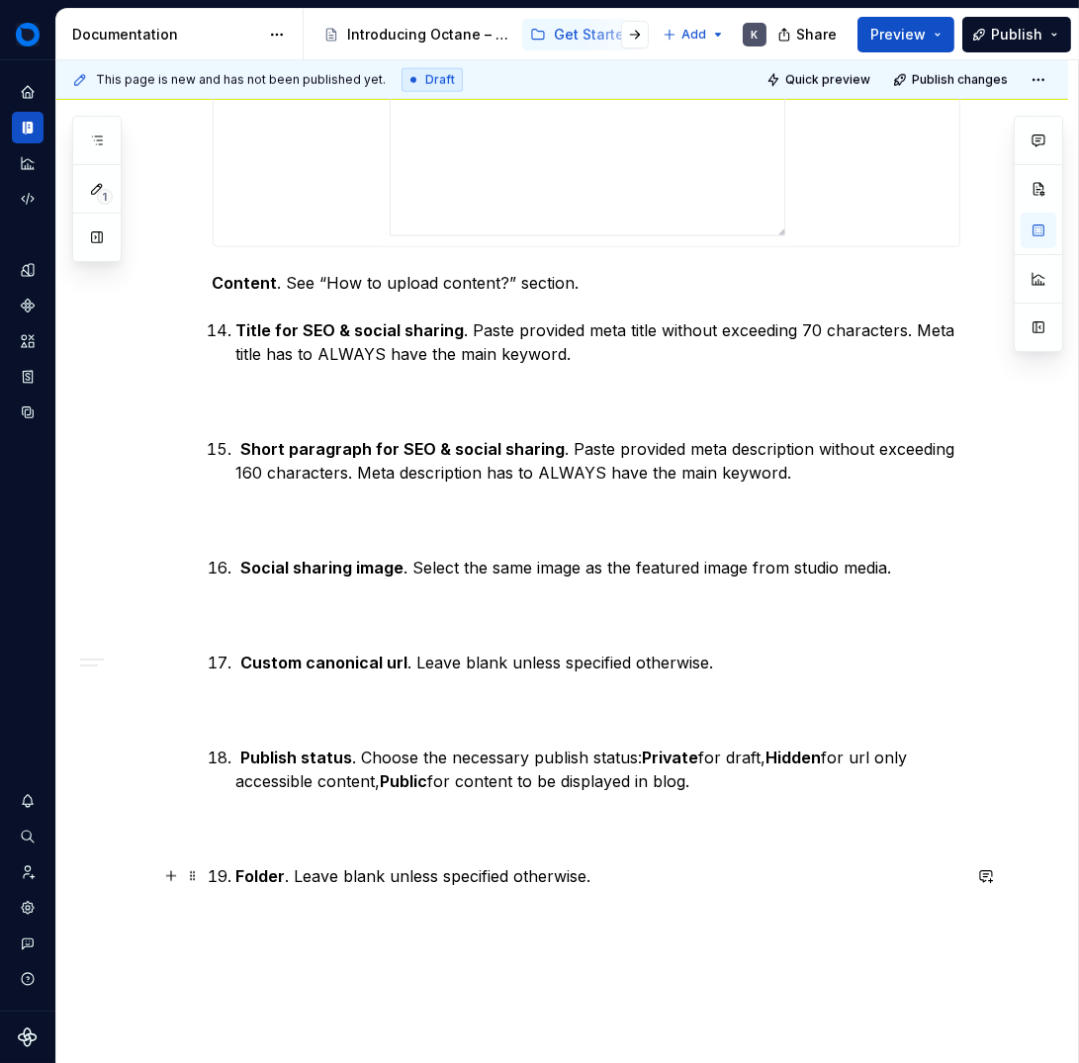
click at [236, 875] on li "Folder . Leave blank unless specified otherwise." at bounding box center [598, 876] width 724 height 24
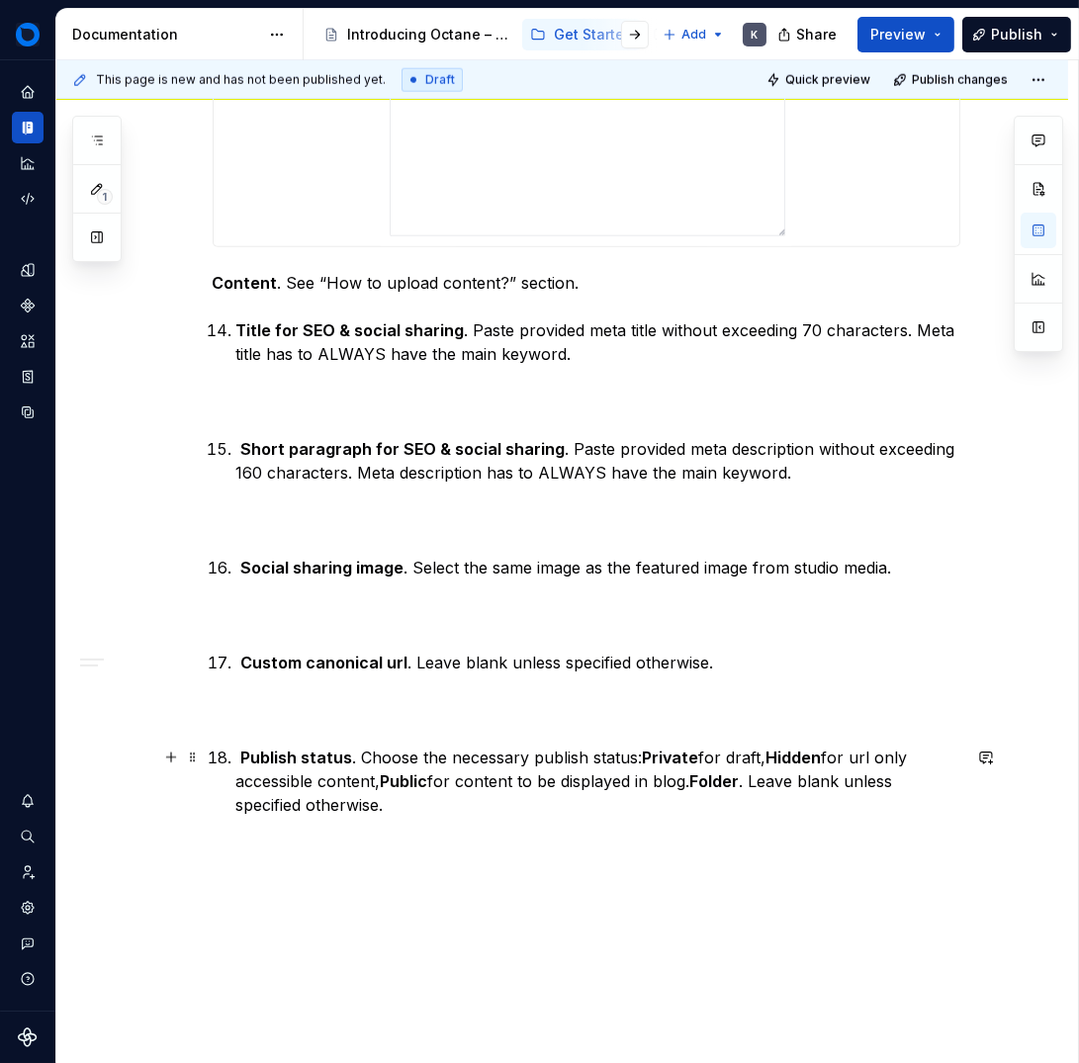
drag, startPoint x: 233, startPoint y: 758, endPoint x: 250, endPoint y: 774, distance: 23.8
click at [236, 758] on li "Publish status . Choose the necessary publish status: Private for draft, Hidden…" at bounding box center [598, 781] width 724 height 71
click at [242, 756] on strong "Publish status" at bounding box center [297, 758] width 112 height 20
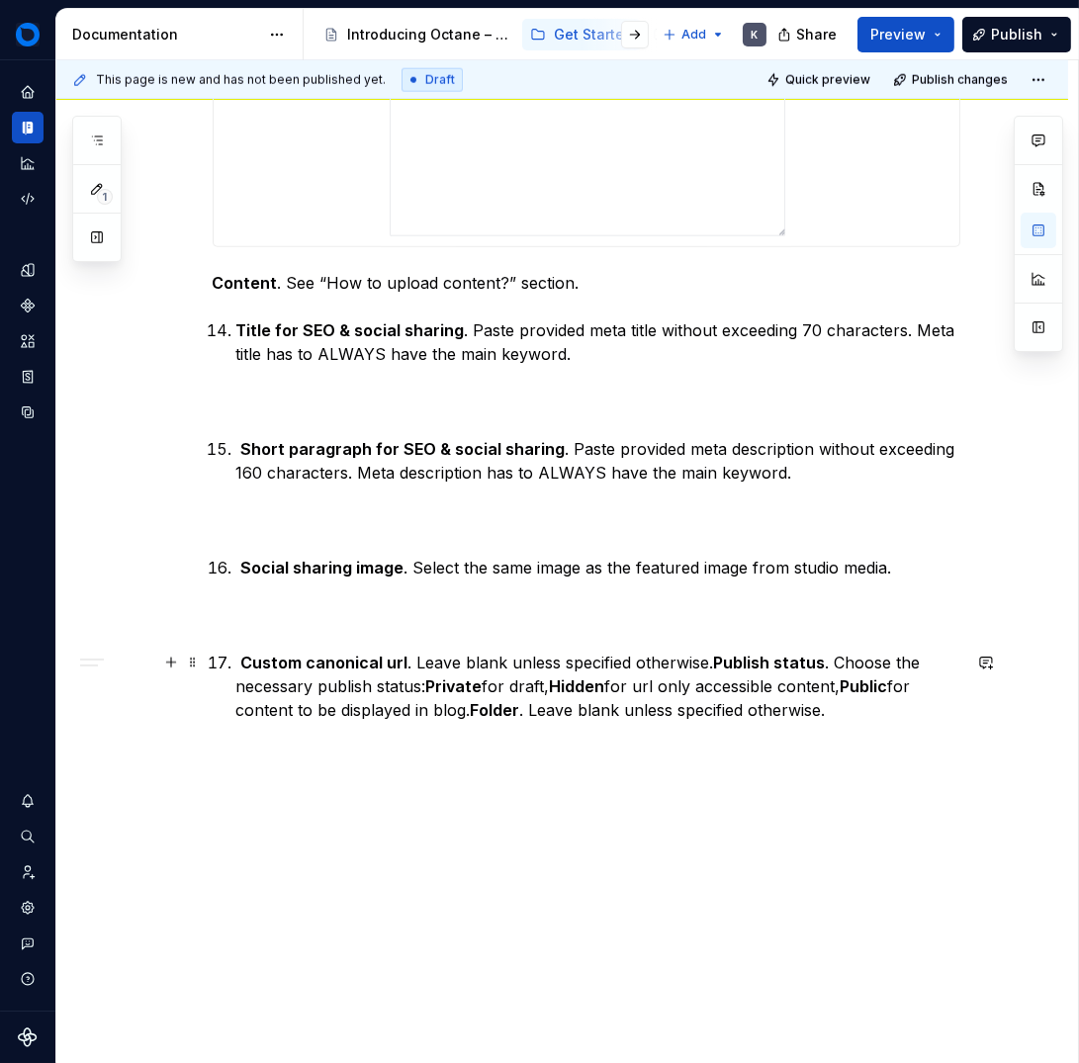
click at [241, 661] on strong "Custom canonical url" at bounding box center [324, 663] width 167 height 20
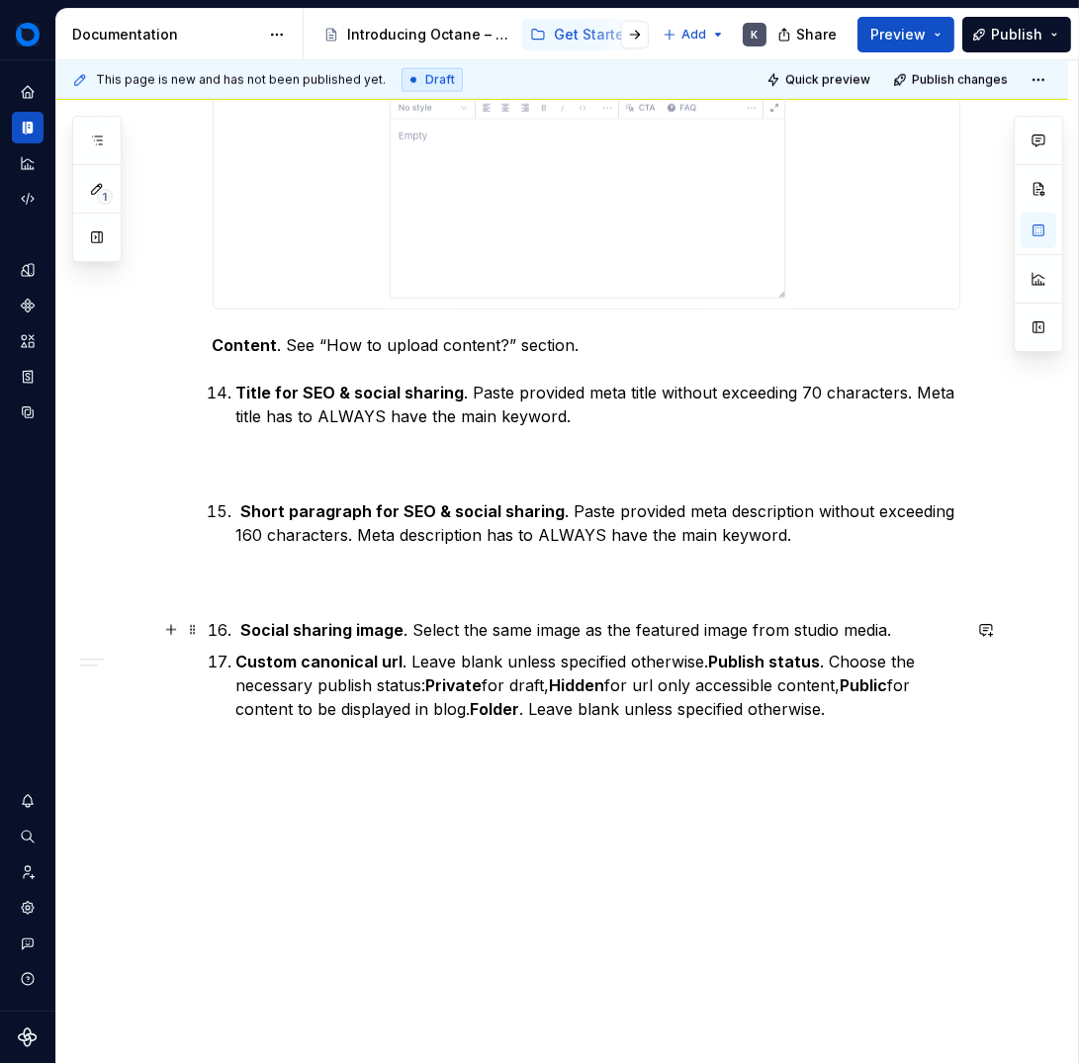
scroll to position [3325, 0]
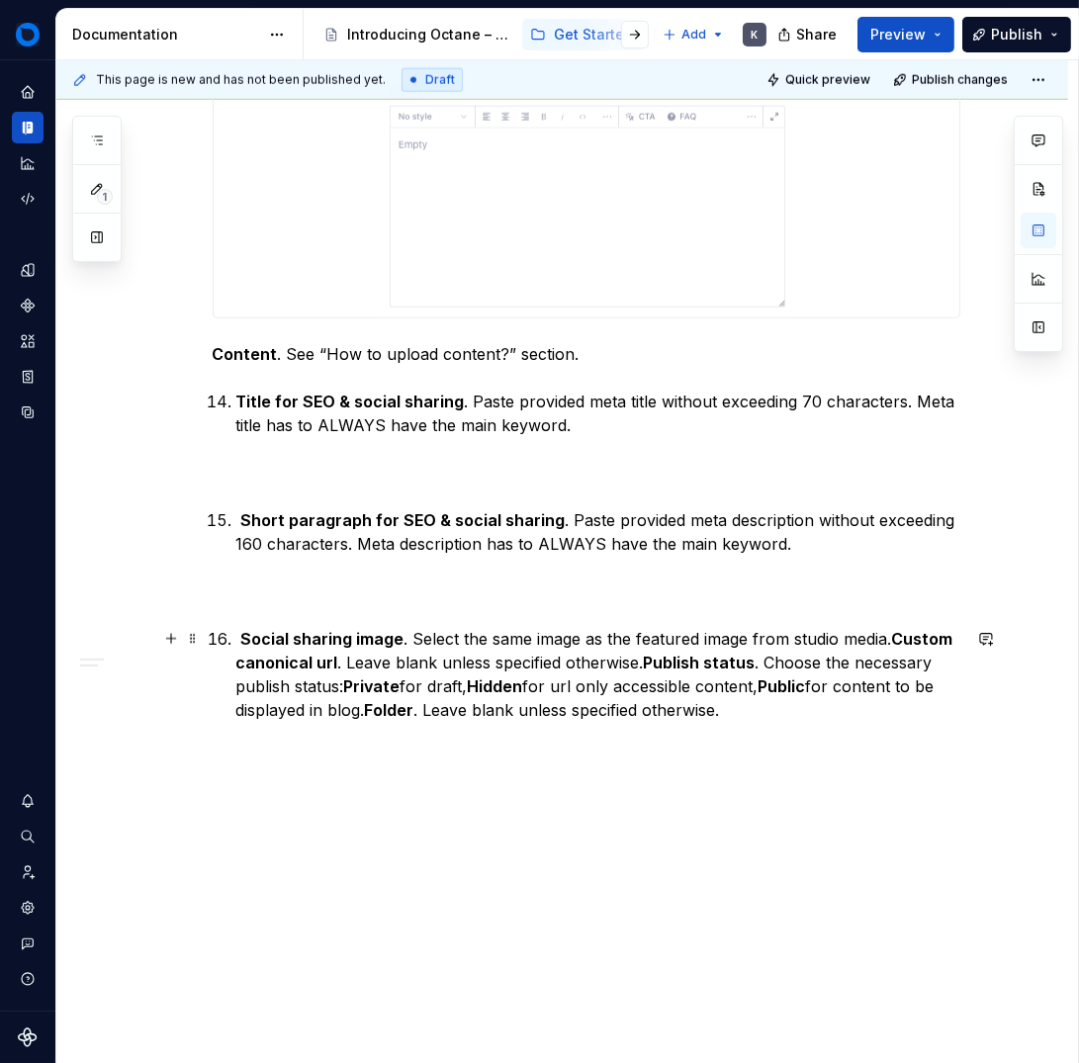
click at [241, 642] on strong "Social sharing image" at bounding box center [322, 639] width 163 height 20
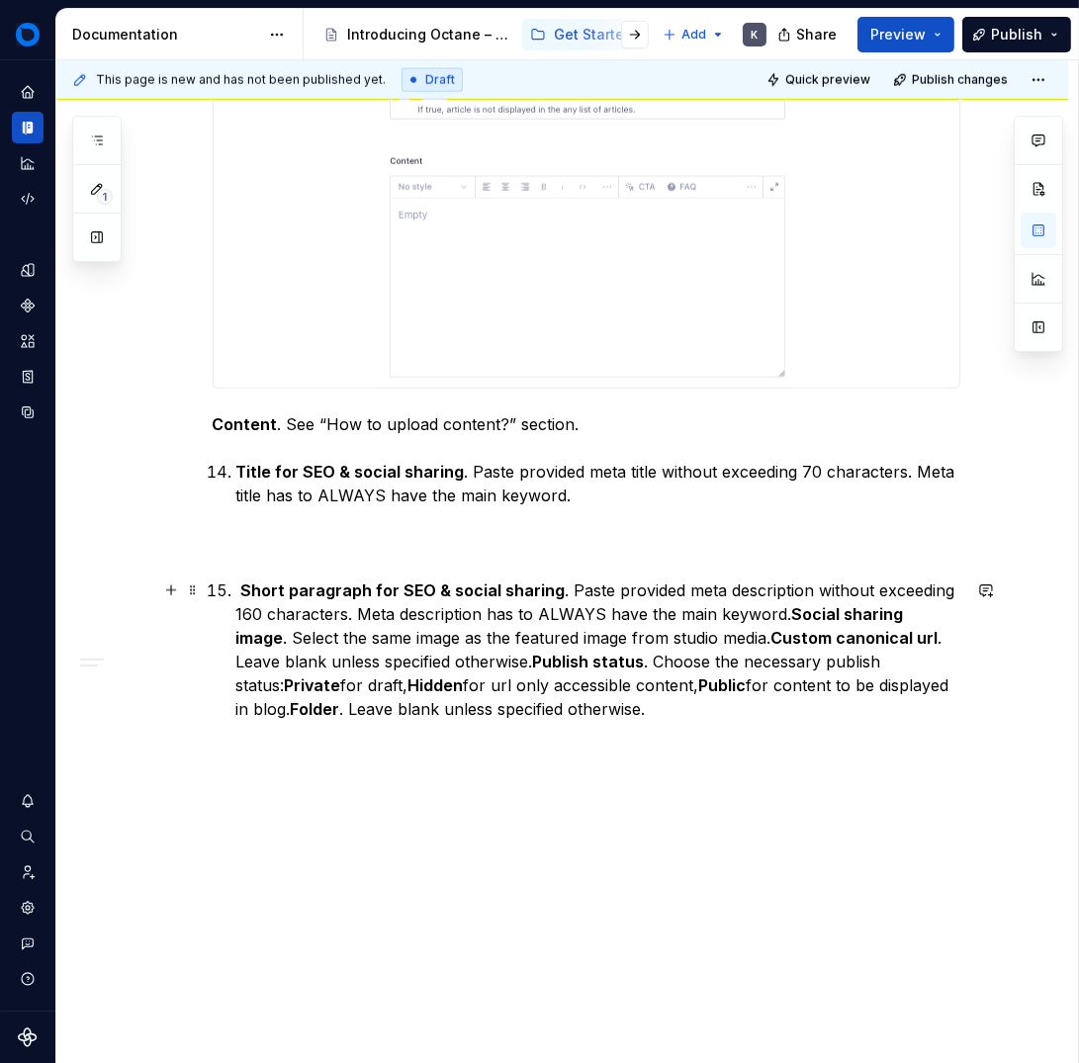
scroll to position [3255, 0]
click at [241, 591] on strong "Short paragraph for SEO & social sharing" at bounding box center [403, 591] width 324 height 20
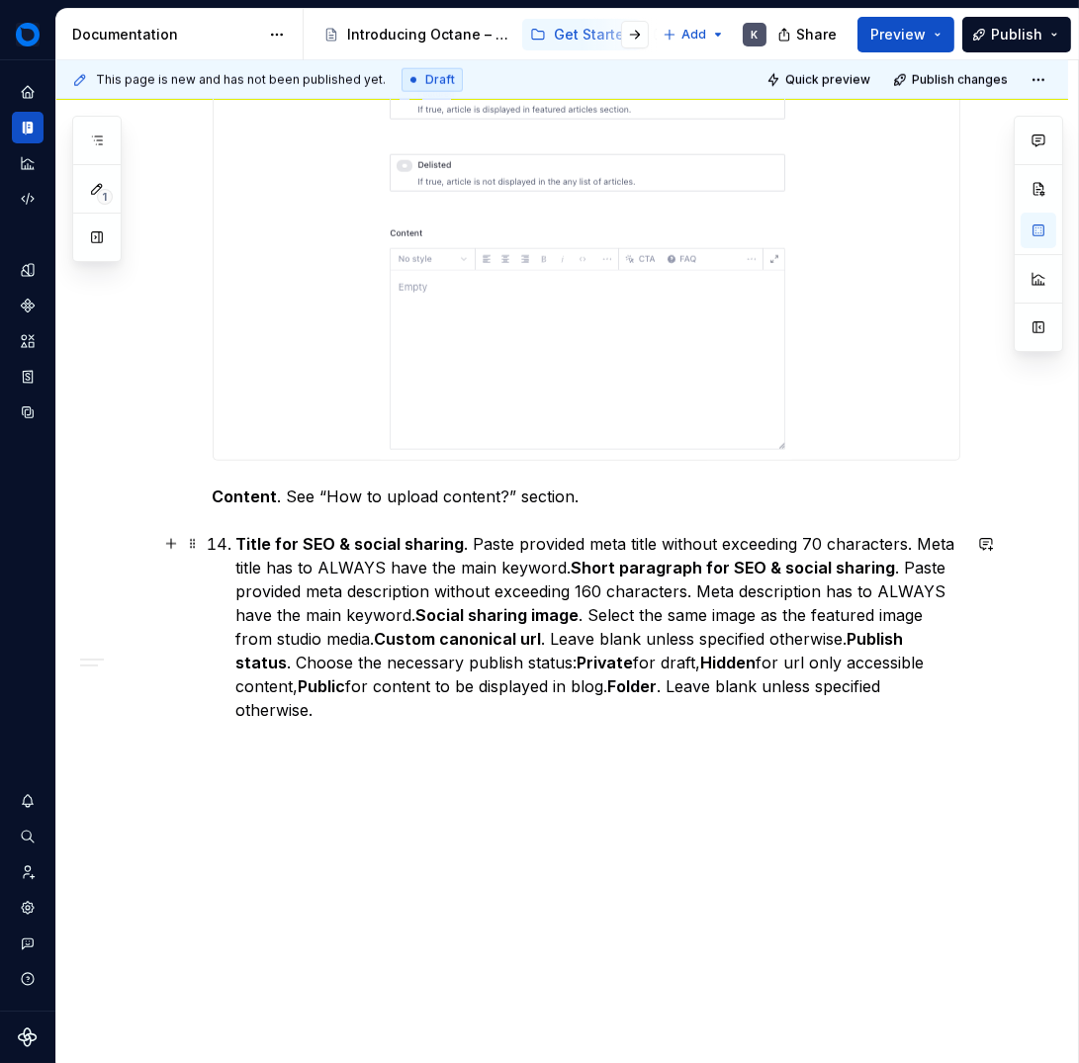
click at [236, 542] on li "Title for SEO & social sharing . Paste provided meta title without exceeding 70…" at bounding box center [598, 627] width 724 height 190
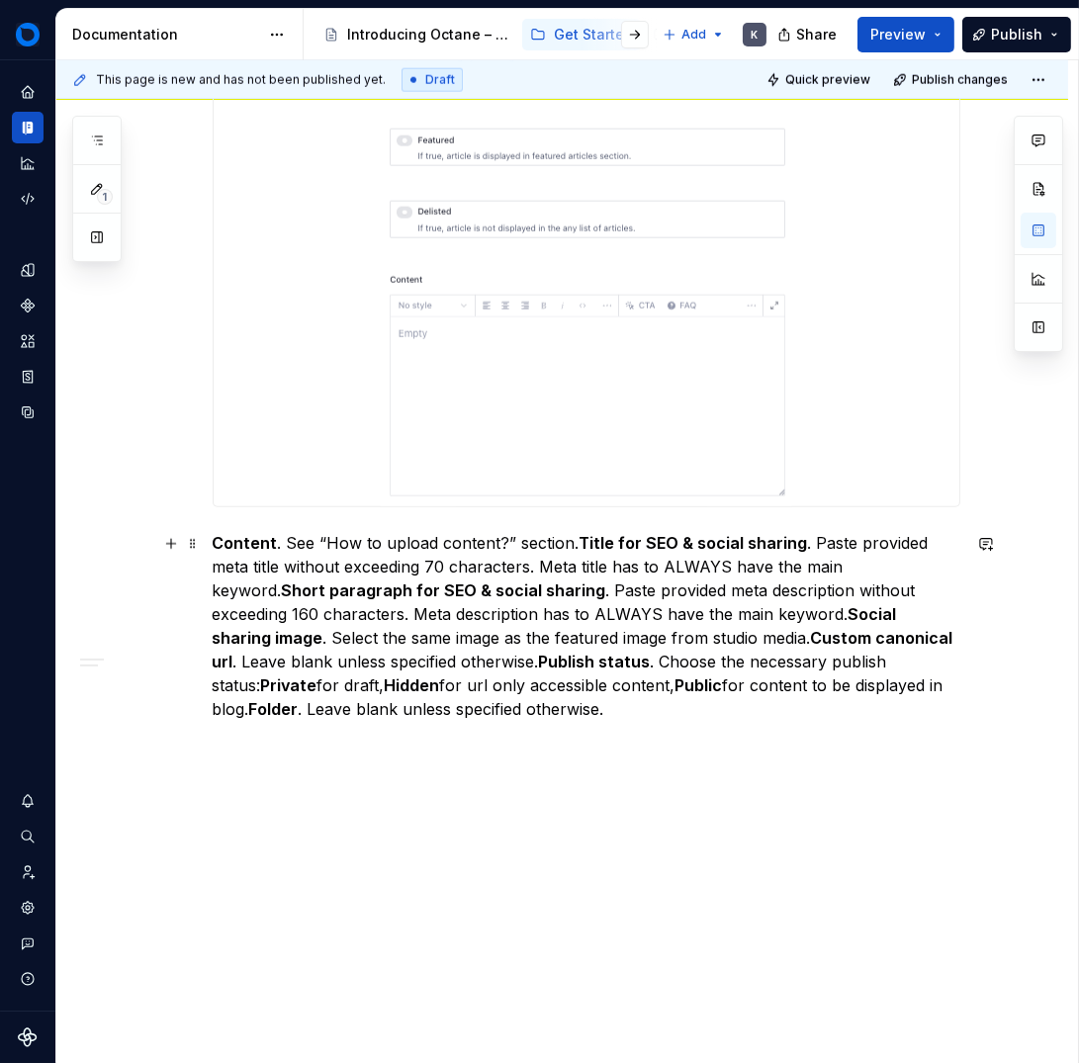
scroll to position [3147, 0]
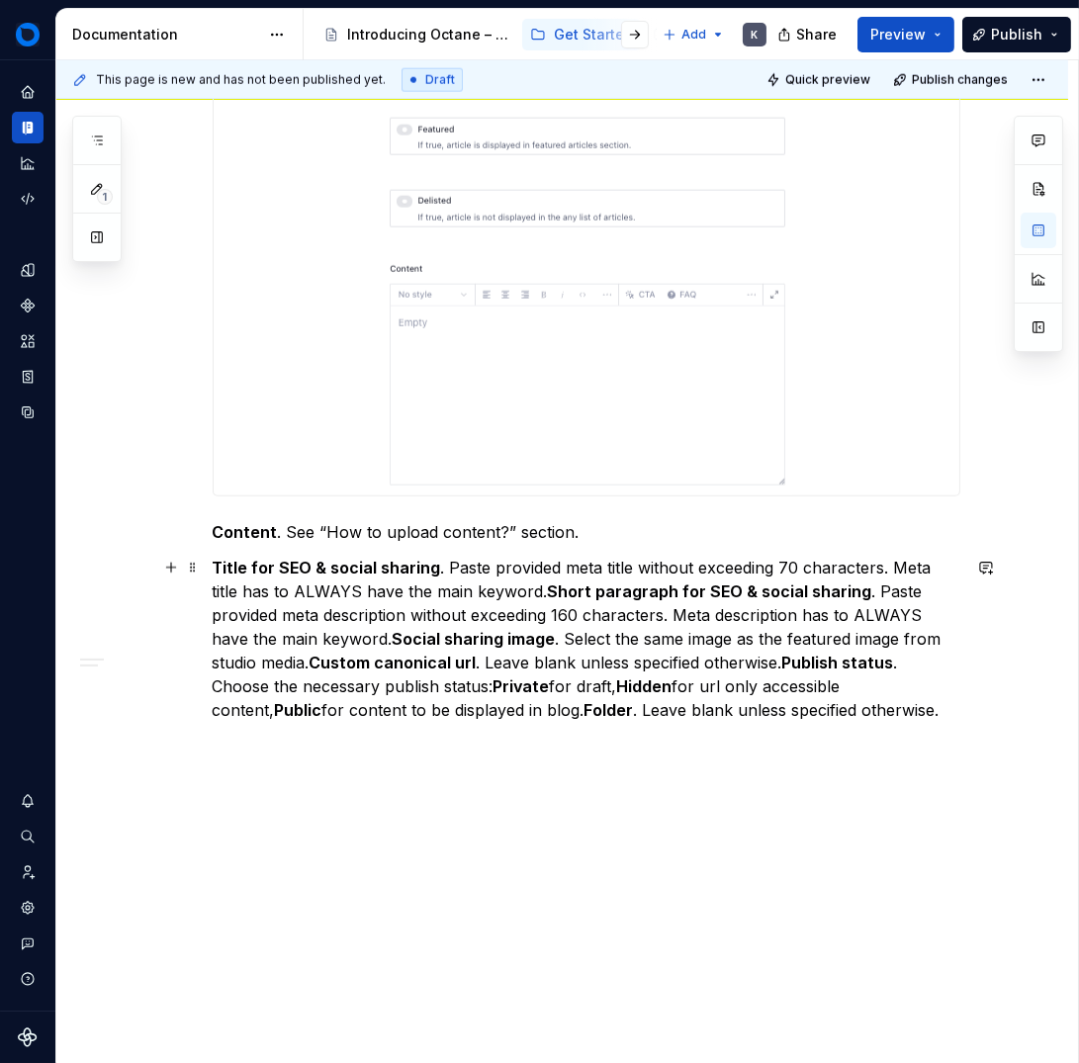
click at [548, 595] on strong "Short paragraph for SEO & social sharing" at bounding box center [710, 592] width 324 height 20
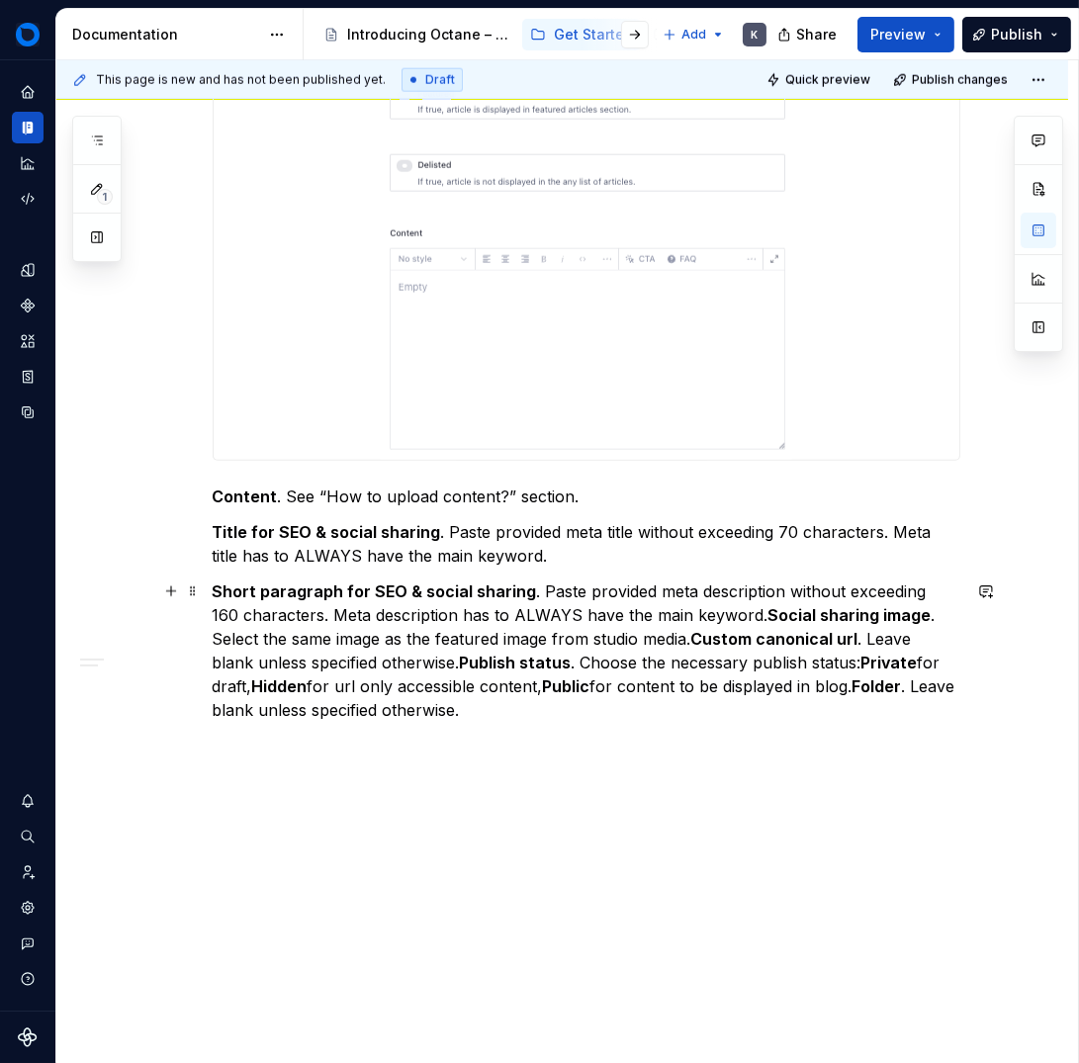
drag, startPoint x: 730, startPoint y: 618, endPoint x: 733, endPoint y: 641, distance: 22.9
click at [730, 619] on p "Short paragraph for SEO & social sharing . Paste provided meta description with…" at bounding box center [587, 651] width 748 height 142
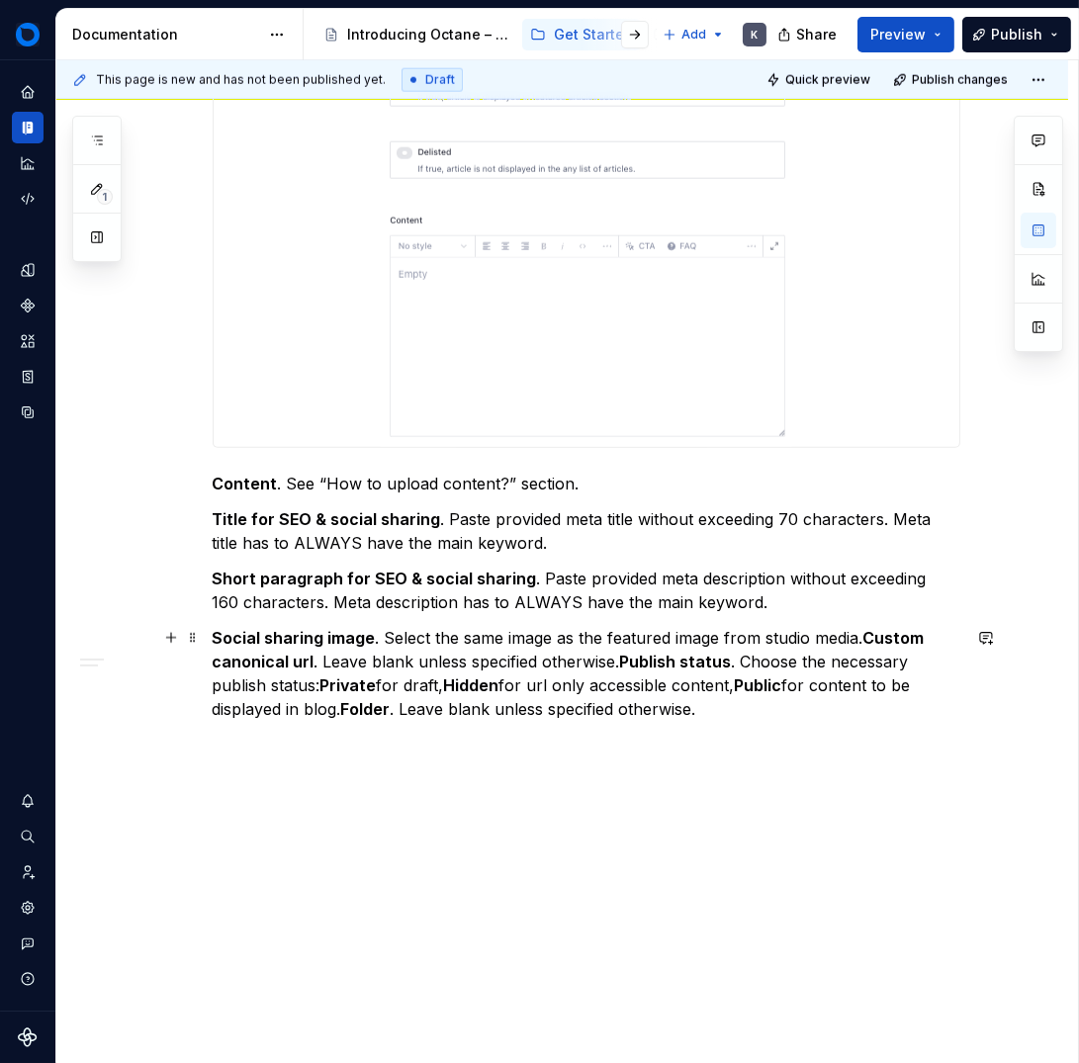
click at [863, 633] on strong "Custom canonical url" at bounding box center [571, 650] width 716 height 44
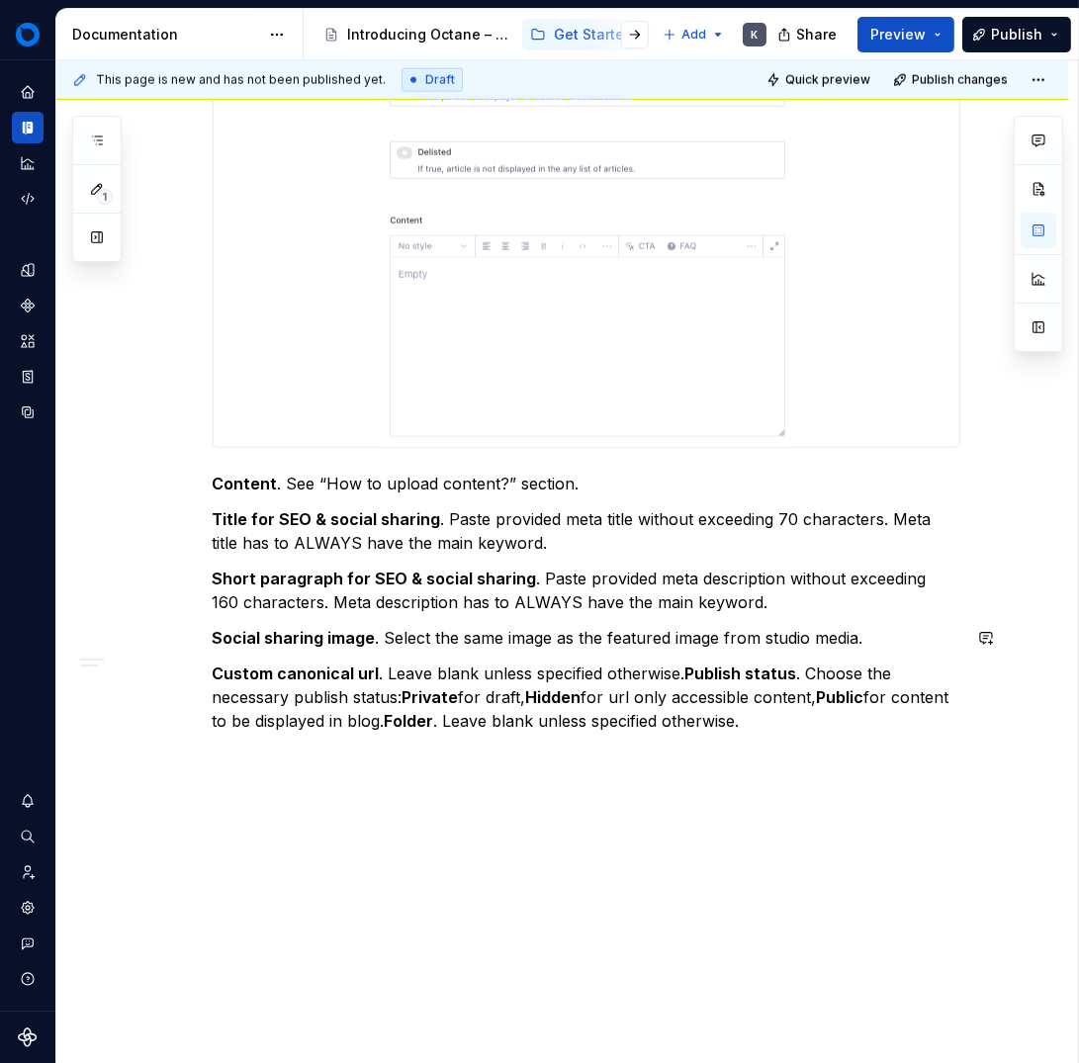
scroll to position [3207, 0]
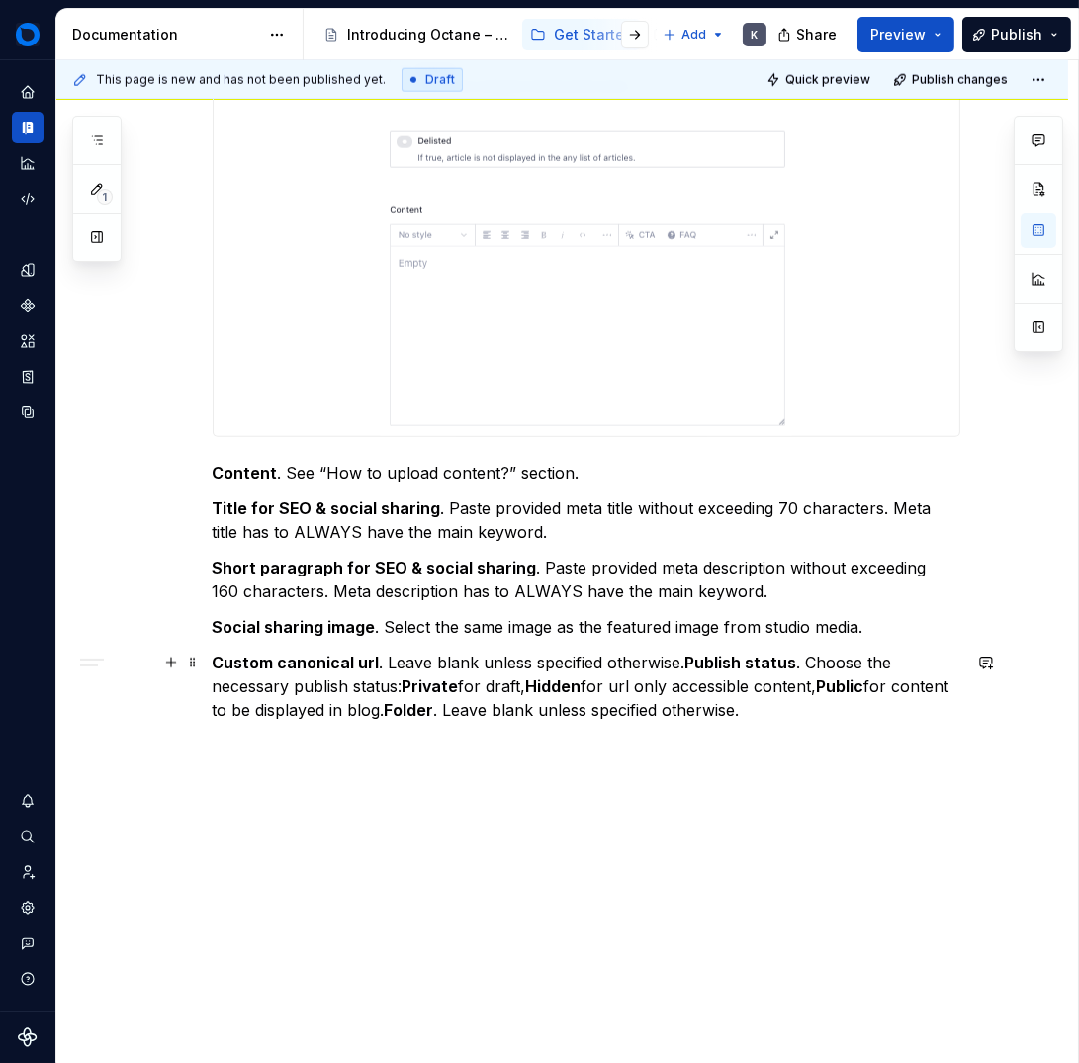
drag, startPoint x: 682, startPoint y: 666, endPoint x: 699, endPoint y: 674, distance: 18.6
click at [685, 666] on strong "Publish status" at bounding box center [741, 663] width 112 height 20
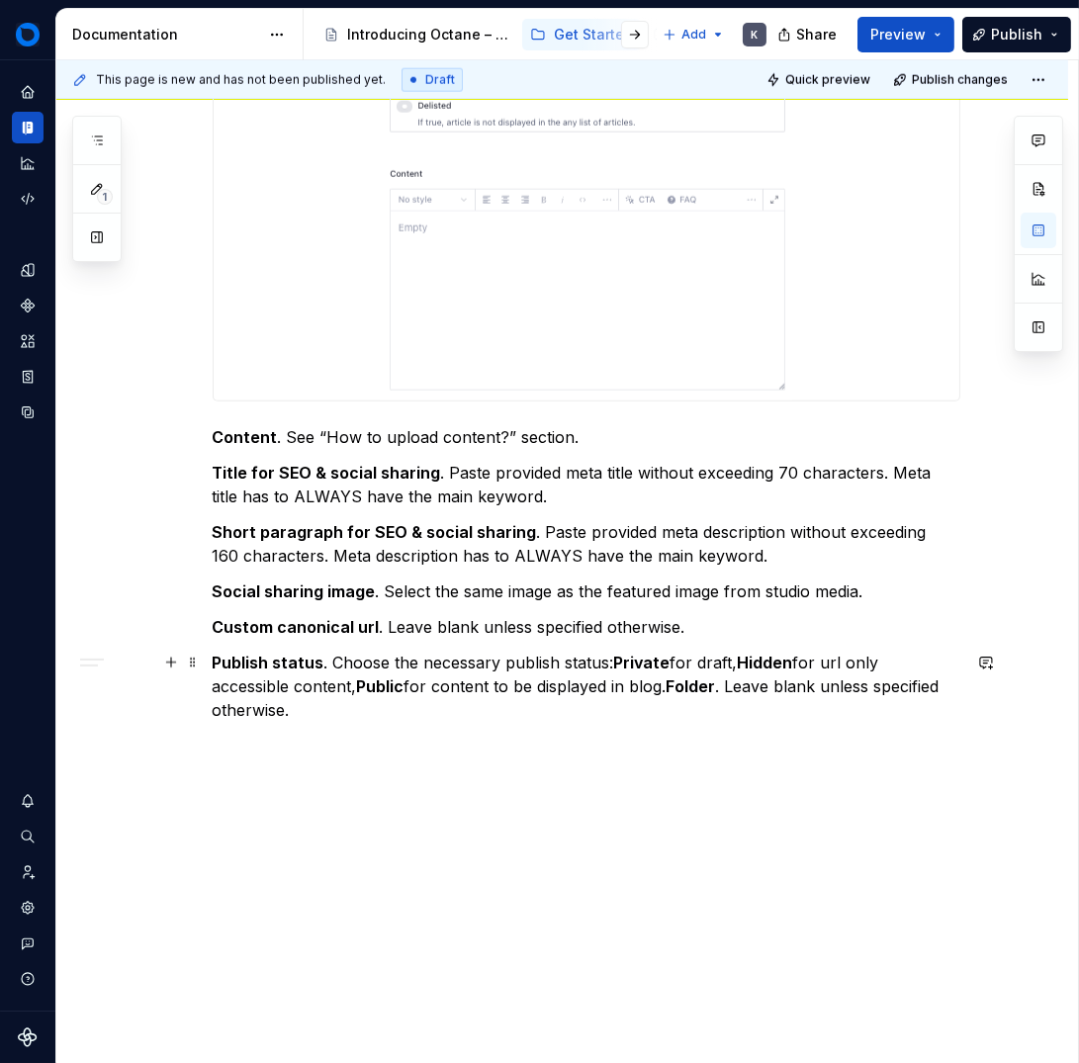
drag, startPoint x: 615, startPoint y: 663, endPoint x: 627, endPoint y: 670, distance: 13.7
click at [615, 663] on strong "Private" at bounding box center [642, 663] width 56 height 20
click at [674, 686] on strong "Folder" at bounding box center [691, 687] width 49 height 20
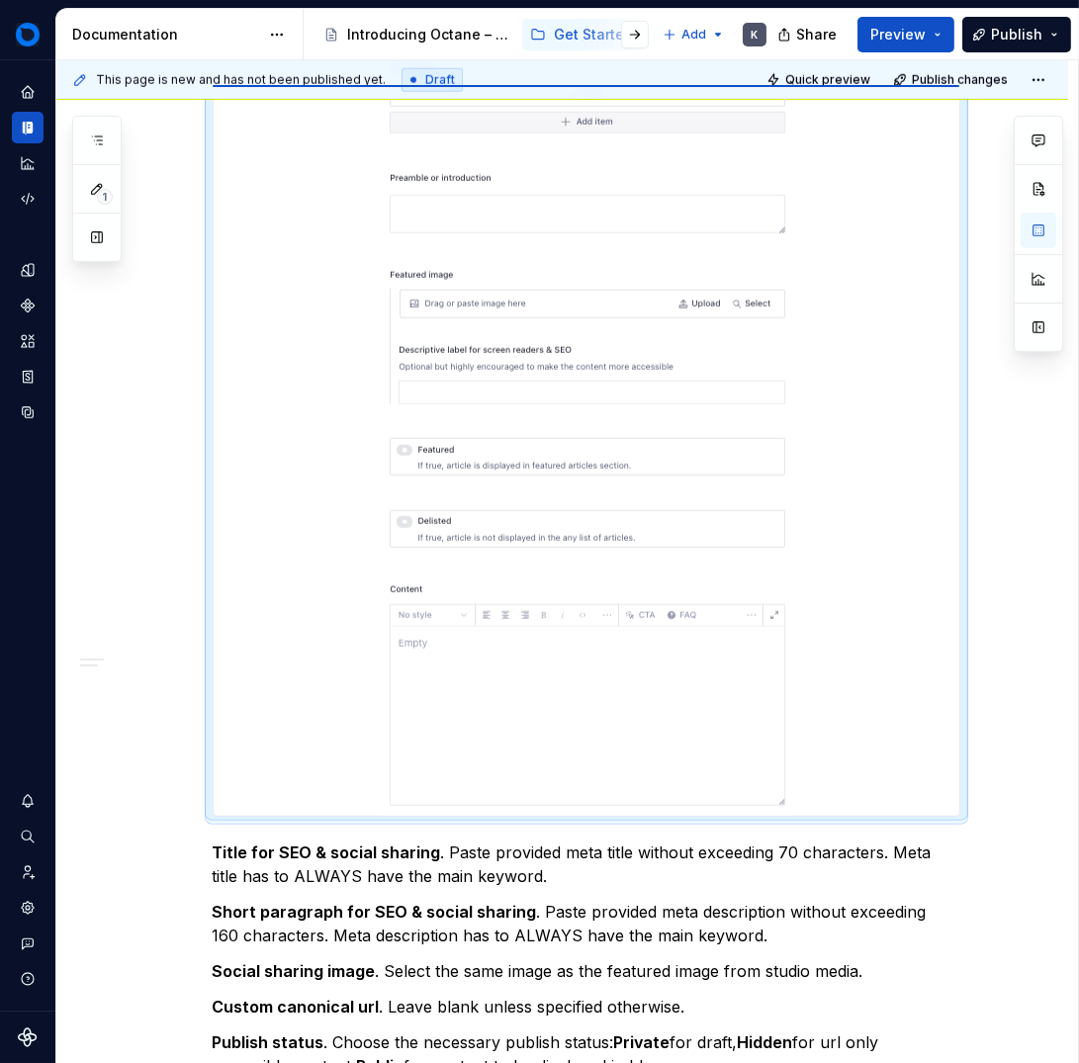
scroll to position [2510, 0]
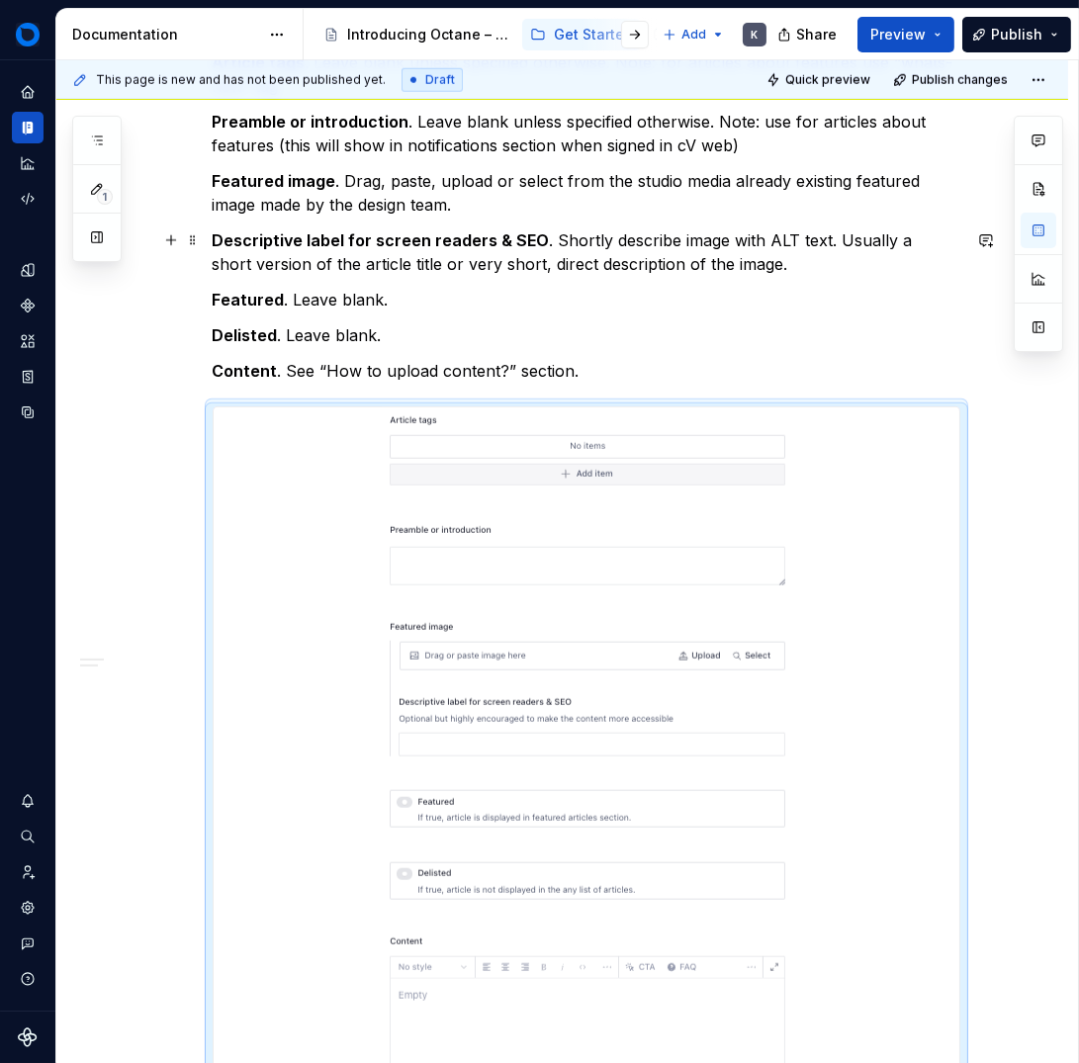
click at [469, 269] on p "Descriptive label for screen readers & SEO . Shortly describe image with ALT te…" at bounding box center [587, 251] width 748 height 47
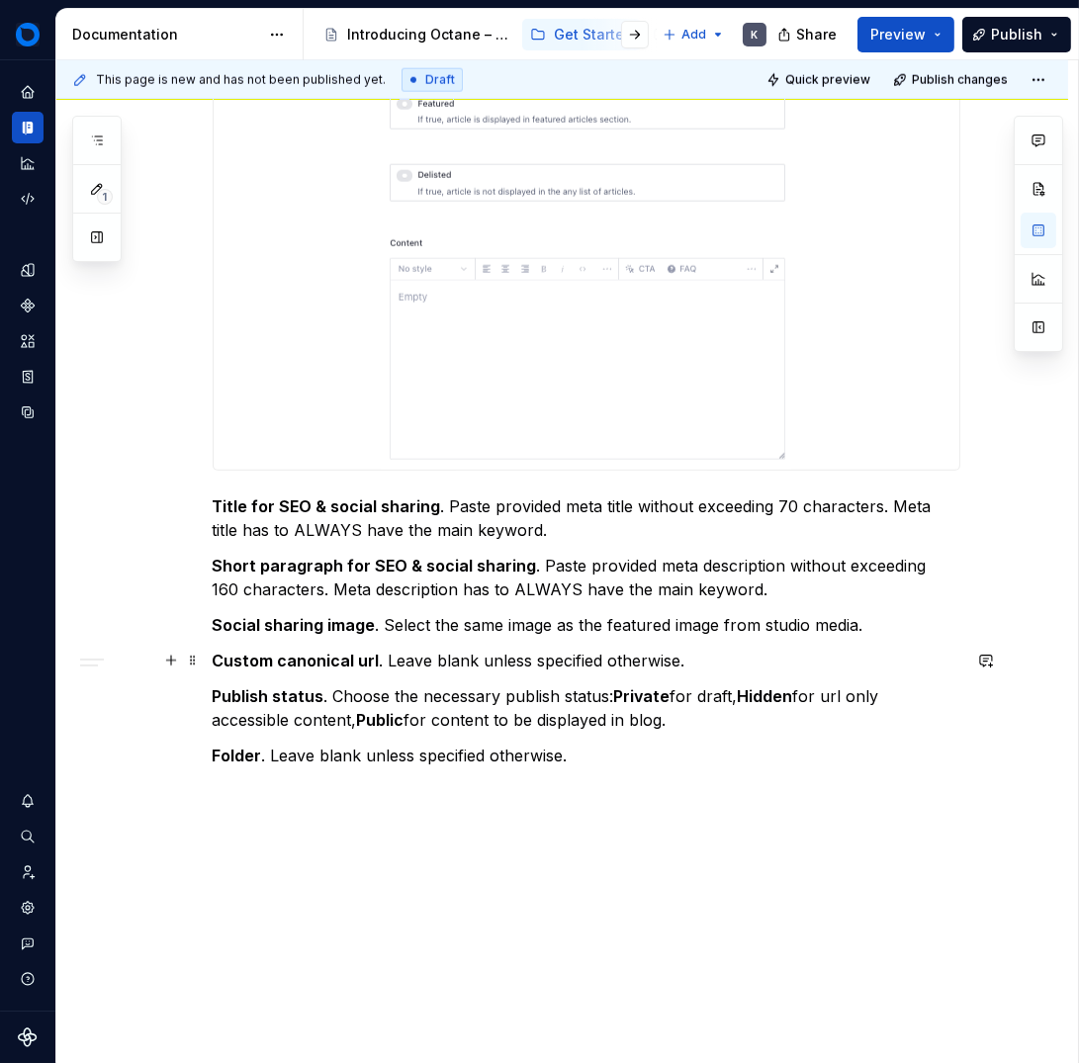
scroll to position [3255, 0]
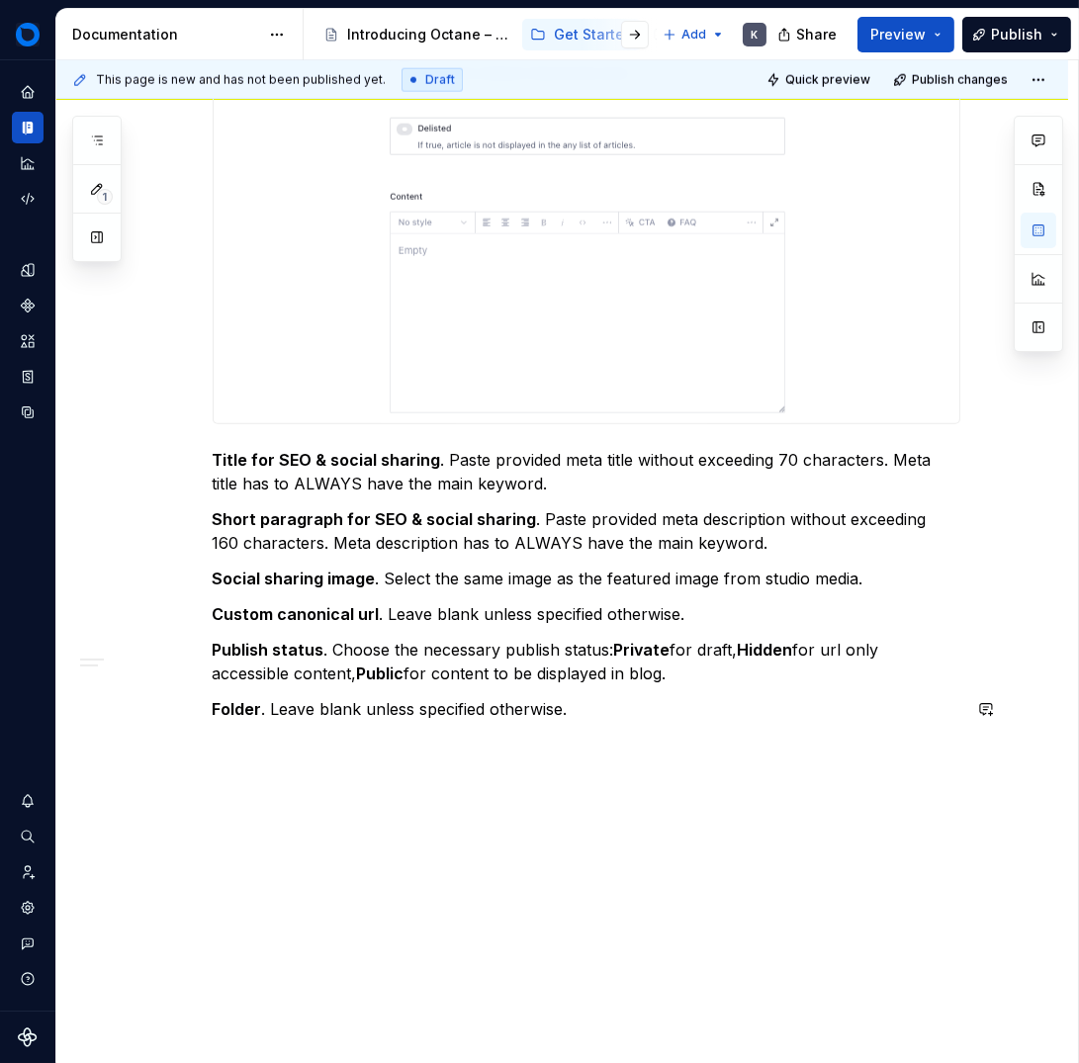
drag, startPoint x: 500, startPoint y: 811, endPoint x: 508, endPoint y: 803, distance: 11.9
click at [187, 749] on span at bounding box center [193, 745] width 16 height 28
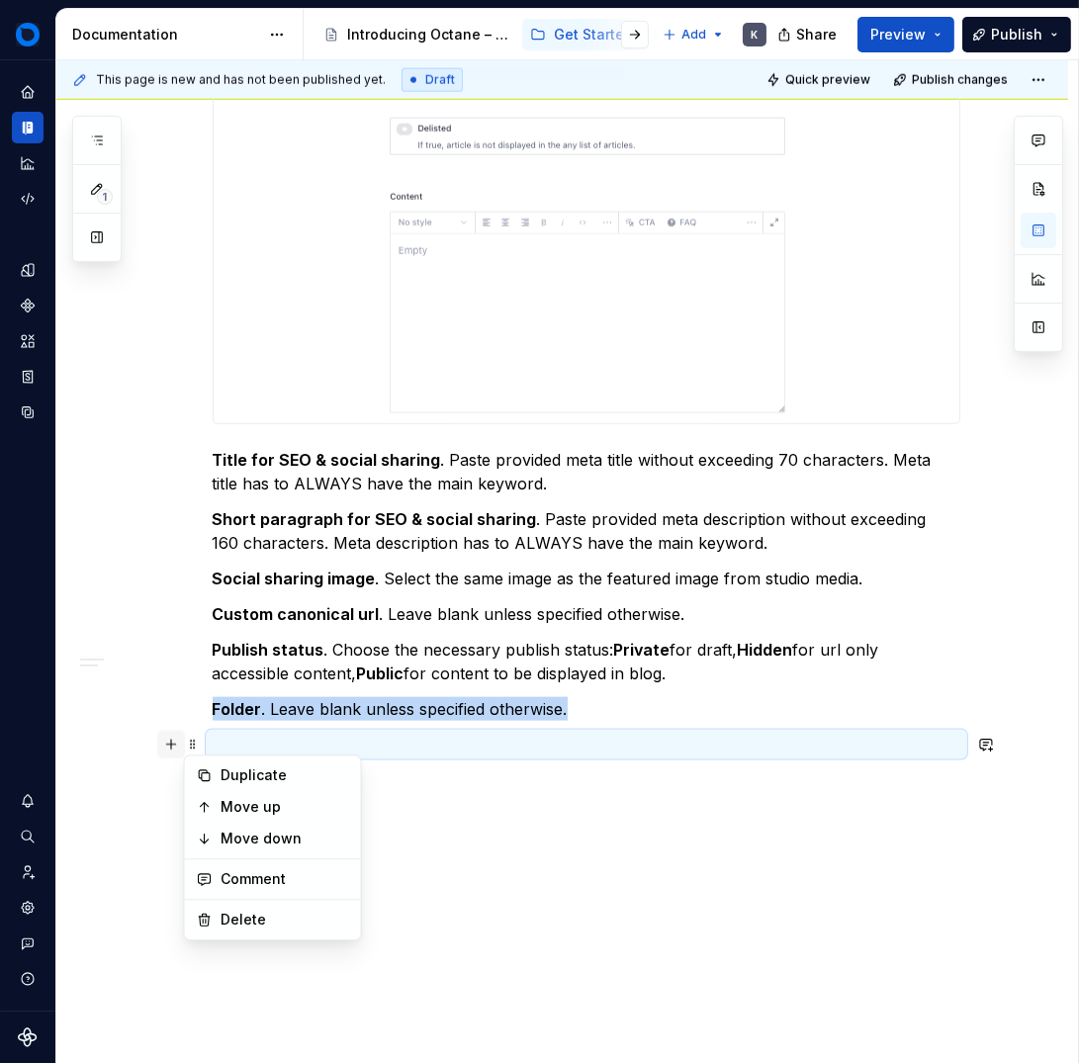
click at [157, 748] on button "button" at bounding box center [171, 745] width 28 height 28
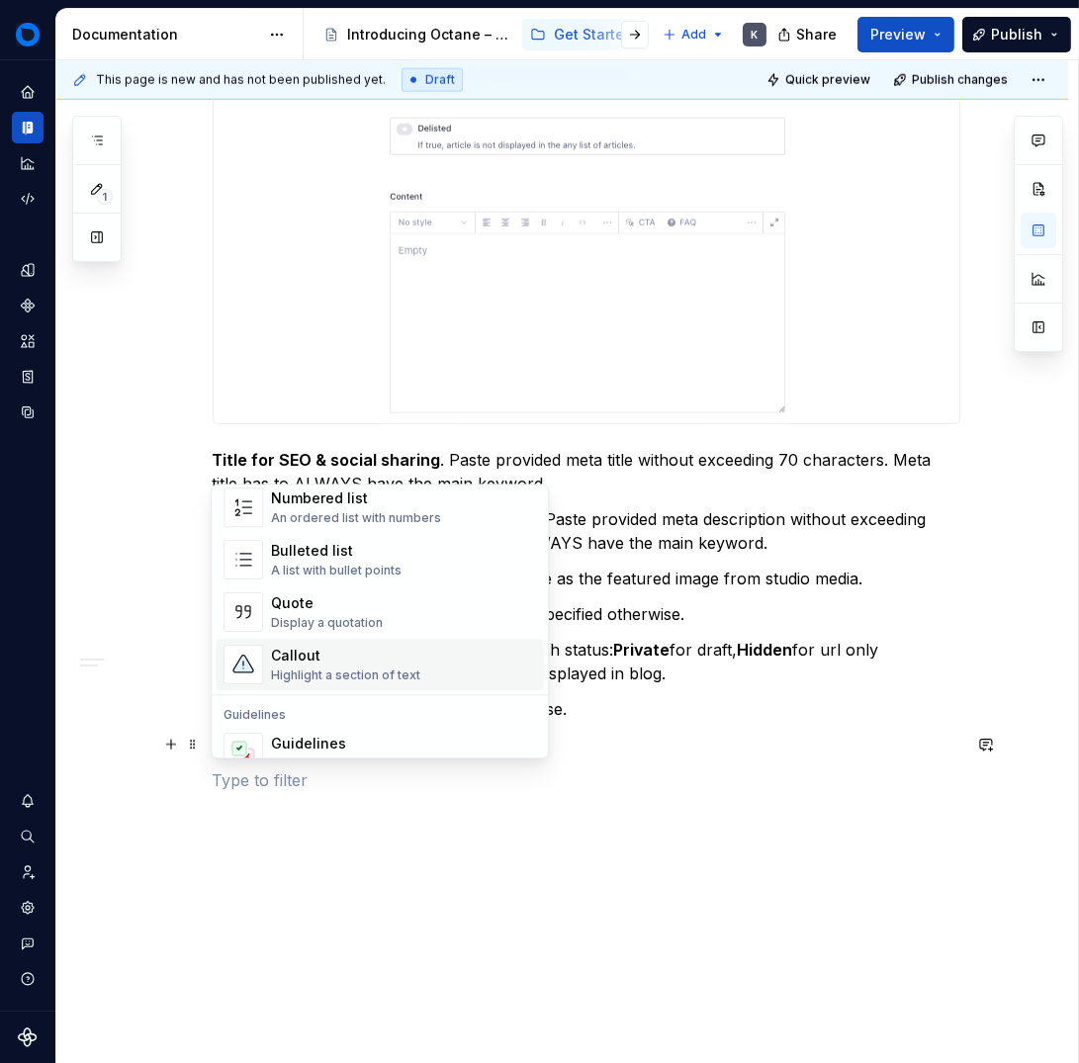
scroll to position [344, 0]
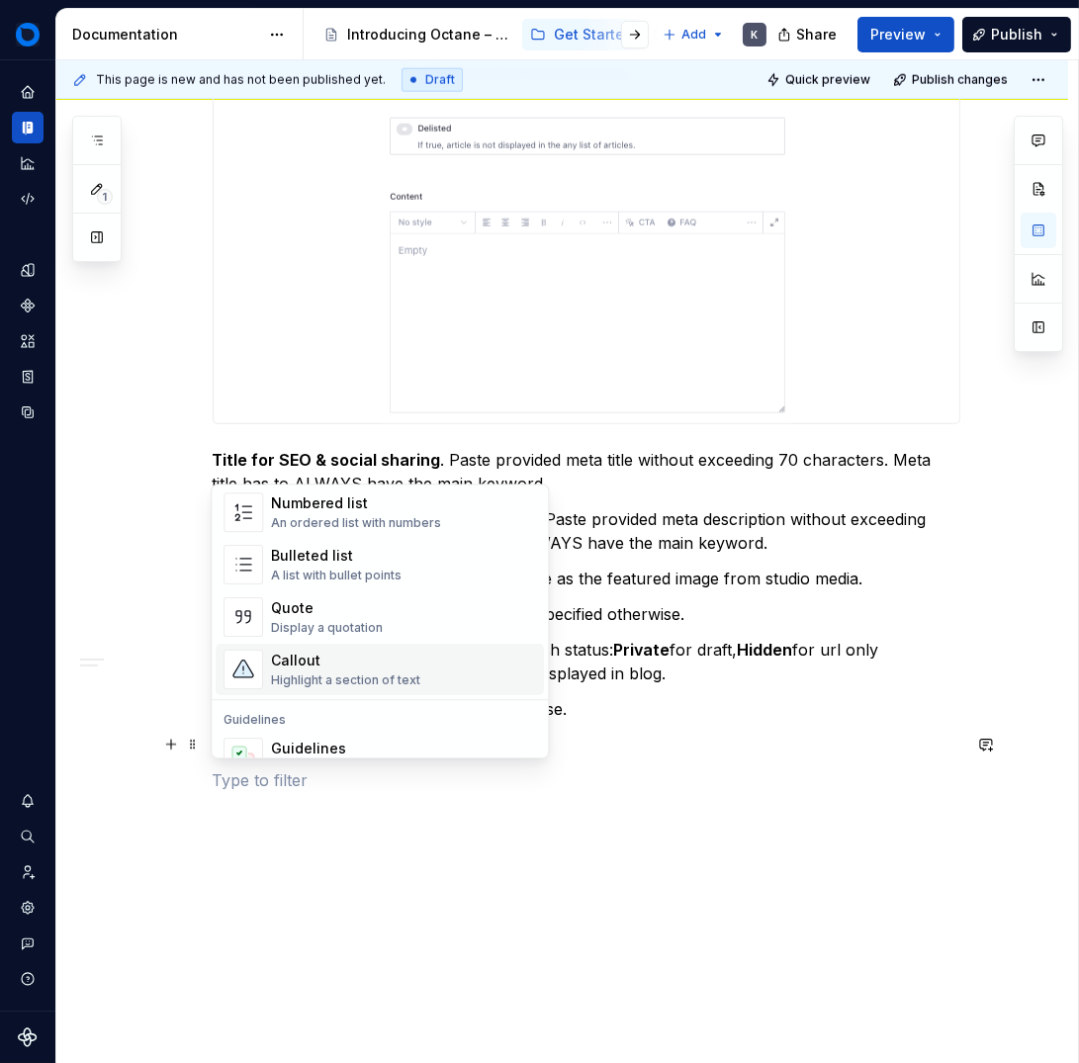
click at [353, 664] on div "Callout" at bounding box center [345, 661] width 149 height 20
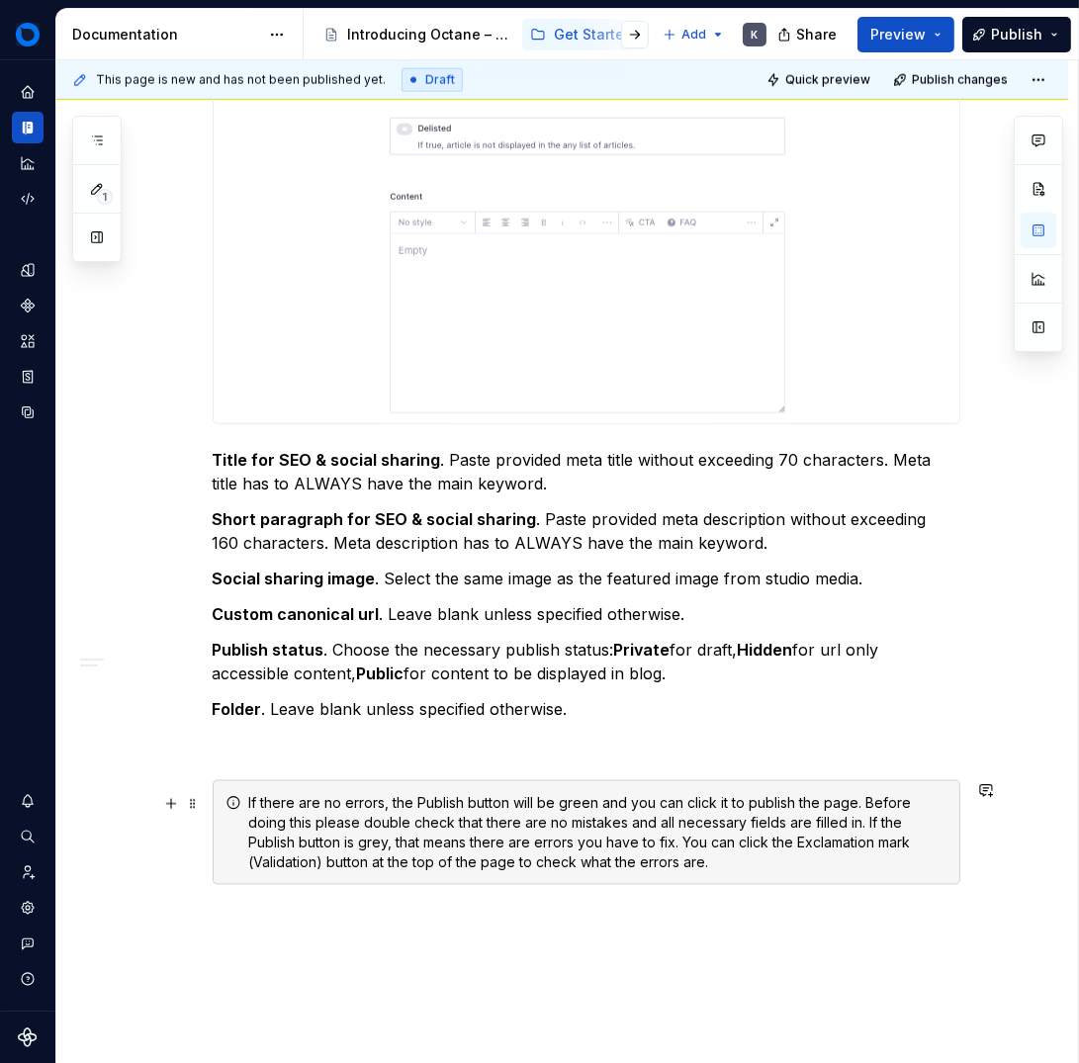
click at [234, 807] on icon at bounding box center [234, 803] width 16 height 16
click at [229, 802] on icon at bounding box center [234, 803] width 16 height 16
click at [862, 849] on div "If there are no errors, the Publish button will be green and you can click it t…" at bounding box center [598, 832] width 698 height 79
click at [897, 881] on div "If there are no errors, the Publish button will be green and you can click it t…" at bounding box center [587, 832] width 748 height 105
click at [929, 816] on div "If there are no errors, the Publish button will be green and you can click it t…" at bounding box center [598, 832] width 698 height 79
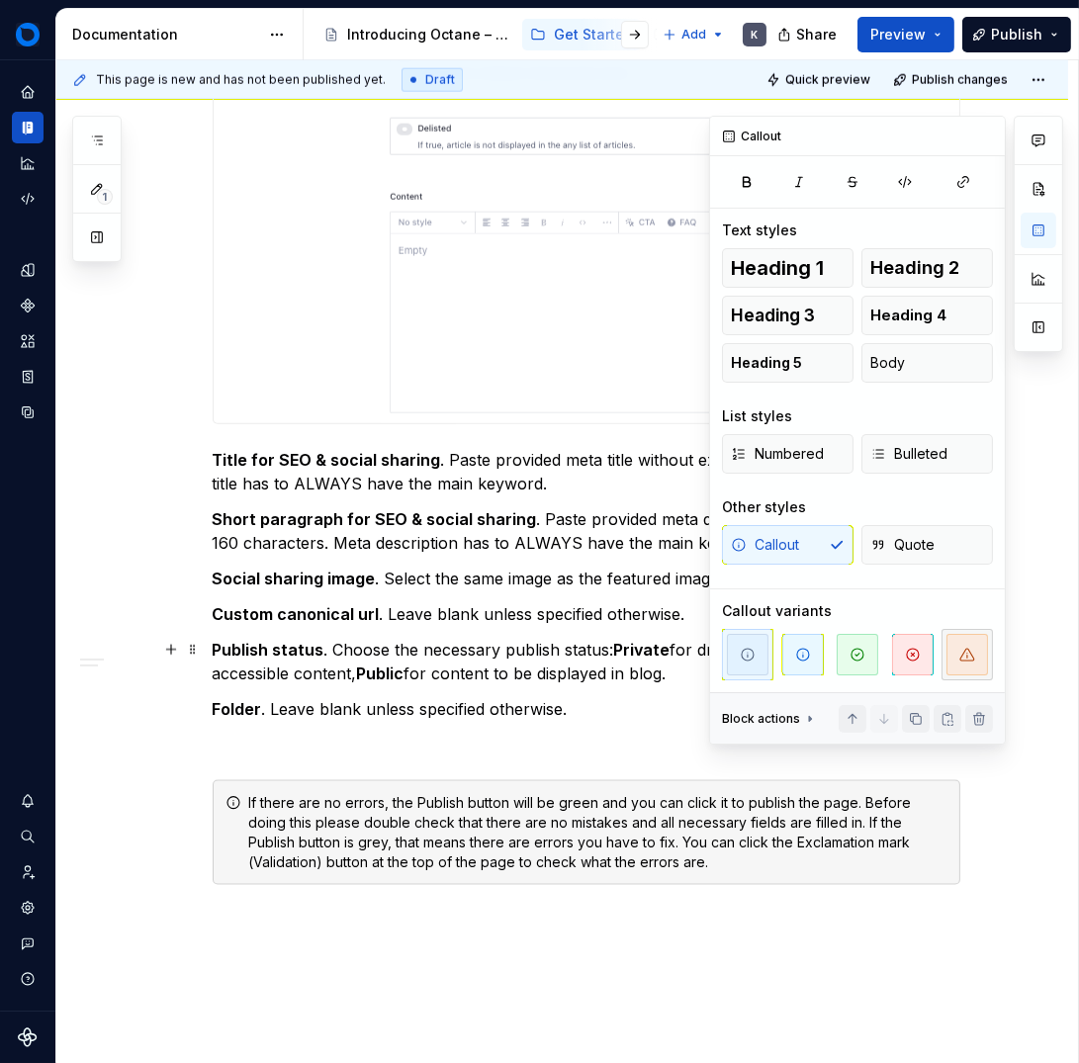
click at [973, 653] on icon "button" at bounding box center [967, 655] width 16 height 16
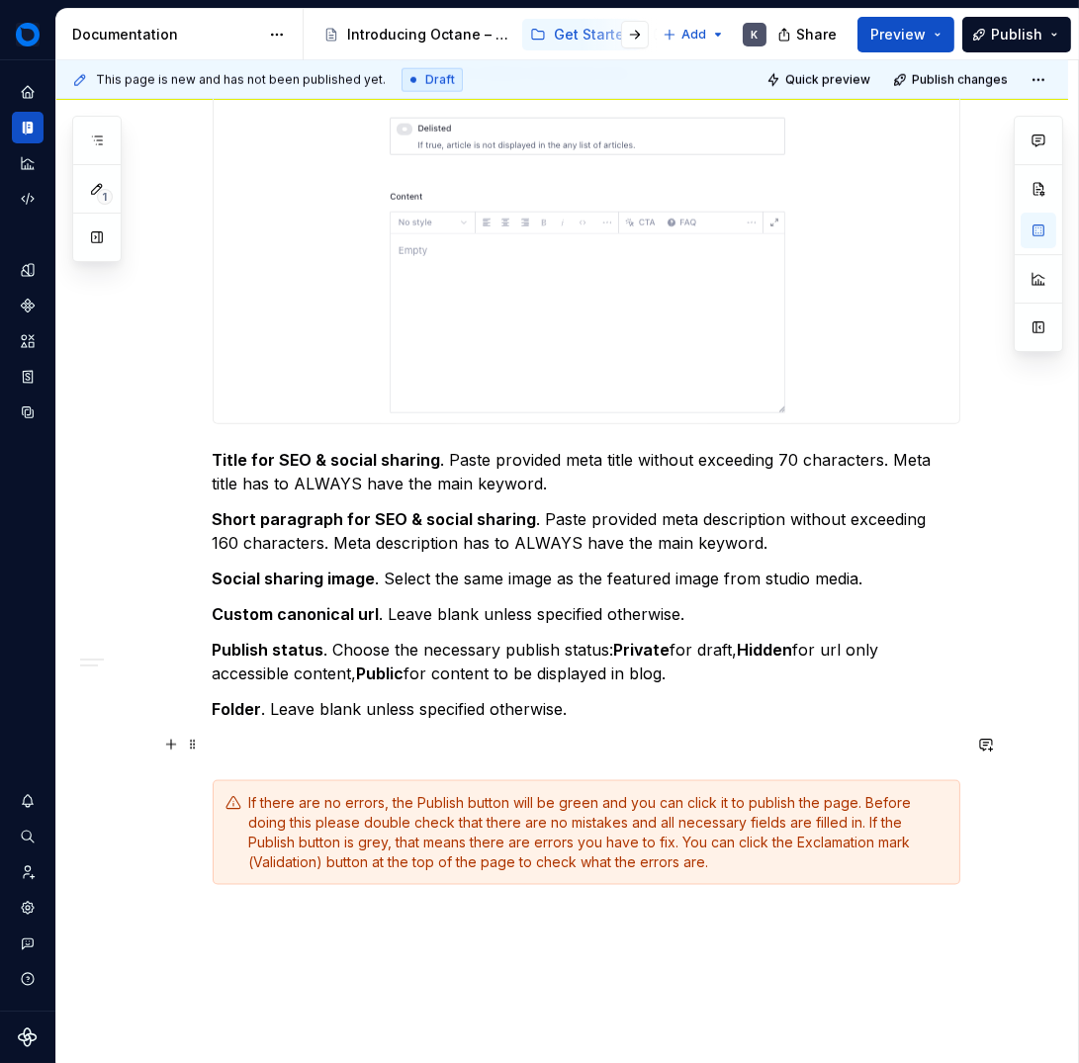
click at [467, 743] on p at bounding box center [587, 745] width 748 height 24
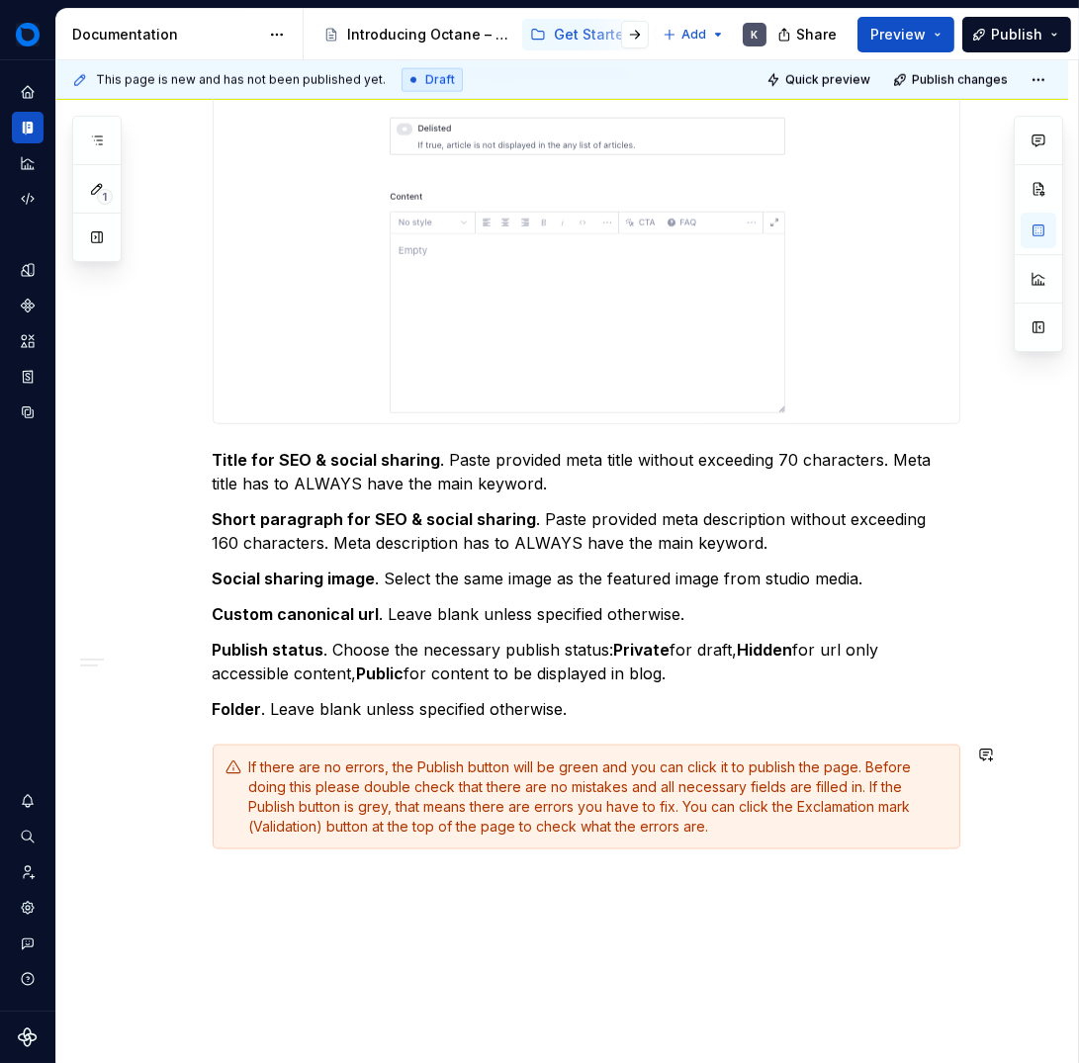
drag, startPoint x: 571, startPoint y: 907, endPoint x: 601, endPoint y: 882, distance: 39.4
click at [575, 897] on div "This page is new and has not been published yet. Draft Quick preview Publish ch…" at bounding box center [567, 562] width 1022 height 1004
click at [274, 881] on p at bounding box center [587, 885] width 748 height 24
click at [175, 889] on button "button" at bounding box center [171, 886] width 28 height 28
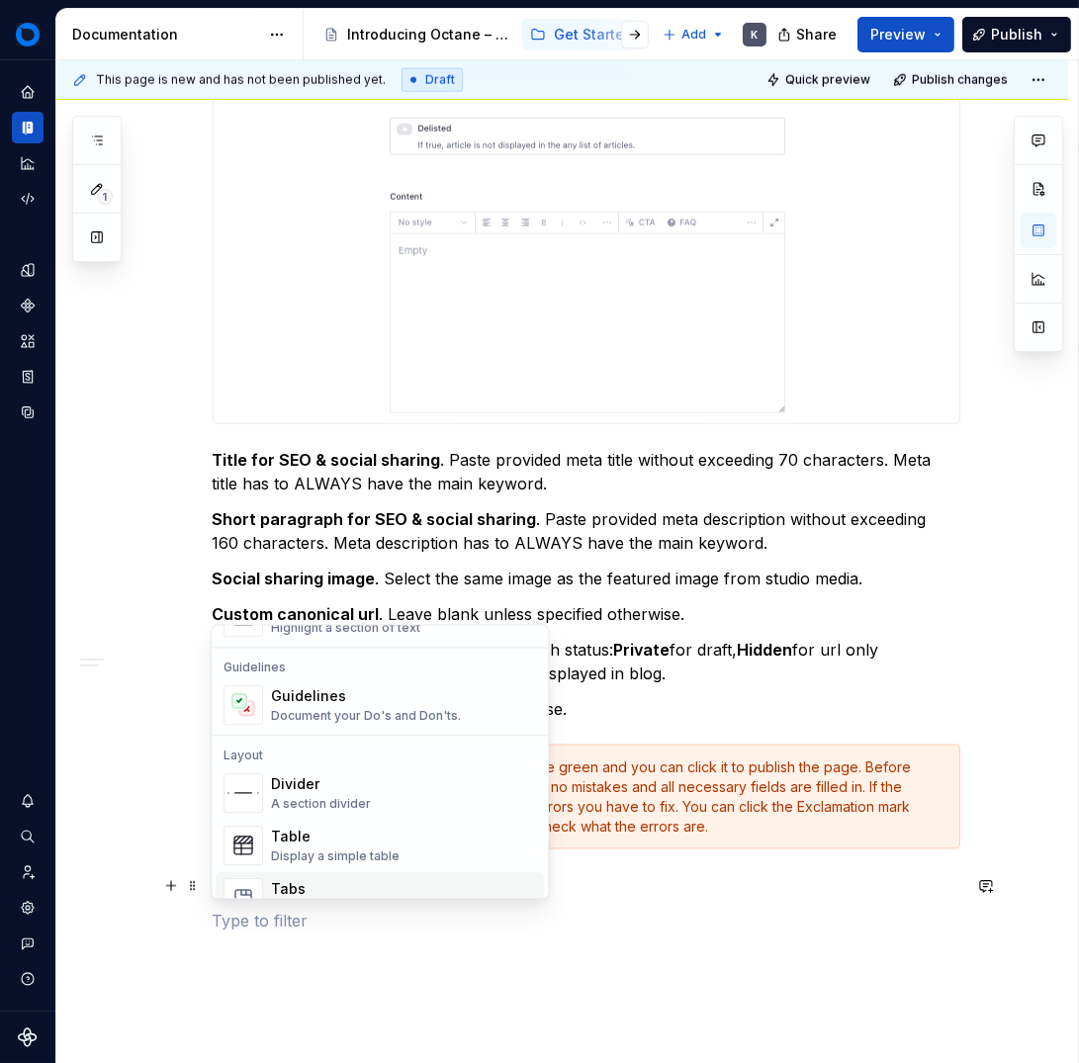
scroll to position [687, 0]
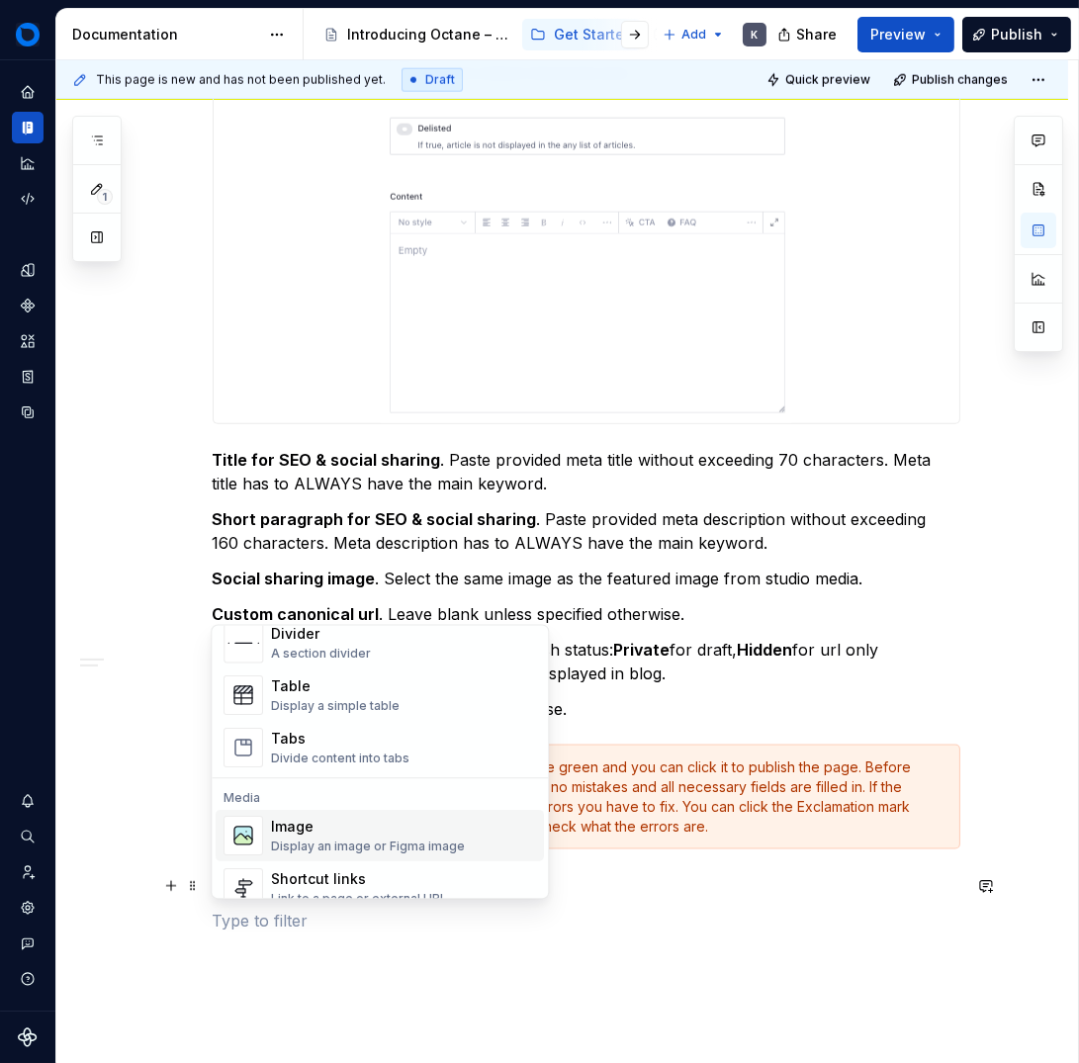
click at [285, 846] on div "Display an image or Figma image" at bounding box center [368, 847] width 194 height 16
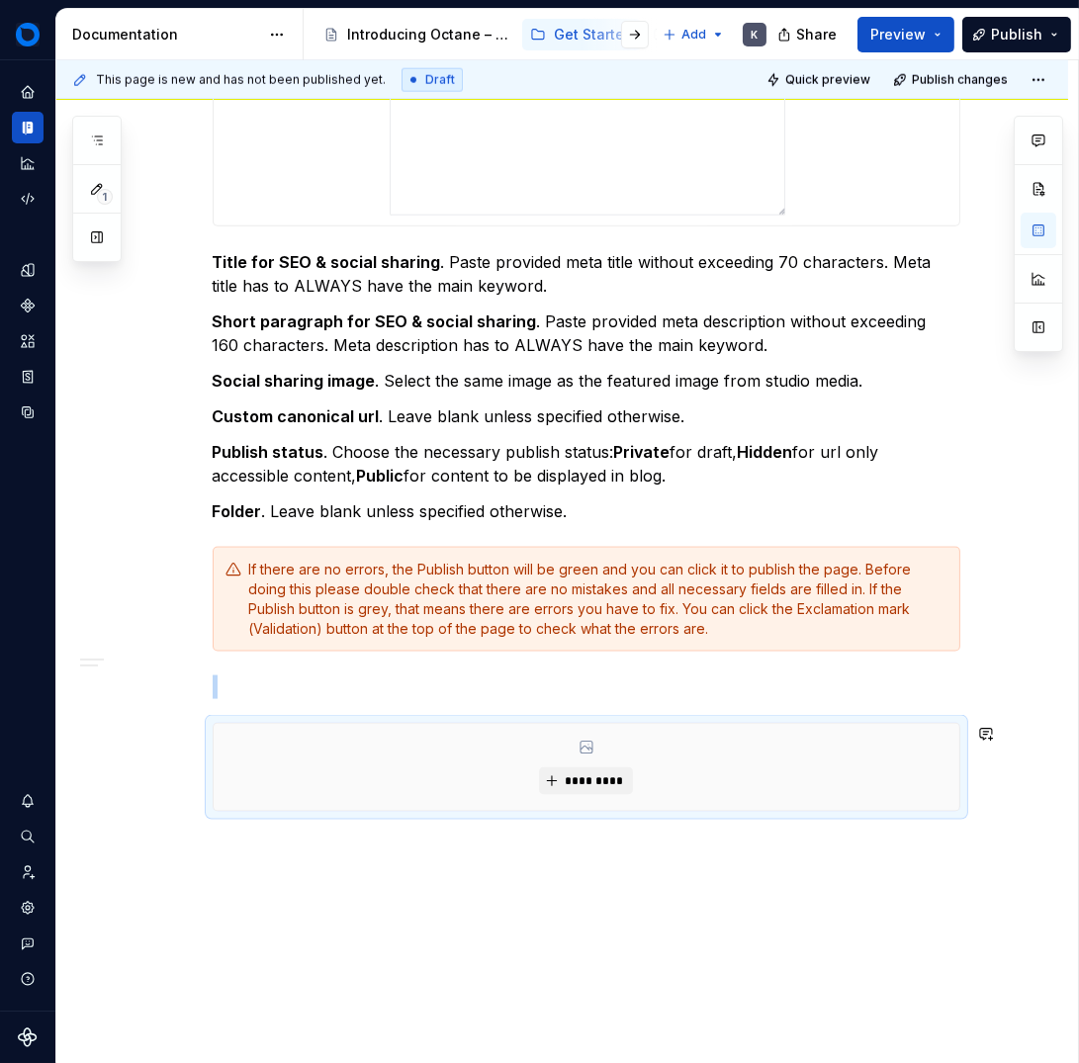
scroll to position [3455, 0]
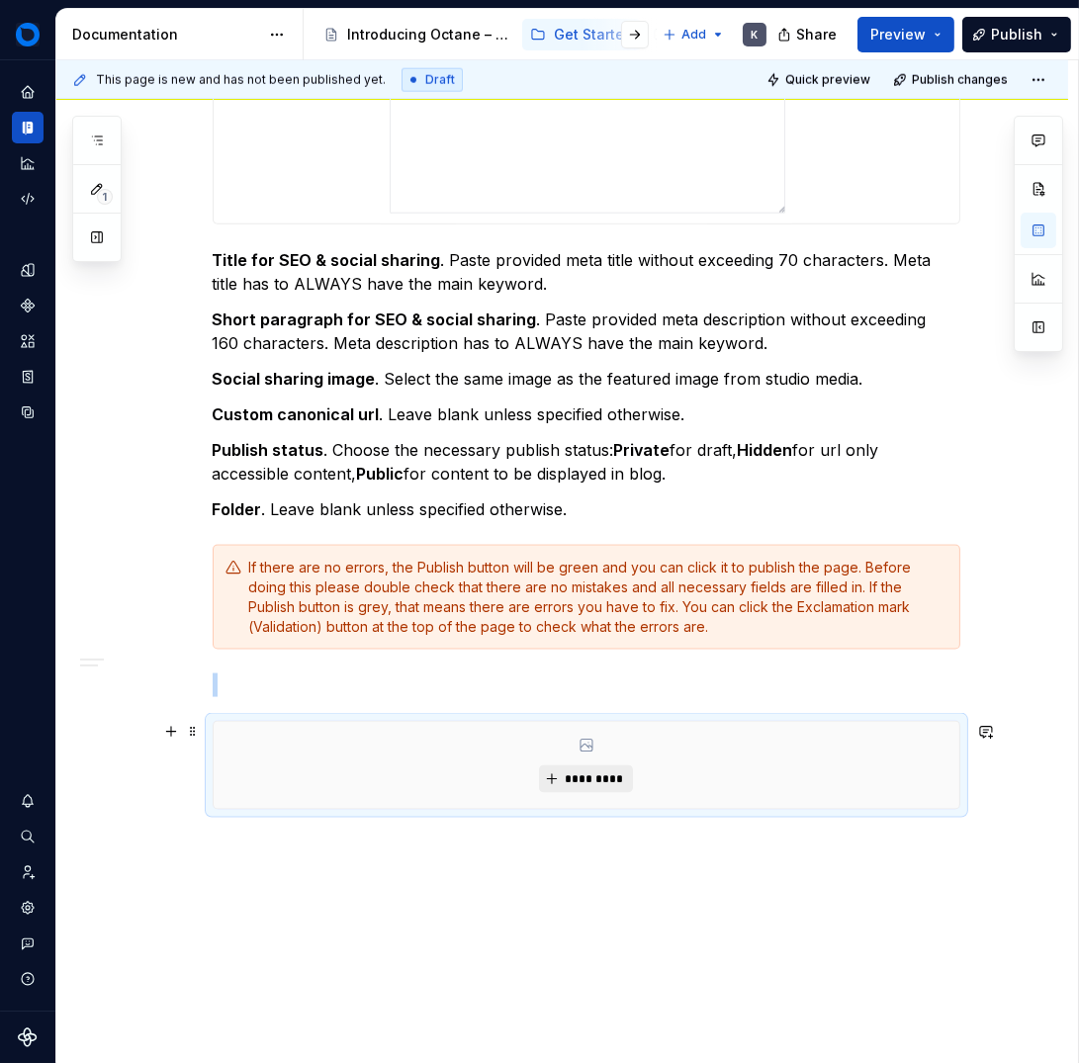
click at [579, 781] on span "*********" at bounding box center [594, 780] width 60 height 16
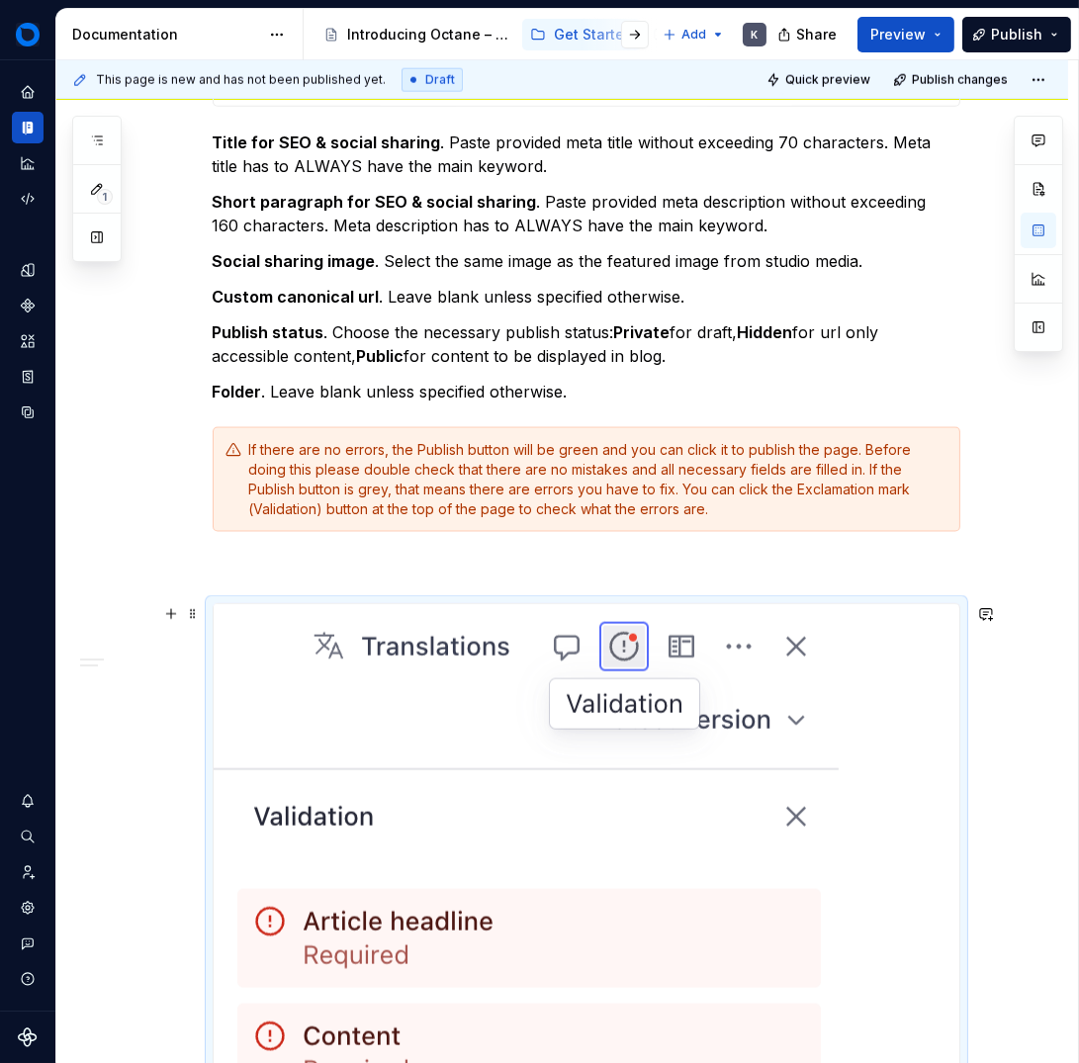
scroll to position [3672, 0]
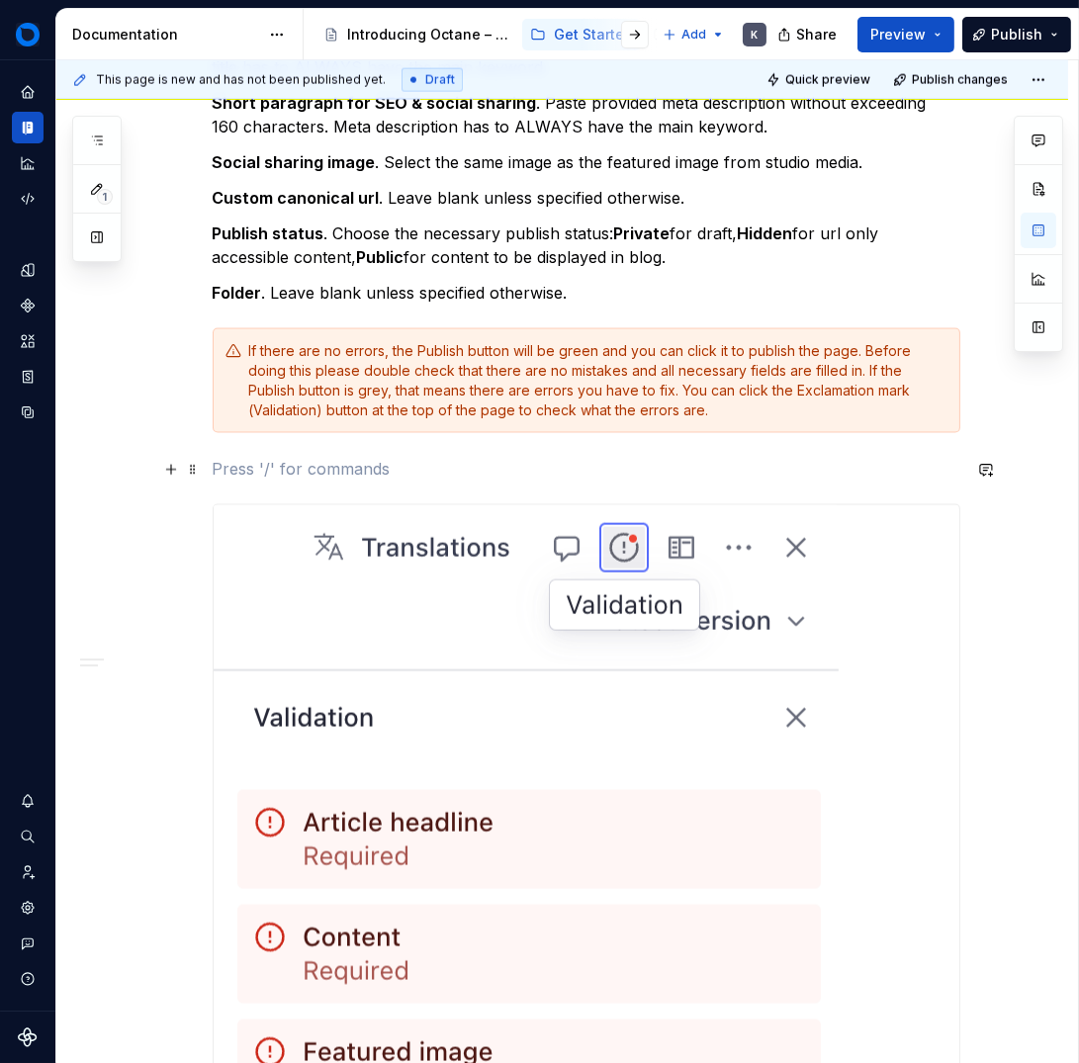
click at [436, 467] on p at bounding box center [587, 469] width 748 height 24
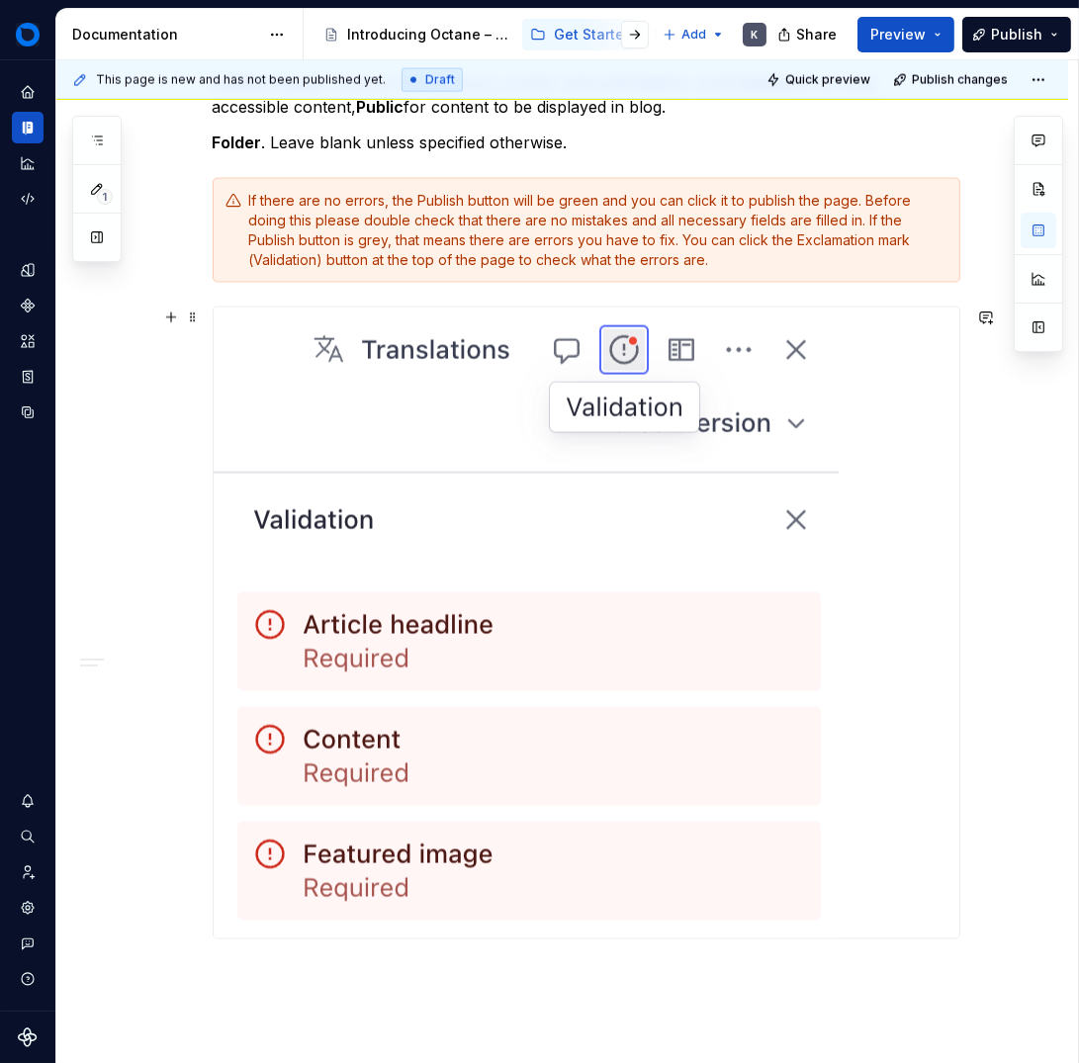
scroll to position [4041, 0]
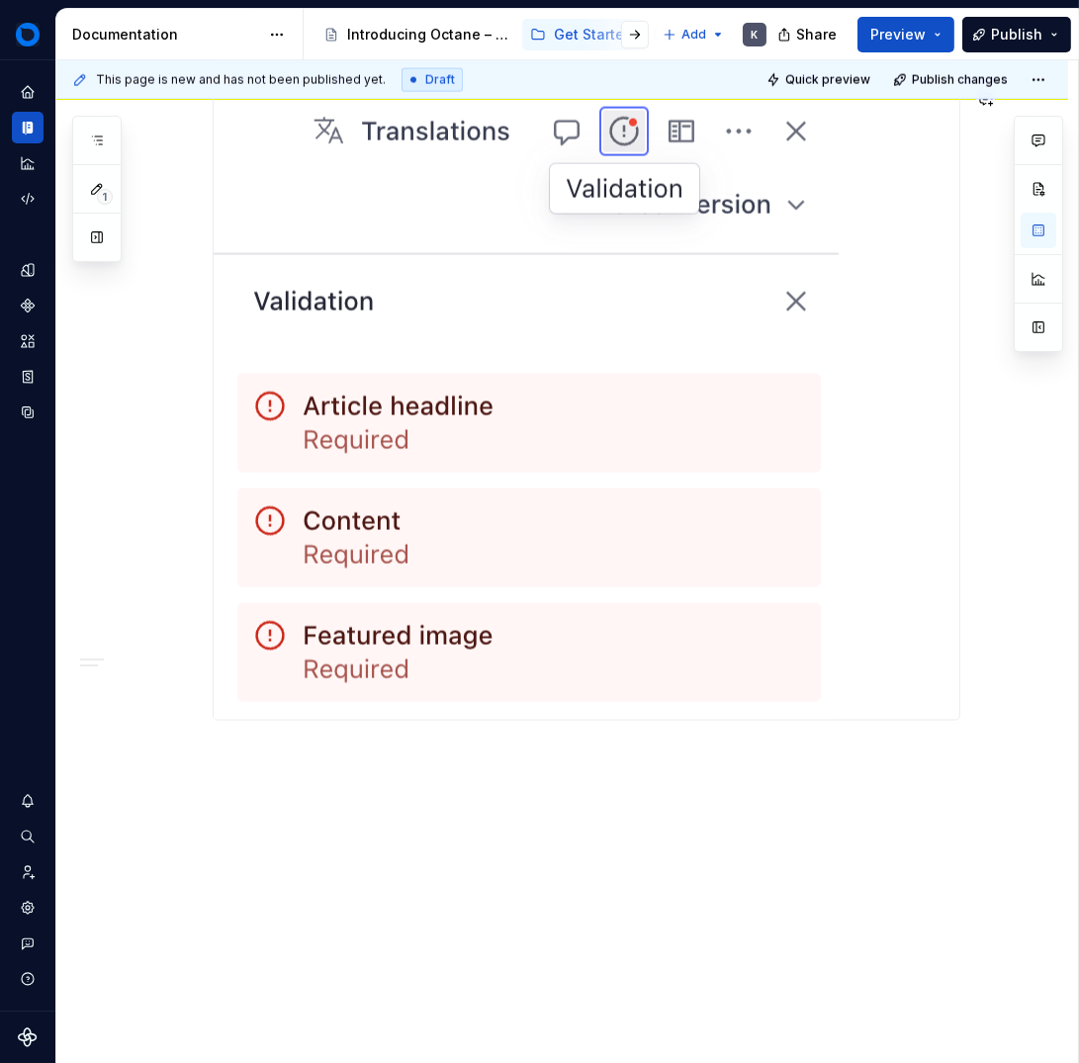
click at [510, 776] on div "This page is new and has not been published yet. Draft Quick preview Publish ch…" at bounding box center [567, 562] width 1022 height 1004
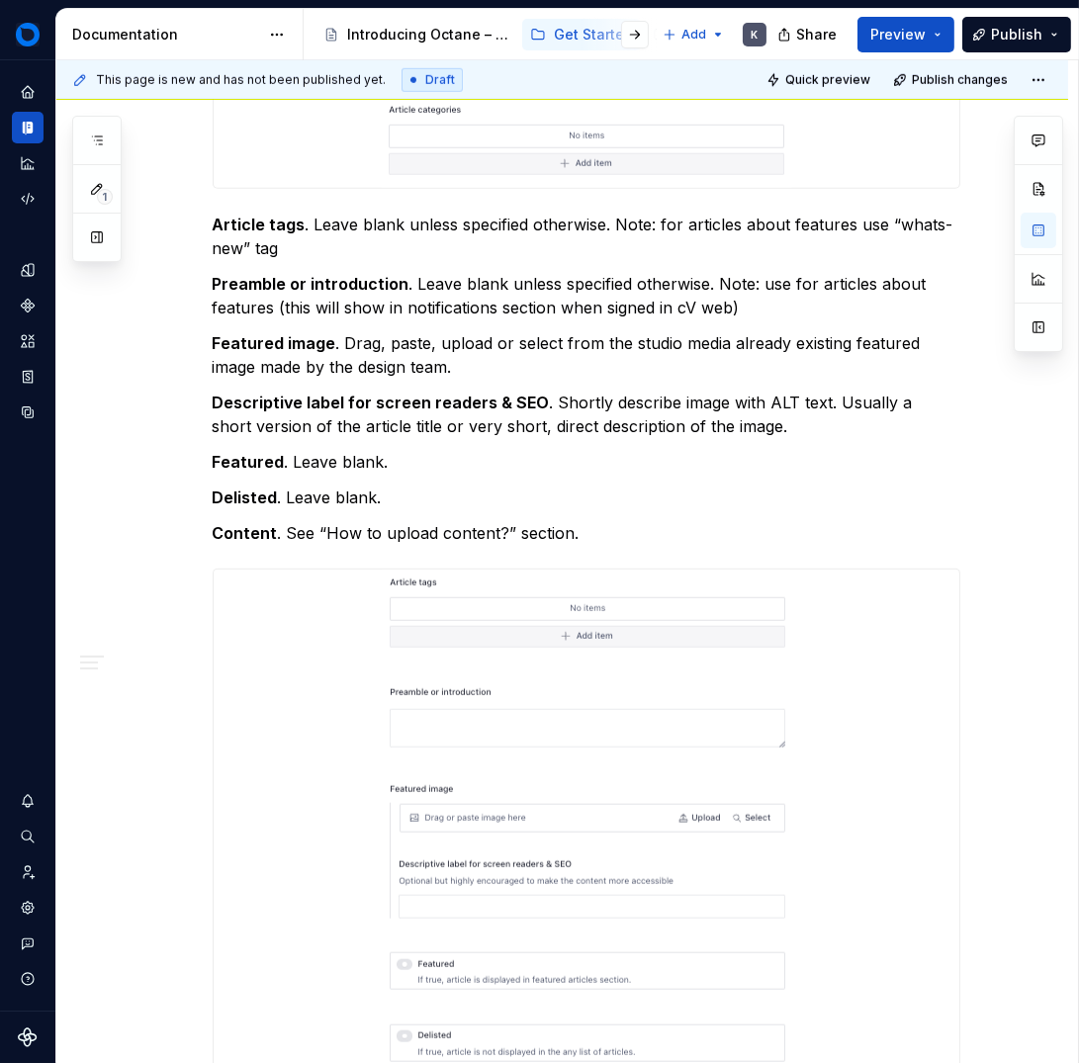
scroll to position [4091, 0]
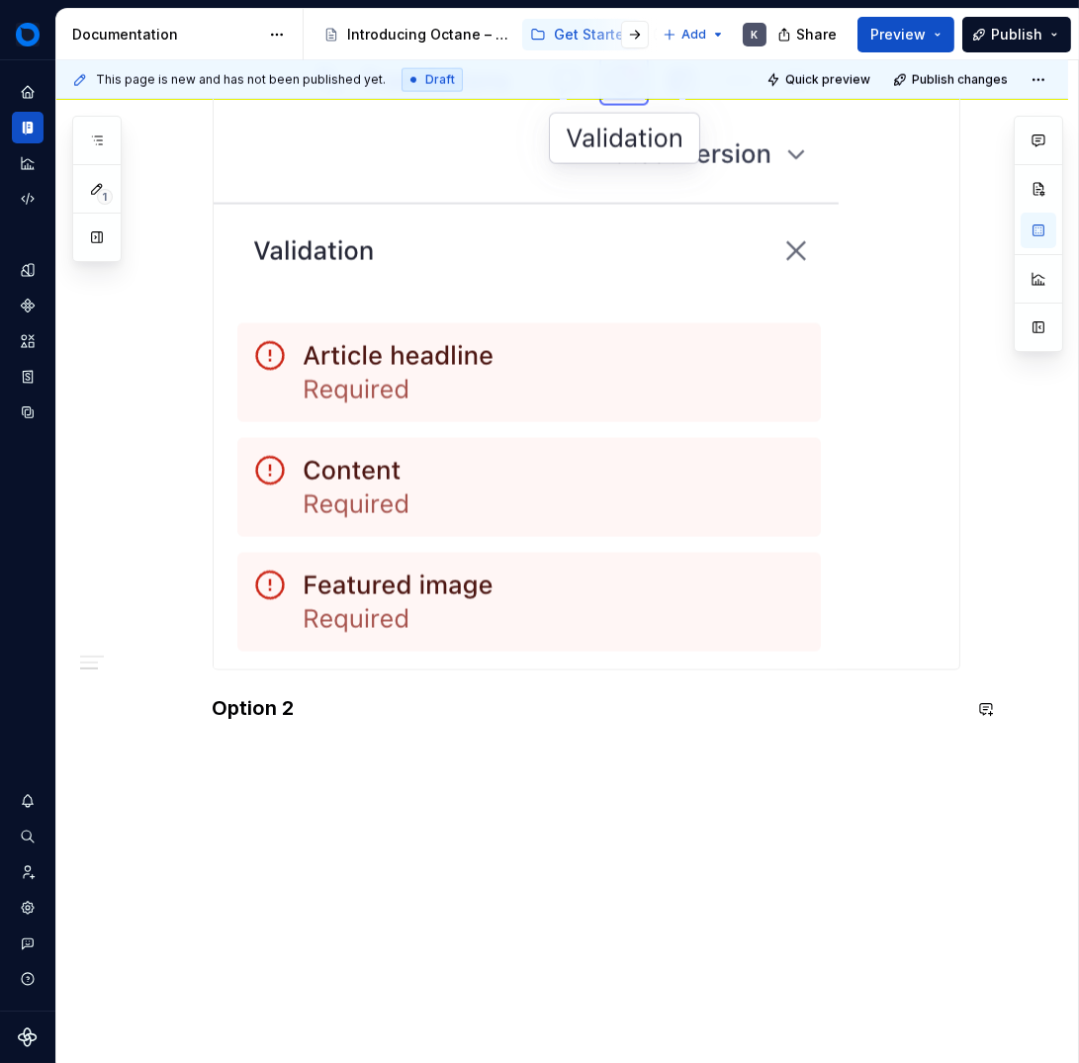
click at [173, 753] on button "button" at bounding box center [171, 751] width 28 height 28
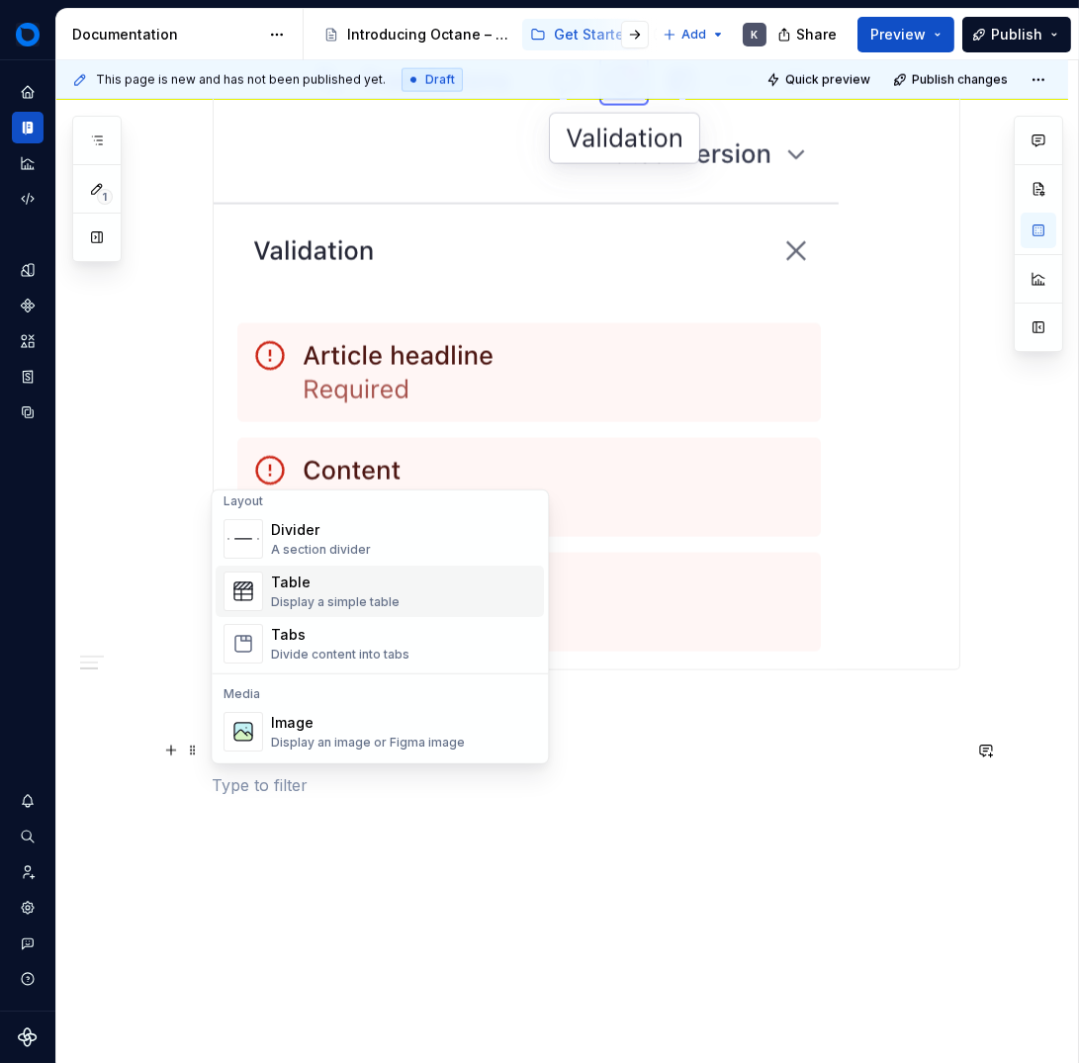
scroll to position [660, 0]
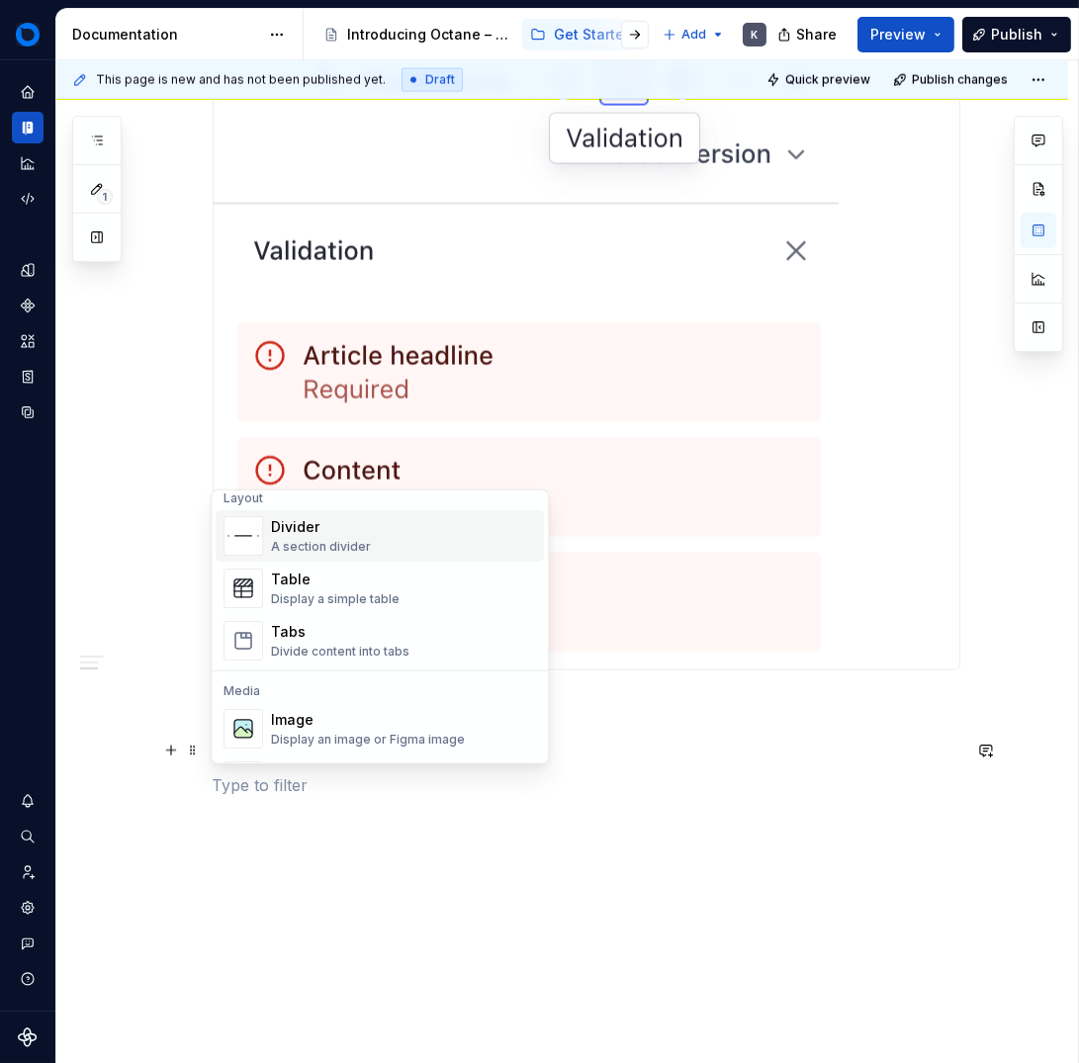
click at [351, 523] on div "Divider" at bounding box center [321, 527] width 100 height 20
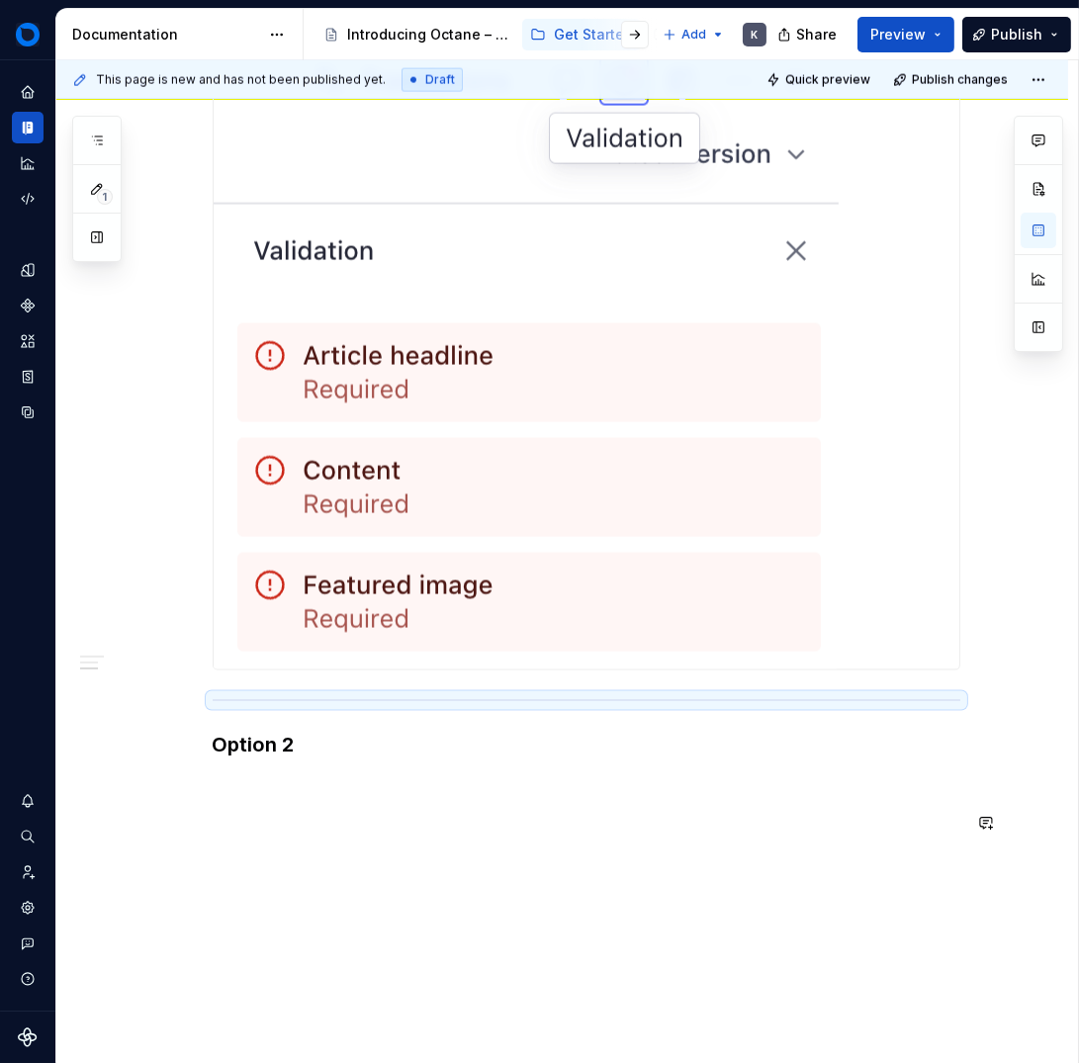
click at [440, 831] on p at bounding box center [587, 822] width 748 height 24
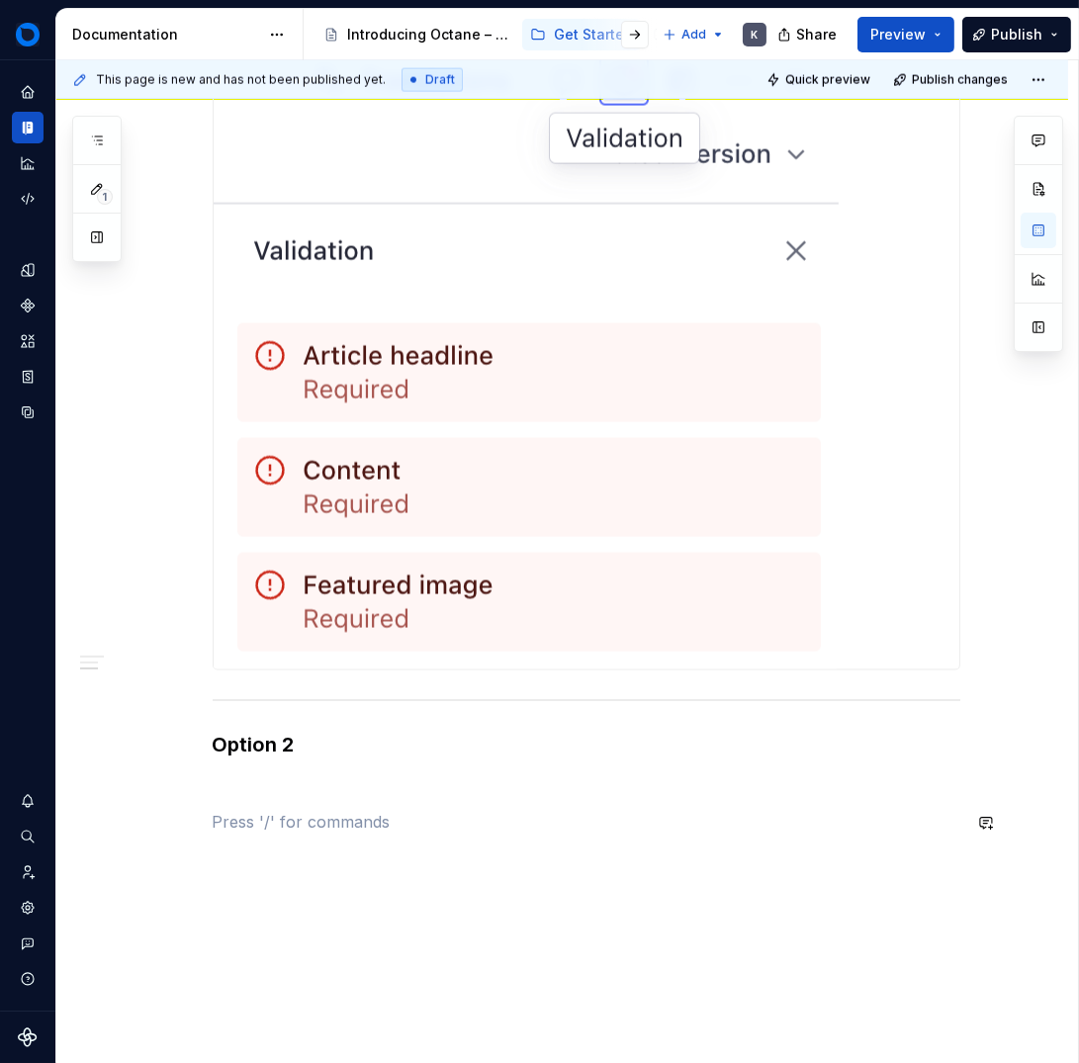
click at [346, 783] on p at bounding box center [587, 786] width 748 height 24
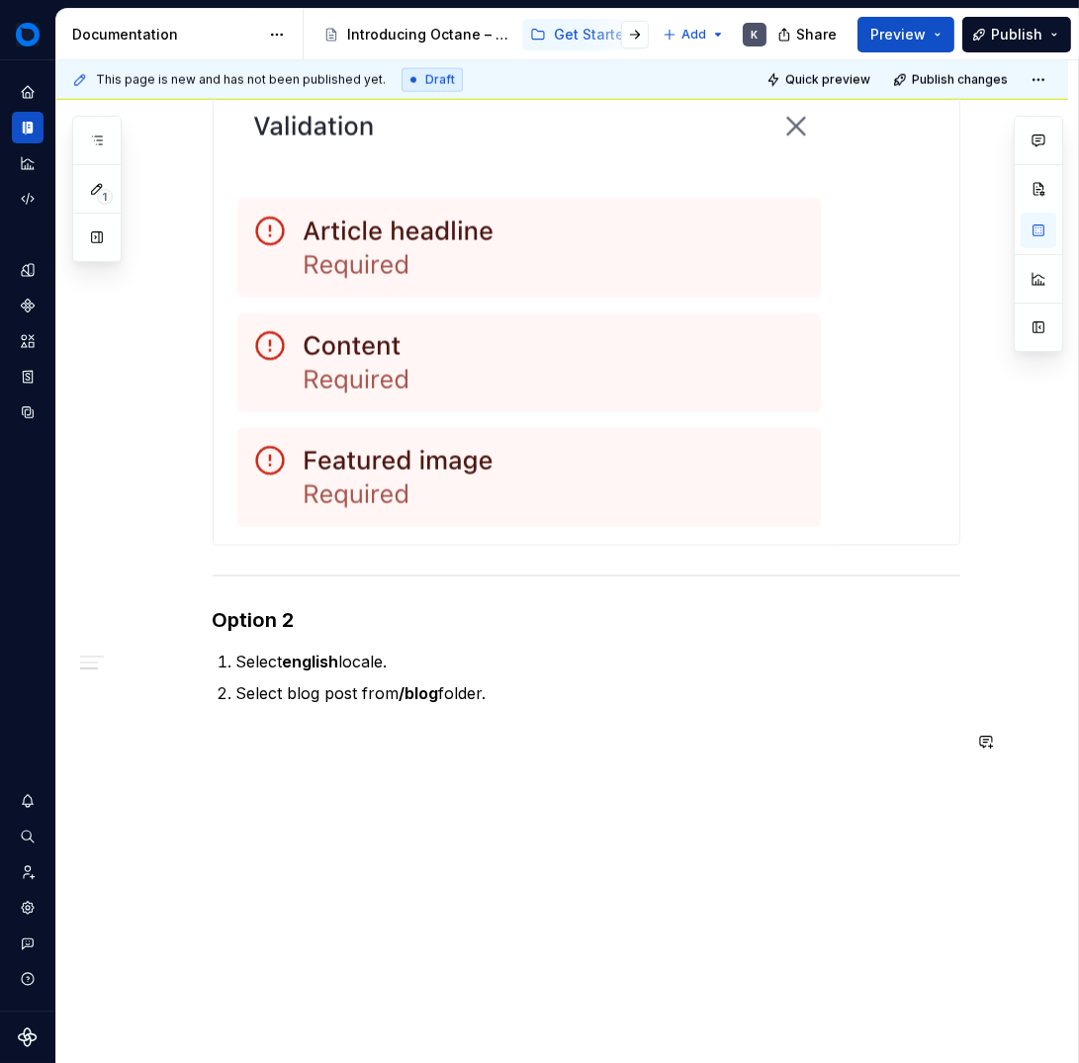
scroll to position [4247, 0]
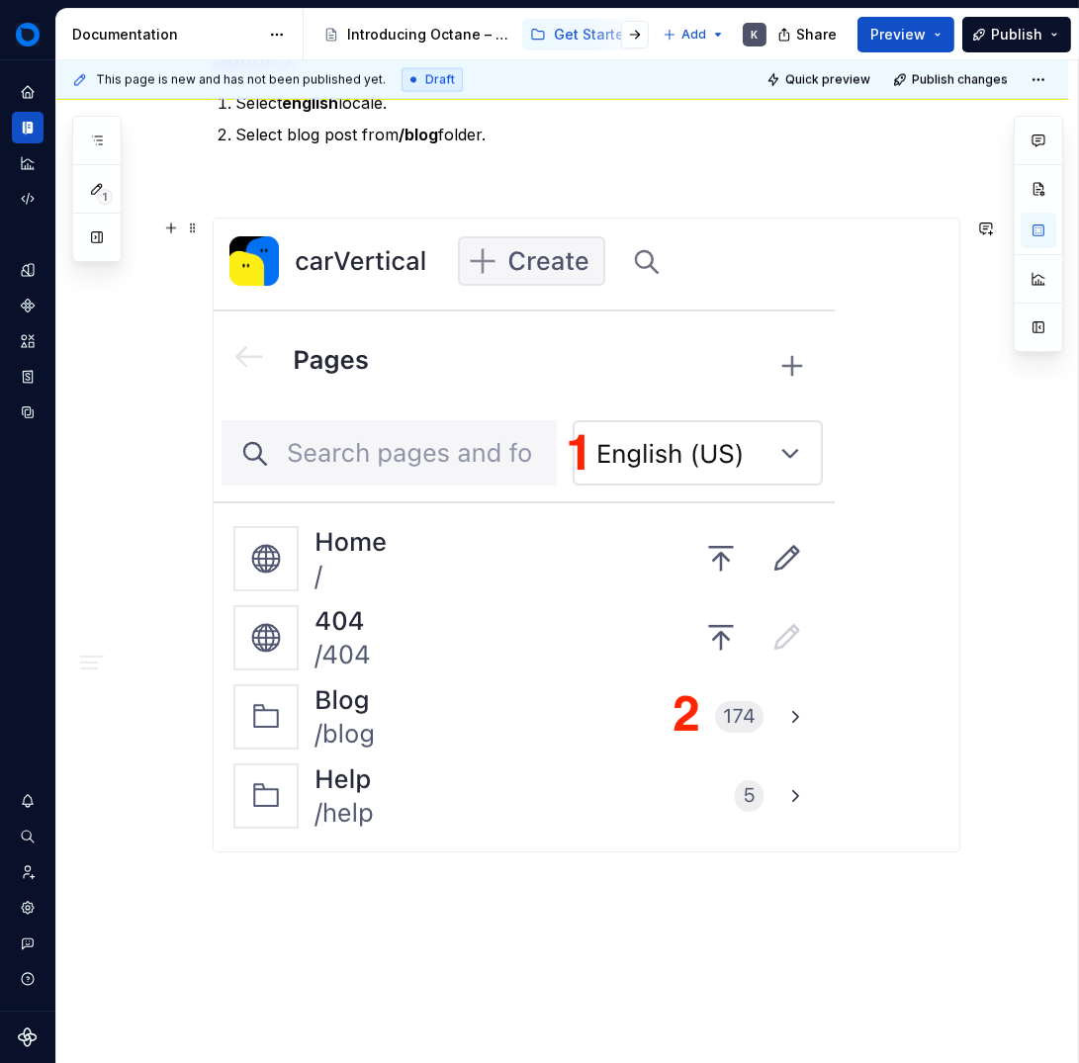
scroll to position [4772, 0]
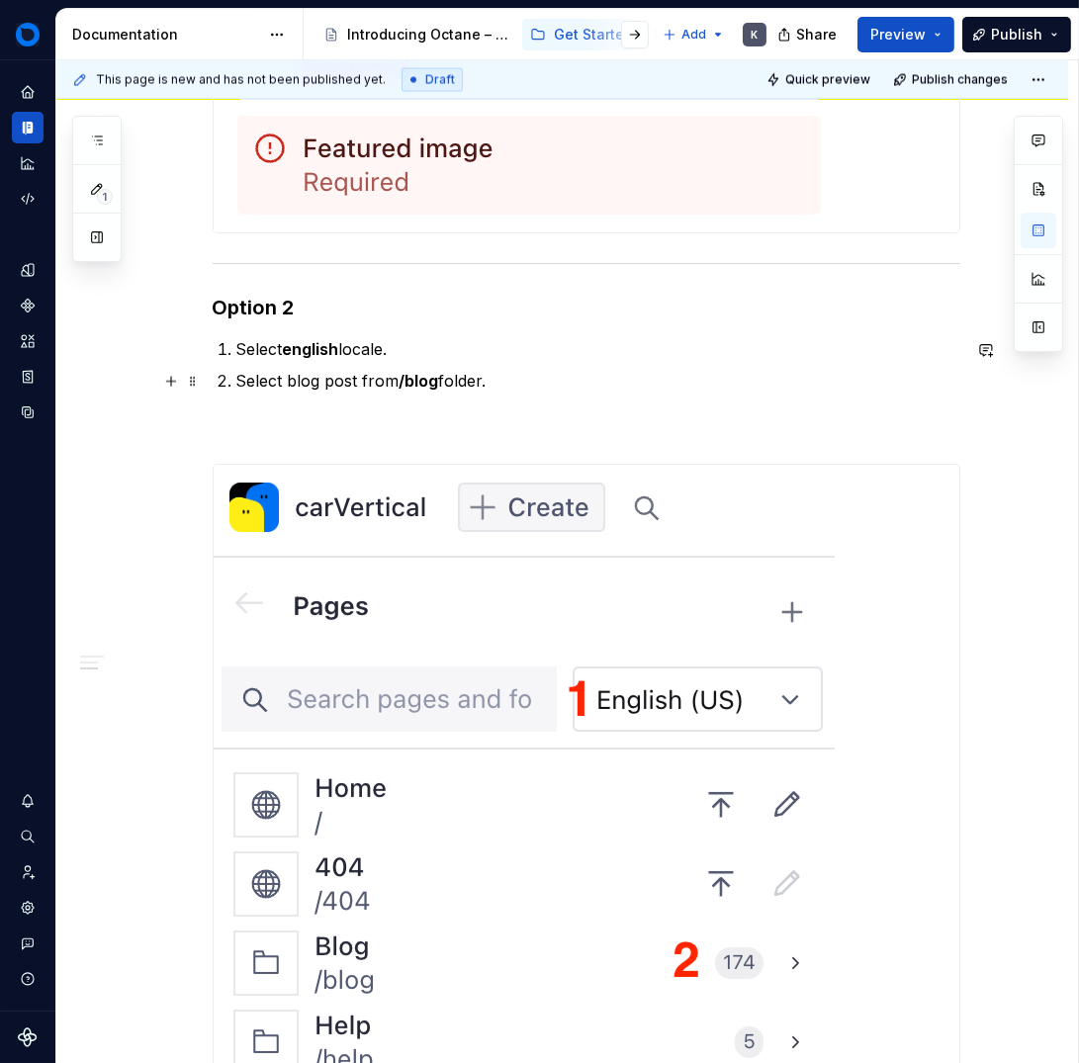
scroll to position [4516, 0]
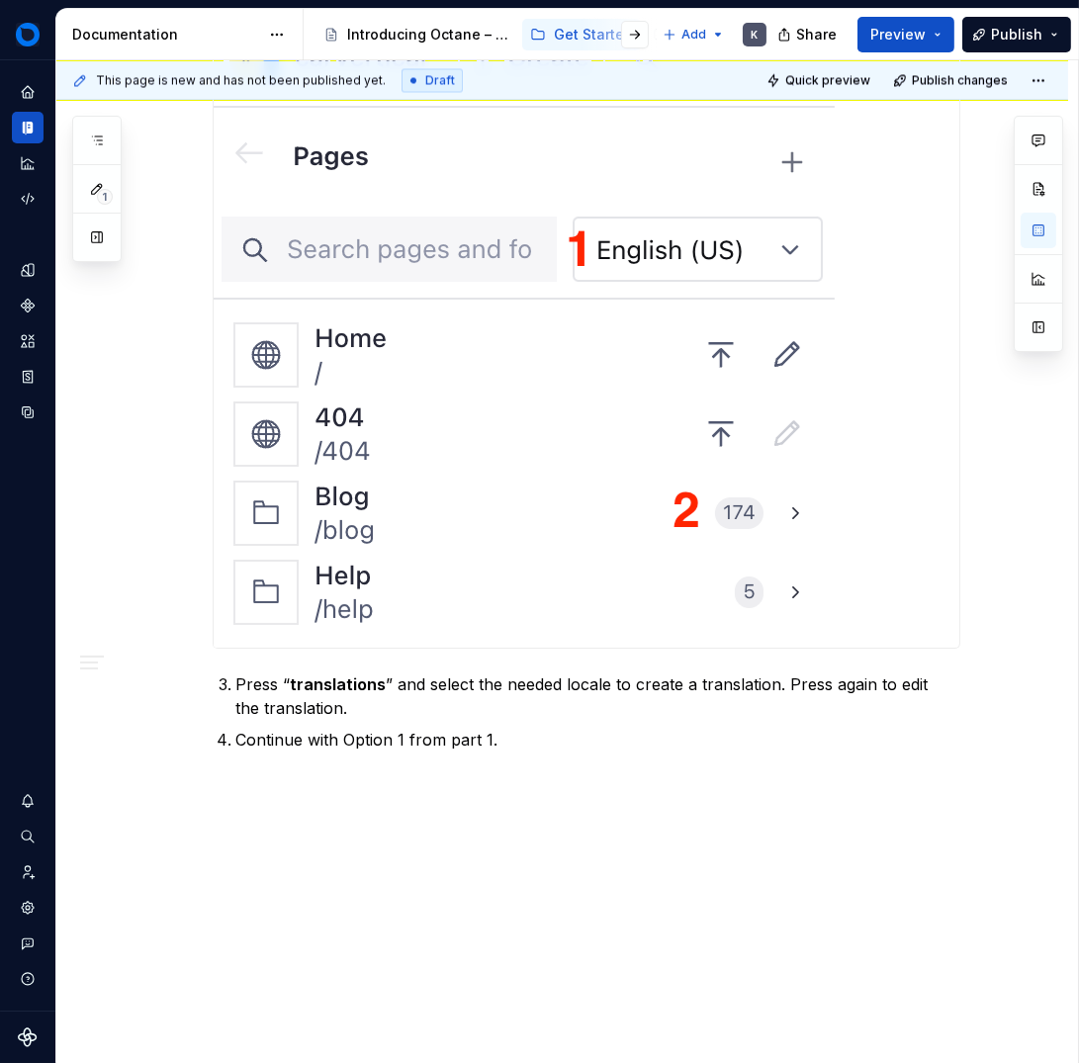
scroll to position [4933, 0]
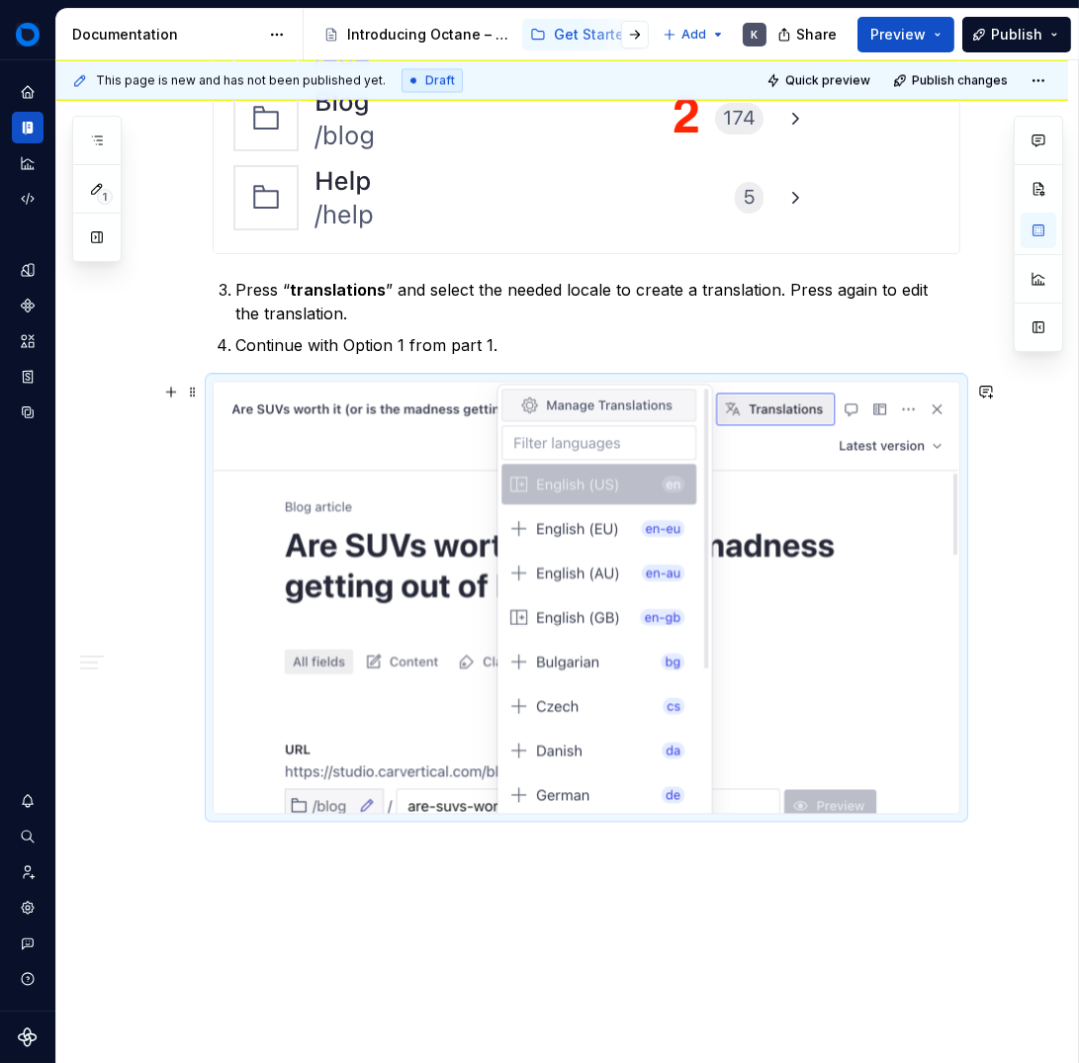
scroll to position [5378, 0]
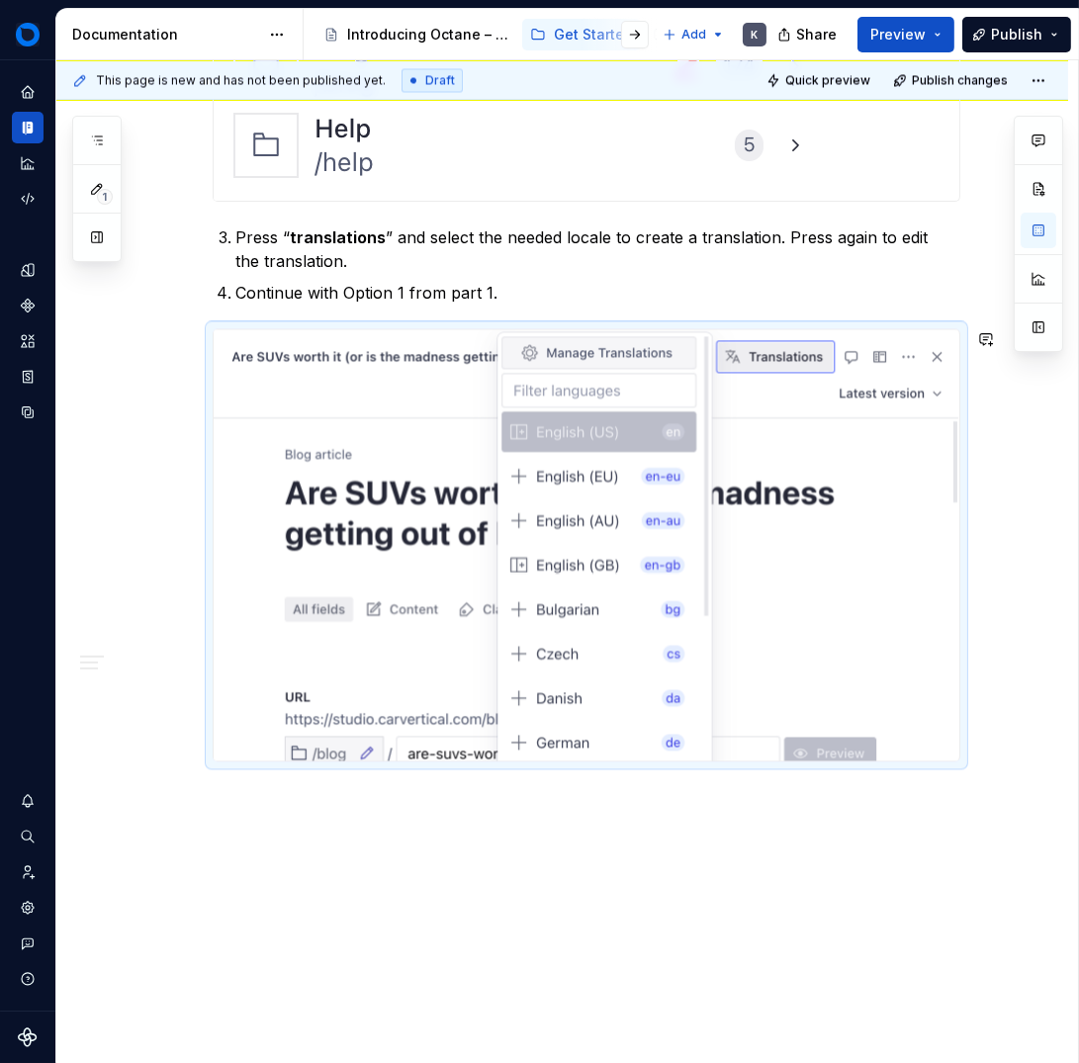
click at [289, 804] on p at bounding box center [587, 797] width 748 height 24
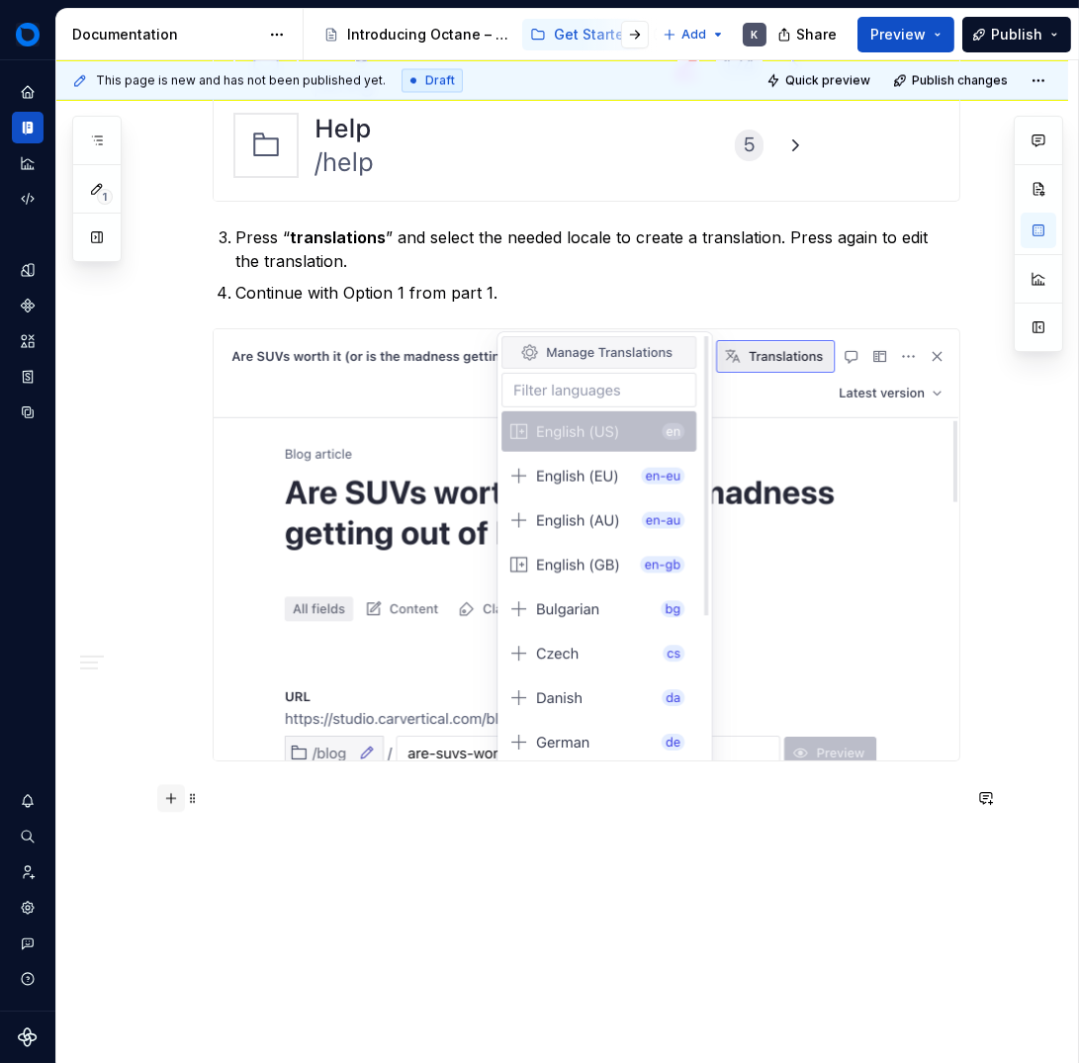
click at [170, 802] on button "button" at bounding box center [171, 798] width 28 height 28
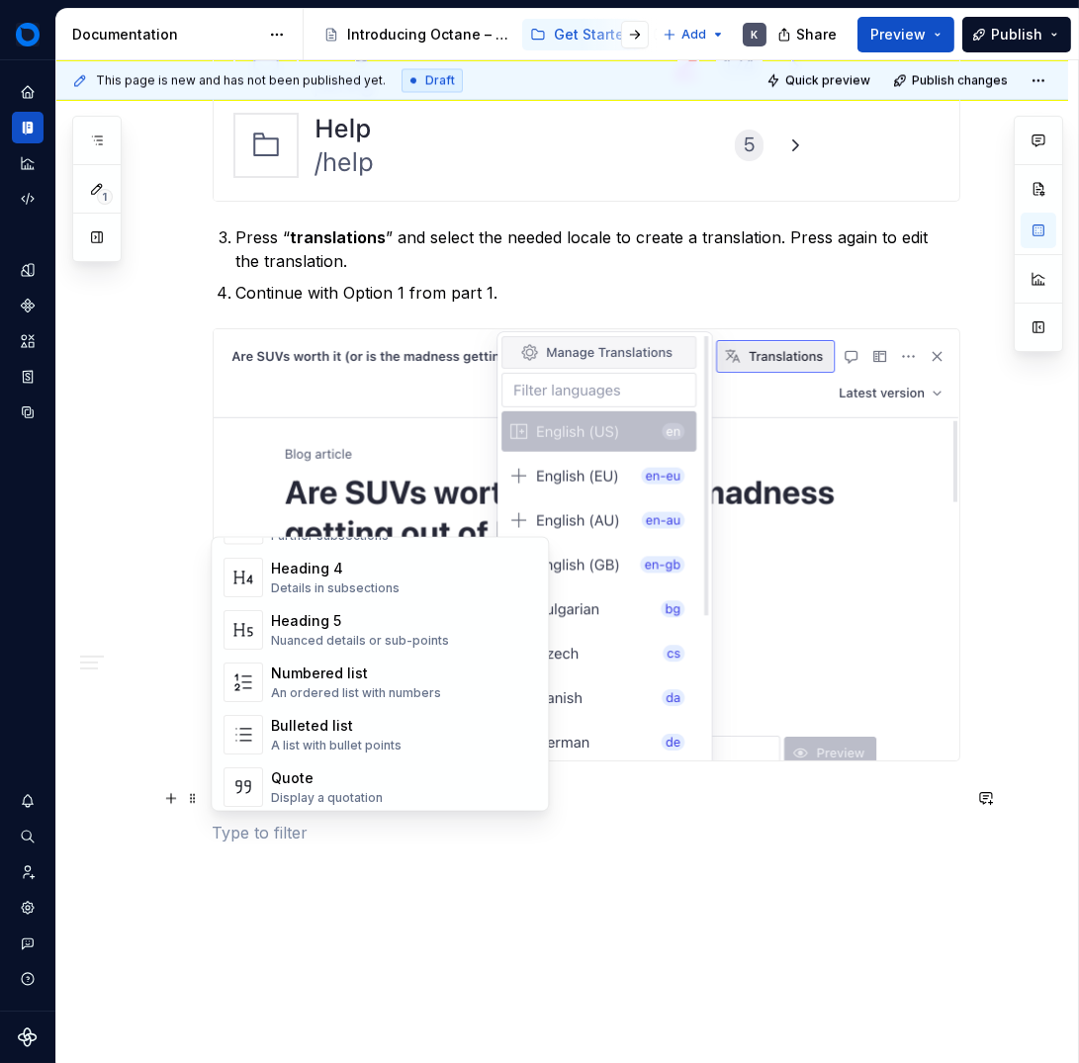
scroll to position [351, 0]
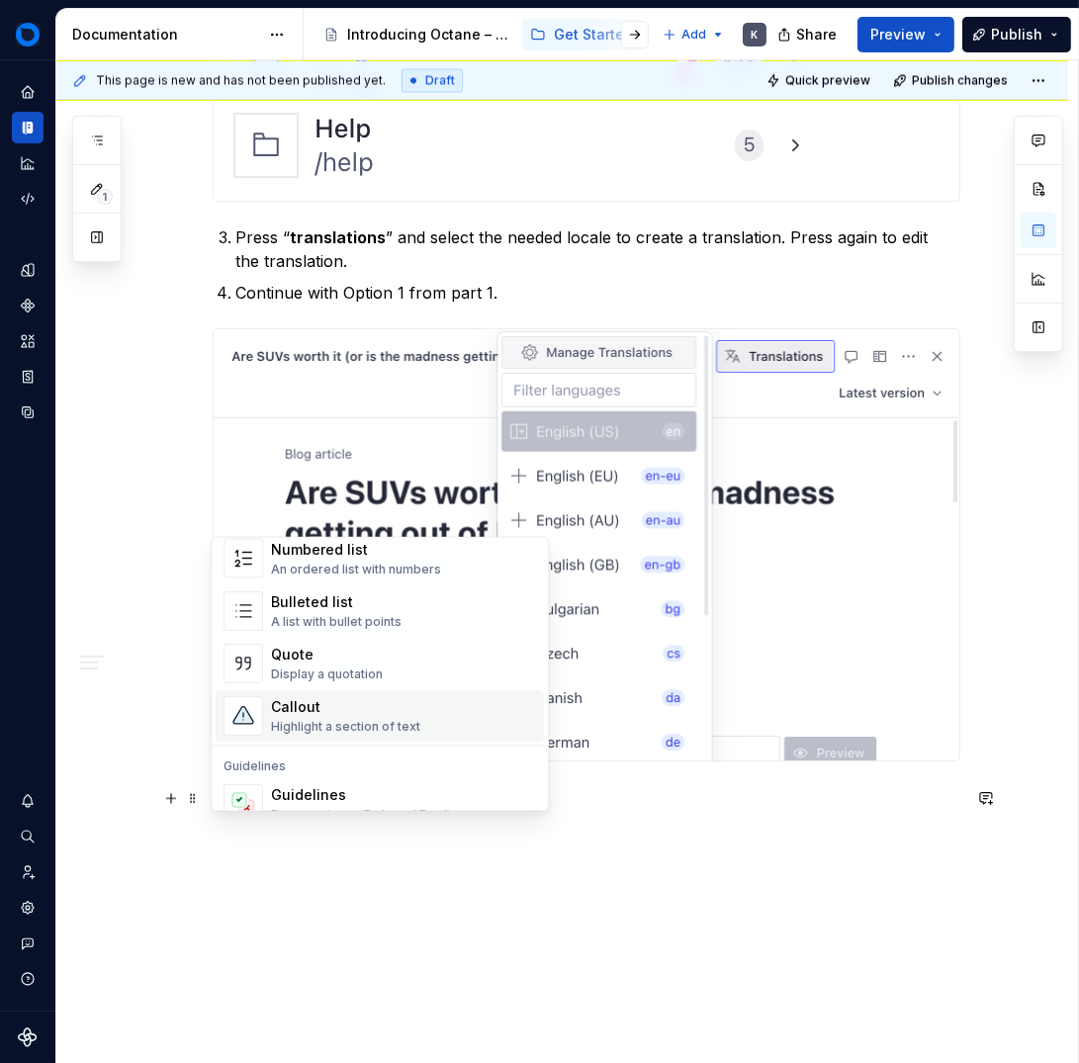
click at [406, 716] on div "Callout Highlight a section of text" at bounding box center [345, 716] width 149 height 38
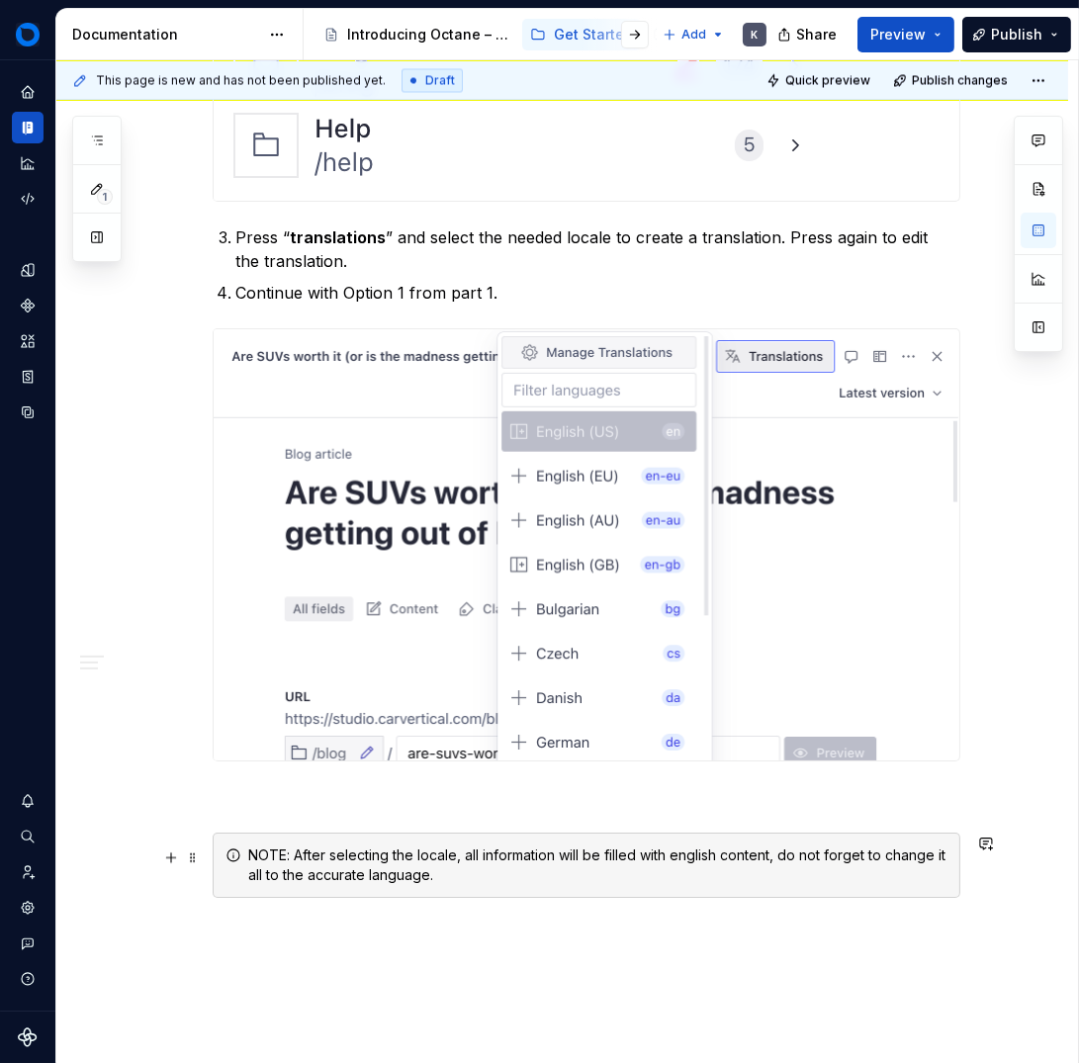
click at [227, 857] on icon at bounding box center [234, 856] width 16 height 16
click at [230, 858] on icon at bounding box center [234, 856] width 16 height 16
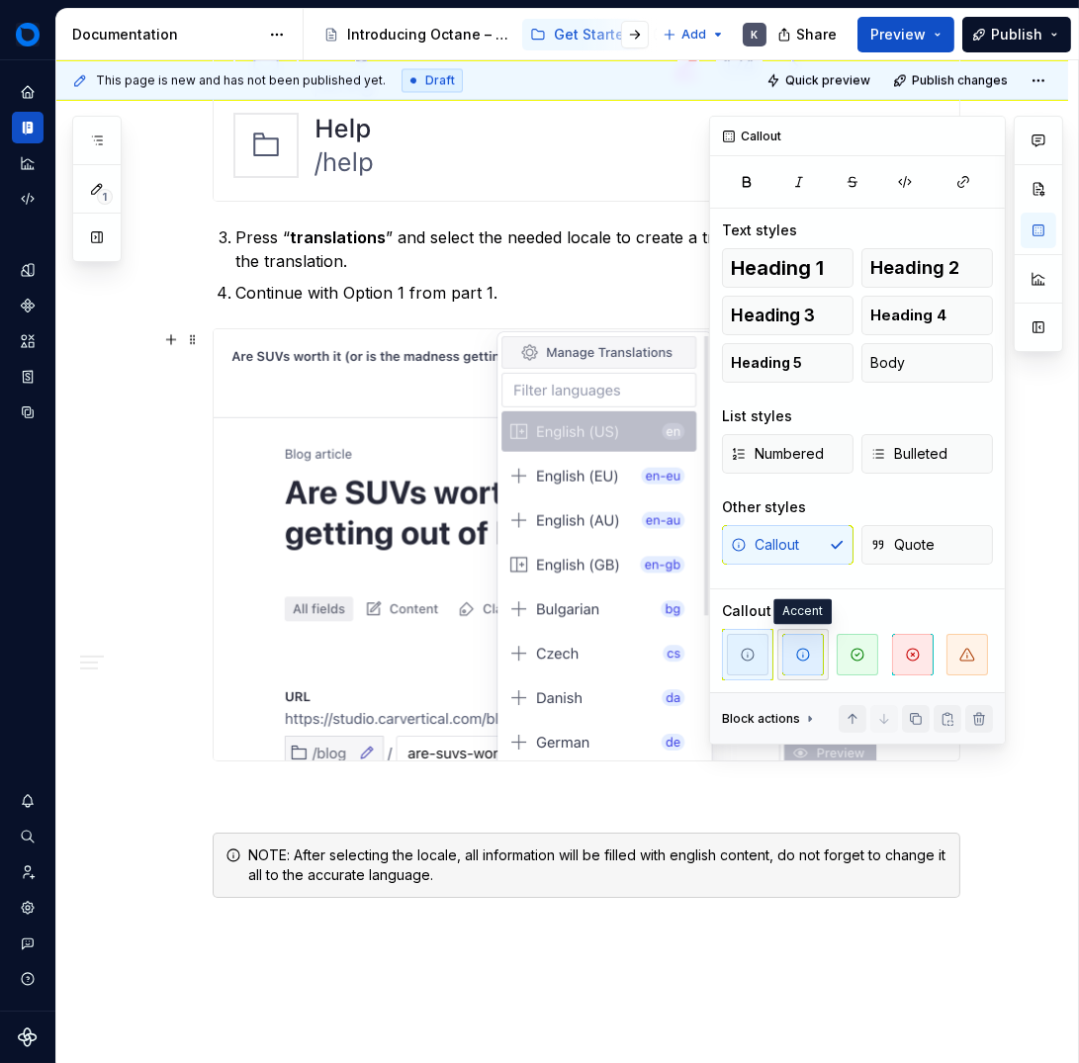
click at [795, 654] on icon "button" at bounding box center [803, 655] width 16 height 16
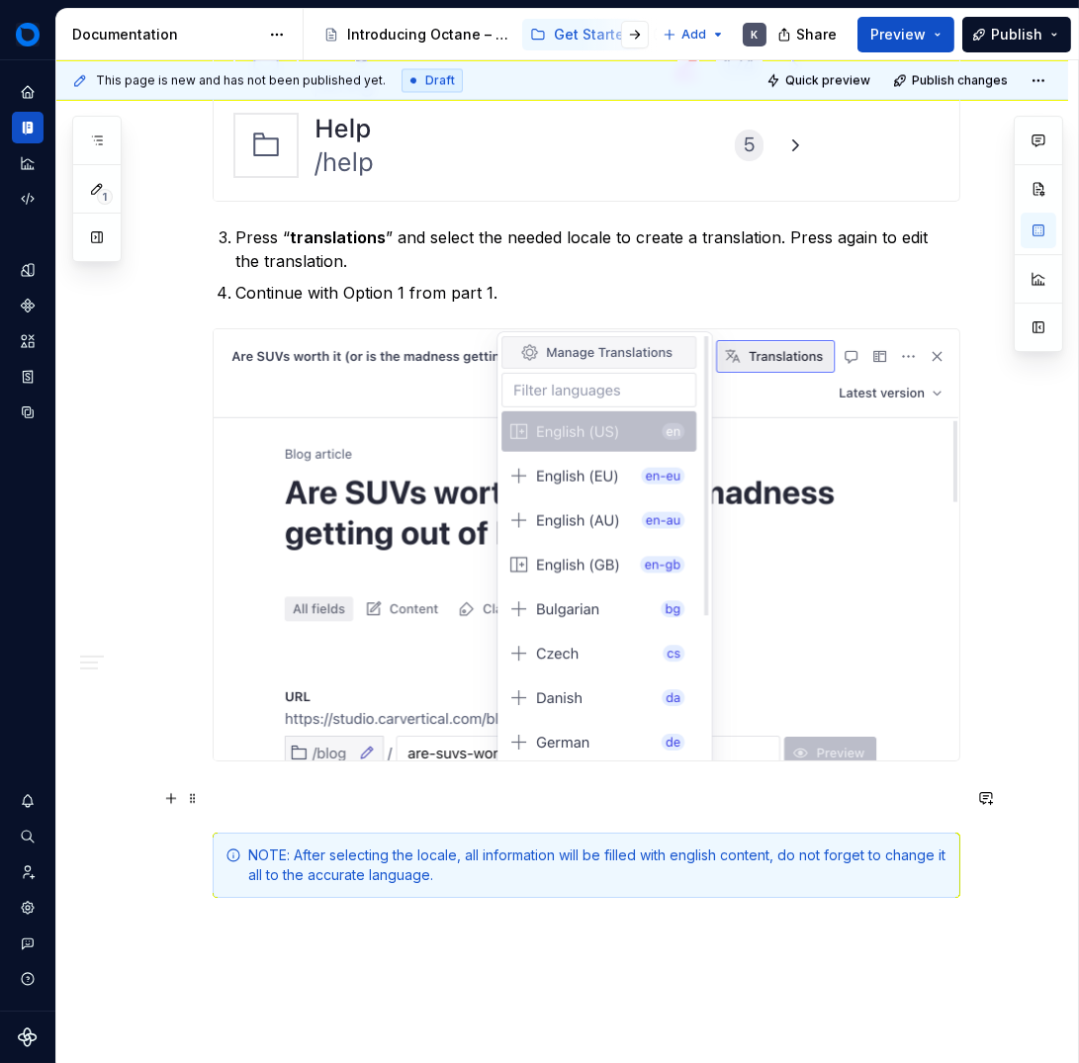
click at [265, 796] on p at bounding box center [587, 797] width 748 height 24
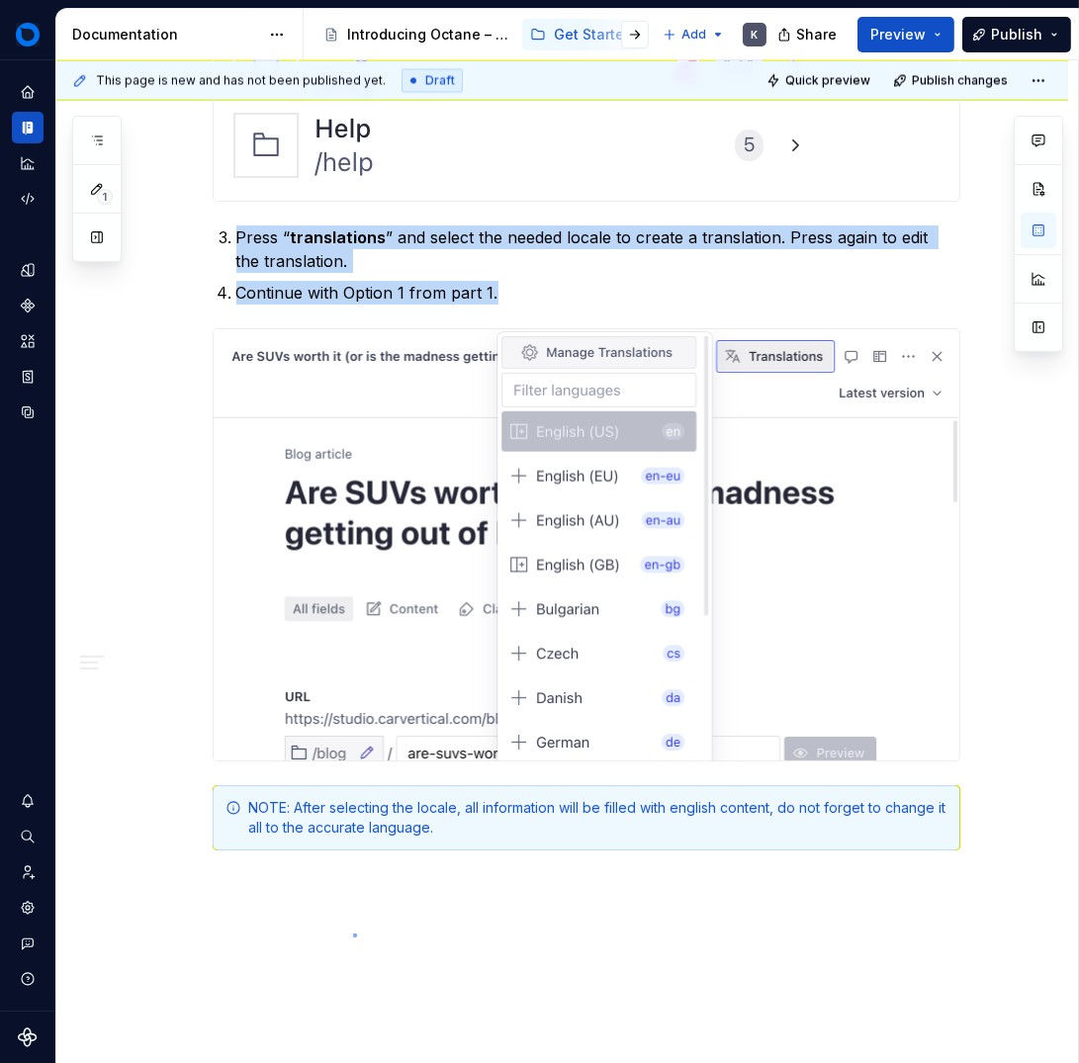
click at [354, 936] on div "This page is new and has not been published yet. Draft Quick preview Publish ch…" at bounding box center [567, 562] width 1022 height 1004
click at [577, 904] on div "This page is new and has not been published yet. Draft Quick preview Publish ch…" at bounding box center [567, 562] width 1022 height 1004
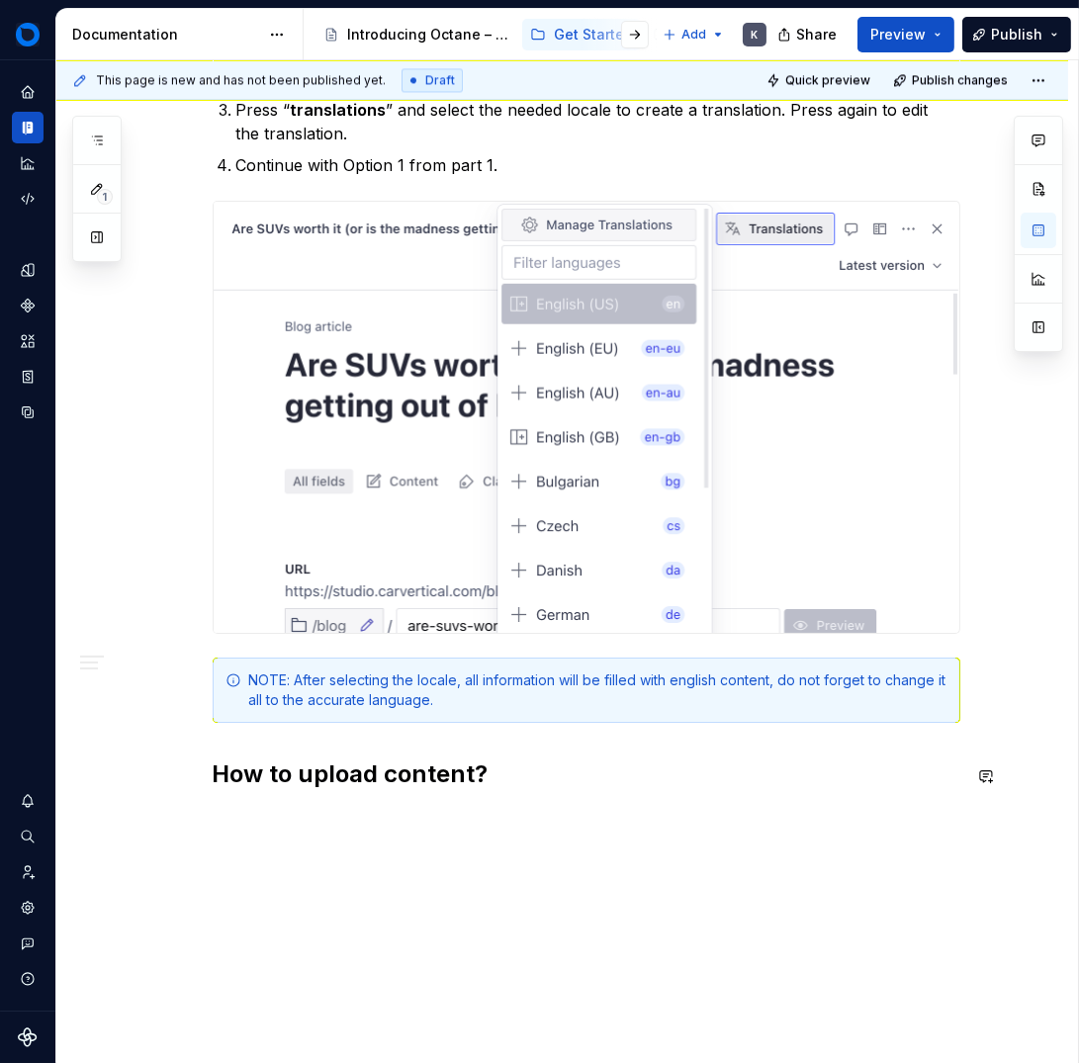
scroll to position [5524, 0]
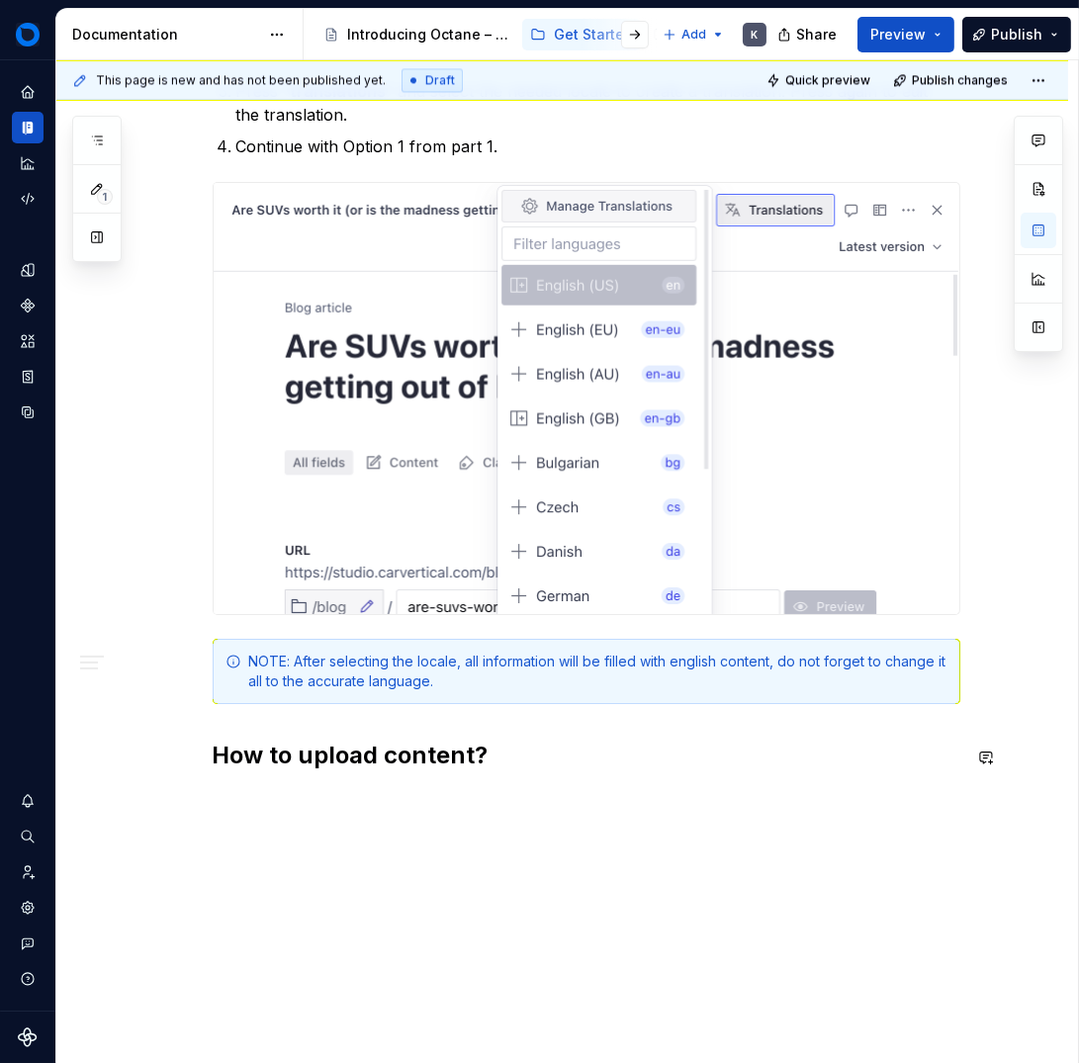
click at [169, 800] on button "button" at bounding box center [171, 801] width 28 height 28
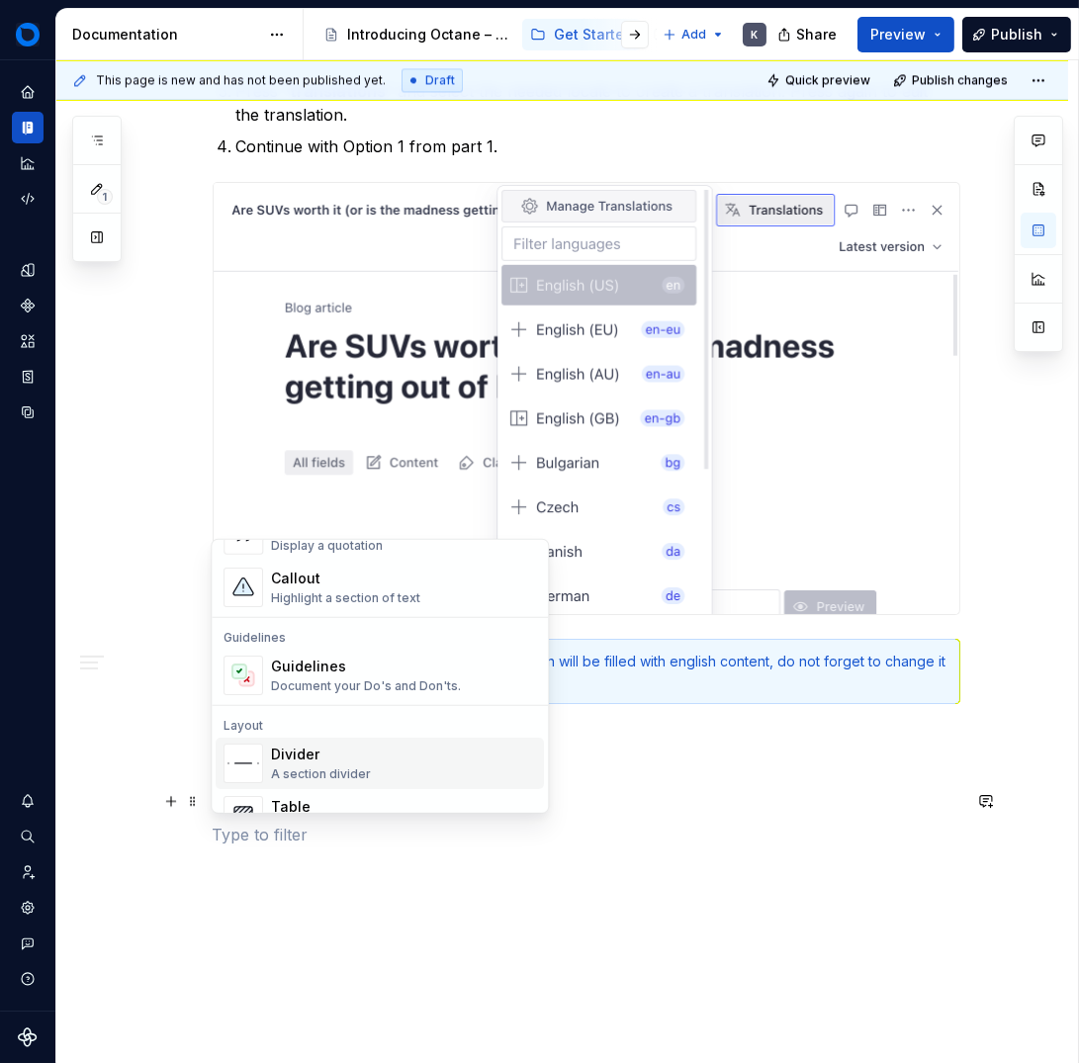
scroll to position [576, 0]
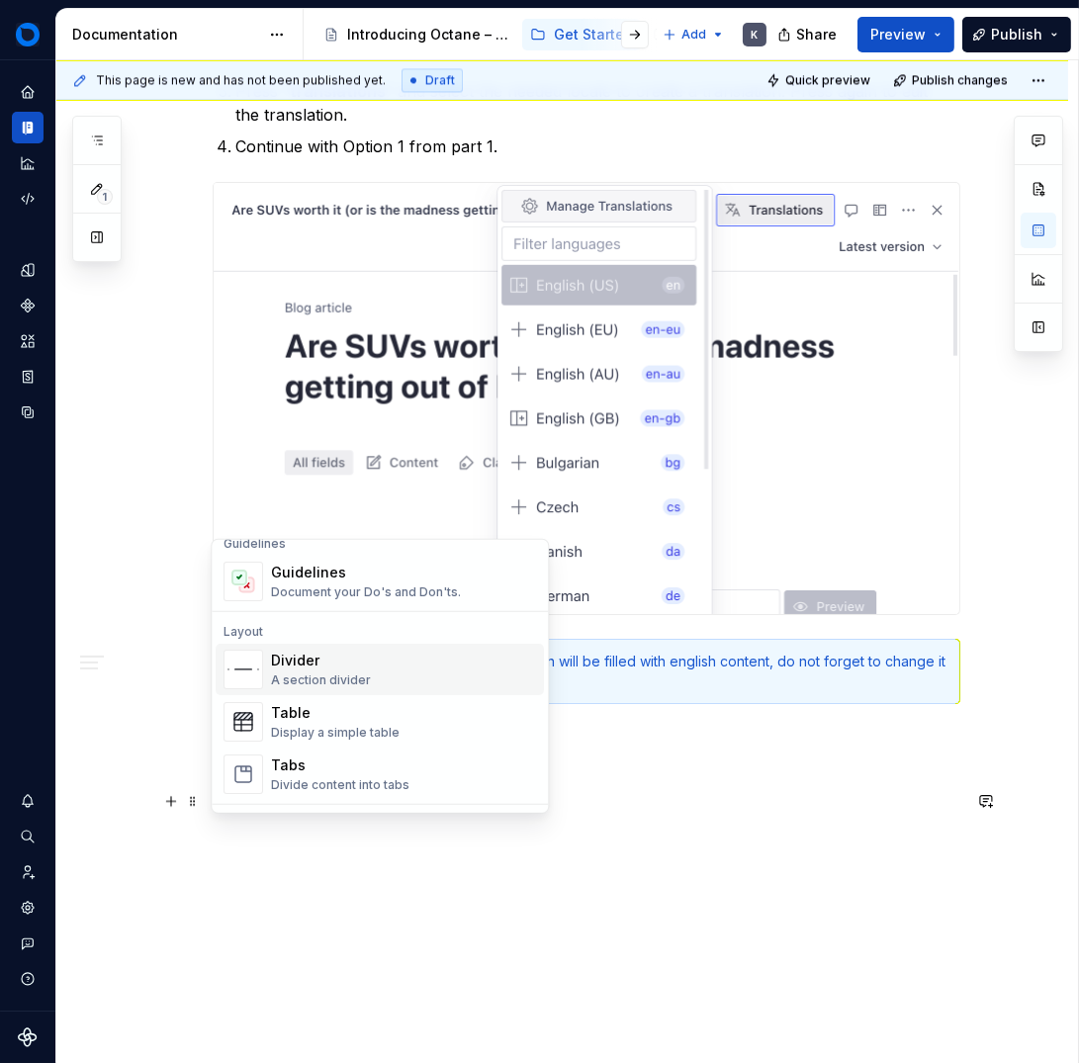
click at [337, 678] on div "A section divider" at bounding box center [321, 681] width 100 height 16
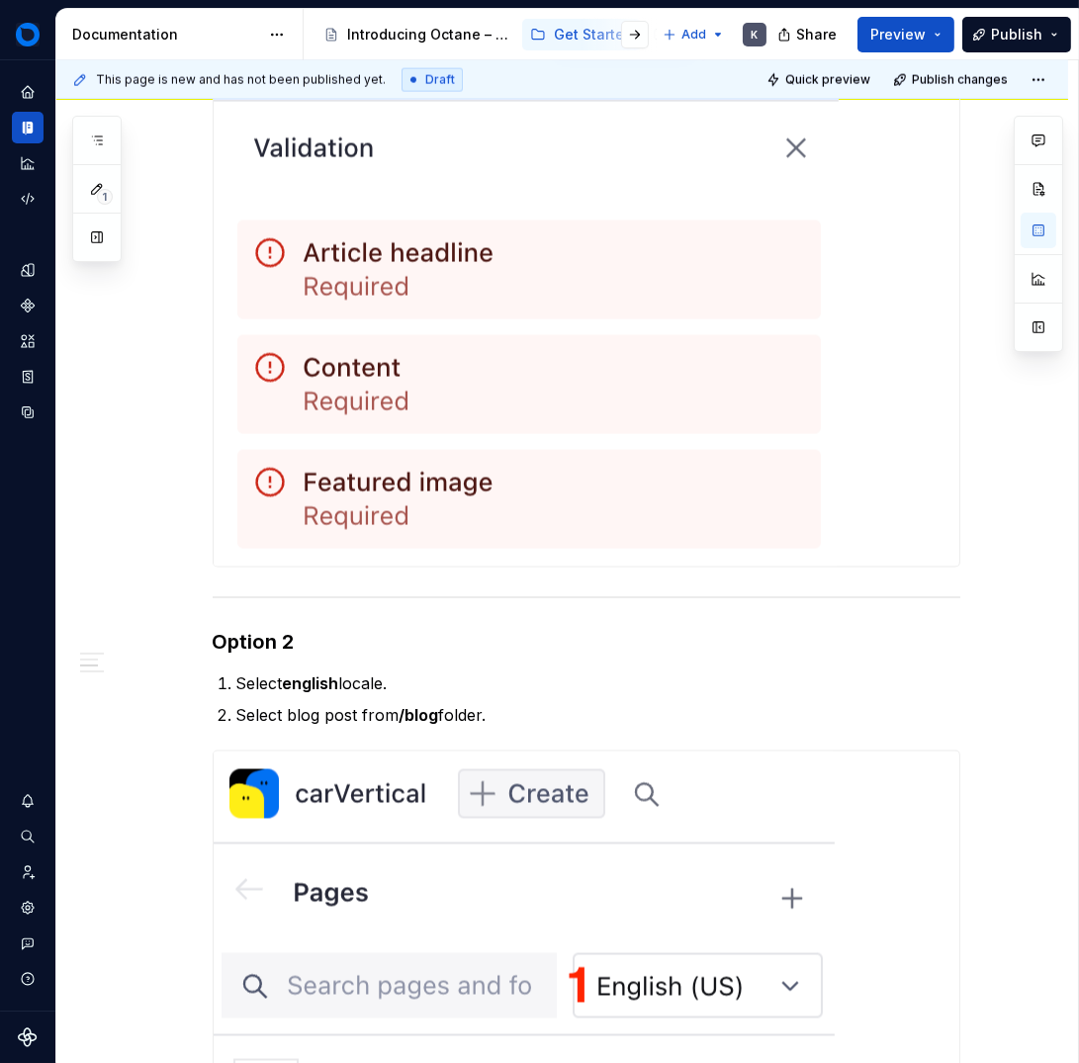
scroll to position [4207, 0]
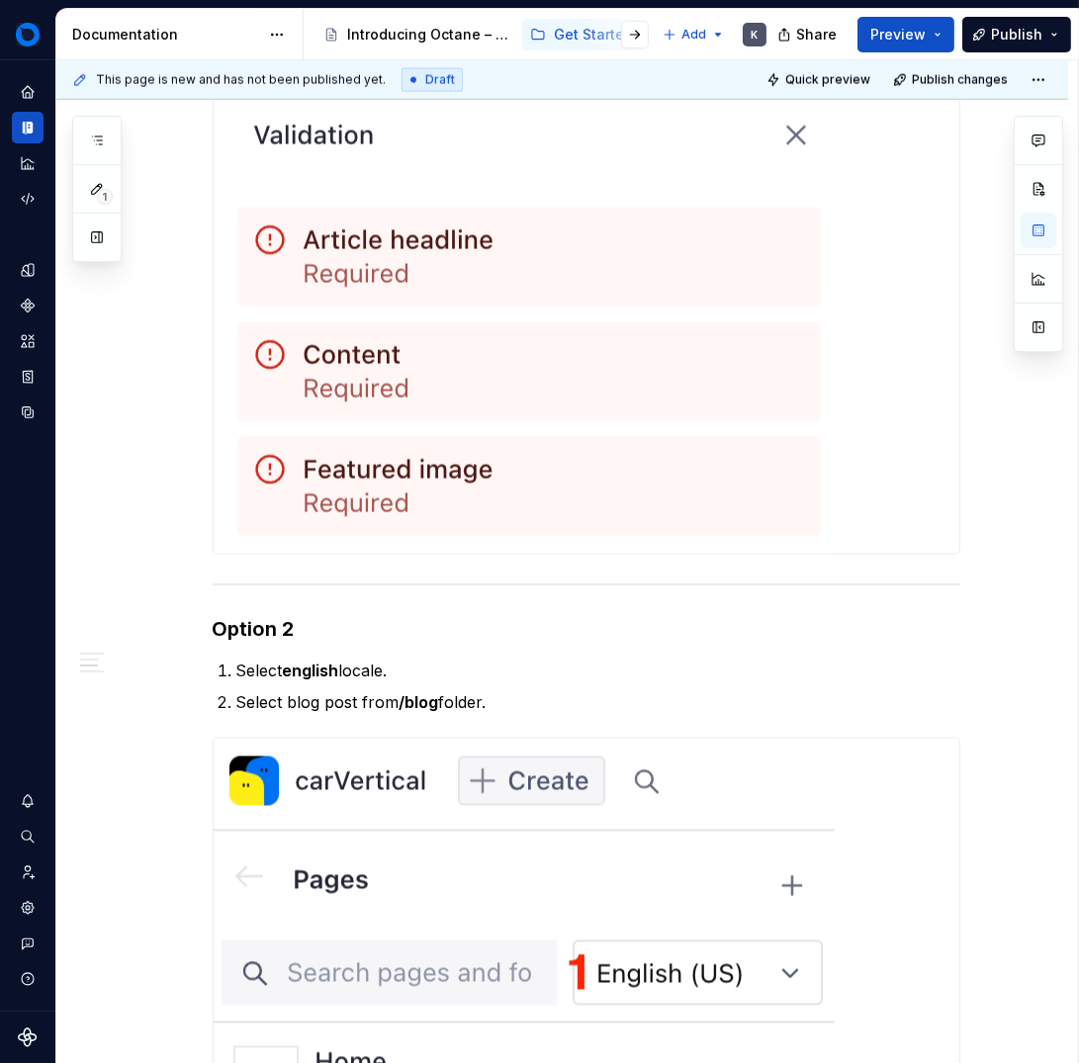
click at [762, 426] on img at bounding box center [526, 238] width 625 height 631
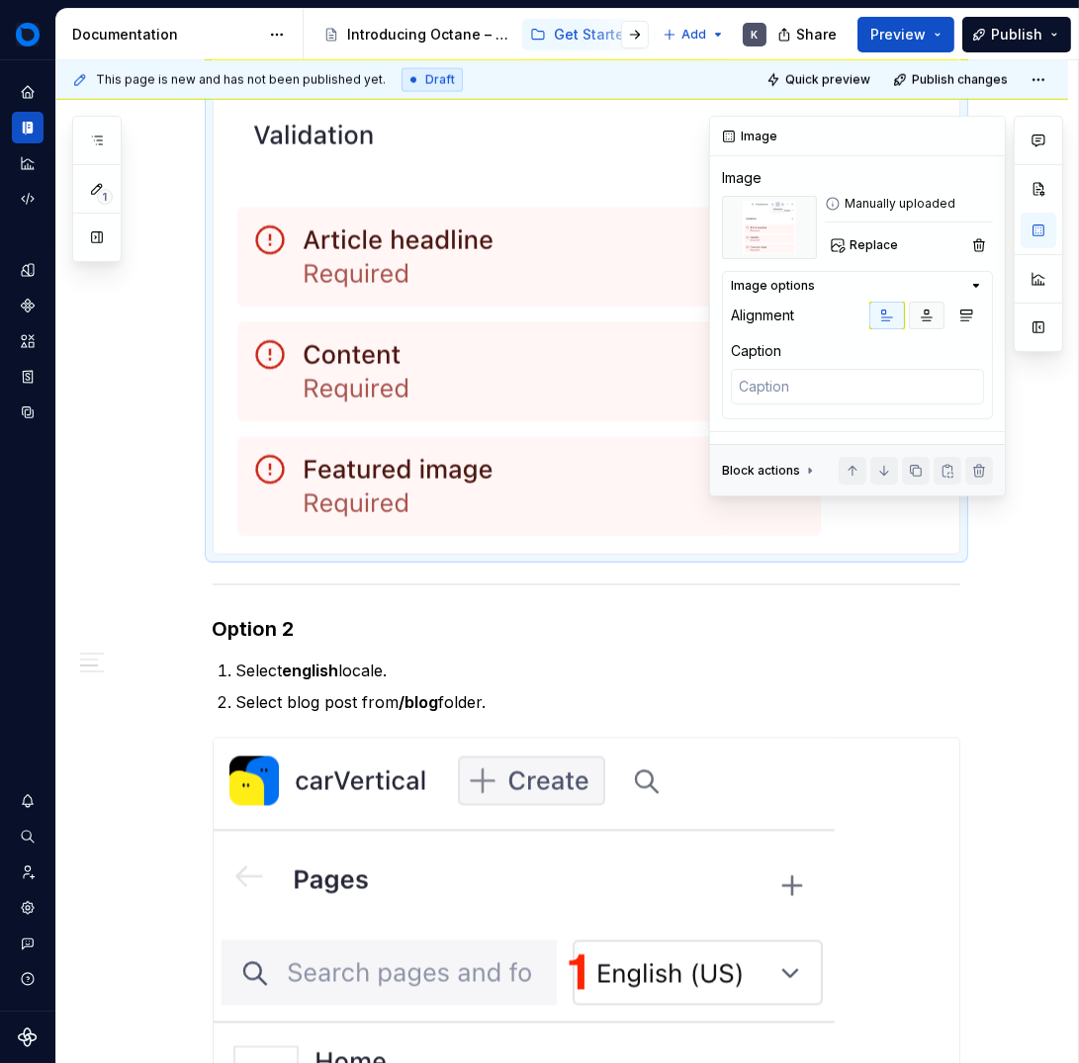
click at [928, 318] on icon "button" at bounding box center [927, 316] width 16 height 16
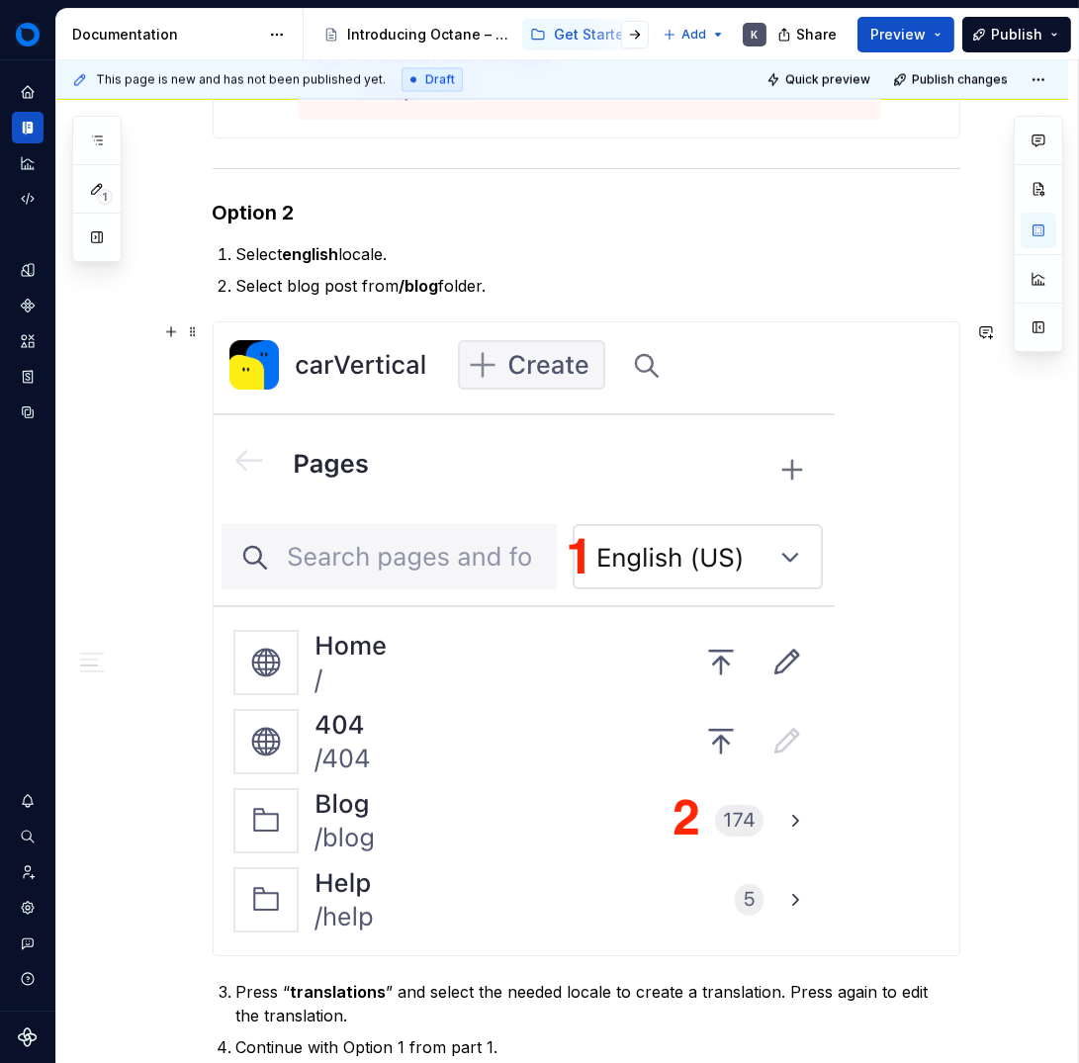
scroll to position [4725, 0]
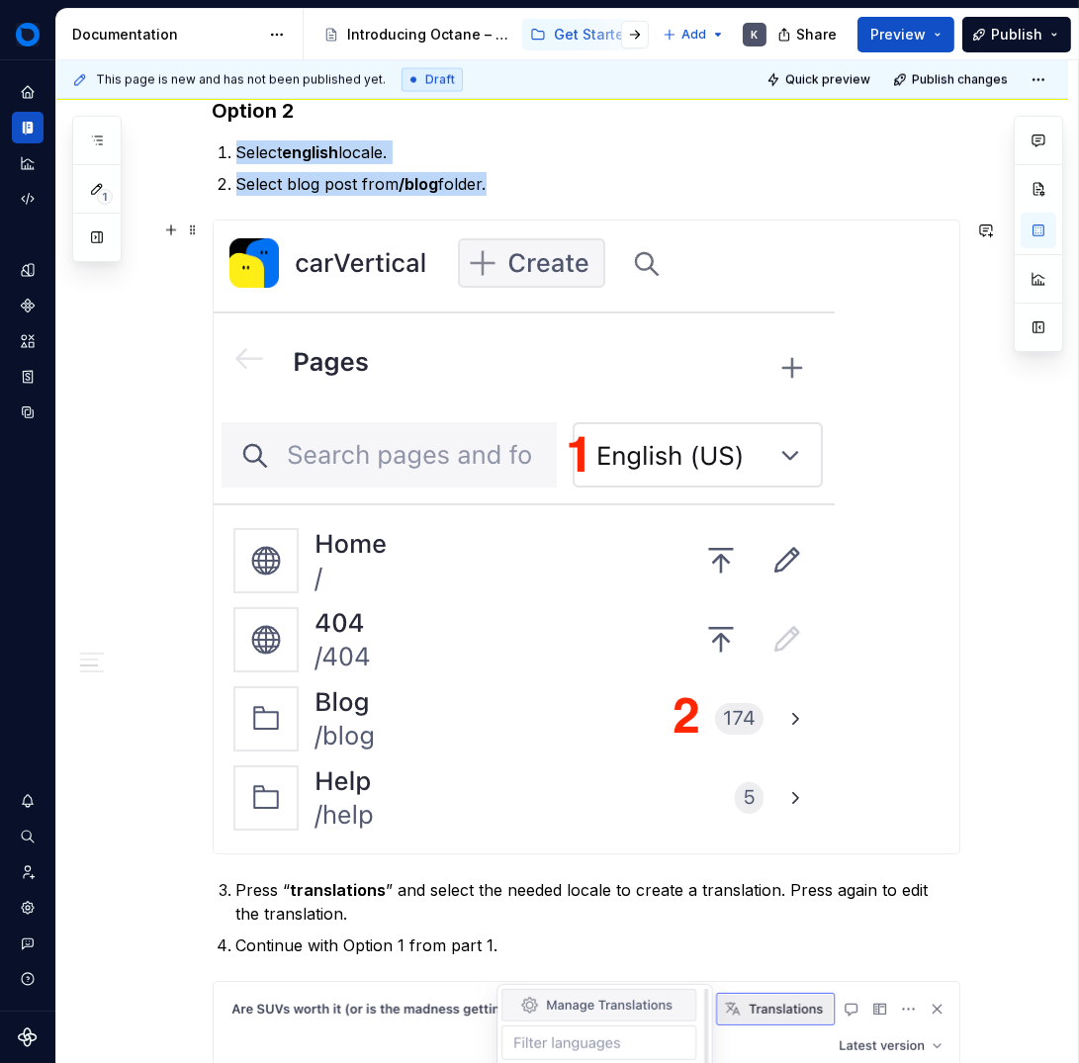
click at [690, 674] on img at bounding box center [524, 537] width 621 height 633
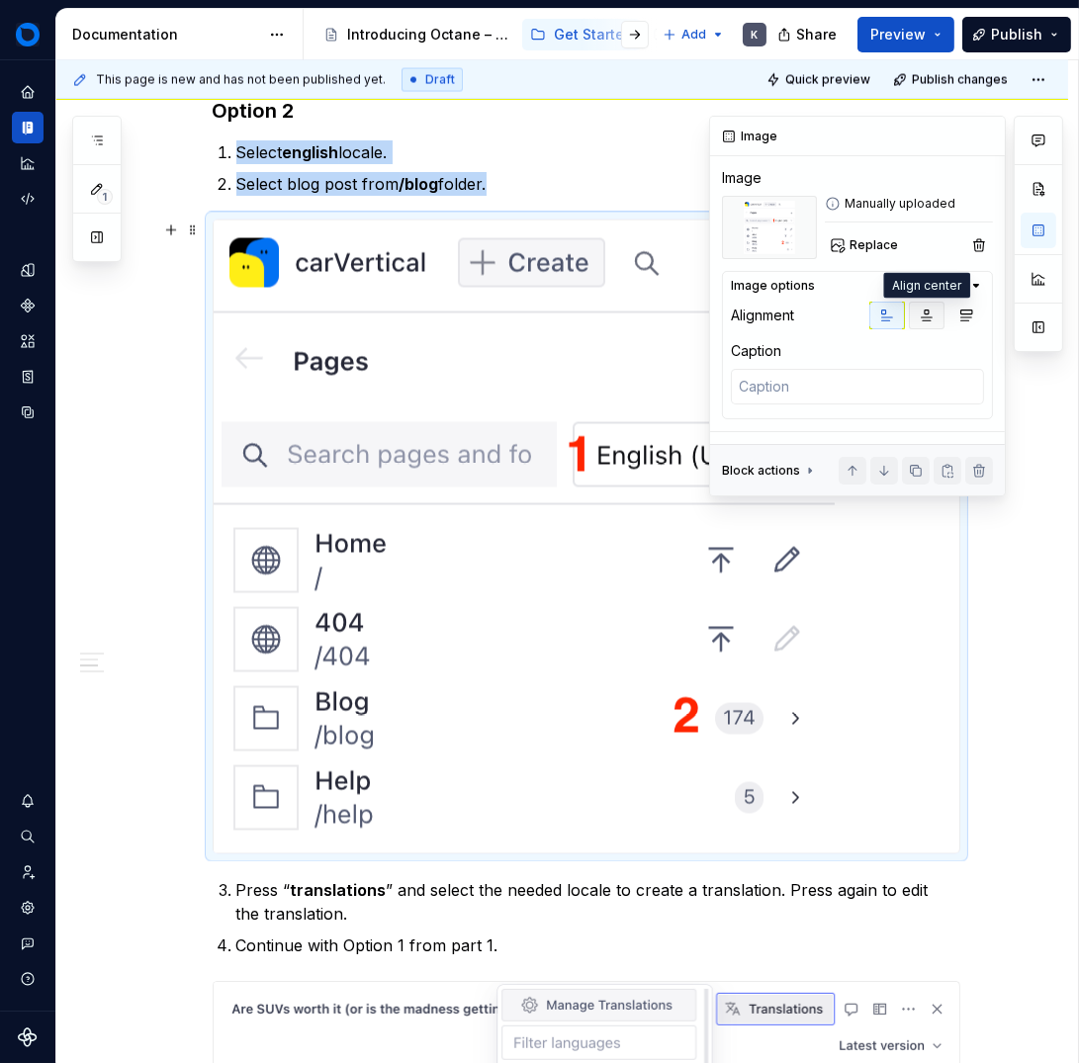
click at [935, 305] on button "button" at bounding box center [927, 316] width 36 height 28
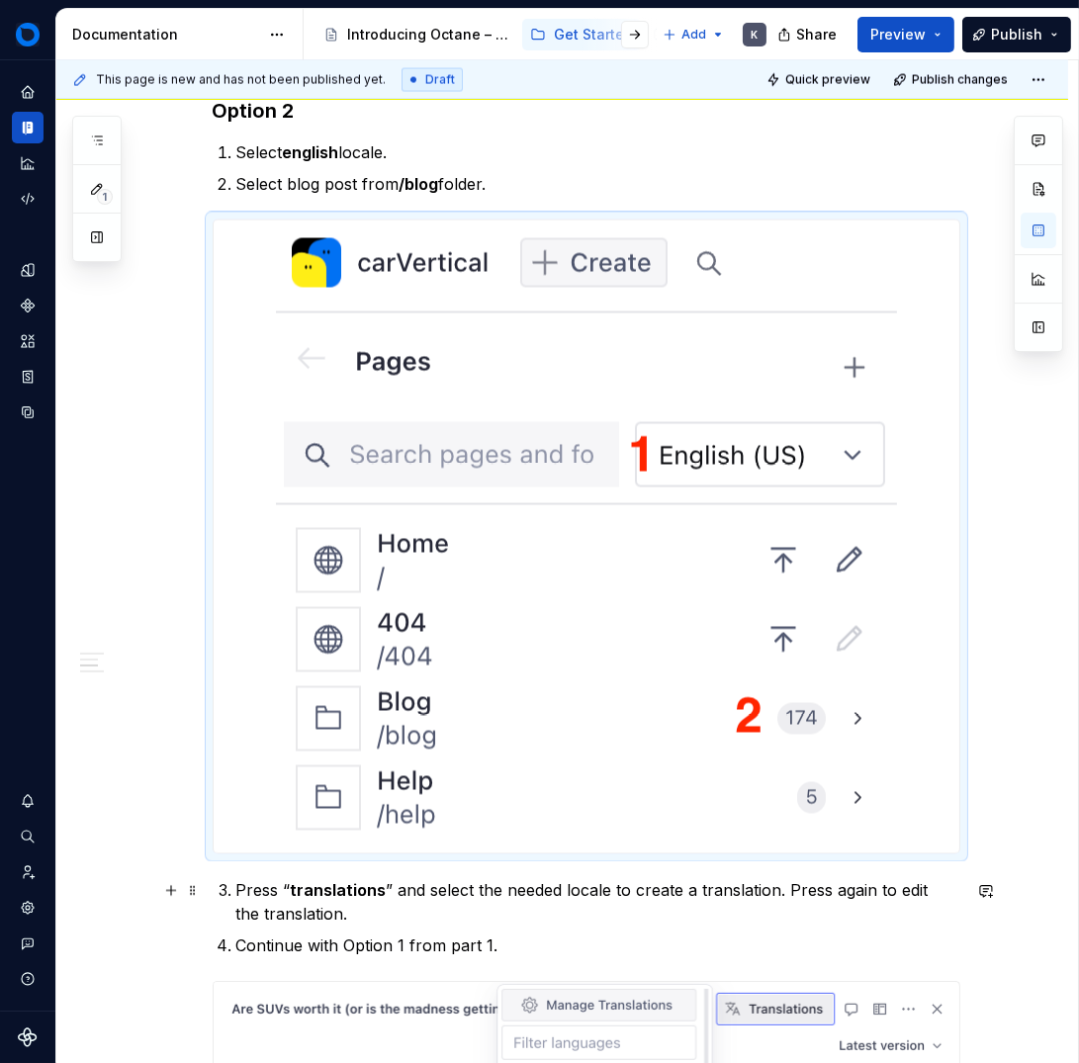
click at [579, 892] on p "Press “ translations ” and select the needed locale to create a translation. Pr…" at bounding box center [598, 901] width 724 height 47
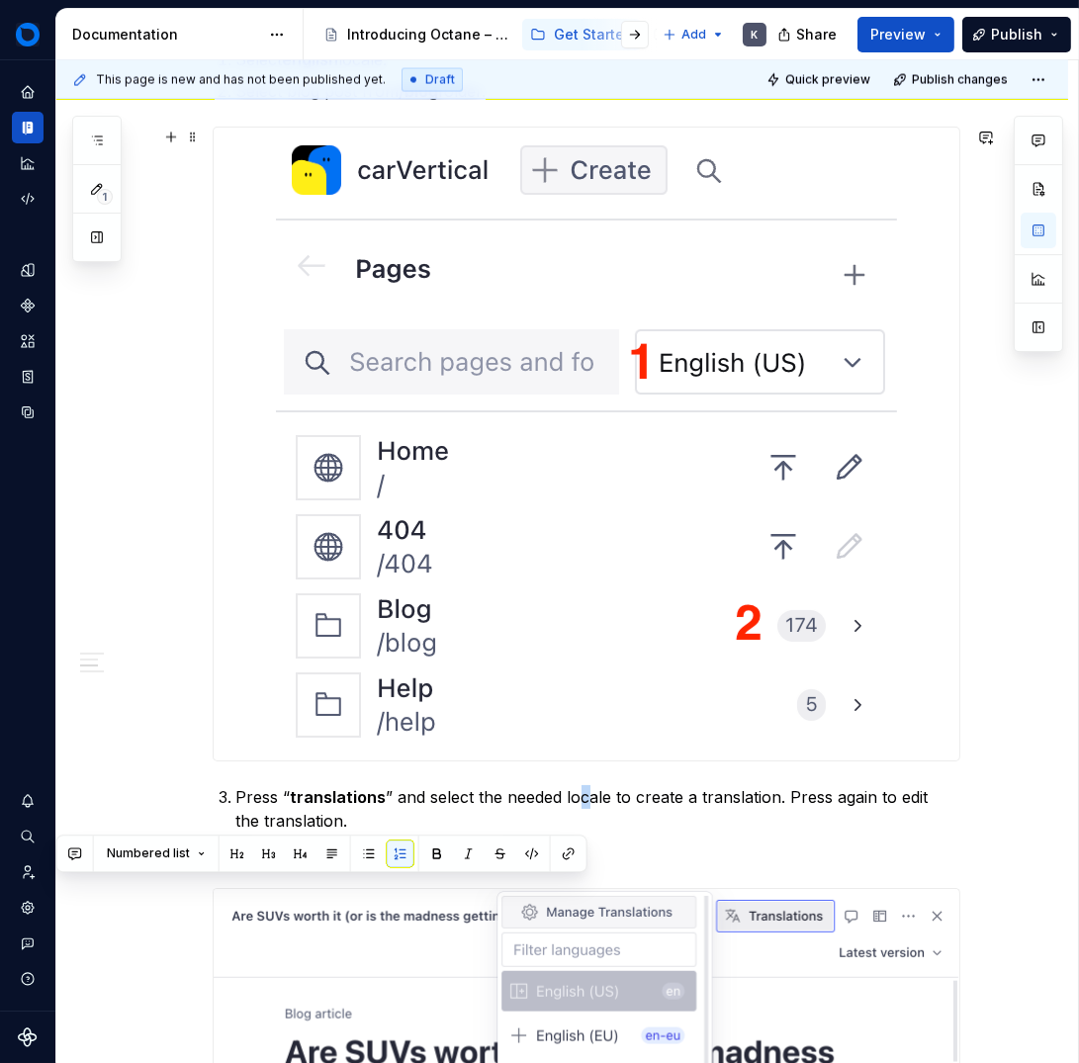
scroll to position [5176, 0]
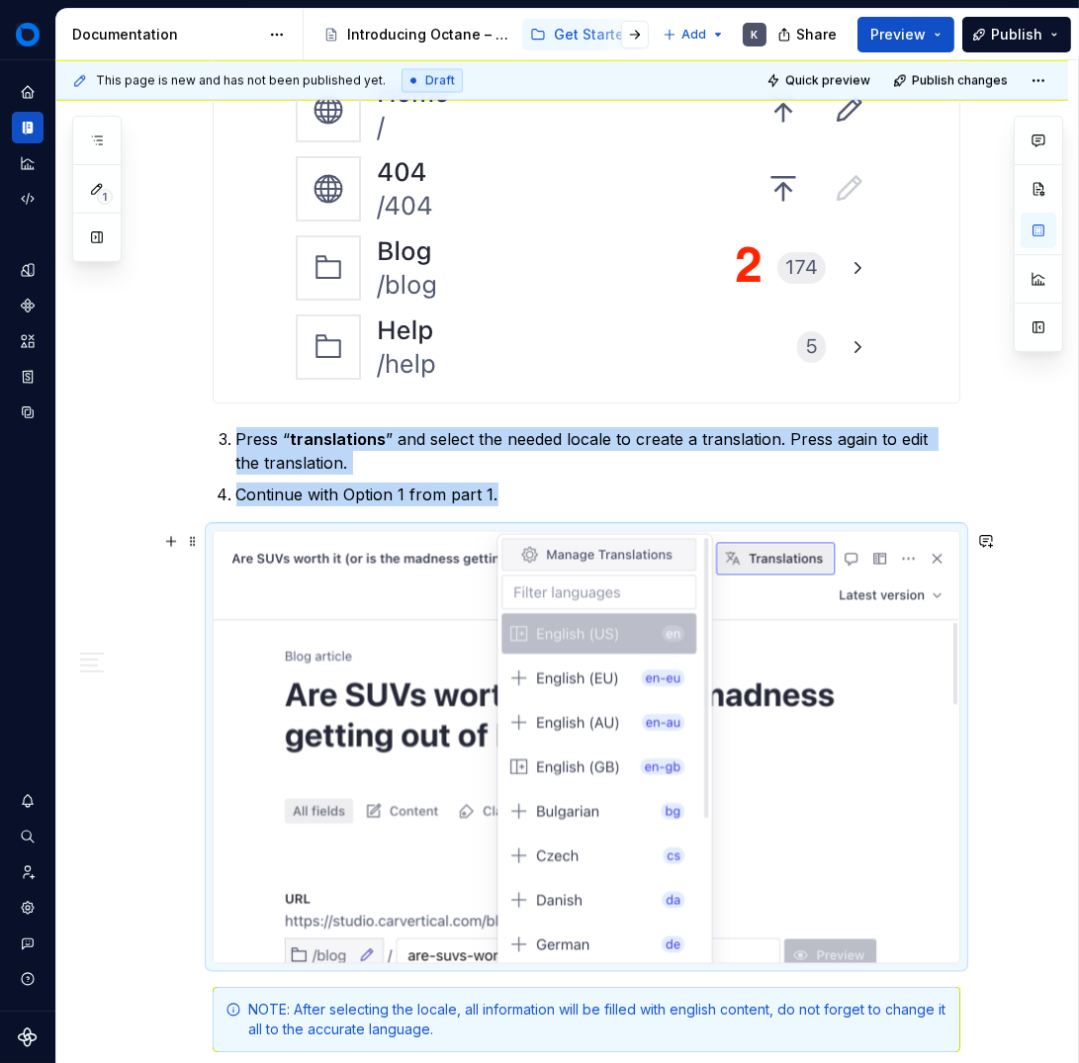
click at [620, 834] on img at bounding box center [587, 746] width 746 height 431
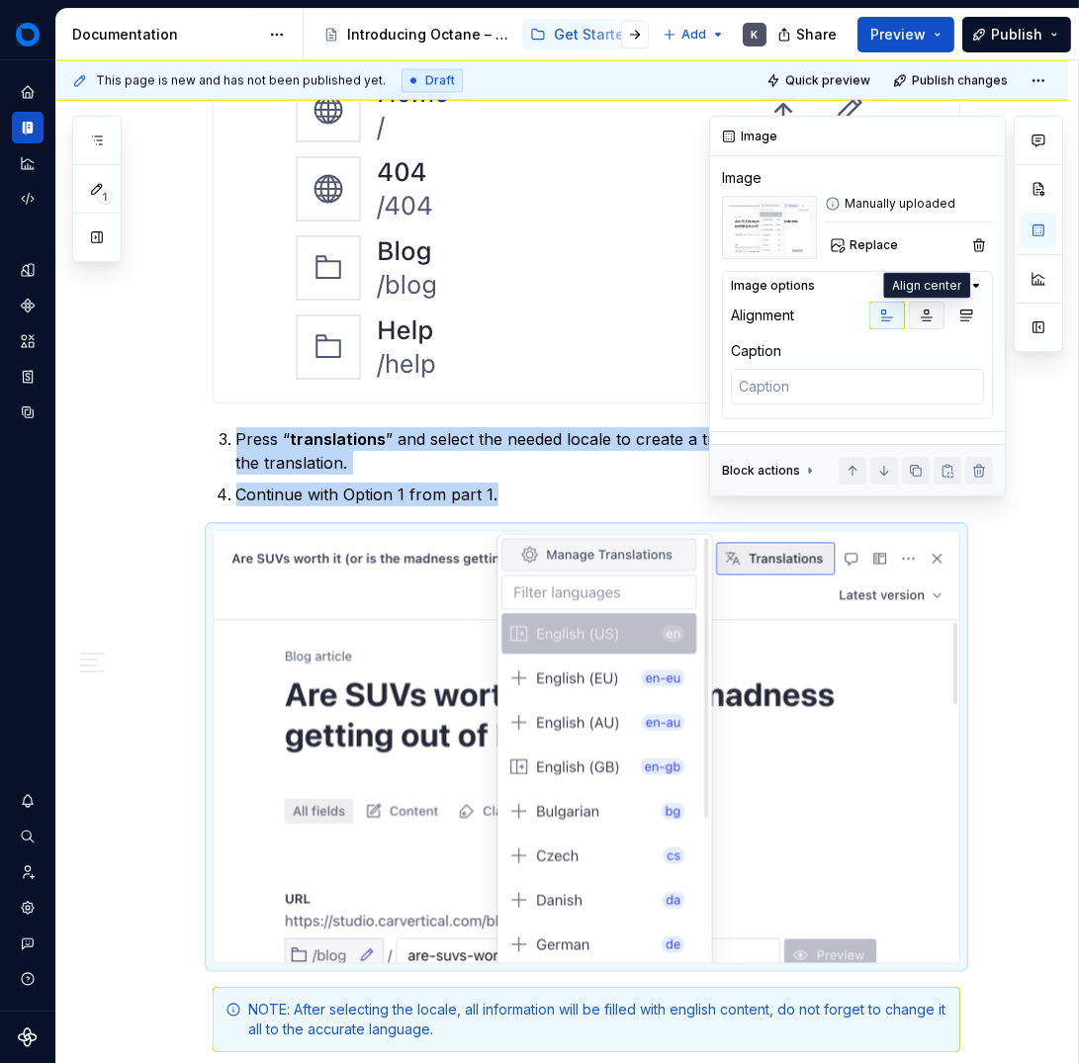
click at [922, 318] on icon "button" at bounding box center [927, 316] width 16 height 16
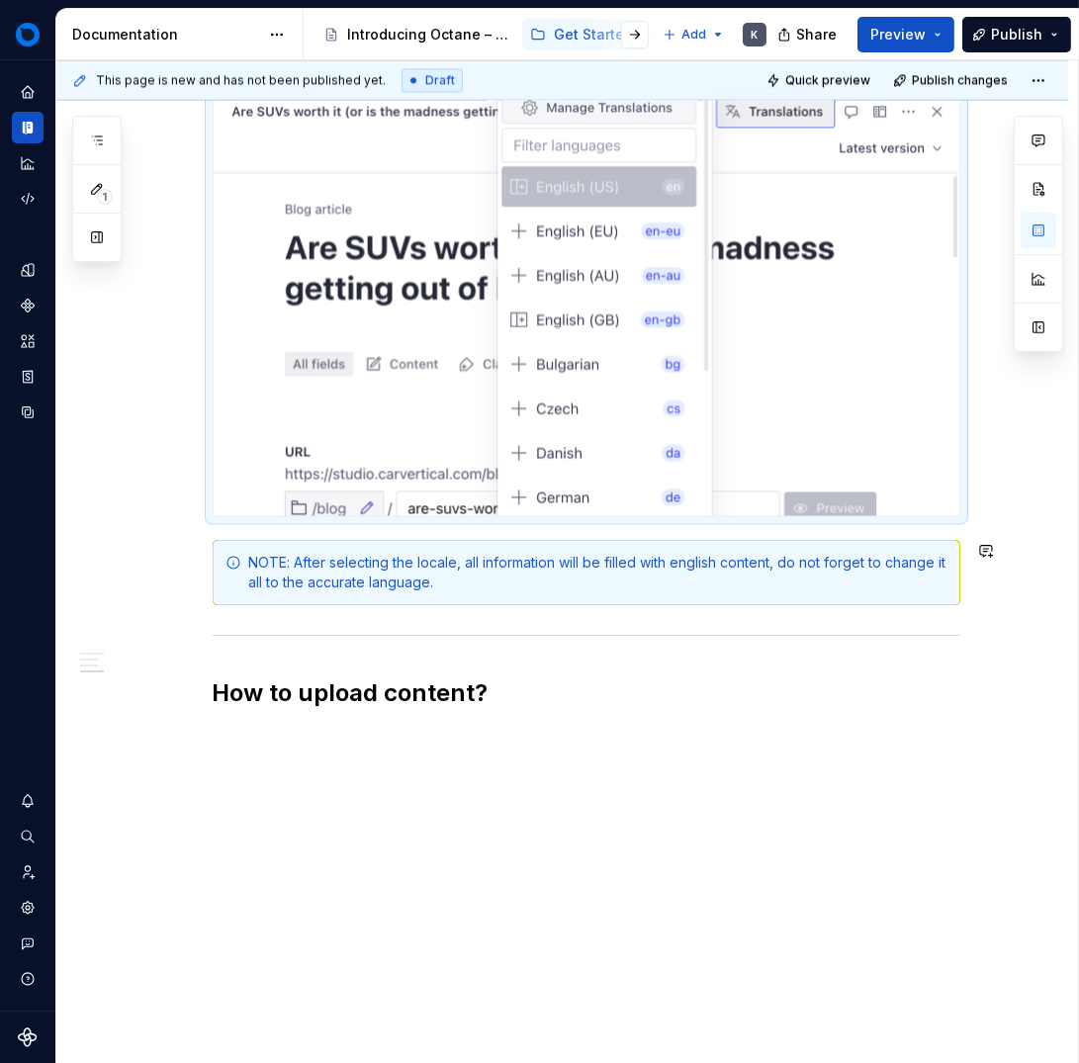
scroll to position [5624, 0]
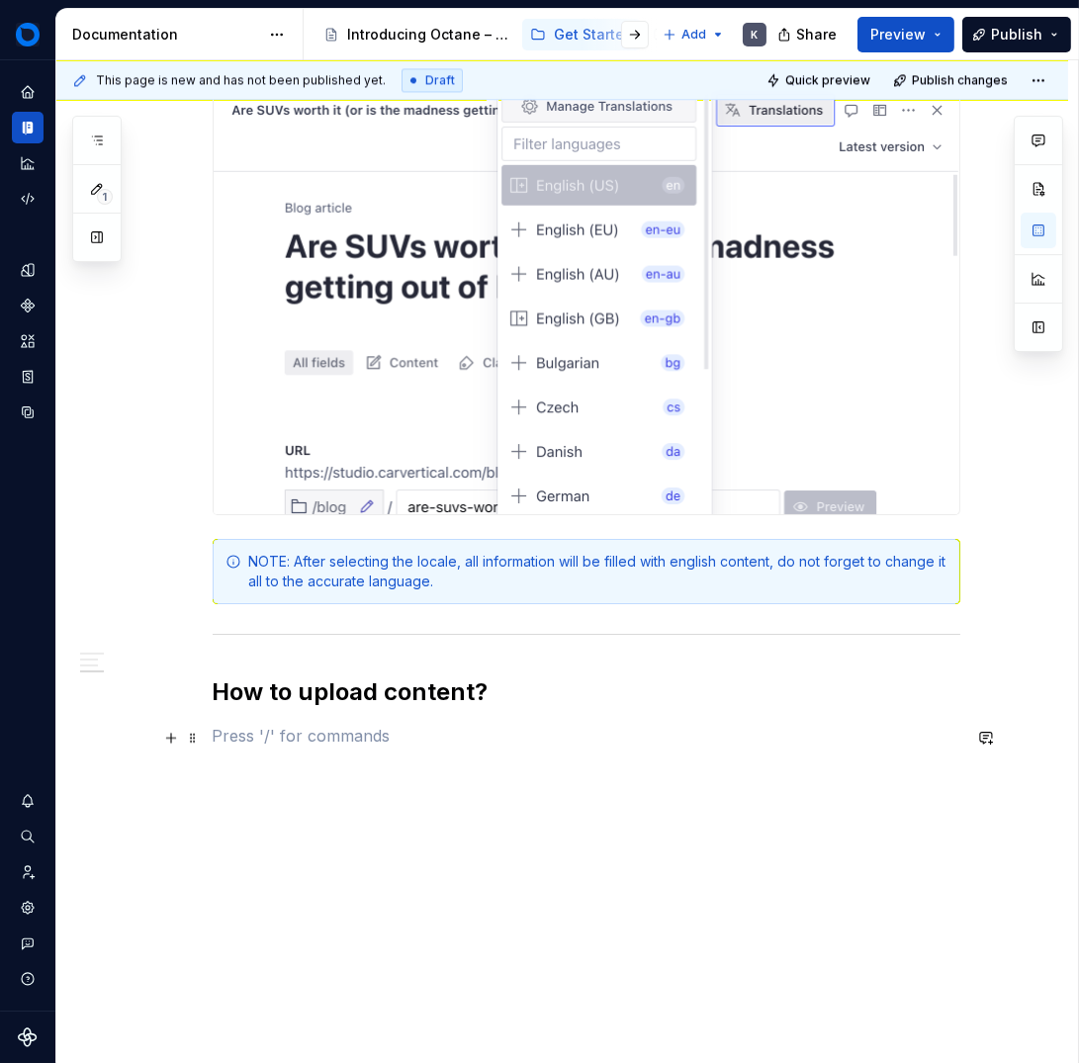
click at [464, 739] on p at bounding box center [587, 736] width 748 height 24
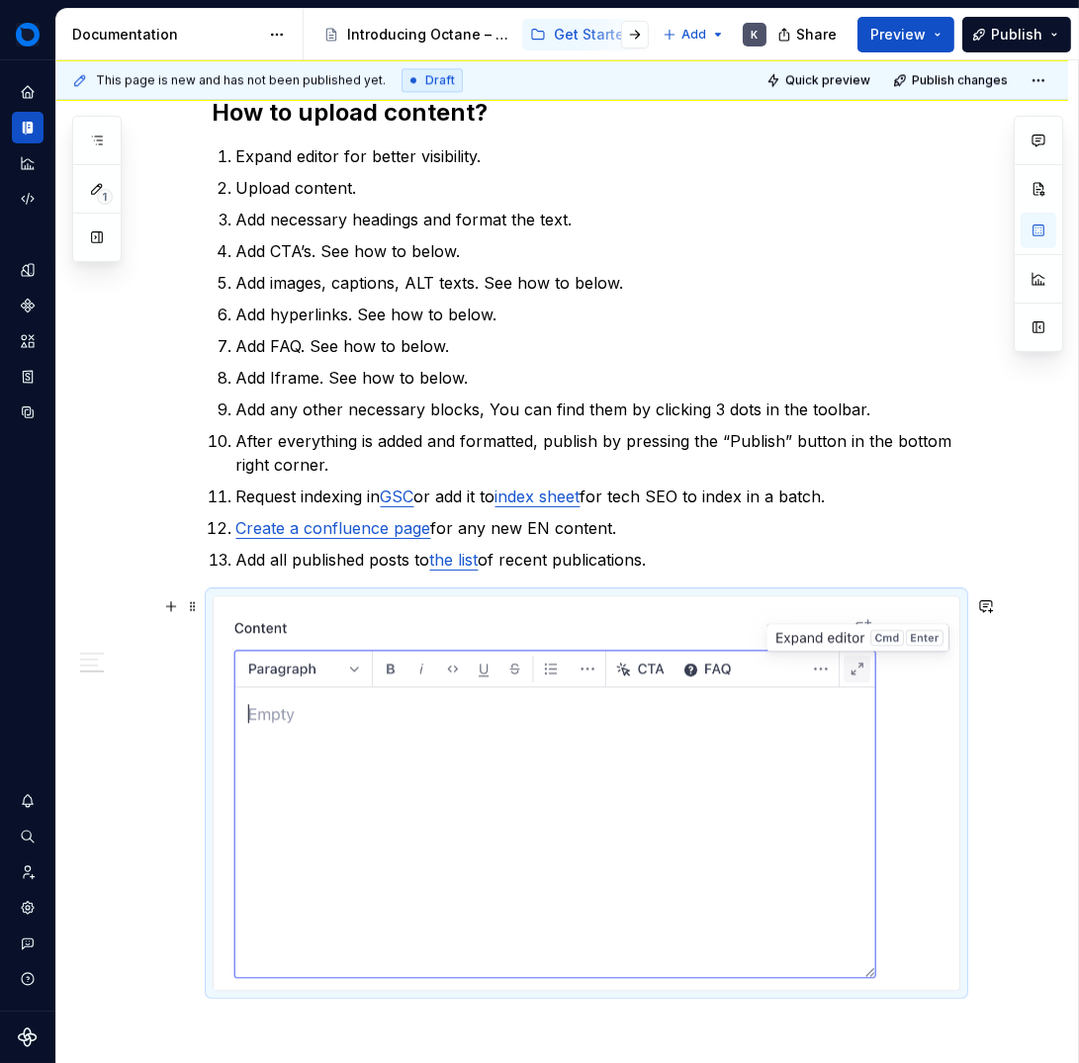
scroll to position [6208, 0]
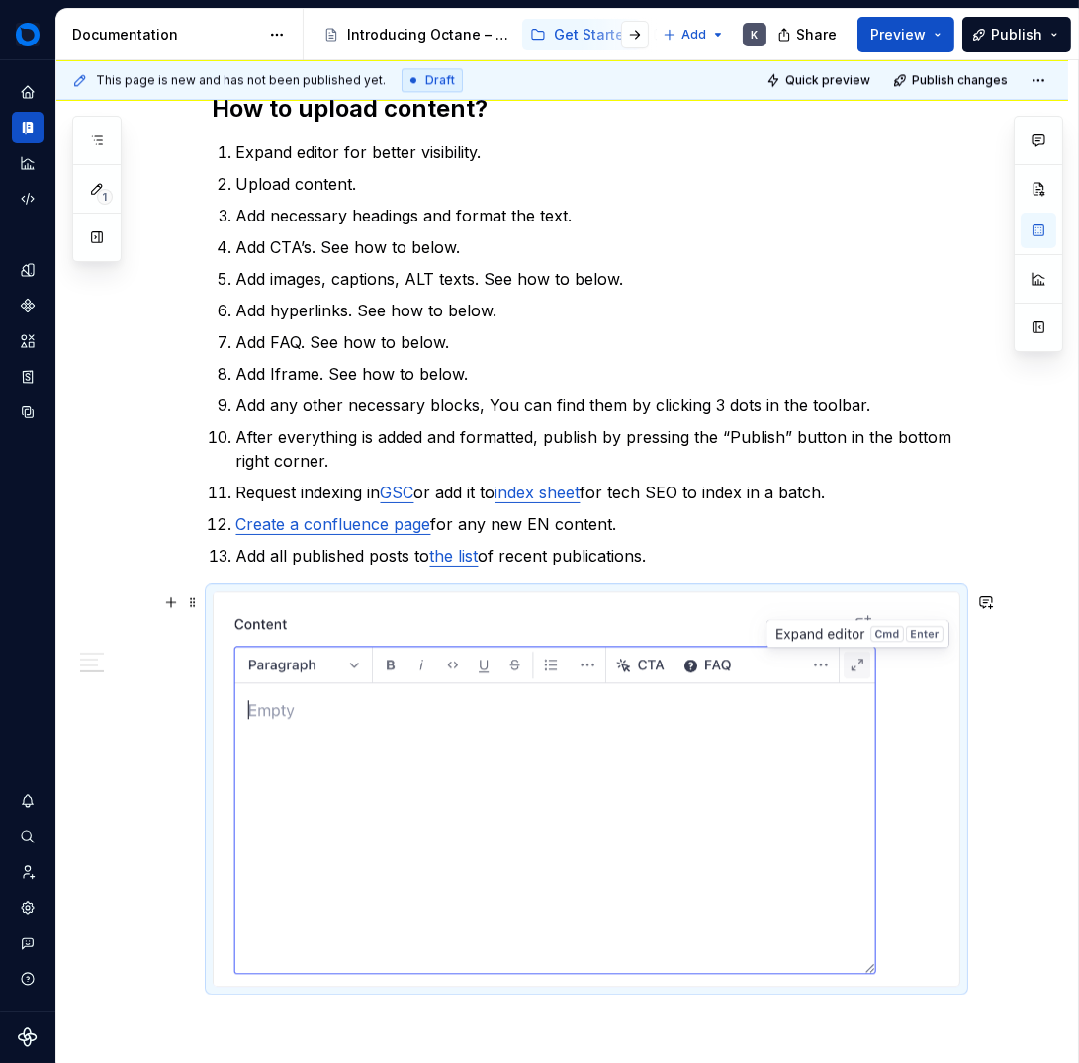
click at [872, 787] on img at bounding box center [587, 789] width 746 height 394
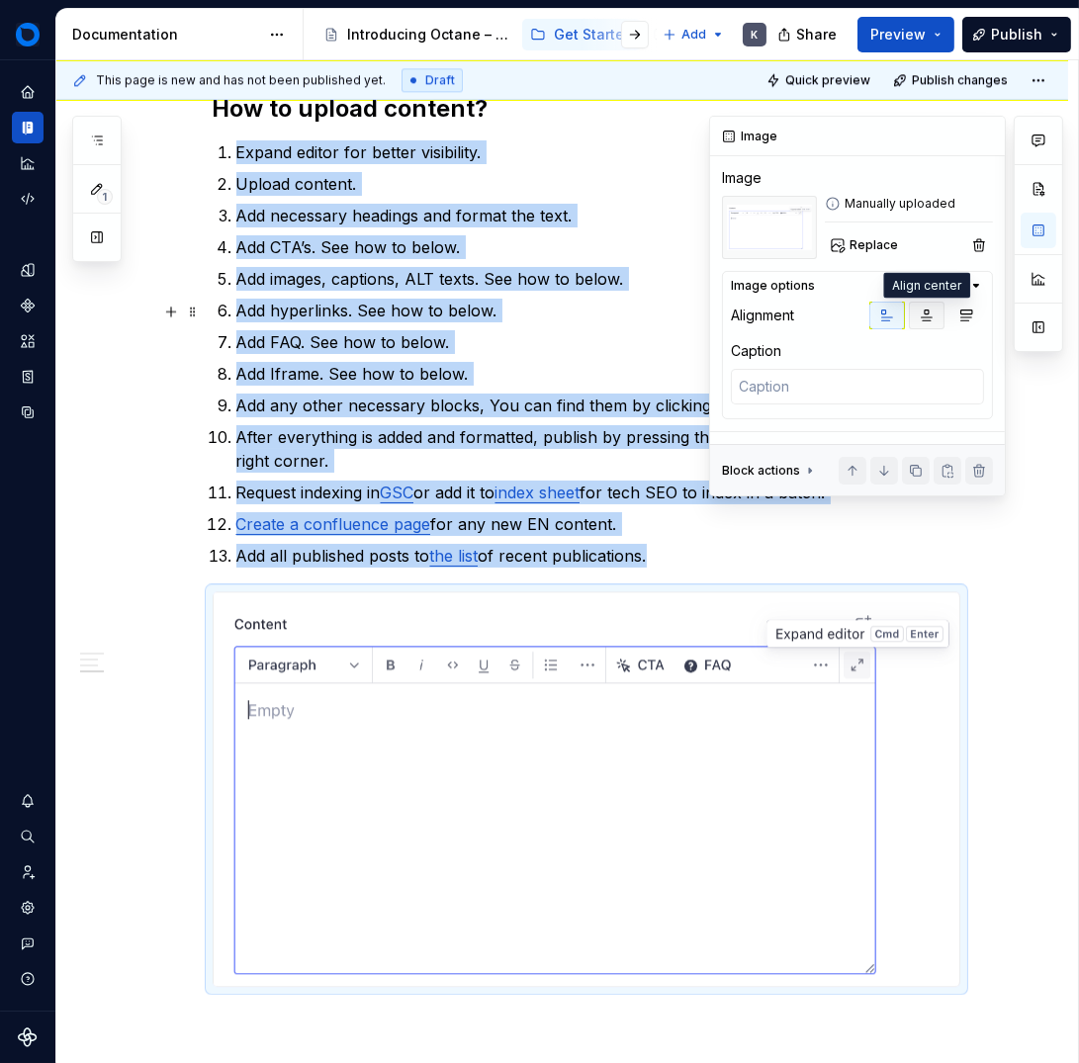
click at [921, 313] on icon "button" at bounding box center [927, 316] width 16 height 16
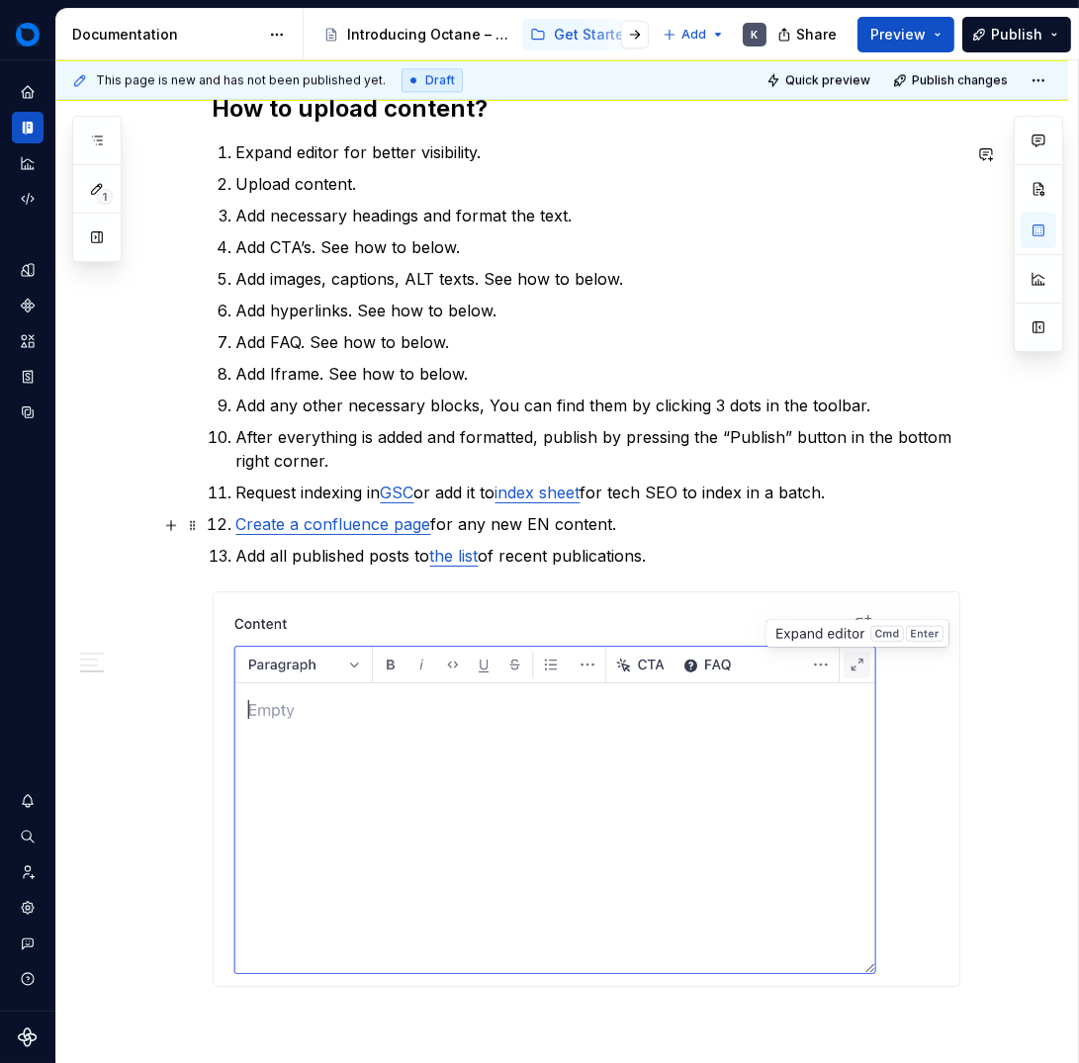
click at [762, 532] on p "Create a confluence page for any new EN content." at bounding box center [598, 524] width 724 height 24
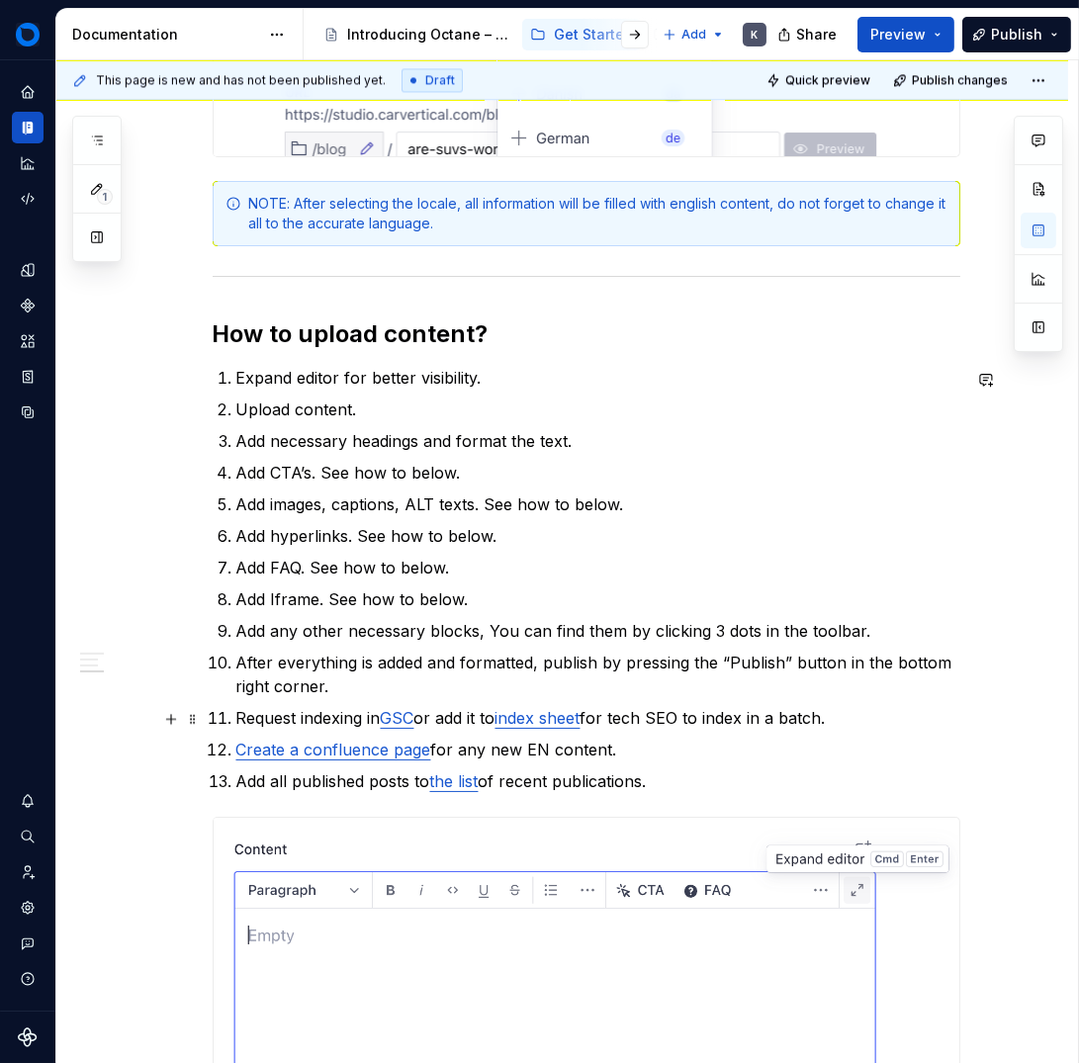
scroll to position [5978, 0]
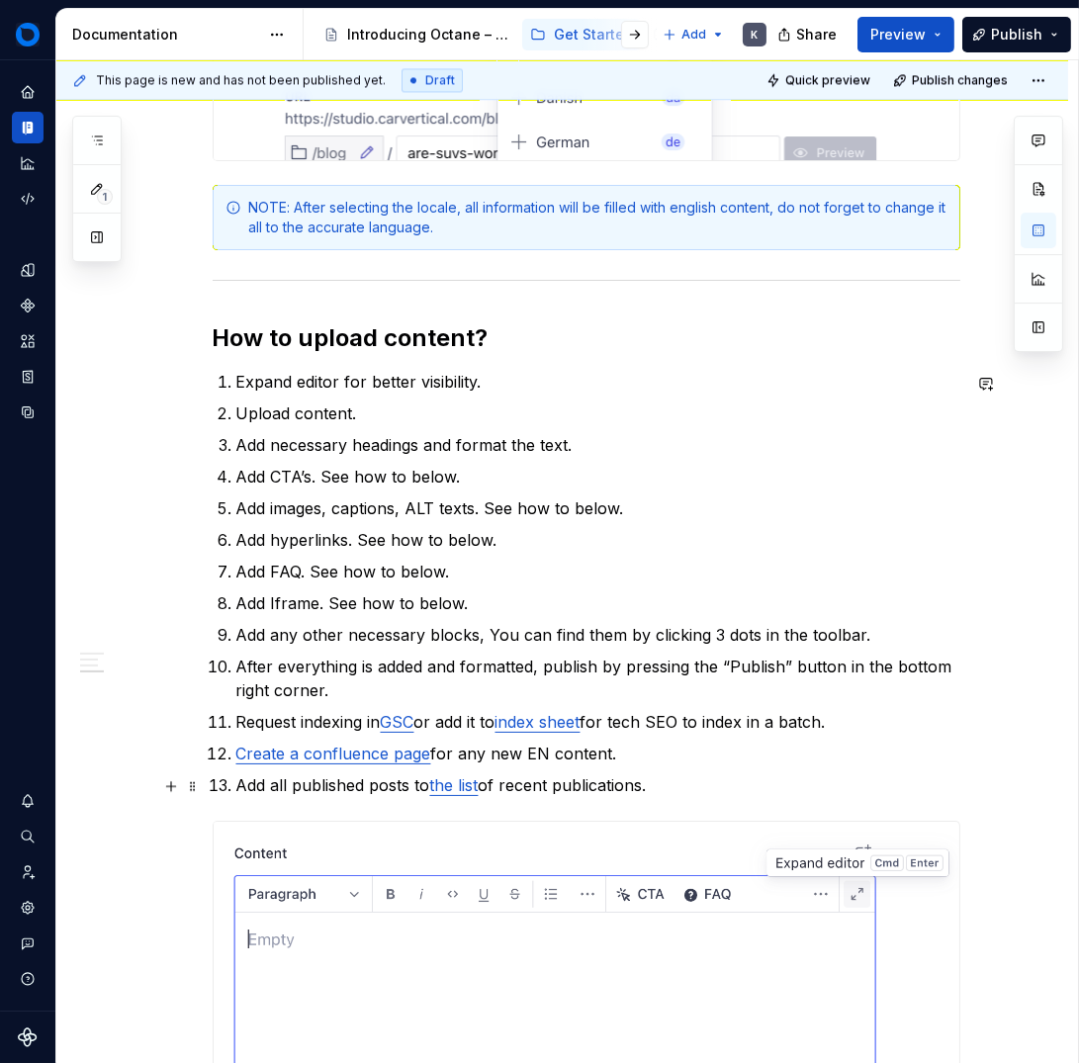
click at [454, 788] on link "the list" at bounding box center [454, 785] width 48 height 20
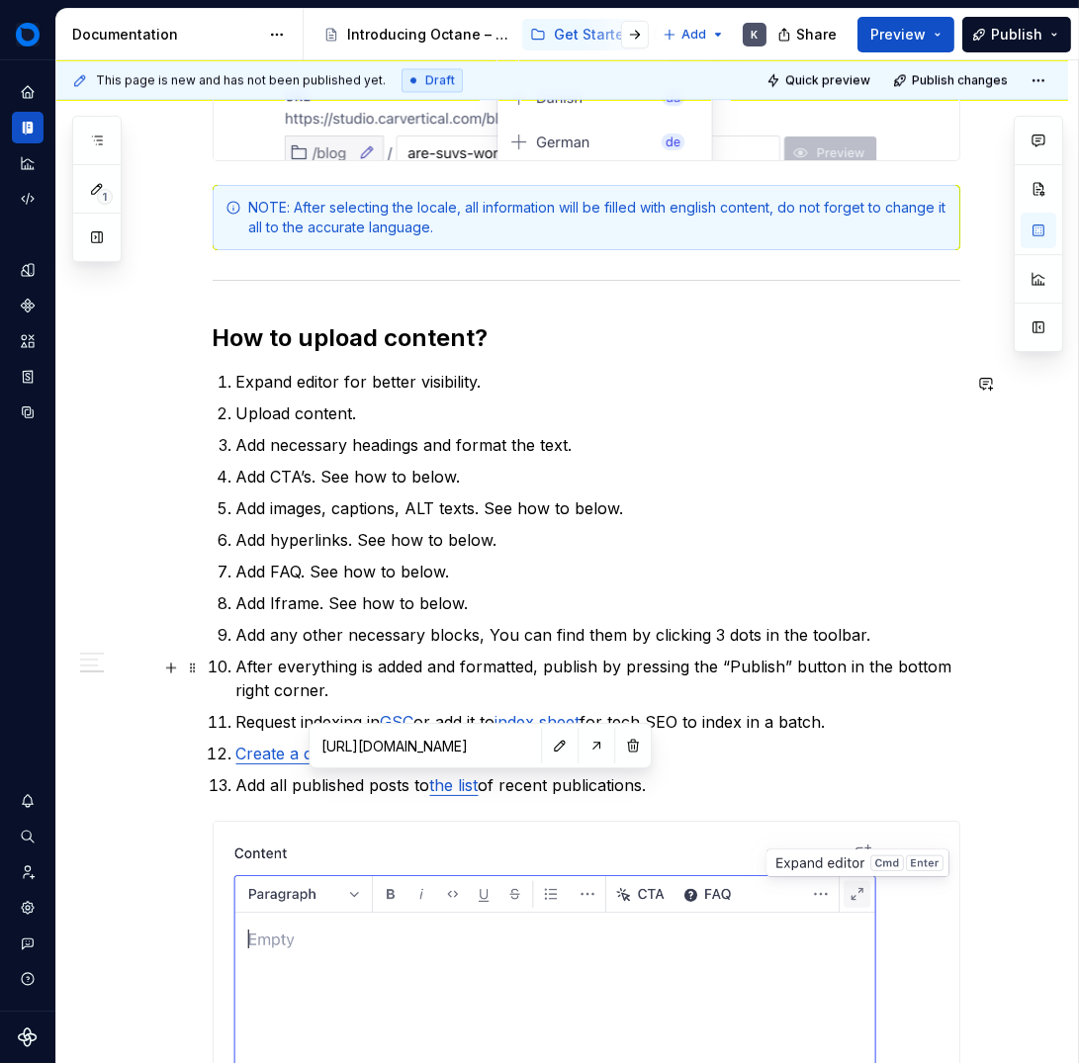
click at [676, 651] on ol "Expand editor for better visibility. Upload content. Add necessary headings and…" at bounding box center [598, 583] width 724 height 427
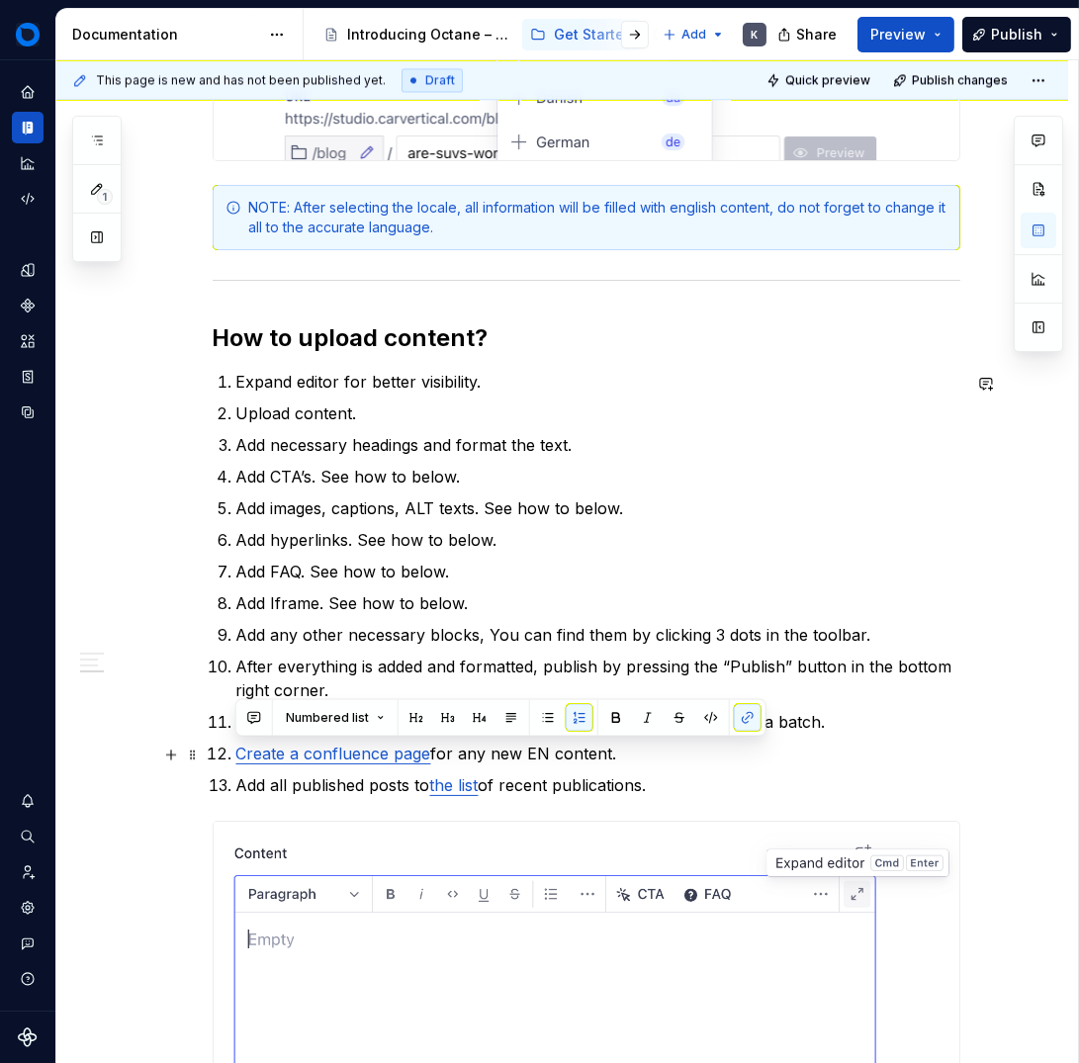
drag, startPoint x: 636, startPoint y: 760, endPoint x: 208, endPoint y: 762, distance: 428.3
click at [236, 760] on li "Create a confluence page for any new EN content." at bounding box center [598, 754] width 724 height 24
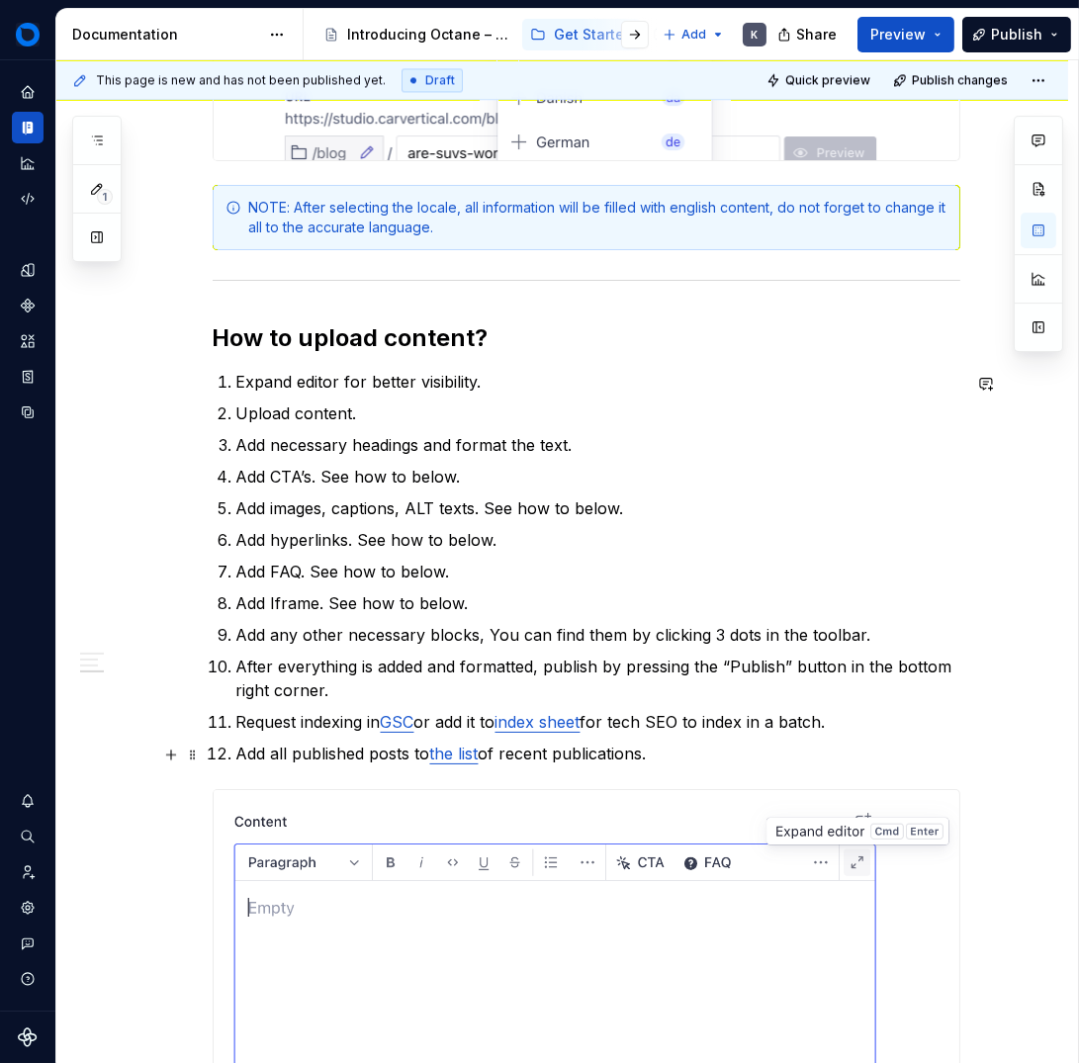
click at [684, 749] on p "Add all published posts to the list of recent publications." at bounding box center [598, 754] width 724 height 24
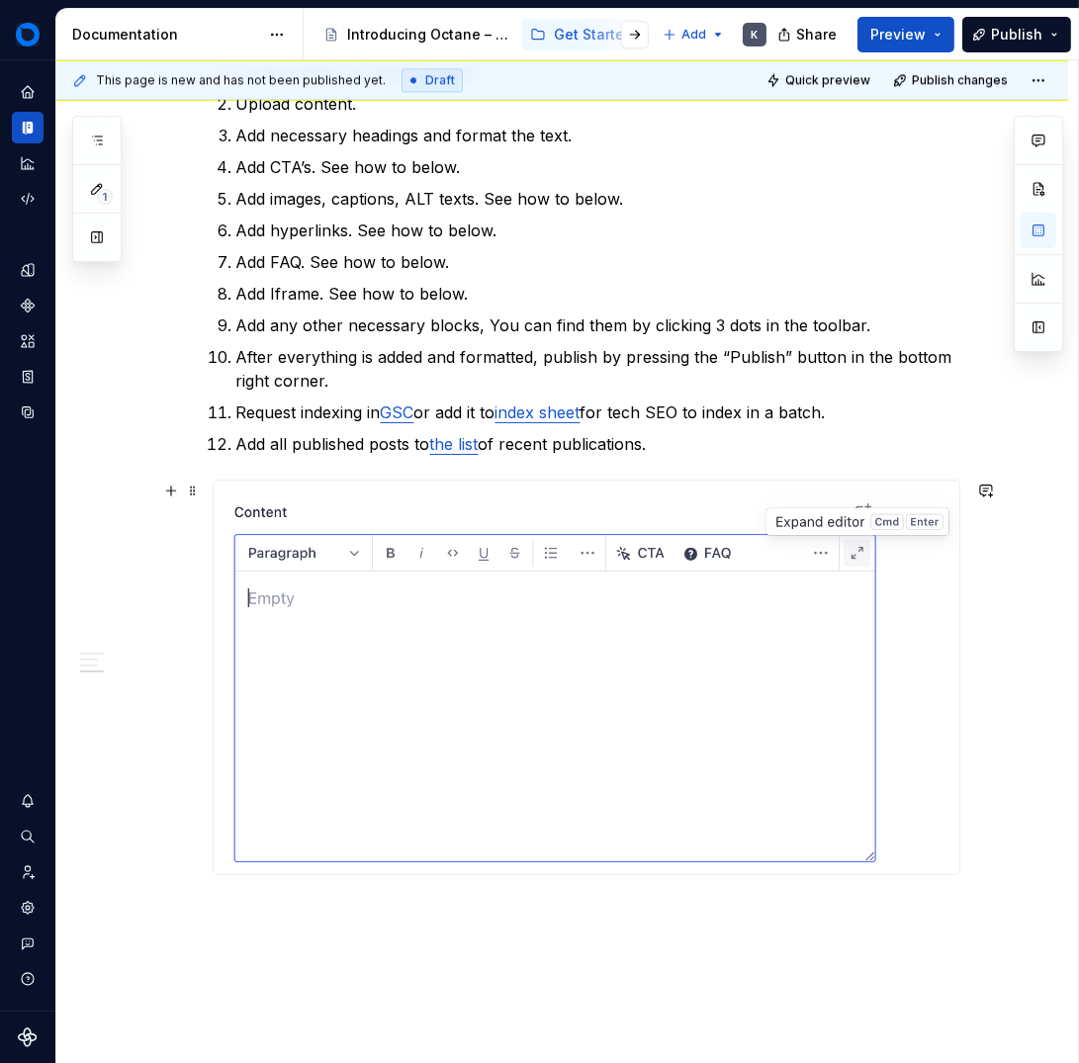
scroll to position [6312, 0]
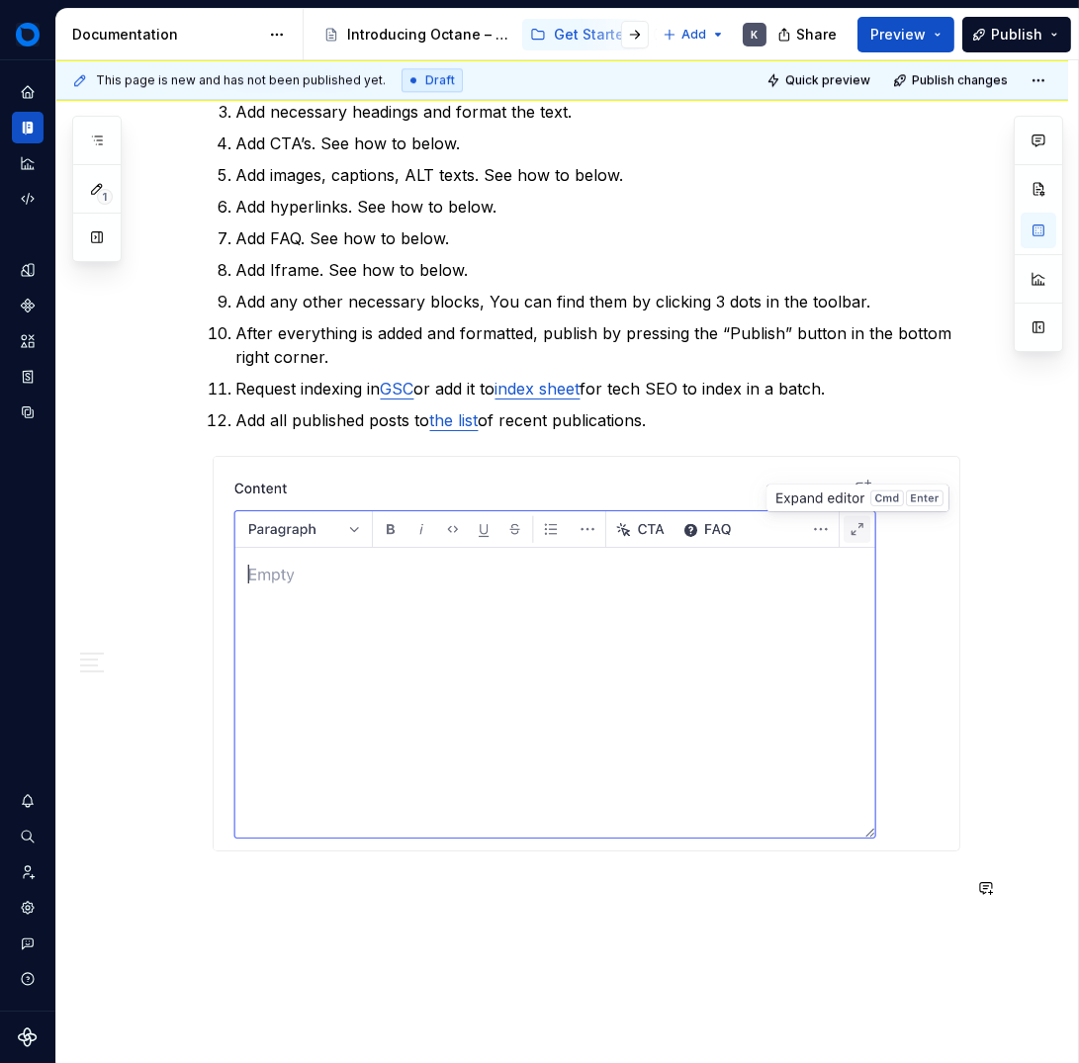
click at [173, 897] on button "button" at bounding box center [171, 888] width 28 height 28
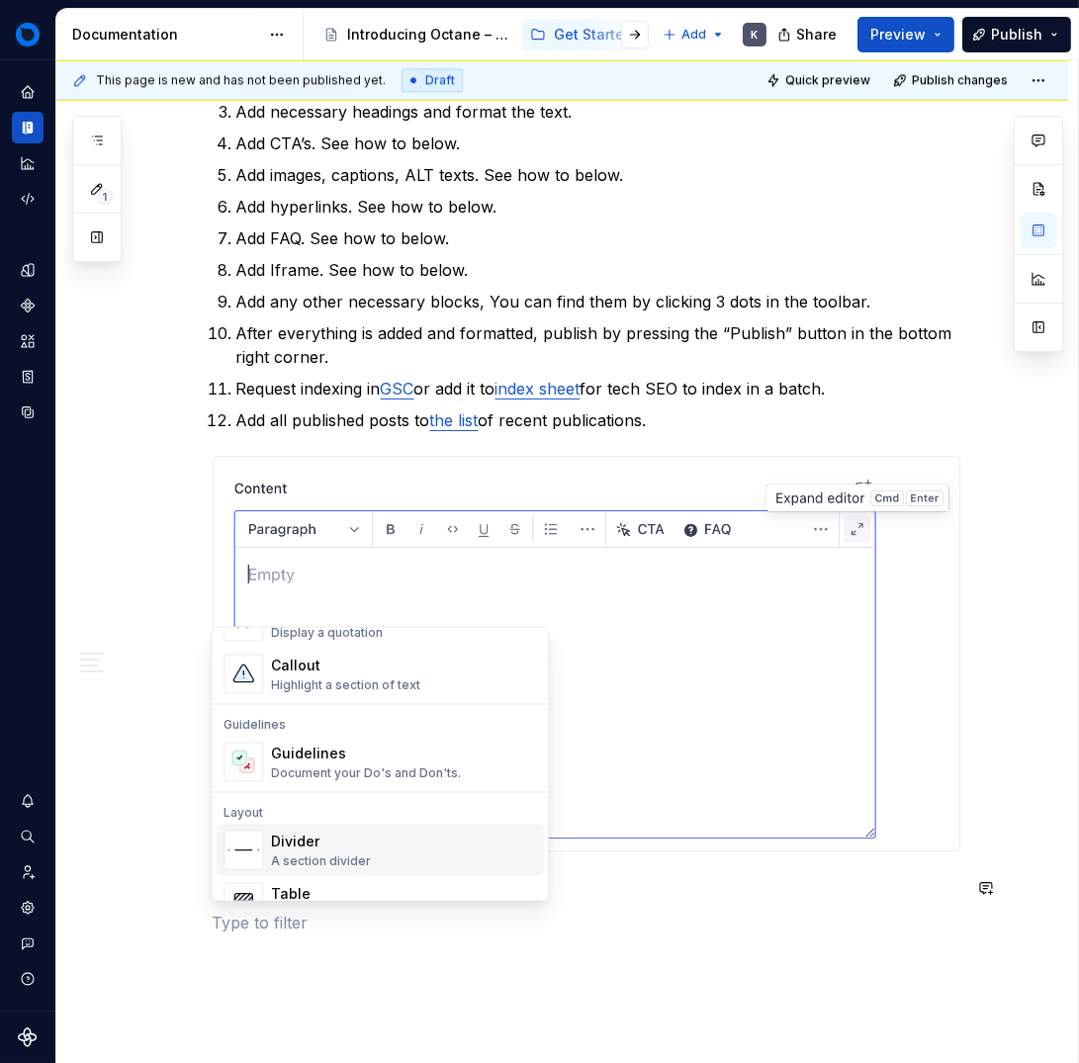
scroll to position [492, 0]
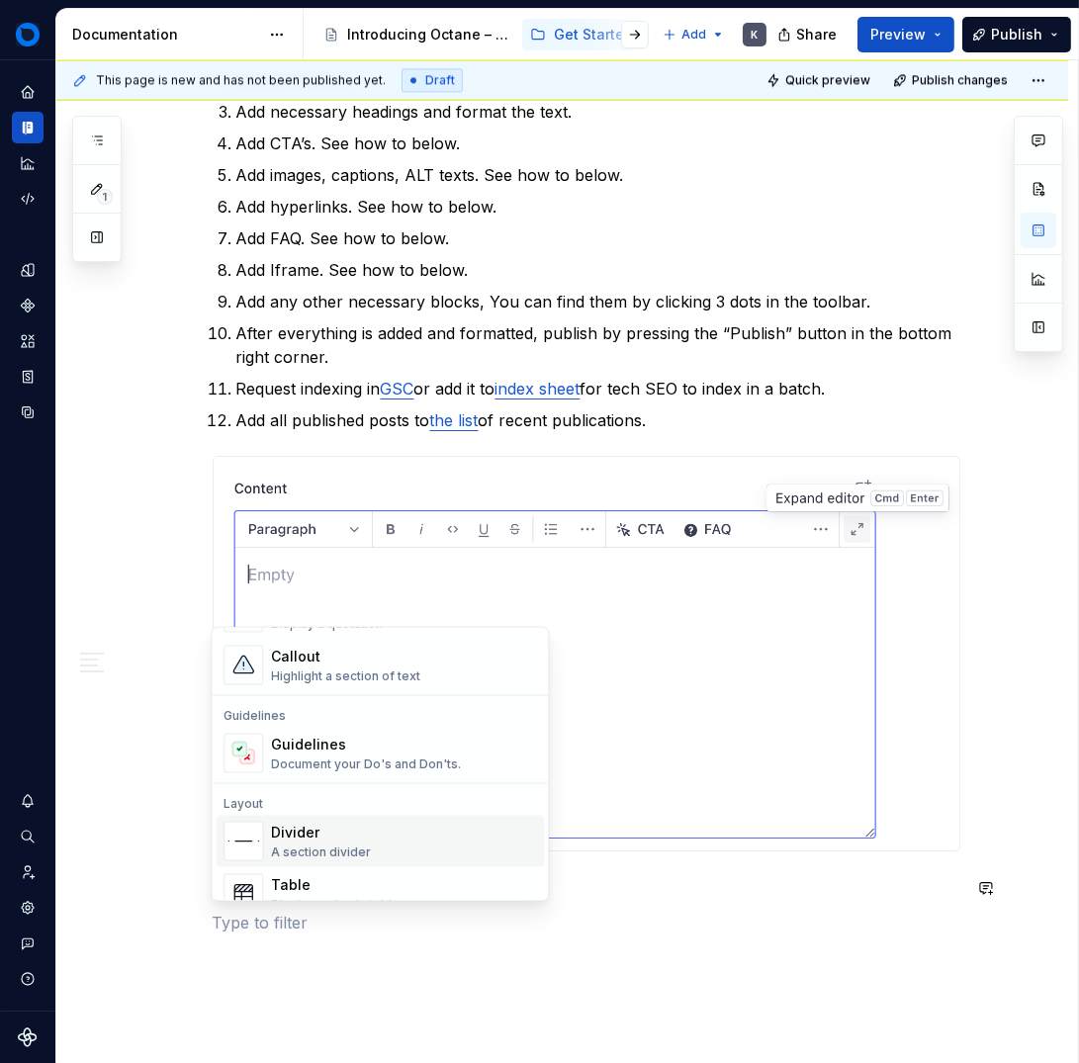
click at [360, 841] on div "Divider" at bounding box center [321, 833] width 100 height 20
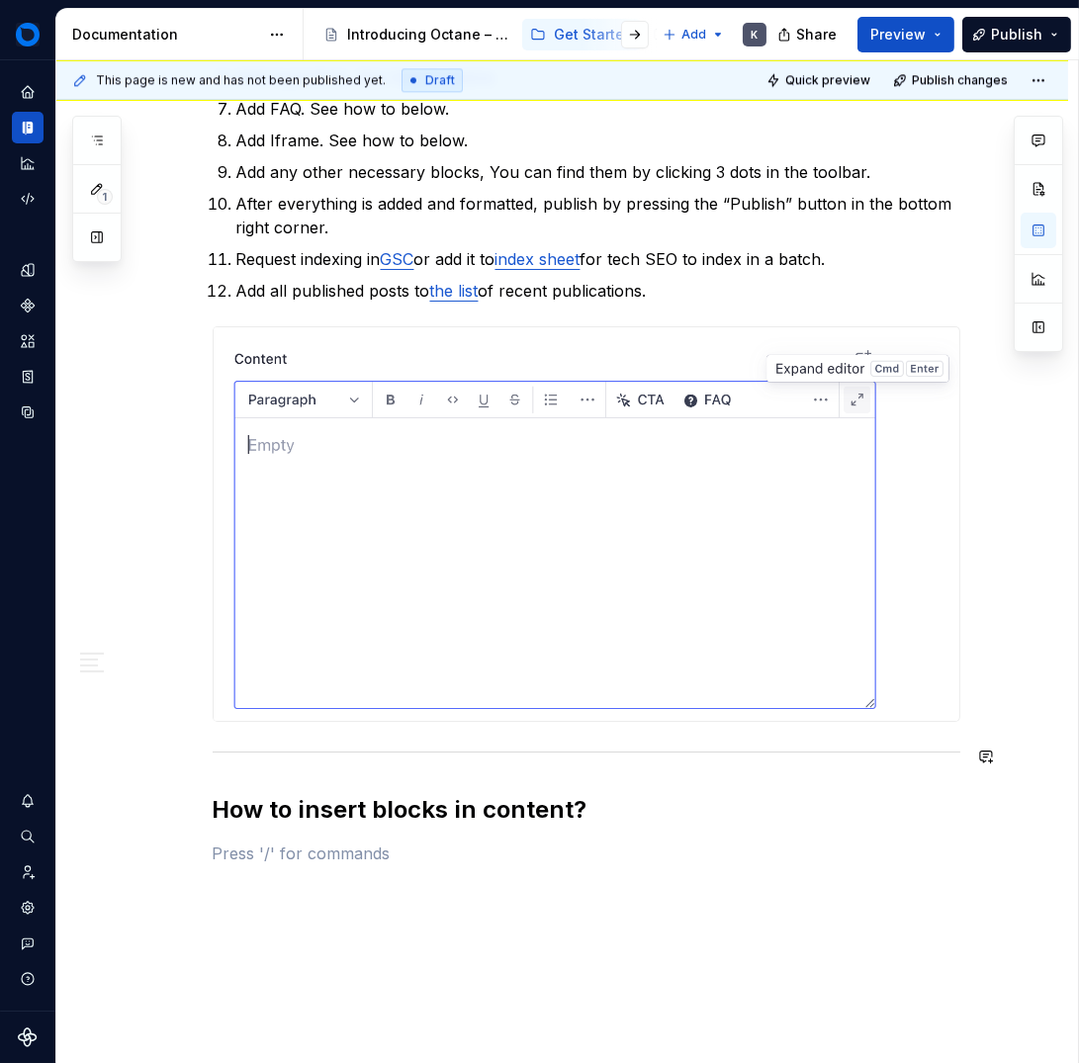
scroll to position [6451, 0]
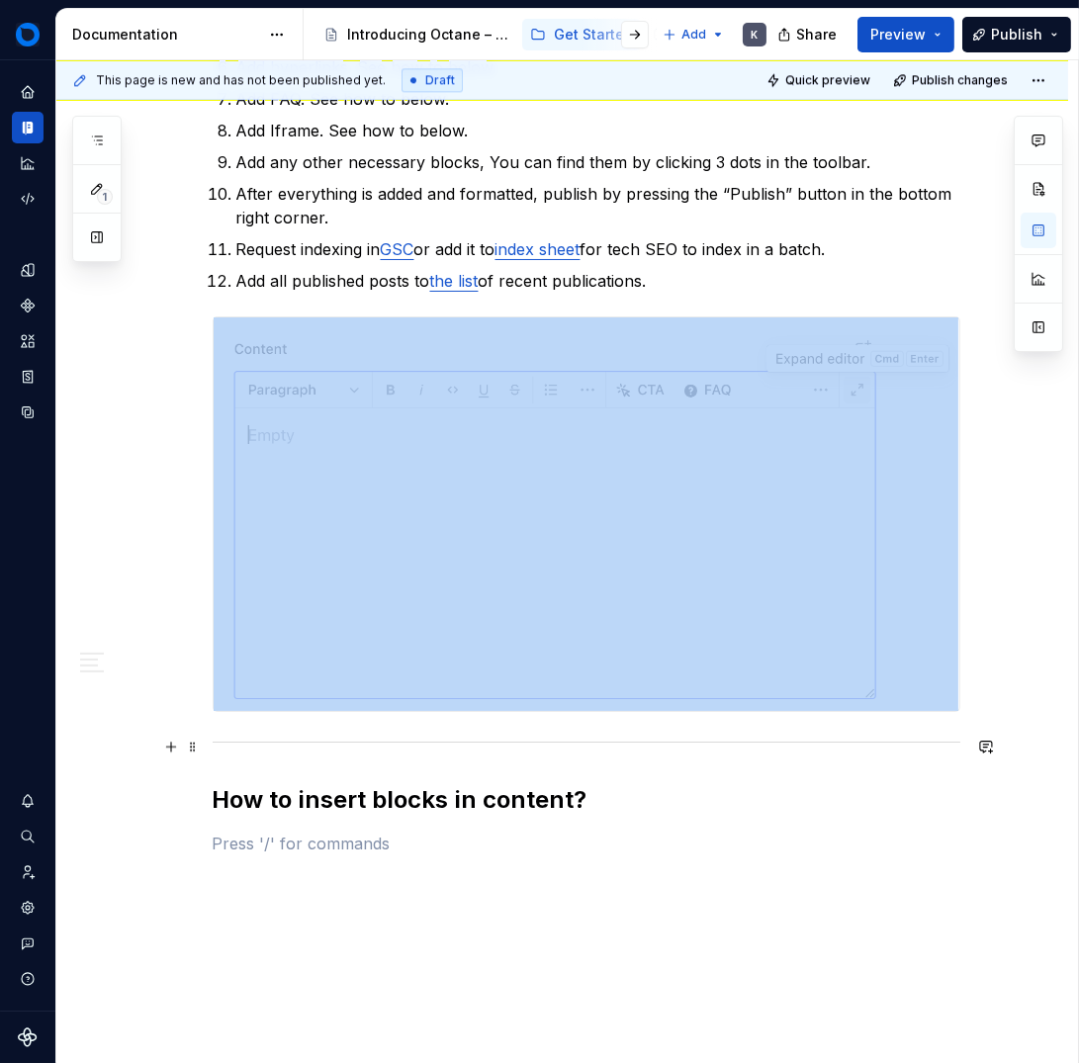
click at [252, 742] on hr at bounding box center [587, 742] width 748 height 1
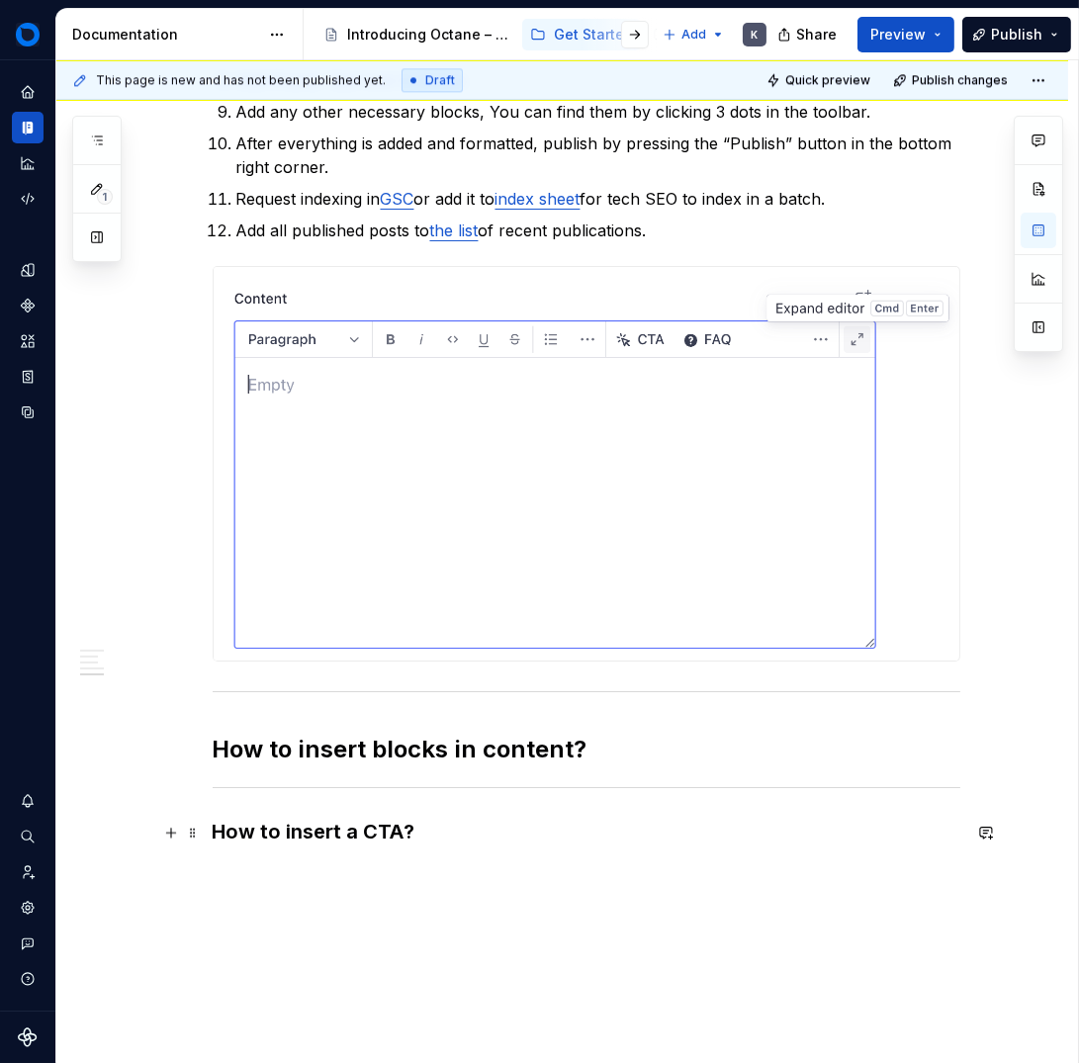
scroll to position [6590, 0]
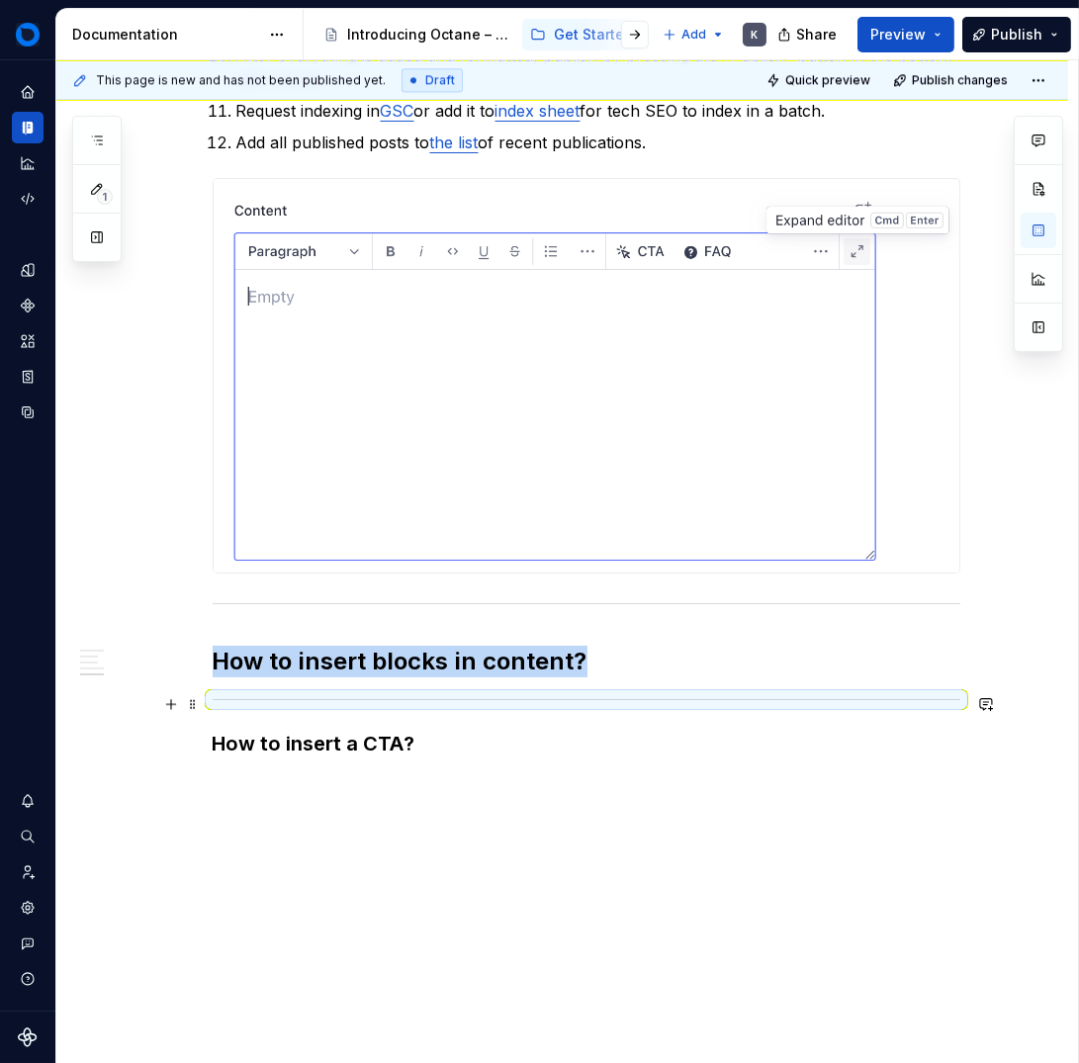
click at [316, 700] on hr at bounding box center [587, 699] width 748 height 1
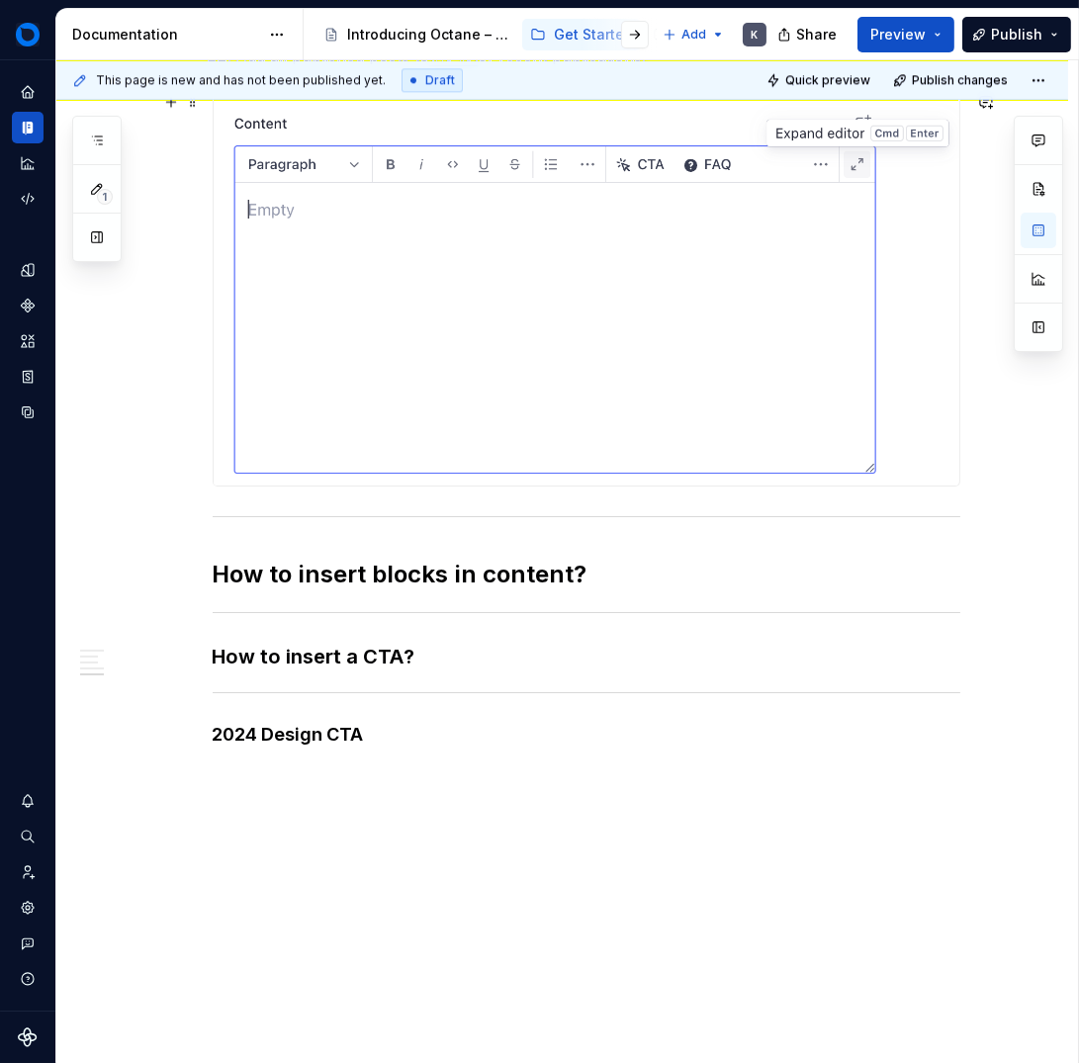
scroll to position [6702, 0]
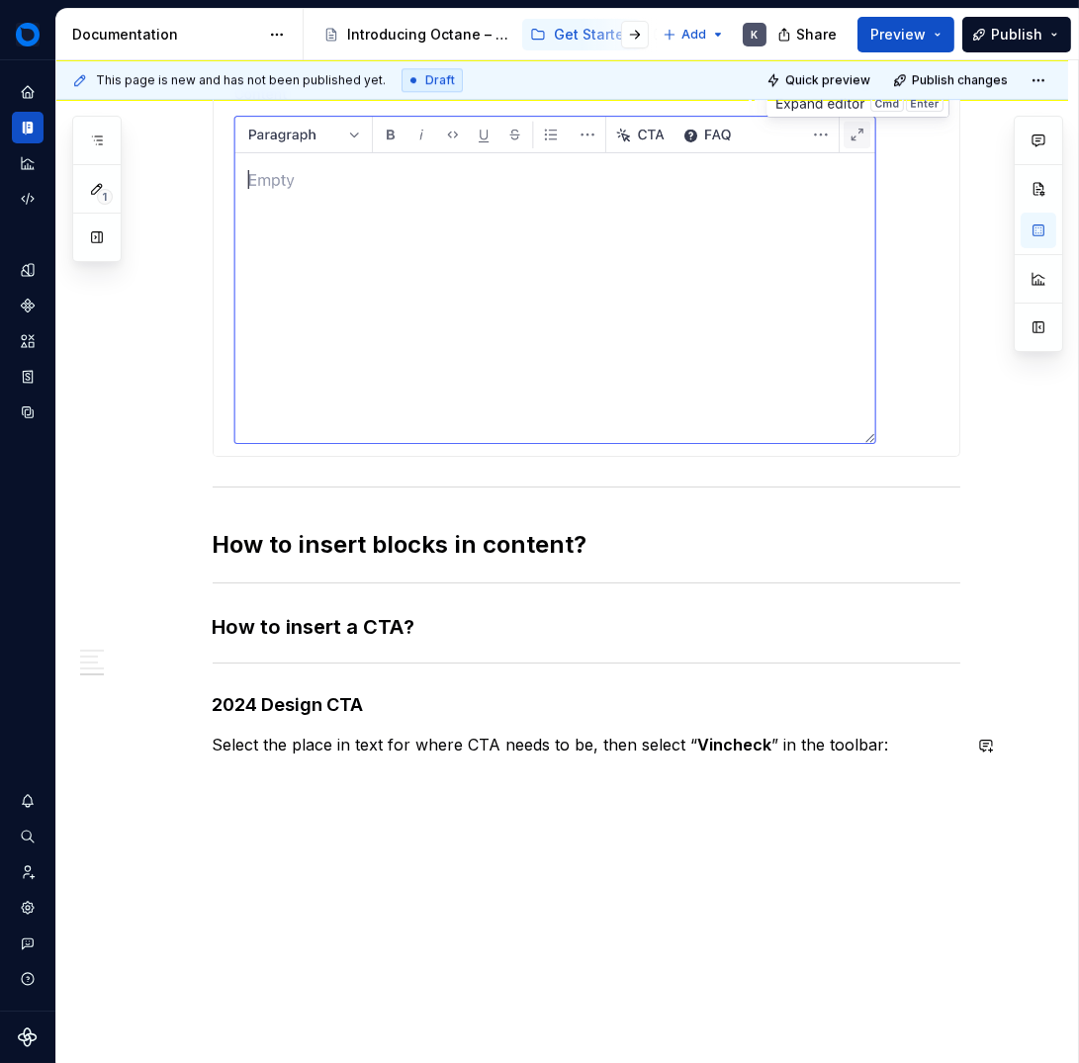
scroll to position [6707, 0]
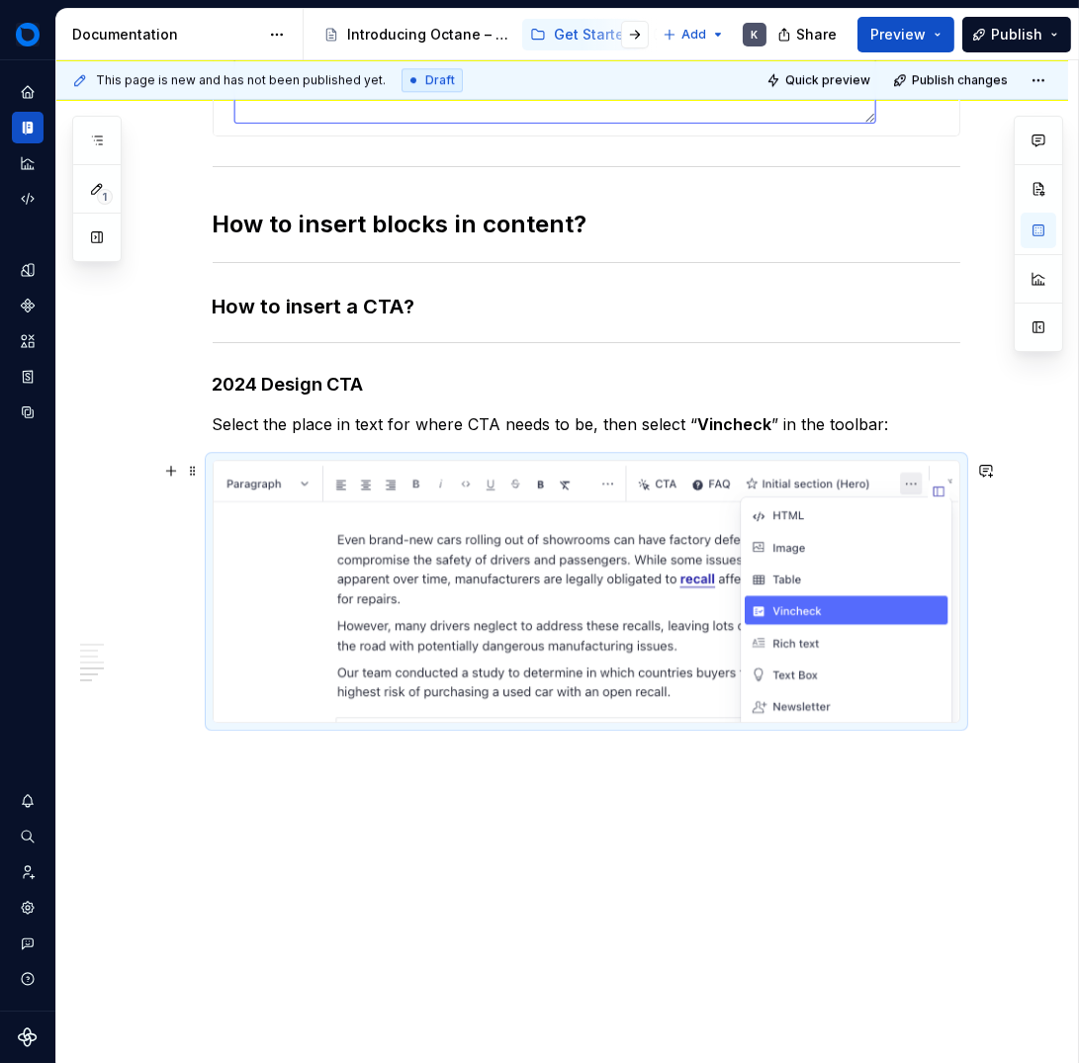
scroll to position [7028, 0]
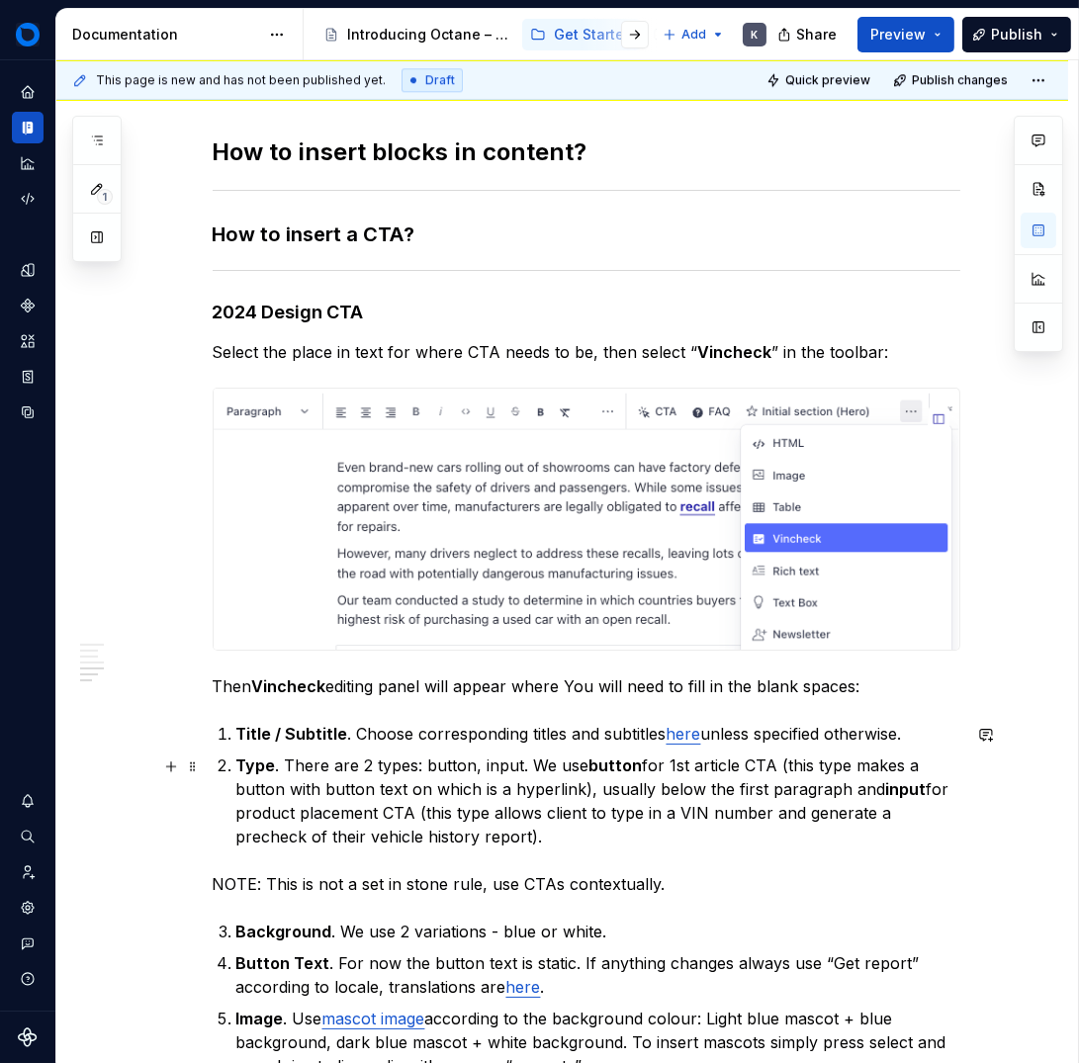
scroll to position [7100, 0]
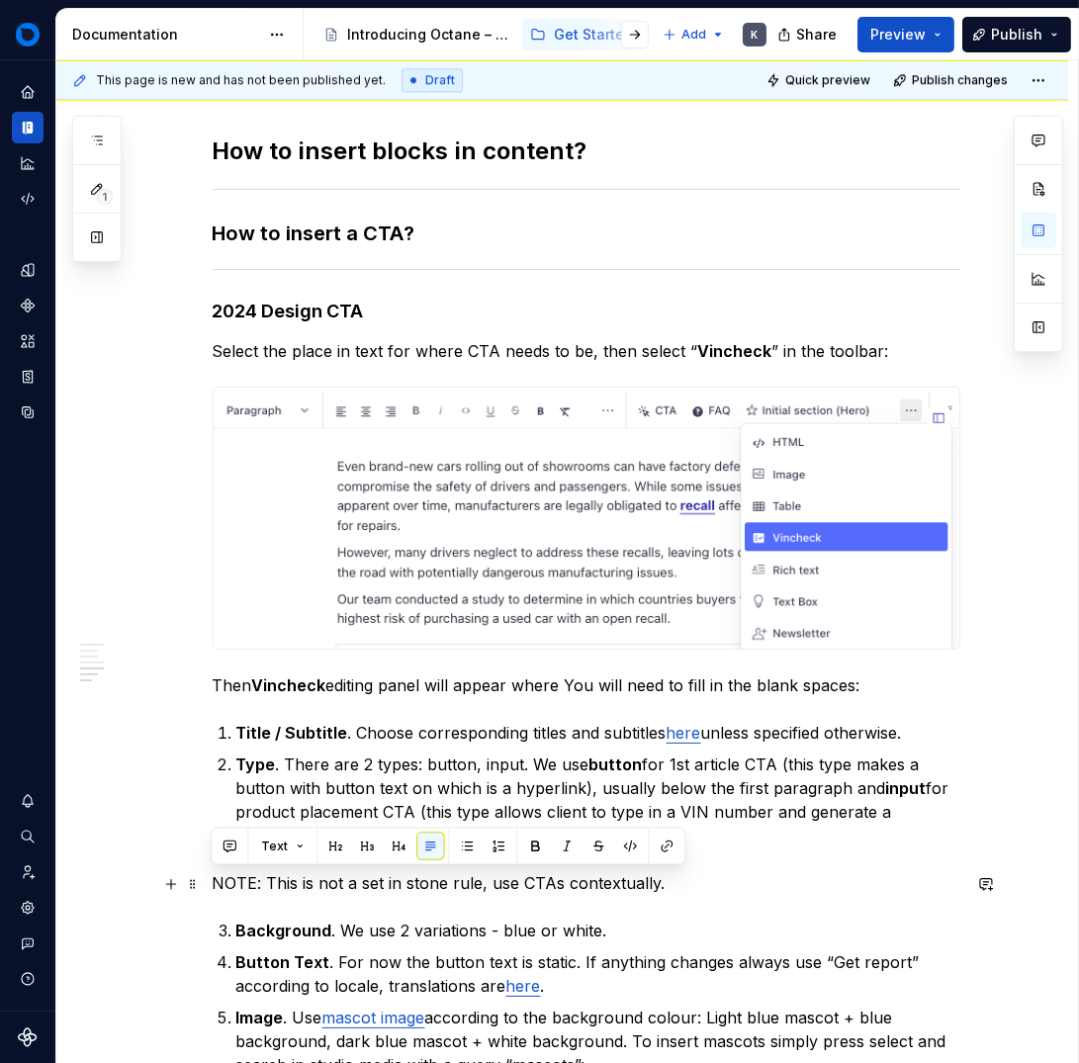
drag, startPoint x: 212, startPoint y: 882, endPoint x: 741, endPoint y: 887, distance: 529.2
click at [743, 887] on p "NOTE: This is not a set in stone rule, use CTAs contextually." at bounding box center [587, 883] width 748 height 24
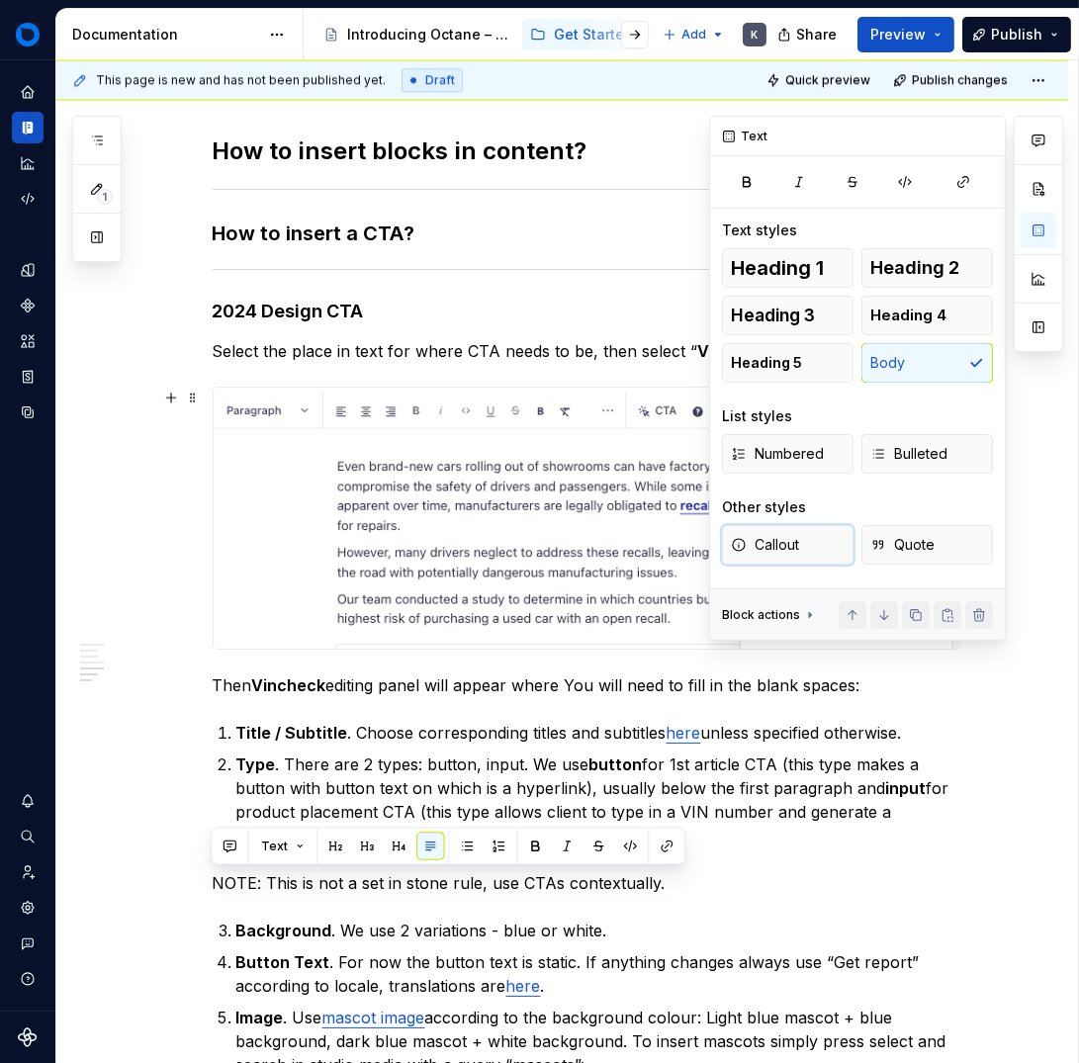
click at [804, 546] on button "Callout" at bounding box center [788, 545] width 132 height 40
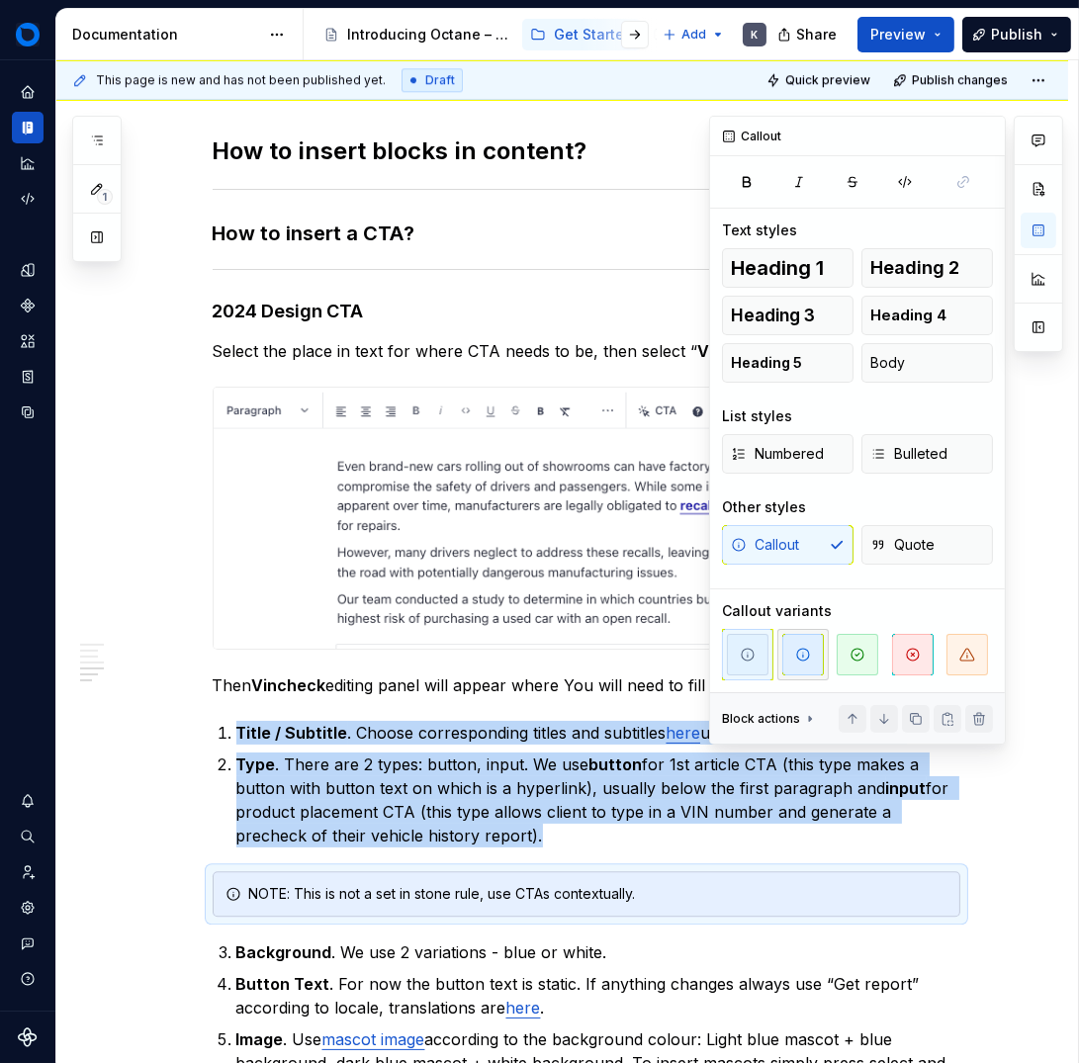
click at [790, 661] on span "button" at bounding box center [803, 655] width 42 height 42
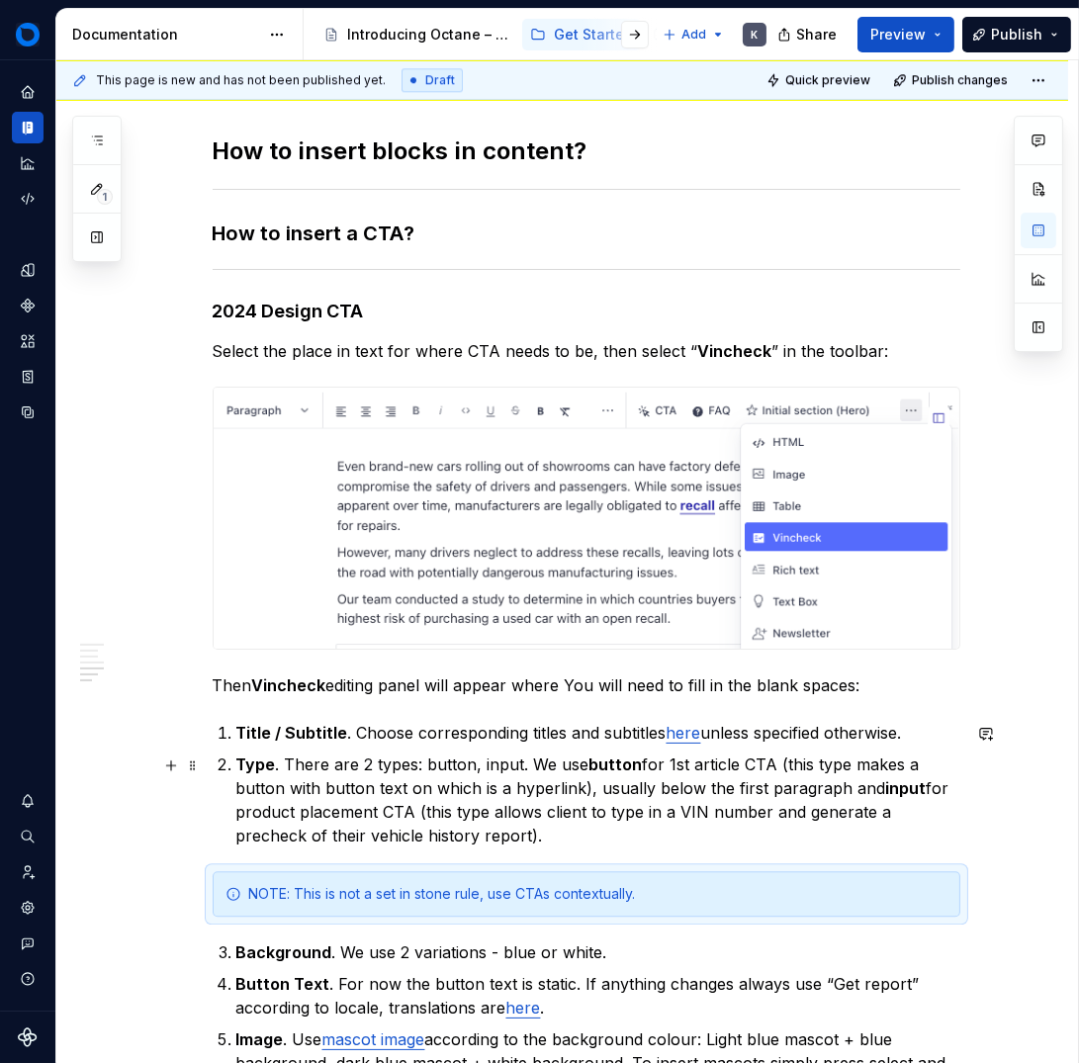
click at [444, 767] on p "Type . There are 2 types: button, input. We use button for 1st article CTA (thi…" at bounding box center [598, 800] width 724 height 95
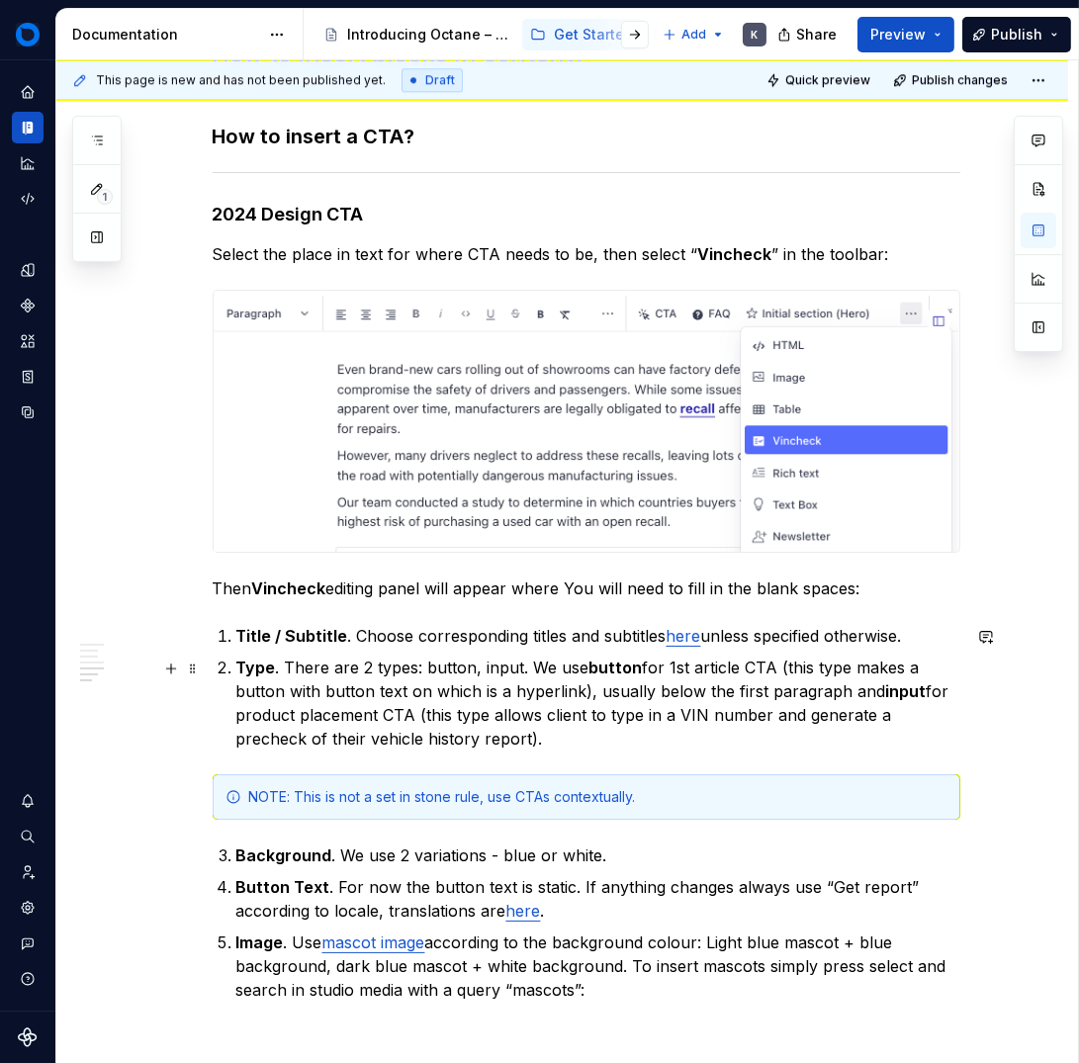
scroll to position [7209, 0]
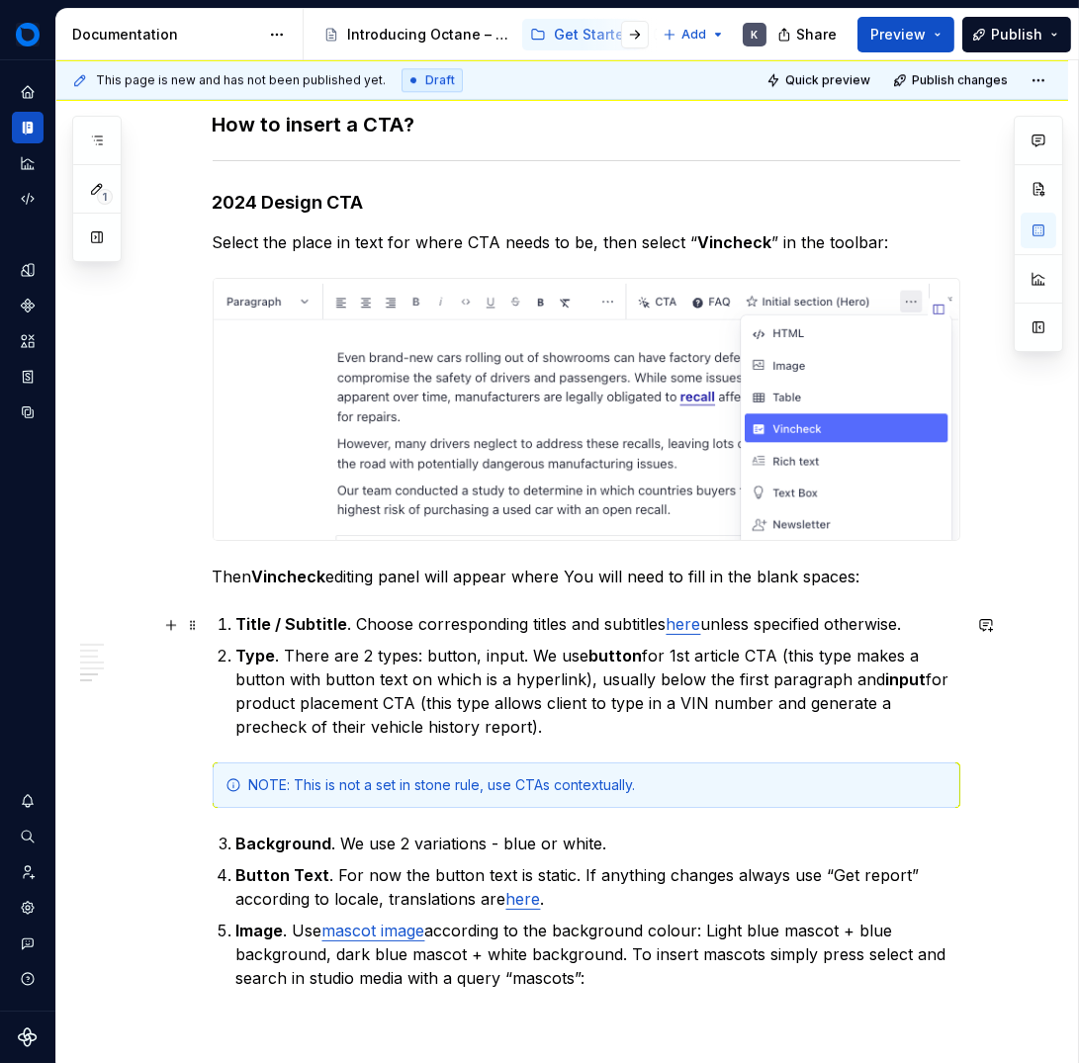
click at [236, 628] on strong "Title / Subtitle" at bounding box center [292, 624] width 112 height 20
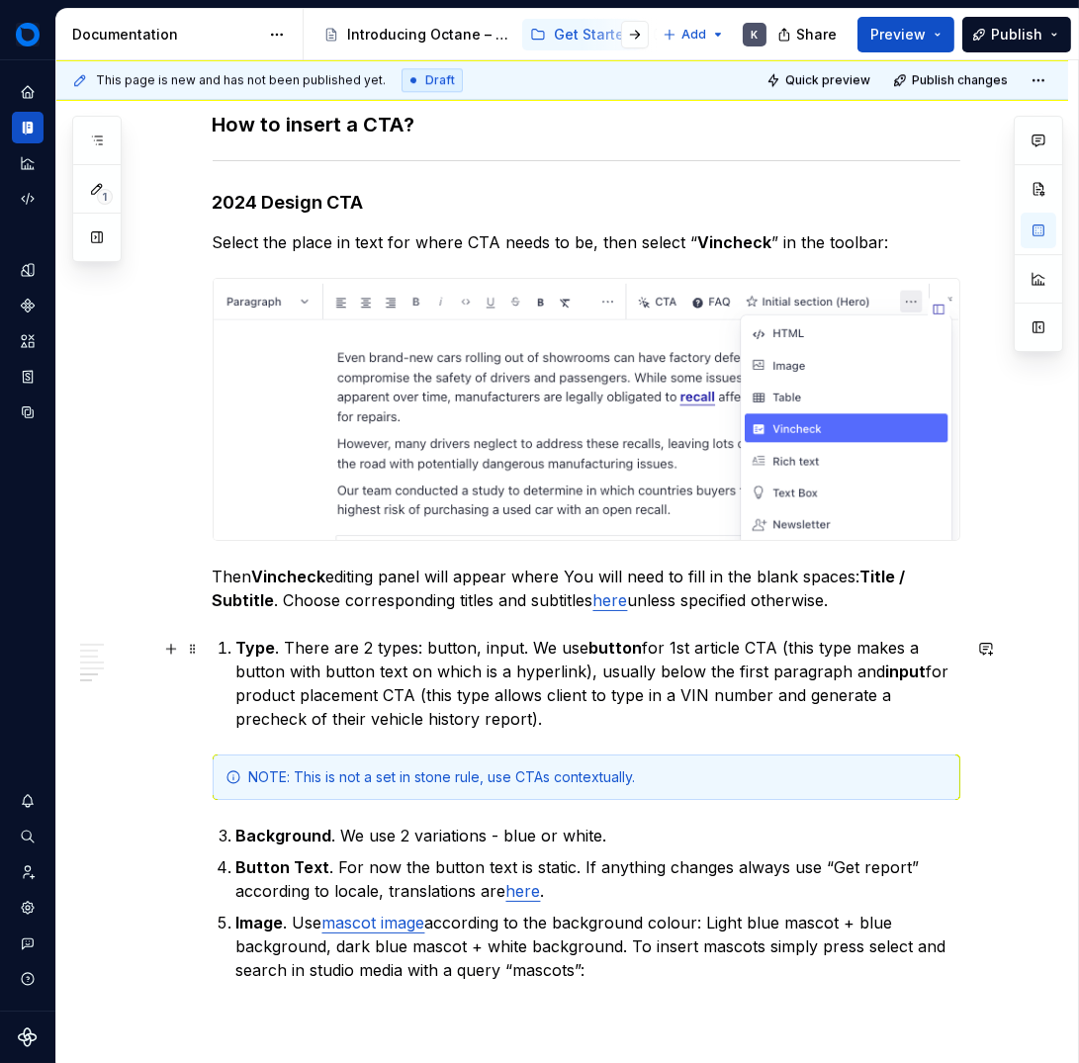
click at [236, 646] on li "Type . There are 2 types: button, input. We use button for 1st article CTA (thi…" at bounding box center [598, 683] width 724 height 95
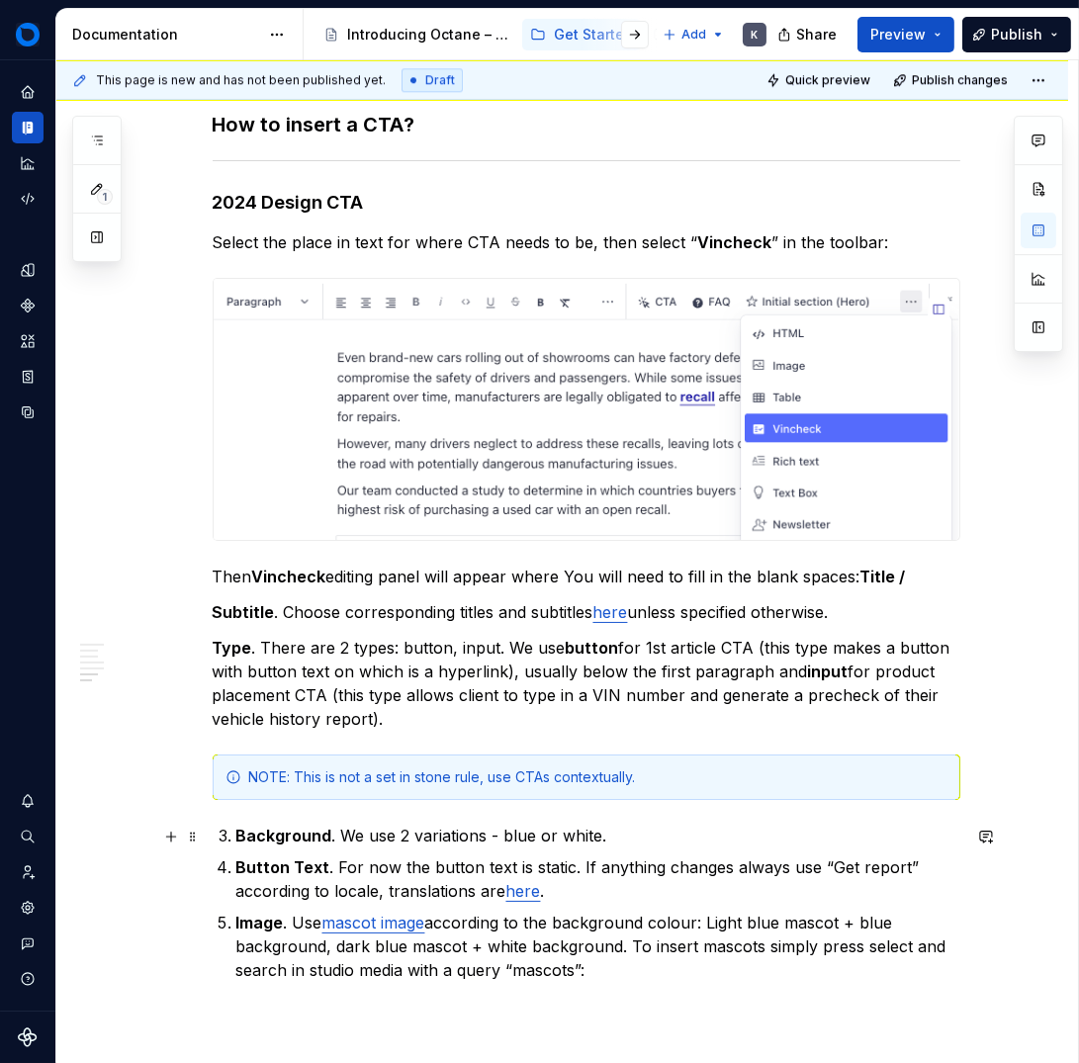
click at [236, 833] on strong "Background" at bounding box center [284, 836] width 96 height 20
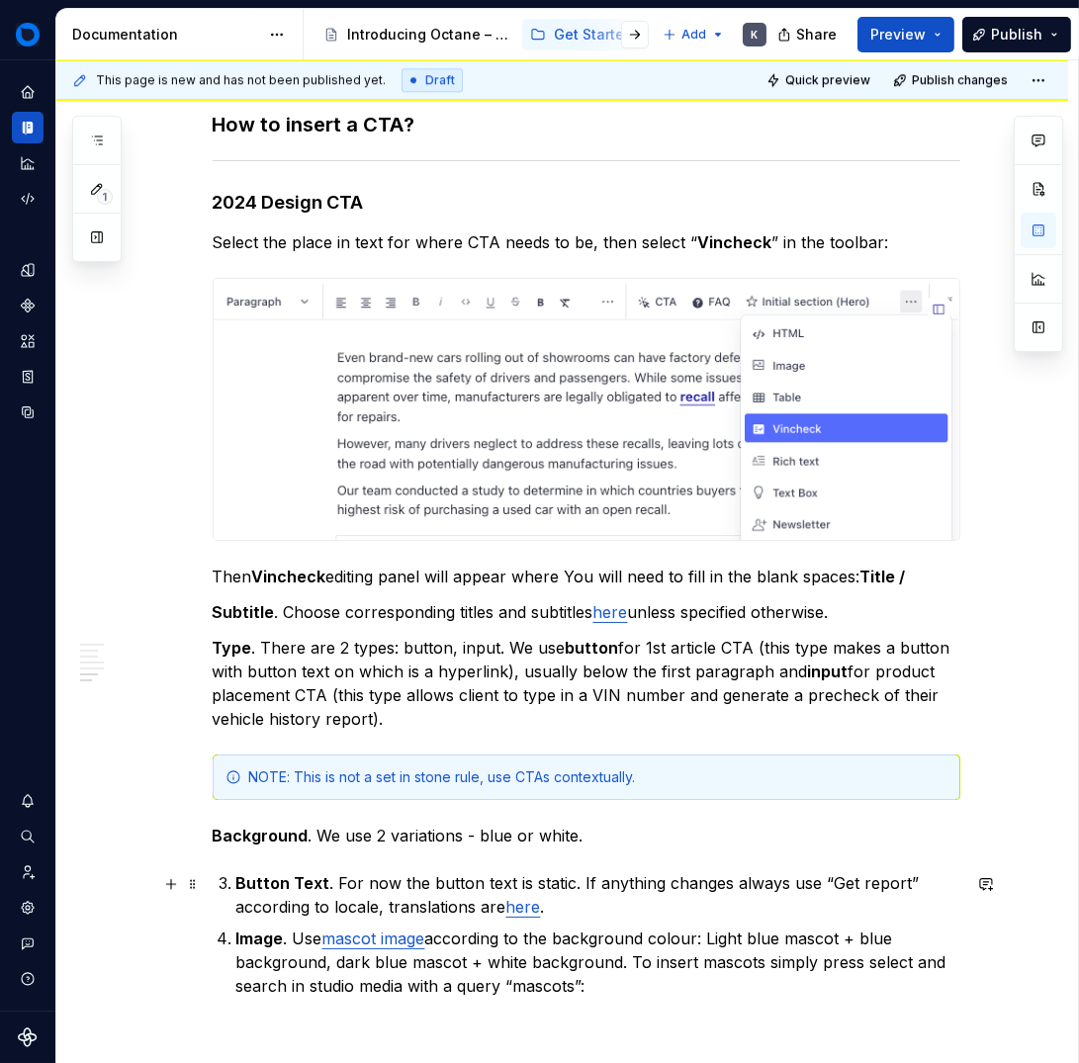
click at [236, 884] on strong "Button Text" at bounding box center [283, 883] width 94 height 20
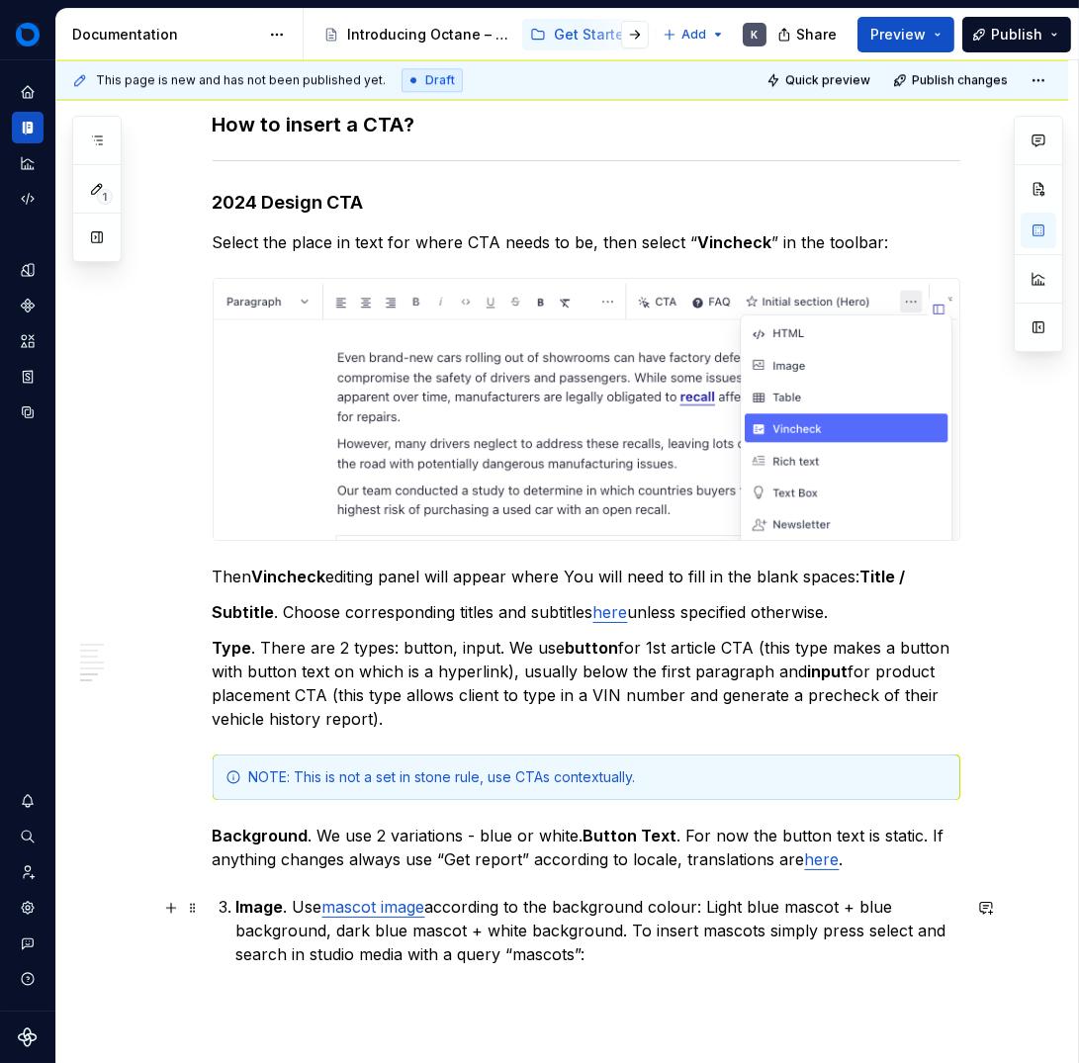
click at [236, 907] on strong "Image" at bounding box center [259, 907] width 47 height 20
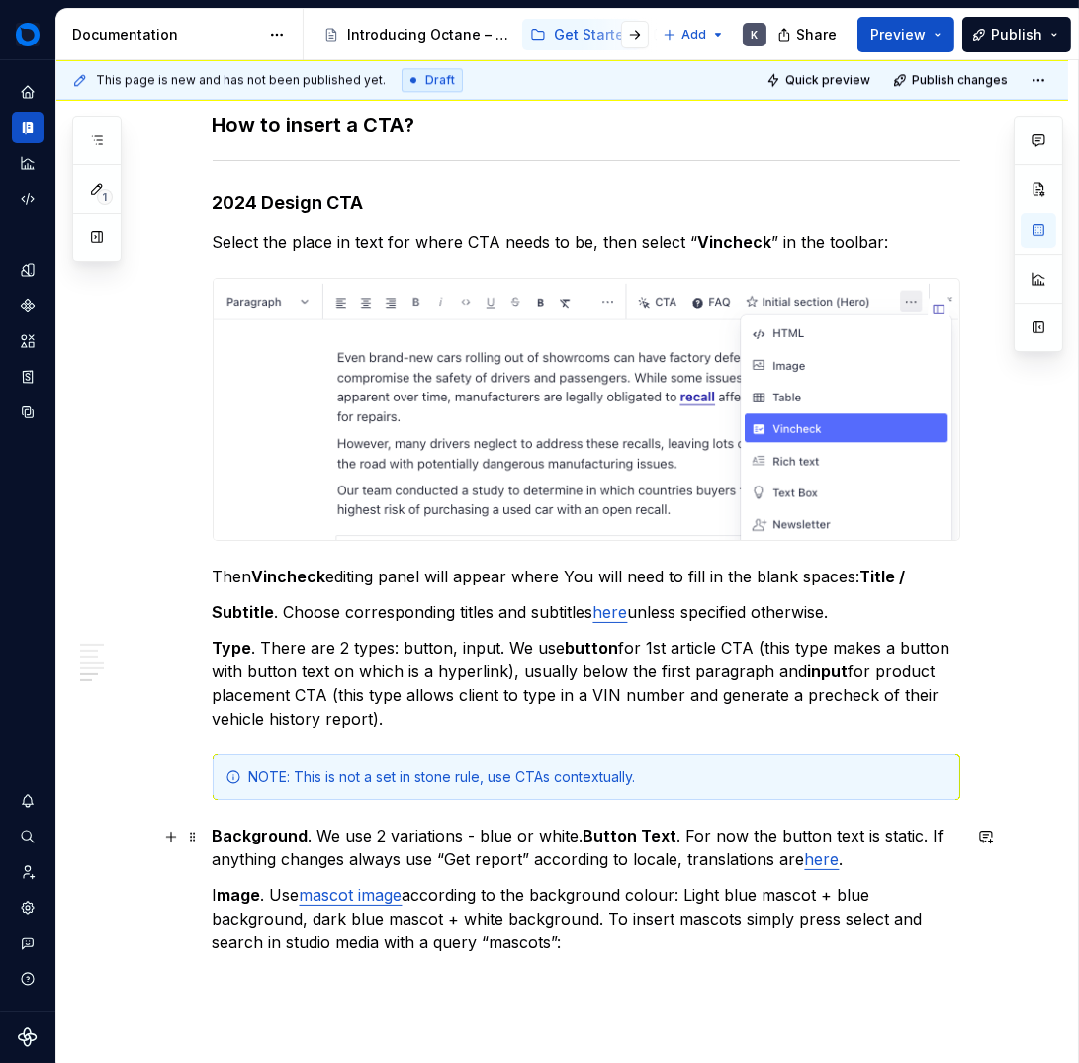
drag, startPoint x: 580, startPoint y: 835, endPoint x: 625, endPoint y: 850, distance: 47.9
click at [584, 835] on strong "Button Text" at bounding box center [631, 836] width 94 height 20
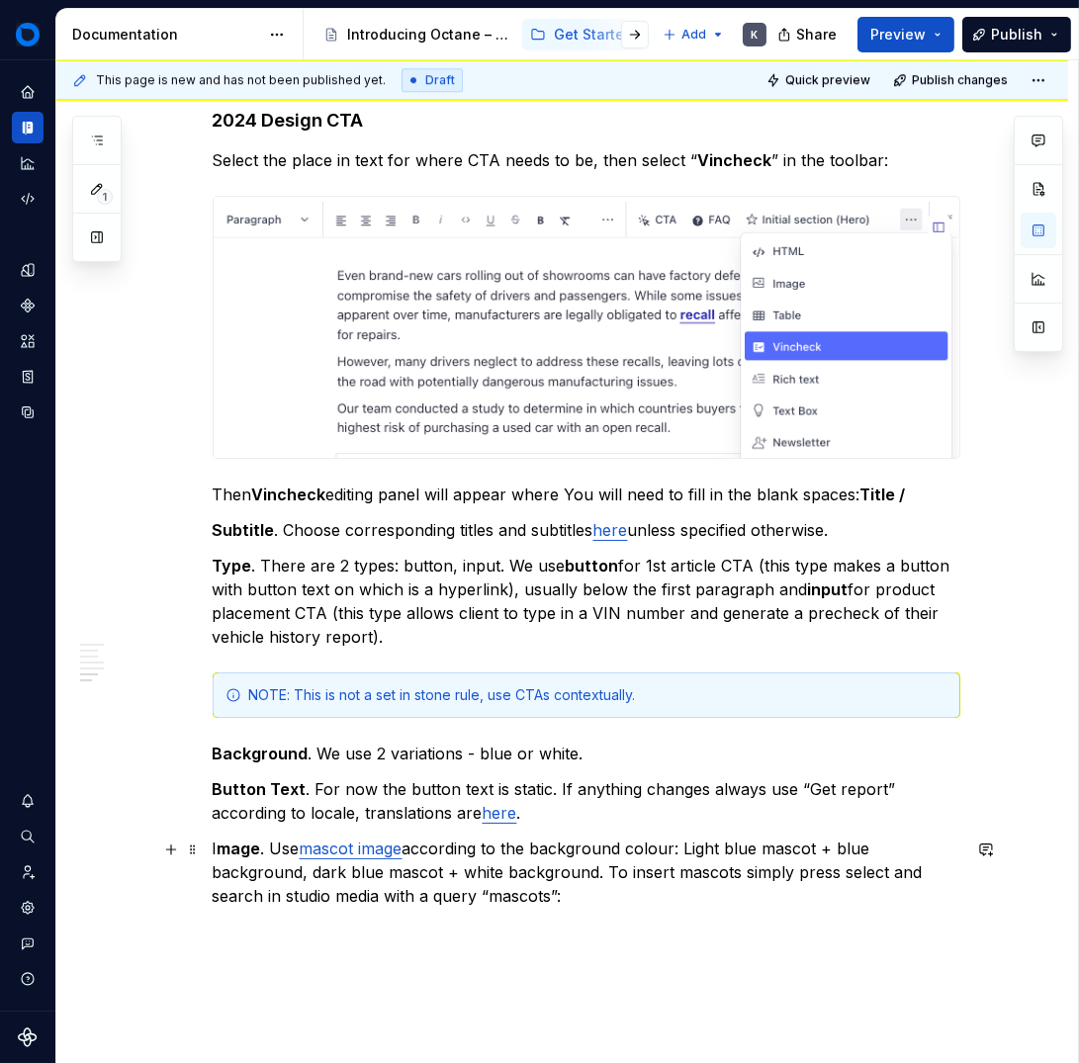
scroll to position [7347, 0]
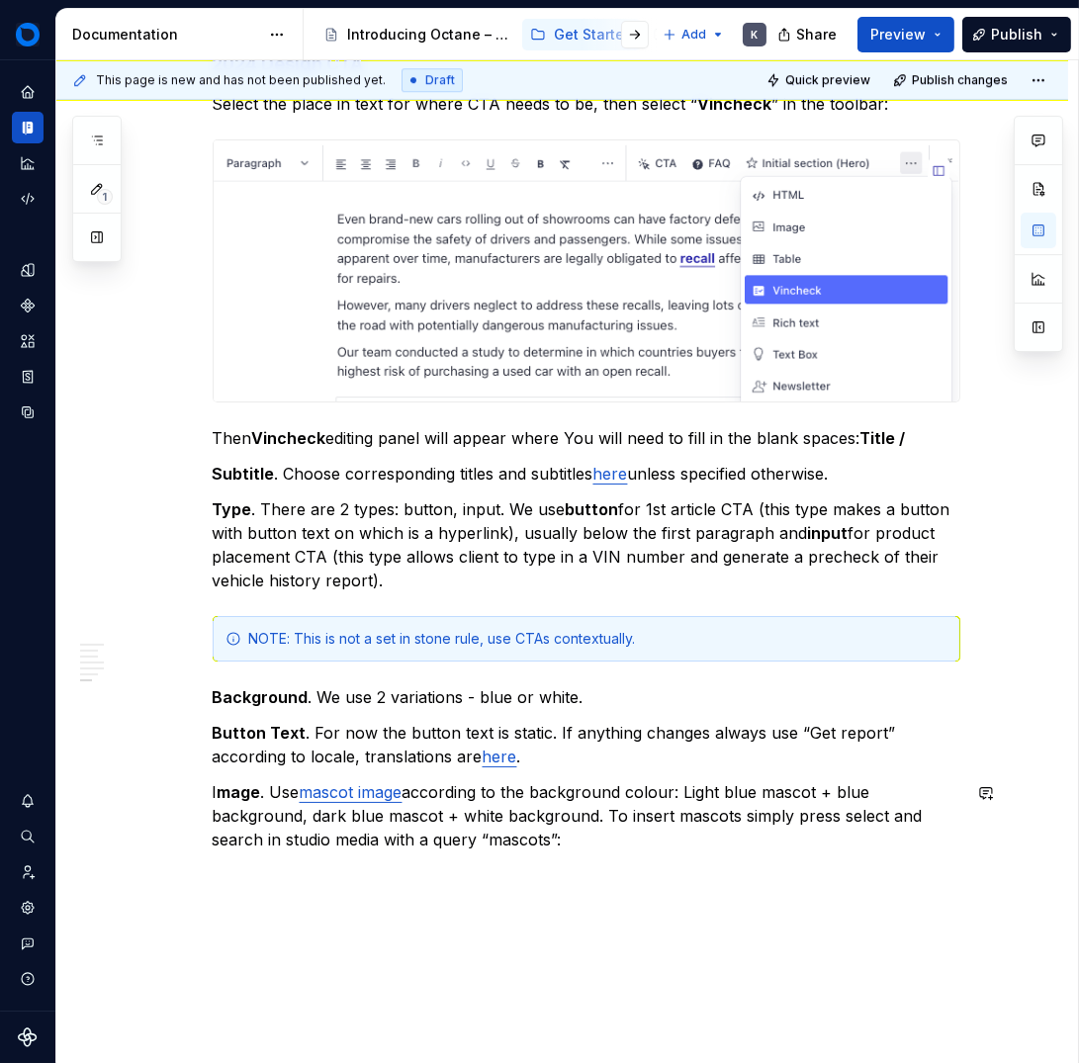
click at [546, 902] on div "This page is new and has not been published yet. Draft Quick preview Publish ch…" at bounding box center [567, 562] width 1022 height 1004
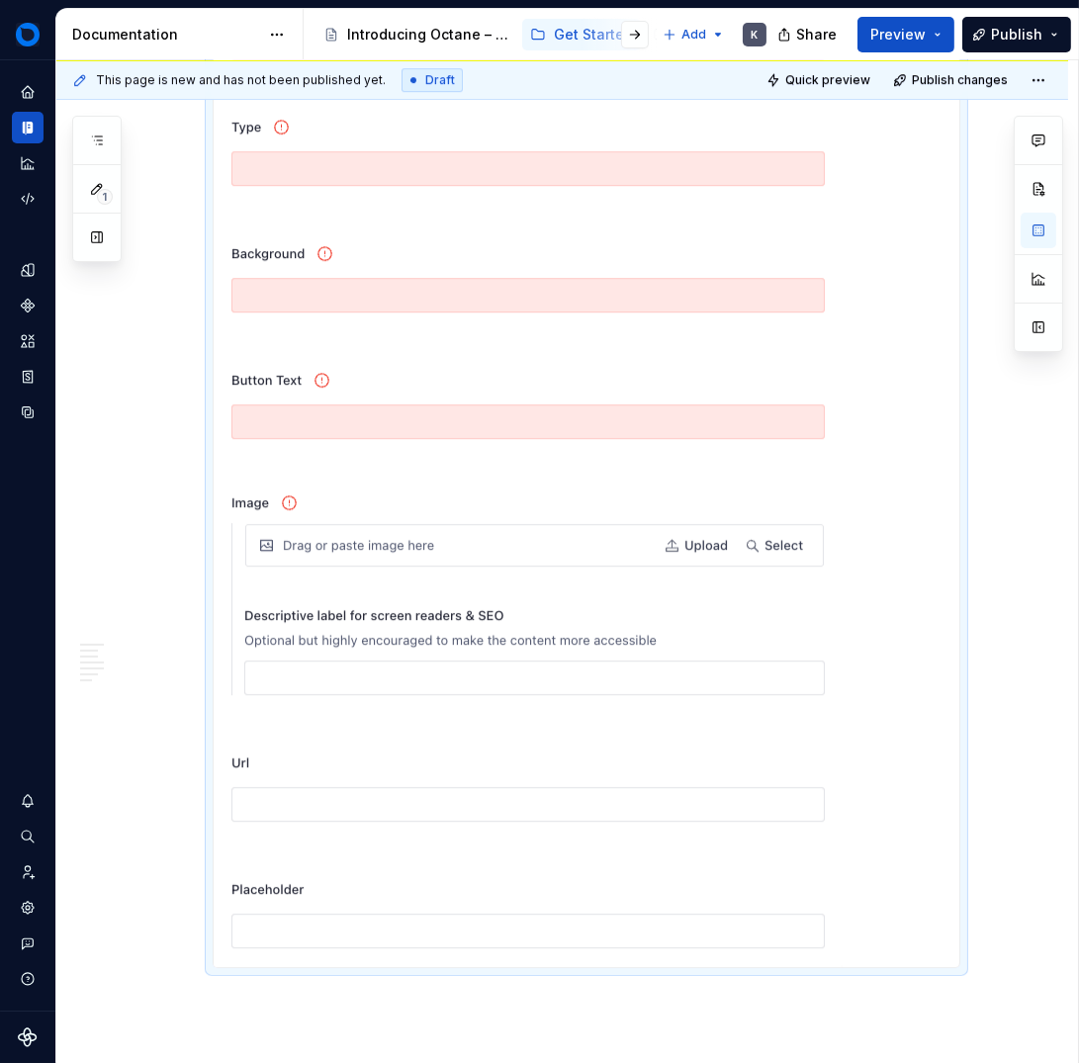
scroll to position [8468, 0]
click at [564, 746] on img at bounding box center [528, 379] width 629 height 1177
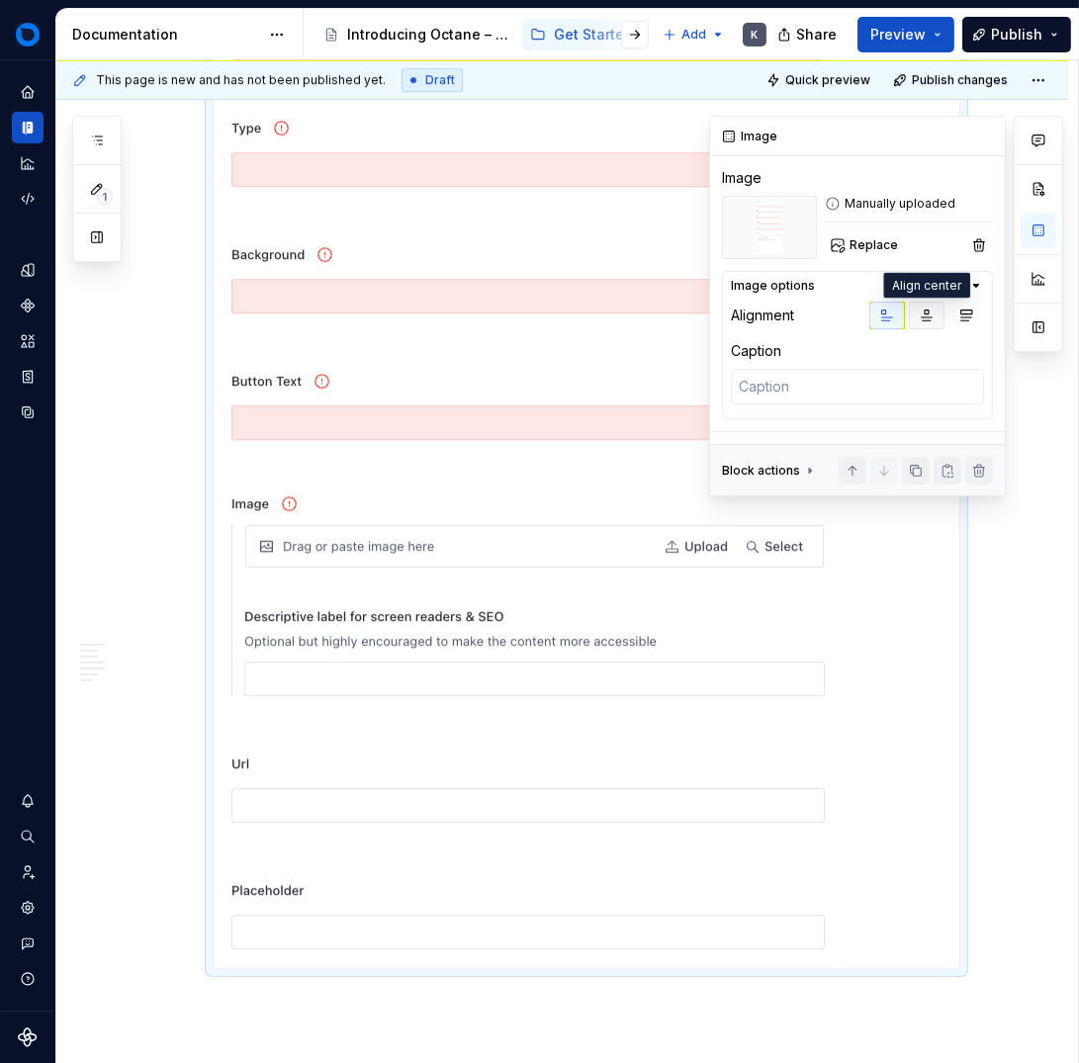
click at [919, 323] on button "button" at bounding box center [927, 316] width 36 height 28
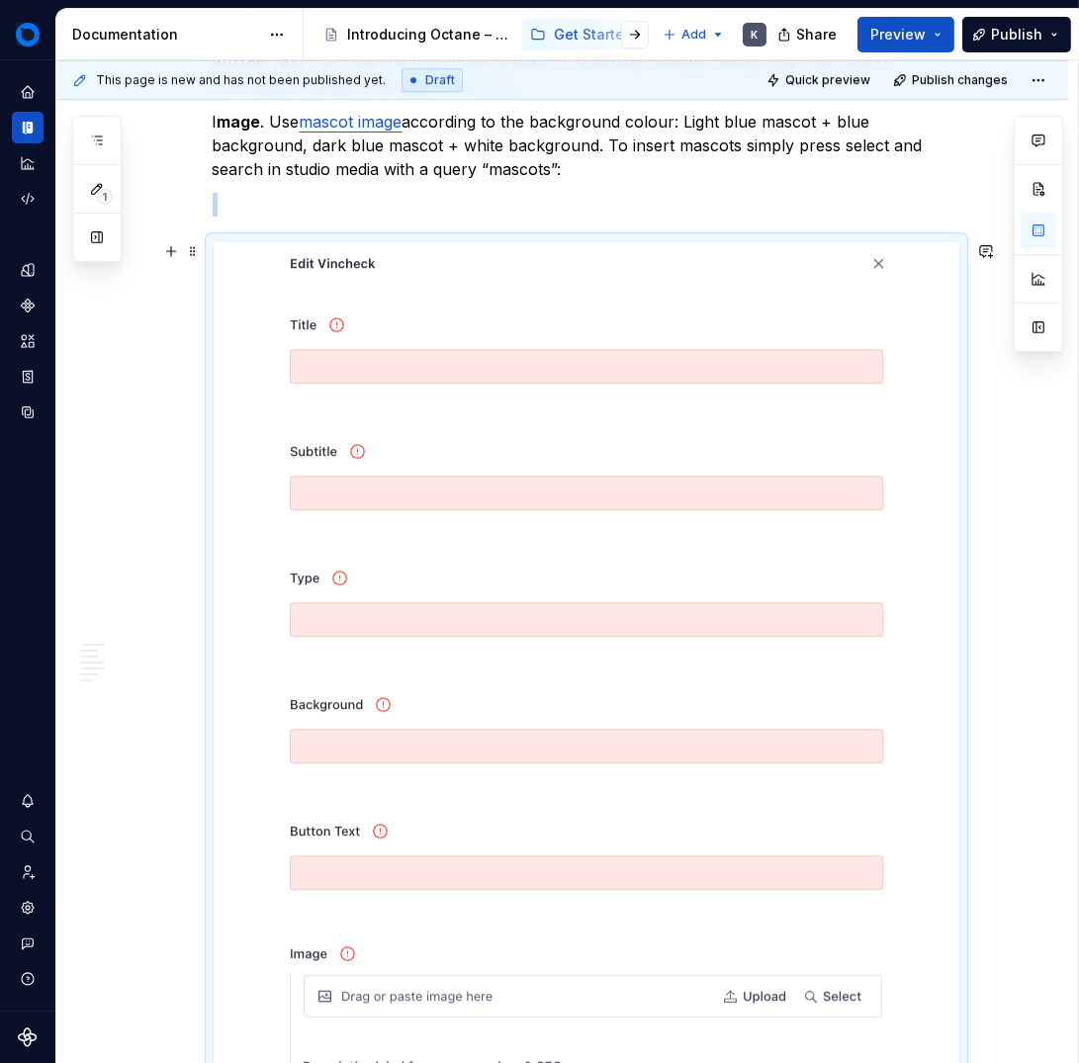
scroll to position [7470, 0]
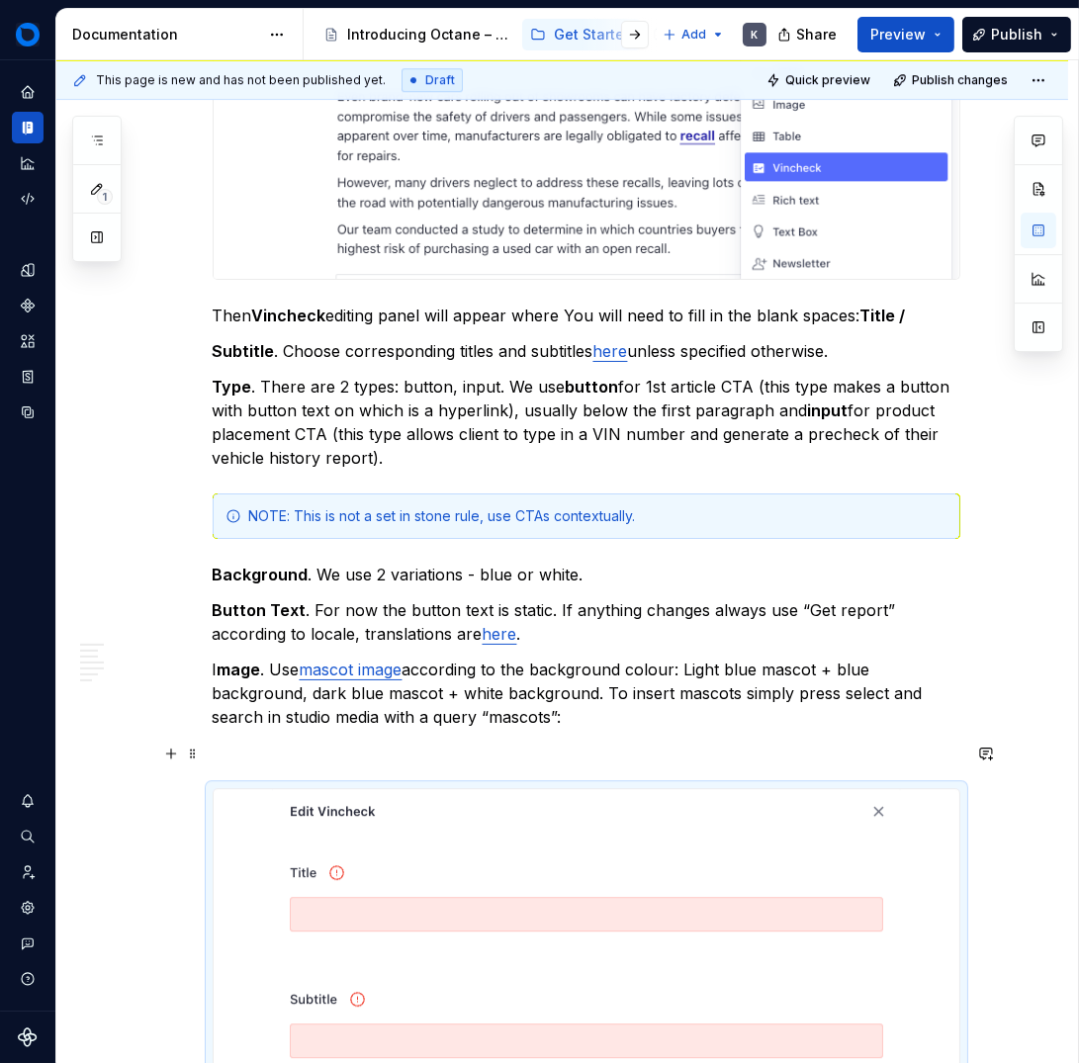
click at [380, 753] on p at bounding box center [587, 753] width 748 height 24
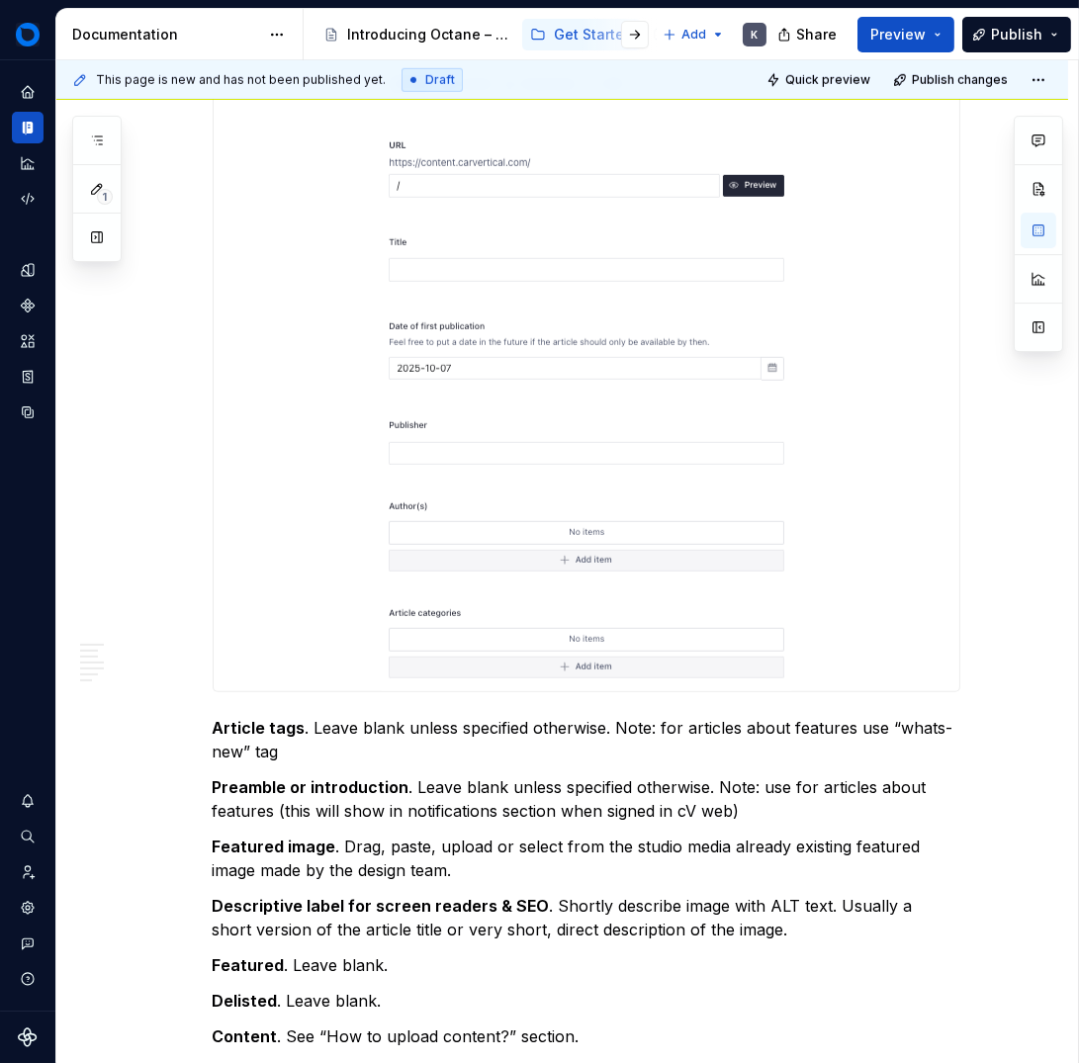
scroll to position [2192, 0]
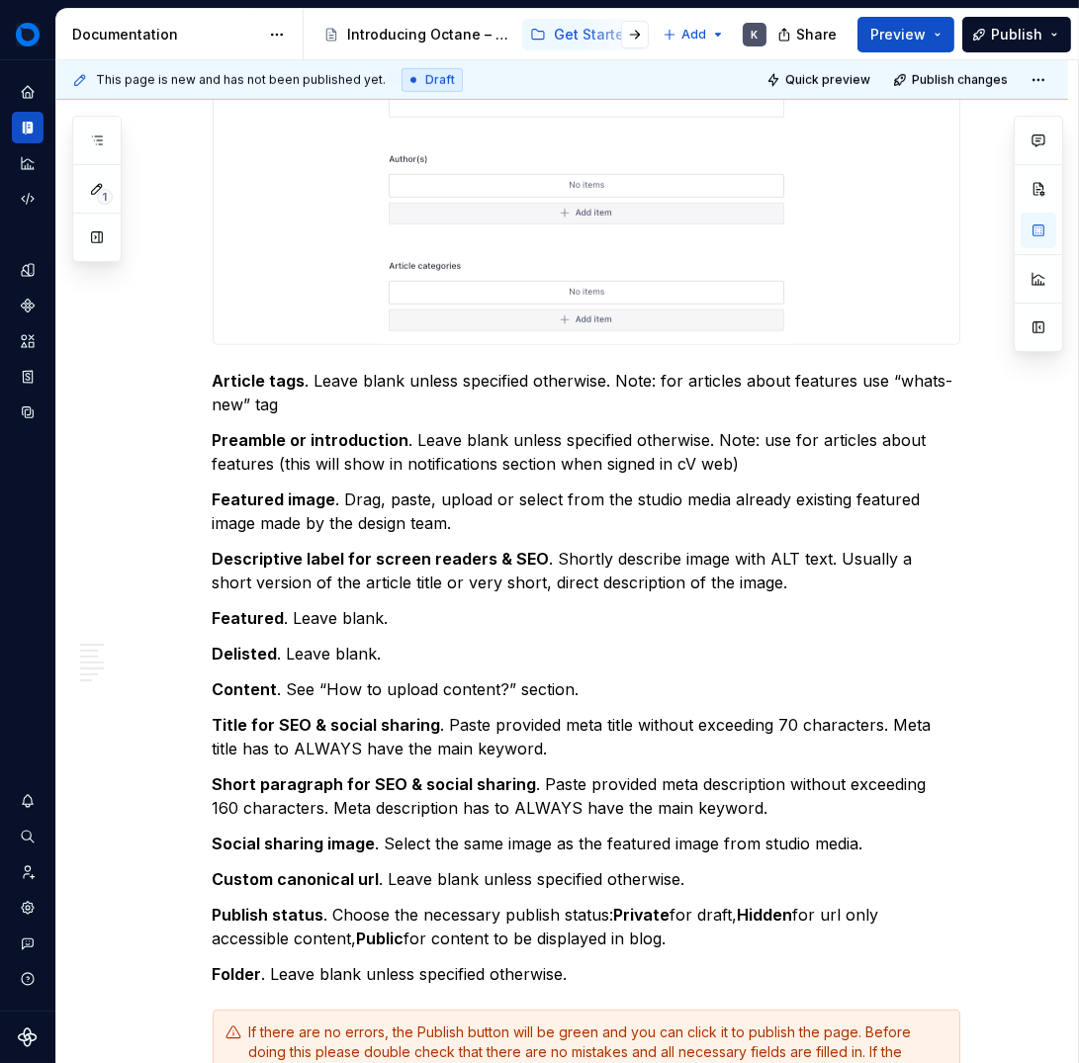
drag, startPoint x: 627, startPoint y: 234, endPoint x: 636, endPoint y: 245, distance: 14.1
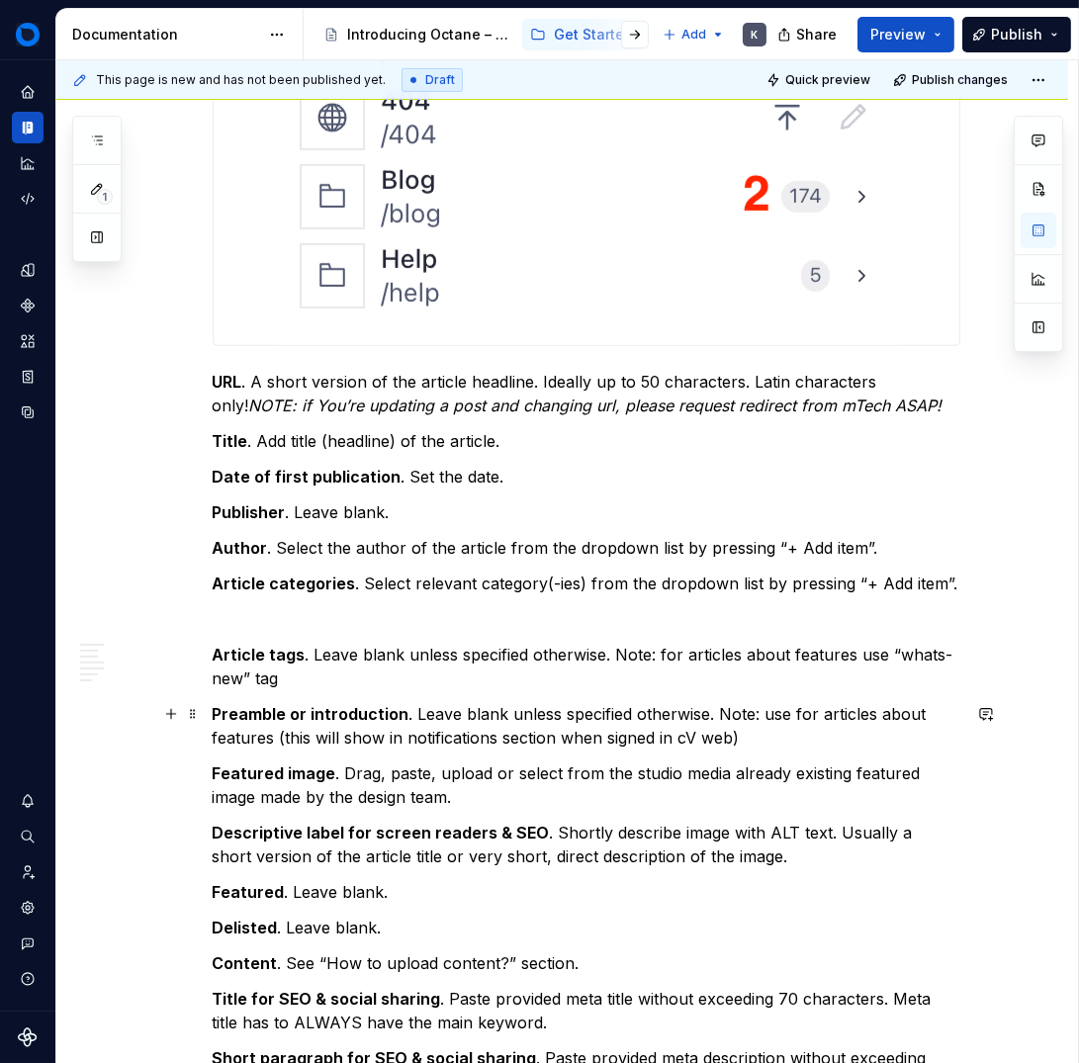
scroll to position [1172, 0]
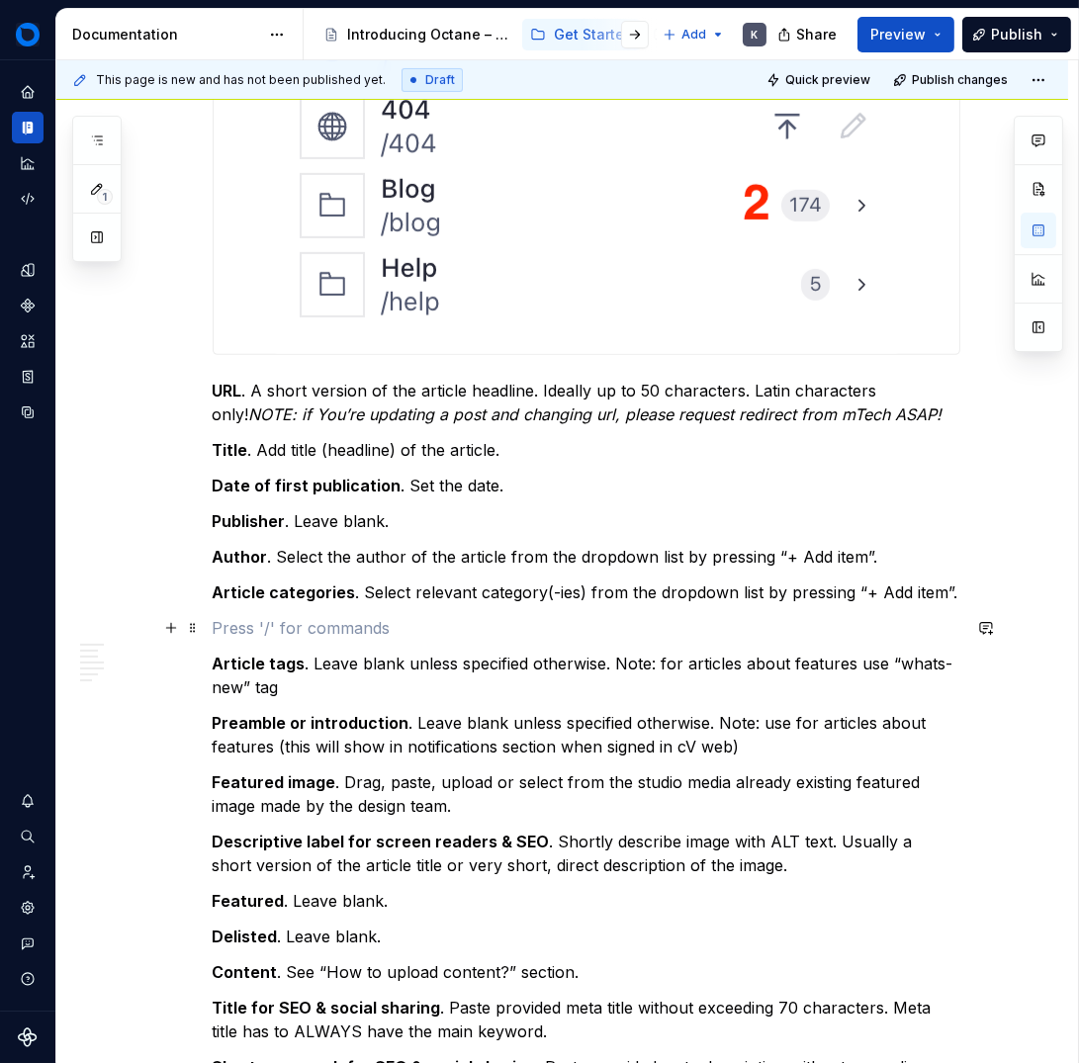
click at [257, 635] on p at bounding box center [587, 628] width 748 height 24
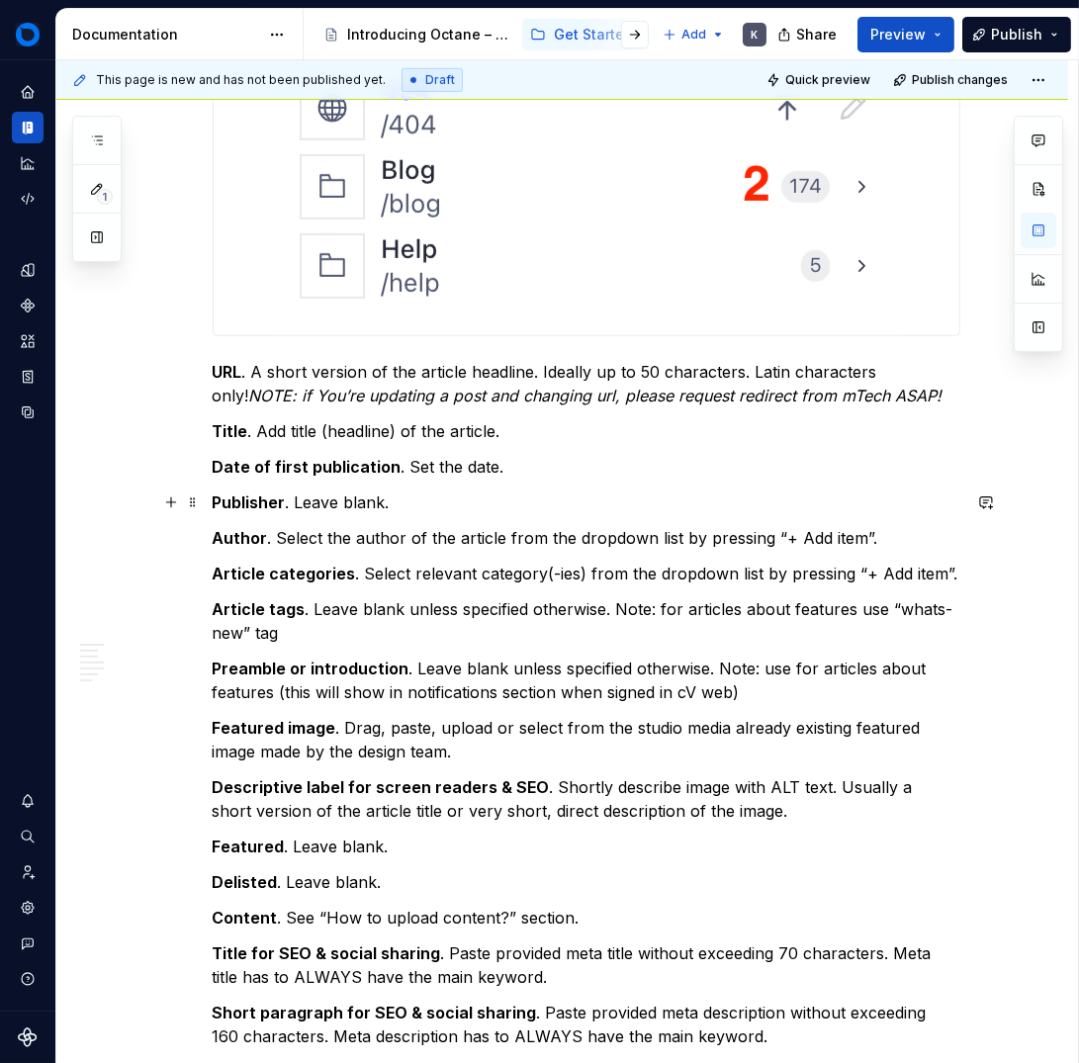
scroll to position [1231, 0]
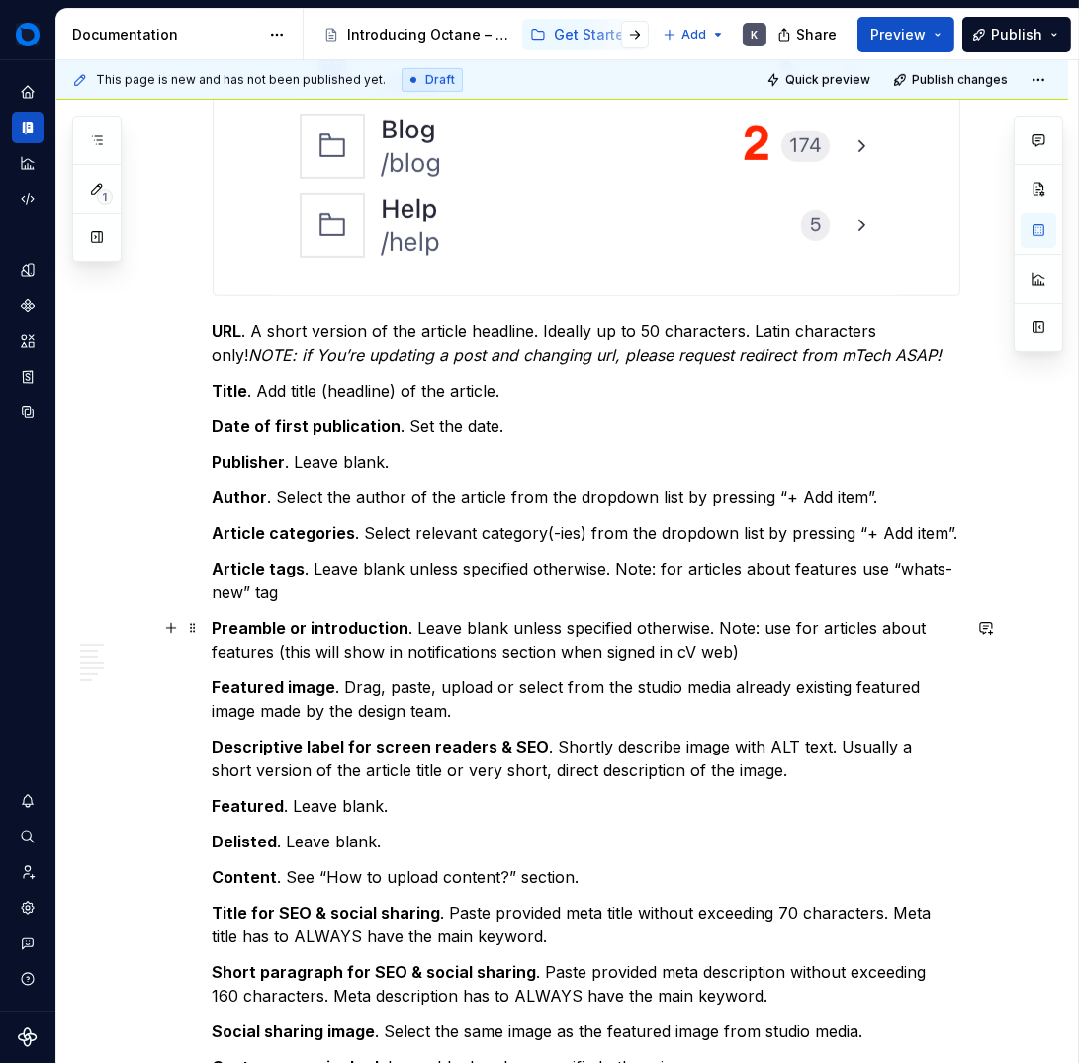
click at [828, 650] on p "Preamble or introduction . Leave blank unless specified otherwise. Note: use fo…" at bounding box center [587, 639] width 748 height 47
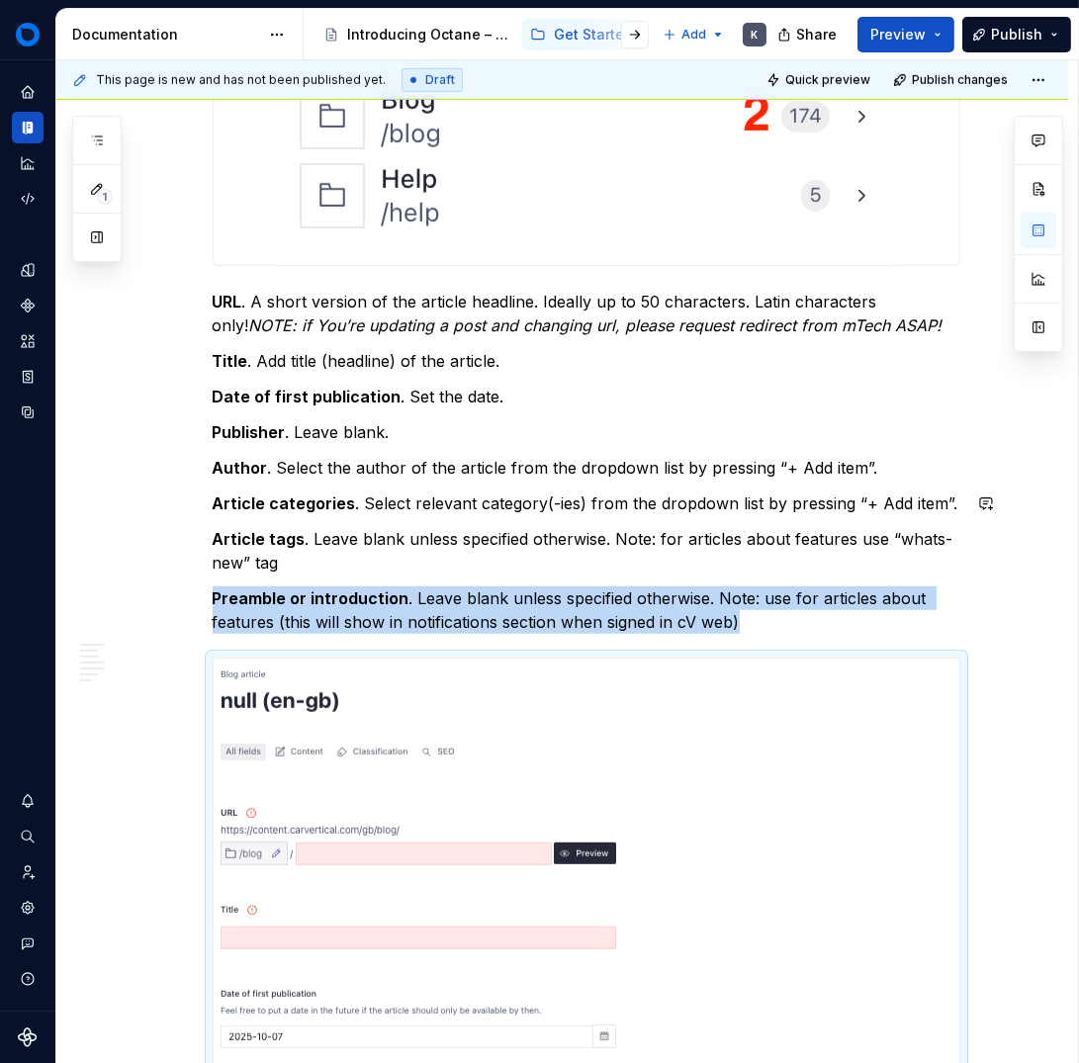
scroll to position [1262, 0]
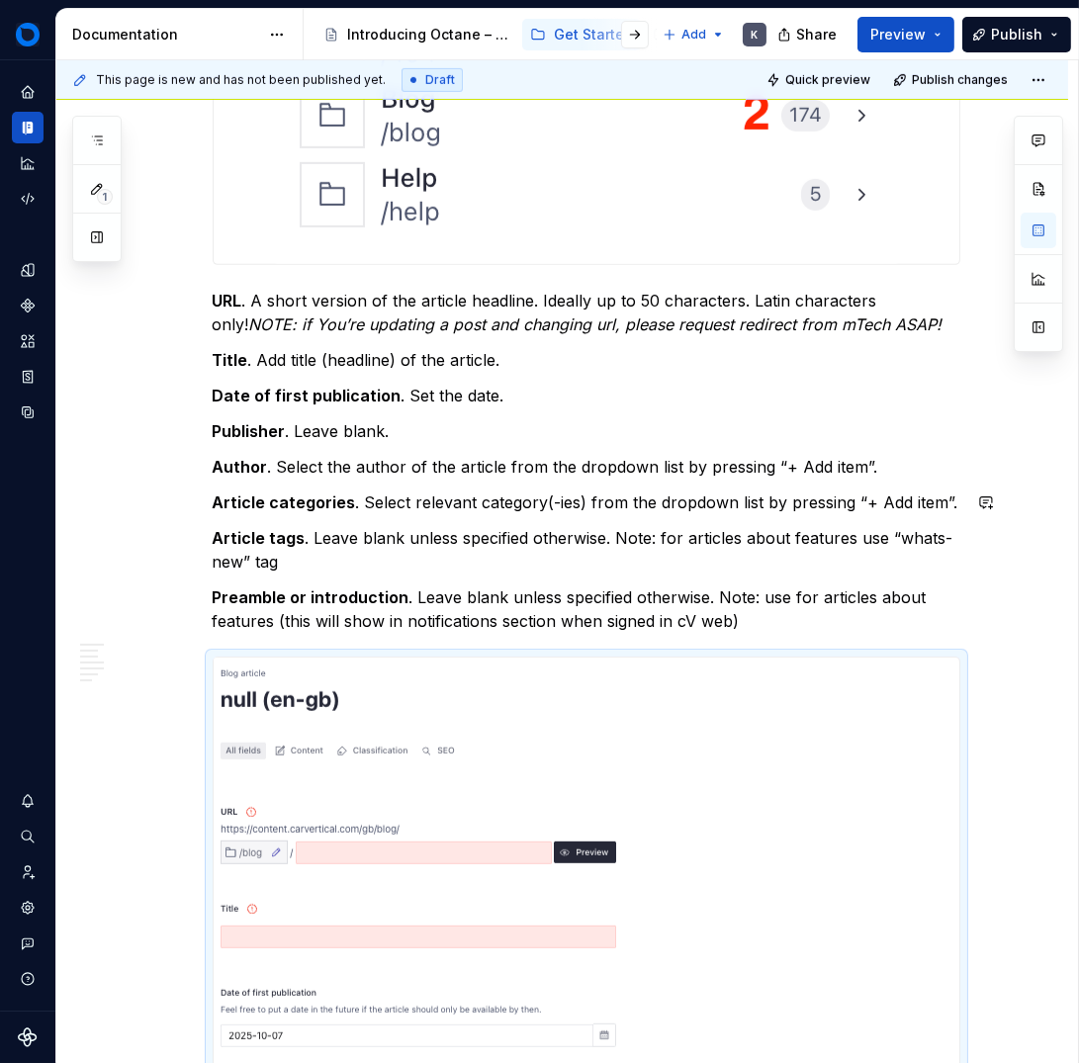
click at [681, 495] on p "Article categories . Select relevant category(-ies) from the dropdown list by p…" at bounding box center [587, 503] width 748 height 24
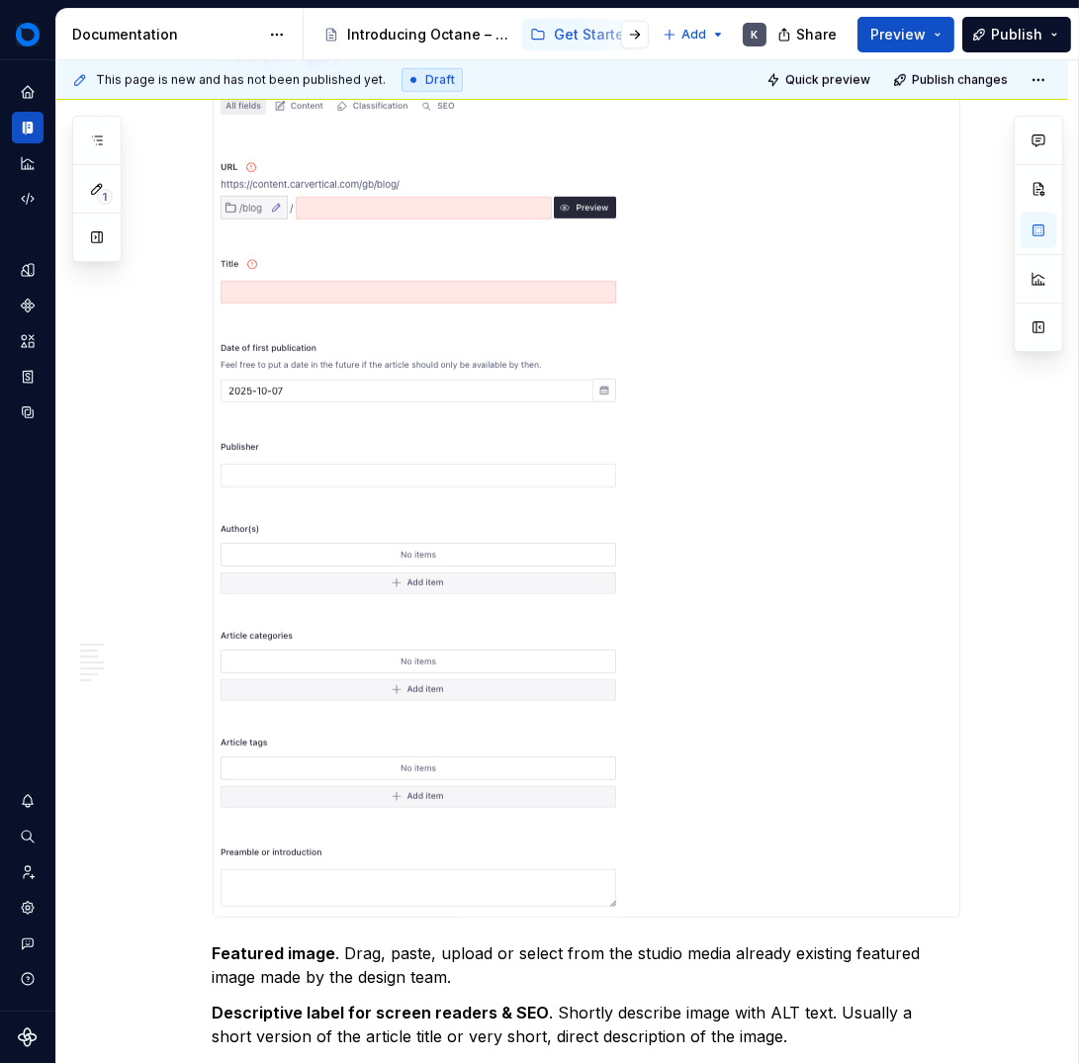
scroll to position [1906, 0]
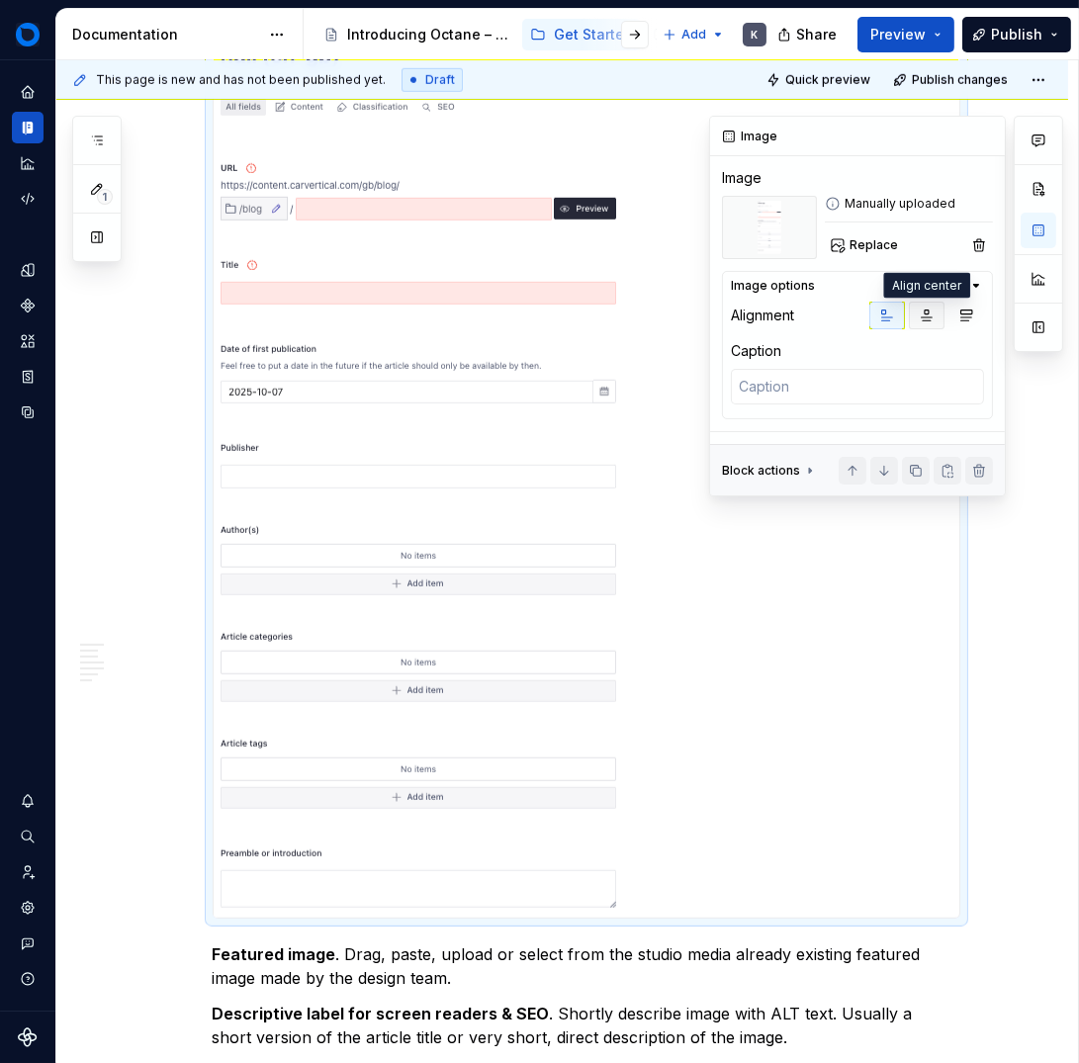
click at [931, 316] on icon "button" at bounding box center [927, 316] width 16 height 16
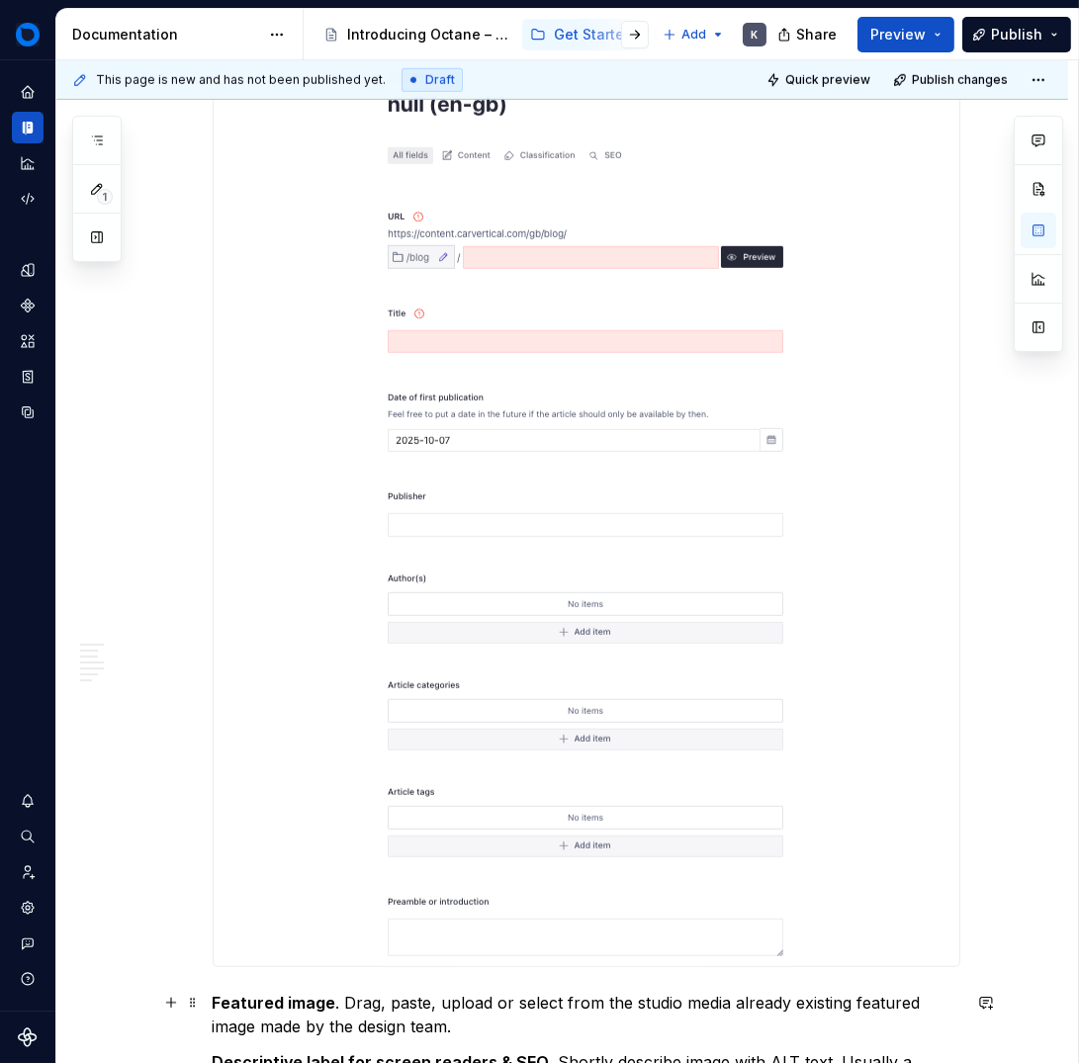
click at [486, 956] on p "Featured image . Drag, paste, upload or select from the studio media already ex…" at bounding box center [587, 1014] width 748 height 47
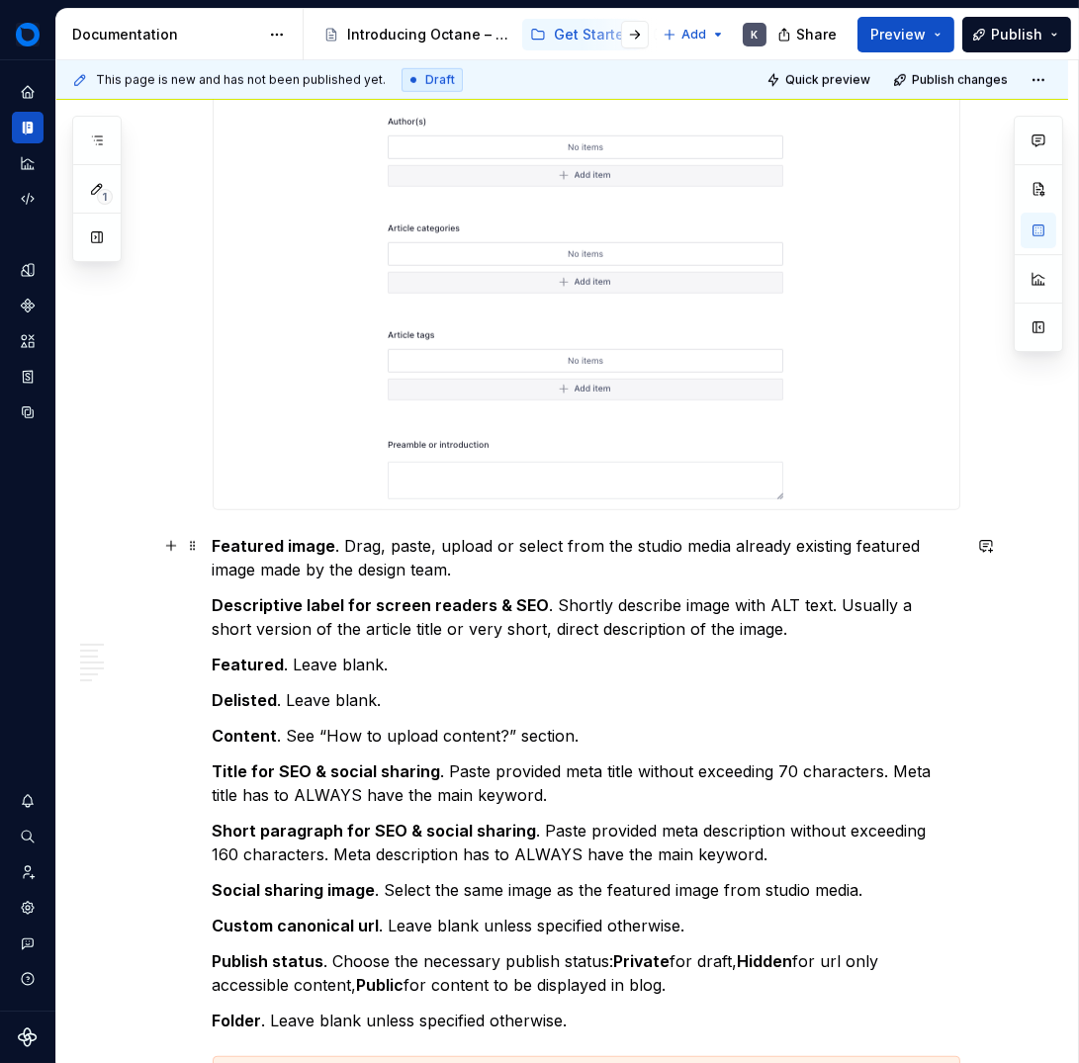
scroll to position [2463, 0]
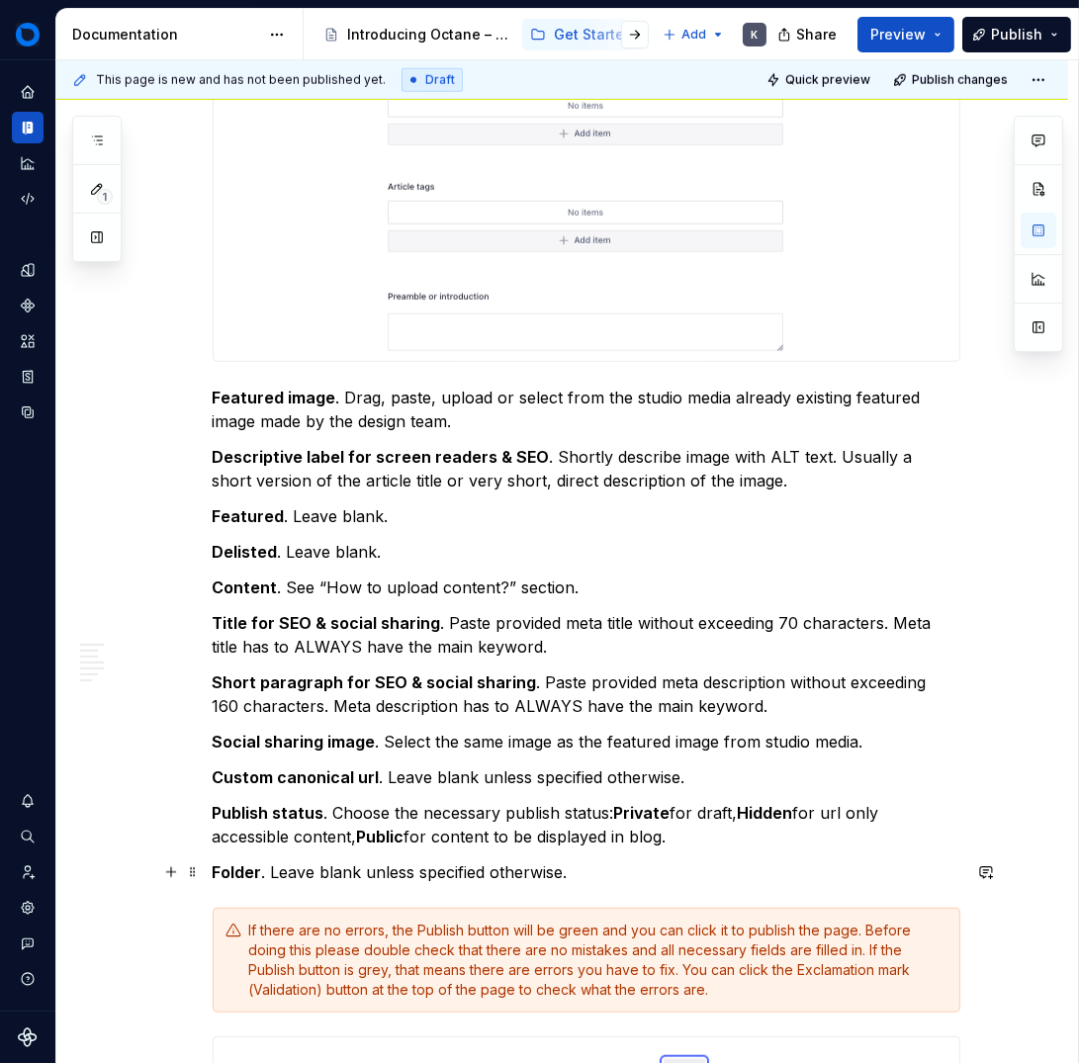
click at [608, 874] on p "Folder . Leave blank unless specified otherwise." at bounding box center [587, 873] width 748 height 24
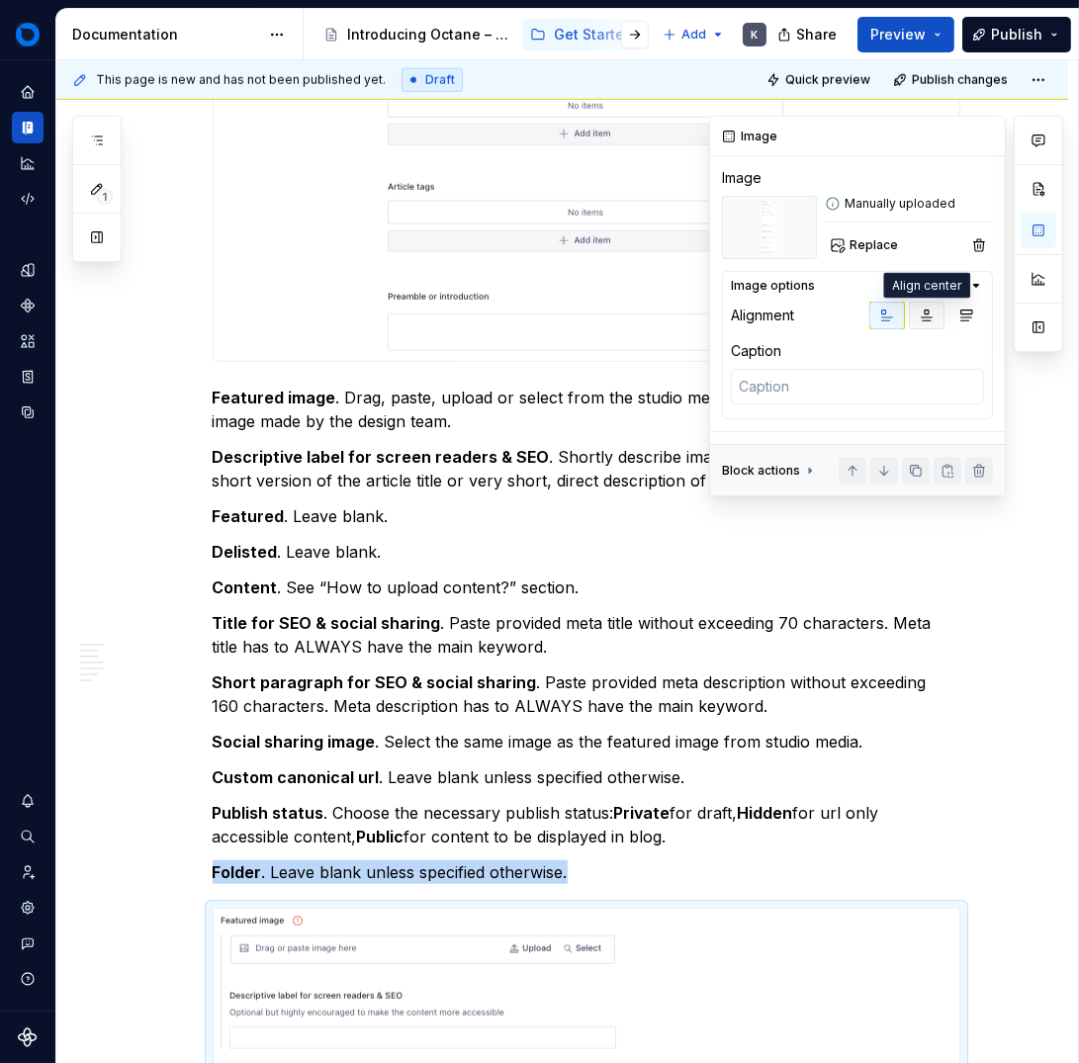
click at [923, 321] on icon "button" at bounding box center [927, 316] width 16 height 16
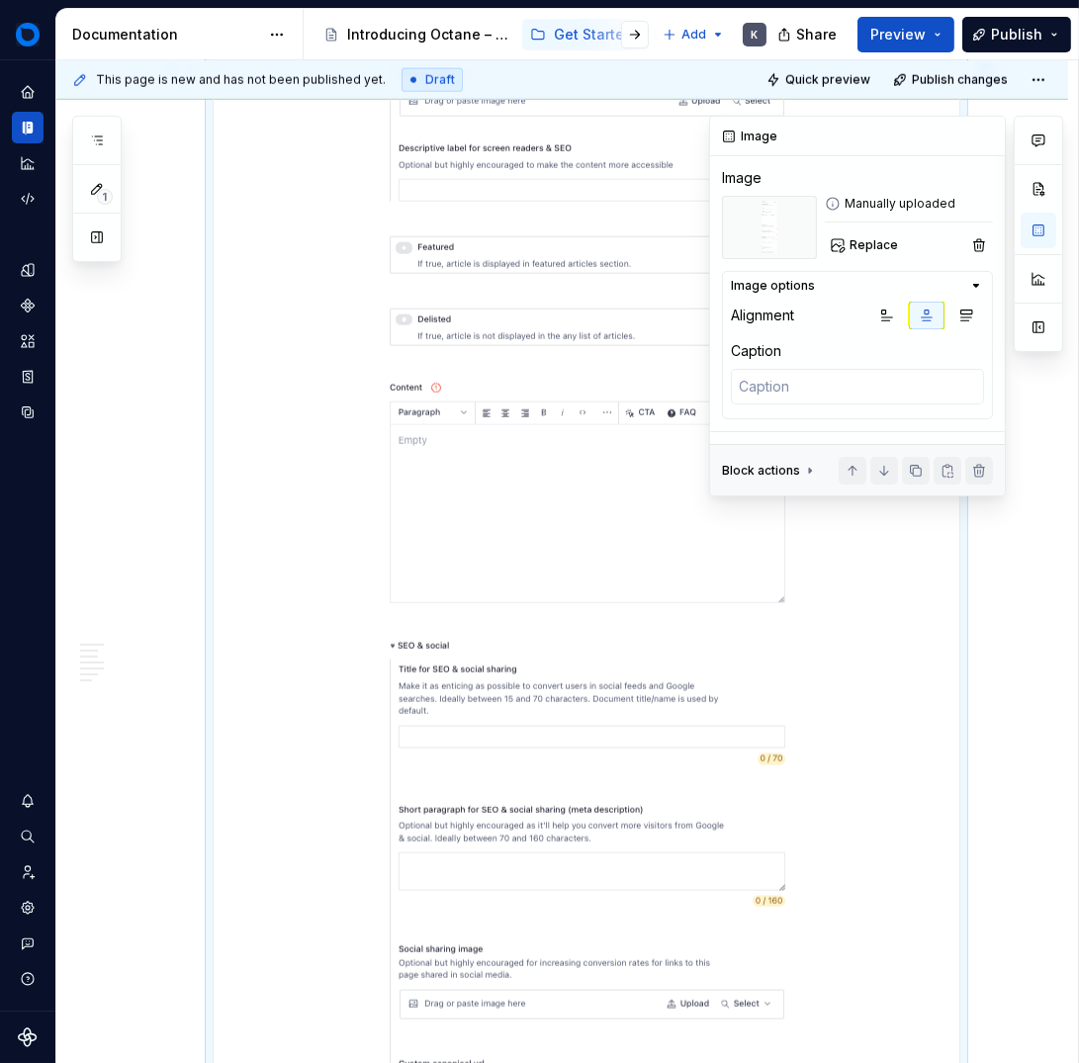
click at [651, 526] on img at bounding box center [587, 720] width 408 height 1319
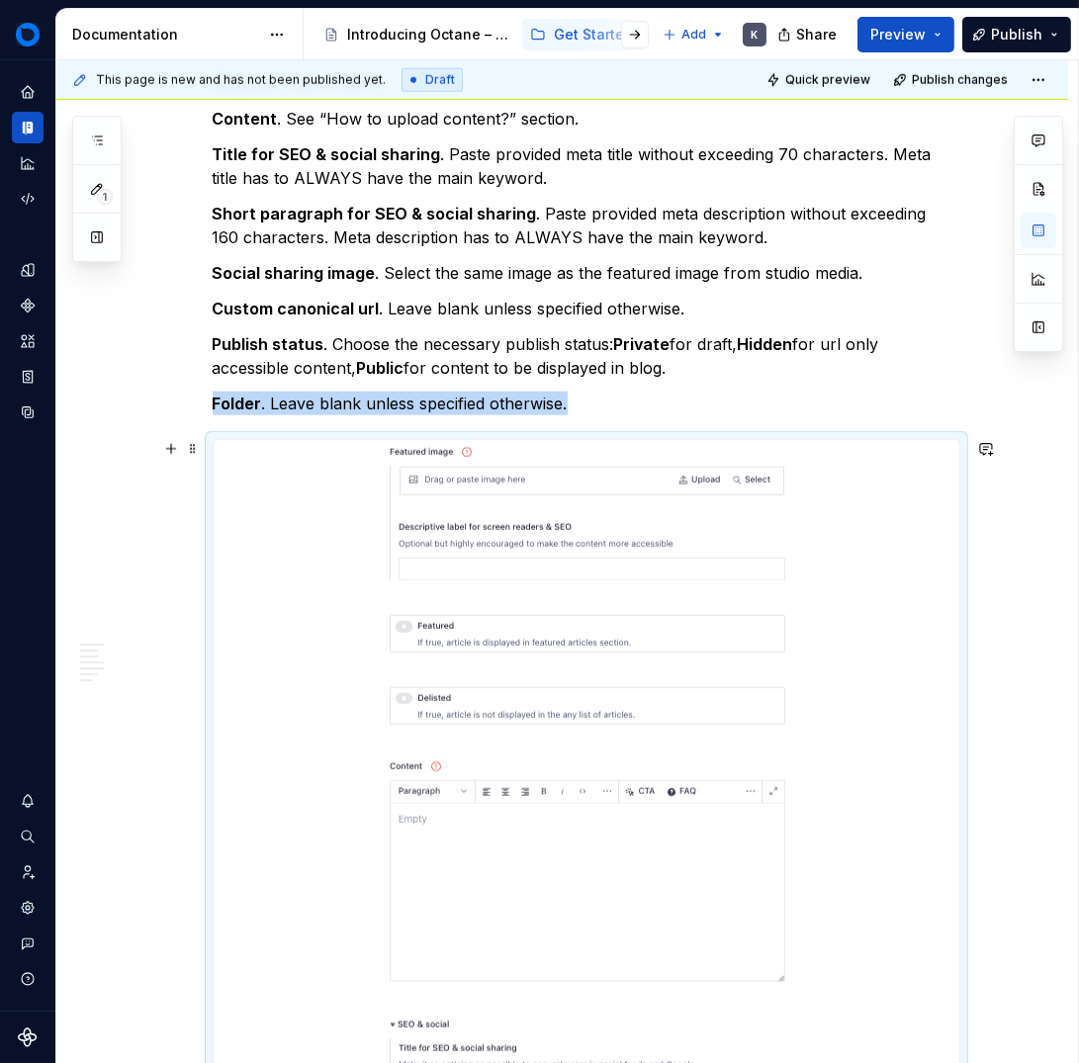
scroll to position [2928, 0]
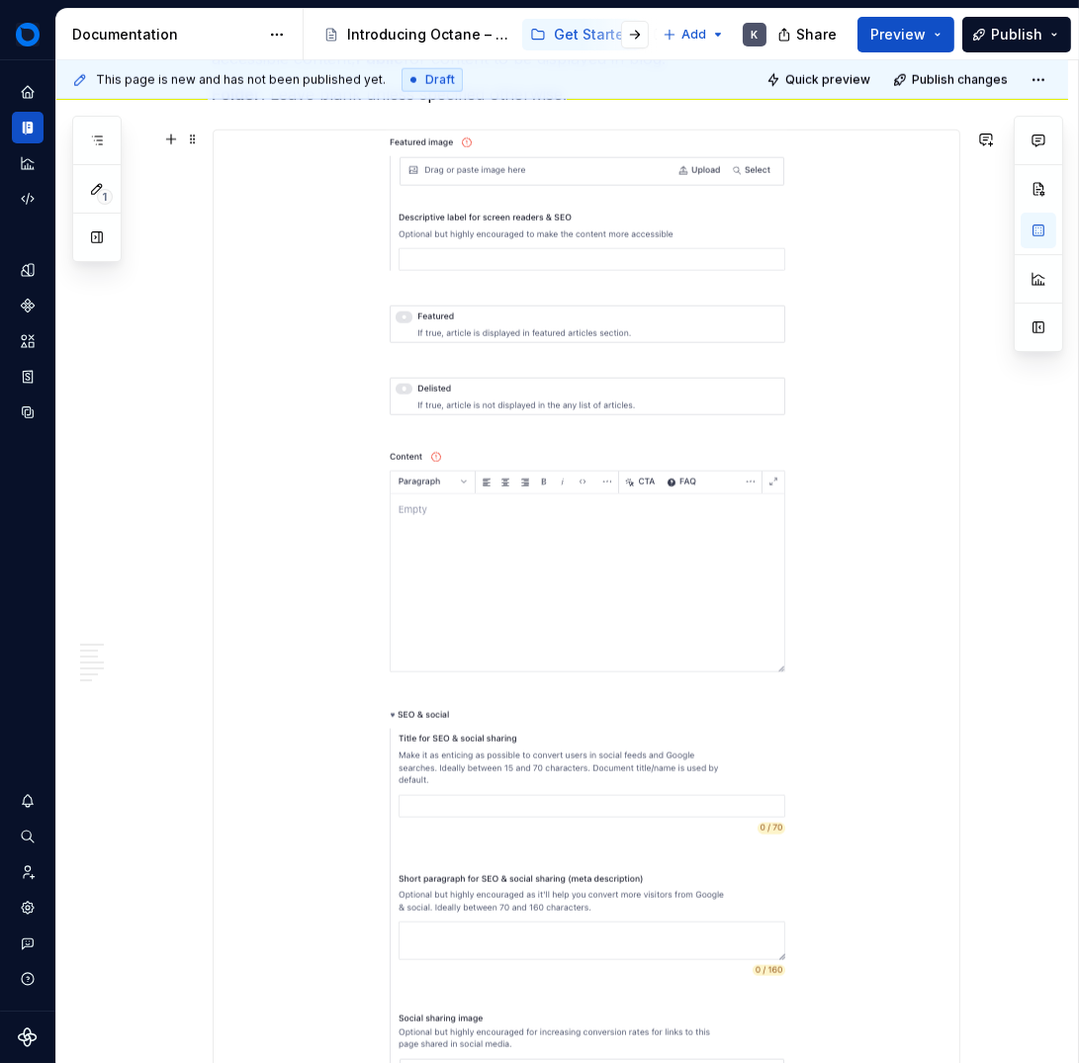
scroll to position [2773, 0]
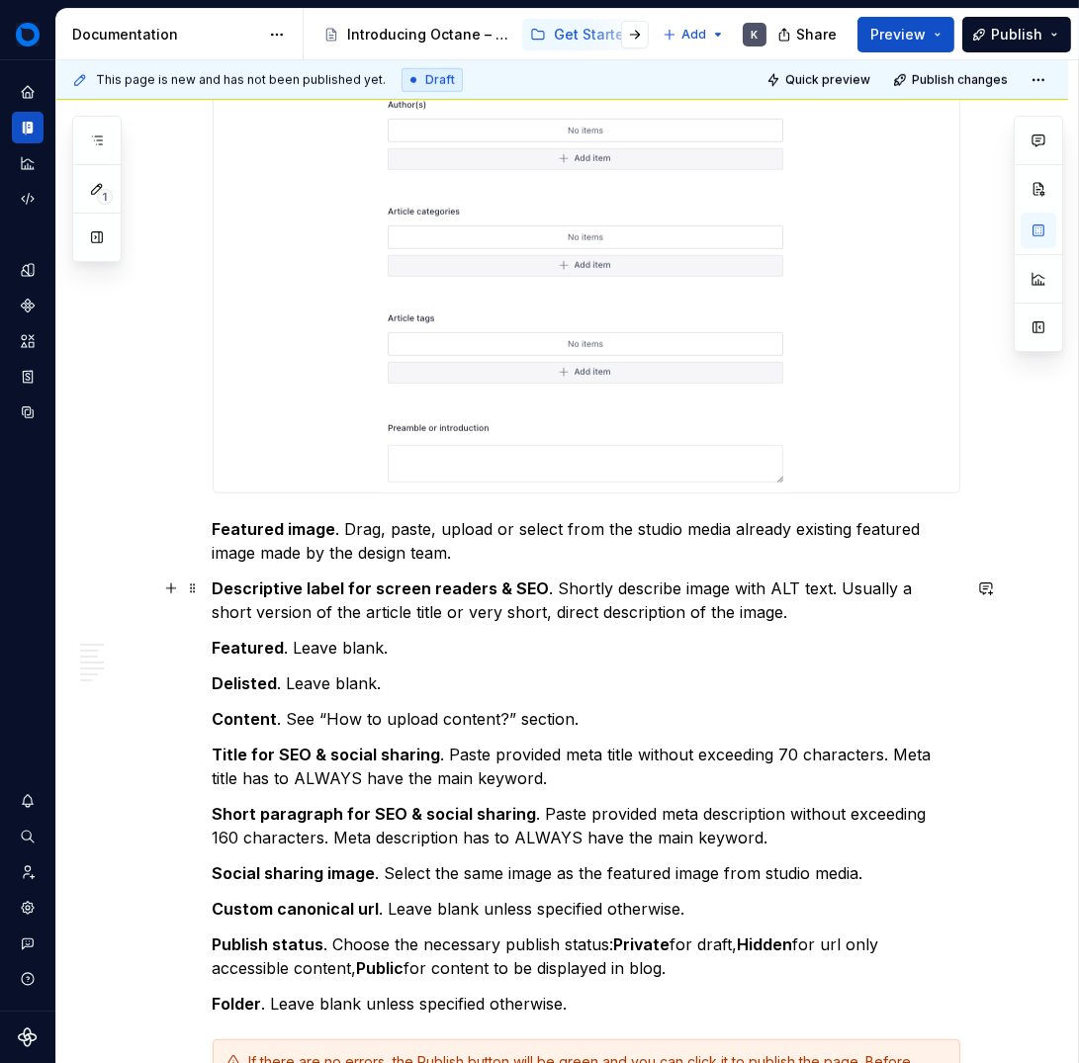
scroll to position [2357, 0]
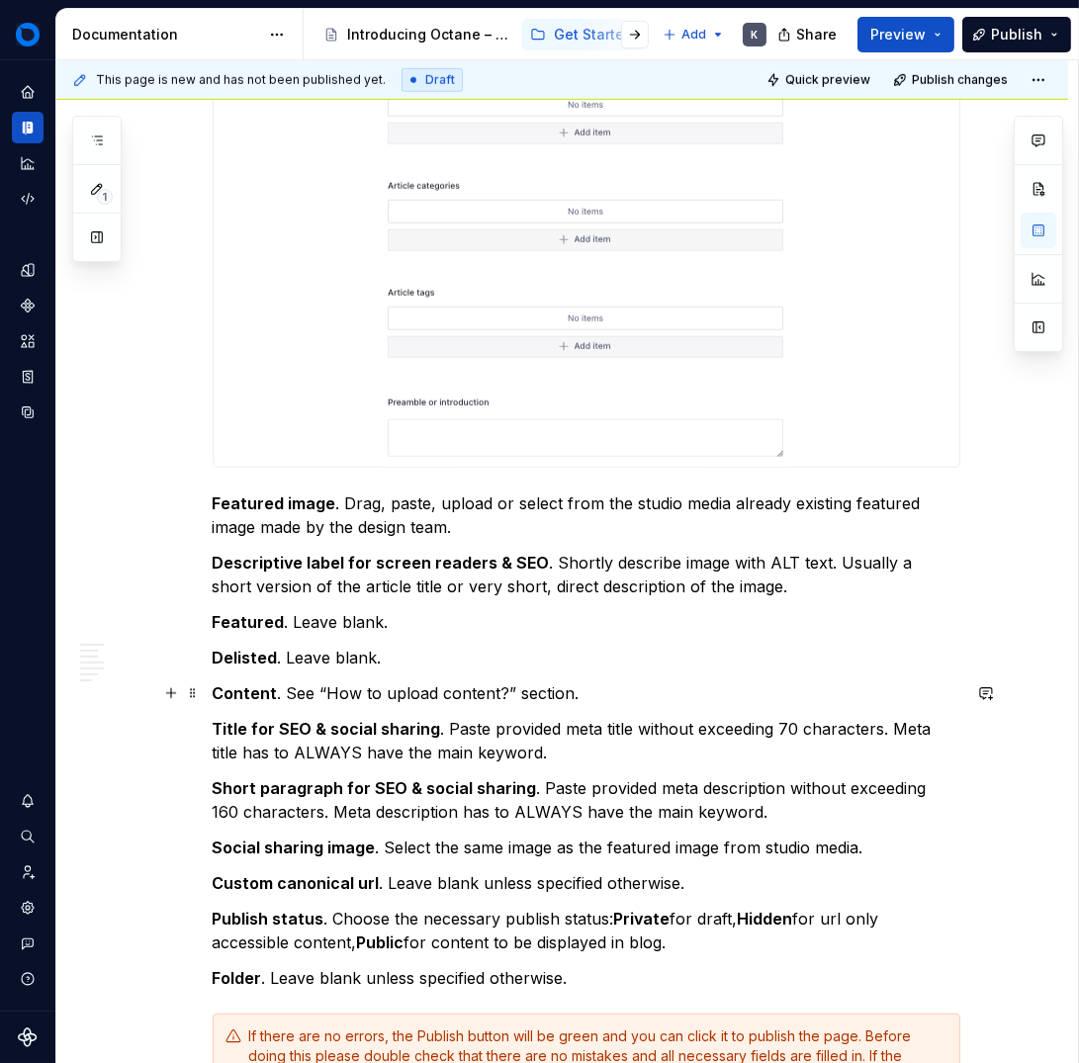
click at [641, 697] on p "Content . See “How to upload content?” section." at bounding box center [587, 694] width 748 height 24
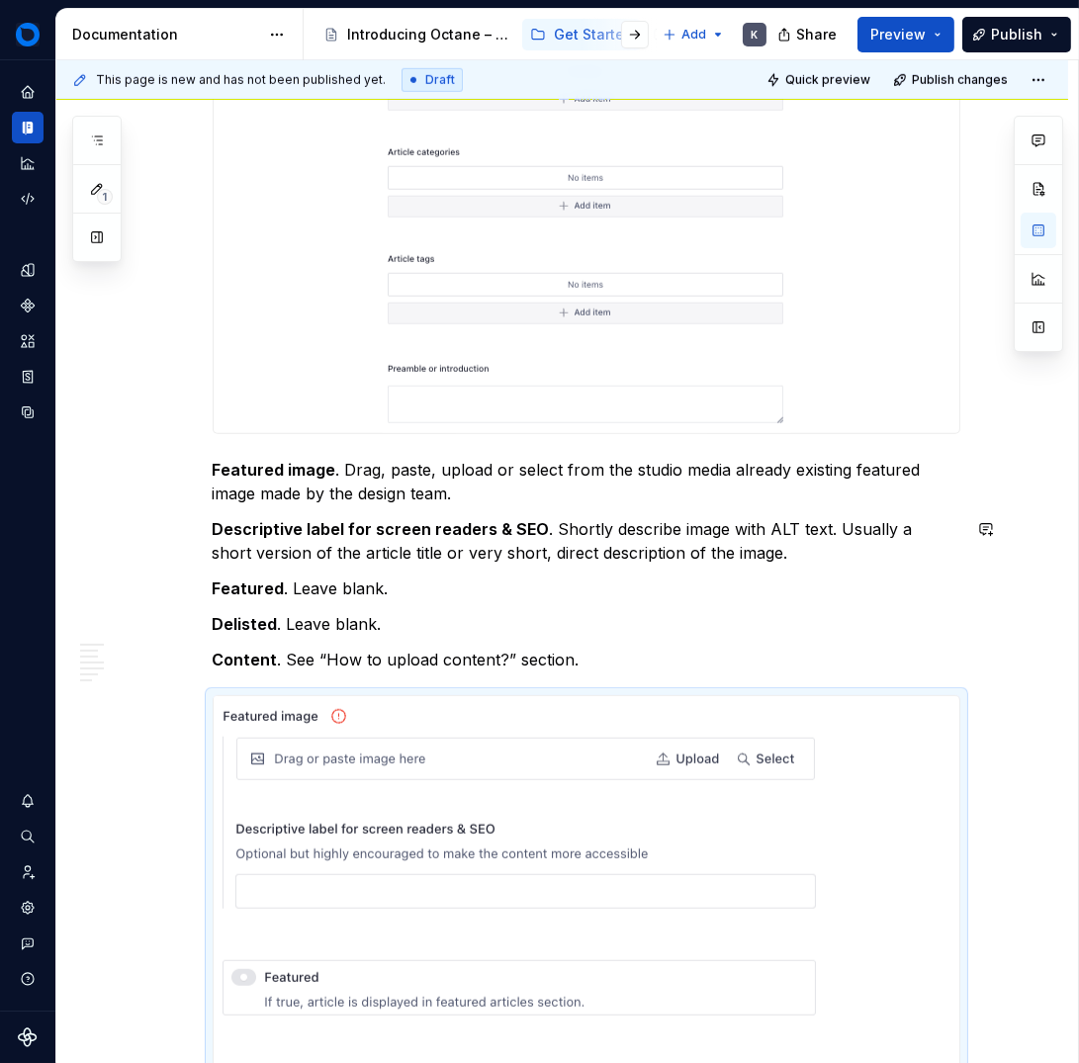
scroll to position [2456, 0]
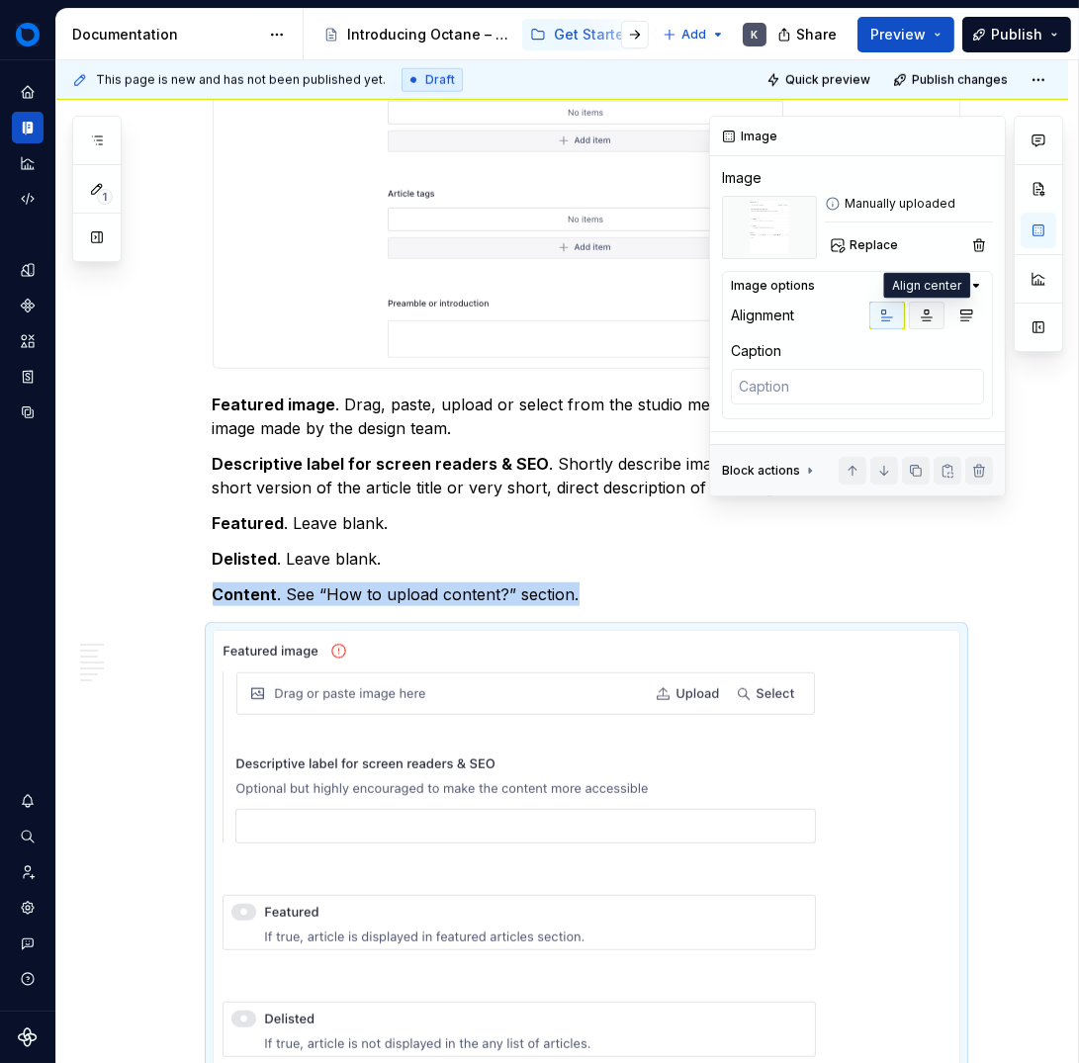
click at [935, 316] on button "button" at bounding box center [927, 316] width 36 height 28
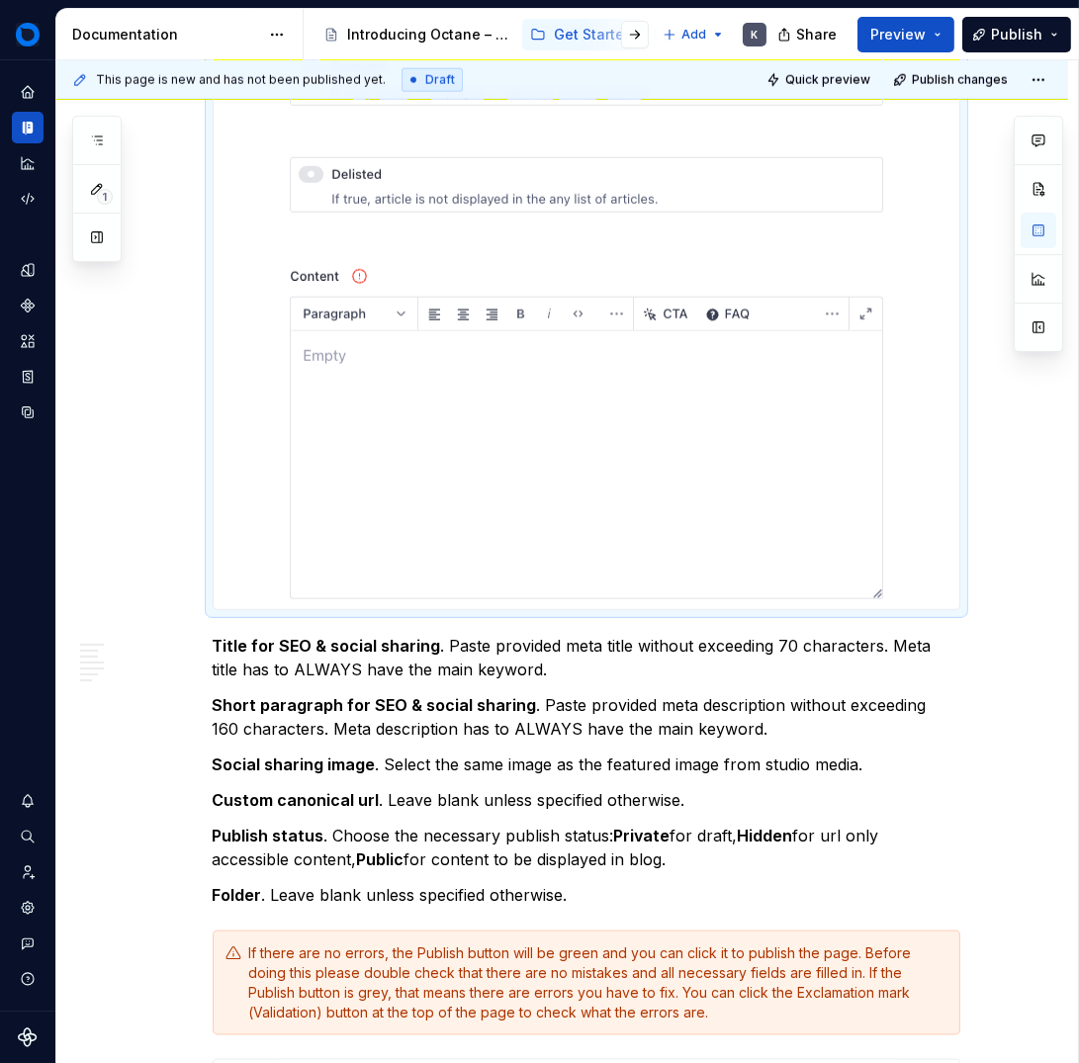
scroll to position [3472, 0]
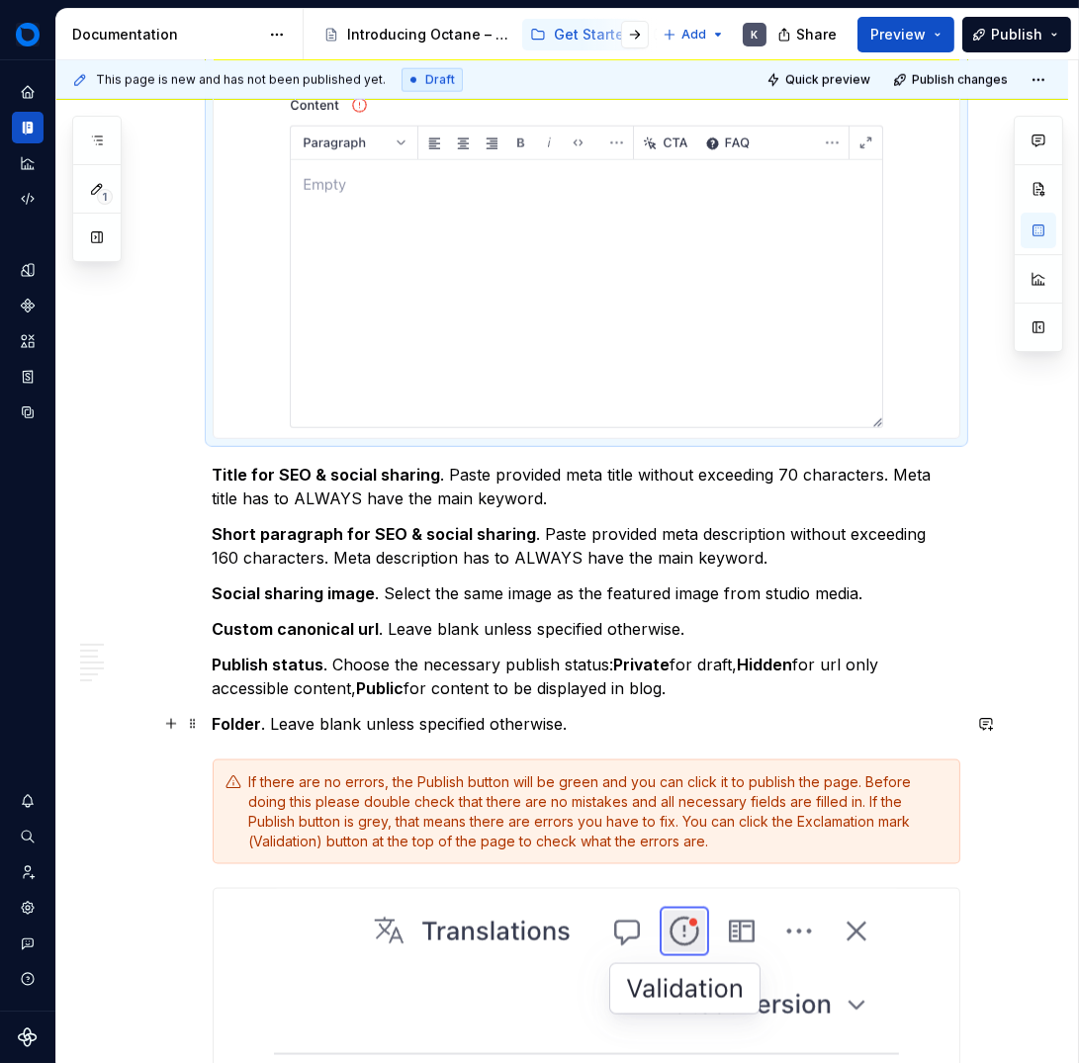
click at [639, 724] on p "Folder . Leave blank unless specified otherwise." at bounding box center [587, 724] width 748 height 24
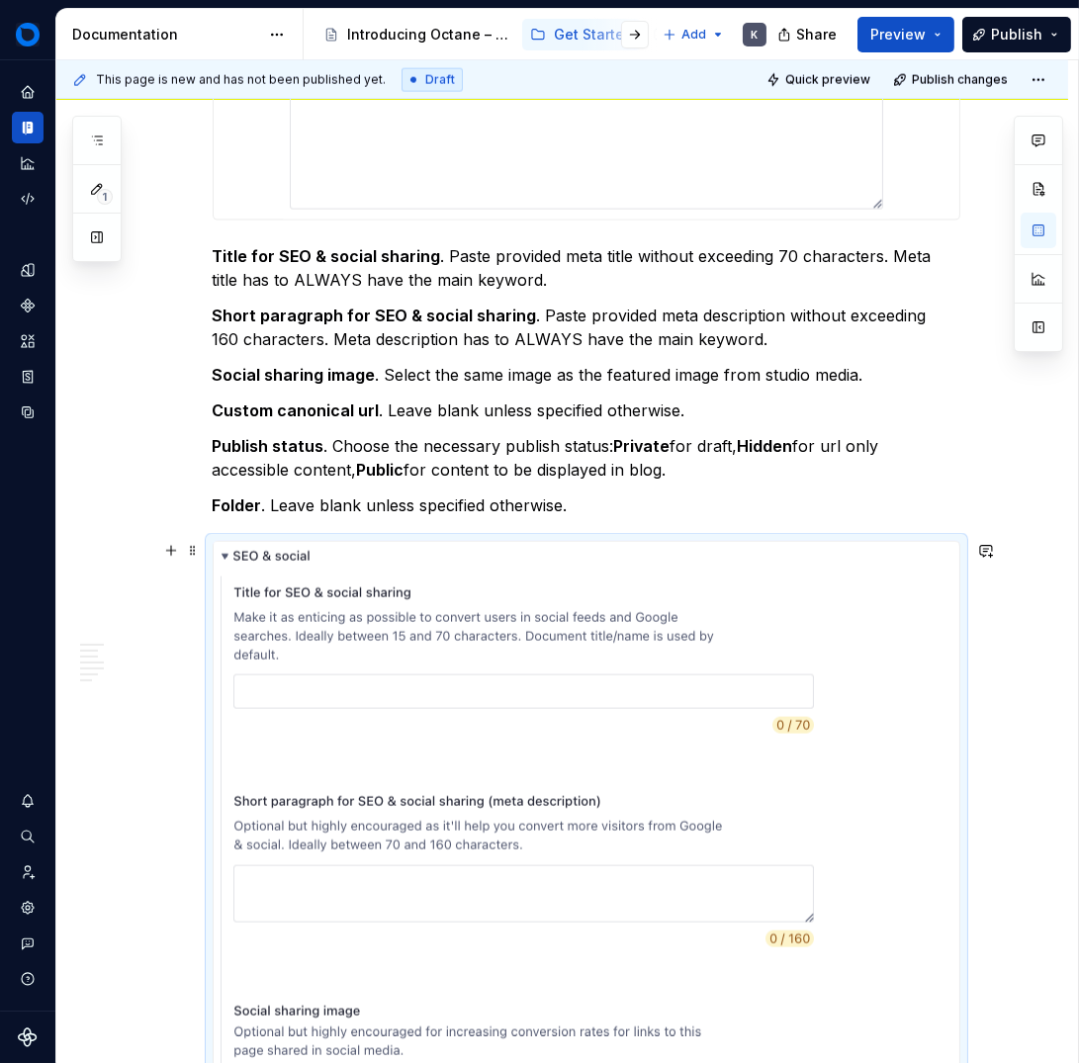
scroll to position [3693, 0]
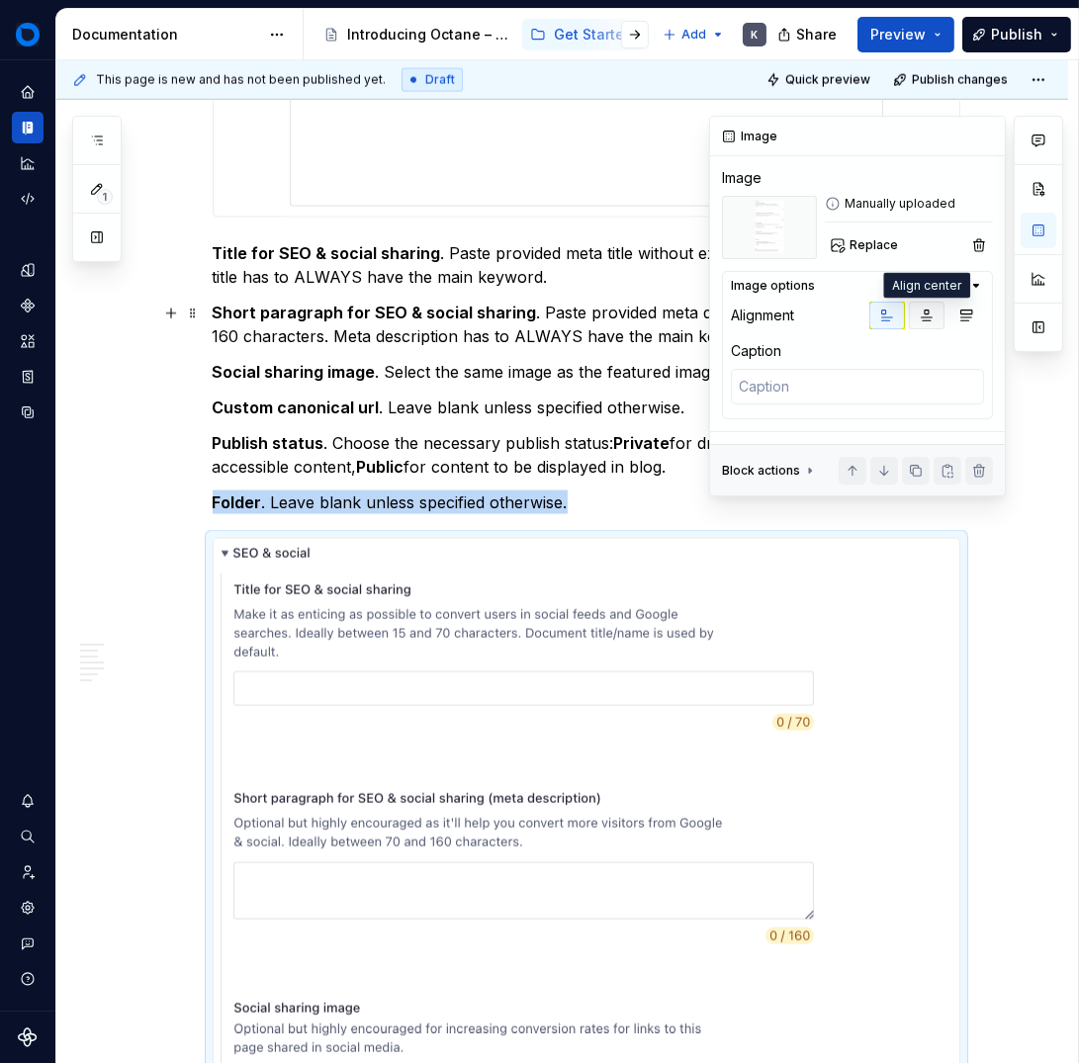
click at [920, 320] on icon "button" at bounding box center [927, 316] width 16 height 16
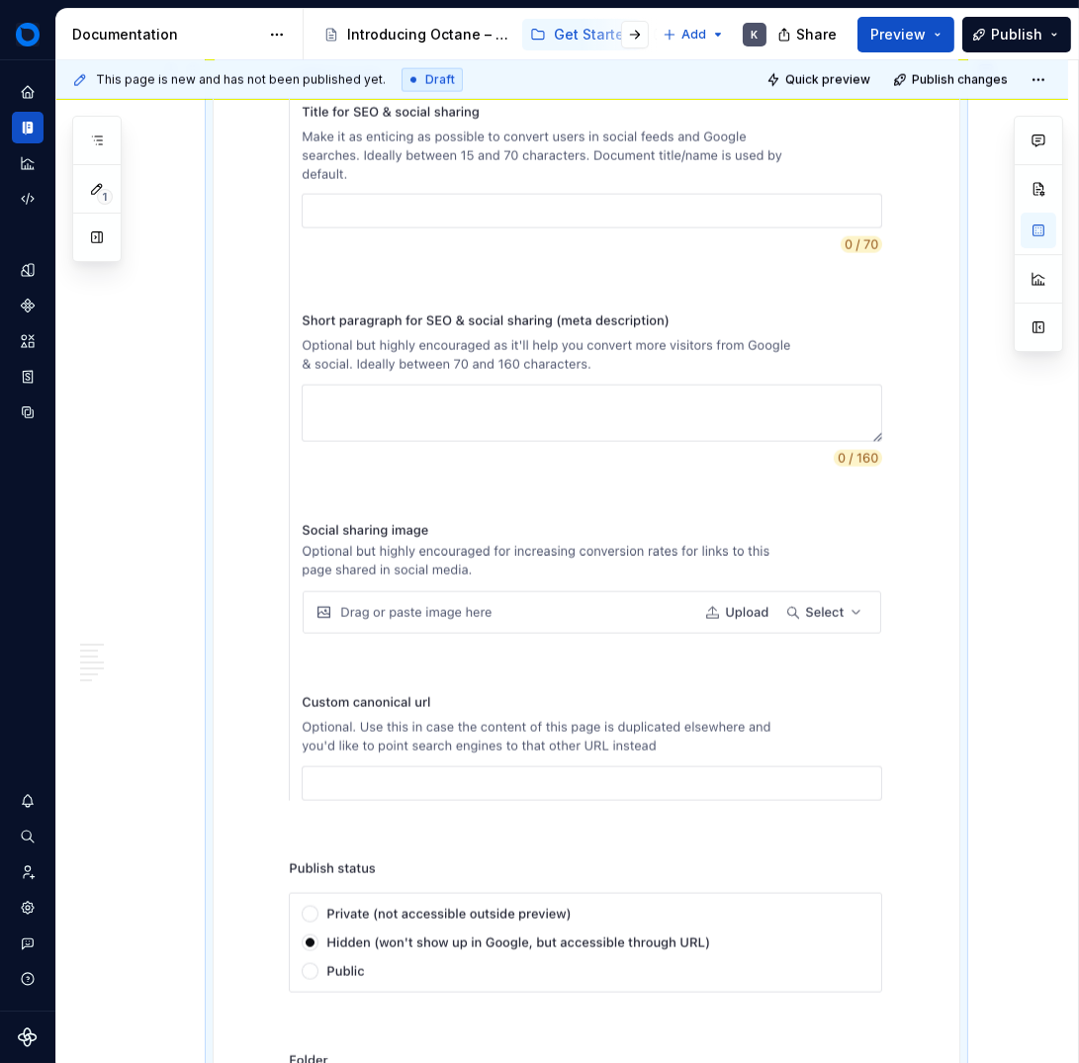
click at [996, 639] on div "This page is new and has not been published yet. Draft Quick preview Publish ch…" at bounding box center [567, 562] width 1022 height 1004
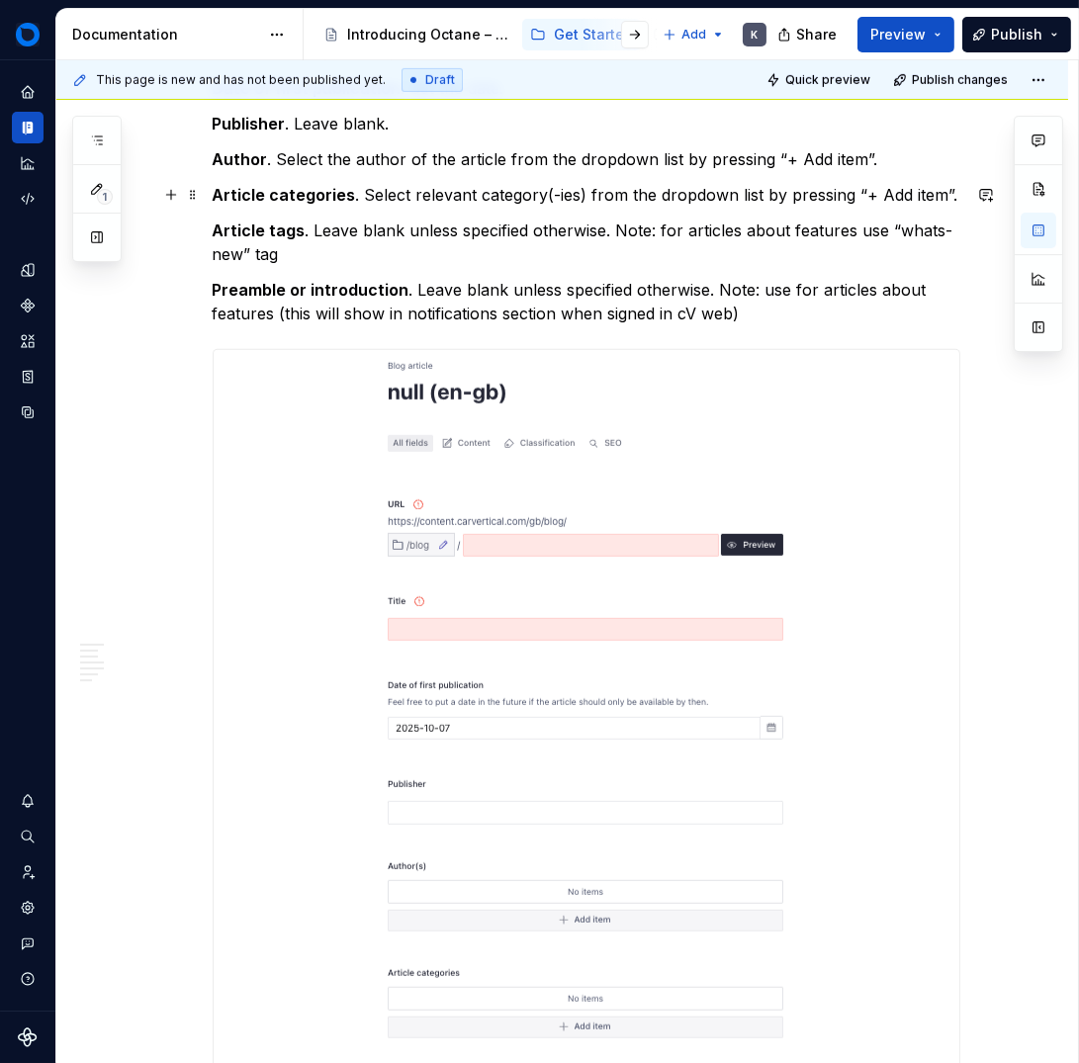
scroll to position [1615, 0]
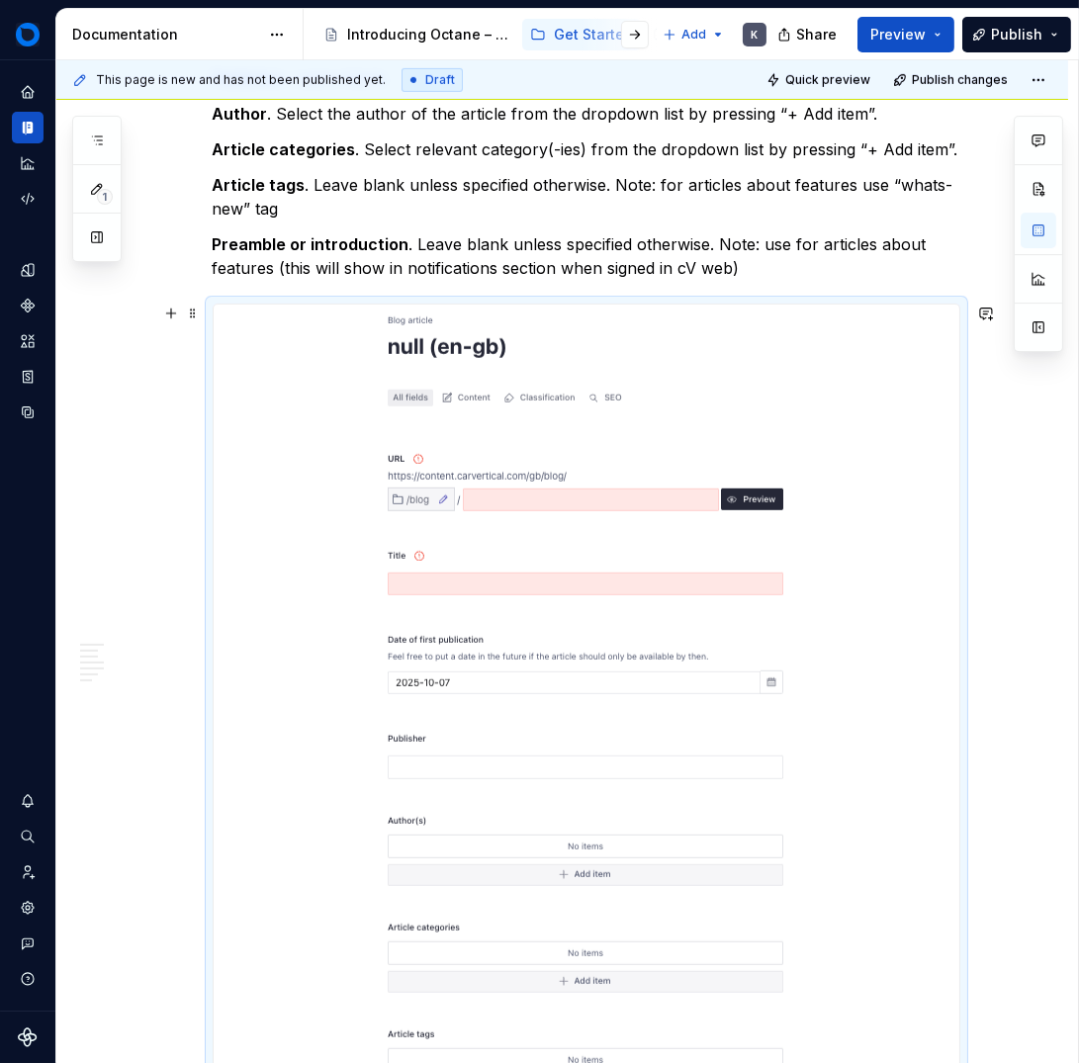
click at [692, 605] on img at bounding box center [586, 757] width 411 height 904
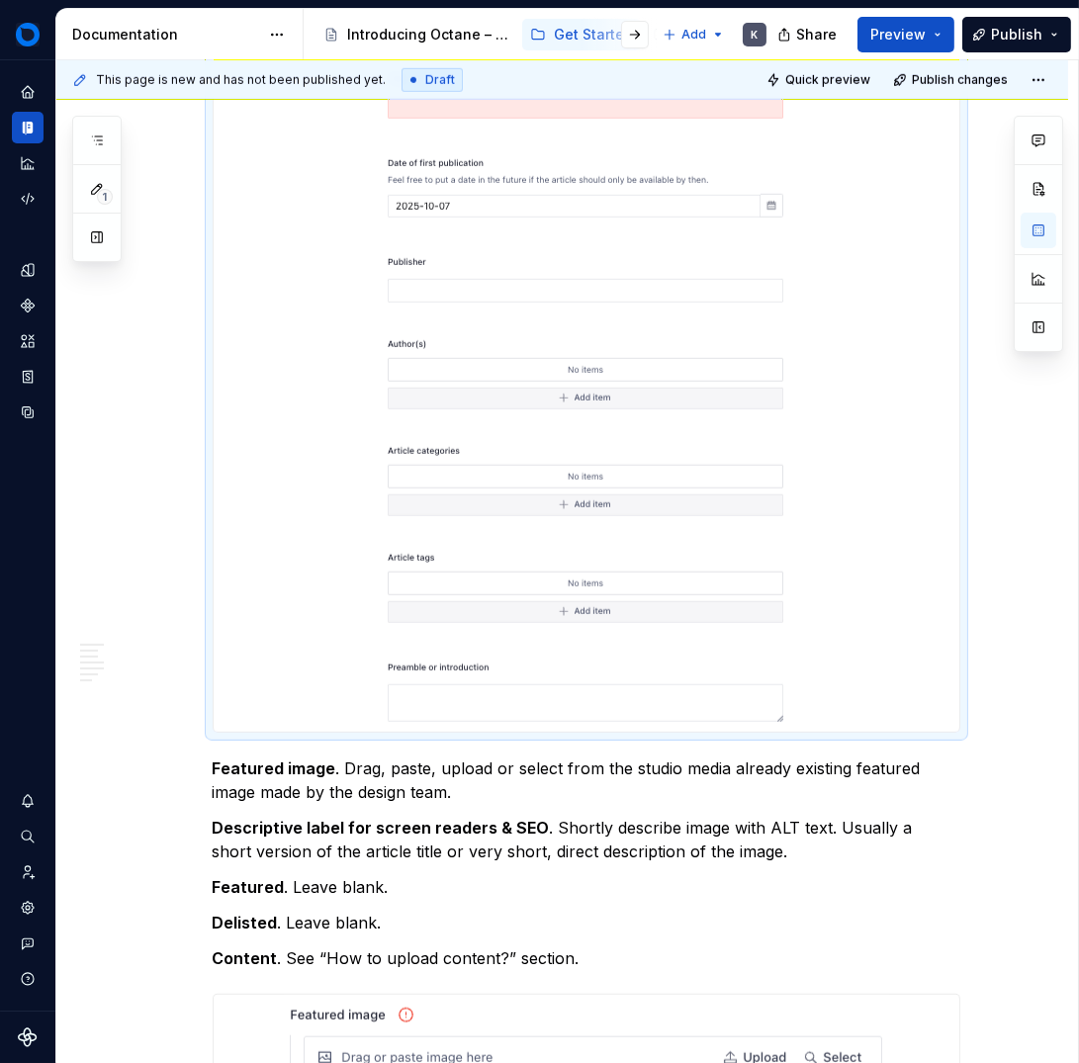
scroll to position [2308, 0]
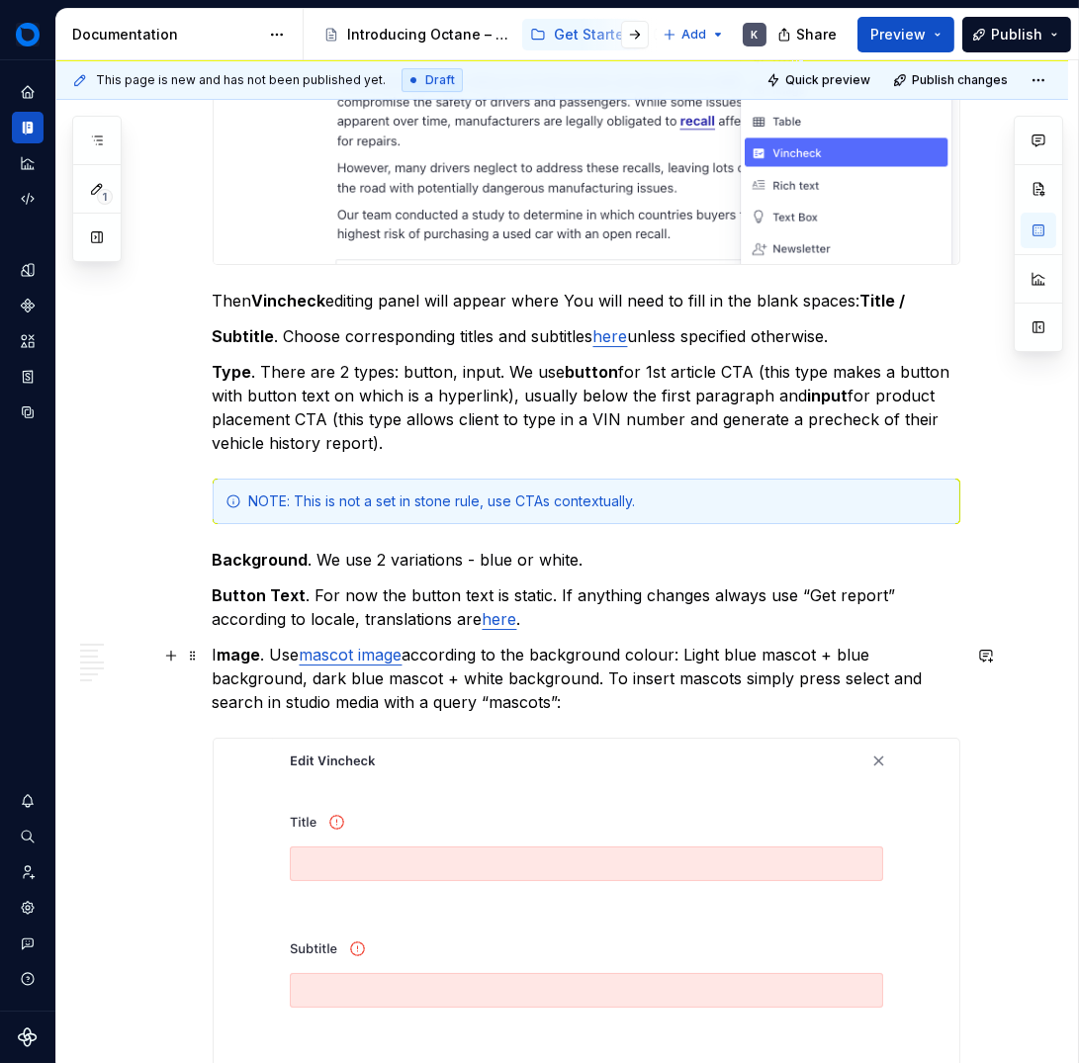
scroll to position [8849, 0]
click at [861, 301] on strong "Title /" at bounding box center [883, 302] width 45 height 20
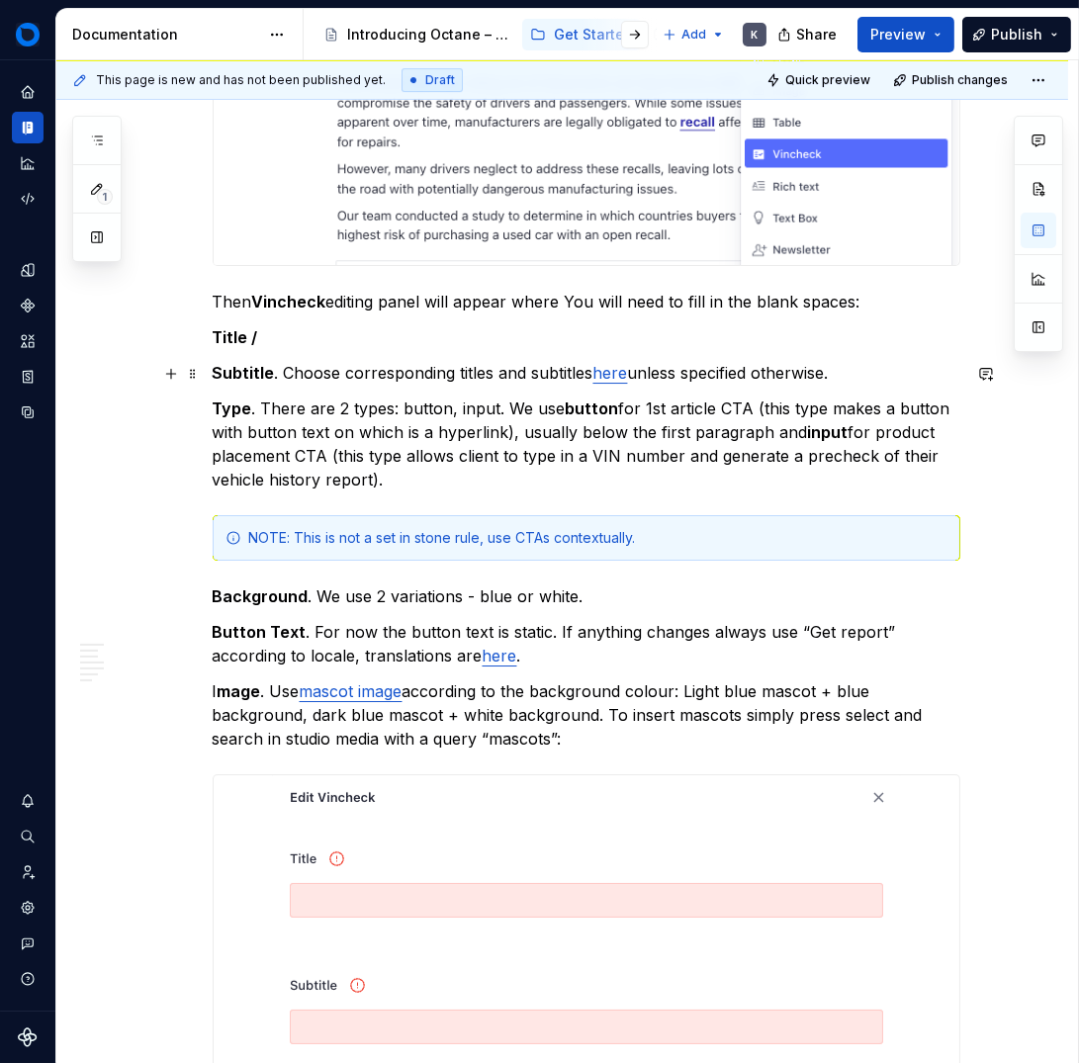
drag, startPoint x: 210, startPoint y: 372, endPoint x: 227, endPoint y: 403, distance: 35.5
click at [209, 373] on div "This page is new and has not been published yet. Draft Quick preview Publish ch…" at bounding box center [567, 562] width 1022 height 1004
drag, startPoint x: 210, startPoint y: 374, endPoint x: 238, endPoint y: 434, distance: 66.8
click at [213, 375] on strong "Subtitle" at bounding box center [244, 373] width 62 height 20
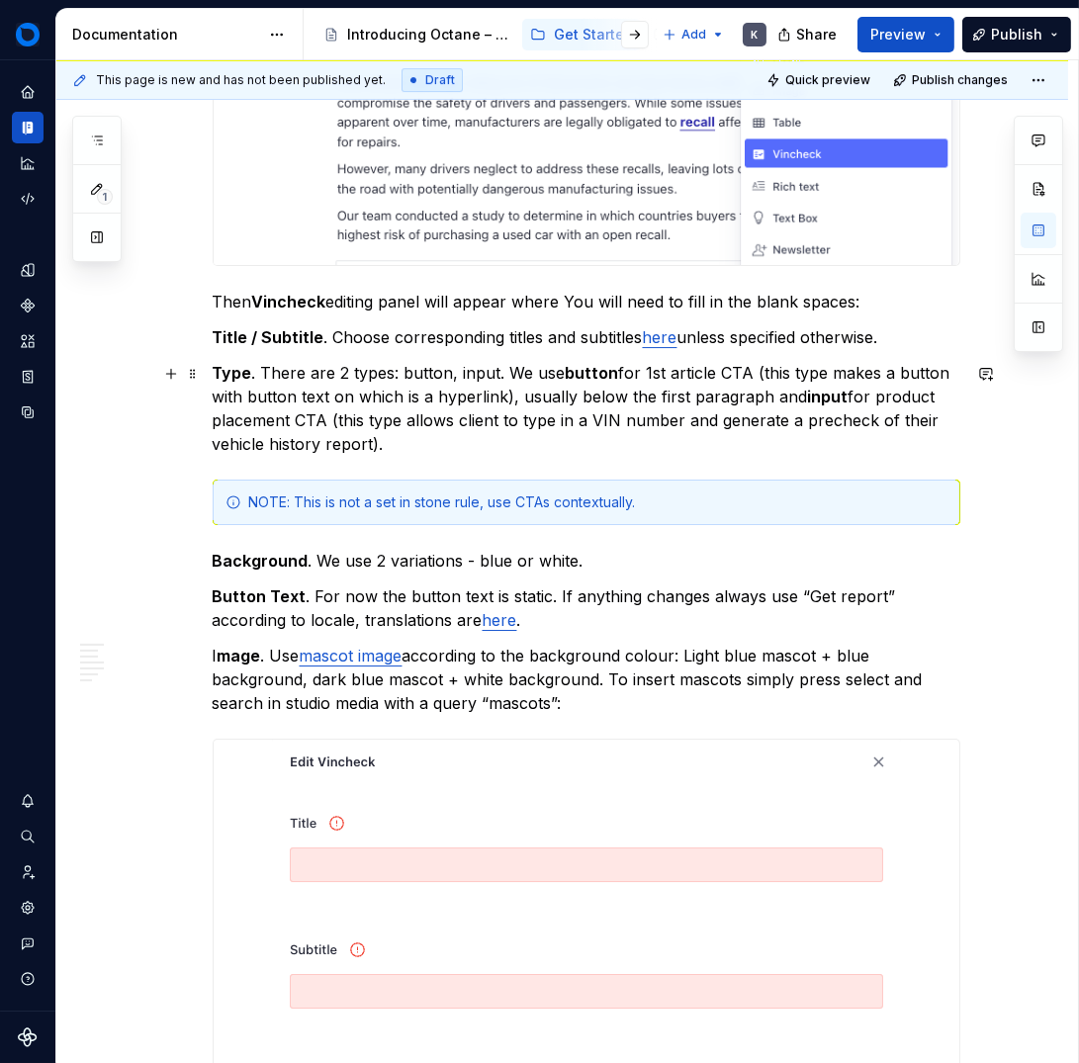
click at [536, 375] on p "Type . There are 2 types: button, input. We use button for 1st article CTA (thi…" at bounding box center [587, 408] width 748 height 95
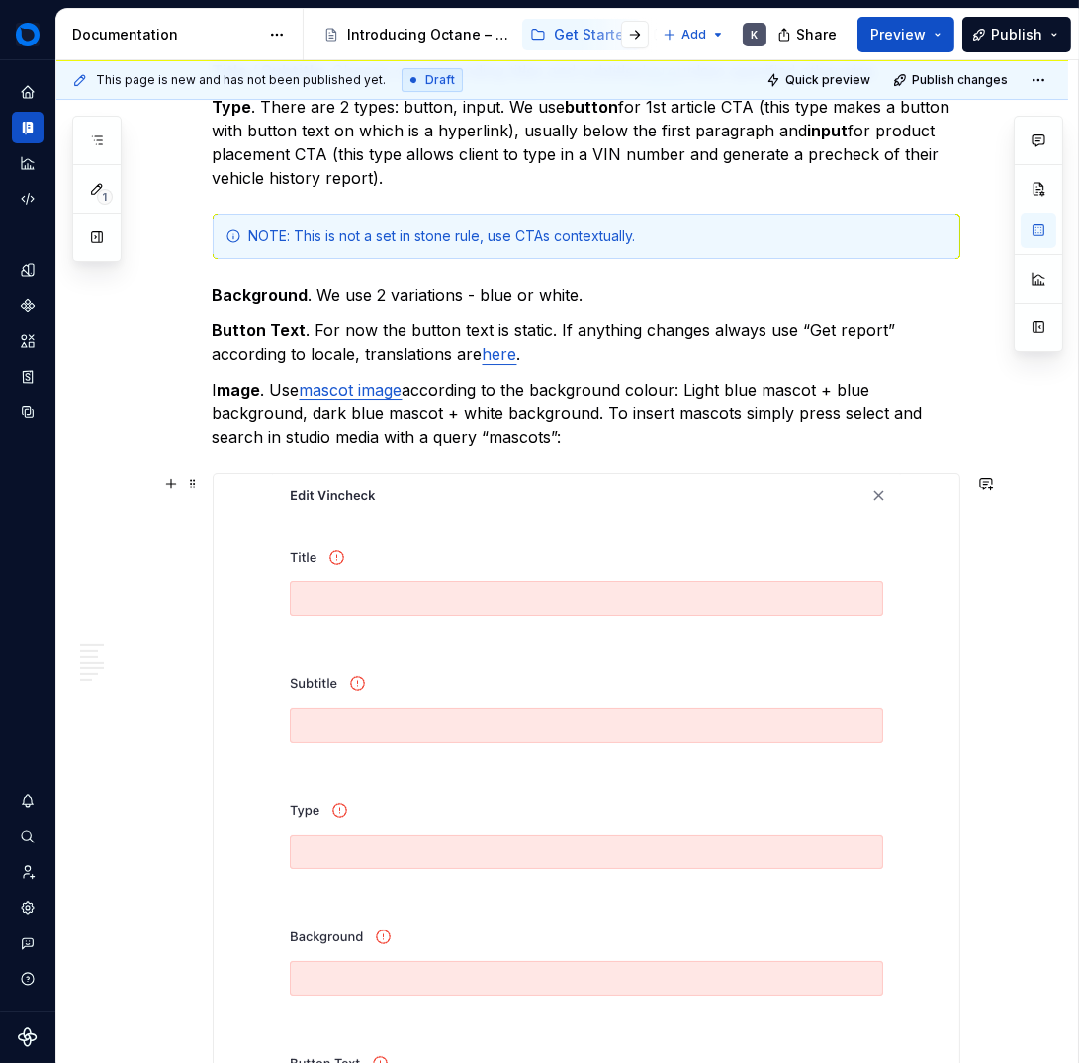
scroll to position [9101, 0]
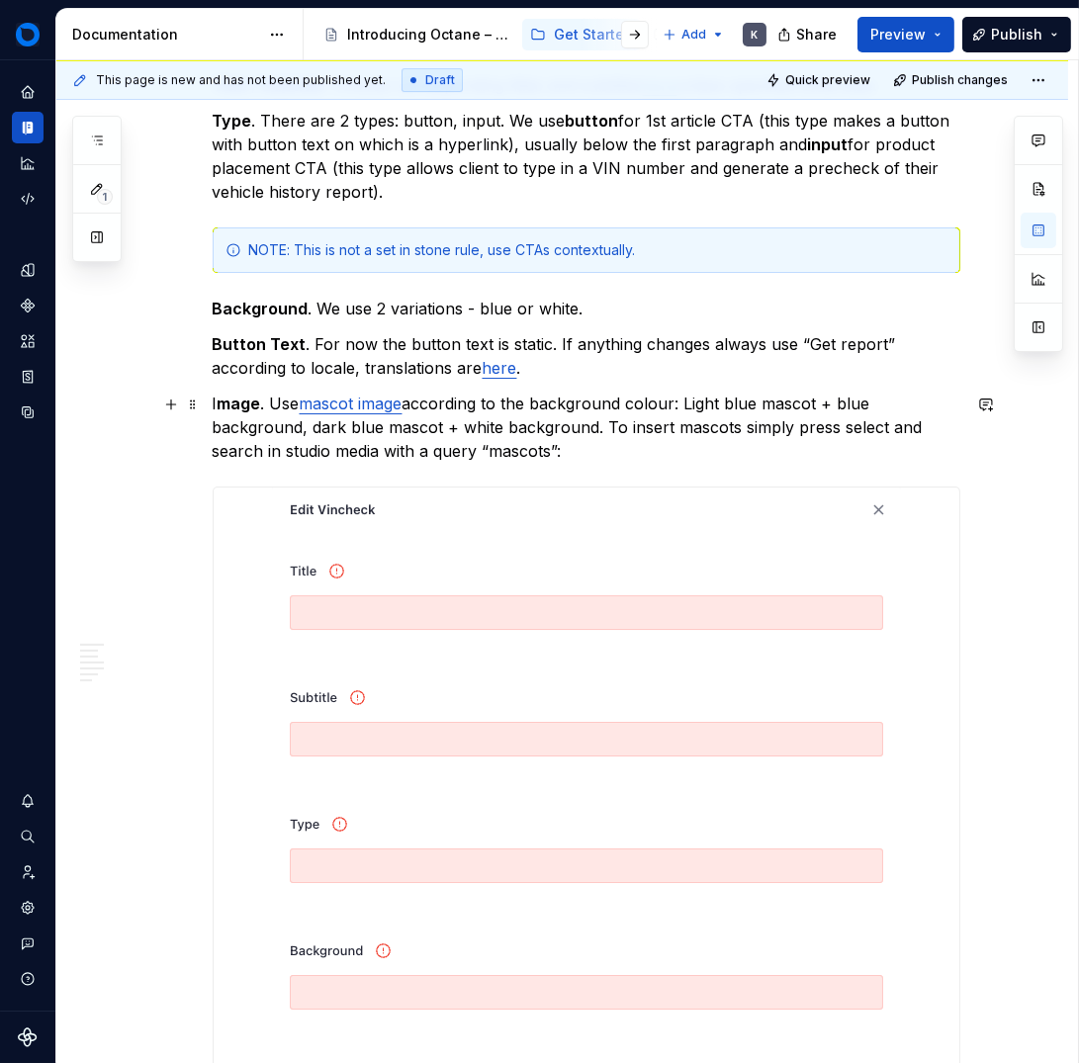
drag, startPoint x: 591, startPoint y: 453, endPoint x: 692, endPoint y: 500, distance: 111.1
click at [592, 454] on p "I mage . Use mascot image according to the background colour: Light blue mascot…" at bounding box center [587, 427] width 748 height 71
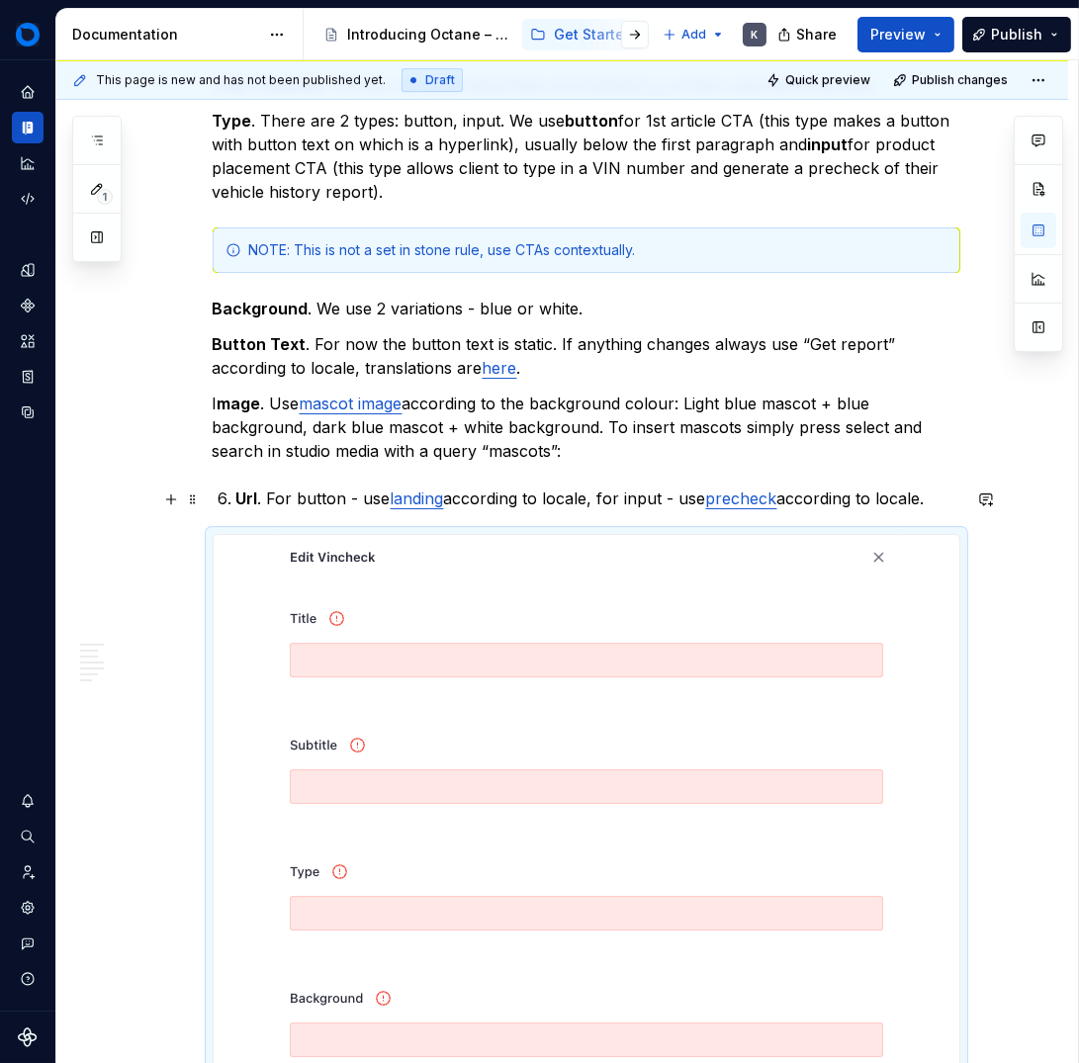
click at [237, 496] on strong "Url" at bounding box center [247, 499] width 22 height 20
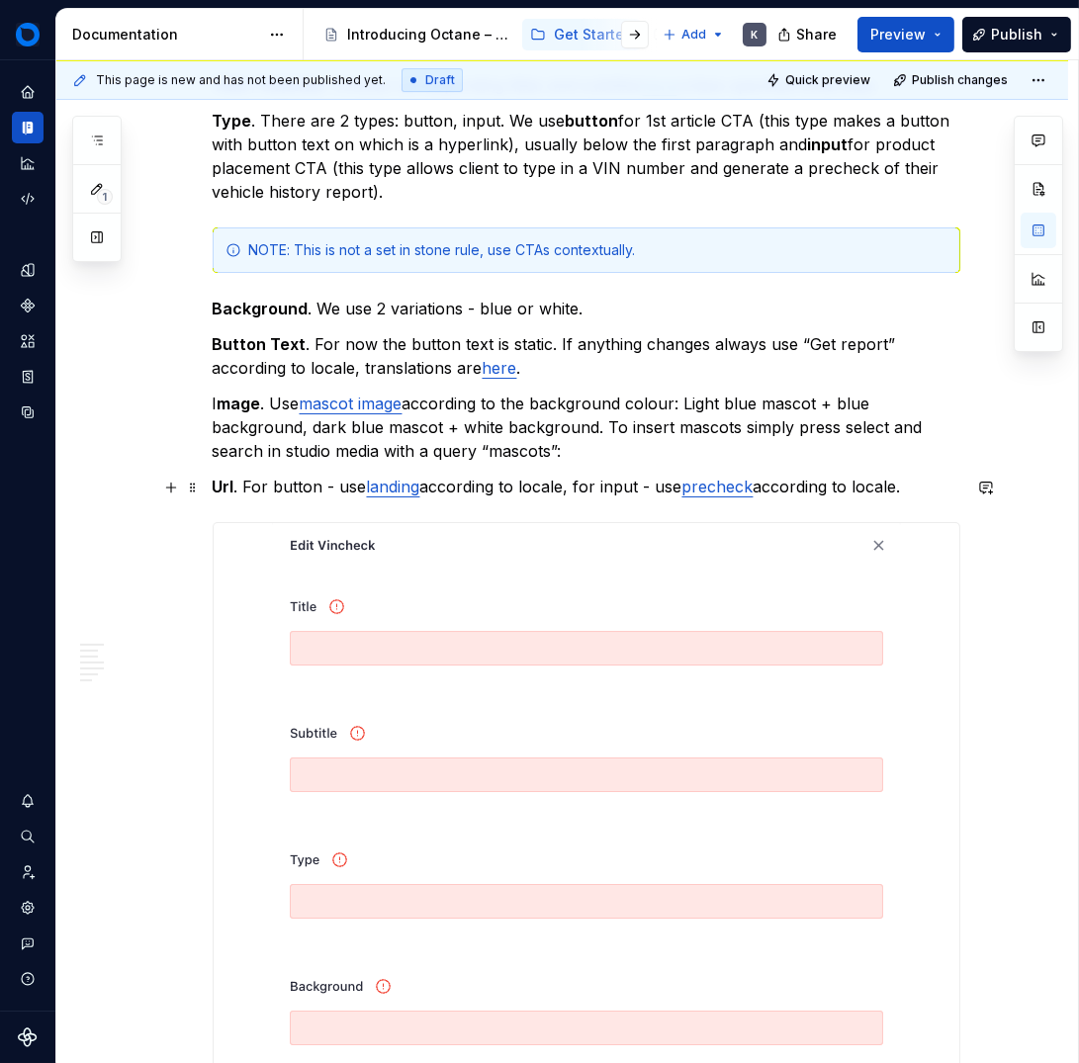
click at [914, 490] on p "Url . For button - use landing according to locale, for input - use precheck ac…" at bounding box center [587, 487] width 748 height 24
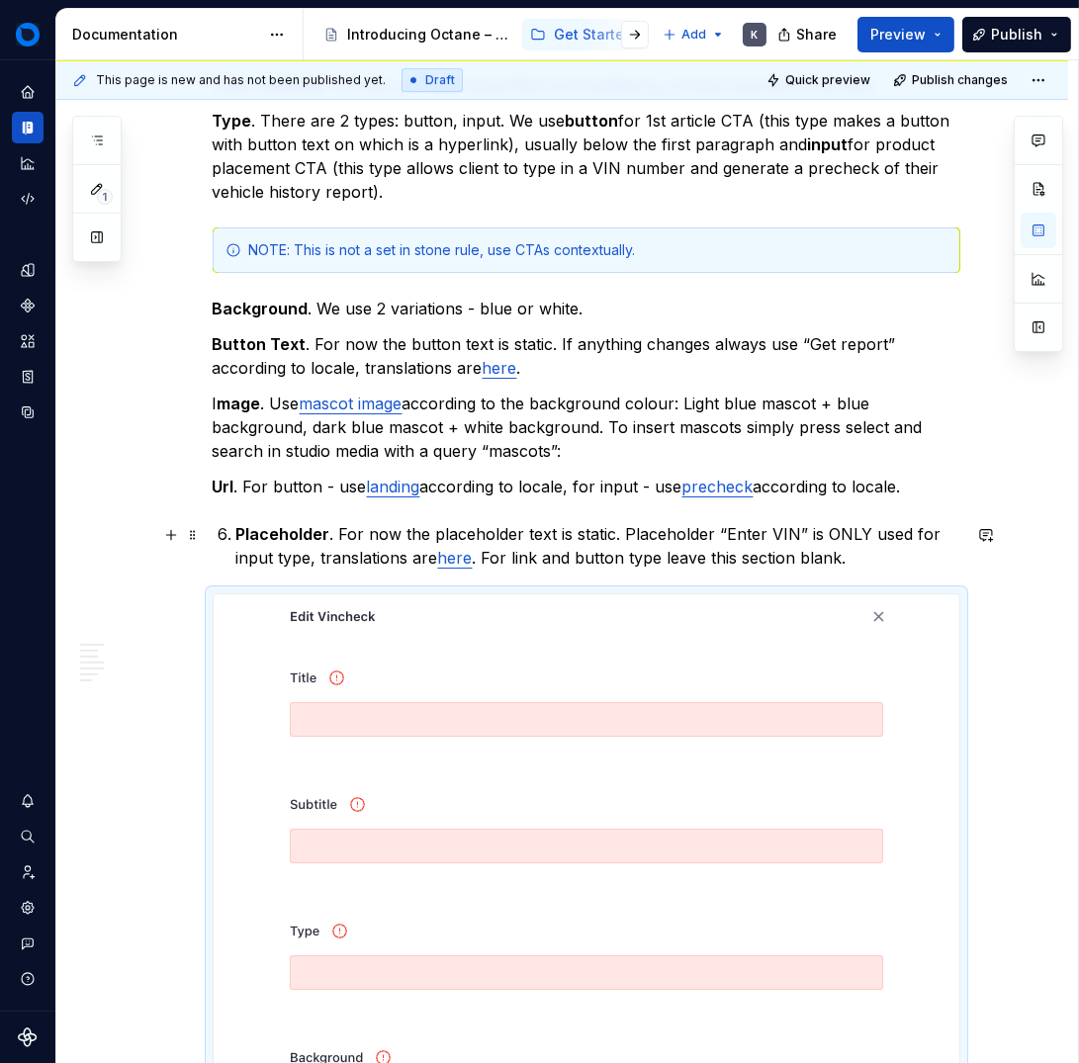
click at [236, 528] on li "Placeholder . For now the placeholder text is static. Placeholder “Enter VIN” i…" at bounding box center [598, 545] width 724 height 47
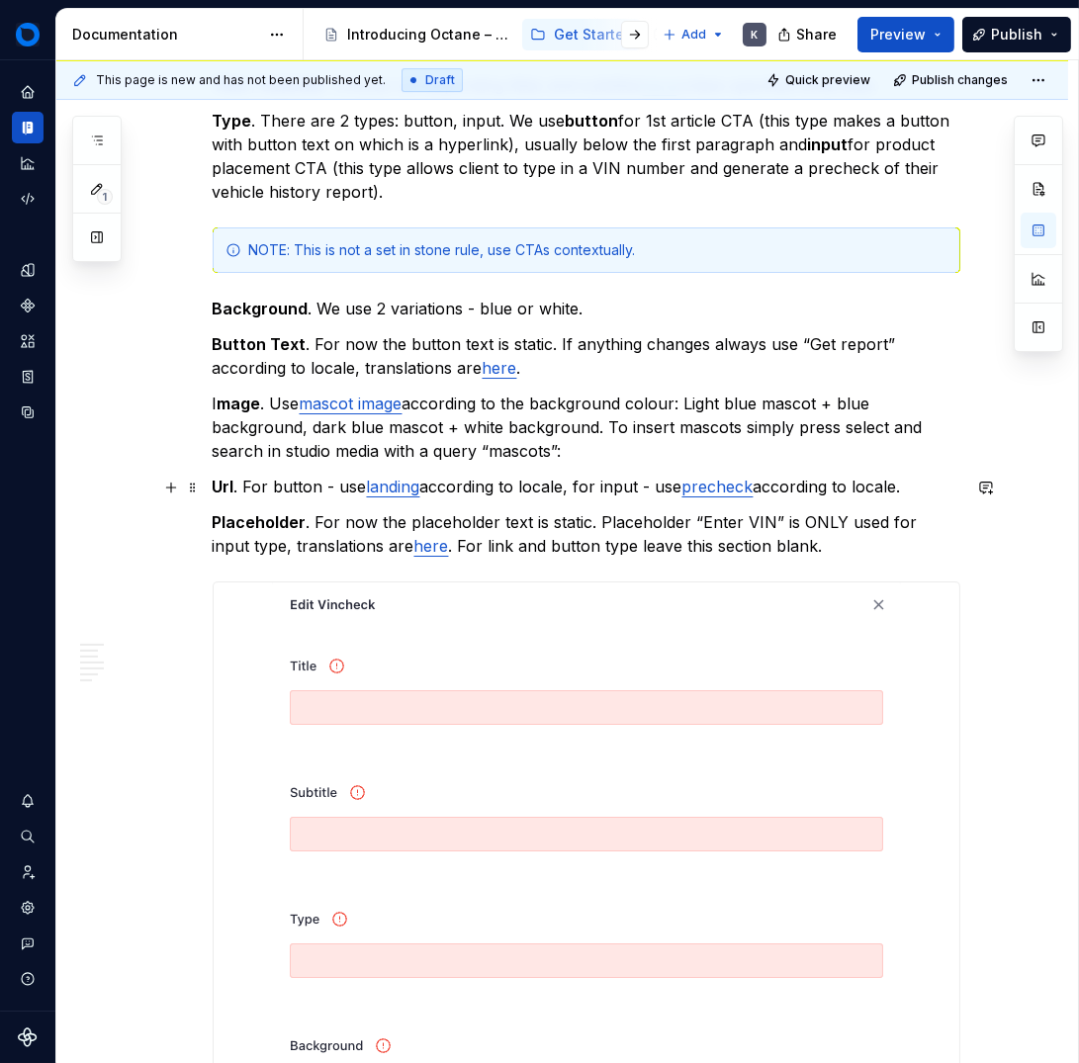
click at [848, 475] on p "Url . For button - use landing according to locale, for input - use precheck ac…" at bounding box center [587, 487] width 748 height 24
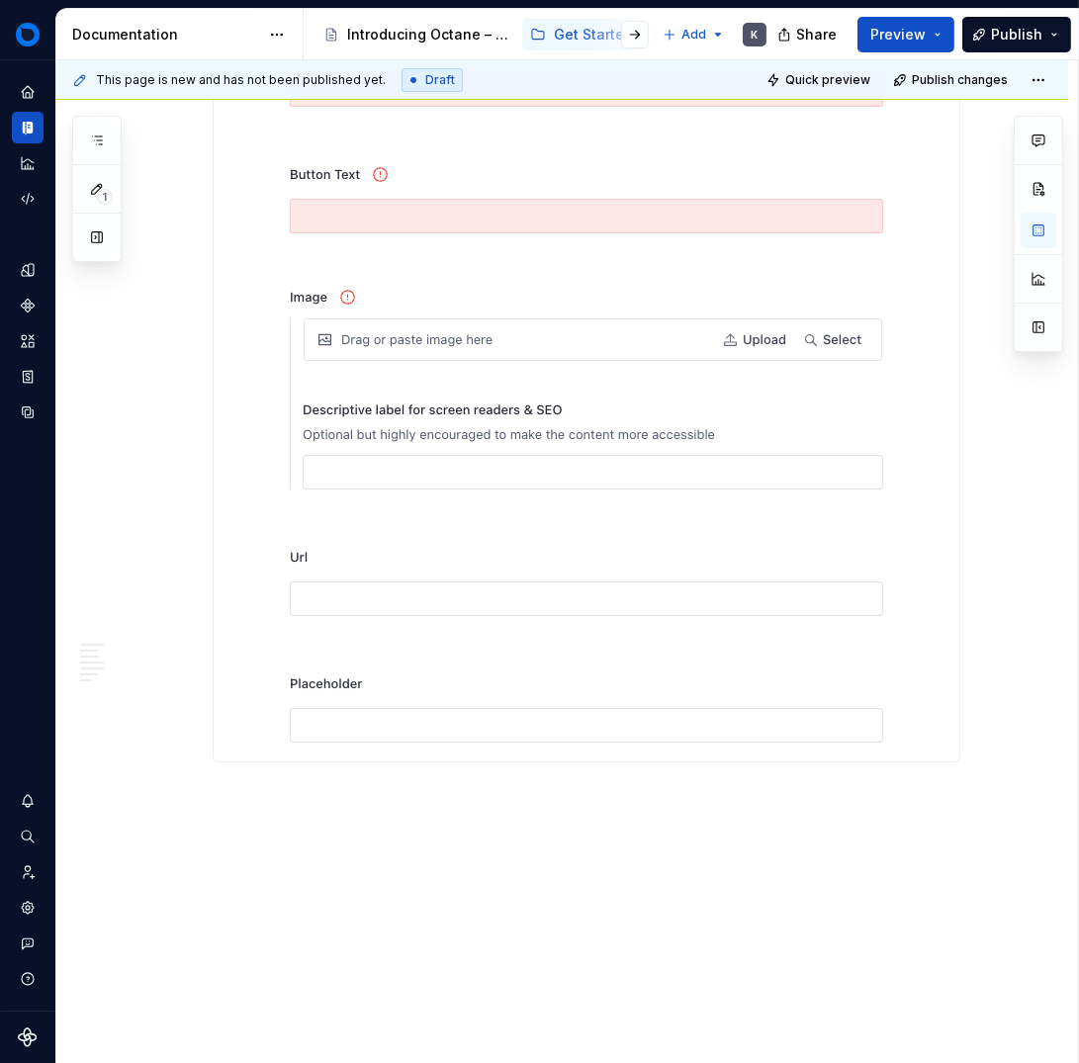
scroll to position [10140, 0]
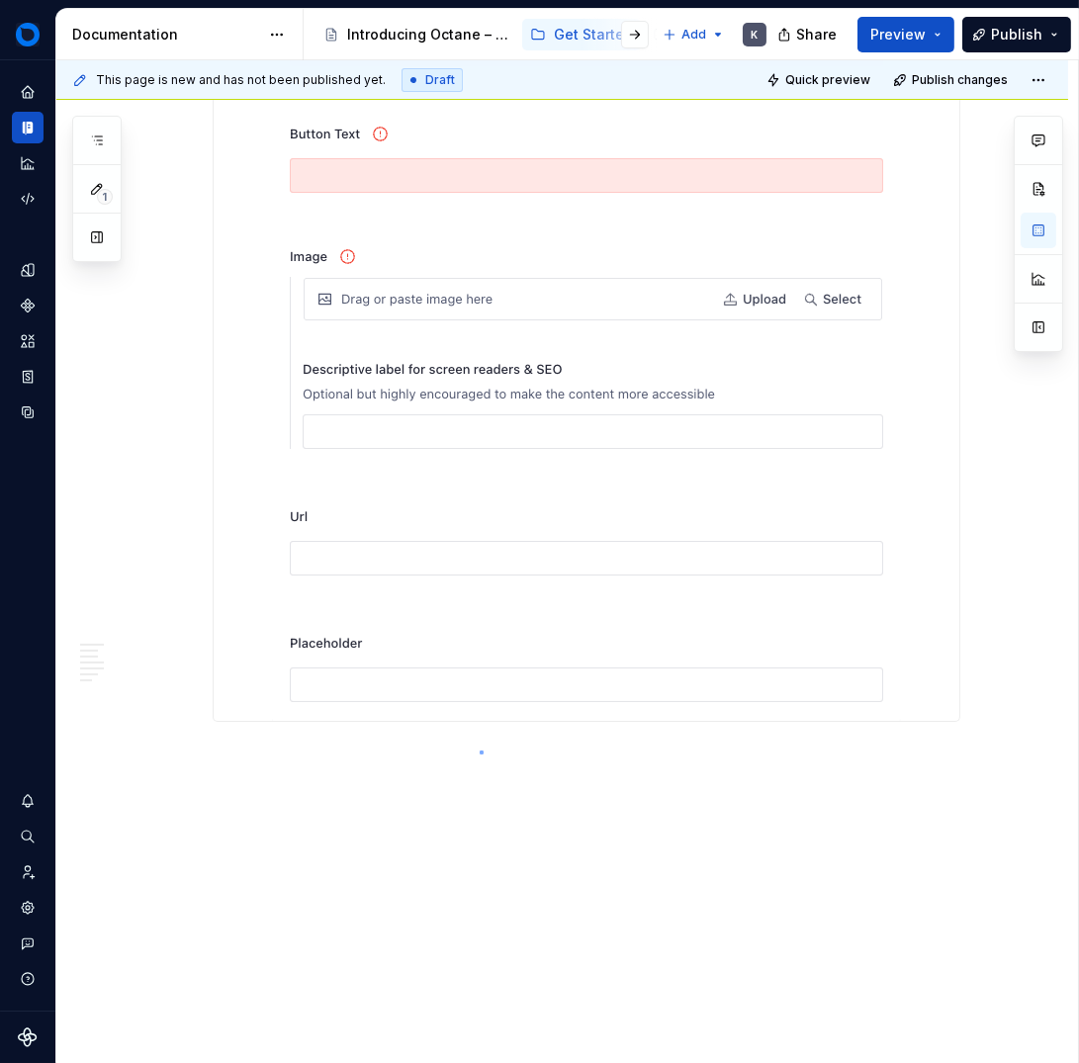
drag, startPoint x: 480, startPoint y: 751, endPoint x: 327, endPoint y: 764, distance: 152.9
click at [480, 751] on div "This page is new and has not been published yet. Draft Quick preview Publish ch…" at bounding box center [567, 562] width 1022 height 1004
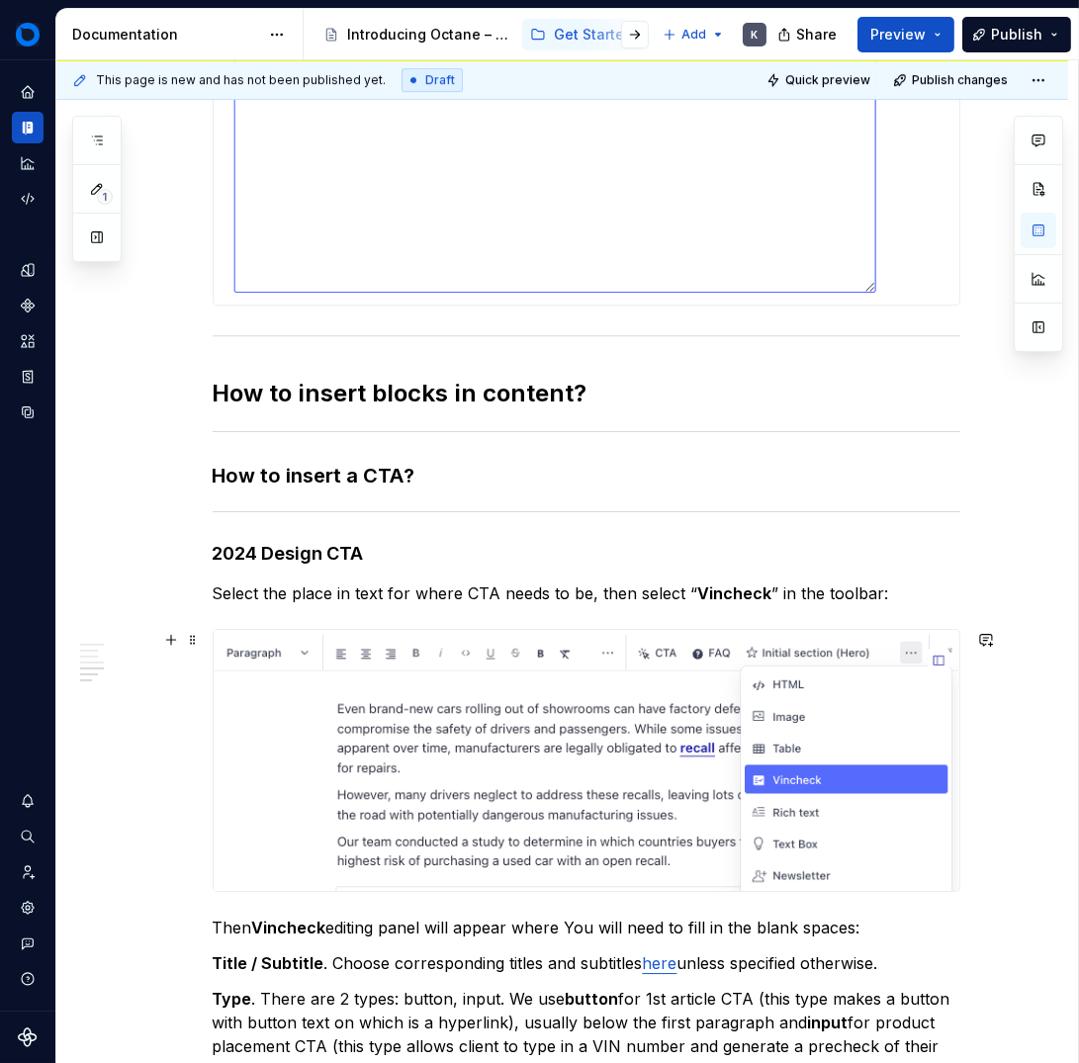
scroll to position [8201, 0]
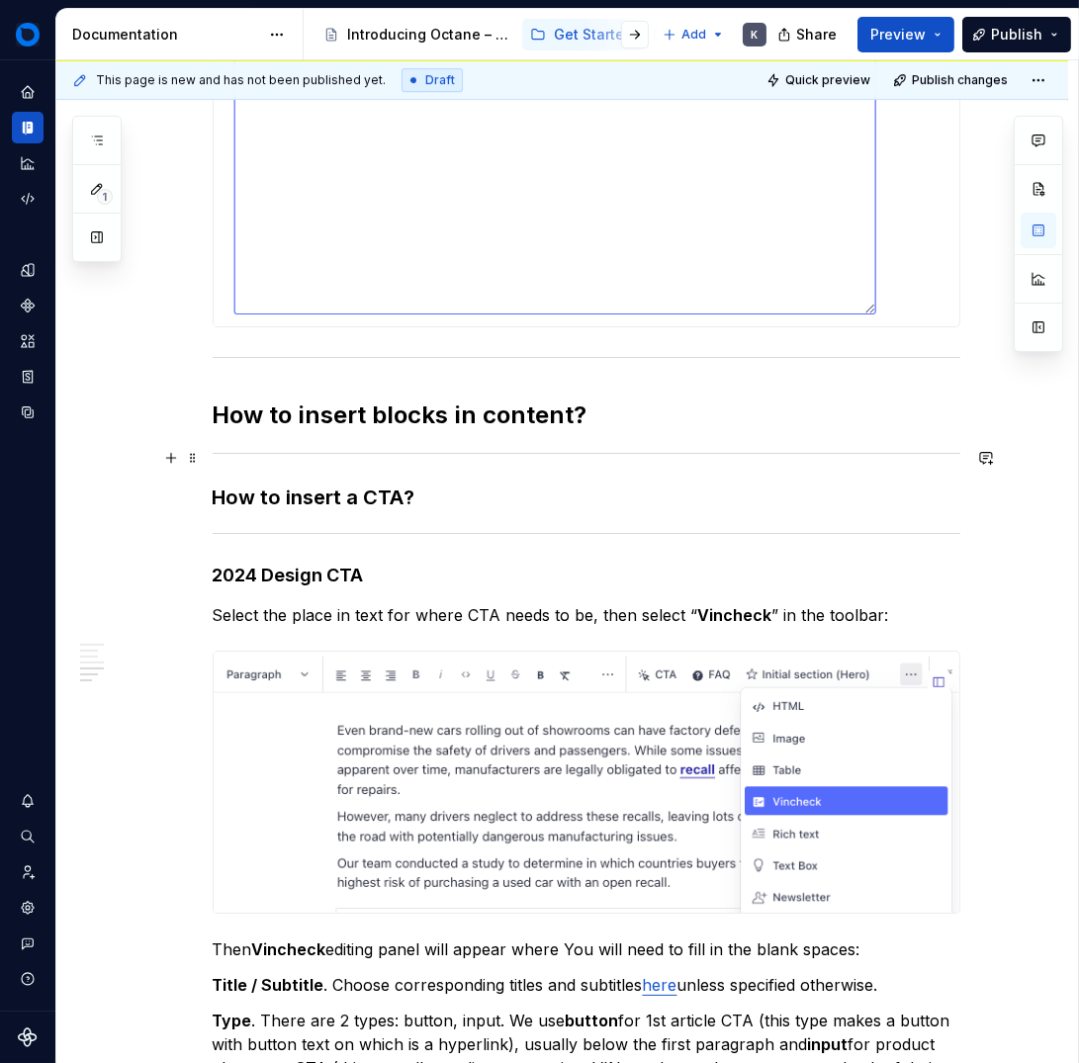
click at [519, 454] on hr at bounding box center [587, 453] width 748 height 1
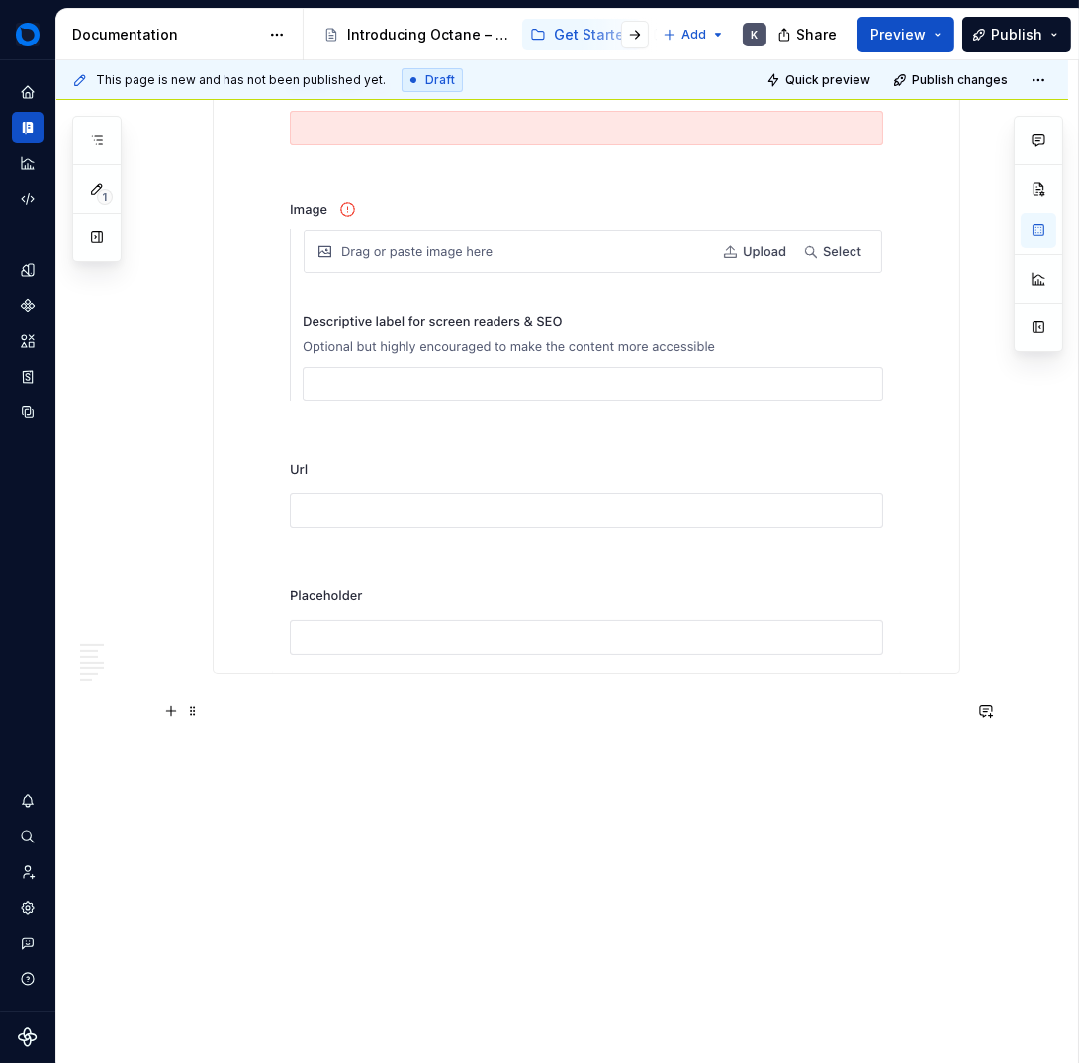
click at [349, 702] on p at bounding box center [587, 710] width 748 height 24
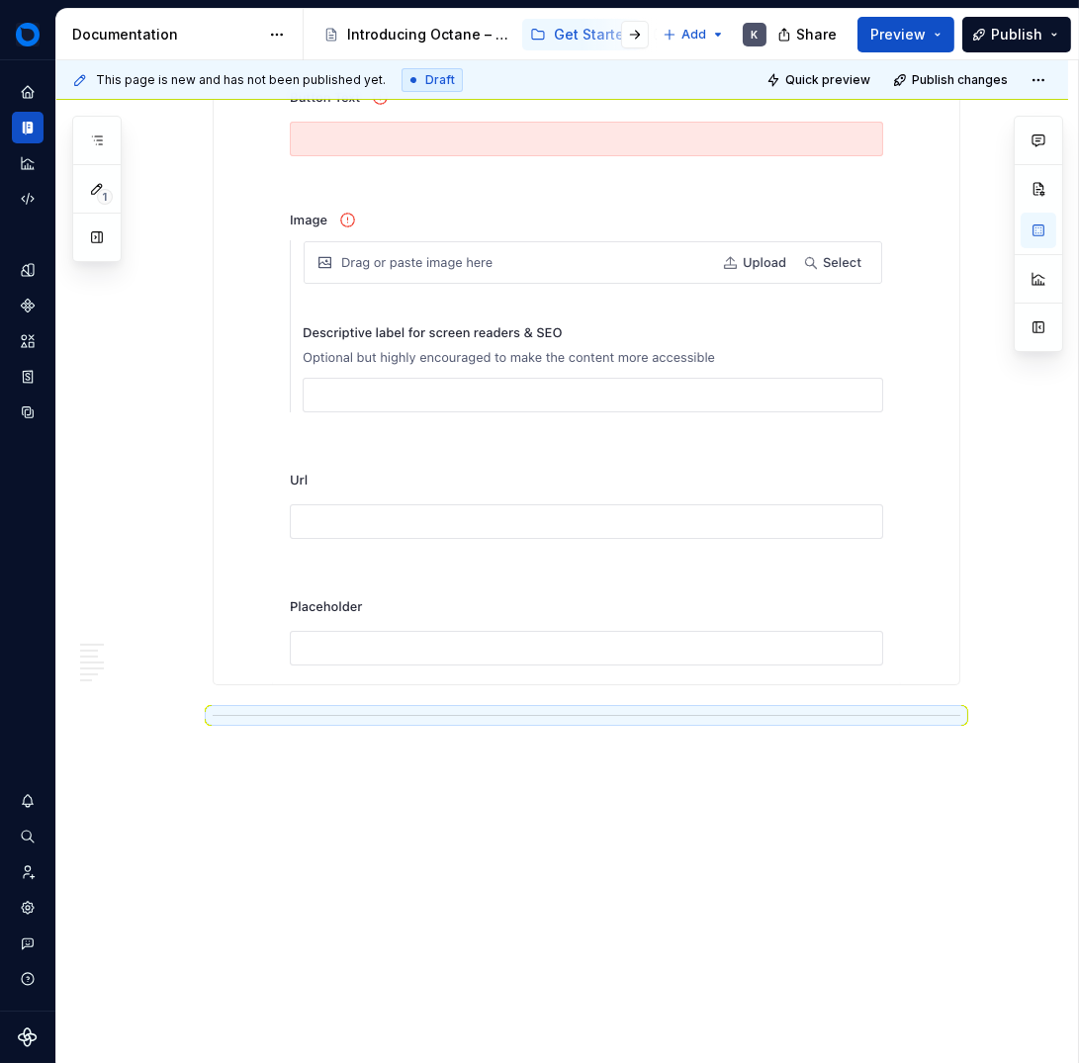
scroll to position [10176, 0]
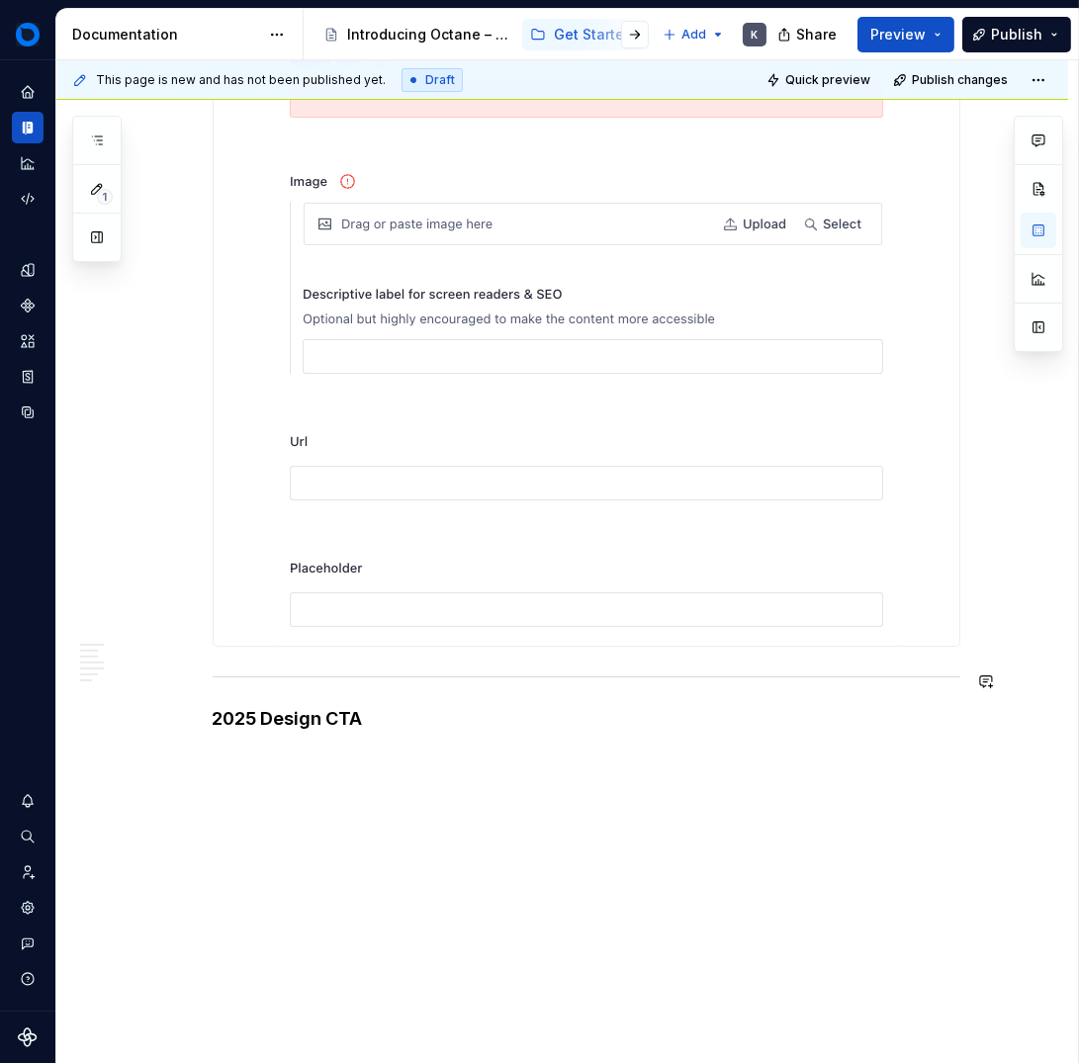
scroll to position [10225, 0]
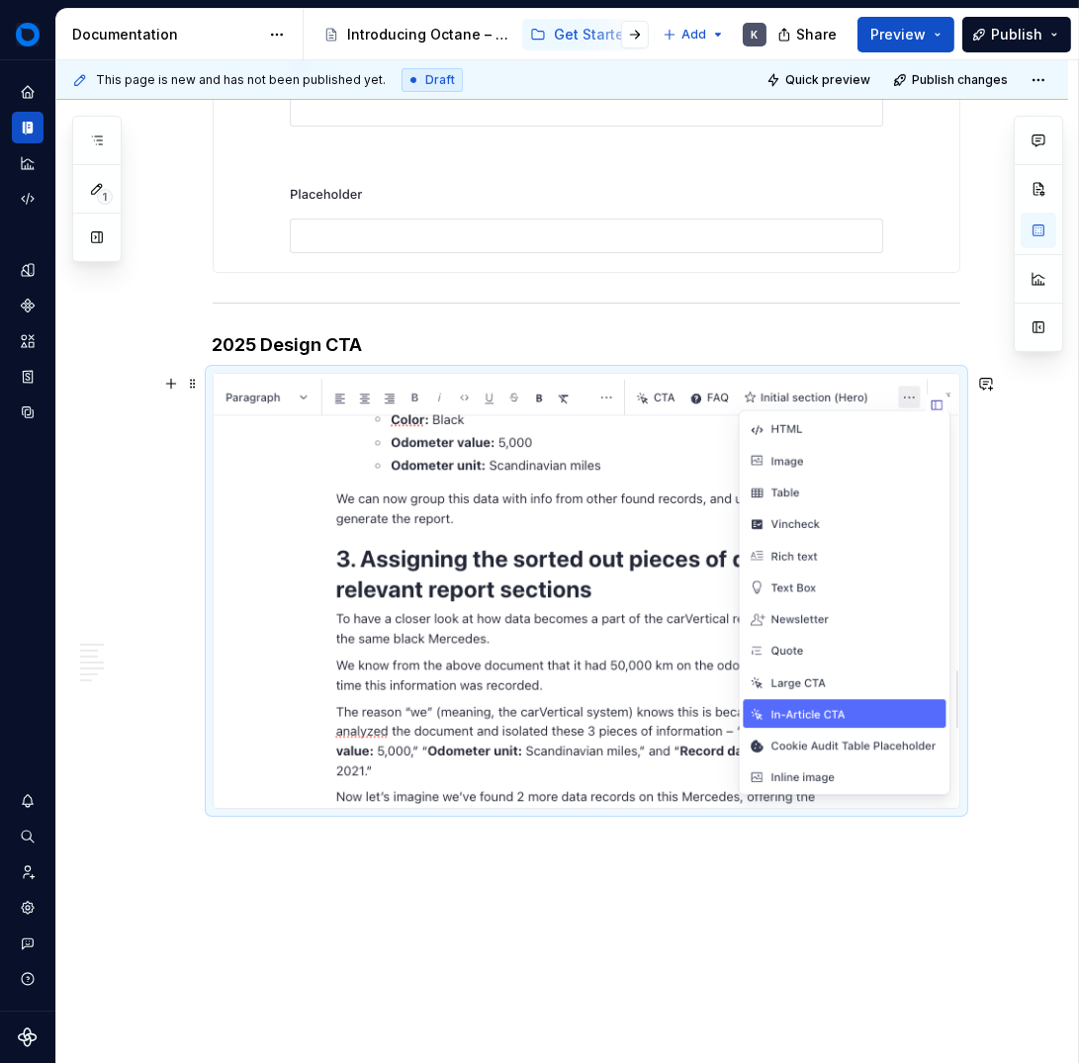
scroll to position [10621, 0]
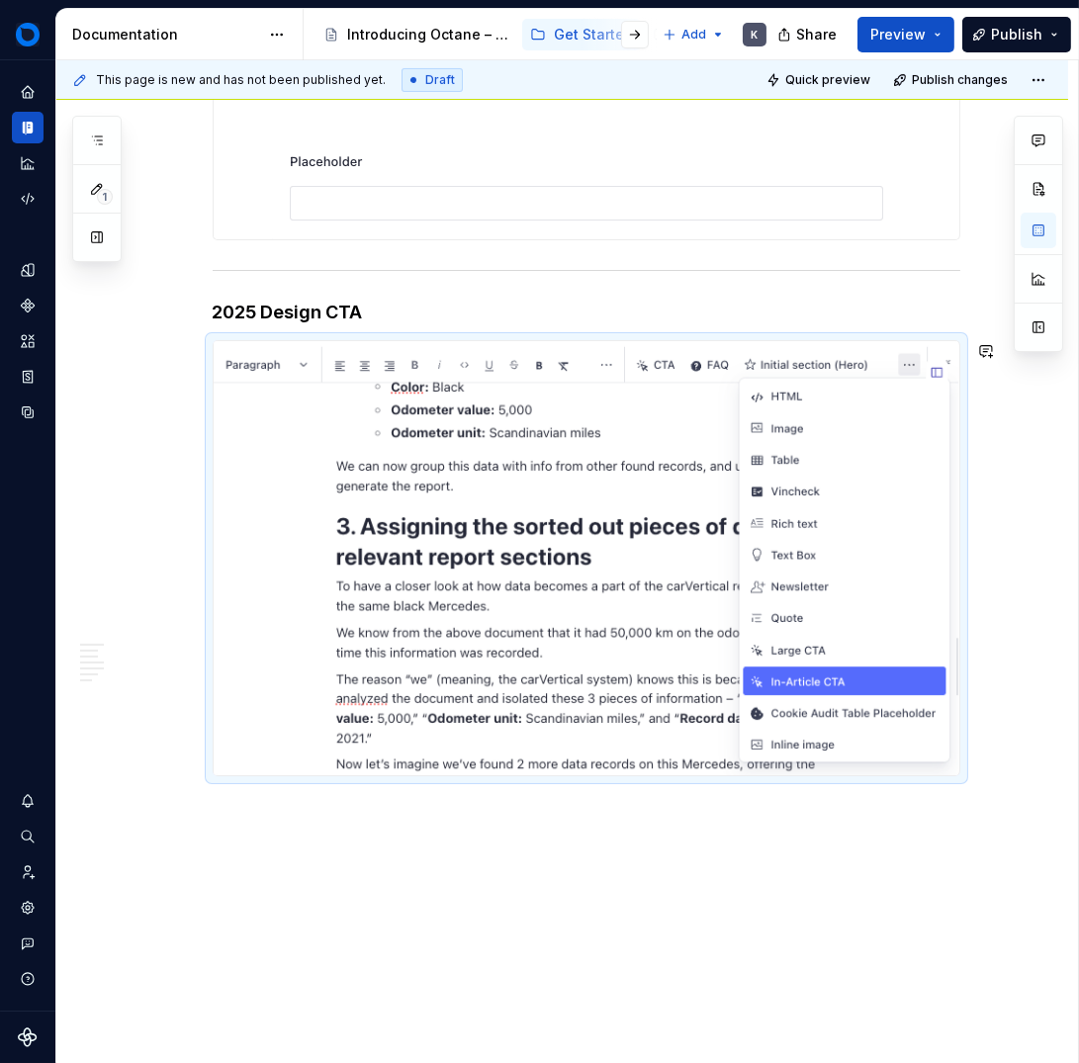
click at [457, 831] on div "This page is new and has not been published yet. Draft Quick preview Publish ch…" at bounding box center [567, 562] width 1022 height 1004
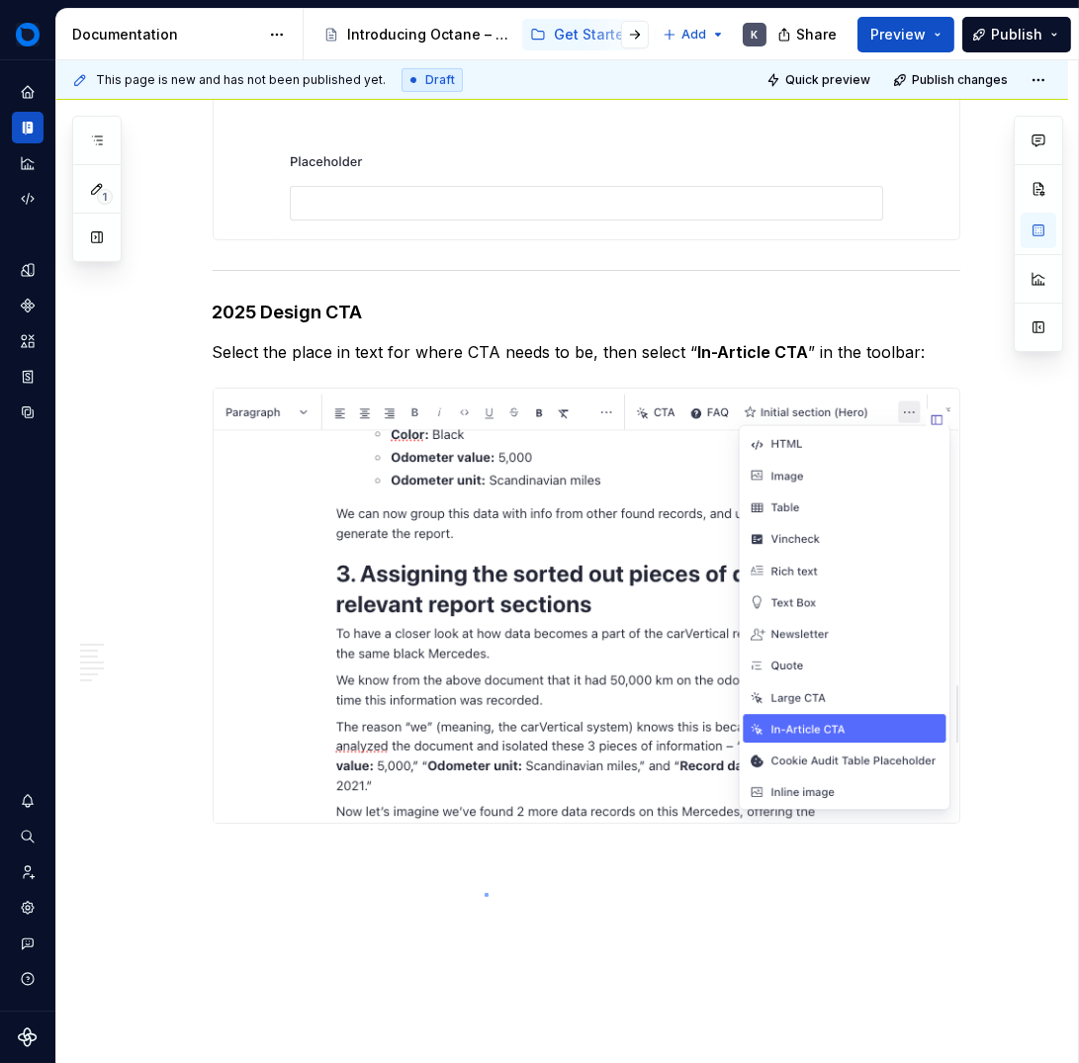
click at [487, 896] on div "This page is new and has not been published yet. Draft Quick preview Publish ch…" at bounding box center [567, 562] width 1022 height 1004
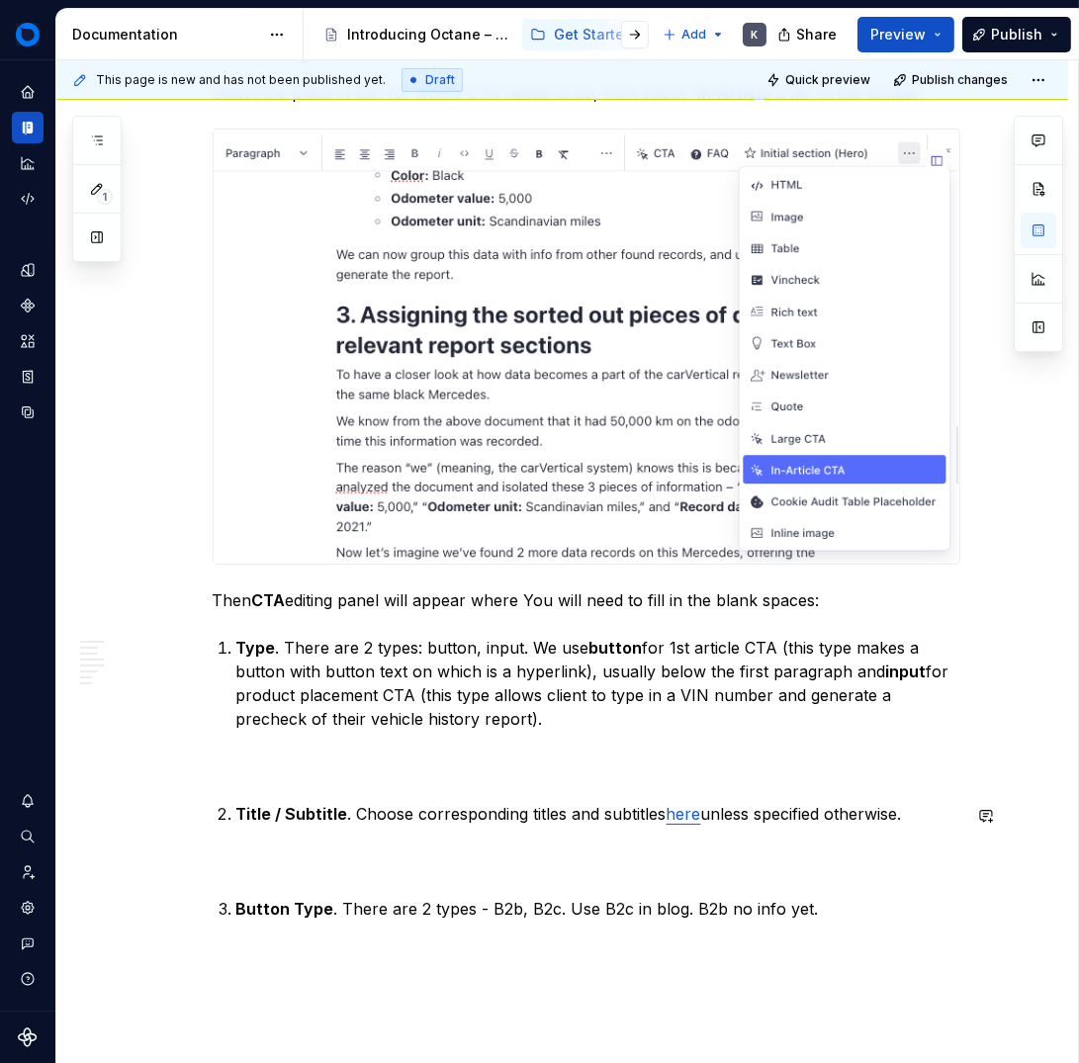
scroll to position [10920, 0]
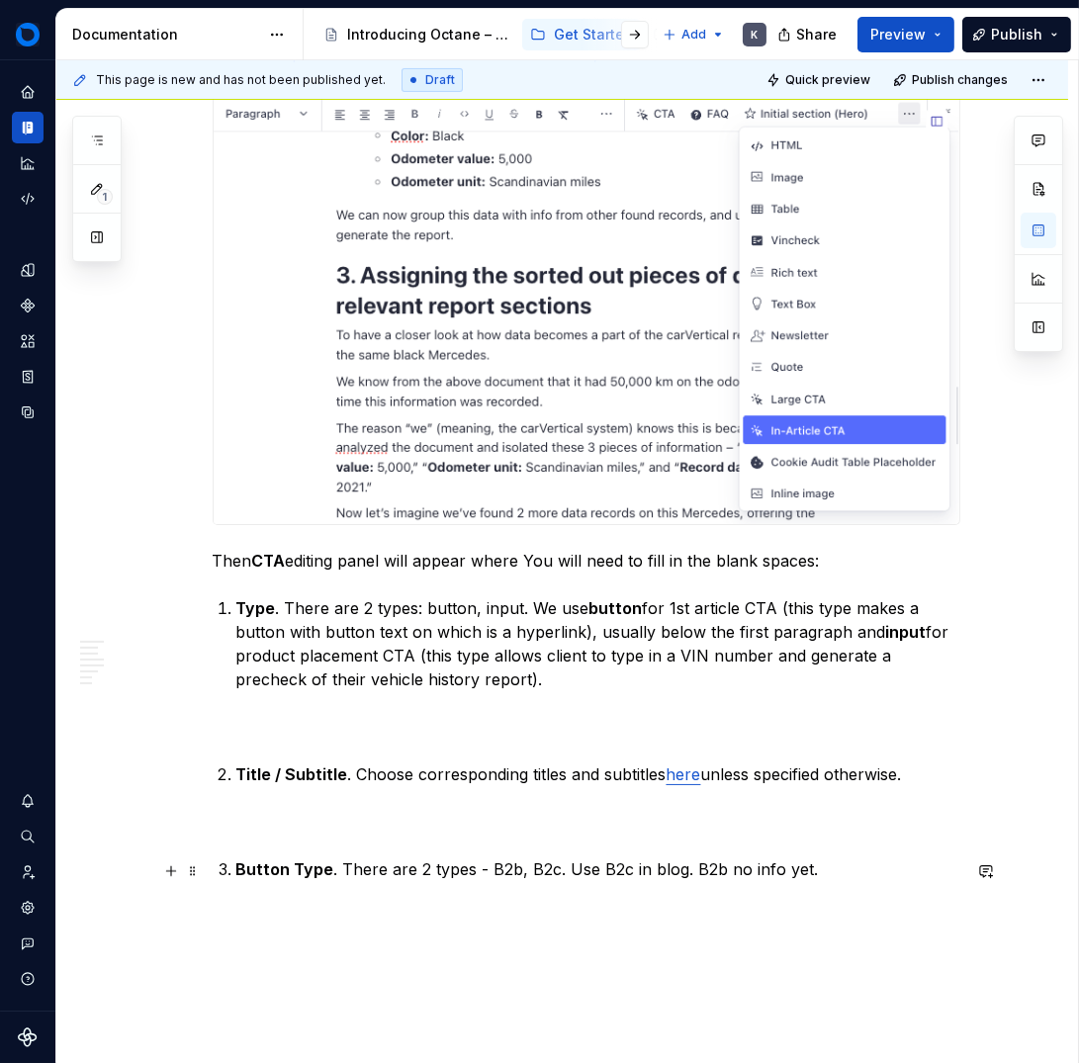
click at [236, 867] on li "Button Type . There are 2 types - B2b, B2c. Use B2c in blog. B2b no info yet." at bounding box center [598, 870] width 724 height 24
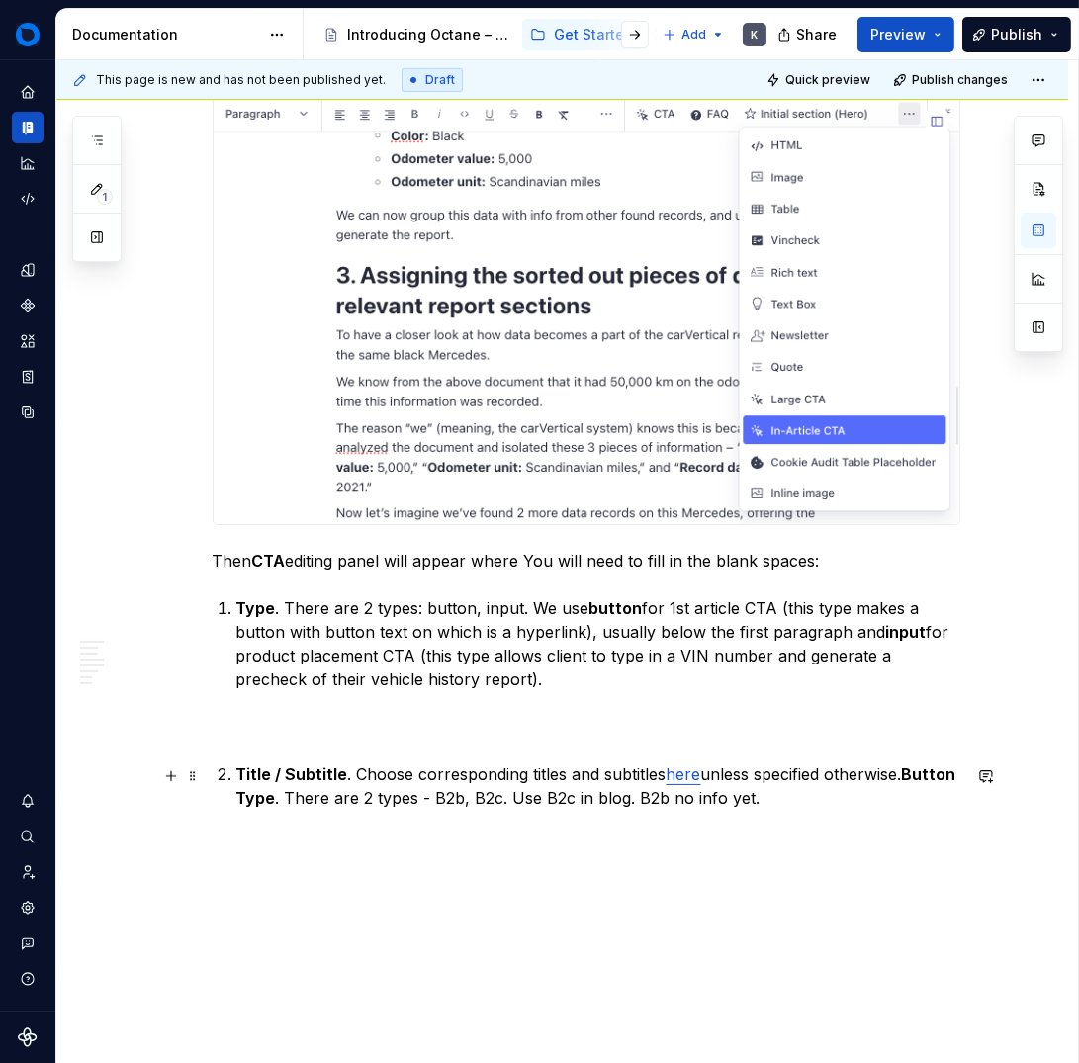
click at [237, 775] on strong "Title / Subtitle" at bounding box center [292, 775] width 112 height 20
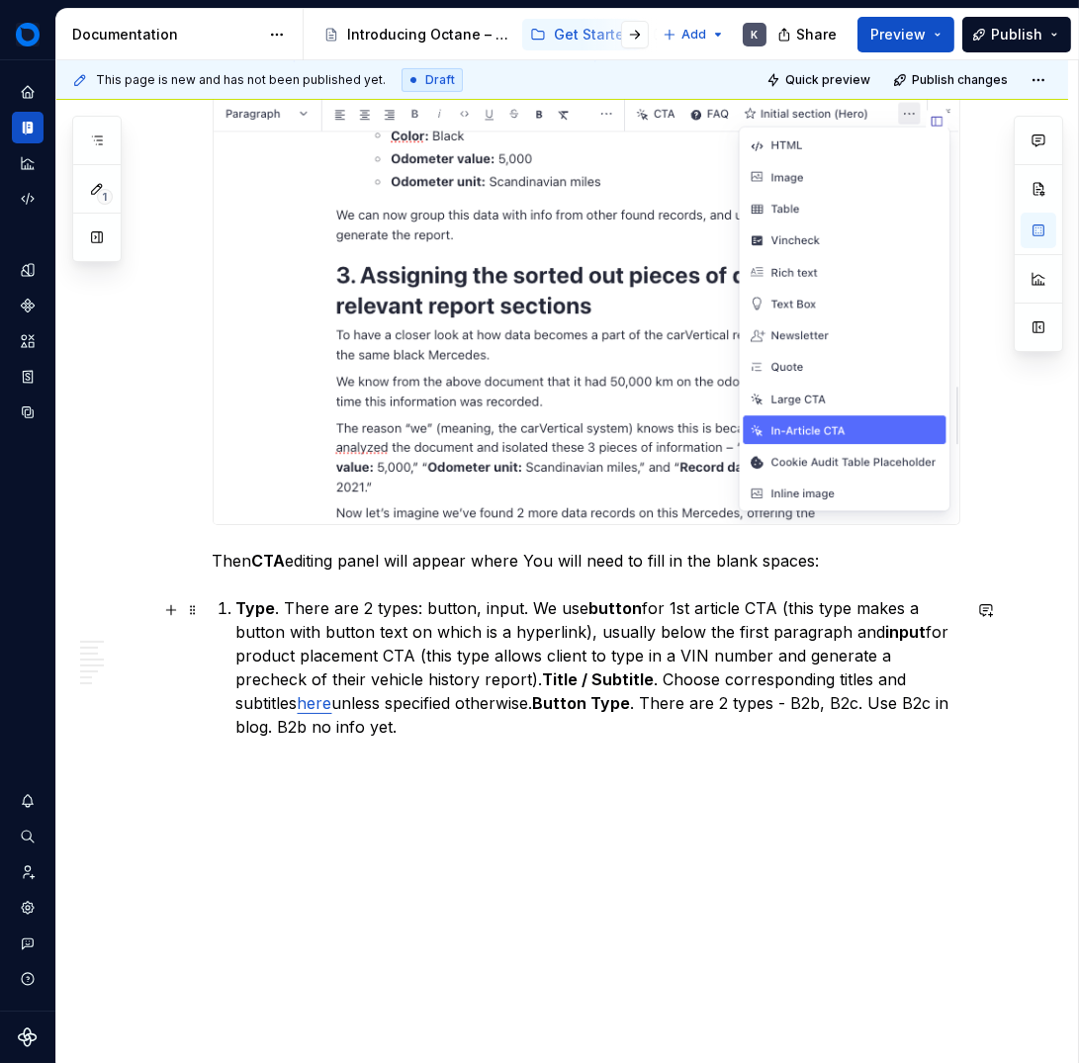
click at [549, 704] on strong "Button Type" at bounding box center [582, 703] width 98 height 20
click at [236, 605] on li "Type . There are 2 types: button, input. We use button for 1st article CTA (thi…" at bounding box center [598, 667] width 724 height 142
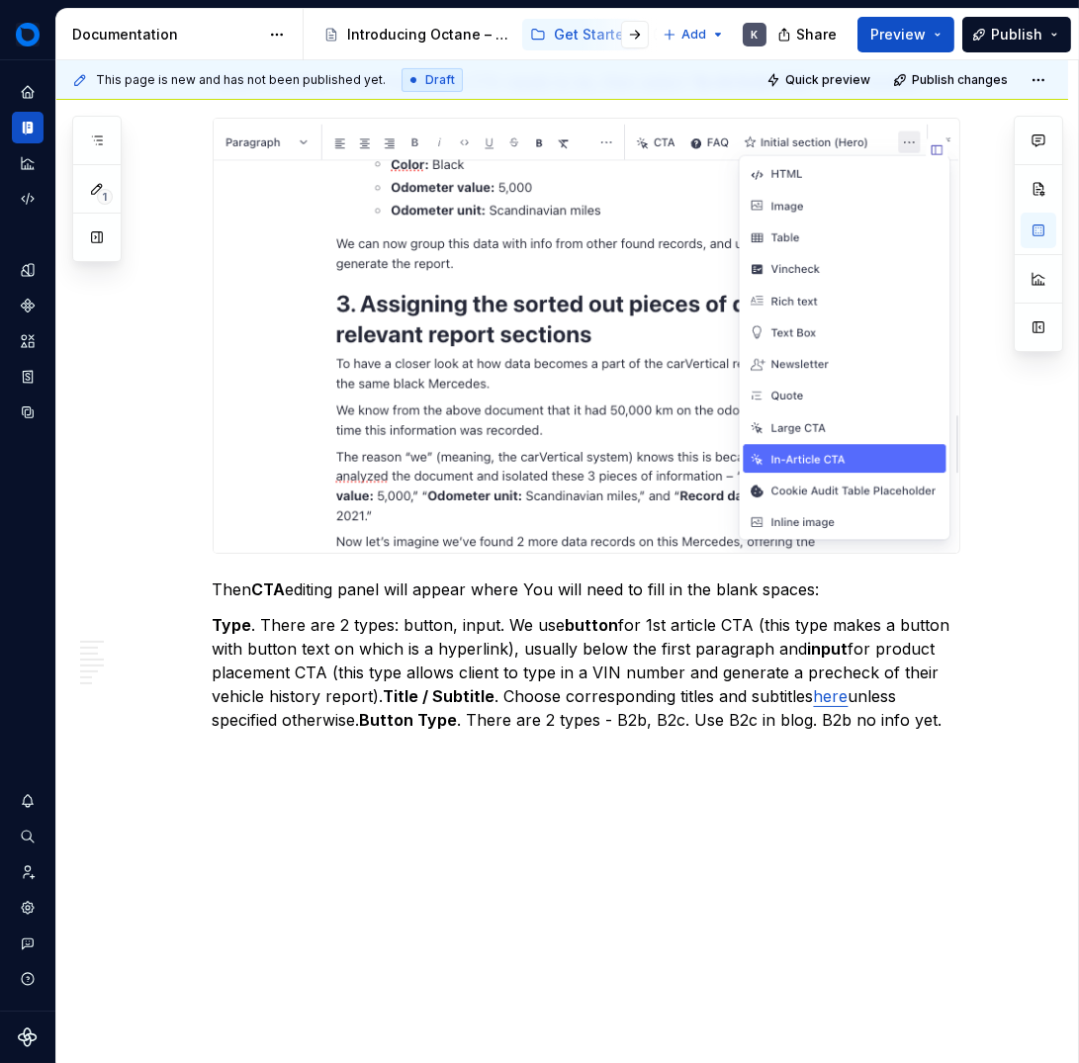
scroll to position [10903, 0]
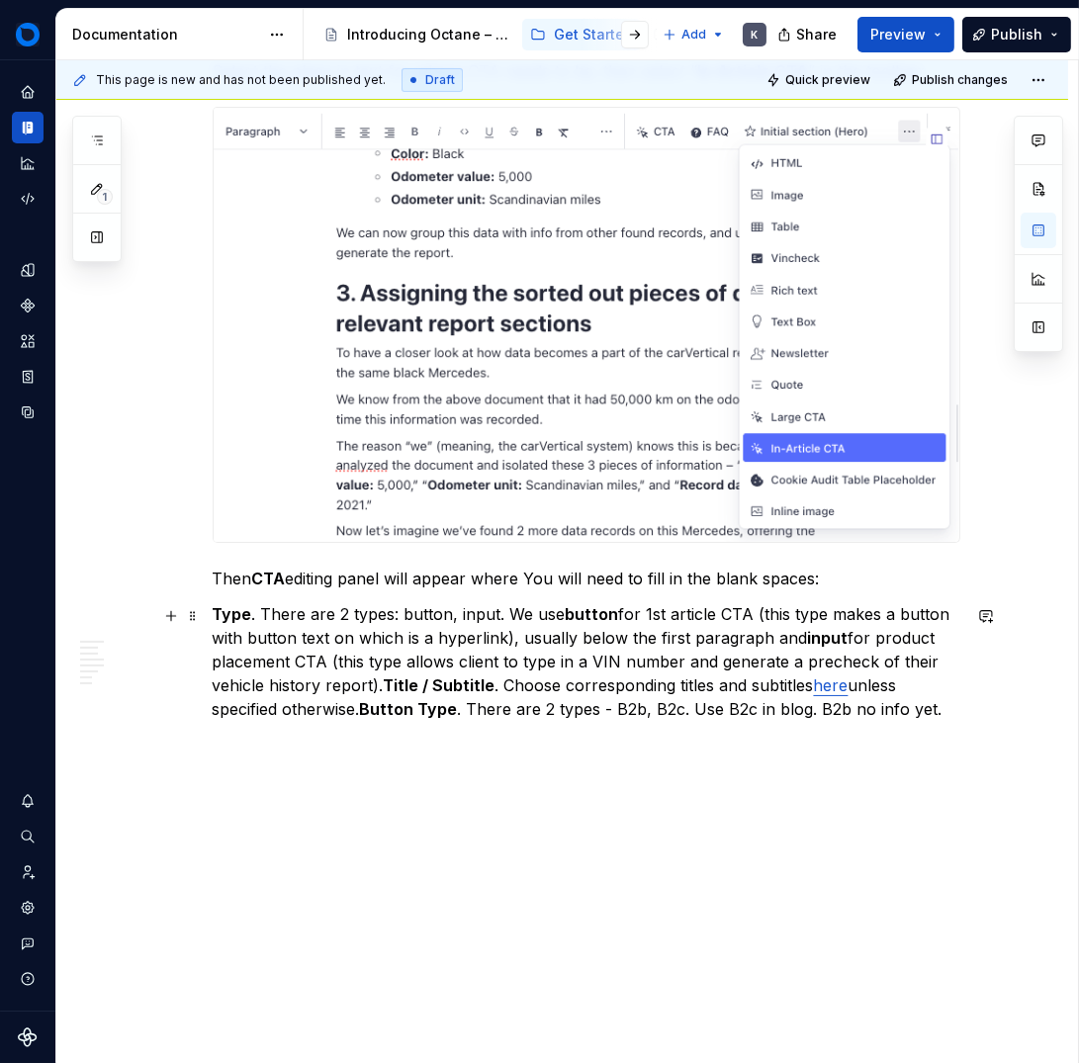
drag, startPoint x: 386, startPoint y: 683, endPoint x: 431, endPoint y: 702, distance: 49.2
click at [385, 683] on strong "Title / Subtitle" at bounding box center [440, 686] width 112 height 20
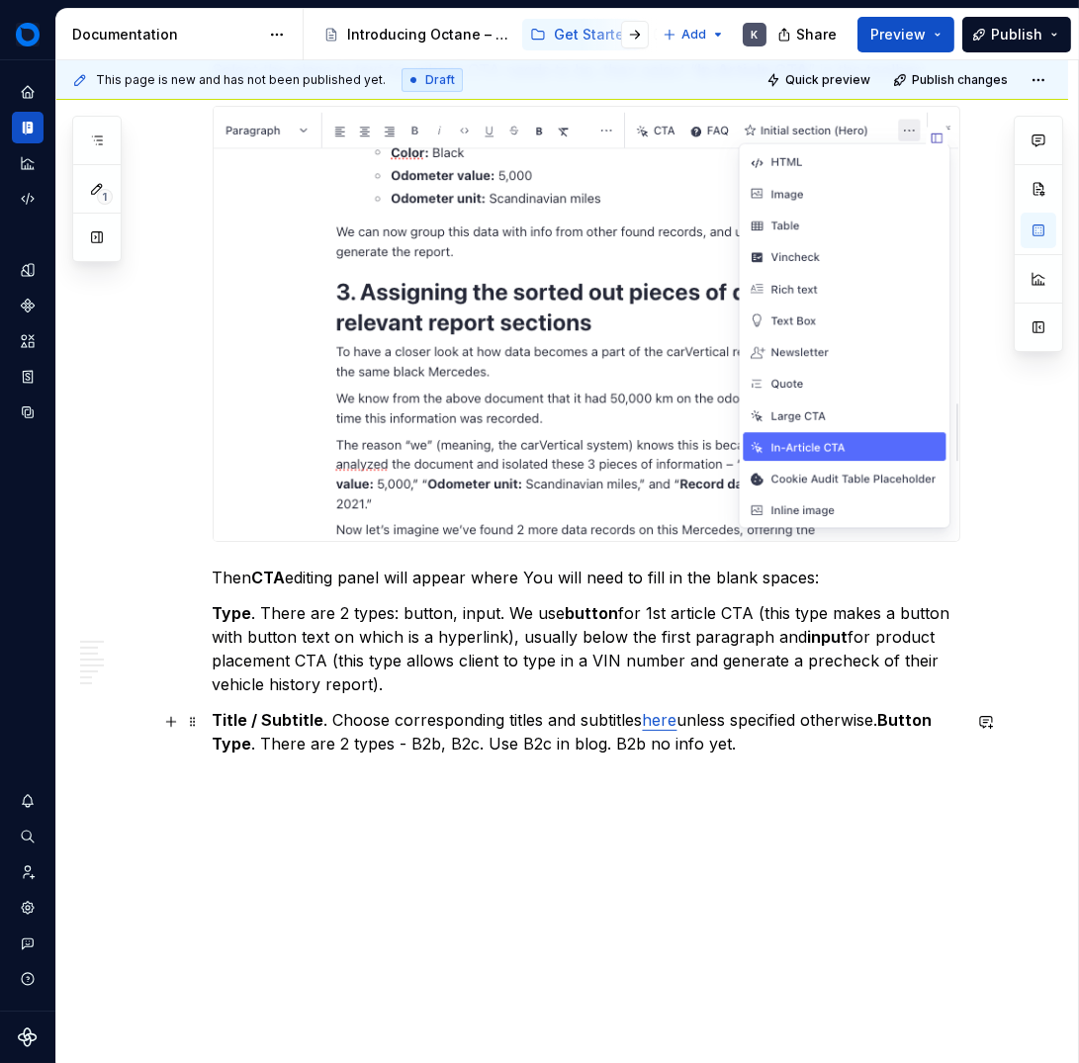
scroll to position [10920, 0]
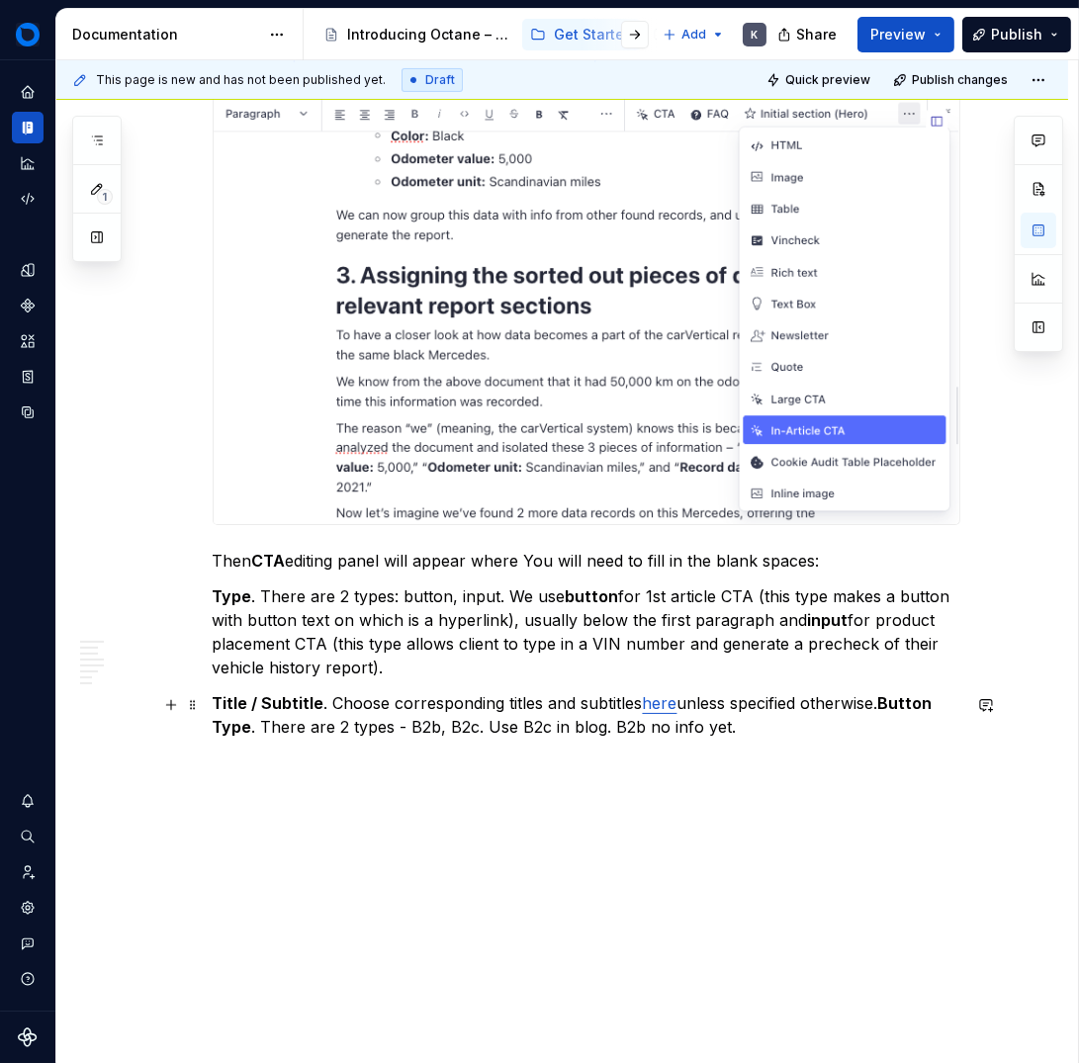
drag, startPoint x: 887, startPoint y: 700, endPoint x: 975, endPoint y: 725, distance: 91.4
click at [888, 701] on strong "Button Type" at bounding box center [575, 715] width 724 height 44
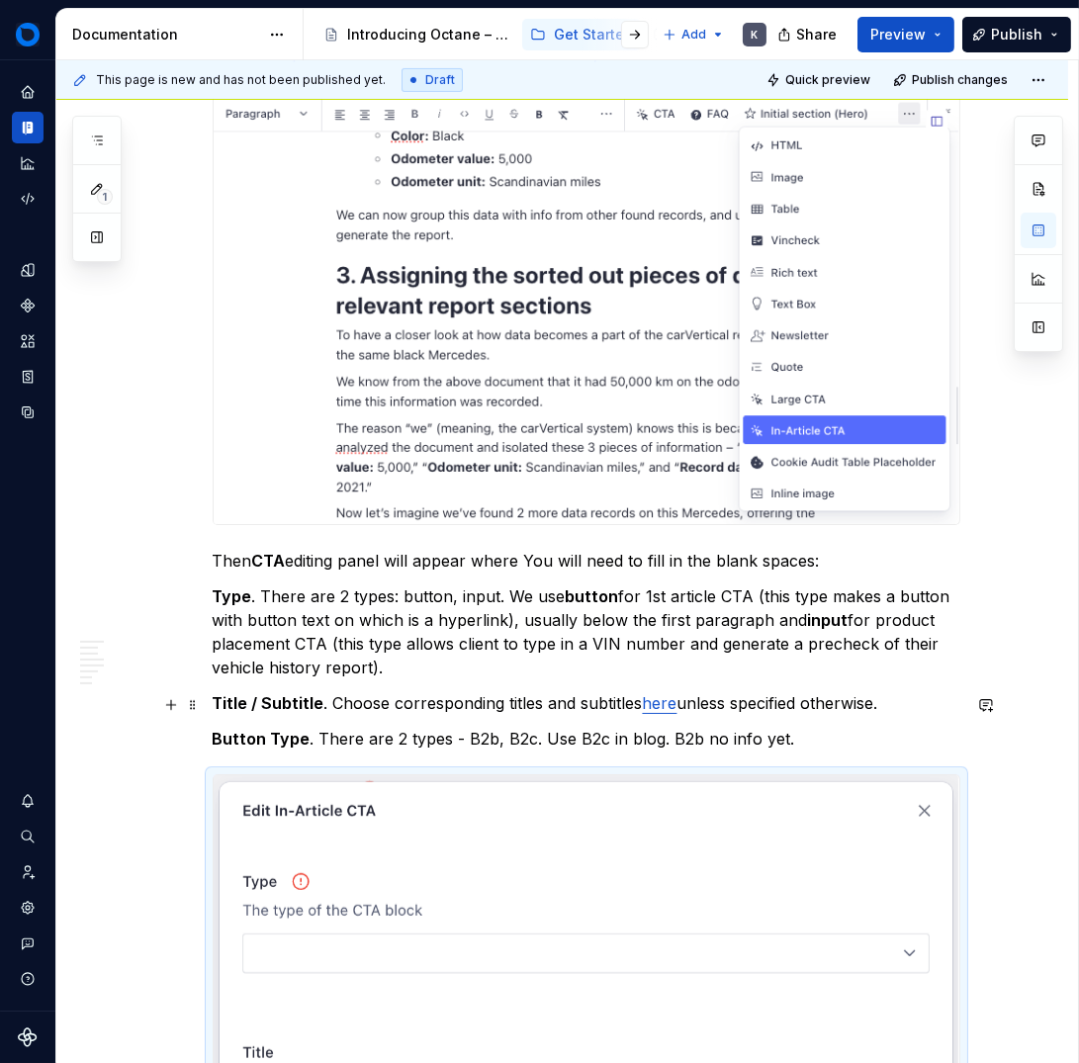
scroll to position [10957, 0]
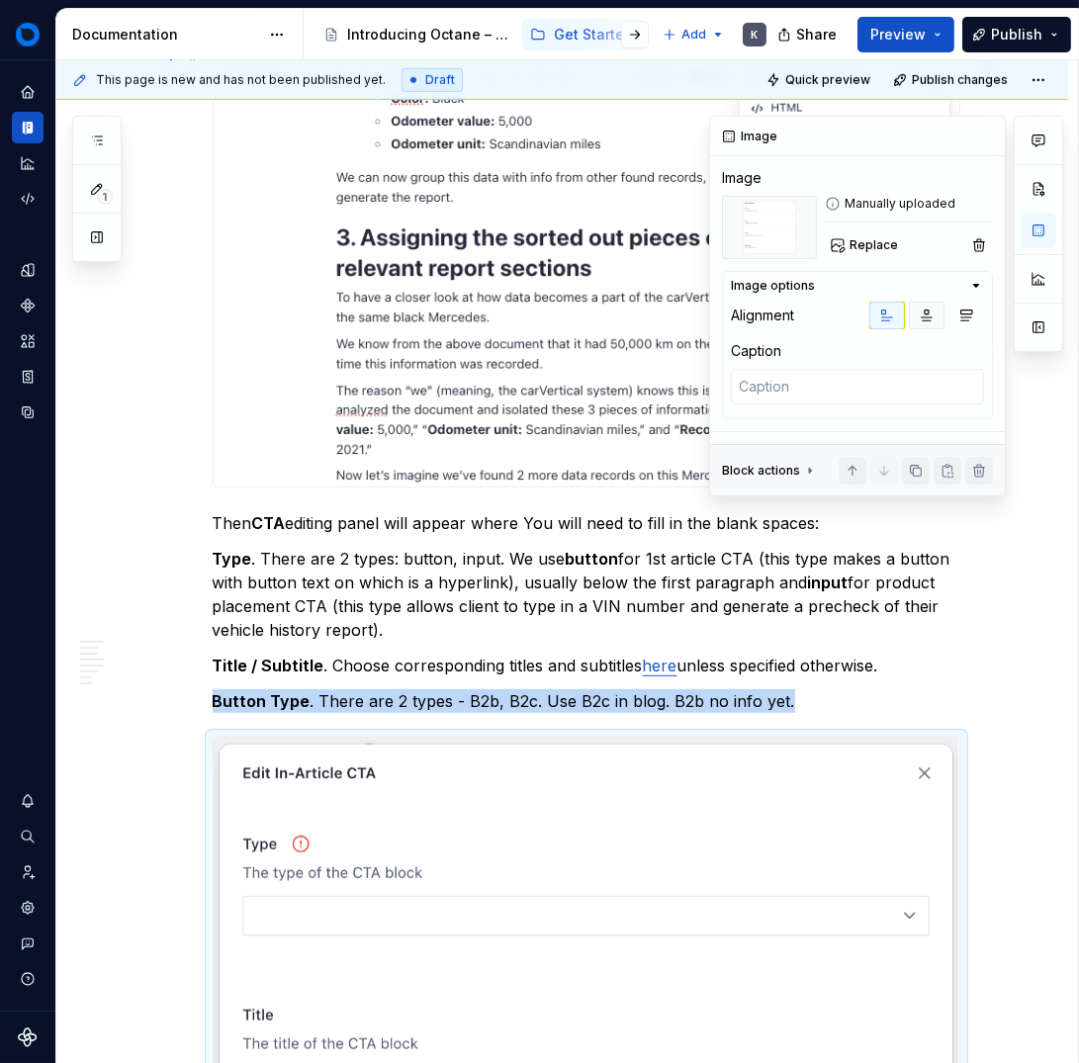
click at [930, 311] on icon "button" at bounding box center [927, 316] width 16 height 16
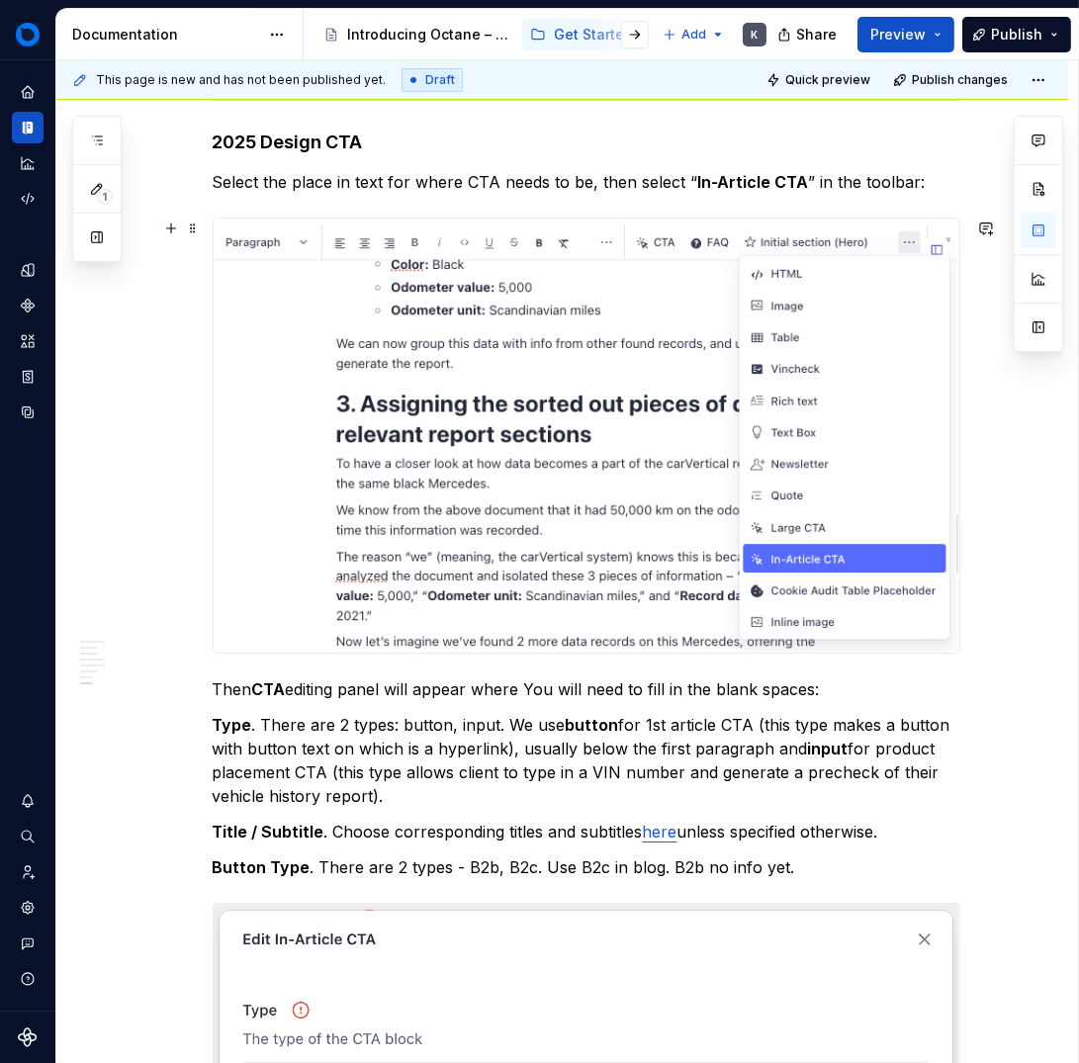
scroll to position [10789, 0]
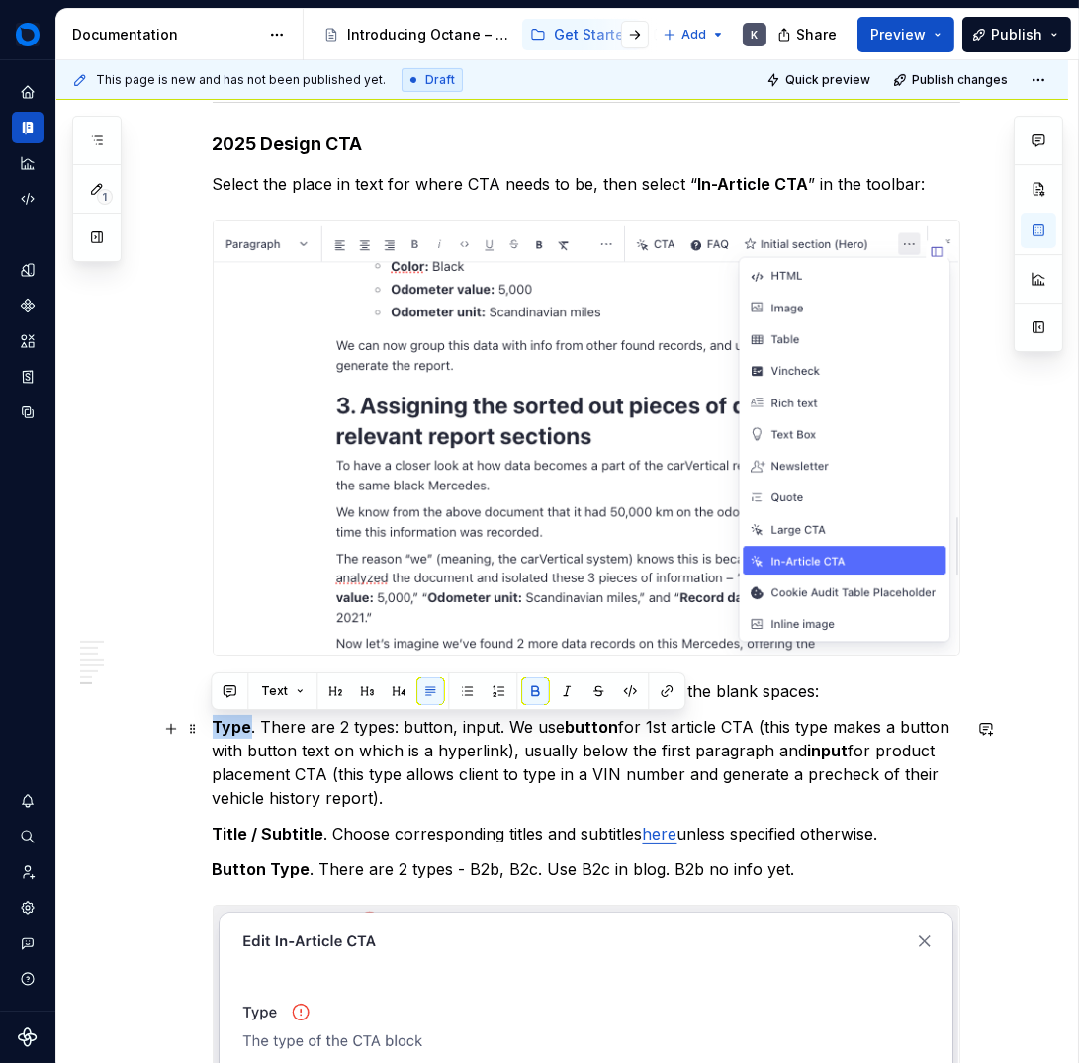
drag, startPoint x: 250, startPoint y: 735, endPoint x: 203, endPoint y: 732, distance: 47.6
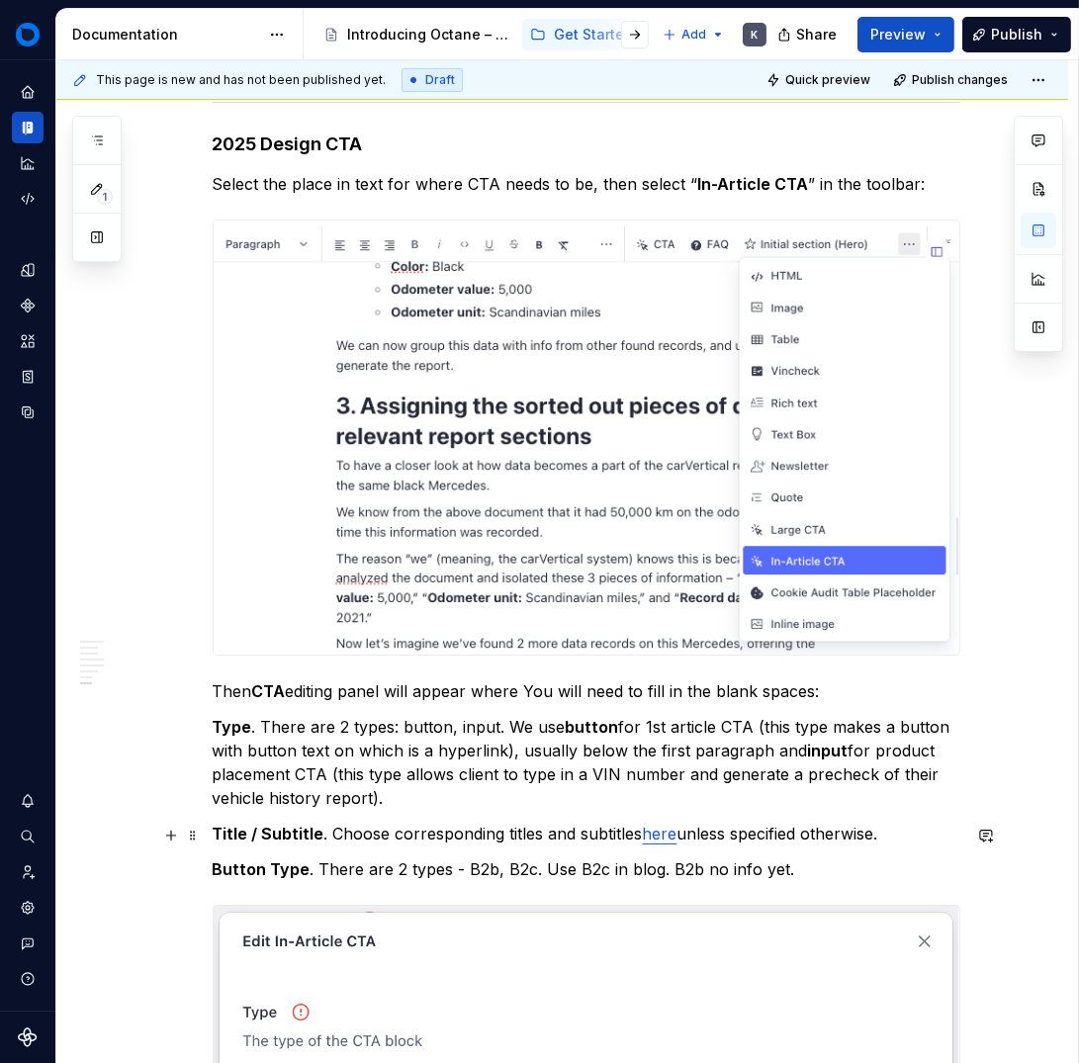
click at [381, 824] on p "Title / Subtitle . Choose corresponding titles and subtitles here unless specif…" at bounding box center [587, 834] width 748 height 24
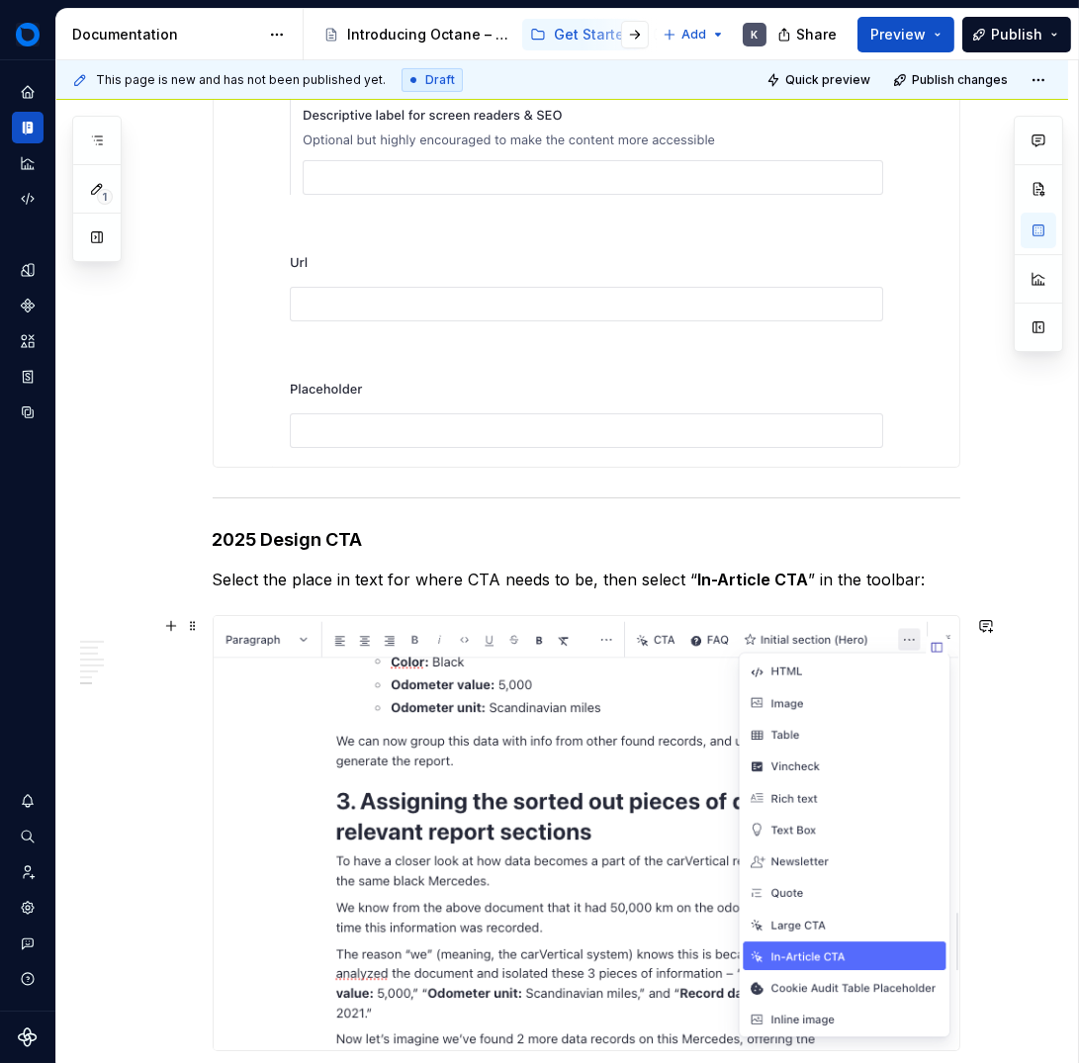
scroll to position [10250, 0]
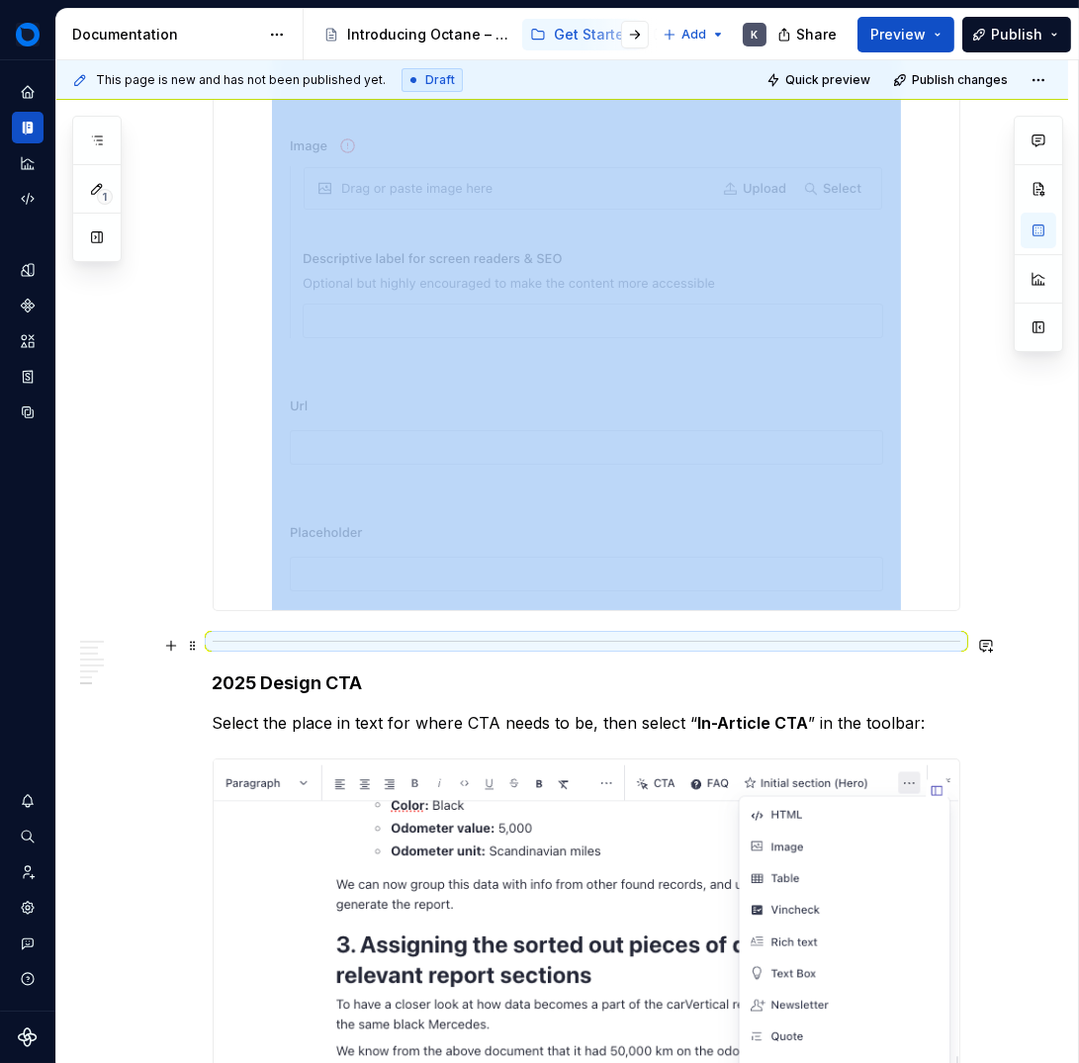
click at [421, 643] on div at bounding box center [587, 641] width 748 height 13
copy div
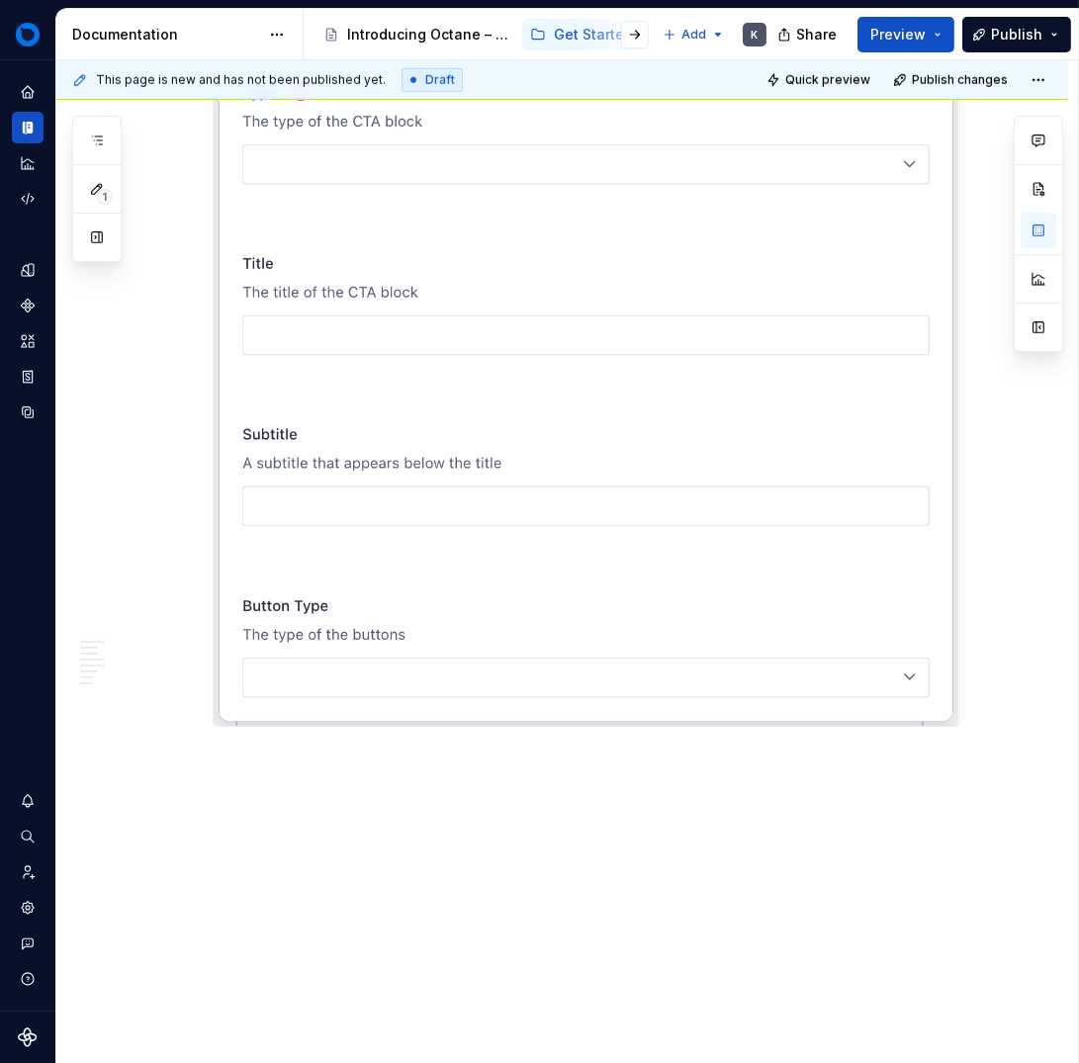
scroll to position [11715, 0]
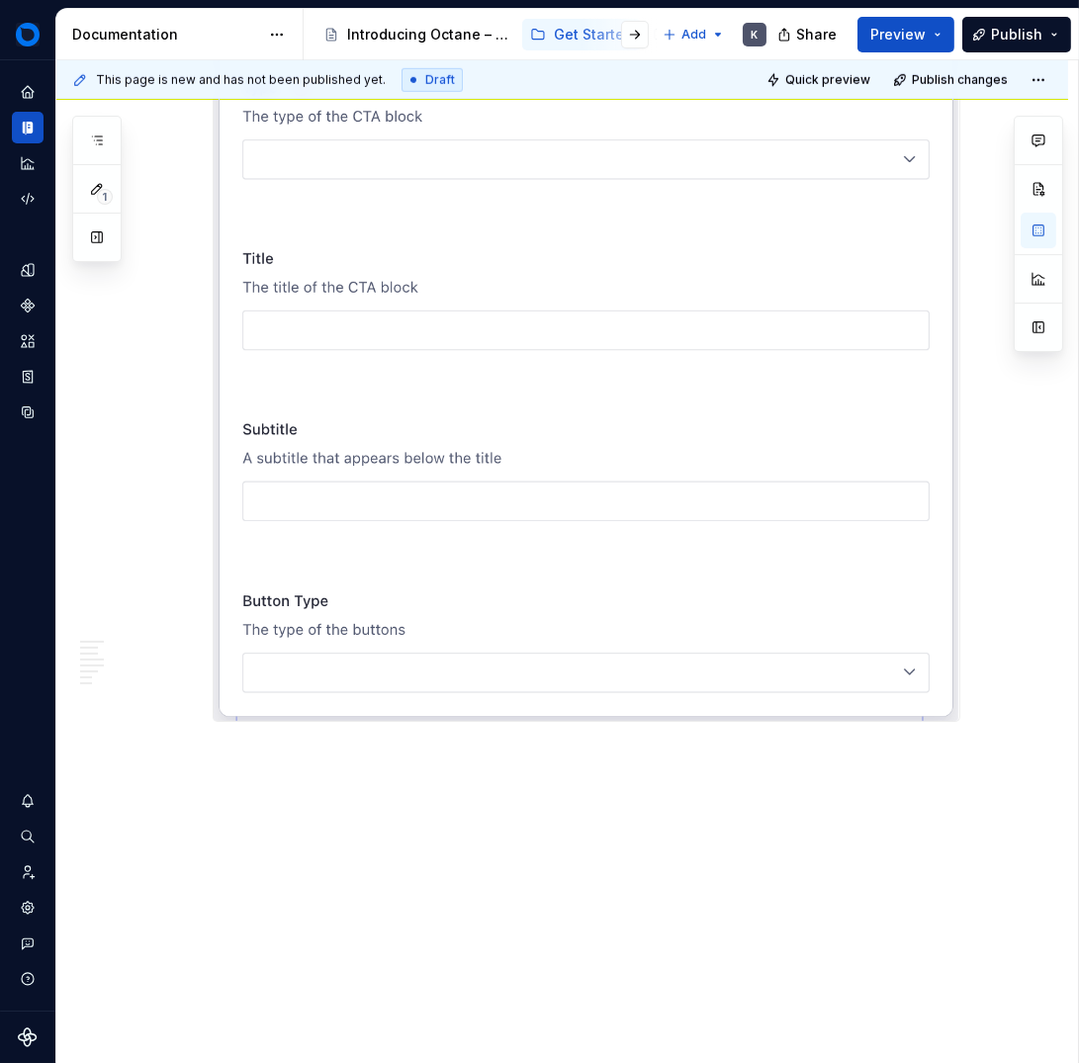
click at [473, 779] on div "This page is new and has not been published yet. Draft Quick preview Publish ch…" at bounding box center [567, 562] width 1022 height 1004
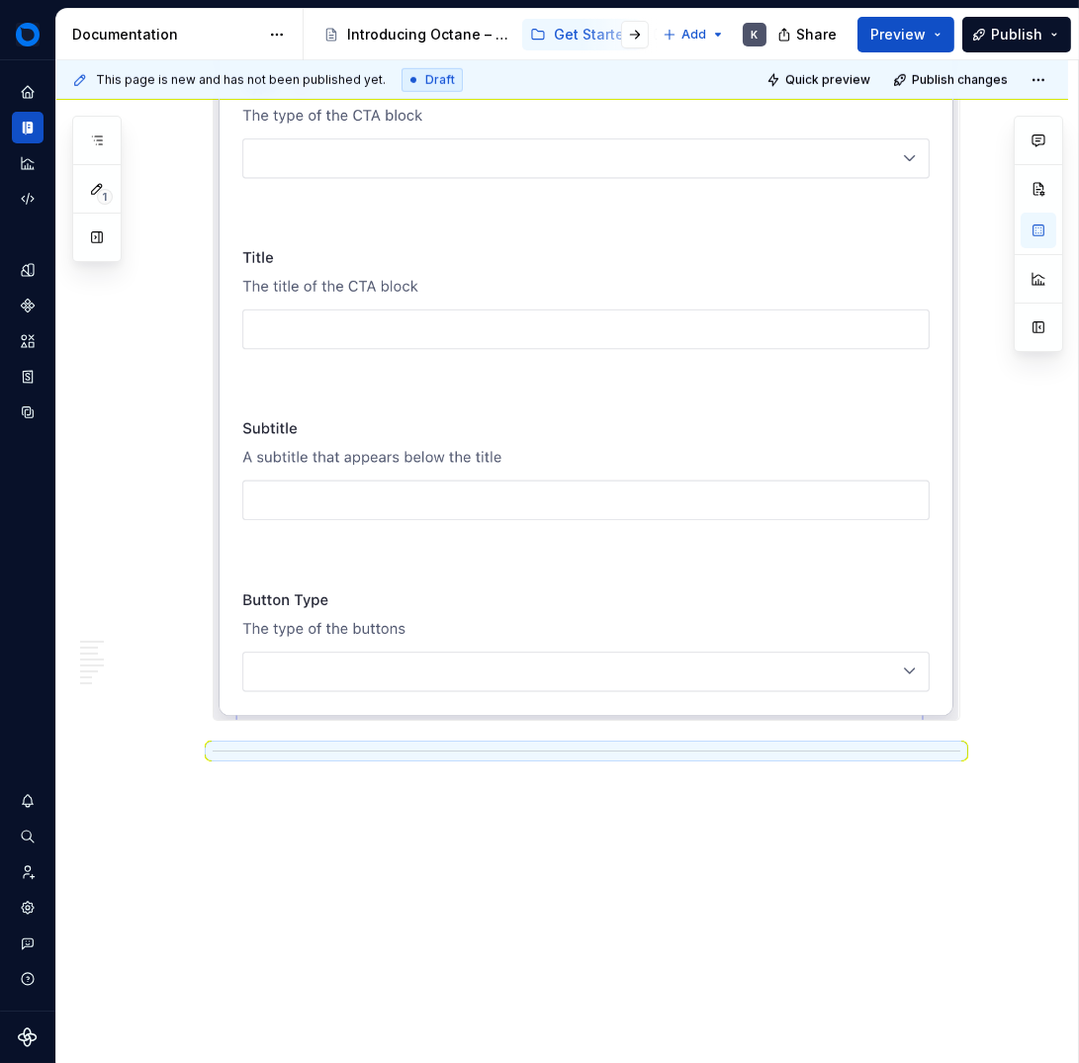
click at [371, 793] on div "This page is new and has not been published yet. Draft Quick preview Publish ch…" at bounding box center [567, 562] width 1022 height 1004
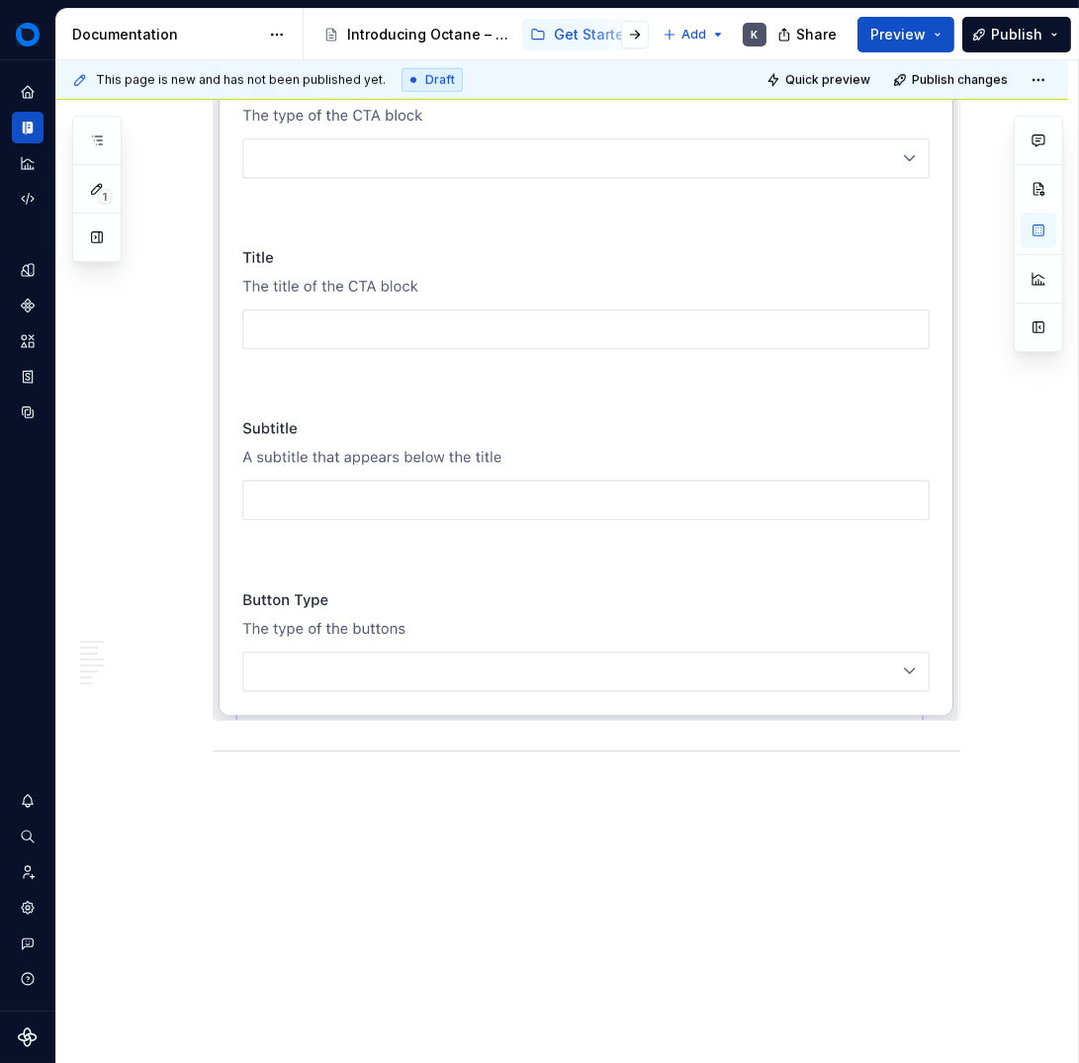
click at [504, 850] on div "This page is new and has not been published yet. Draft Quick preview Publish ch…" at bounding box center [567, 562] width 1022 height 1004
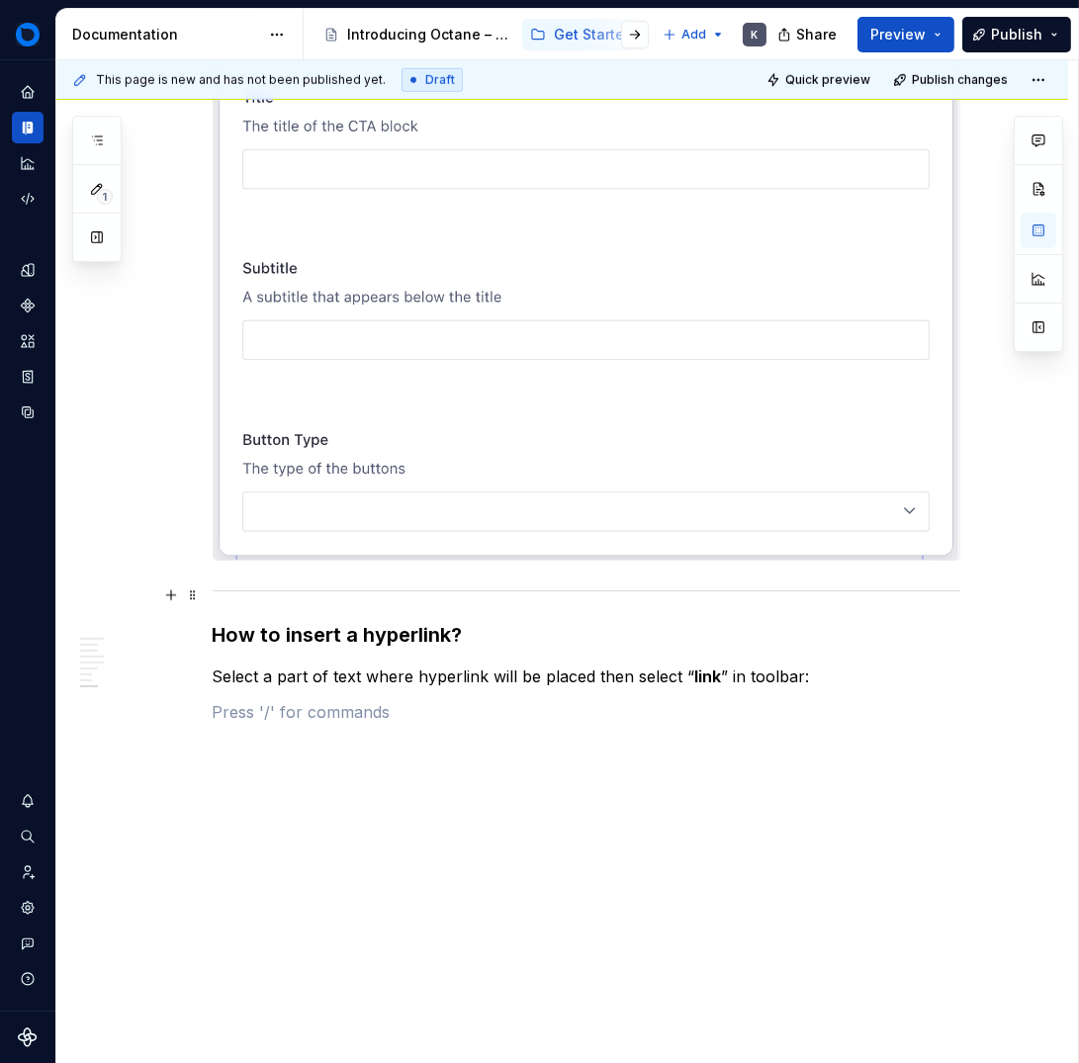
scroll to position [11877, 0]
type textarea "*"
